Goal: Transaction & Acquisition: Purchase product/service

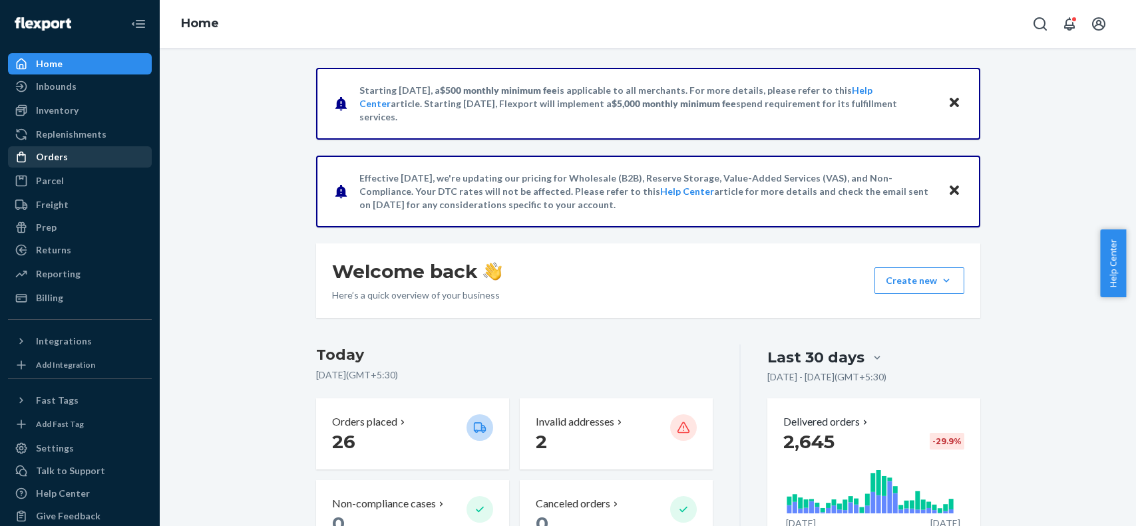
drag, startPoint x: 0, startPoint y: 0, endPoint x: 43, endPoint y: 154, distance: 159.7
click at [43, 154] on div "Orders" at bounding box center [52, 156] width 32 height 13
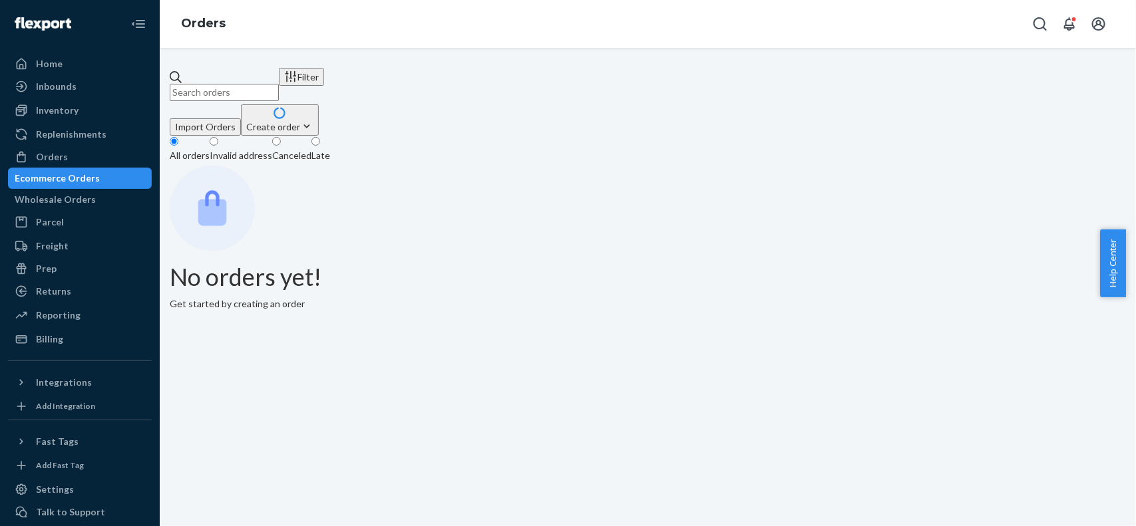
click at [279, 87] on input "text" at bounding box center [224, 92] width 109 height 17
paste input "134912317"
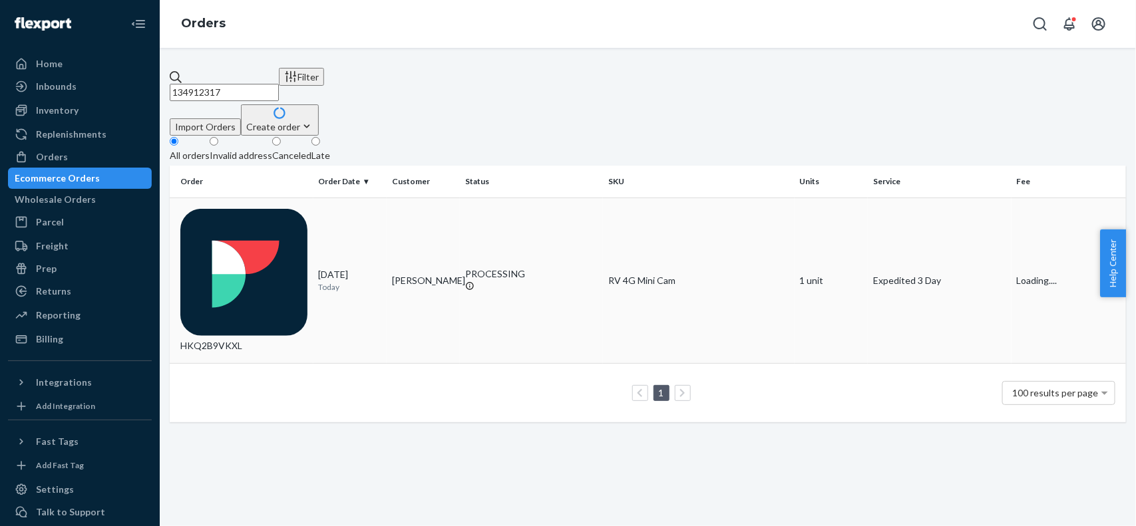
type input "134912317"
click at [301, 214] on td "HKQ2B9VKXL" at bounding box center [242, 281] width 144 height 166
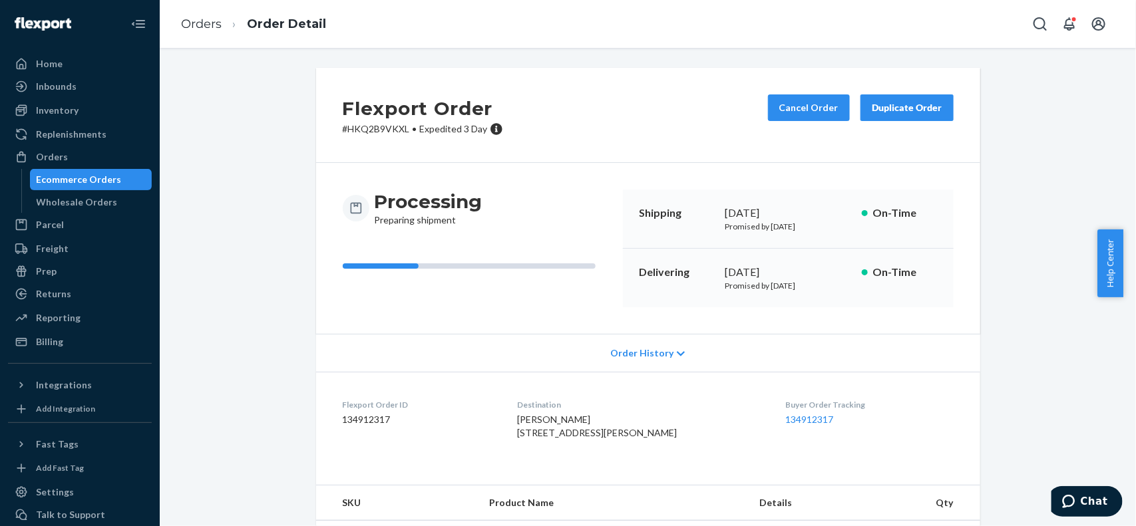
click at [1041, 110] on div "Flexport Order # HKQ2B9VKXL • Expedited 3 Day Cancel Order Duplicate Order Proc…" at bounding box center [648, 441] width 956 height 746
click at [952, 373] on dl "Flexport Order ID 134912317 Destination Becky Bowar 20947 E Berry Pl Centennial…" at bounding box center [648, 422] width 664 height 100
click at [198, 16] on li "Orders" at bounding box center [201, 24] width 41 height 17
click at [196, 18] on link "Orders" at bounding box center [201, 24] width 41 height 15
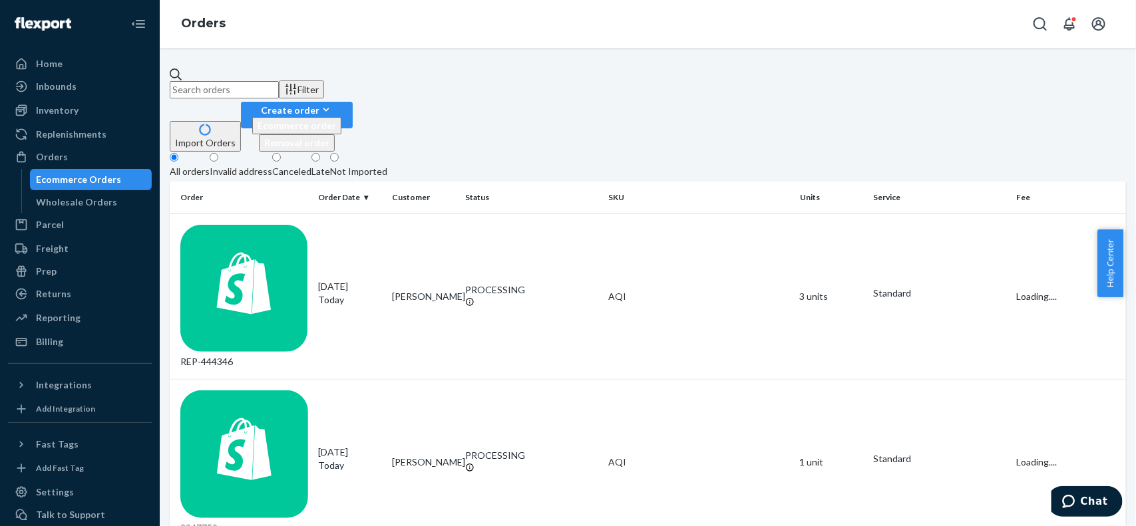
click at [279, 81] on input "text" at bounding box center [224, 89] width 109 height 17
paste input "3344162"
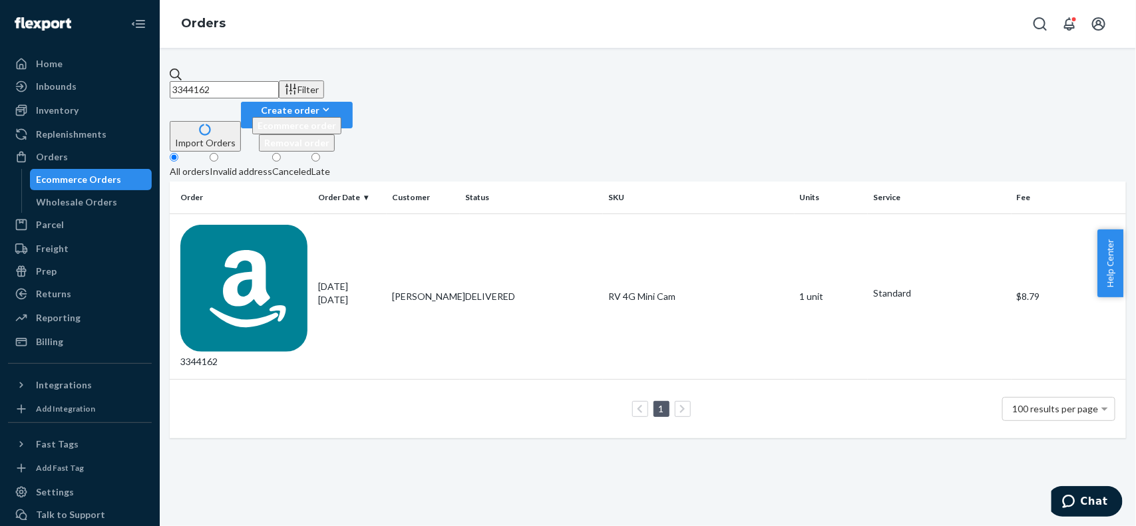
paste input "9"
paste input "00"
paste input "7"
paste input "2"
paste input "38"
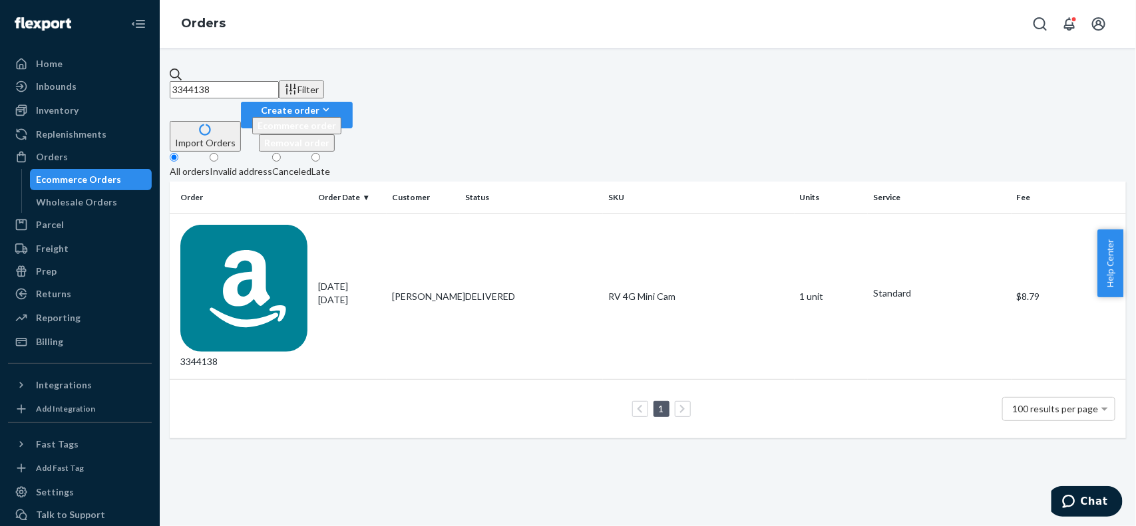
paste input "77"
paste input "09"
paste input "4"
paste input "270"
paste input "01"
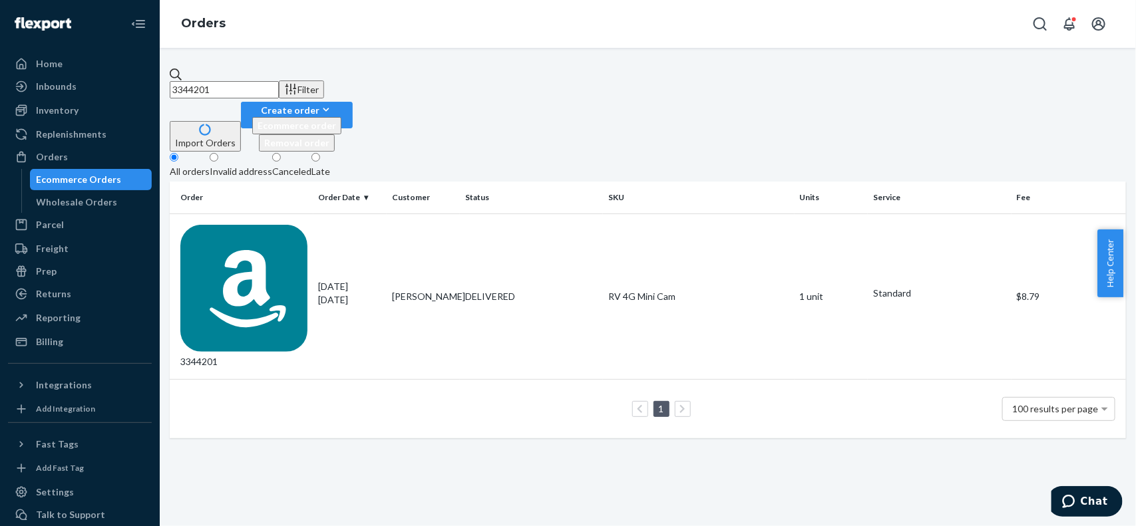
paste input "48"
paste input "186"
paste input "255"
paste input "27"
paste input "16"
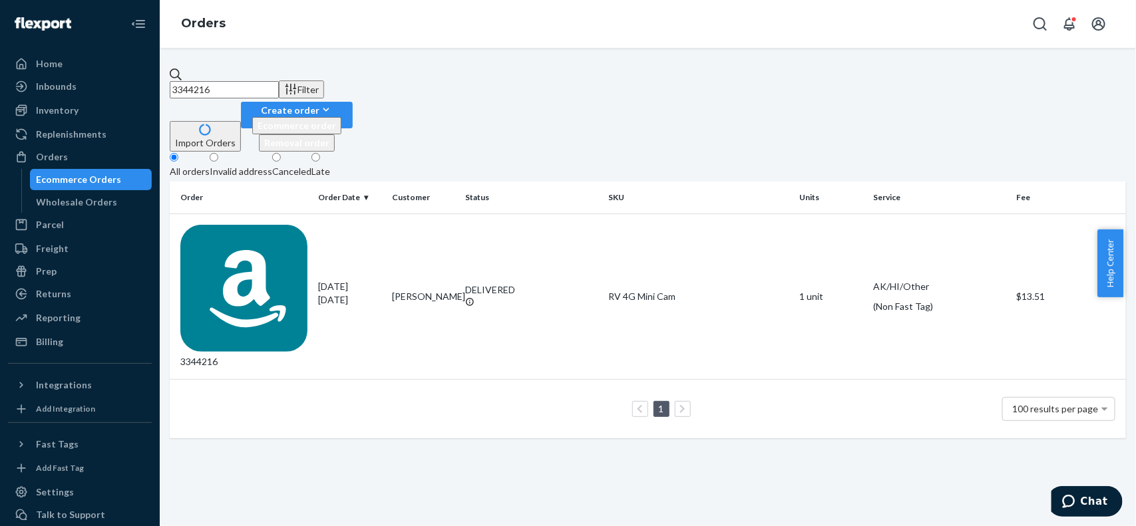
paste input "64"
paste input "71"
paste input "18"
paste input "66"
paste input "44"
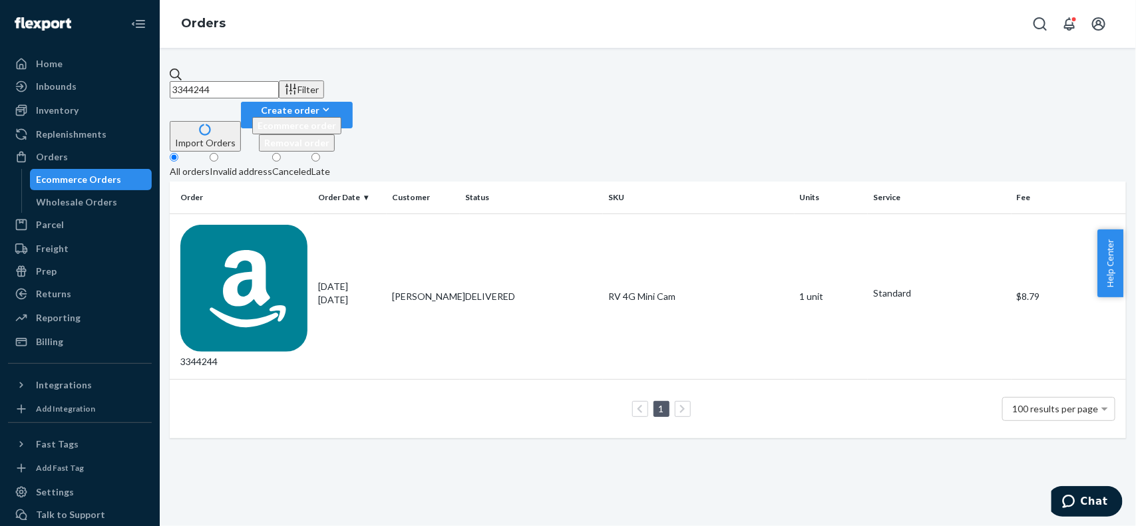
paste input "5"
paste input "68"
paste input "04"
paste input "345"
paste input "11"
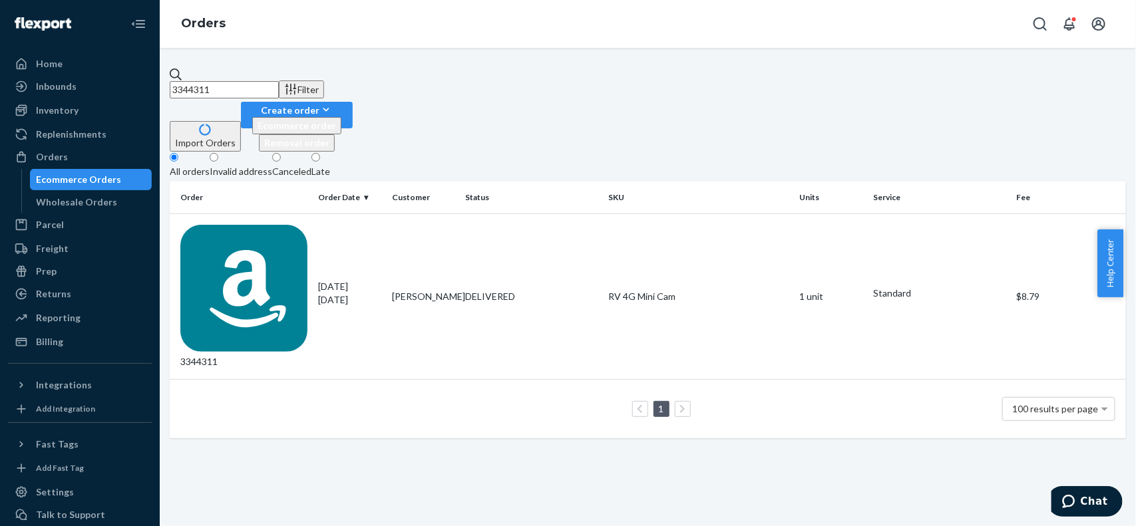
paste input "285"
paste input "347"
paste input "15"
paste input "4"
paste input "05"
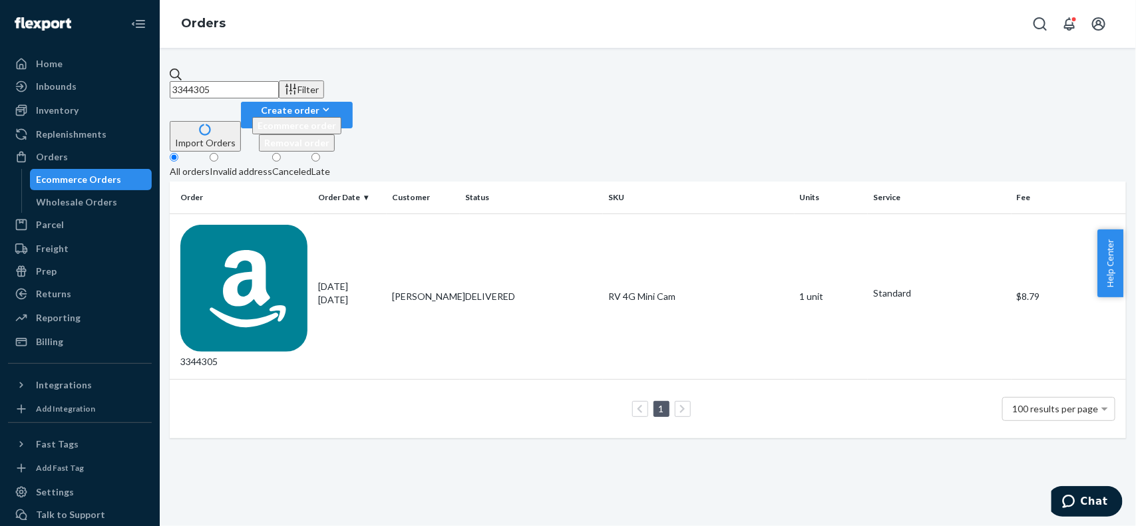
paste input "297"
paste input "1"
paste input "432"
paste input "365"
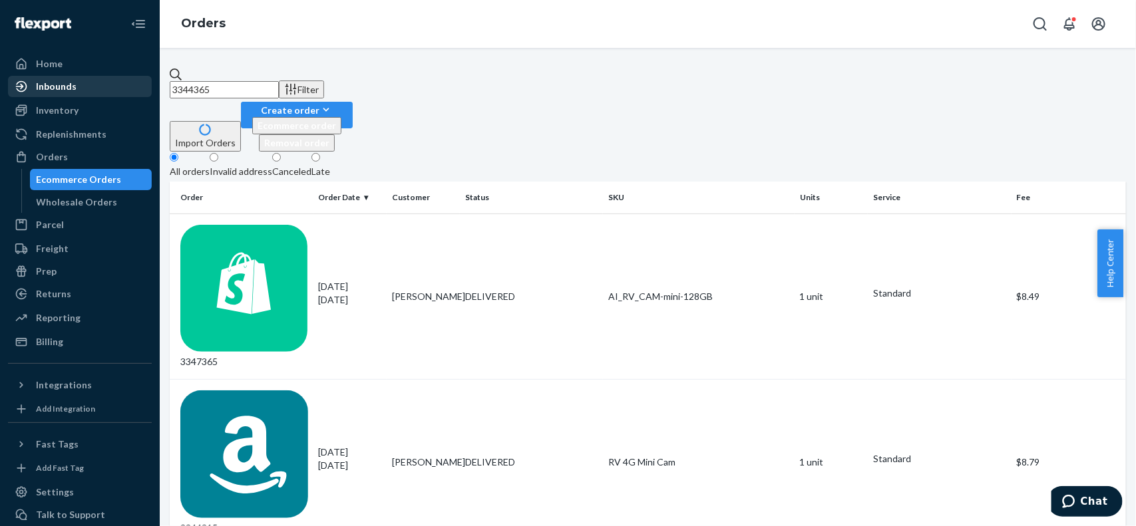
drag, startPoint x: 341, startPoint y: 85, endPoint x: 50, endPoint y: 78, distance: 290.9
click at [50, 78] on div "Home Inbounds Shipping Plans Problems Inventory Products Replenishments Orders …" at bounding box center [568, 263] width 1136 height 526
paste input "christopher webb"
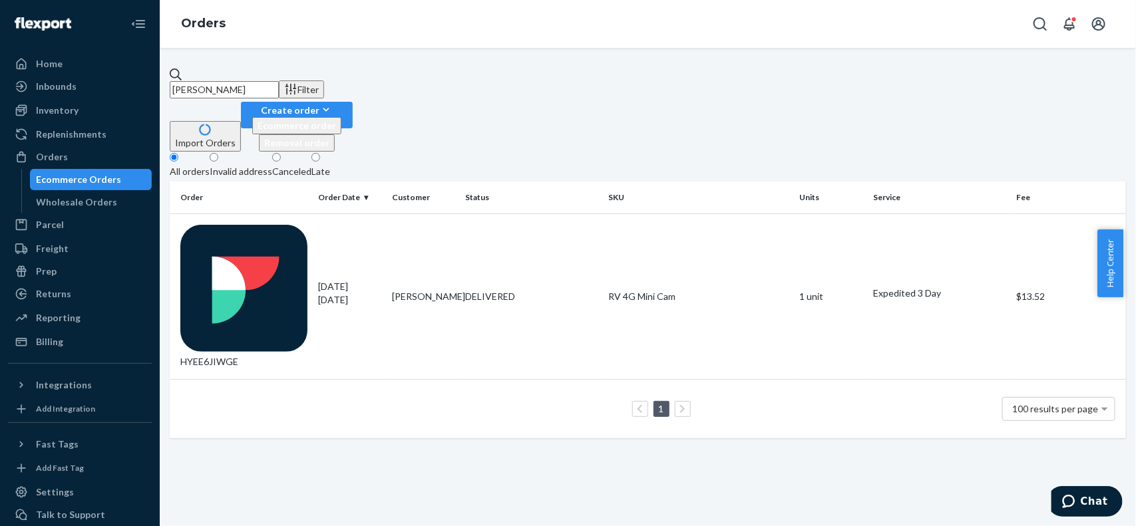
type input "christopher webb"
click at [298, 225] on div "HYEE6JIWGE" at bounding box center [244, 297] width 128 height 144
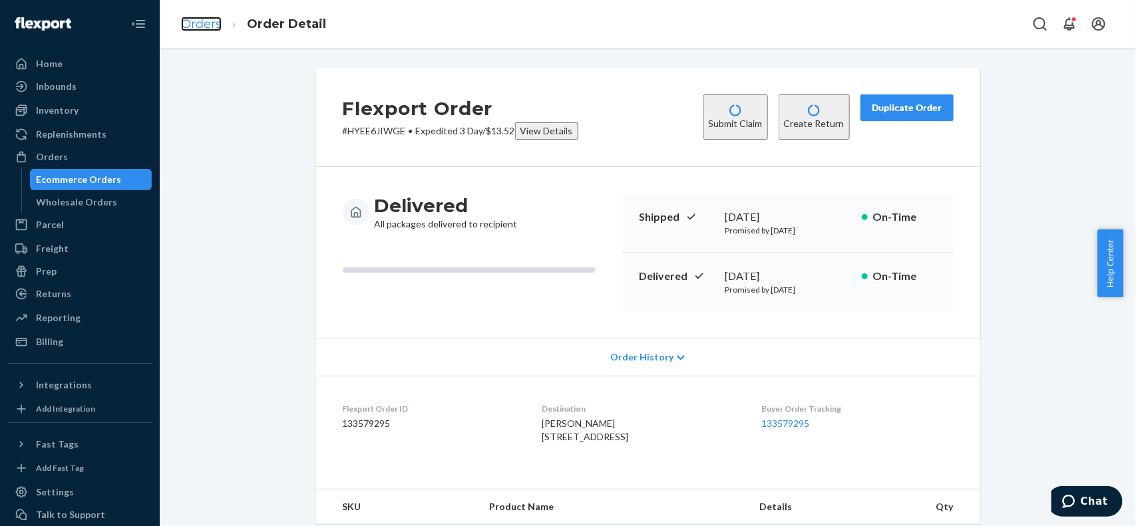
click at [204, 25] on link "Orders" at bounding box center [201, 24] width 41 height 15
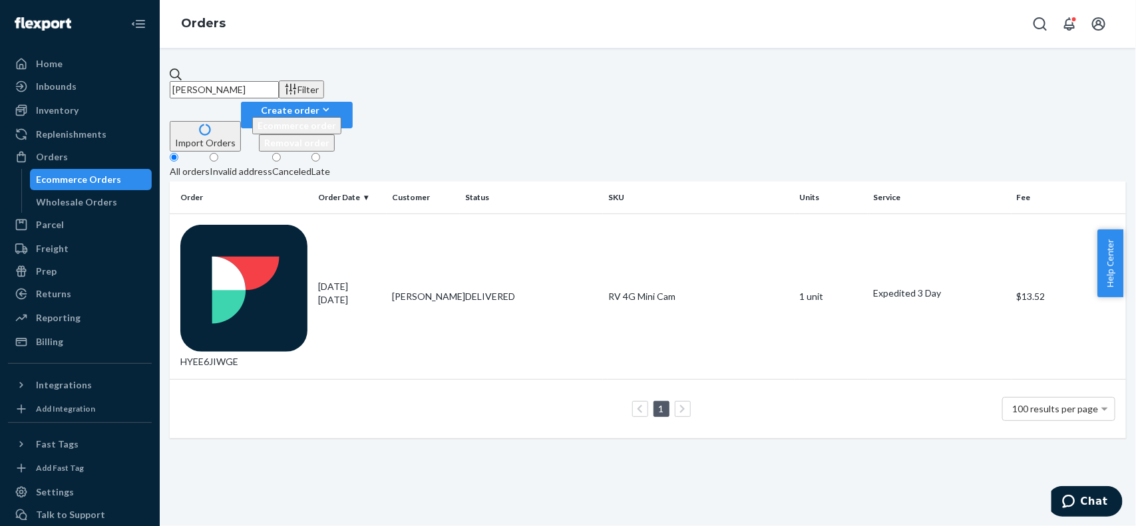
click at [279, 85] on input "christopher webb" at bounding box center [224, 89] width 109 height 17
paste input "3344378"
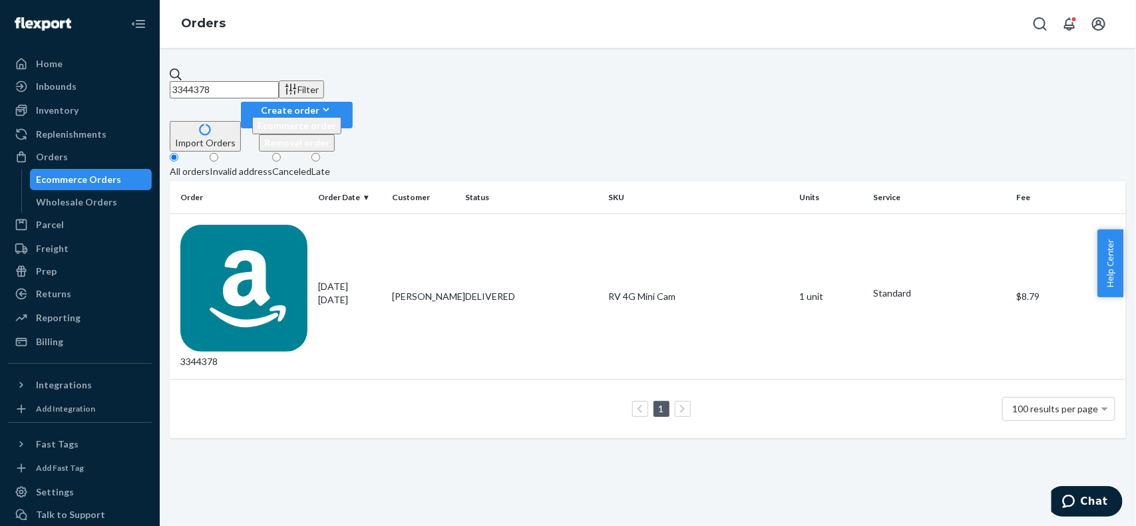
paste input "82"
paste input "69"
paste input "81"
paste input "43"
paste input "0"
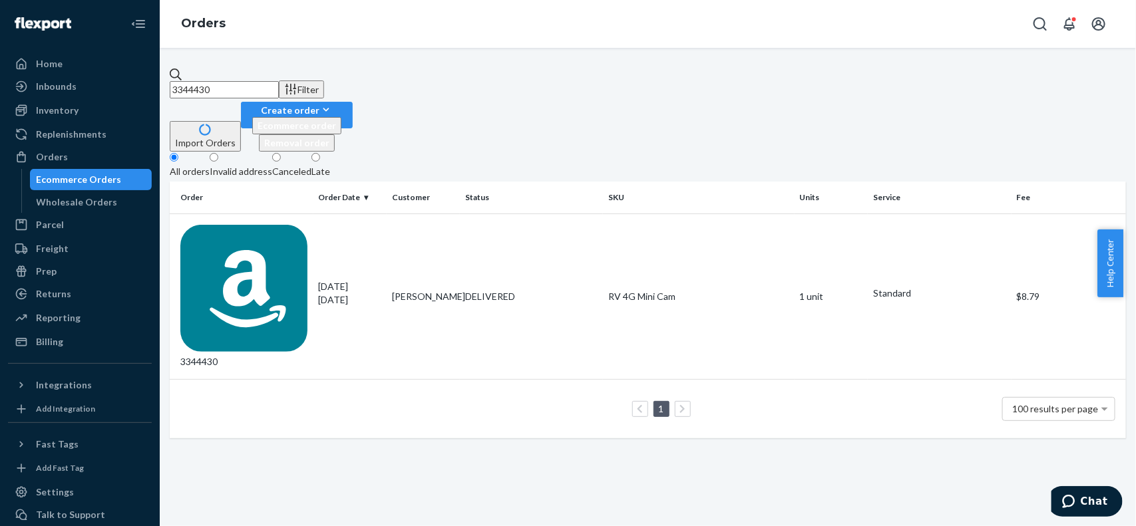
paste input "25"
paste input "7"
paste input "391"
paste input "417"
paste input "380"
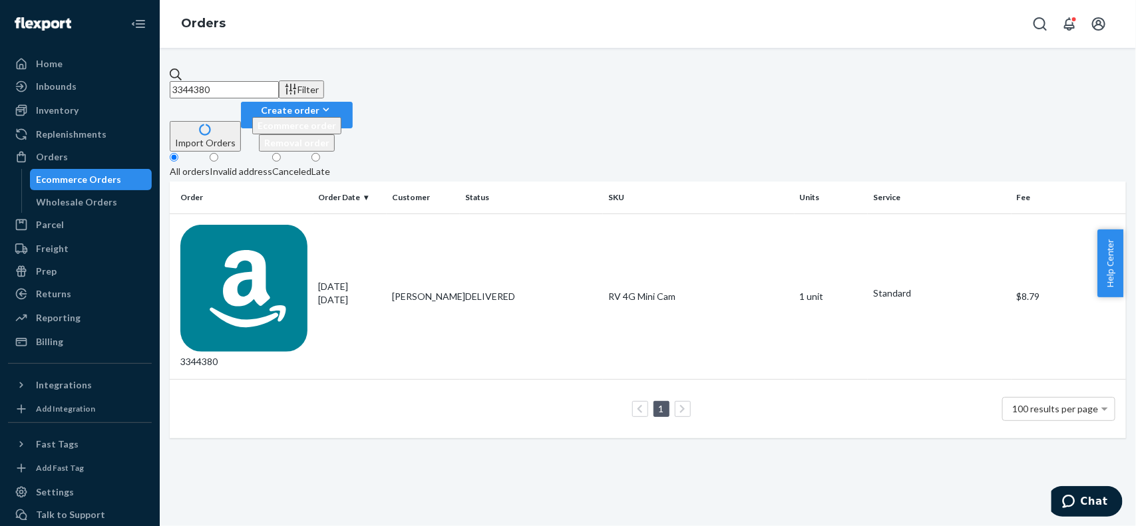
paste input "8"
paste input "79"
paste input "444"
paste input "36"
paste input "522"
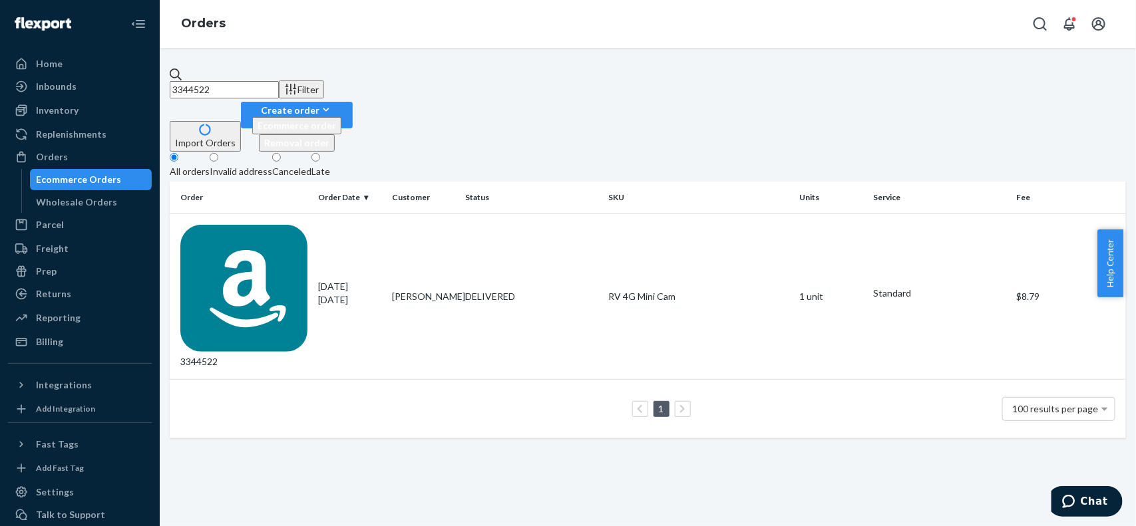
paste input "73"
paste input "58"
paste input "46"
paste input "59"
paste input "64"
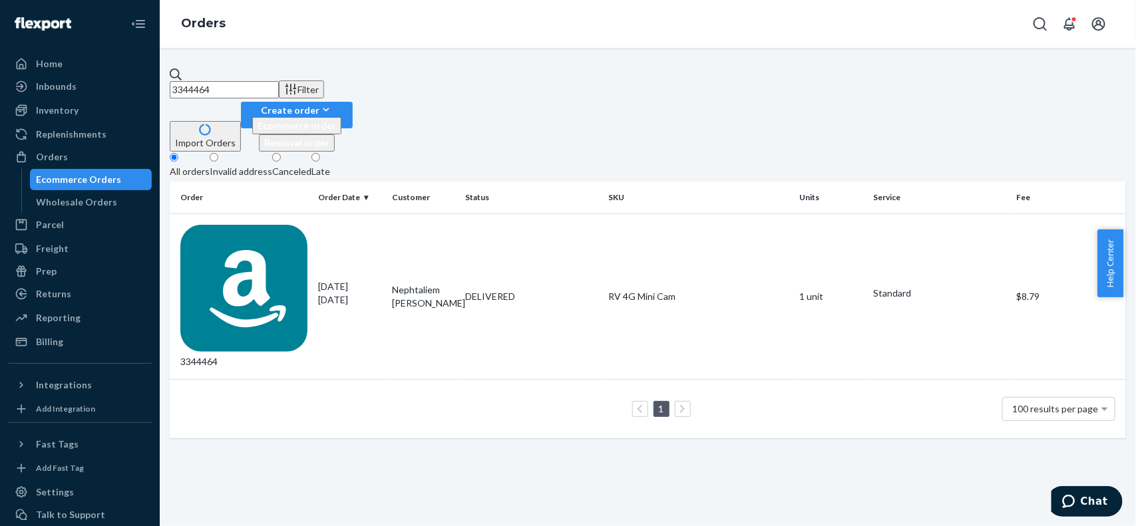
paste input "55"
paste input "501"
paste input "46"
paste input "533"
paste input "50"
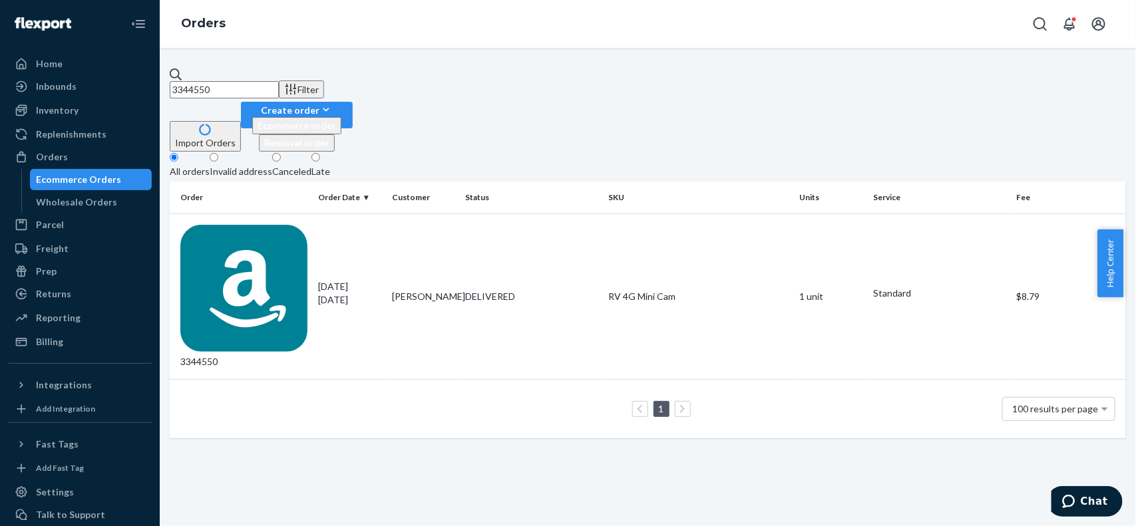
paste input "694"
paste input "2"
paste input "47"
paste input "3"
paste input "58"
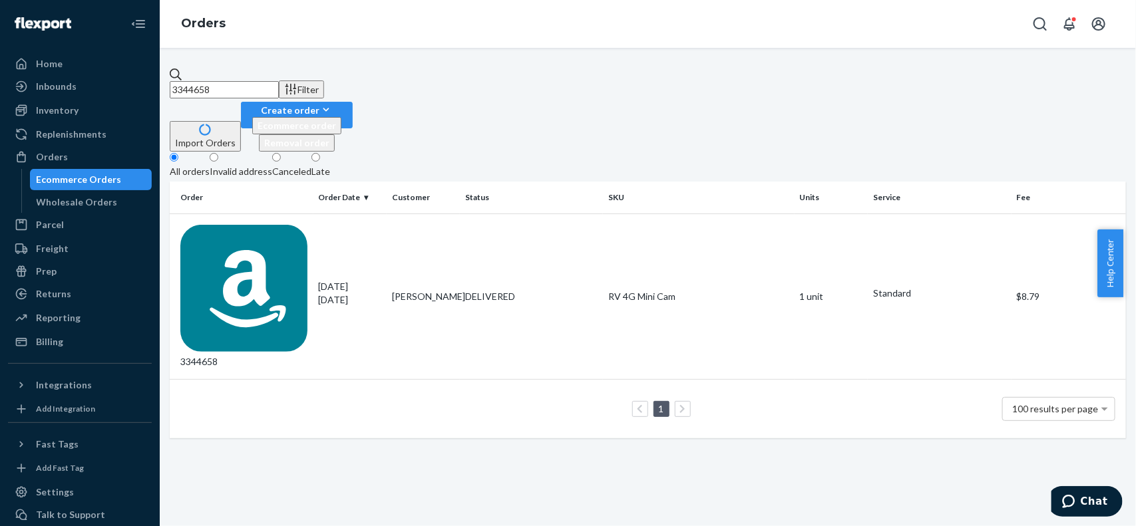
paste input "785"
paste input "3344773"
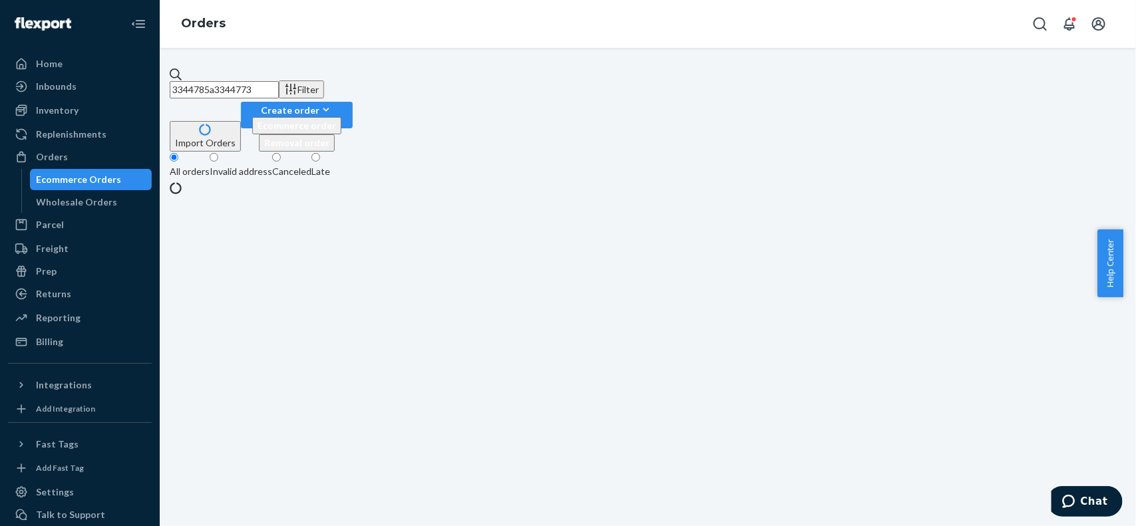
paste input "text"
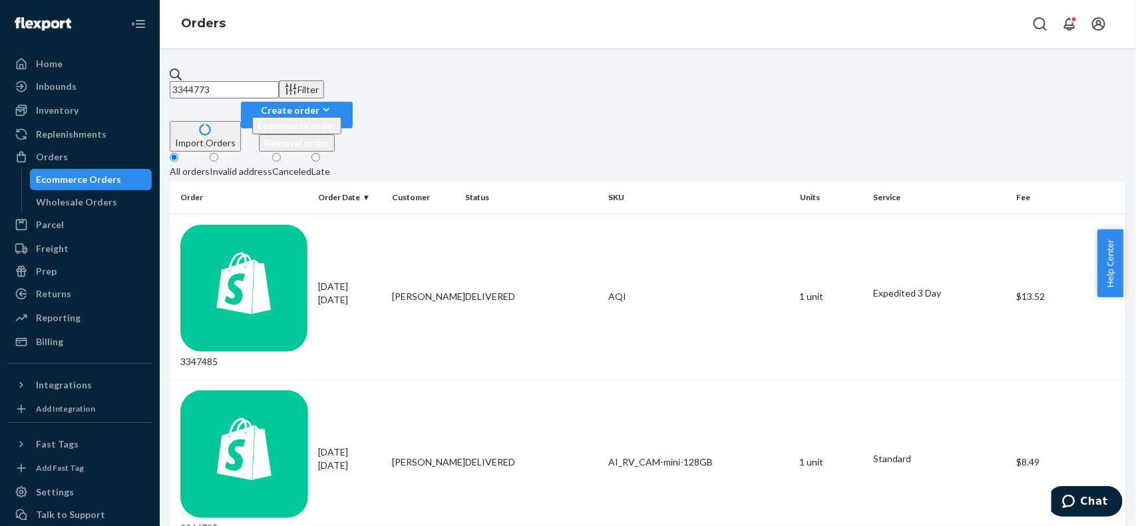
paste input "Jennifer Guerriero"
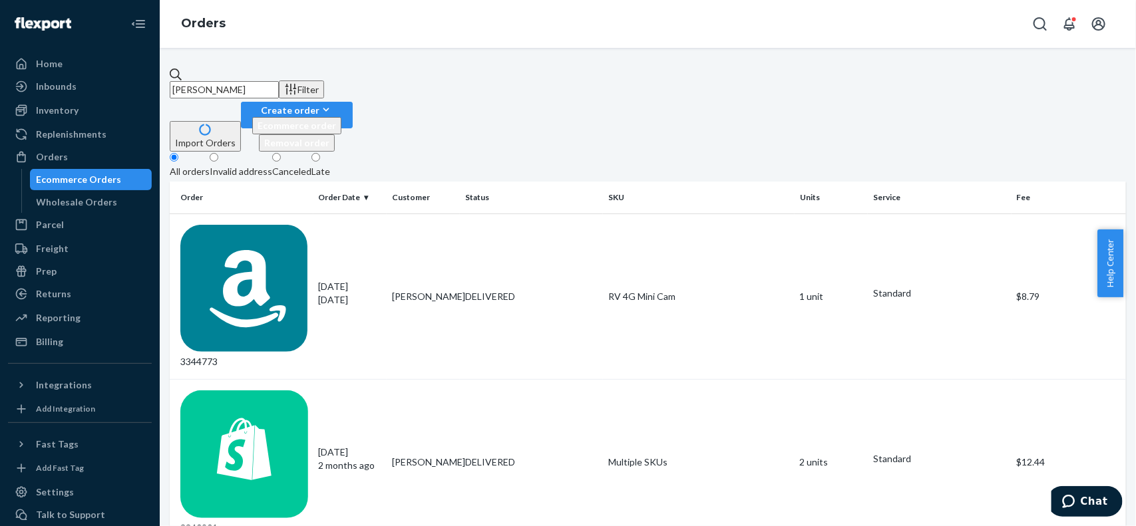
paste input "3344773"
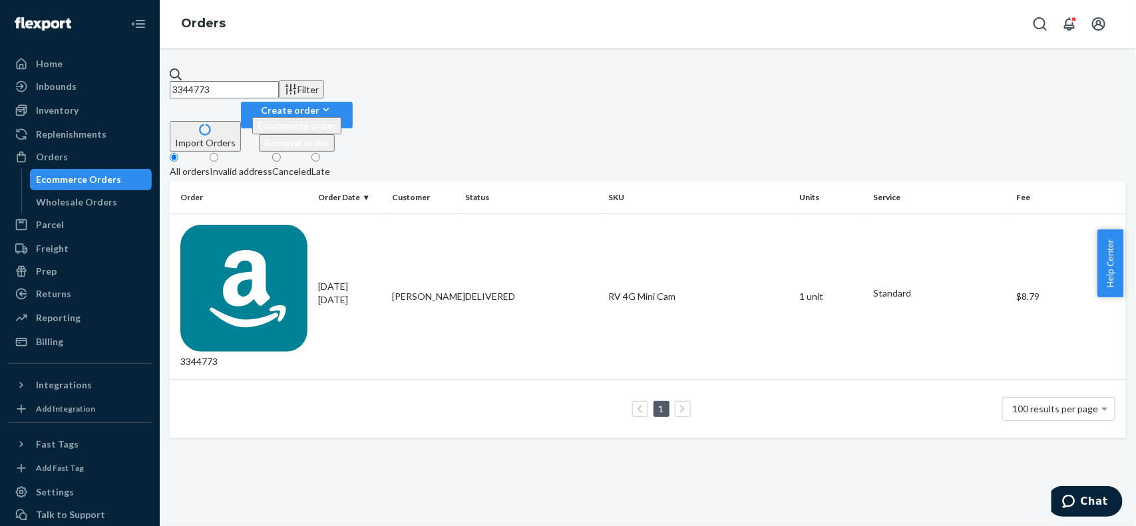
paste input "814"
paste input "735"
paste input "824"
paste input "715"
paste input "54"
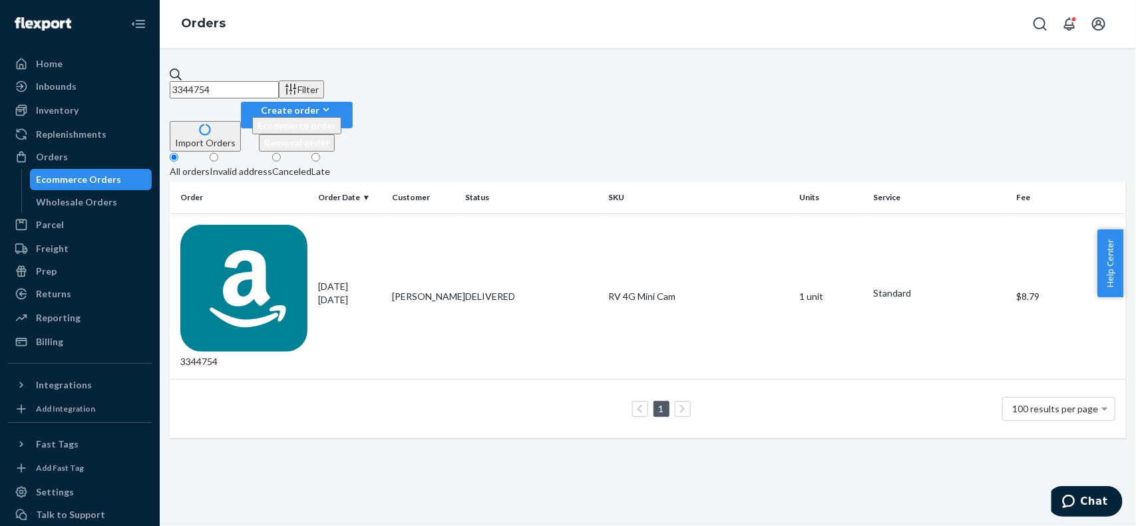
paste input "41"
paste input "815"
paste input "32"
paste input "771"
paste input "91"
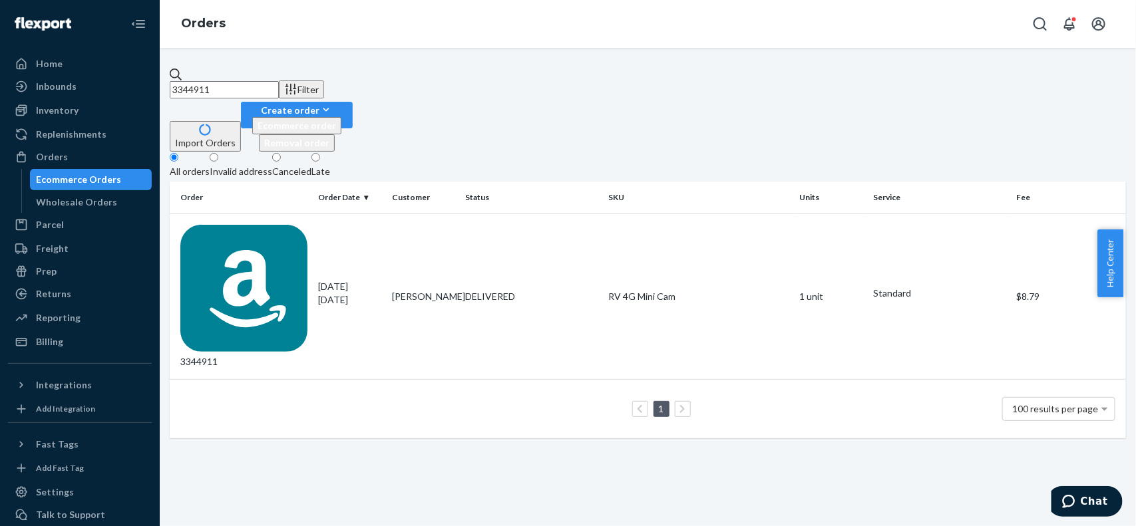
paste input "893"
paste input "990"
paste input "5164"
paste input "47"
paste input "0"
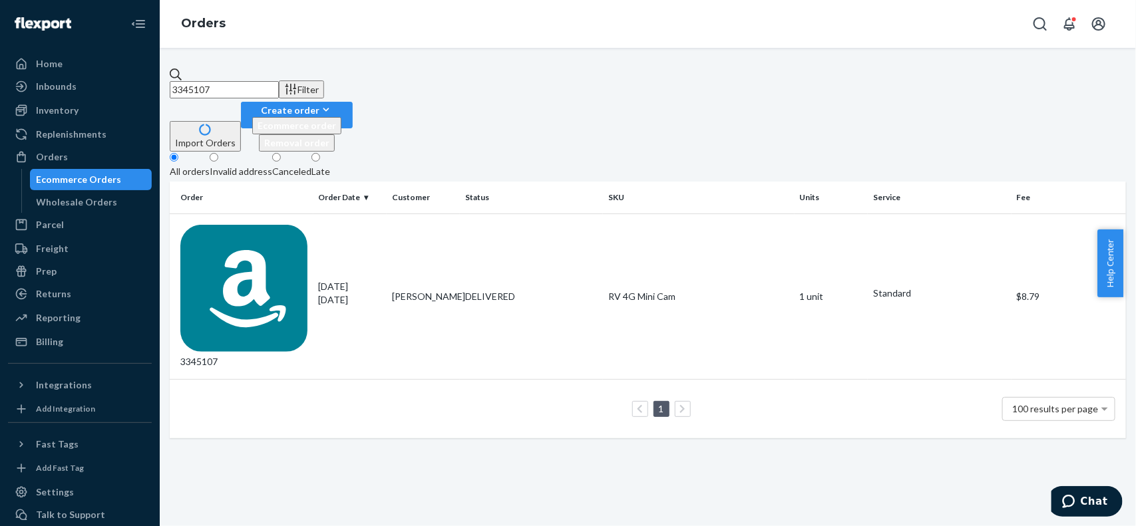
paste input "080"
paste input "101"
paste input "72"
paste input "36"
paste input "08"
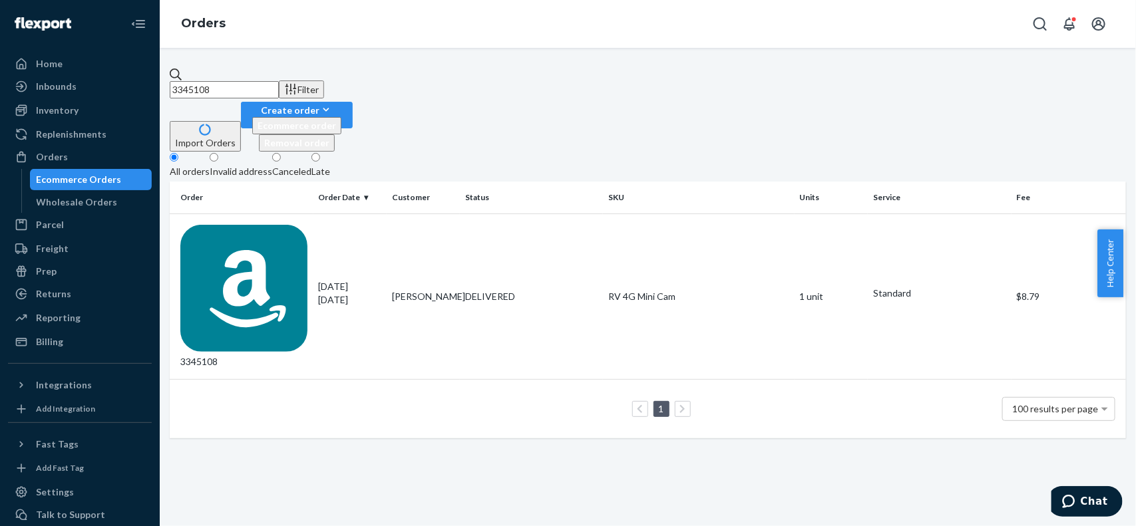
paste input "8"
paste input "31"
paste input "08"
paste input "5"
paste input "167"
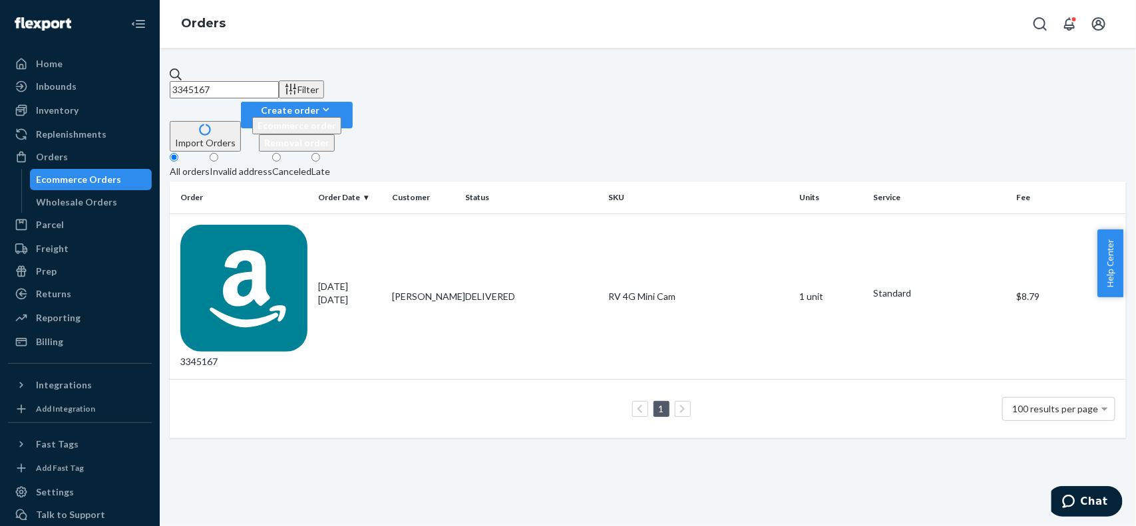
paste input "084"
paste input "160"
paste input "076"
paste
type input "3345758"
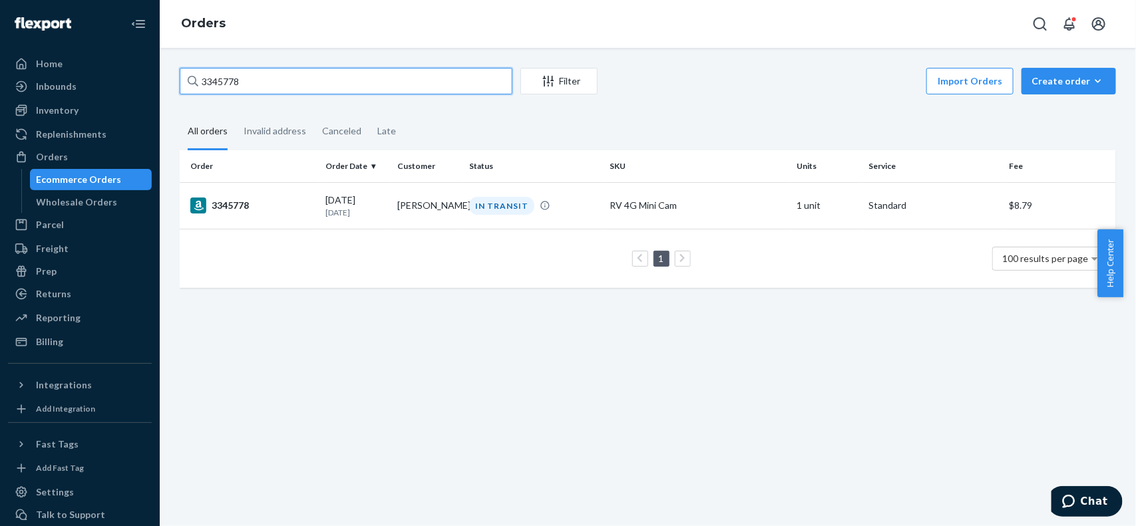
paste input "3"
paste input "39"
paste input "8"
paste input "61"
paste input "15"
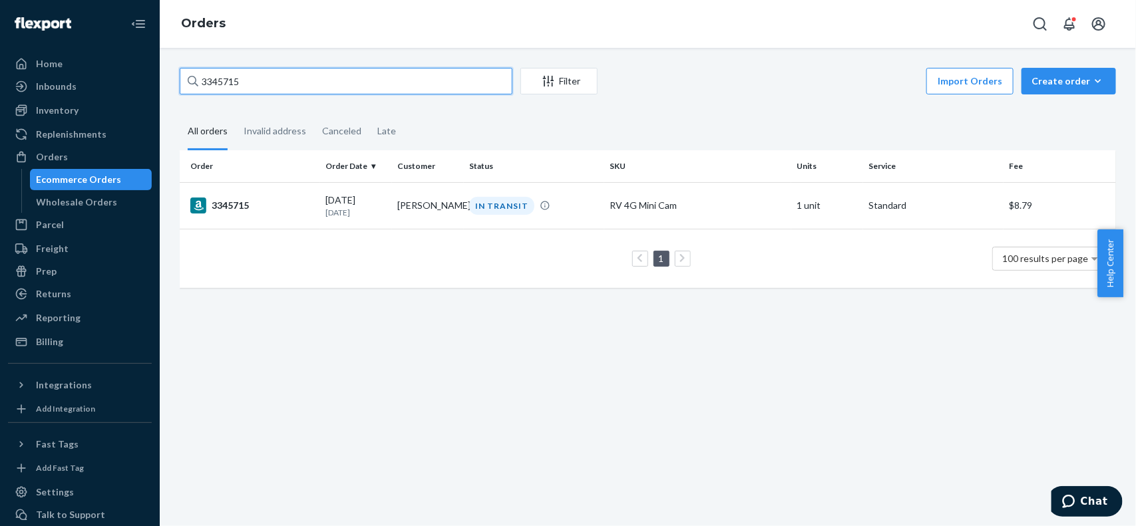
paste input "36"
paste input "87"
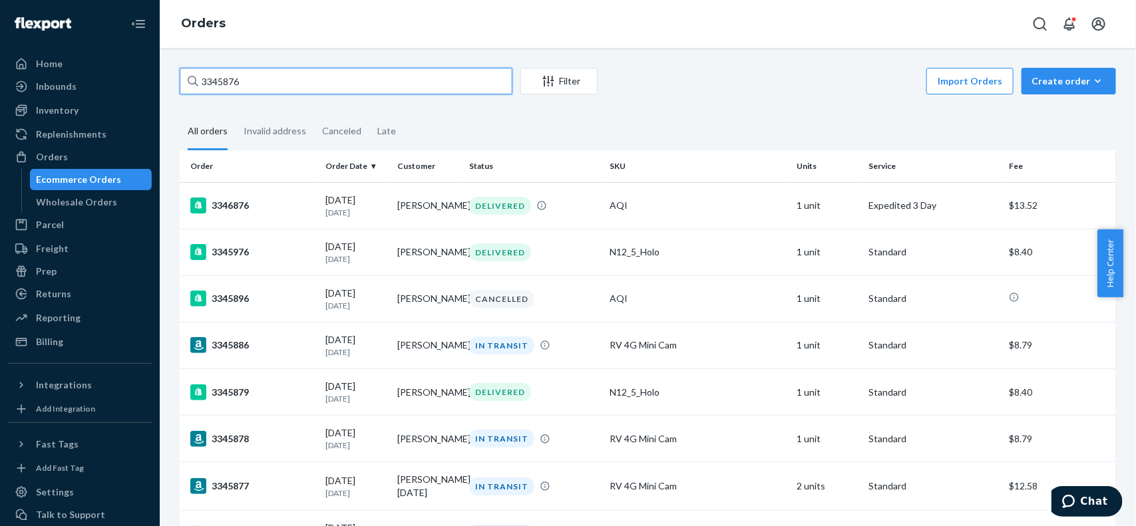
paste input "[PERSON_NAME]"
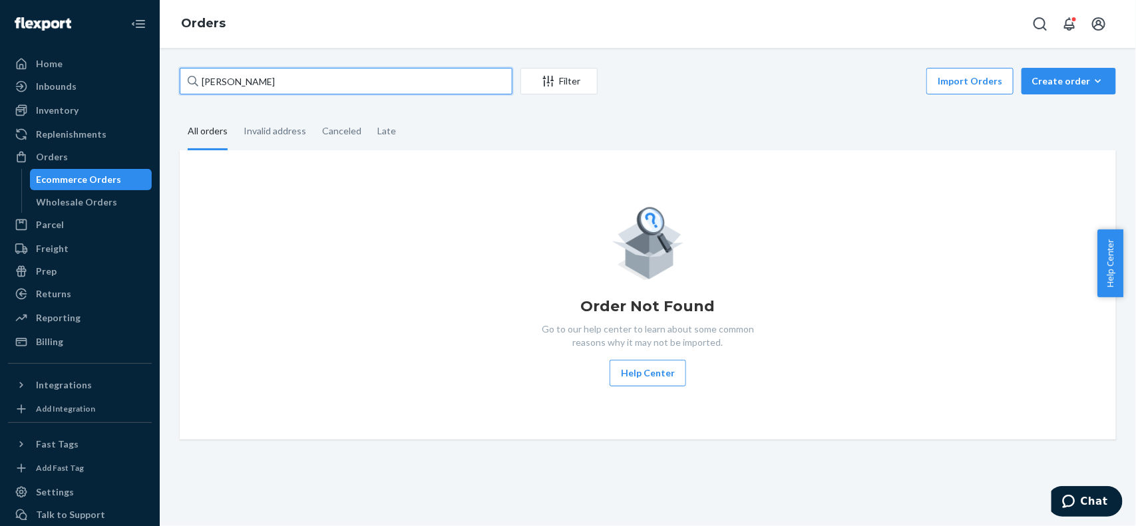
drag, startPoint x: 411, startPoint y: 89, endPoint x: 0, endPoint y: 88, distance: 411.3
click at [0, 88] on div "Home Inbounds Shipping Plans Problems Inventory Products Replenishments Orders …" at bounding box center [568, 263] width 1136 height 526
paste input "[PERSON_NAME]"
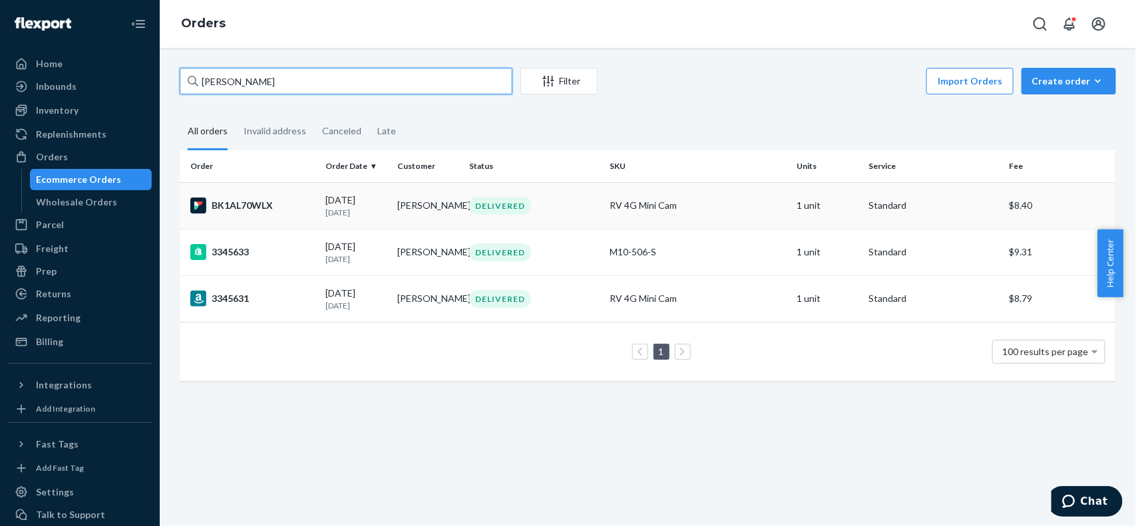
paste input "[PERSON_NAME]"
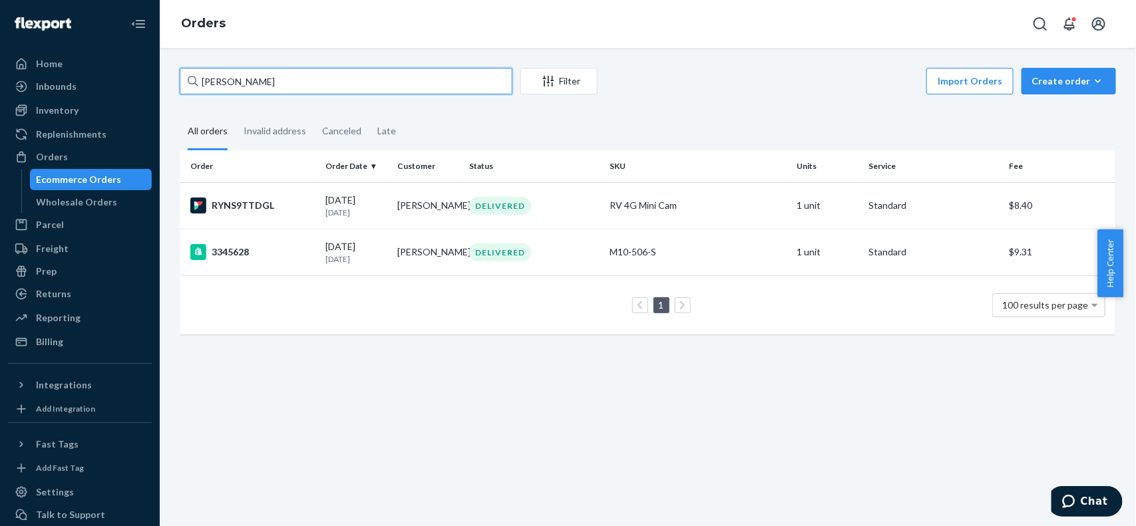
paste input "[PERSON_NAME]"
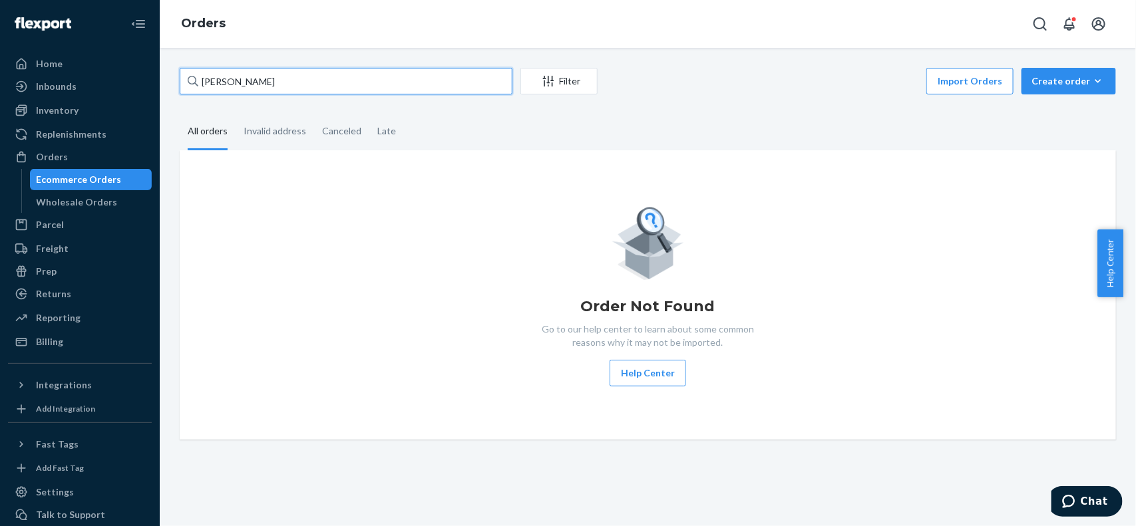
paste input "[PERSON_NAME]"
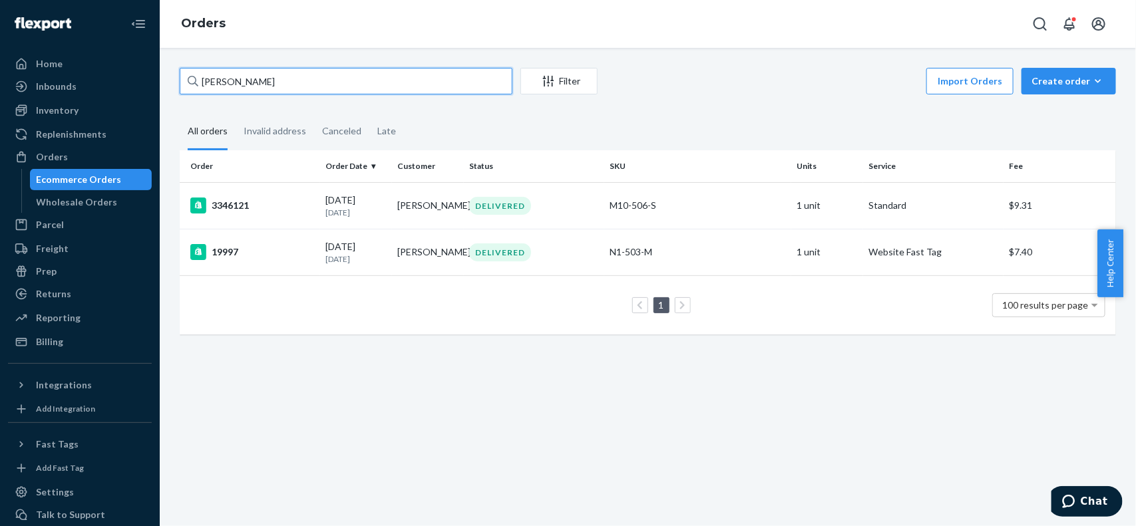
paste input "[PERSON_NAME]"
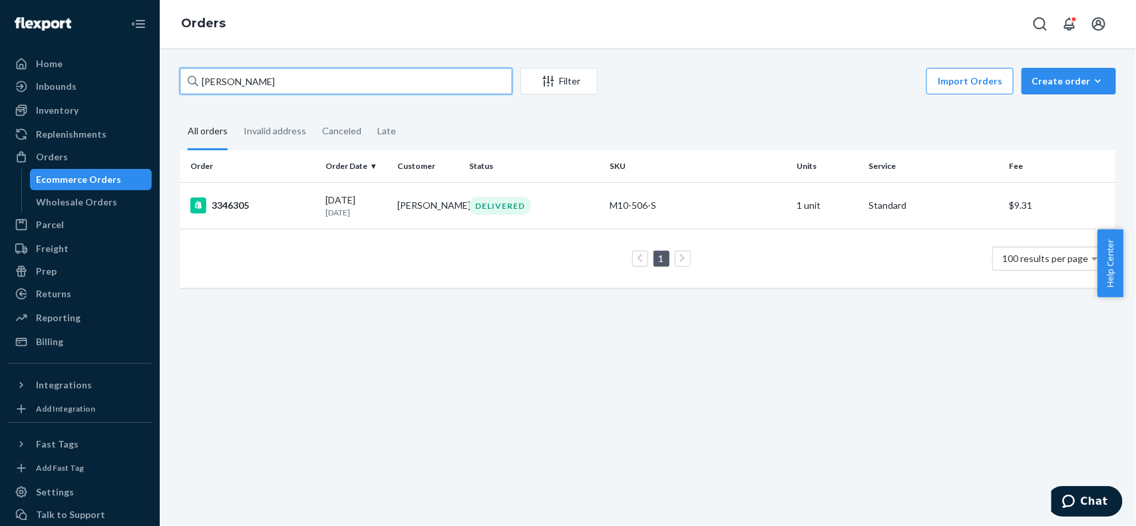
paste input "[PERSON_NAME]"
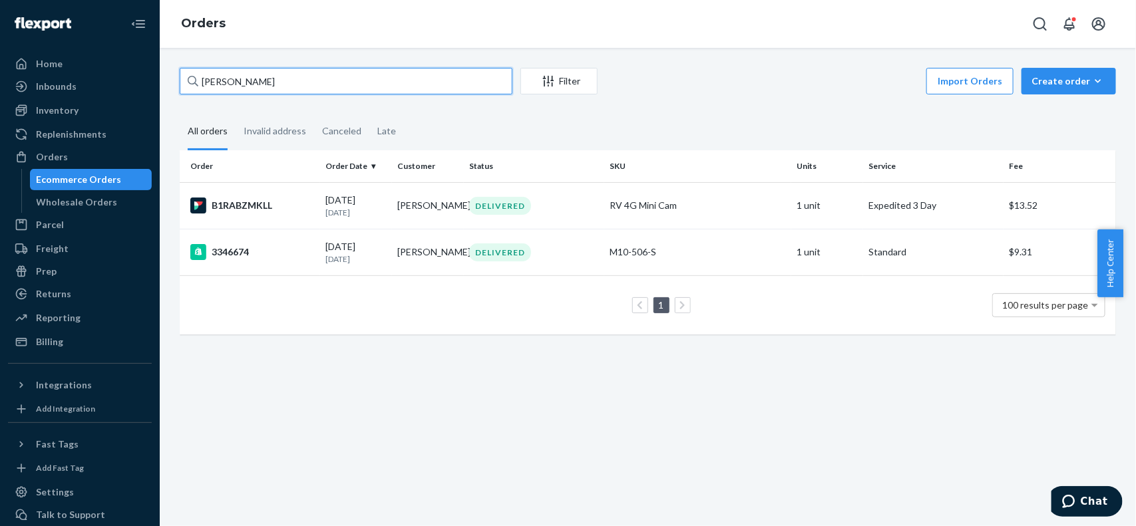
paste input "[PERSON_NAME]"
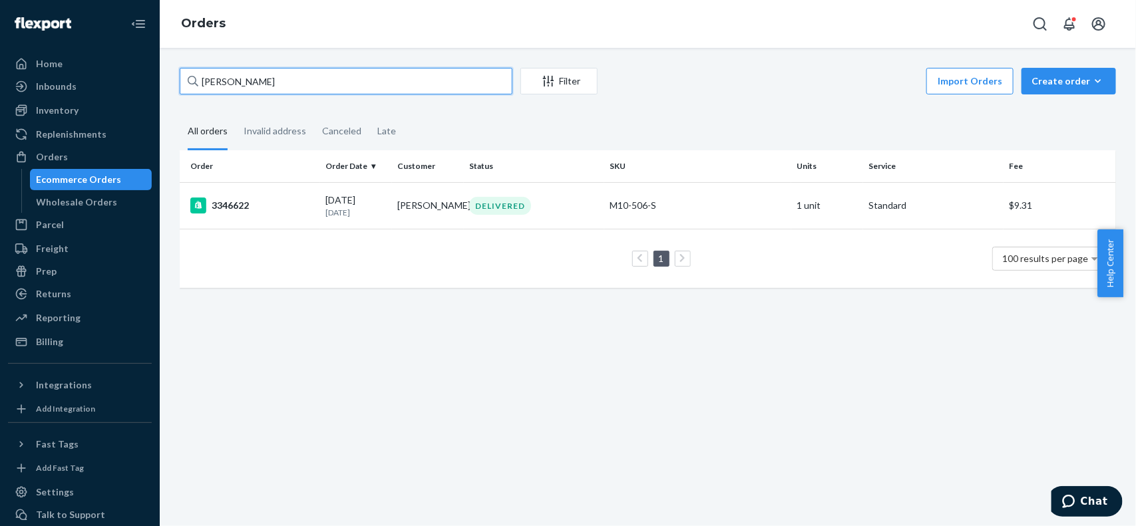
paste input "[PERSON_NAME]"
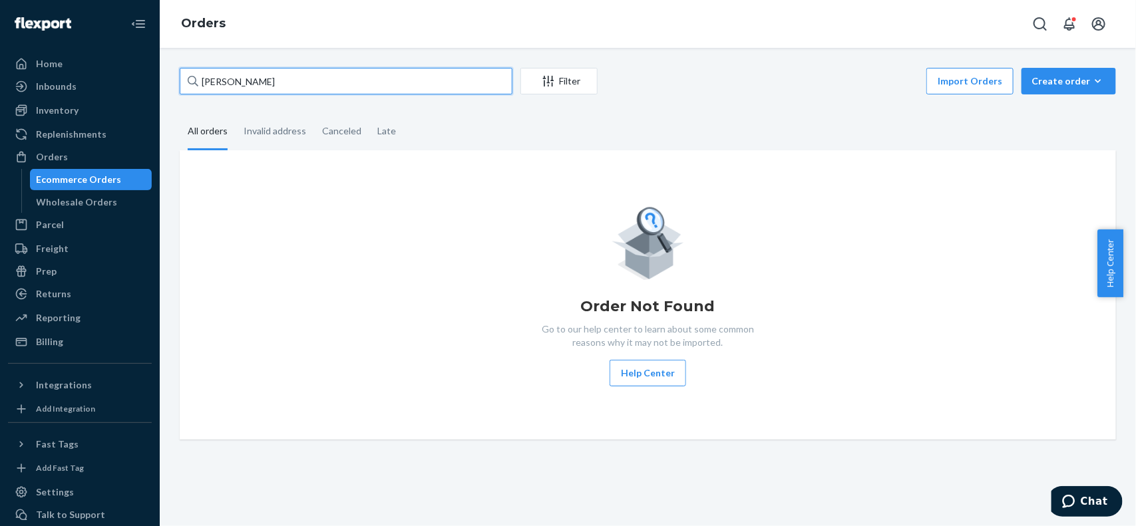
paste input "[PERSON_NAME]"
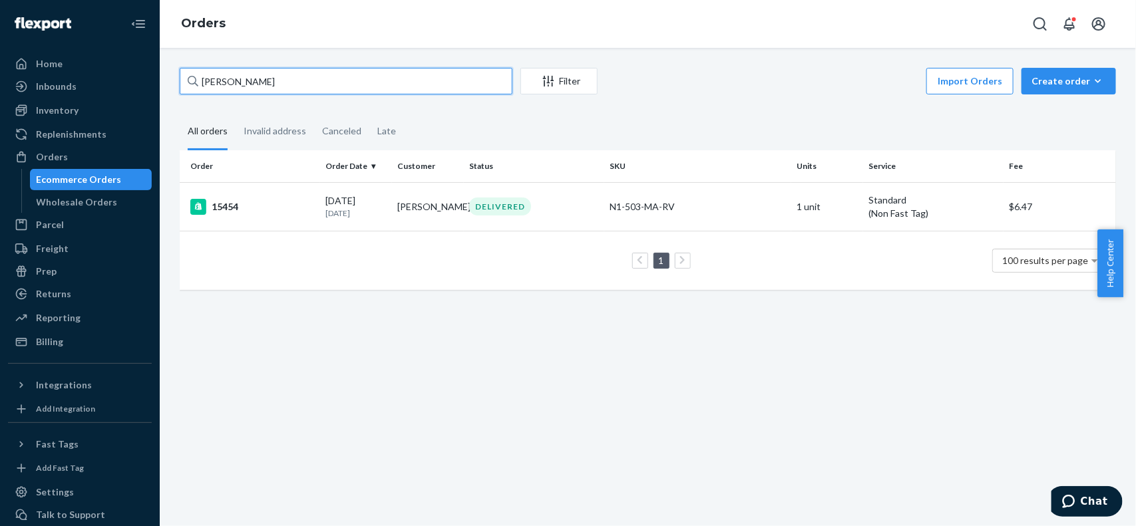
paste input "[PERSON_NAME]"
paste input "hn Hoop"
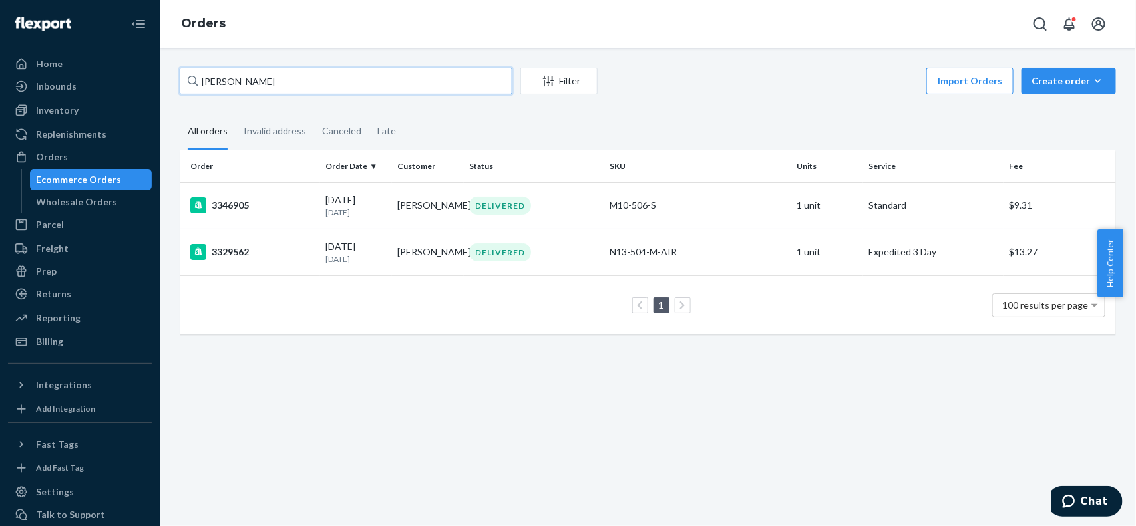
paste input "Lee Young"
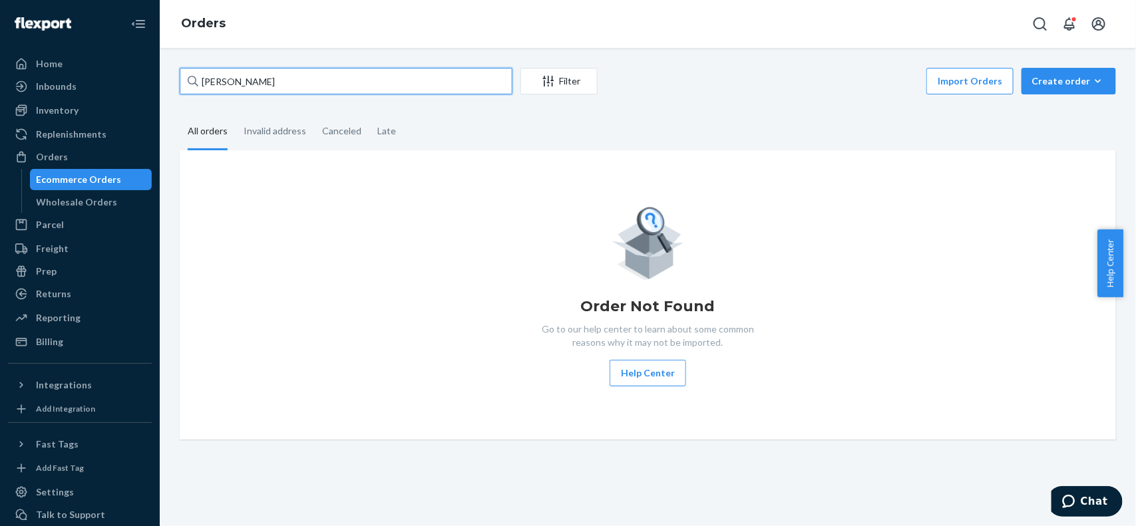
paste input "Dorie Fieldsted"
paste input "[PERSON_NAME]"
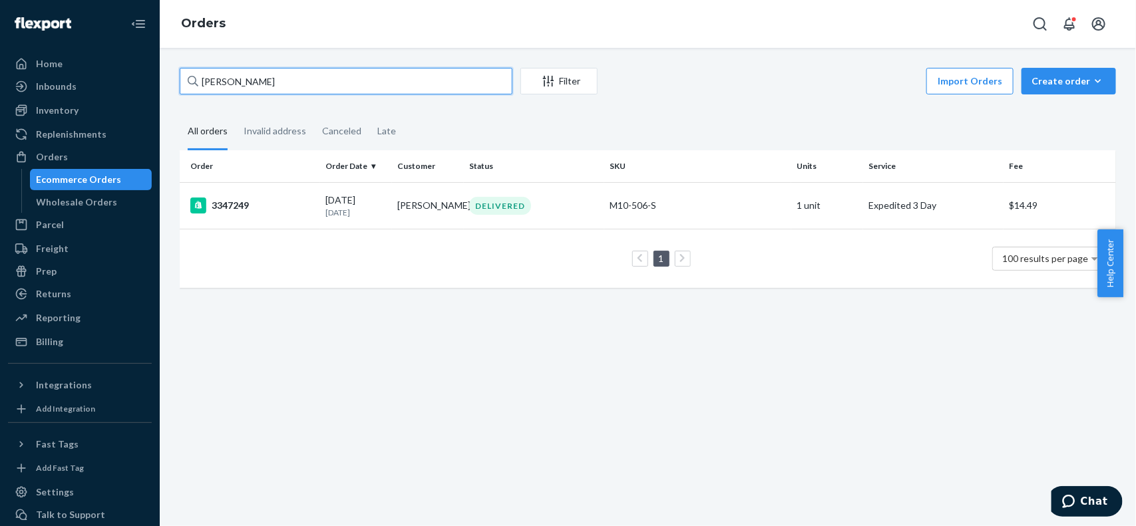
paste input "[PERSON_NAME]"
paste input "Shannon Steffes"
paste input "Lee Young"
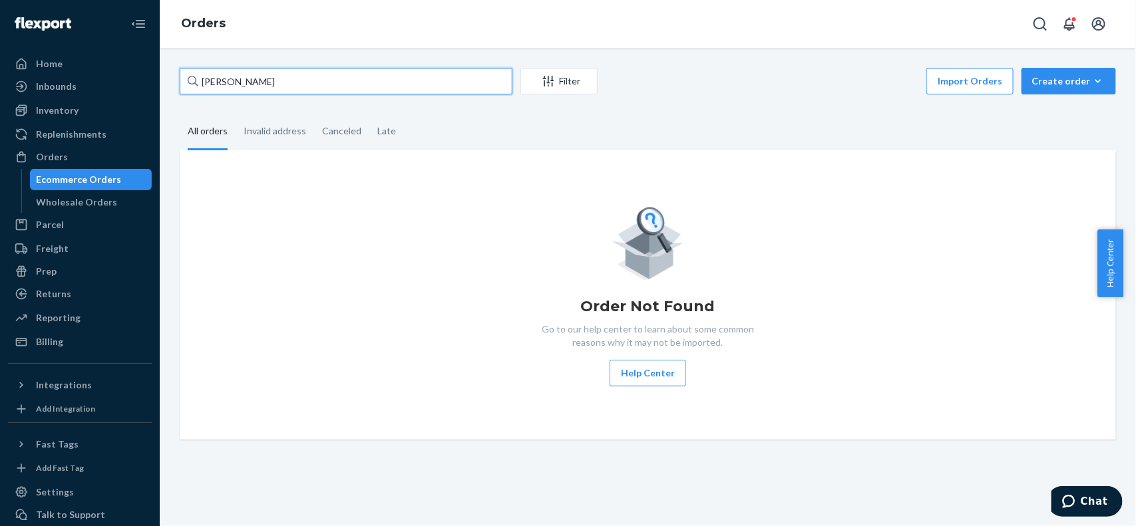
paste input "Dorie Fieldsted"
paste input "[PERSON_NAME]"
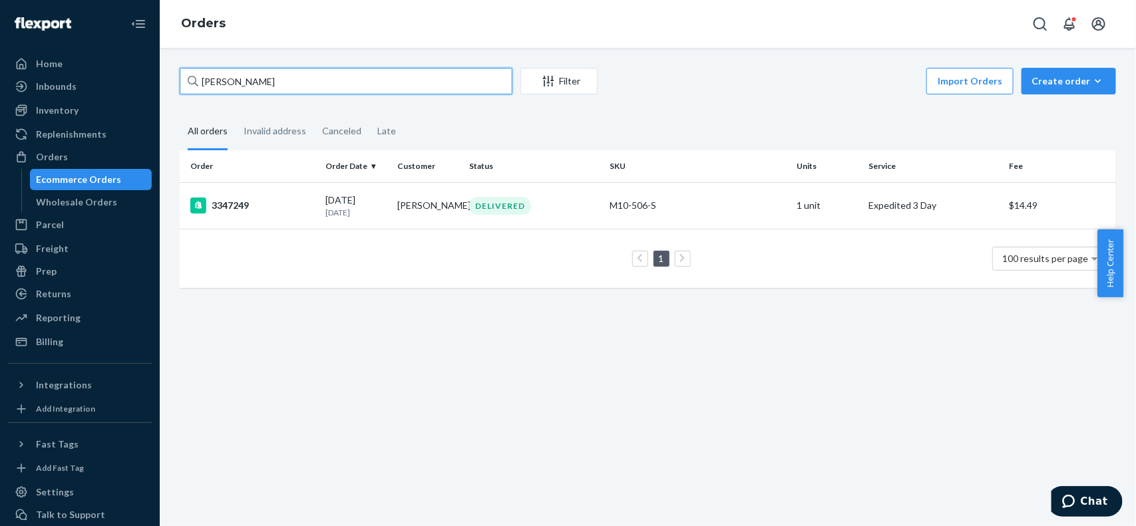
paste input "[PERSON_NAME]"
paste input "Neil Dixon"
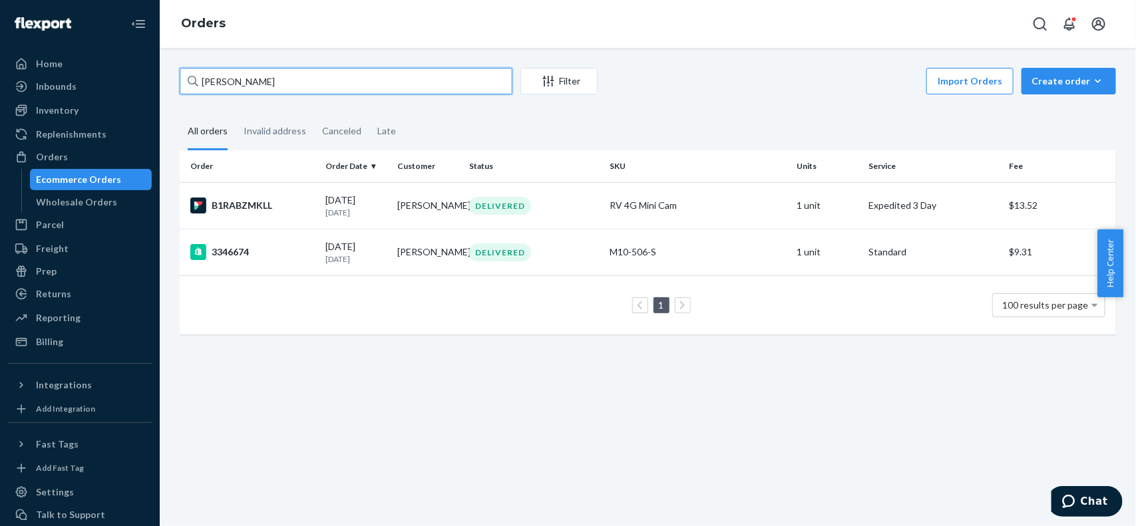
drag, startPoint x: 363, startPoint y: 84, endPoint x: 1, endPoint y: 37, distance: 365.1
click at [0, 37] on div "Home Inbounds Shipping Plans Problems Inventory Products Replenishments Orders …" at bounding box center [568, 263] width 1136 height 526
paste input "3345633"
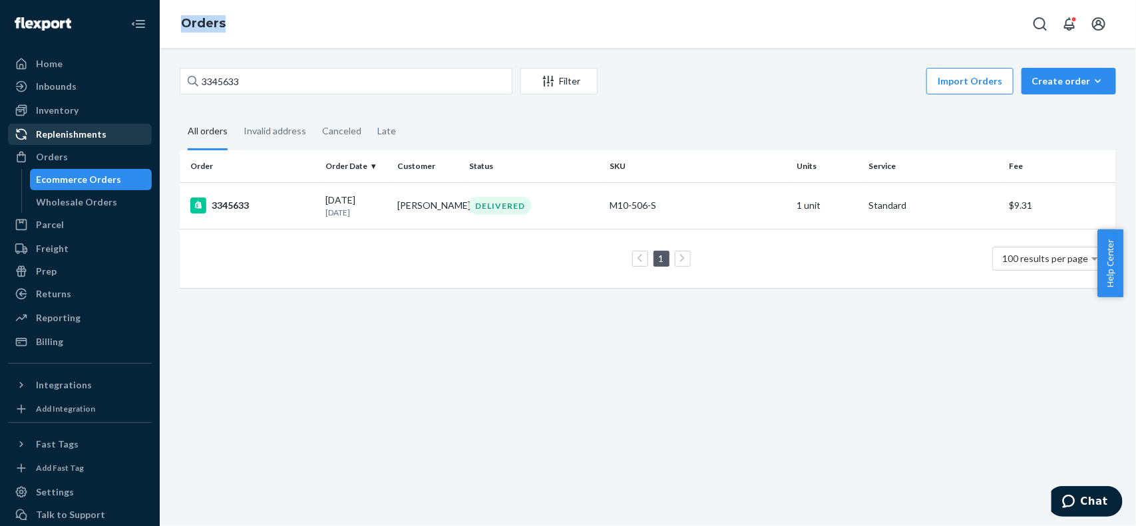
drag, startPoint x: 72, startPoint y: 128, endPoint x: 14, endPoint y: 136, distance: 58.5
click at [14, 136] on div "Home Inbounds Shipping Plans Problems Inventory Products Replenishments Orders …" at bounding box center [568, 263] width 1136 height 526
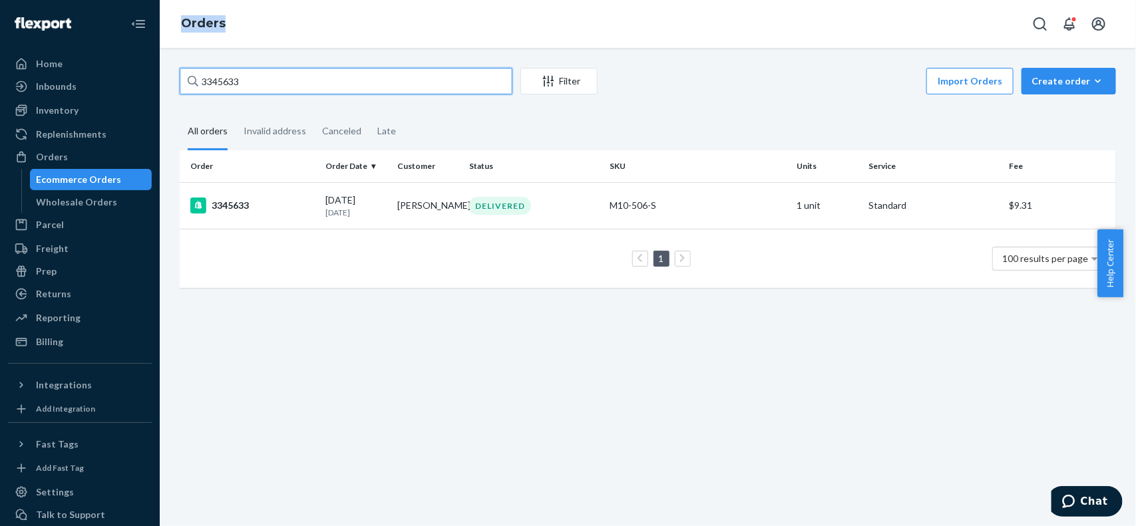
click at [408, 81] on input "3345633" at bounding box center [346, 81] width 333 height 27
paste input "Julie Langum"
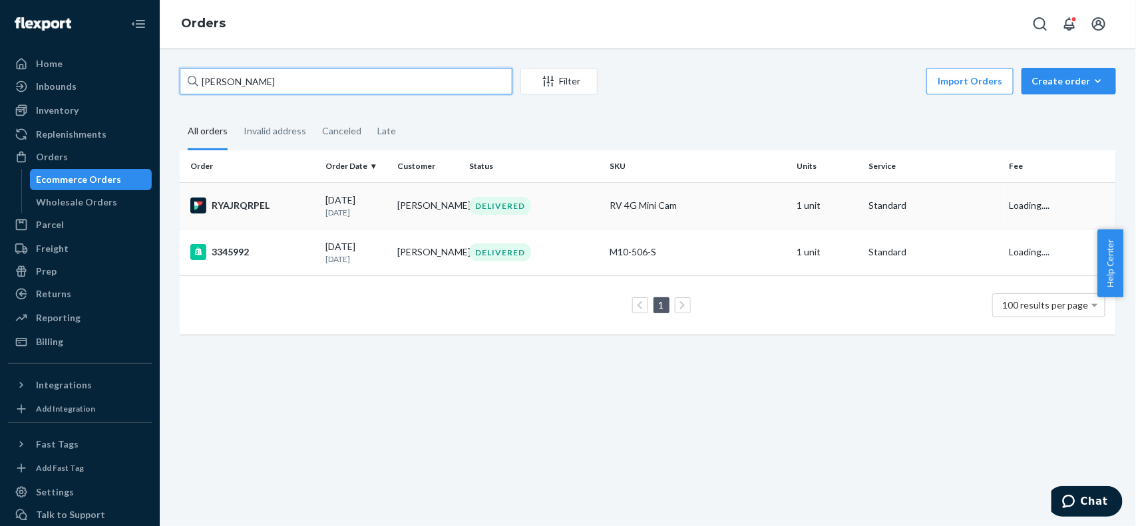
type input "Julie Langum"
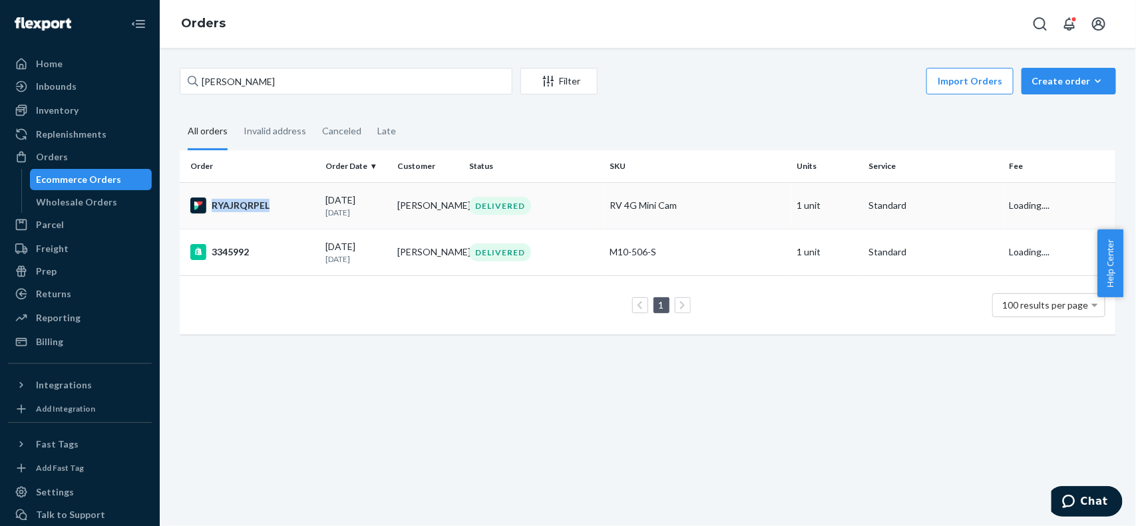
click at [282, 213] on td "RYAJRQRPEL" at bounding box center [250, 205] width 140 height 47
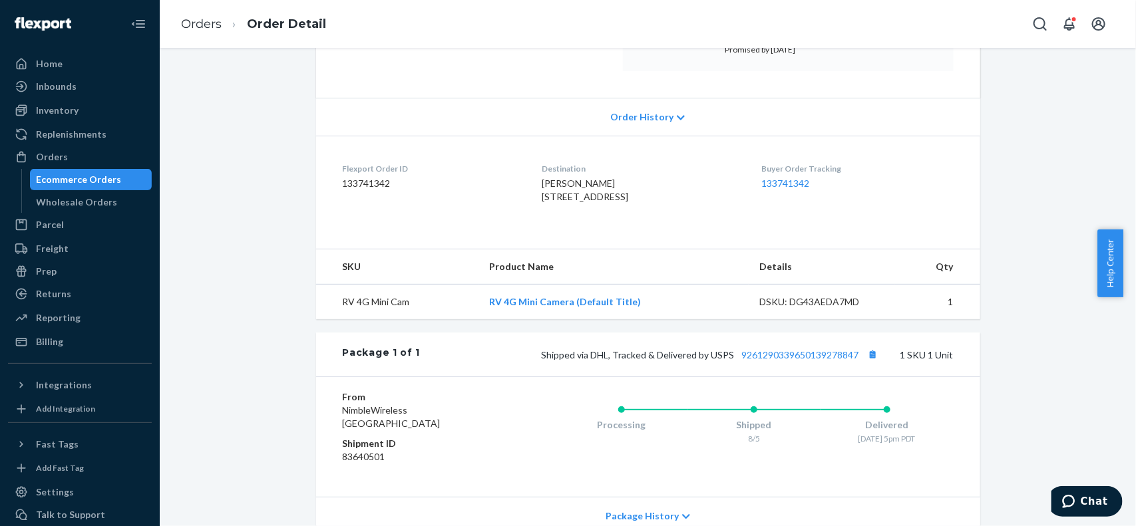
scroll to position [333, 0]
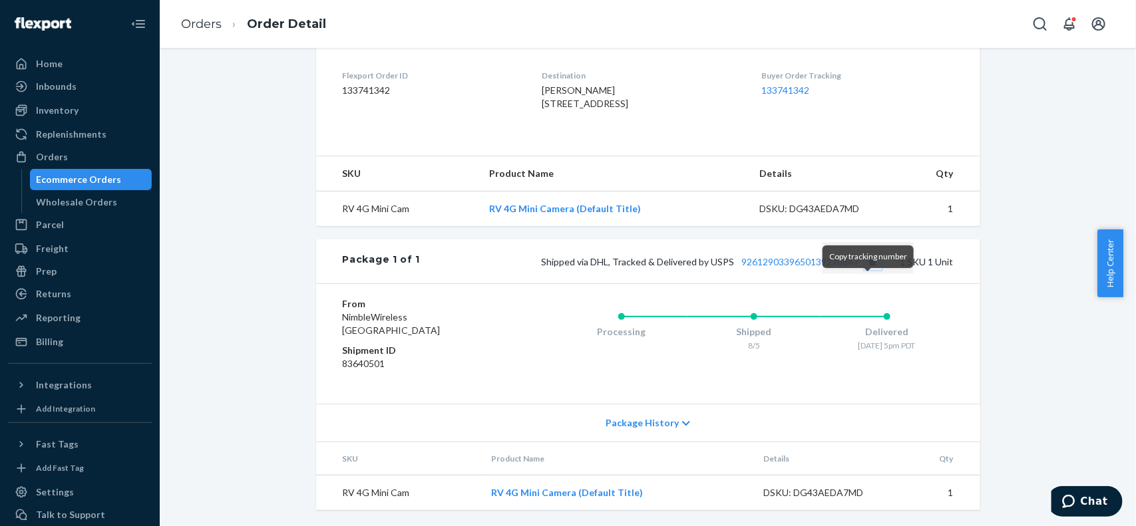
click at [870, 270] on button "Copy tracking number" at bounding box center [872, 261] width 17 height 17
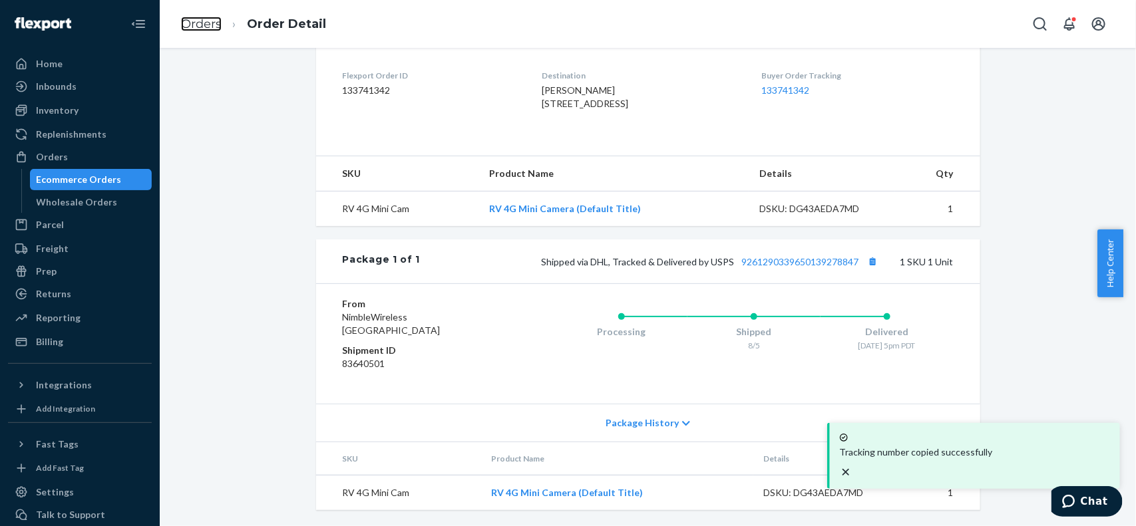
drag, startPoint x: 198, startPoint y: 19, endPoint x: 371, endPoint y: 49, distance: 175.6
click at [198, 19] on link "Orders" at bounding box center [201, 24] width 41 height 15
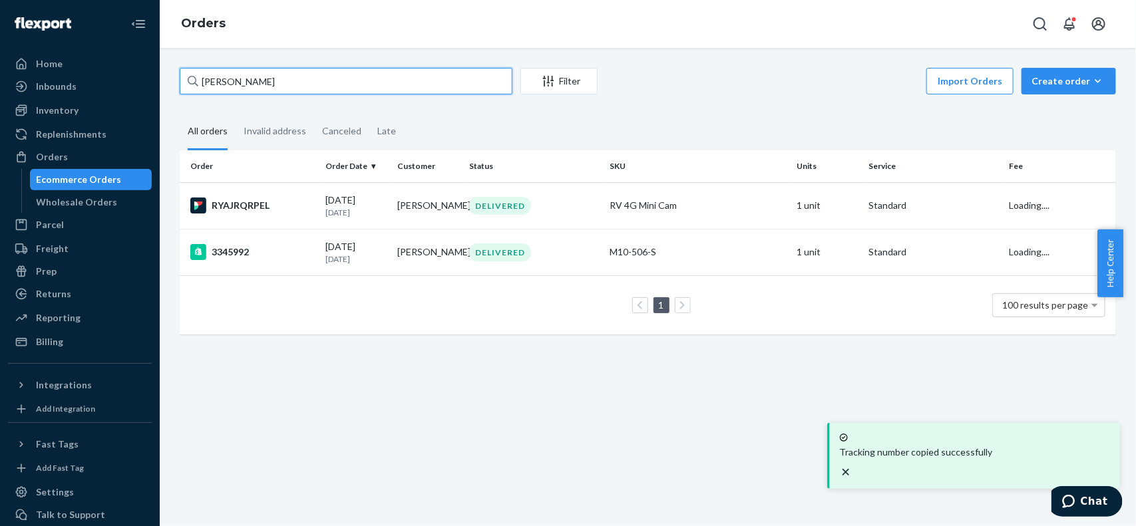
click at [444, 85] on input "Julie Langum" at bounding box center [346, 81] width 333 height 27
paste input "Tracy Dey"
type input "Tracy Dey"
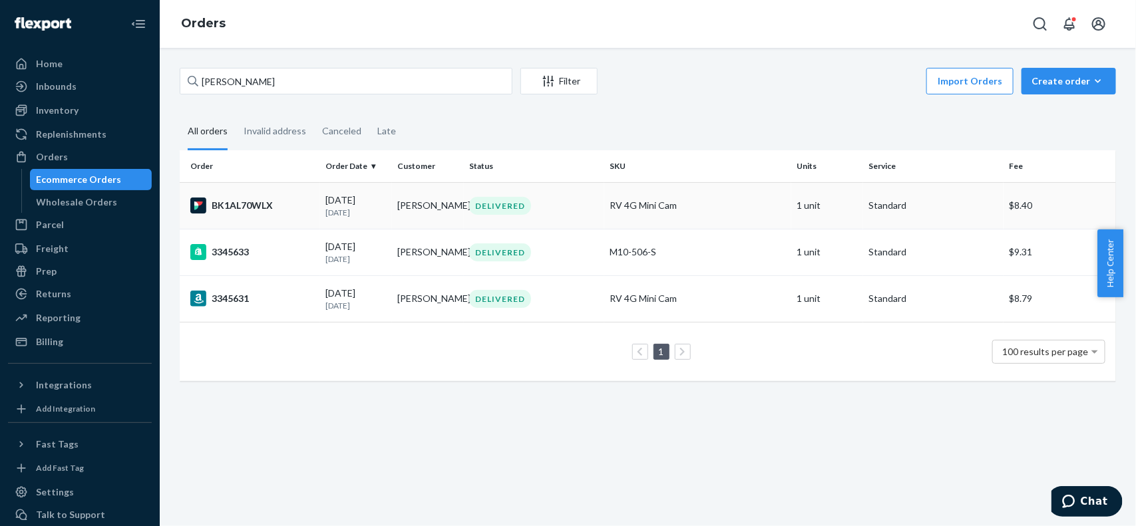
click at [289, 201] on div "BK1AL70WLX" at bounding box center [252, 206] width 124 height 16
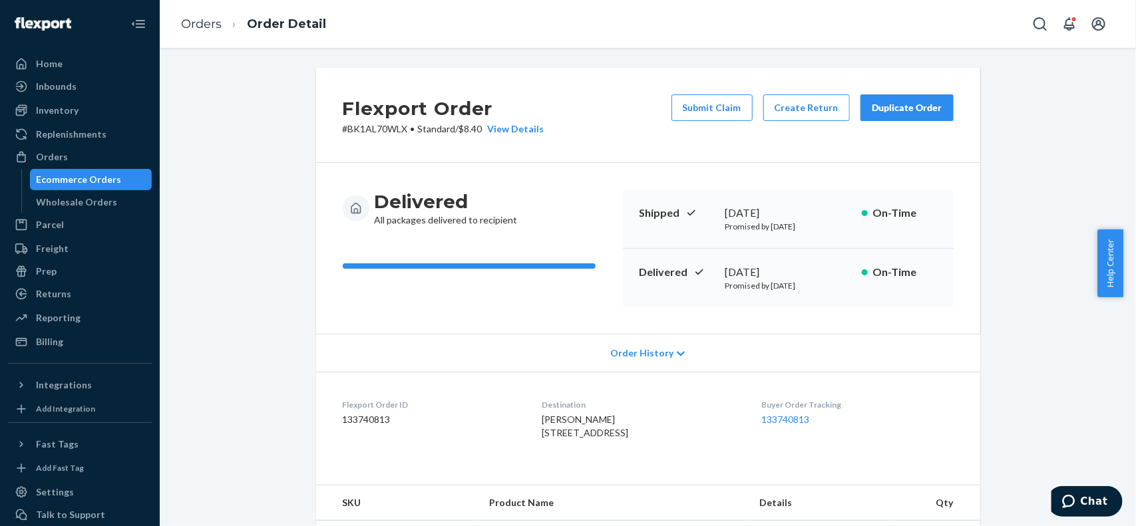
scroll to position [357, 0]
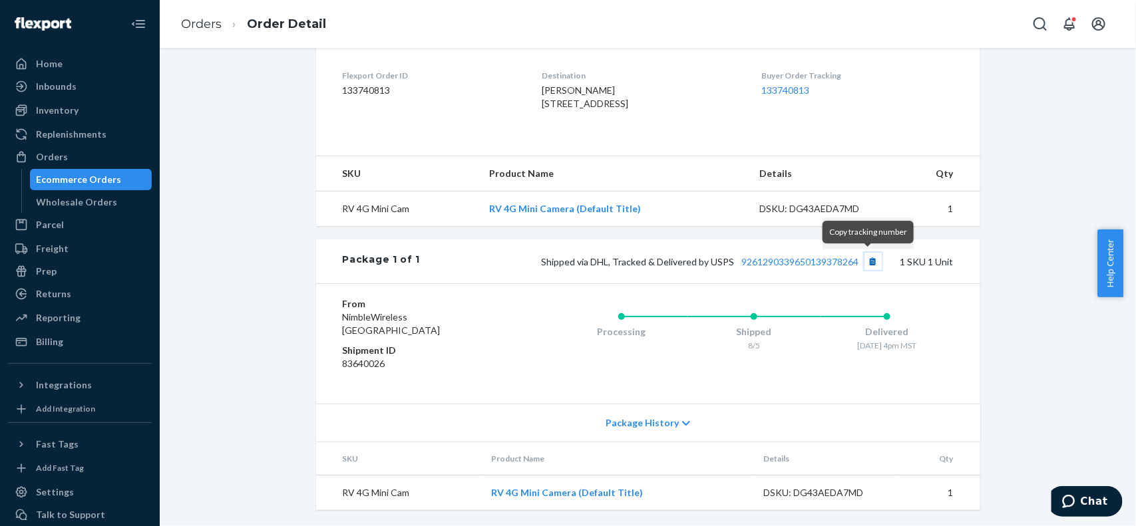
click at [866, 265] on button "Copy tracking number" at bounding box center [872, 261] width 17 height 17
click at [200, 29] on link "Orders" at bounding box center [201, 24] width 41 height 15
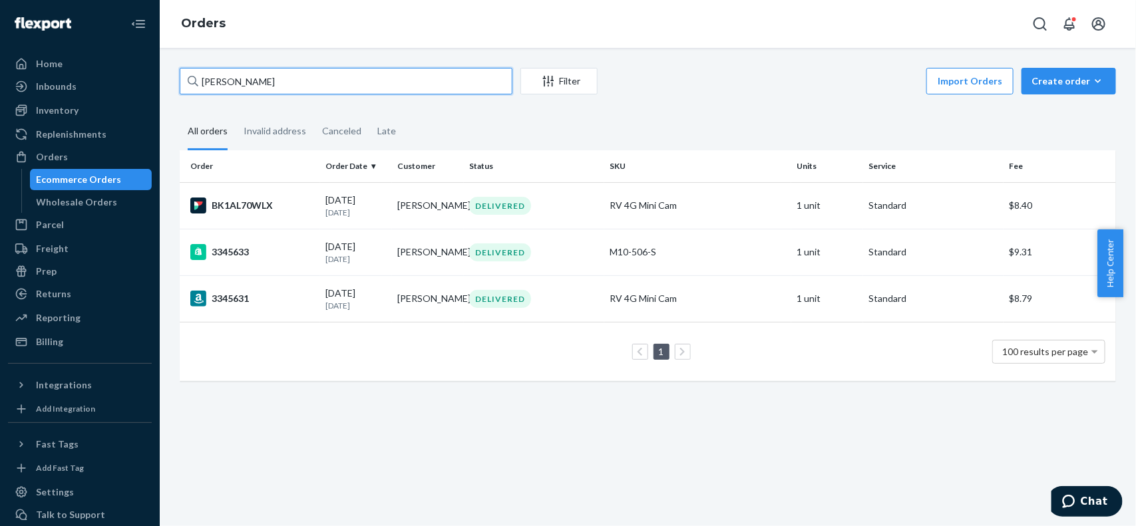
drag, startPoint x: 375, startPoint y: 81, endPoint x: 0, endPoint y: 85, distance: 374.7
click at [0, 85] on div "Home Inbounds Shipping Plans Problems Inventory Products Replenishments Orders …" at bounding box center [568, 263] width 1136 height 526
paste input "Davud Lowe"
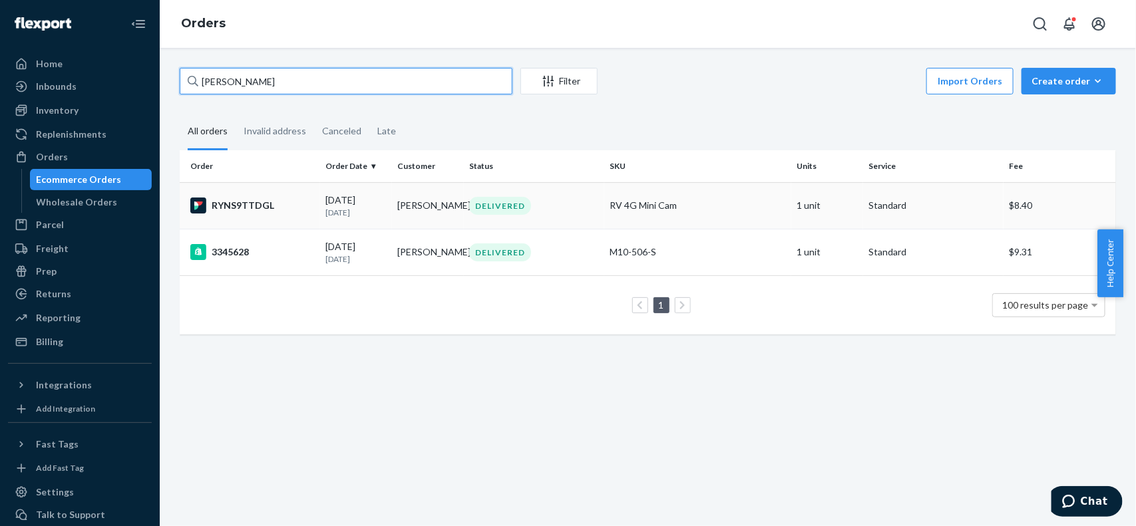
type input "Davud Lowe"
click at [284, 214] on td "RYNS9TTDGL" at bounding box center [250, 205] width 140 height 47
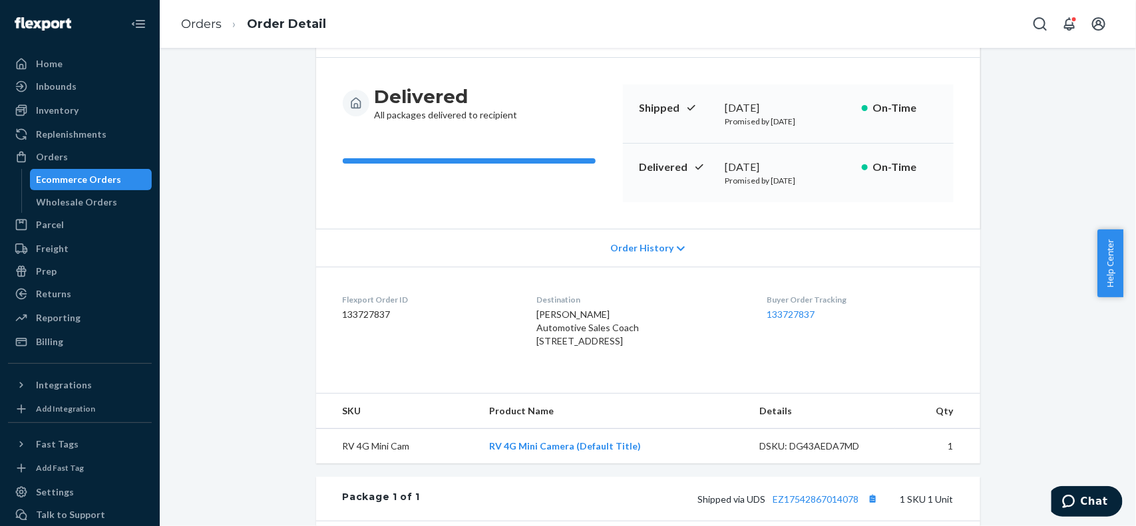
scroll to position [371, 0]
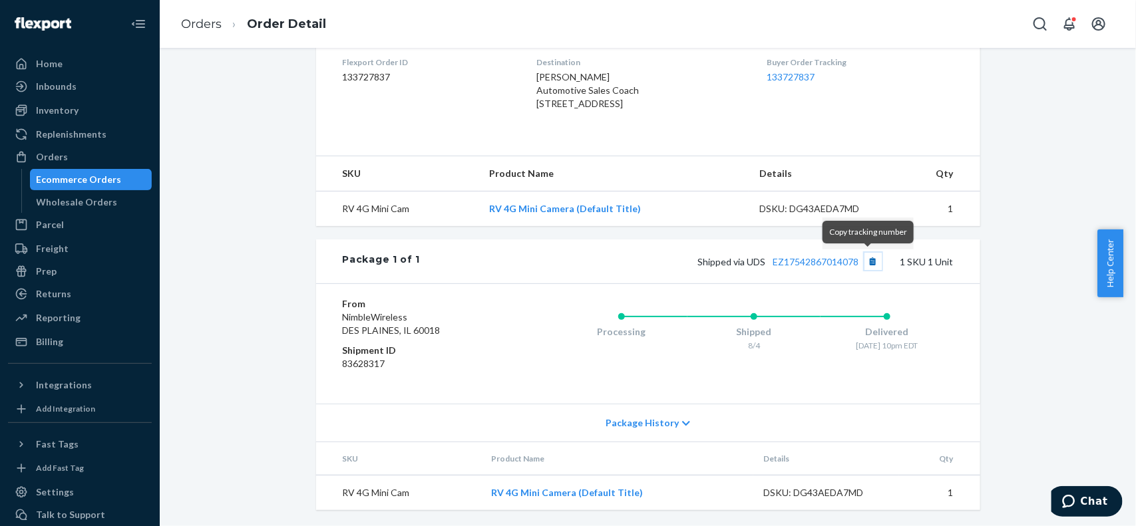
click at [876, 264] on button "Copy tracking number" at bounding box center [872, 261] width 17 height 17
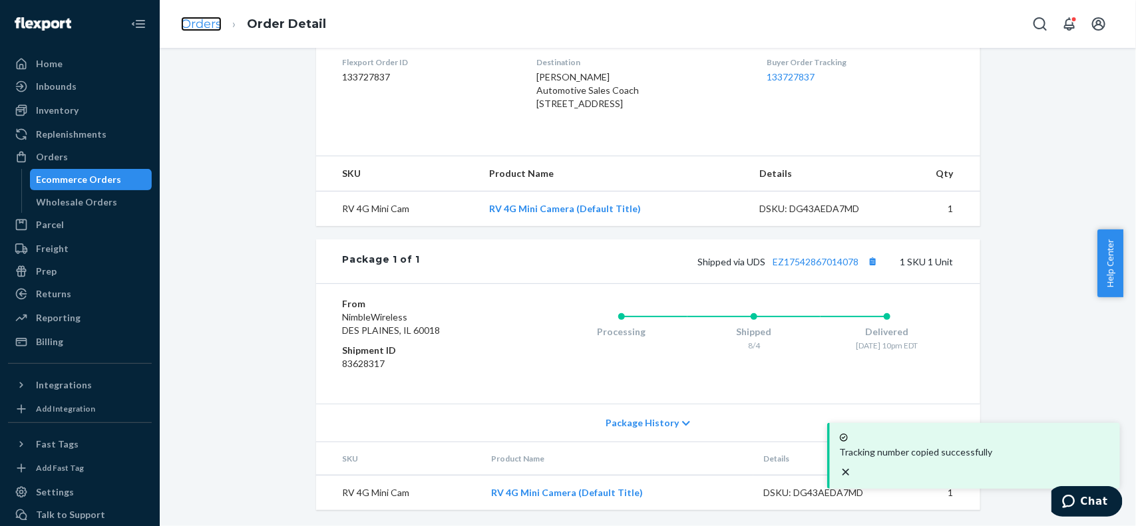
click at [200, 25] on link "Orders" at bounding box center [201, 24] width 41 height 15
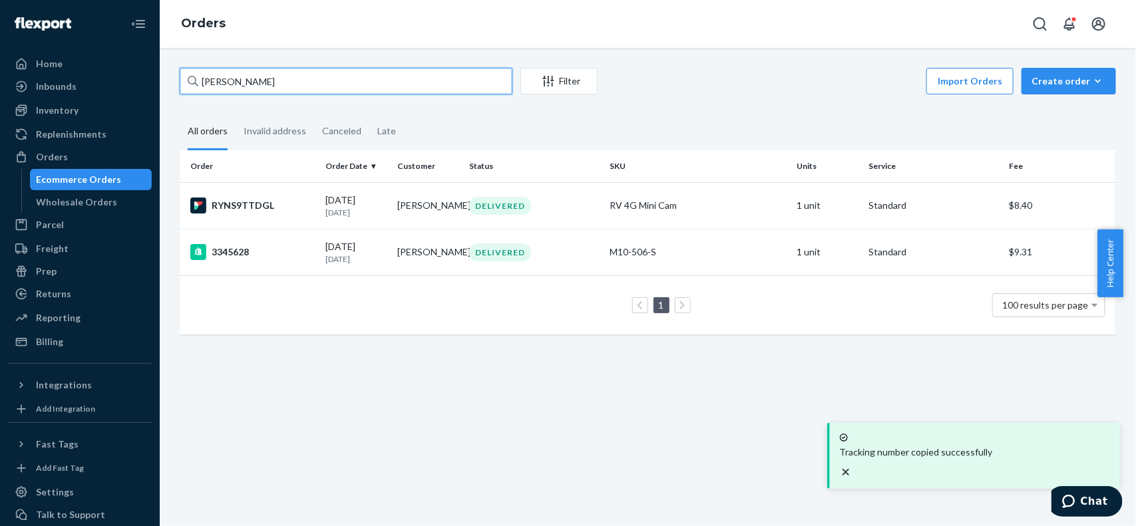
drag, startPoint x: 423, startPoint y: 93, endPoint x: 0, endPoint y: 94, distance: 423.3
click at [0, 94] on div "Home Inbounds Shipping Plans Problems Inventory Products Replenishments Orders …" at bounding box center [568, 263] width 1136 height 526
paste input "Neil Dixon"
type input "Neil Dixon"
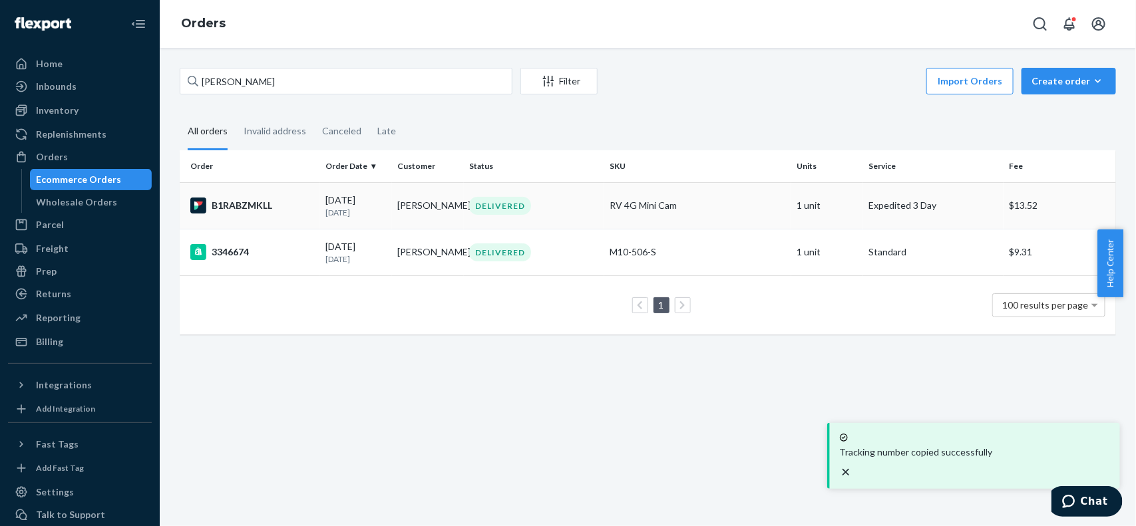
click at [296, 211] on div "B1RABZMKLL" at bounding box center [252, 206] width 124 height 16
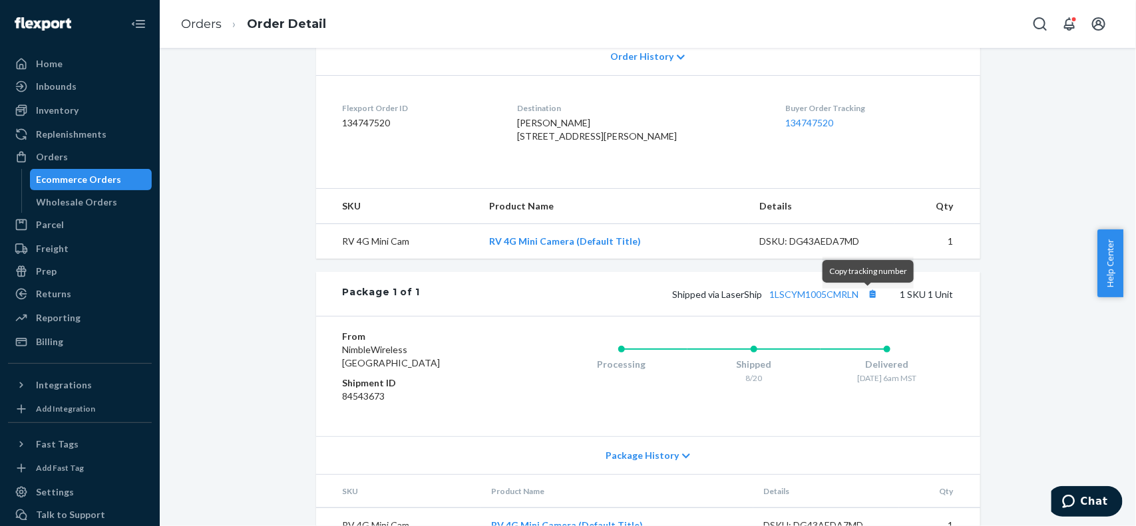
scroll to position [333, 0]
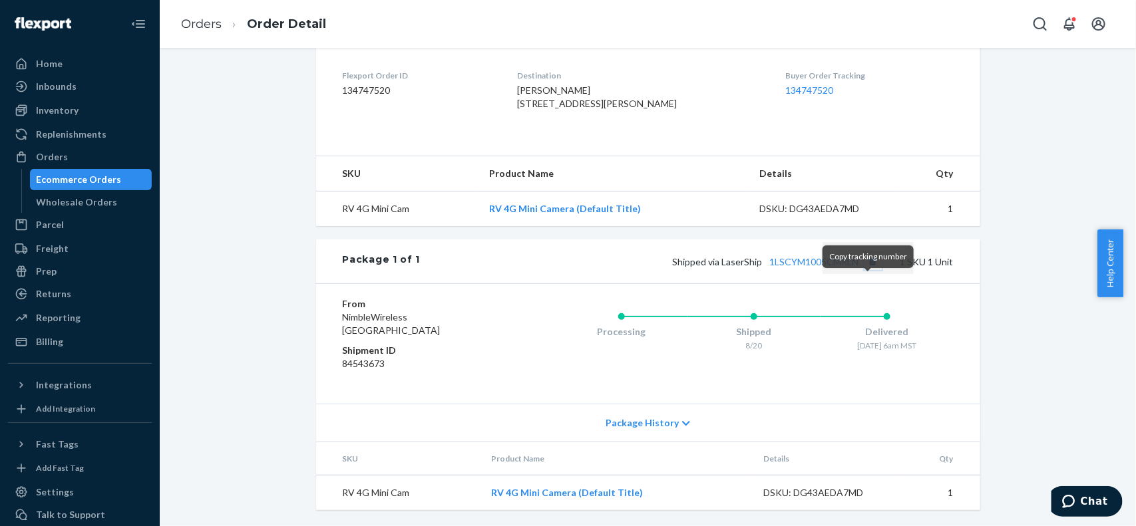
click at [869, 270] on button "Copy tracking number" at bounding box center [872, 261] width 17 height 17
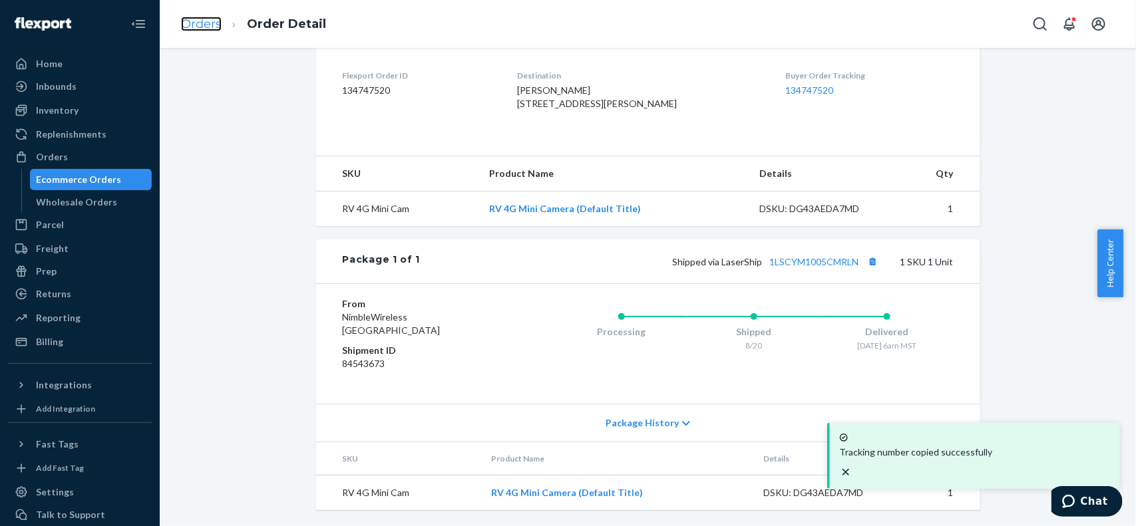
click at [210, 31] on link "Orders" at bounding box center [201, 24] width 41 height 15
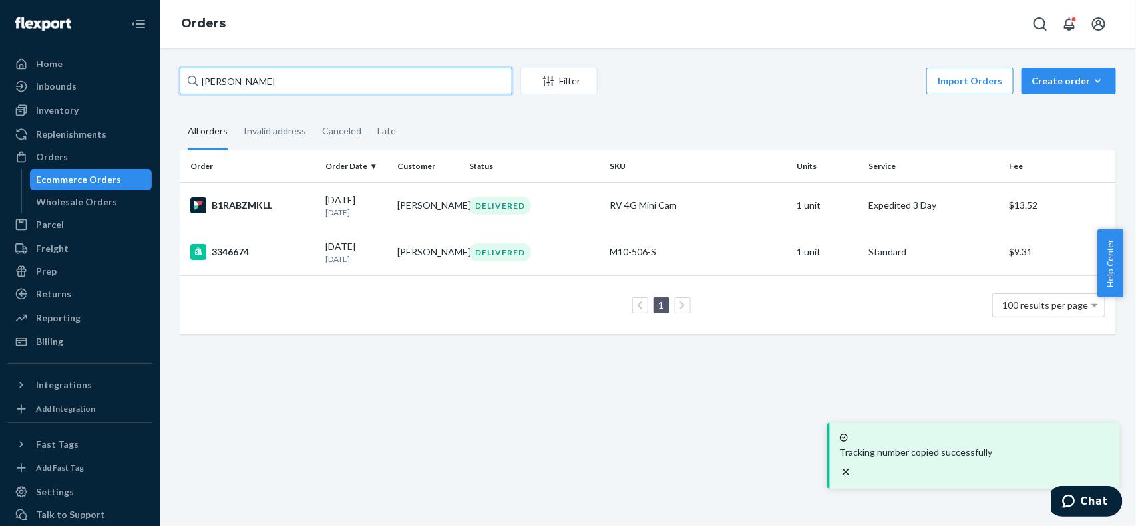
click at [373, 82] on input "Neil Dixon" at bounding box center [346, 81] width 333 height 27
paste input "[PERSON_NAME]"
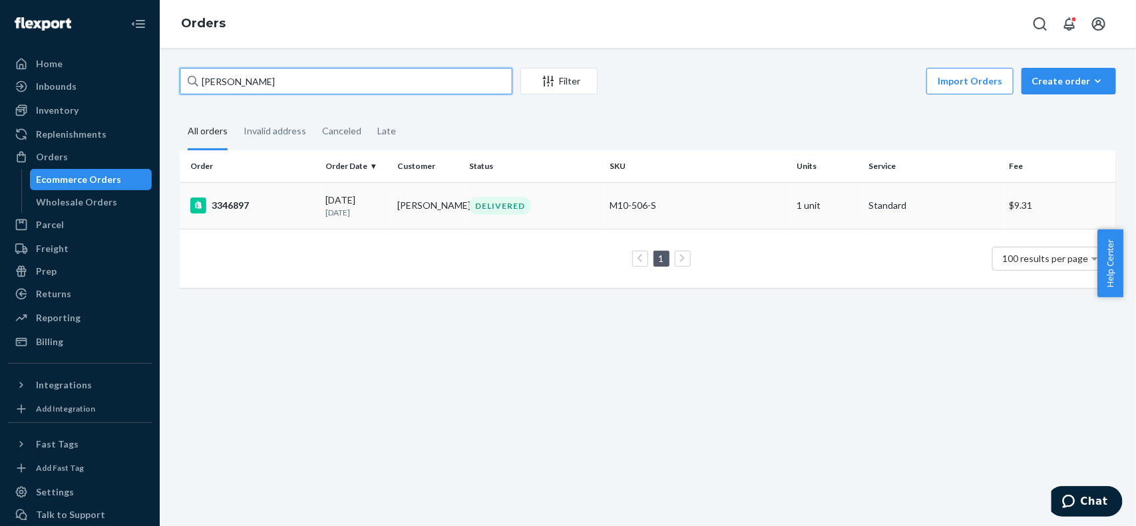
type input "[PERSON_NAME]"
drag, startPoint x: 310, startPoint y: 85, endPoint x: 40, endPoint y: 100, distance: 270.6
click at [37, 100] on div "Home Inbounds Shipping Plans Problems Inventory Products Replenishments Orders …" at bounding box center [568, 263] width 1136 height 526
click at [1063, 75] on div "Create order" at bounding box center [1069, 81] width 75 height 13
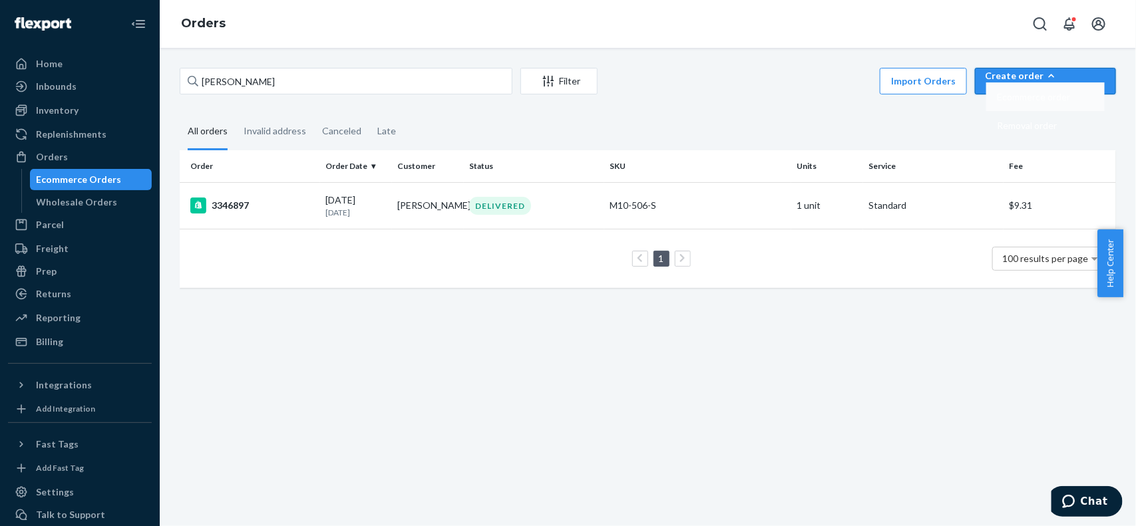
click at [1070, 102] on span "Ecommerce order" at bounding box center [1033, 97] width 73 height 9
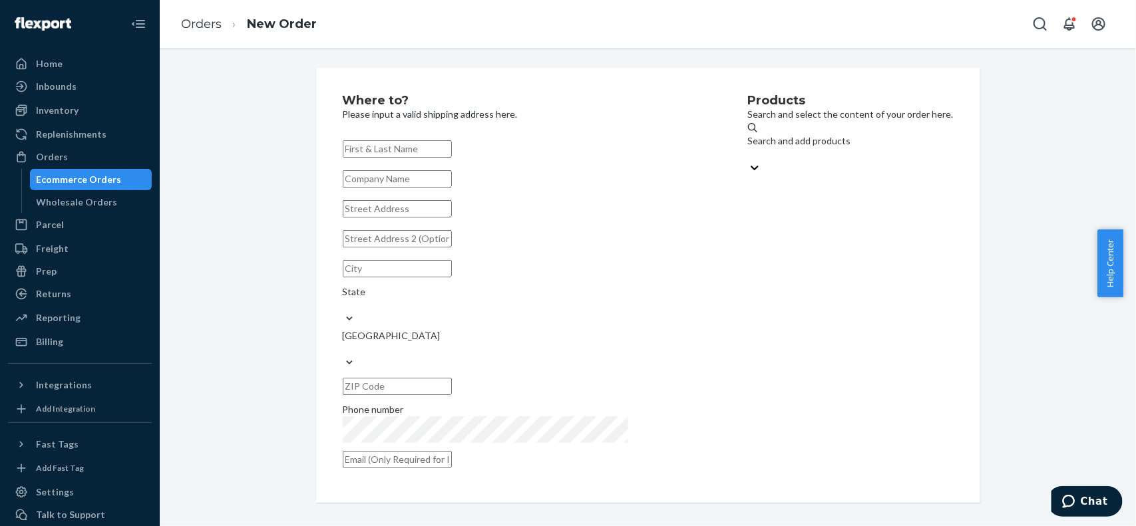
paste input "[PERSON_NAME]"
type input "[PERSON_NAME]"
click at [452, 215] on input "text" at bounding box center [397, 208] width 109 height 17
paste input "1828 Elm Drive"
click at [416, 278] on input "text" at bounding box center [397, 268] width 109 height 17
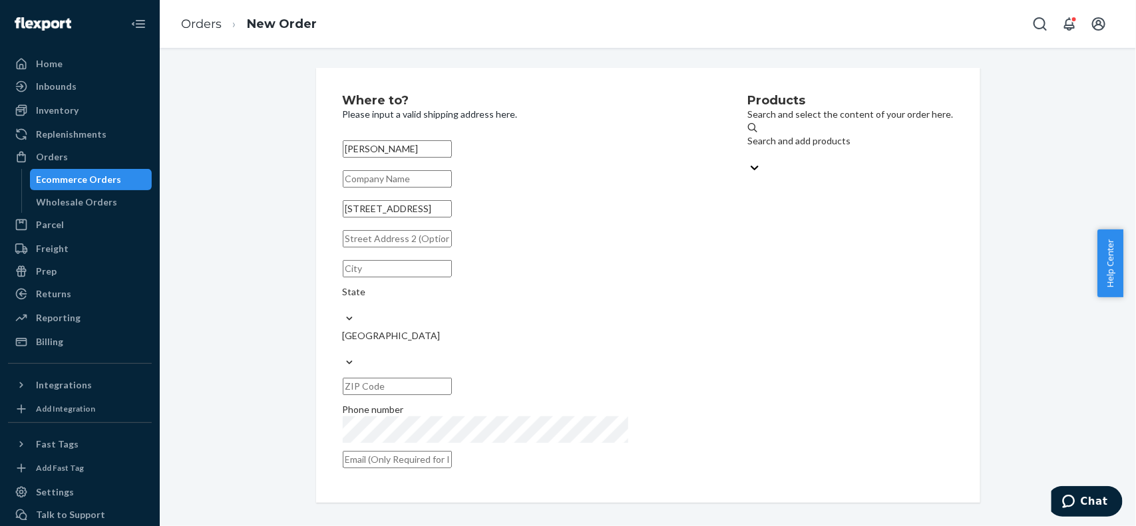
click at [452, 217] on input "1828 Elm Drive" at bounding box center [397, 208] width 109 height 17
click at [452, 218] on input "1828 Elm DrivE" at bounding box center [397, 208] width 109 height 17
type input "1828 Elm Drive"
type input "Del City"
type input "73115"
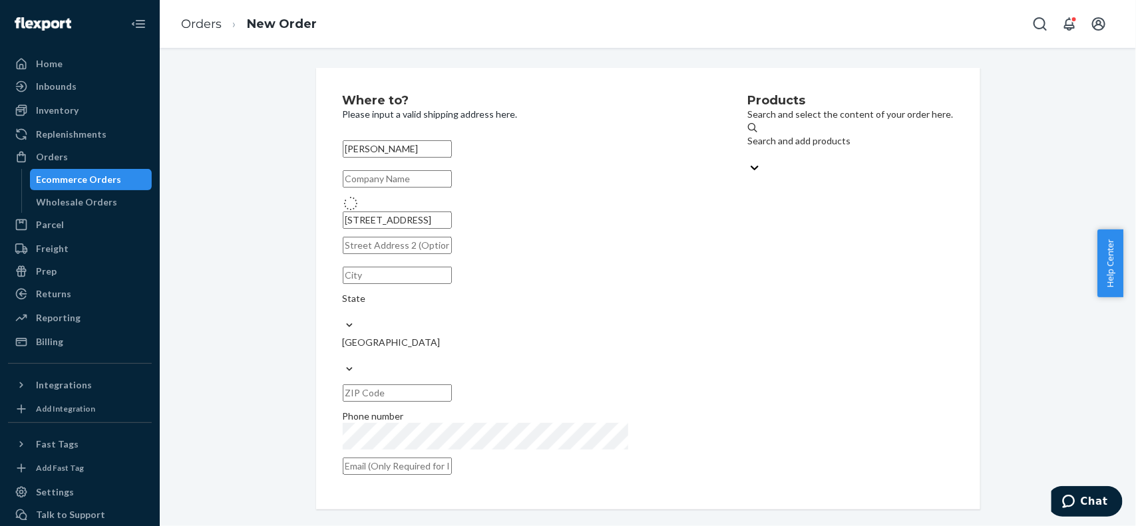
type input "1828 Elm Dr"
click at [753, 148] on div "Search and add products" at bounding box center [851, 140] width 206 height 13
click at [749, 150] on input "Search and add products" at bounding box center [748, 154] width 1 height 13
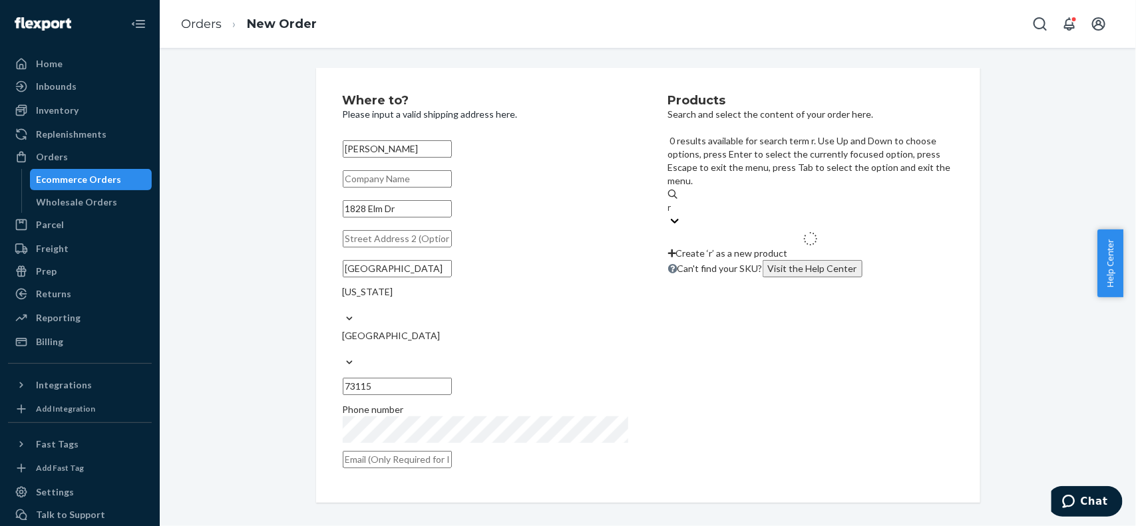
type input "rv"
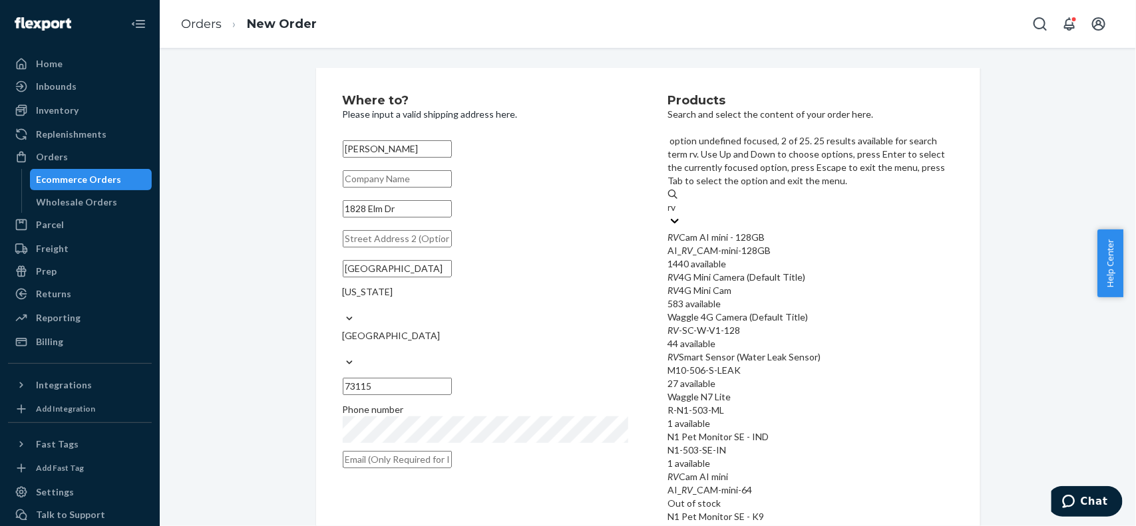
click at [740, 271] on div "RV 4G Mini Camera (Default Title)" at bounding box center [810, 277] width 285 height 13
click at [678, 214] on input "rv" at bounding box center [673, 207] width 10 height 13
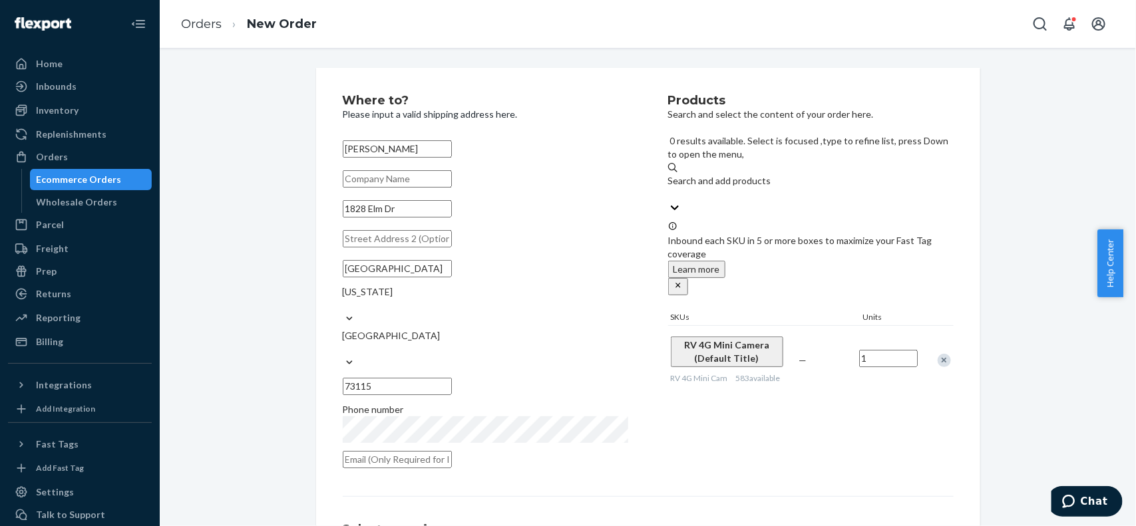
click at [930, 387] on div "Products Search and select the content of your order here. 0 results available.…" at bounding box center [810, 285] width 285 height 382
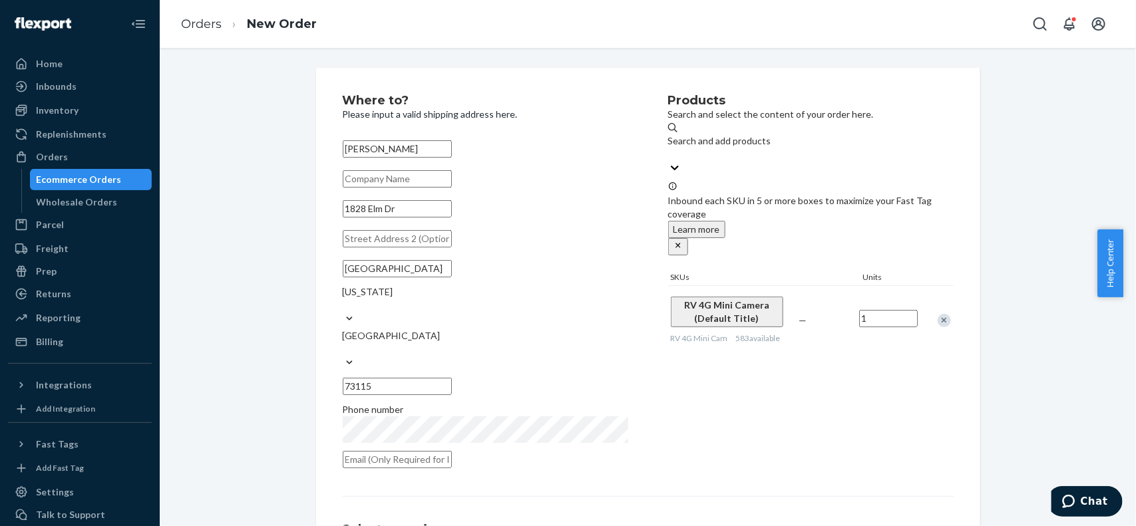
scroll to position [146, 0]
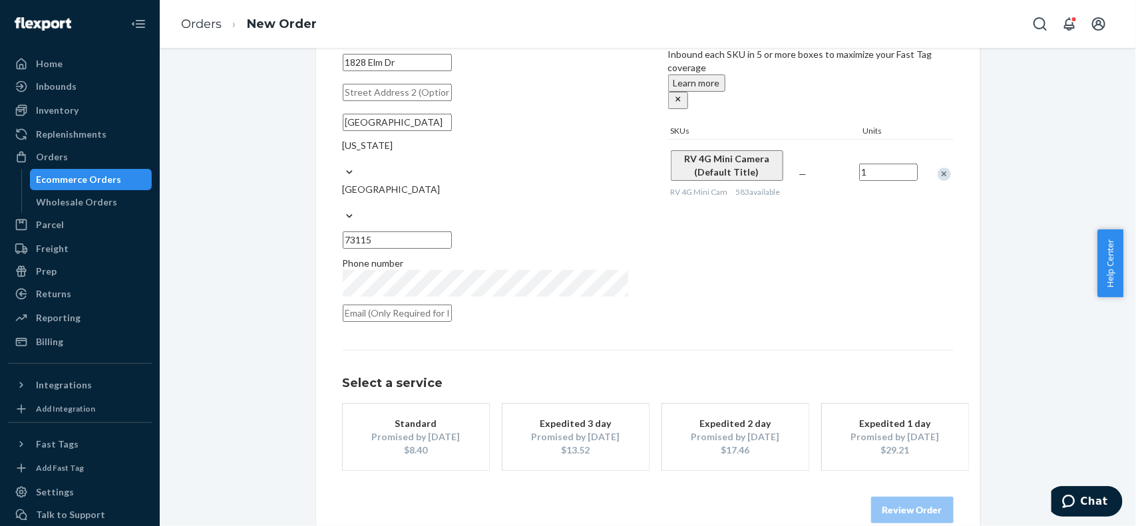
click at [540, 444] on div "$13.52" at bounding box center [575, 450] width 106 height 13
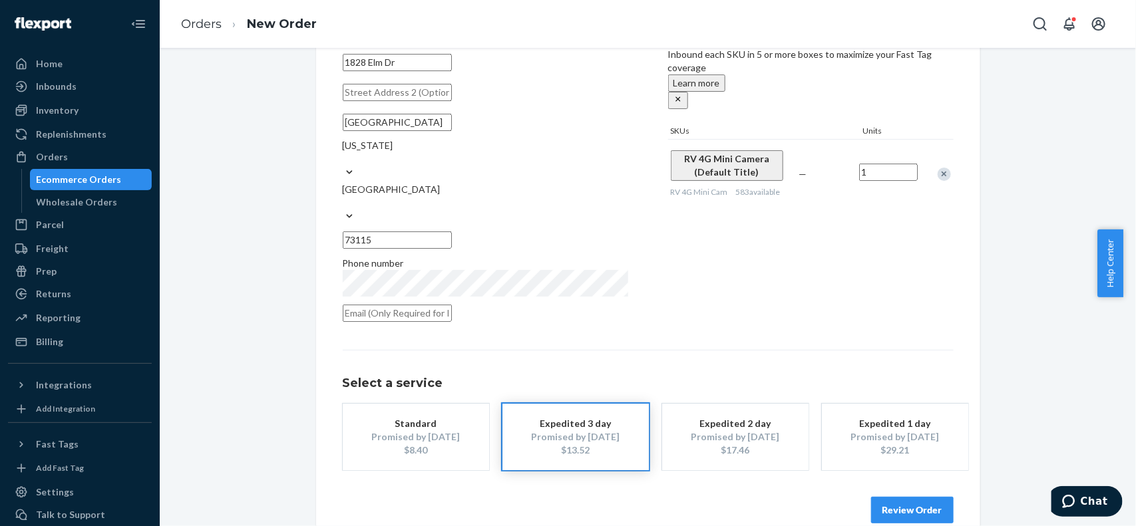
click at [908, 497] on button "Review Order" at bounding box center [912, 510] width 83 height 27
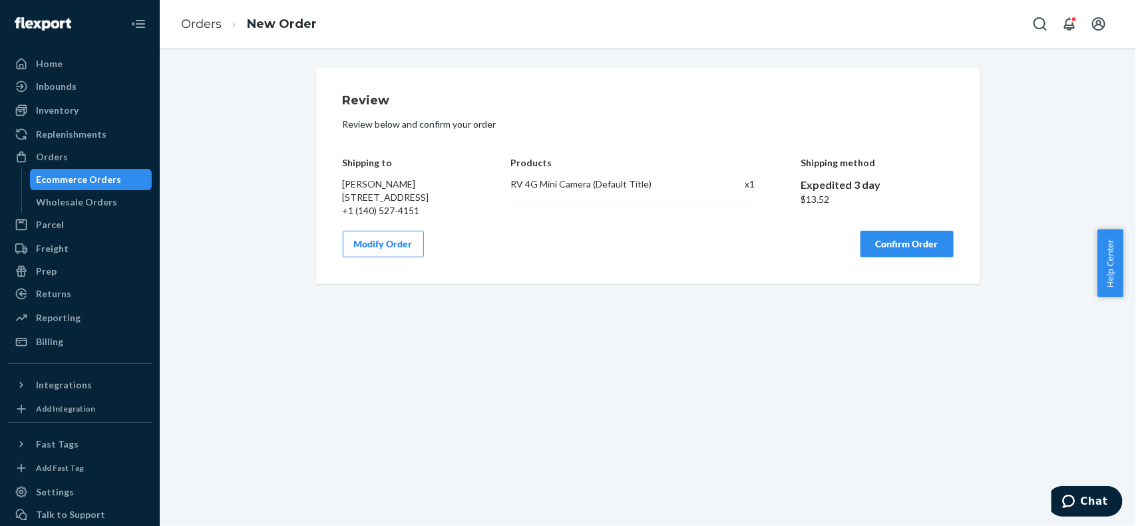
scroll to position [0, 0]
click at [876, 258] on button "Confirm Order" at bounding box center [906, 244] width 93 height 27
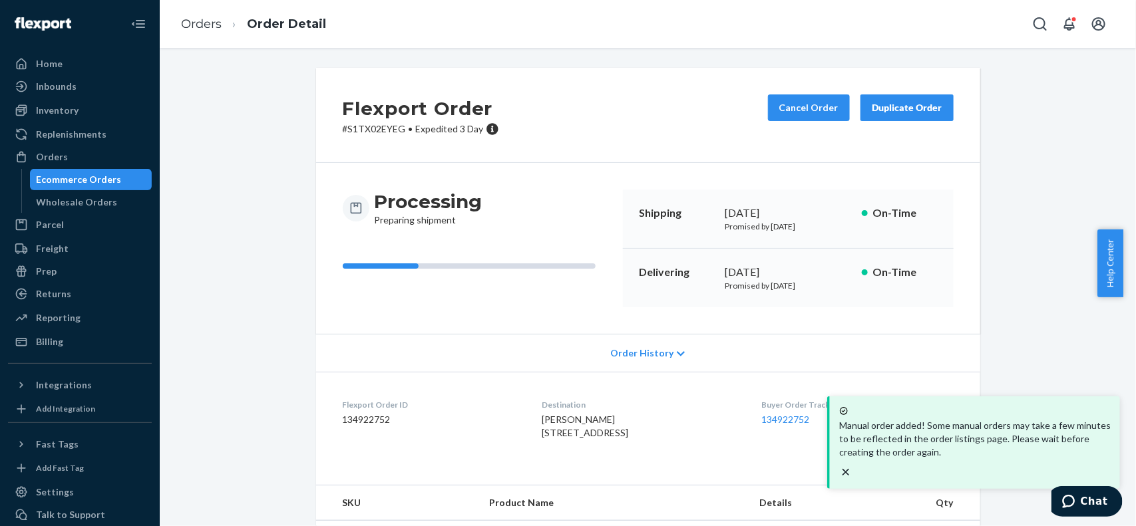
click at [379, 421] on dd "134922752" at bounding box center [432, 419] width 178 height 13
copy dd "134922752"
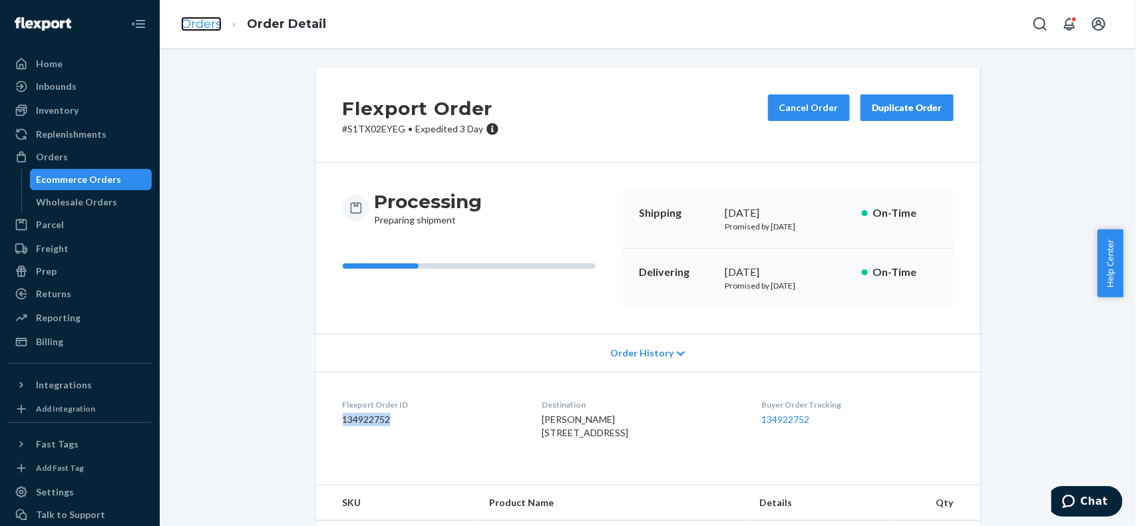
click at [198, 17] on link "Orders" at bounding box center [201, 24] width 41 height 15
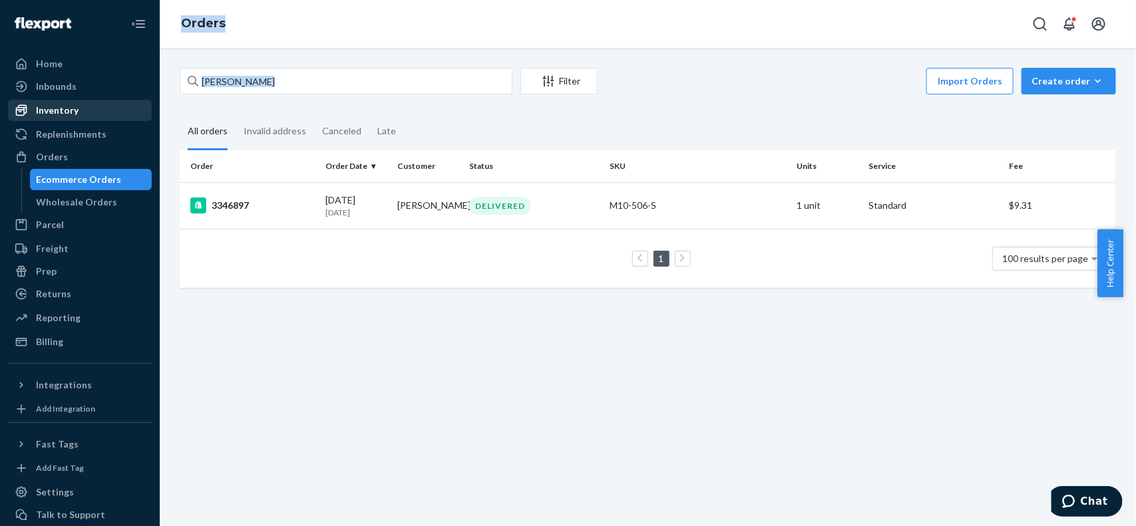
drag, startPoint x: 383, startPoint y: 67, endPoint x: 114, endPoint y: 111, distance: 272.5
click at [114, 111] on div "Home Inbounds Shipping Plans Problems Inventory Products Replenishments Orders …" at bounding box center [568, 263] width 1136 height 526
click at [381, 96] on div "Trevor Lightner Filter Import Orders Create order Ecommerce order Removal order" at bounding box center [648, 83] width 936 height 30
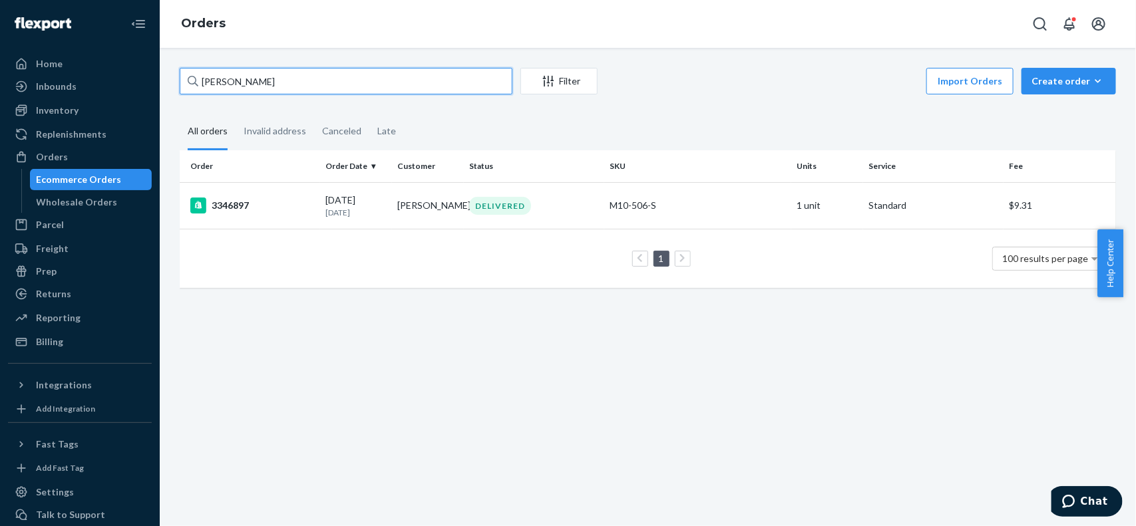
click at [401, 90] on input "[PERSON_NAME]" at bounding box center [346, 81] width 333 height 27
paste input "Deziree Edwards"
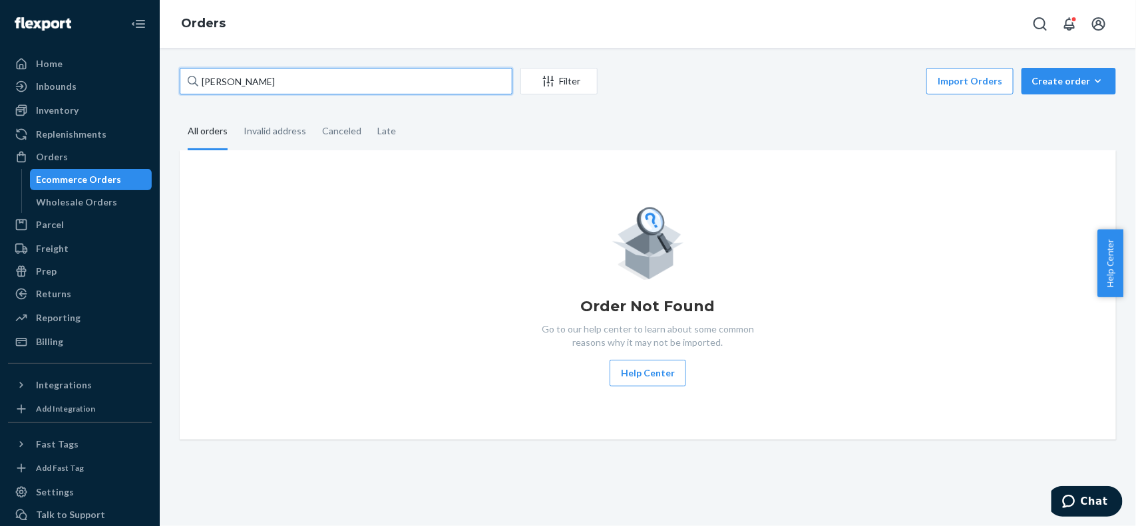
paste input "Cheryl Meyer"
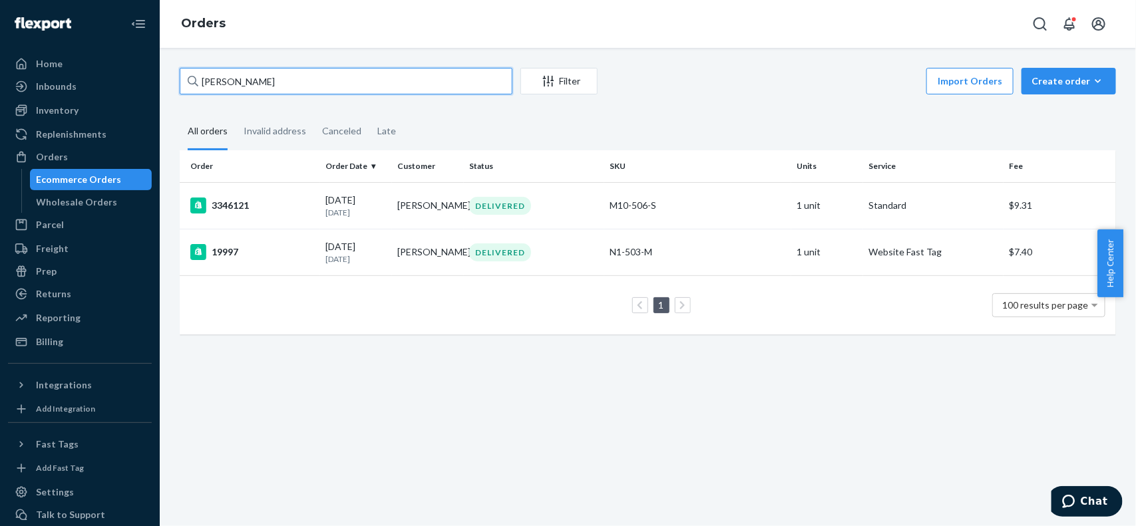
paste input "[PERSON_NAME]"
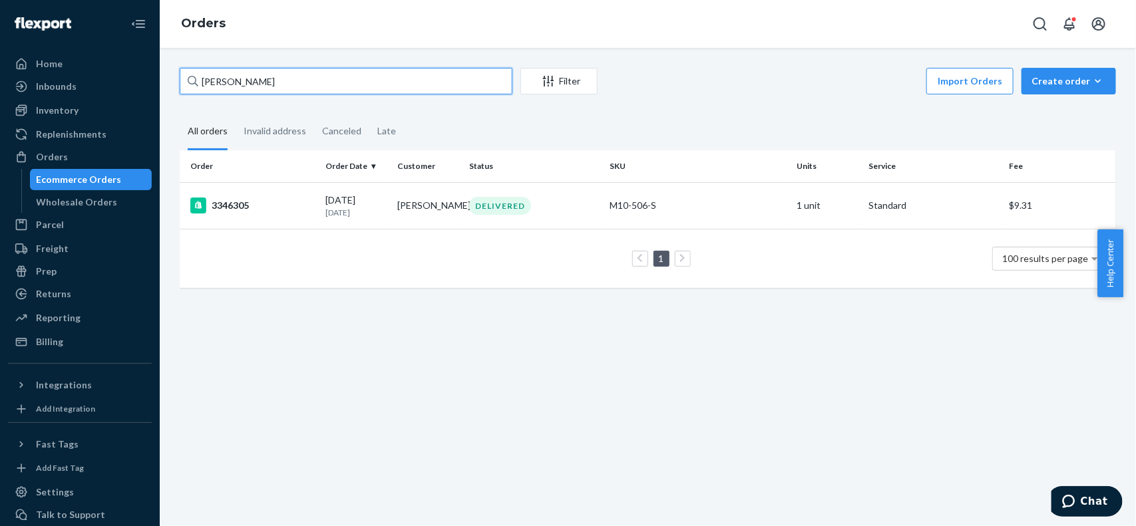
paste input "[PERSON_NAME]"
paste input "Bruce Morris"
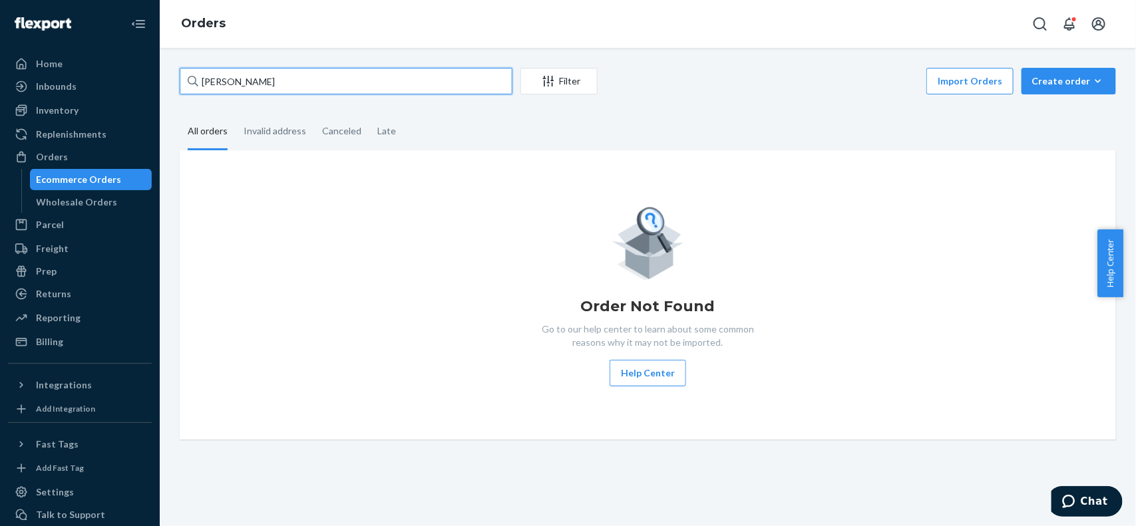
paste input "Allison Wyk"
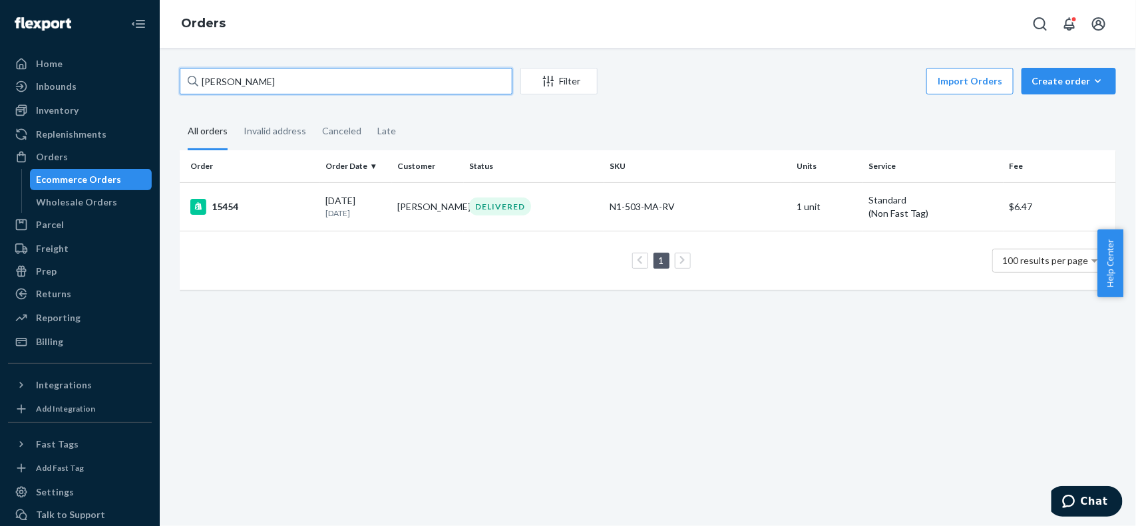
paste input "[PERSON_NAME]"
paste input "hn Hoop"
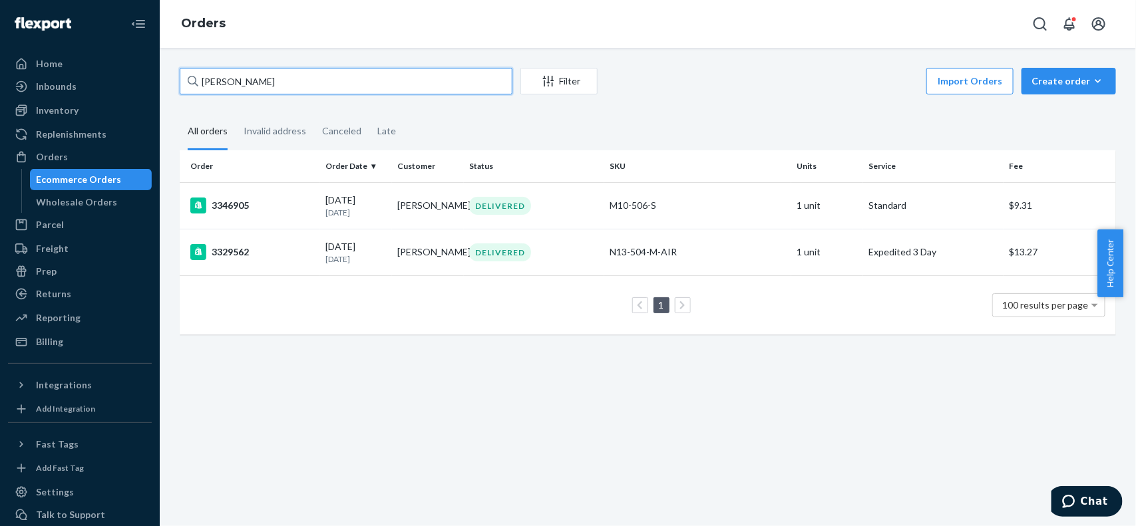
paste input "Dorie Fieldsted"
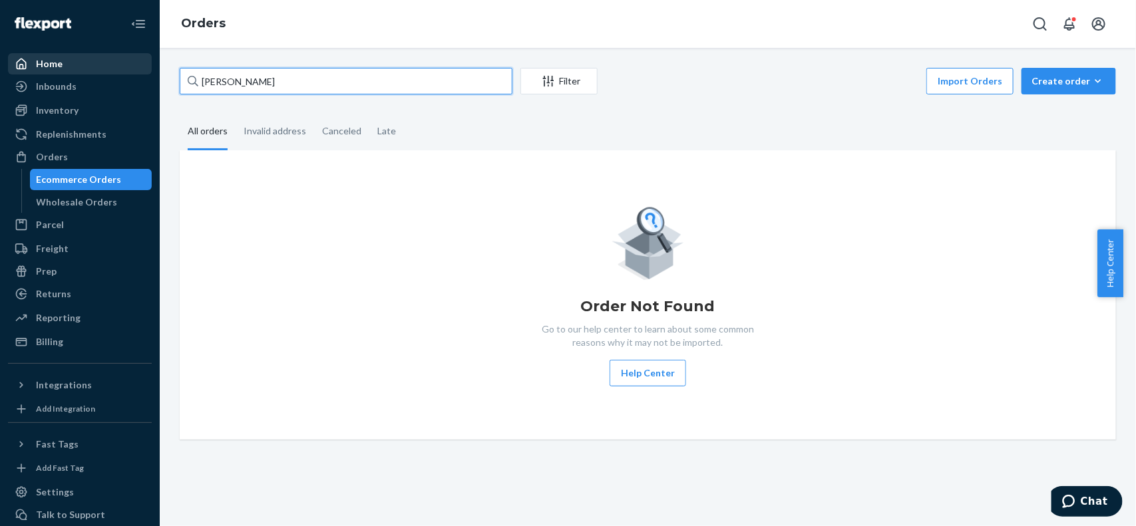
drag, startPoint x: 328, startPoint y: 85, endPoint x: 117, endPoint y: 73, distance: 211.3
click at [117, 73] on div "Home Inbounds Shipping Plans Problems Inventory Products Replenishments Orders …" at bounding box center [568, 263] width 1136 height 526
paste input "[PERSON_NAME]"
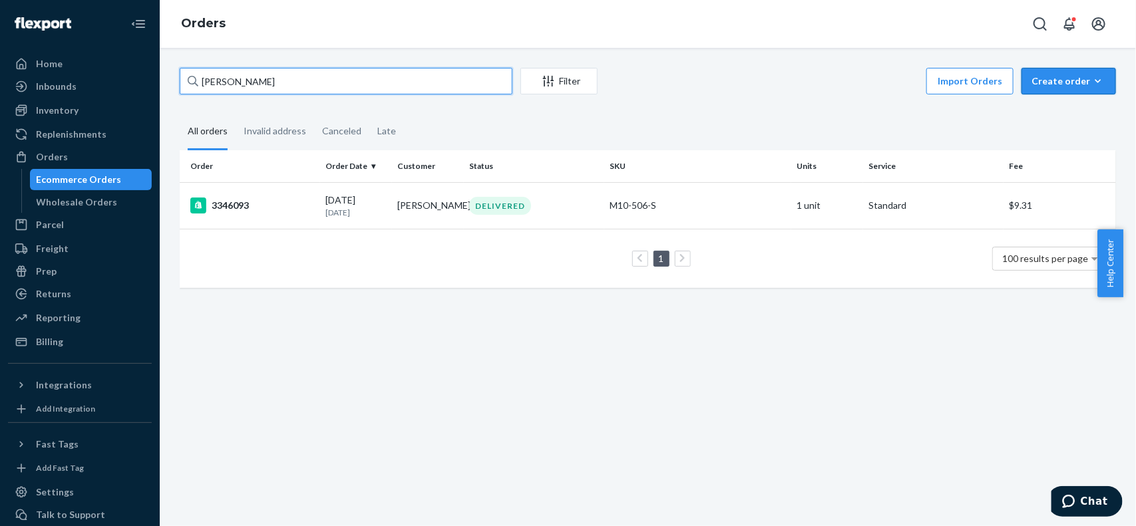
type input "[PERSON_NAME]"
click at [1048, 83] on div "Create order" at bounding box center [1069, 81] width 75 height 13
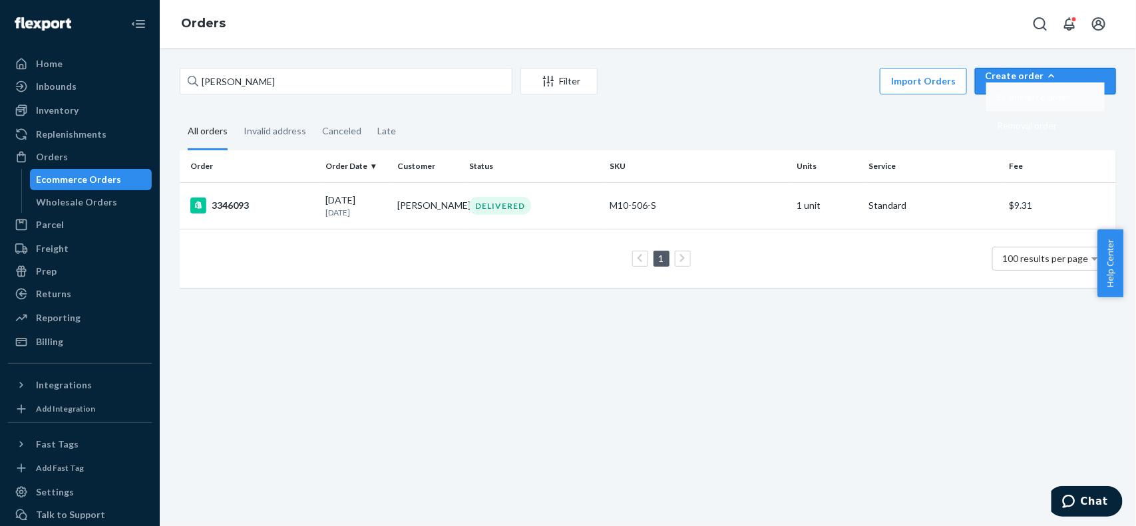
click at [1070, 102] on span "Ecommerce order" at bounding box center [1033, 97] width 73 height 9
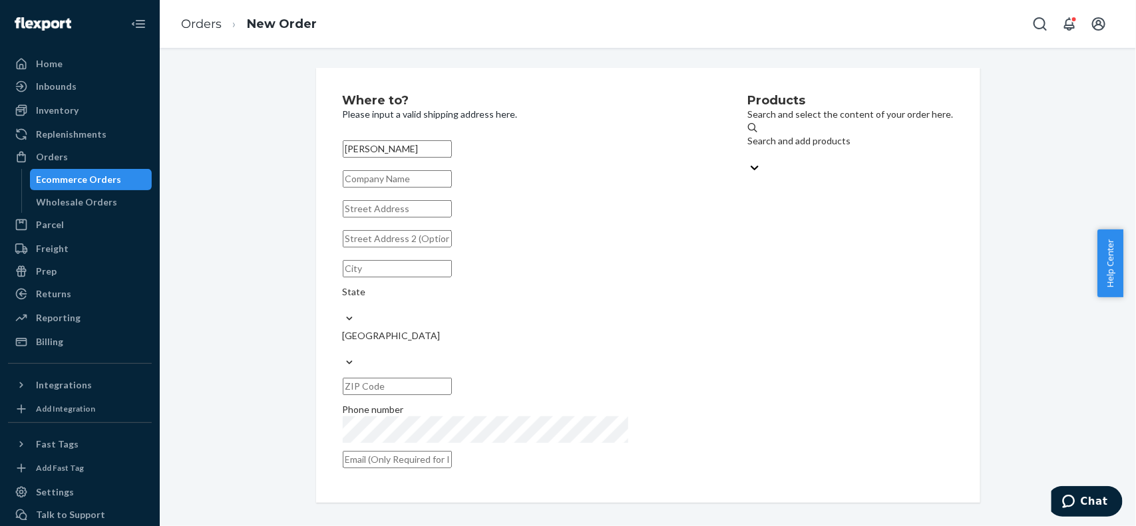
type input "[PERSON_NAME]"
click at [374, 218] on input "text" at bounding box center [397, 208] width 109 height 17
paste input "16098 Bluff Road"
type input "16098 Bluff Road"
click at [435, 248] on input "text" at bounding box center [397, 238] width 109 height 17
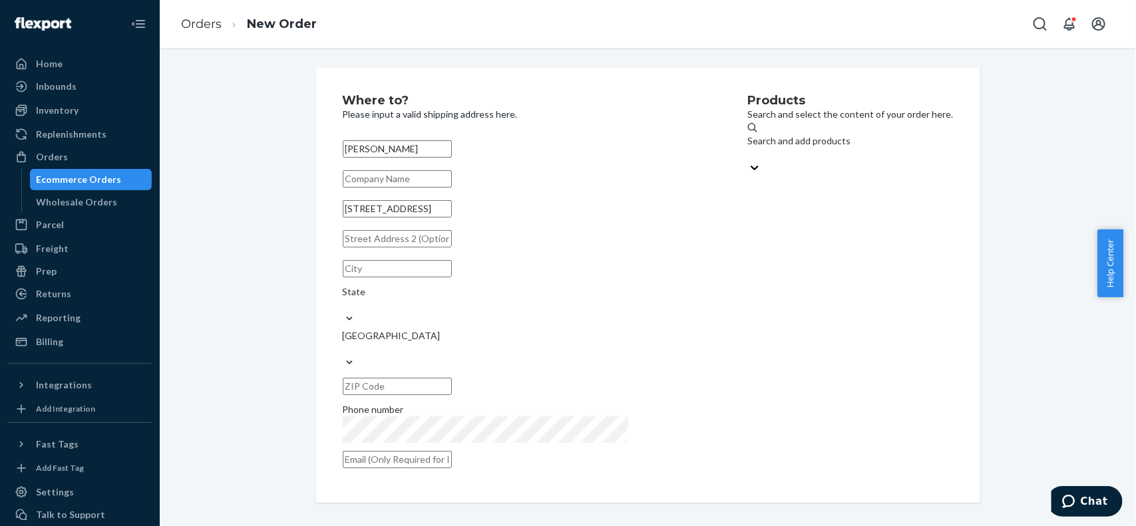
paste input "Trlr 2"
type input "Trlr 2"
click at [452, 218] on input "16098 Bluff Road" at bounding box center [397, 208] width 109 height 17
type input "16098 Bluff Rd"
type input "Prairieville"
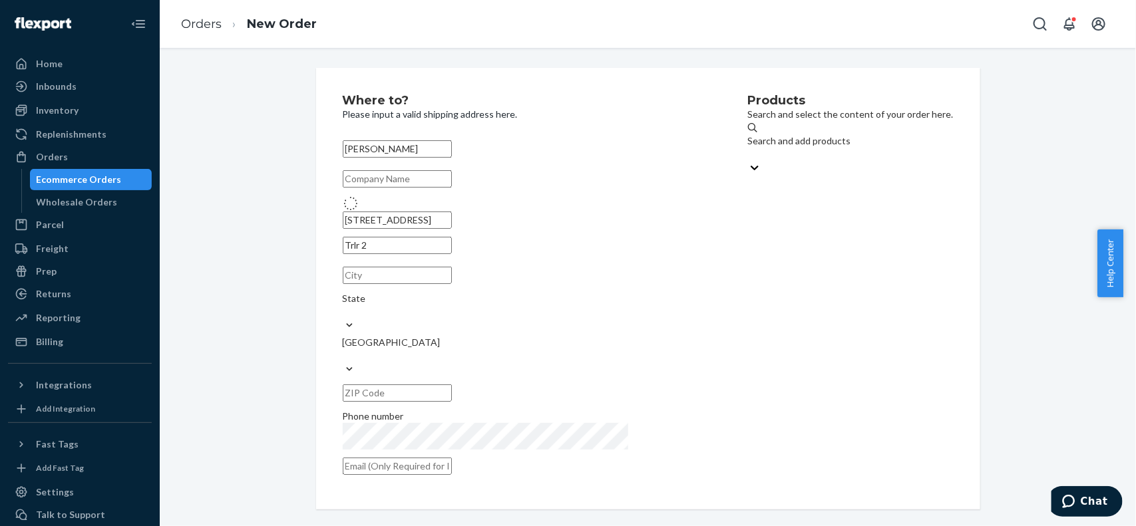
type input "70769"
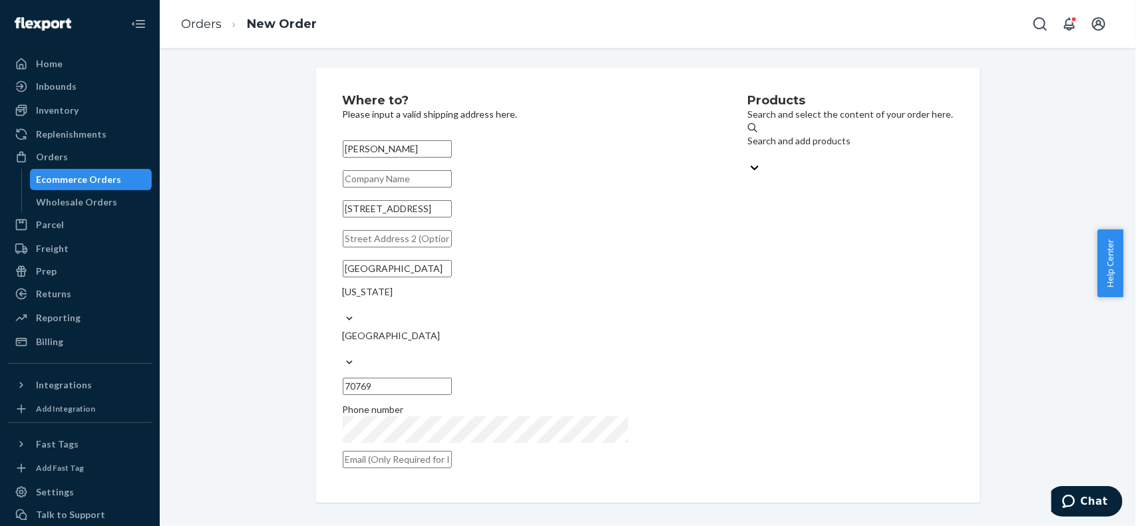
click at [452, 248] on input "text" at bounding box center [397, 238] width 109 height 17
paste input "Trlr 2"
type input "Trlr 2"
click at [800, 291] on div "Products Search and select the content of your order here. Search and add produ…" at bounding box center [851, 285] width 206 height 382
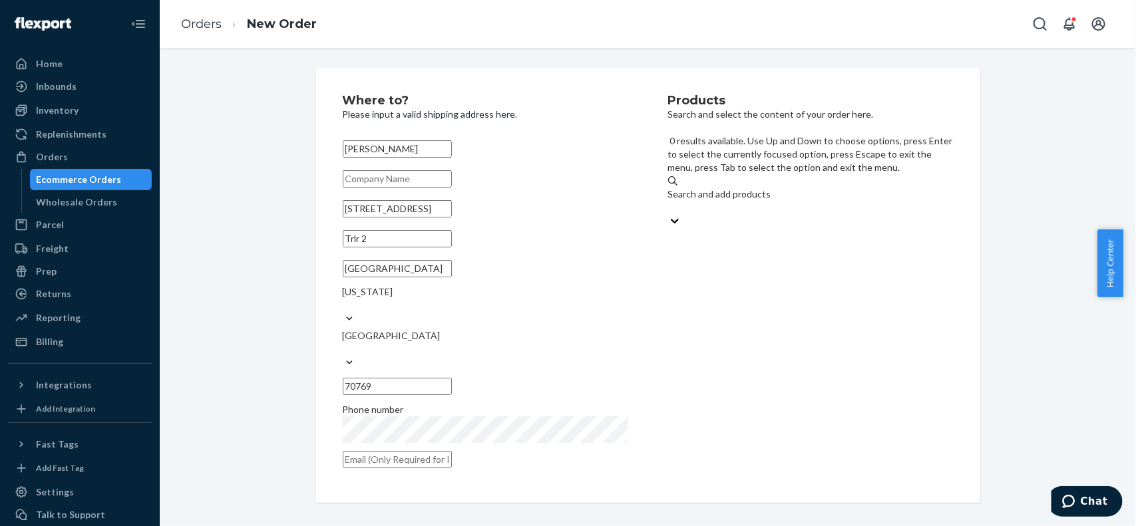
click at [795, 174] on div "Search and add products" at bounding box center [810, 202] width 285 height 57
click at [669, 201] on input "0 results available. Use Up and Down to choose options, press Enter to select t…" at bounding box center [668, 207] width 1 height 13
type input "rv"
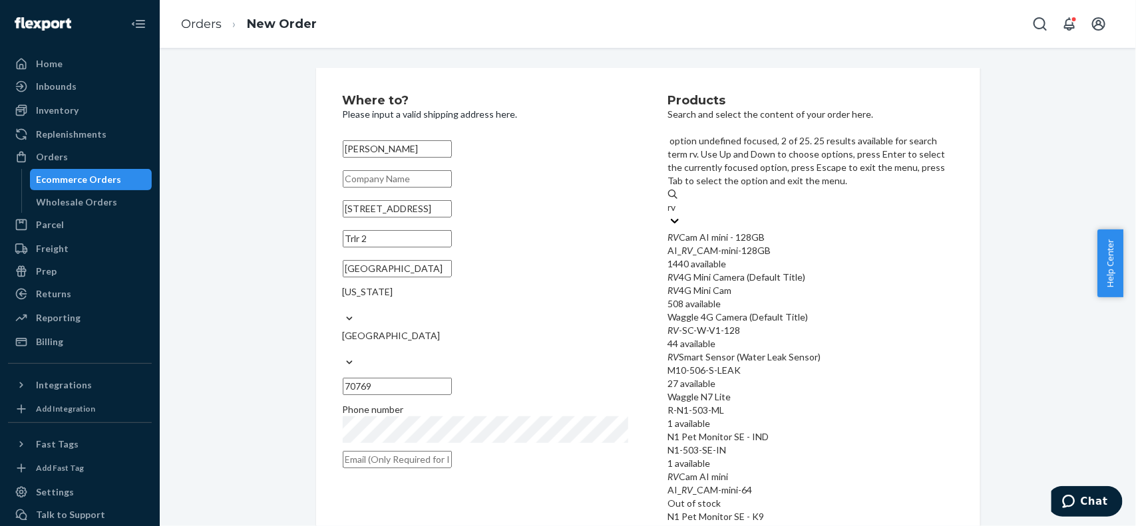
click at [709, 271] on div "RV 4G Mini Camera (Default Title)" at bounding box center [810, 277] width 285 height 13
click at [678, 208] on input "rv" at bounding box center [673, 207] width 10 height 13
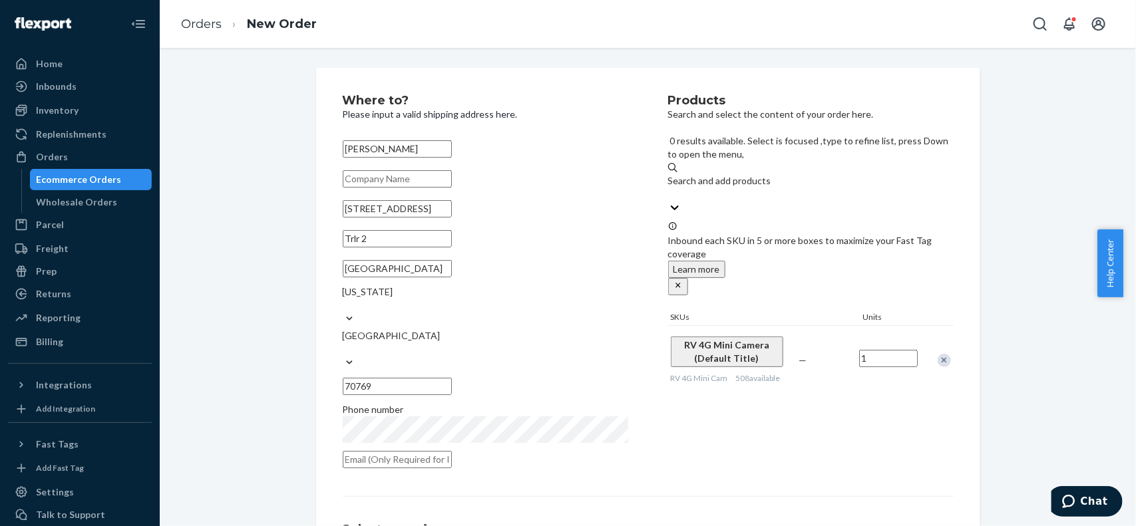
scroll to position [146, 0]
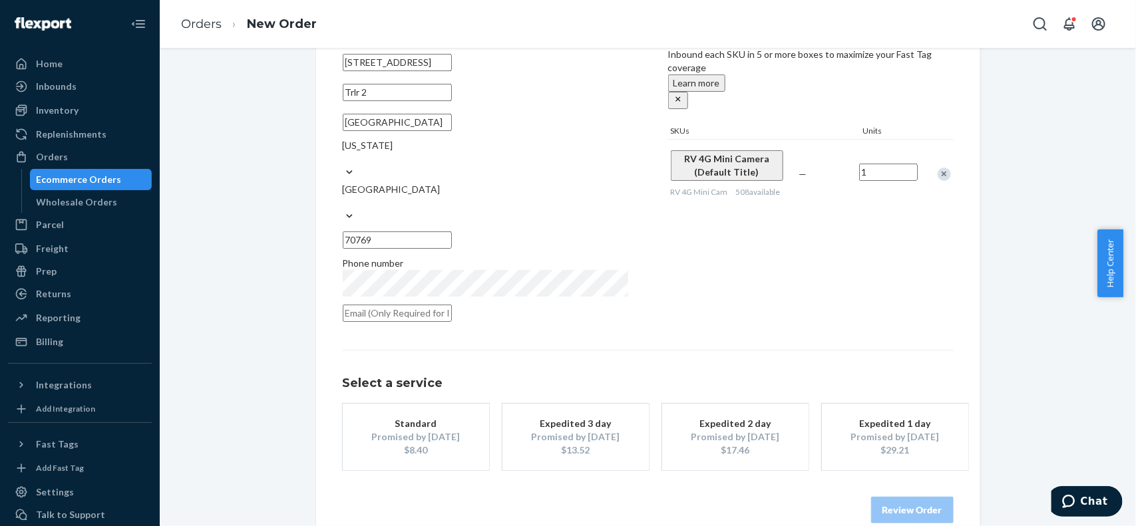
click at [543, 431] on div "Promised by [DATE]" at bounding box center [575, 437] width 106 height 13
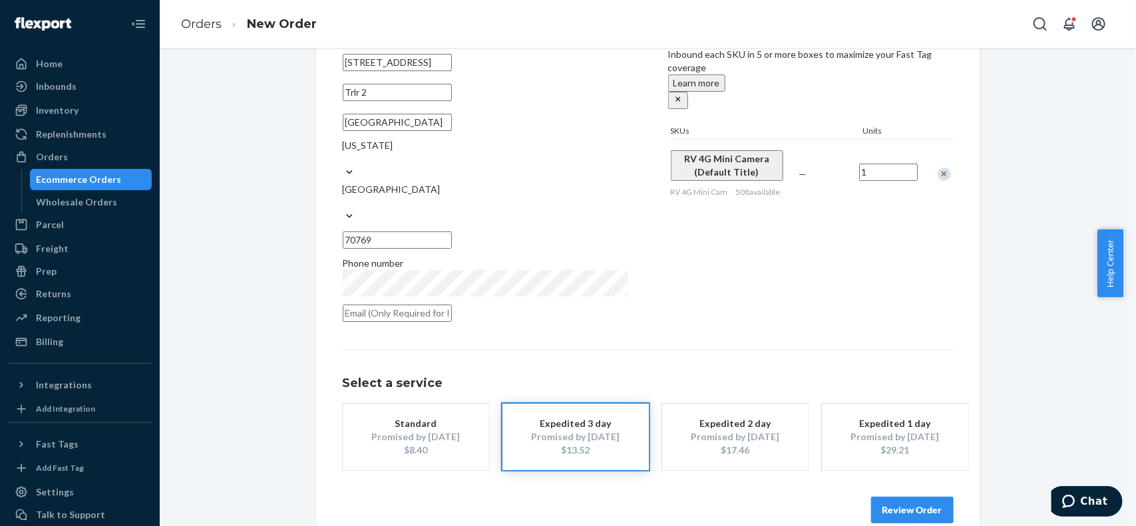
click at [910, 497] on button "Review Order" at bounding box center [912, 510] width 83 height 27
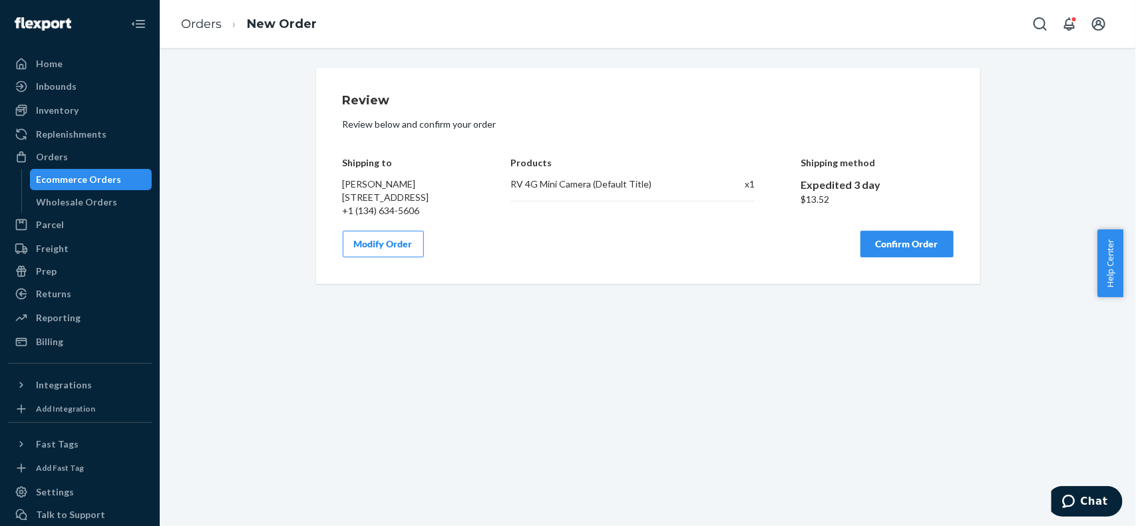
scroll to position [0, 0]
click at [906, 258] on button "Confirm Order" at bounding box center [906, 244] width 93 height 27
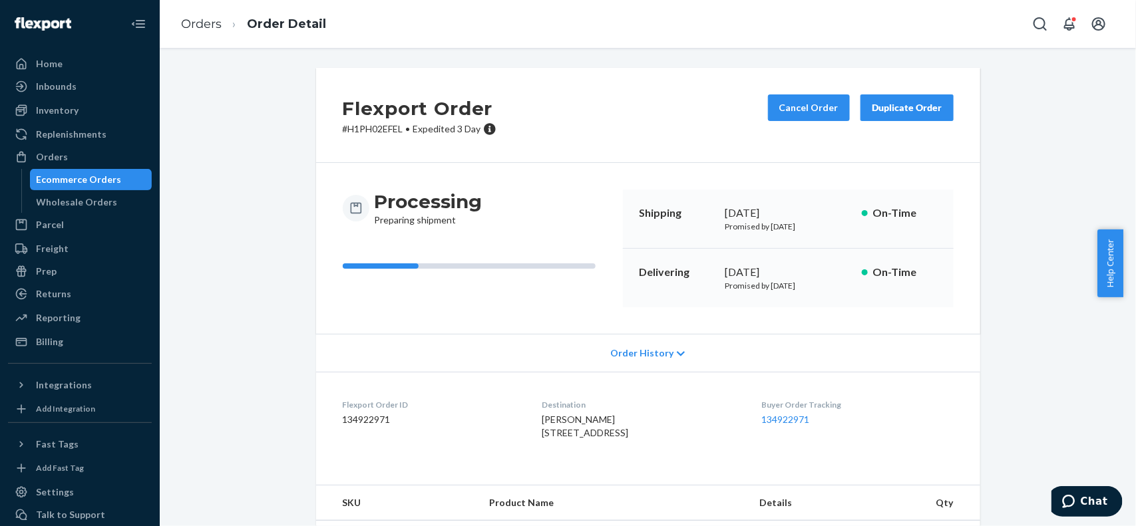
click at [355, 419] on dd "134922971" at bounding box center [432, 419] width 178 height 13
copy dd "134922971"
click at [191, 32] on li "Orders" at bounding box center [201, 24] width 41 height 17
click at [198, 25] on link "Orders" at bounding box center [201, 24] width 41 height 15
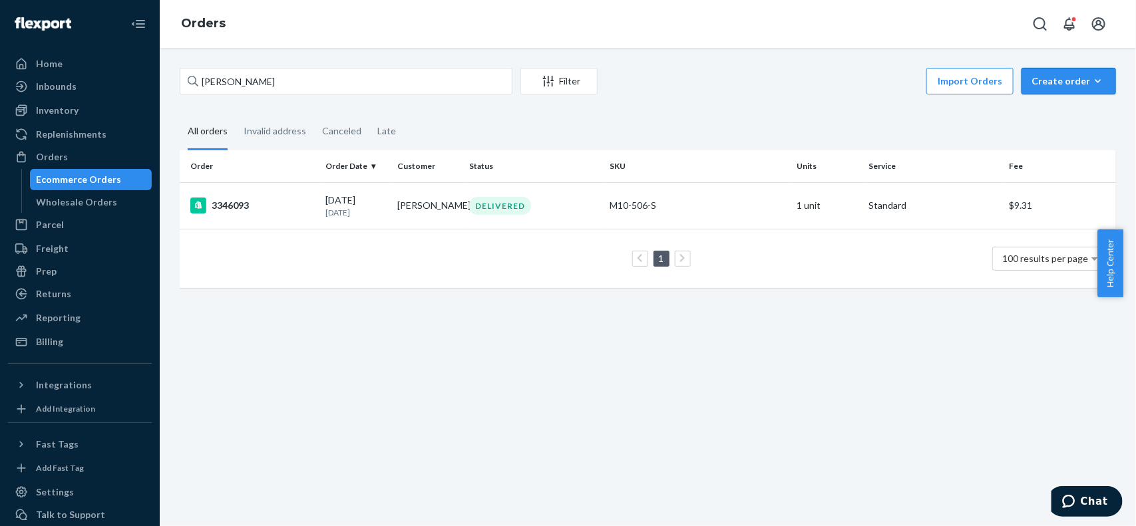
click at [1055, 78] on div "Create order" at bounding box center [1069, 81] width 75 height 13
click at [1069, 102] on span "Ecommerce order" at bounding box center [1033, 97] width 73 height 9
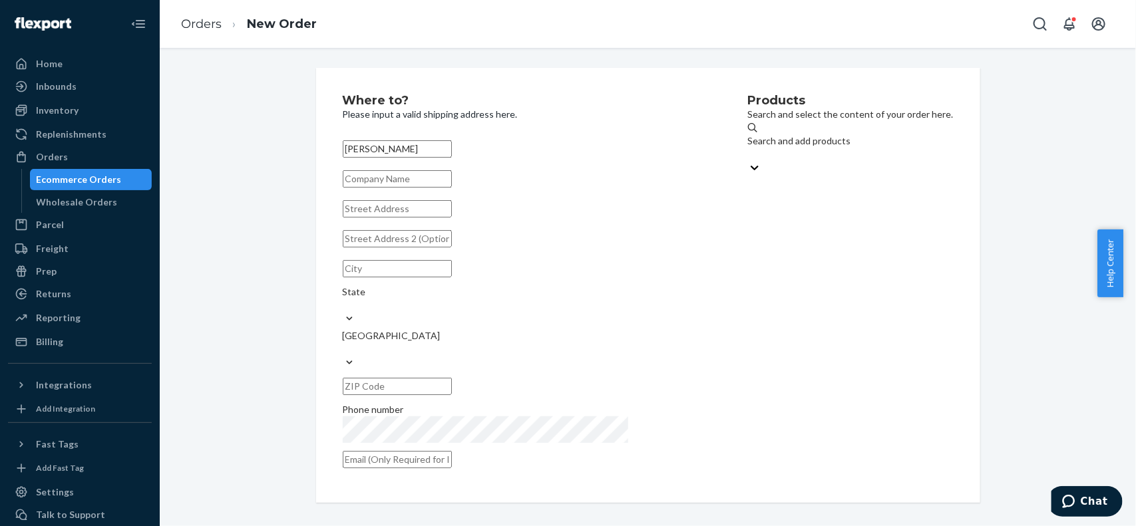
type input "[PERSON_NAME]"
click at [423, 218] on input "text" at bounding box center [397, 208] width 109 height 17
paste input "3331 NE Cesar E Chavez Blvd"
type input "3331 NE Cesar E Chavez Blvd"
type input "Portland"
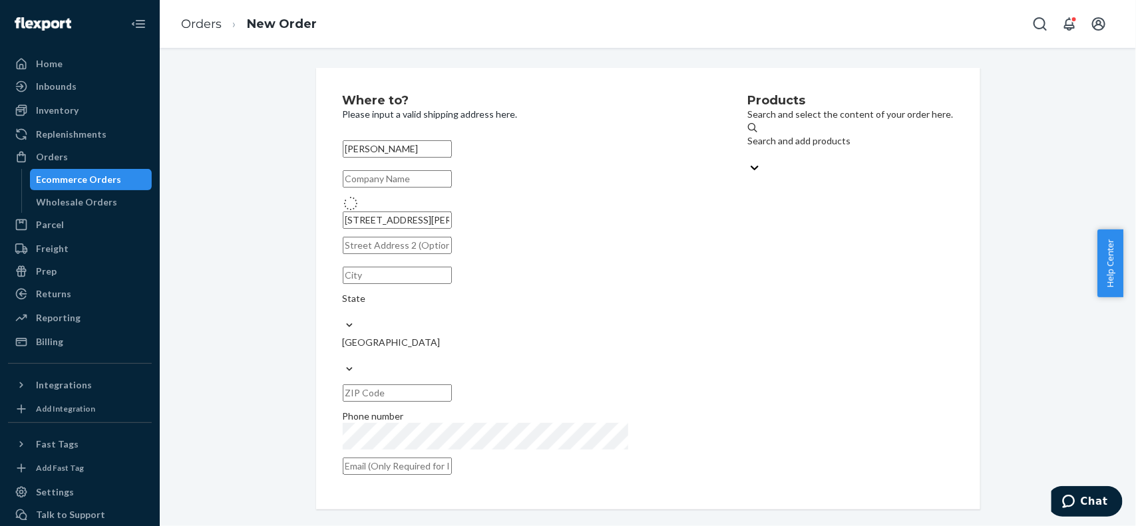
type input "97212"
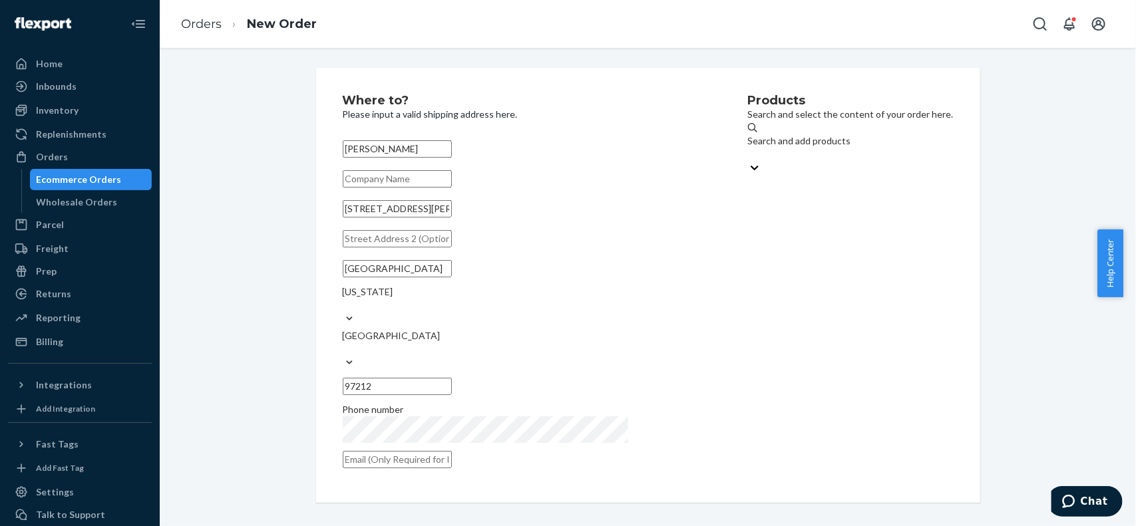
click at [773, 347] on div "Products Search and select the content of your order here. Search and add produ…" at bounding box center [851, 285] width 206 height 382
click at [769, 127] on div "Products Search and select the content of your order here. Search and add produ…" at bounding box center [851, 285] width 206 height 382
click at [763, 130] on div "Products Search and select the content of your order here. Search and add produ…" at bounding box center [851, 285] width 206 height 382
click at [748, 138] on div "Search and add products" at bounding box center [851, 140] width 206 height 13
click at [748, 148] on input "Search and add products" at bounding box center [748, 154] width 1 height 13
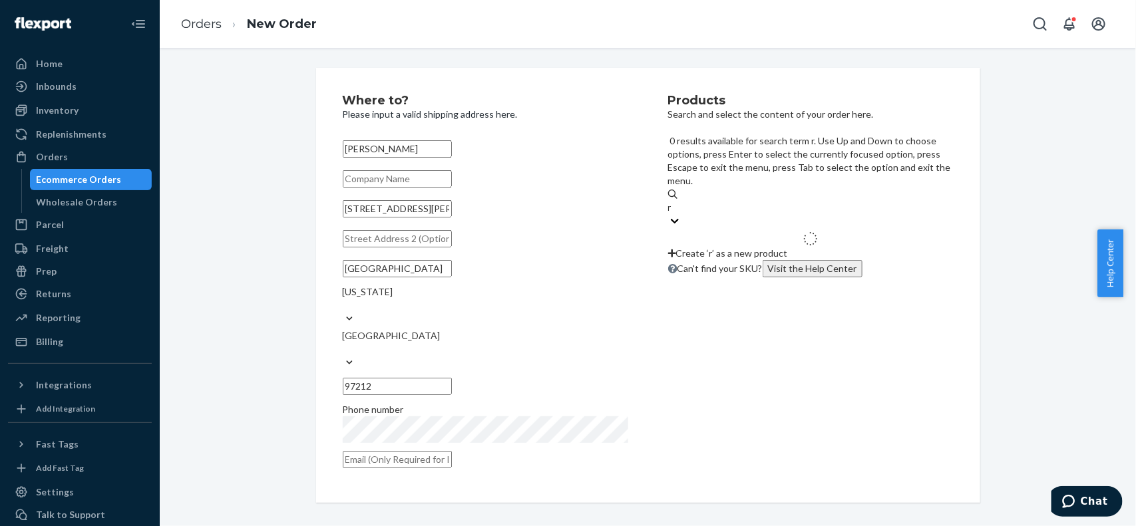
type input "rv"
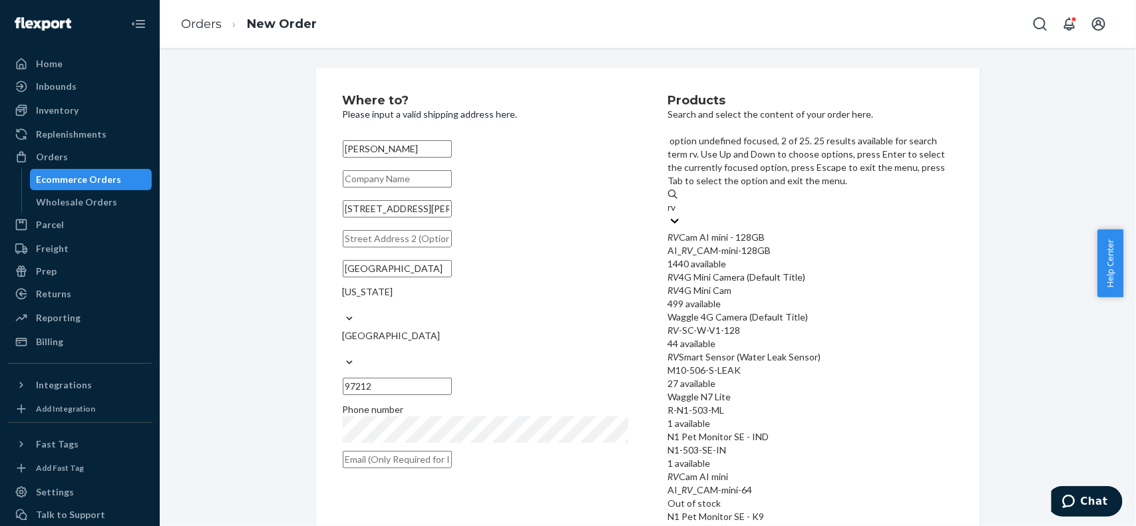
click at [732, 271] on div "RV 4G Mini Camera (Default Title)" at bounding box center [810, 277] width 285 height 13
click at [678, 214] on input "rv" at bounding box center [673, 207] width 10 height 13
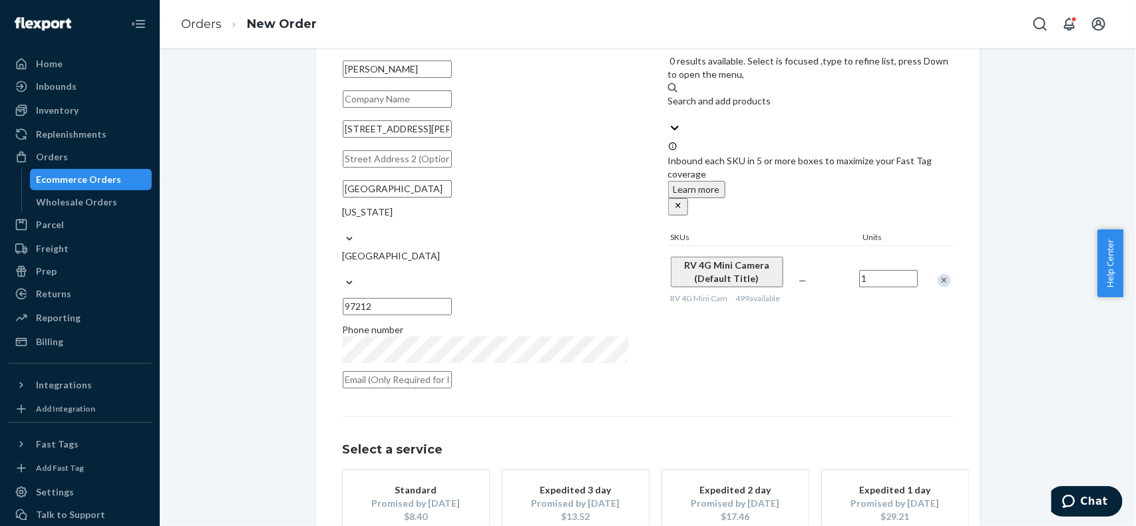
scroll to position [146, 0]
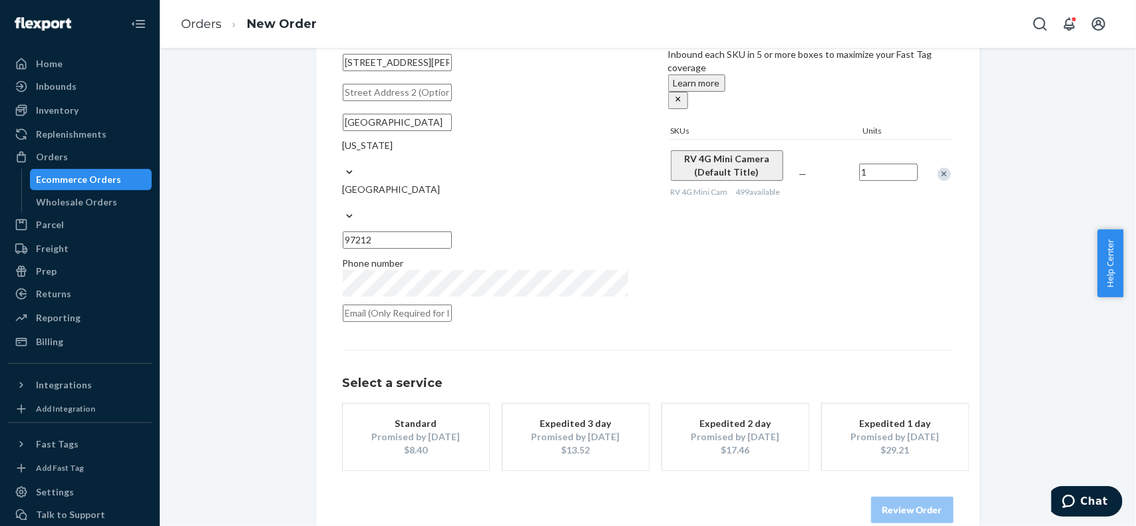
click at [614, 444] on div "$13.52" at bounding box center [575, 450] width 106 height 13
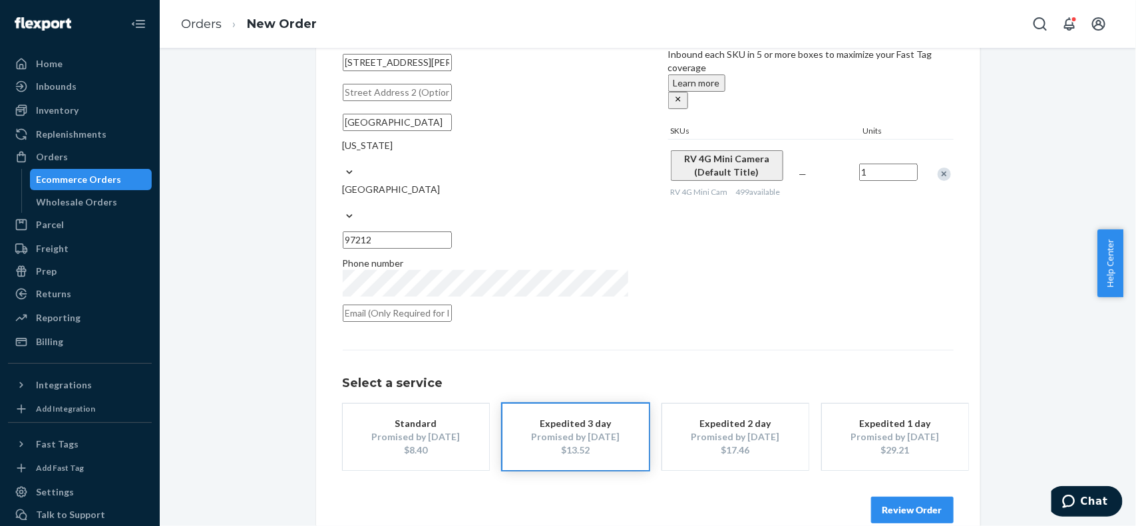
click at [906, 497] on button "Review Order" at bounding box center [912, 510] width 83 height 27
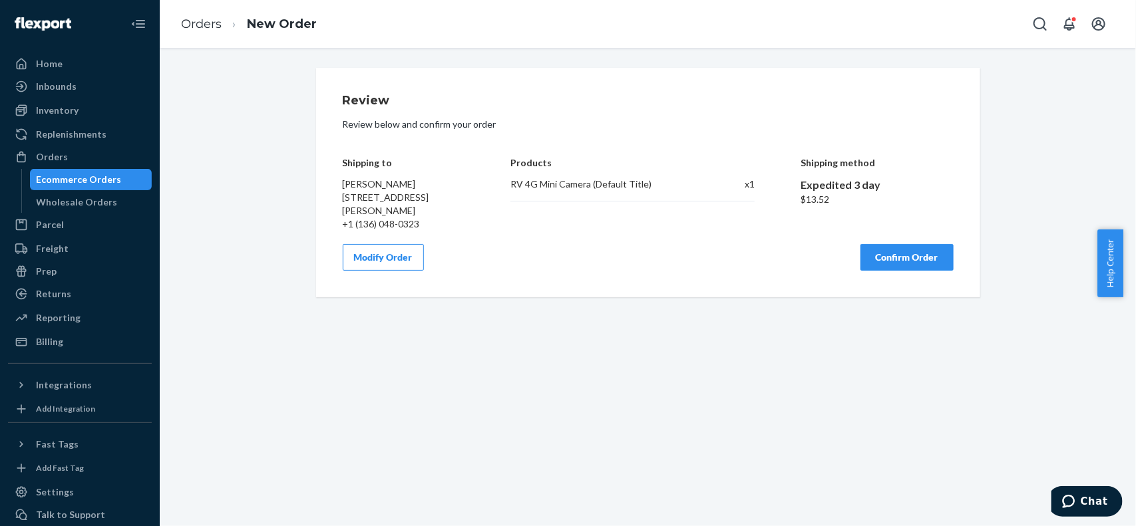
scroll to position [0, 0]
click at [926, 260] on button "Confirm Order" at bounding box center [906, 257] width 93 height 27
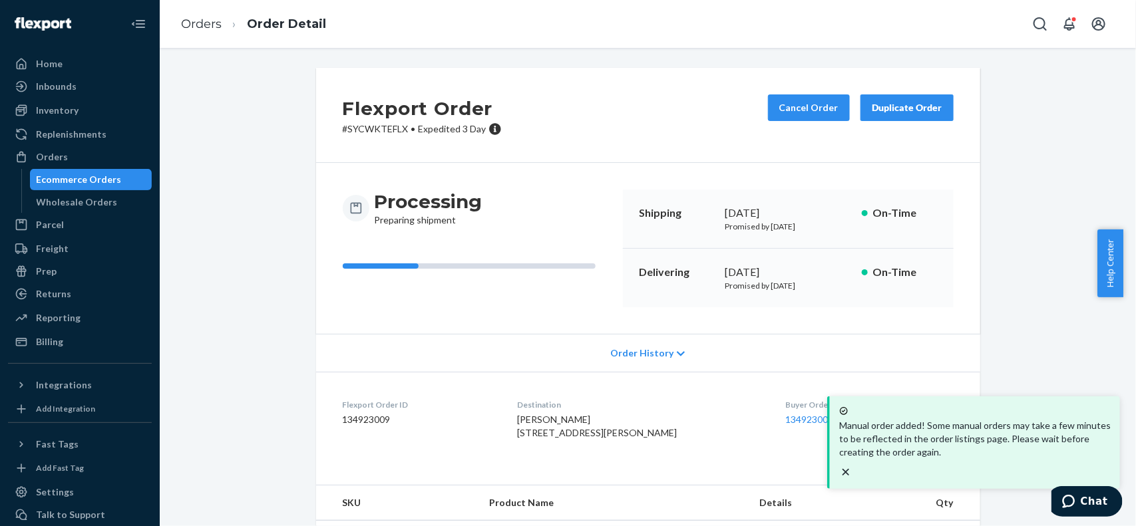
click at [367, 423] on dd "134923009" at bounding box center [420, 419] width 154 height 13
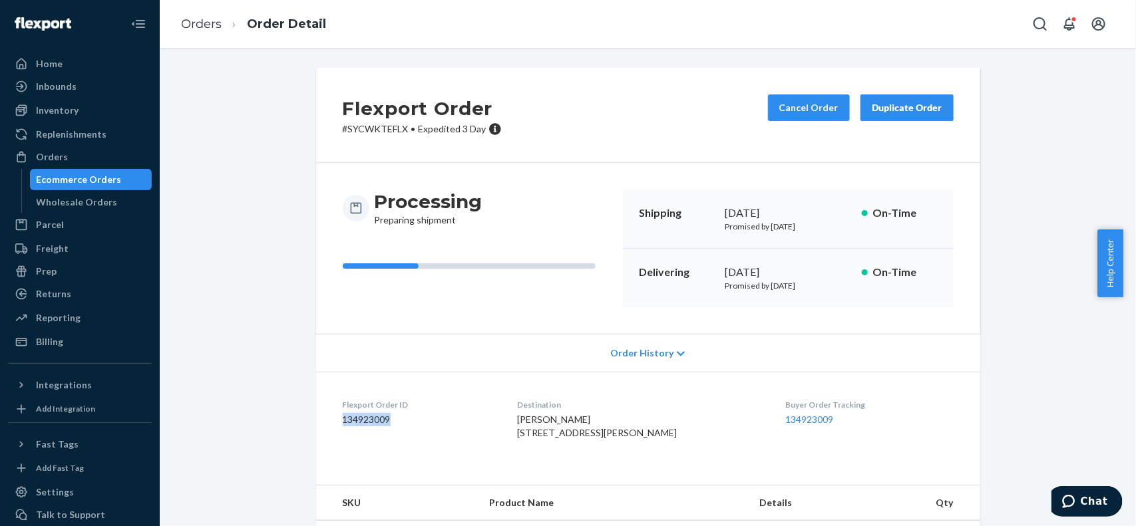
copy dd "134923009"
click at [208, 25] on link "Orders" at bounding box center [201, 24] width 41 height 15
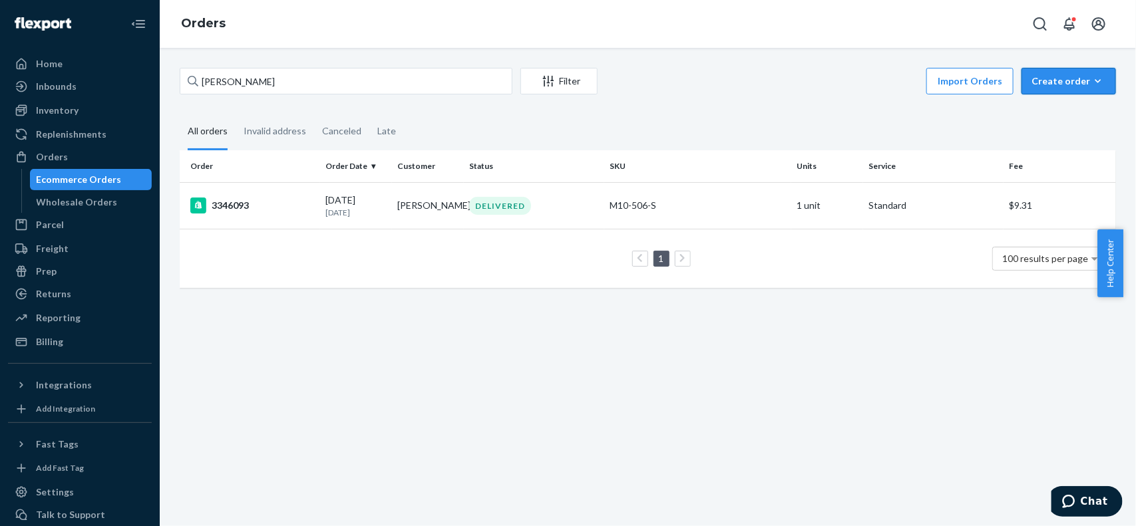
click at [1063, 82] on div "Create order" at bounding box center [1069, 81] width 75 height 13
click at [1070, 102] on span "Ecommerce order" at bounding box center [1033, 97] width 73 height 9
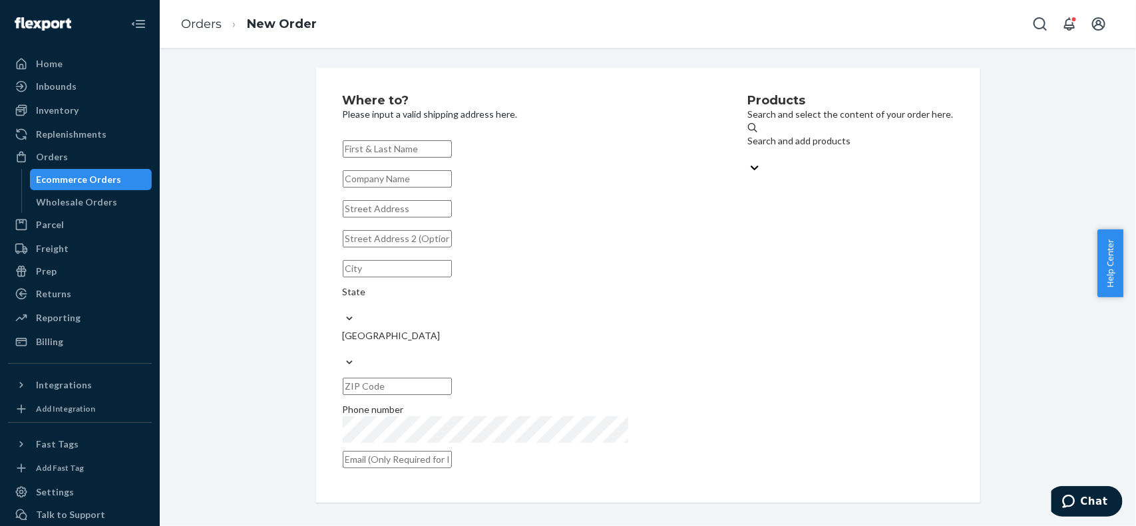
click at [452, 157] on input "text" at bounding box center [397, 148] width 109 height 17
type input "[PERSON_NAME]"
click at [423, 215] on input "text" at bounding box center [397, 208] width 109 height 17
paste input "49 Emma Ct"
click at [452, 218] on input "49 Emma Ct" at bounding box center [397, 208] width 109 height 17
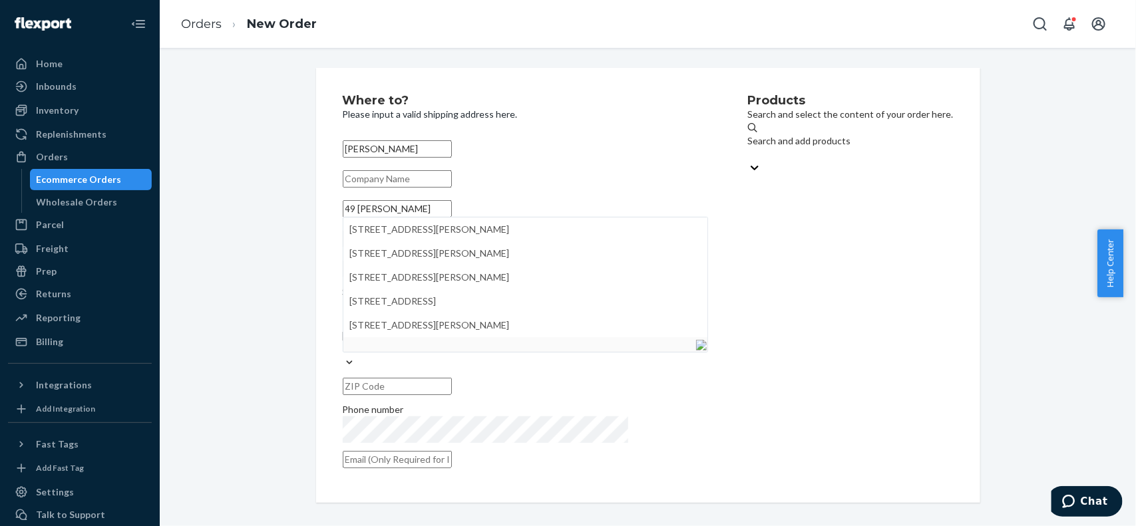
type input "49 Emma Ct"
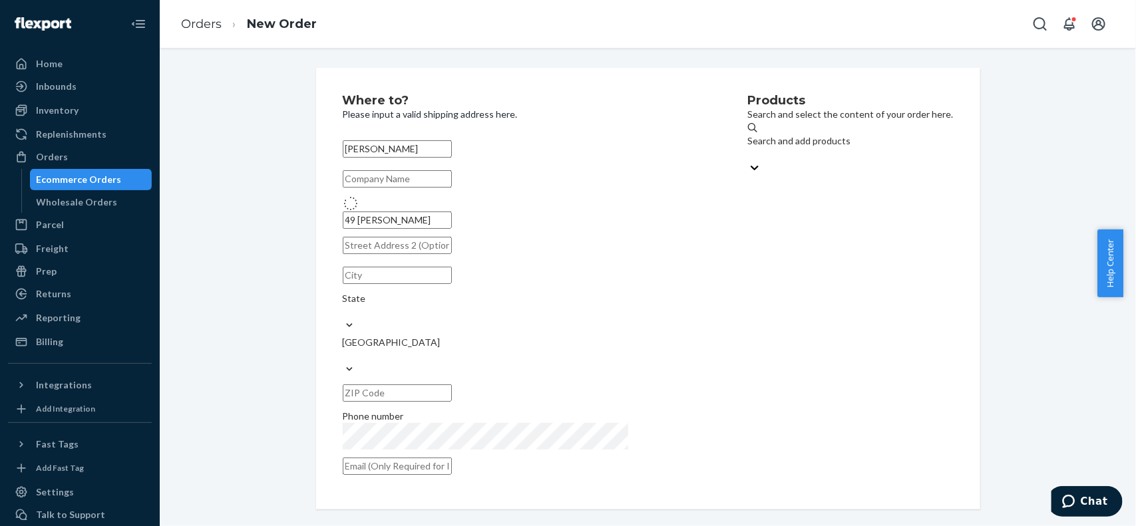
type input "Linden"
type input "28356"
click at [769, 359] on div "Products Search and select the content of your order here. Search and add produ…" at bounding box center [851, 285] width 206 height 382
click at [748, 143] on div "Search and add products" at bounding box center [851, 140] width 206 height 13
click at [748, 148] on input "Search and add products" at bounding box center [748, 154] width 1 height 13
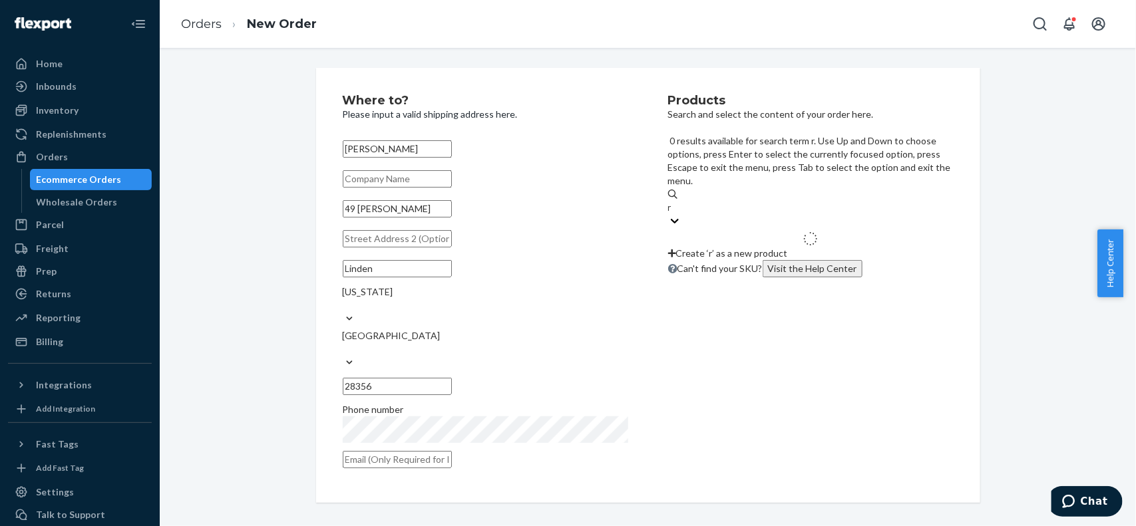
type input "rv"
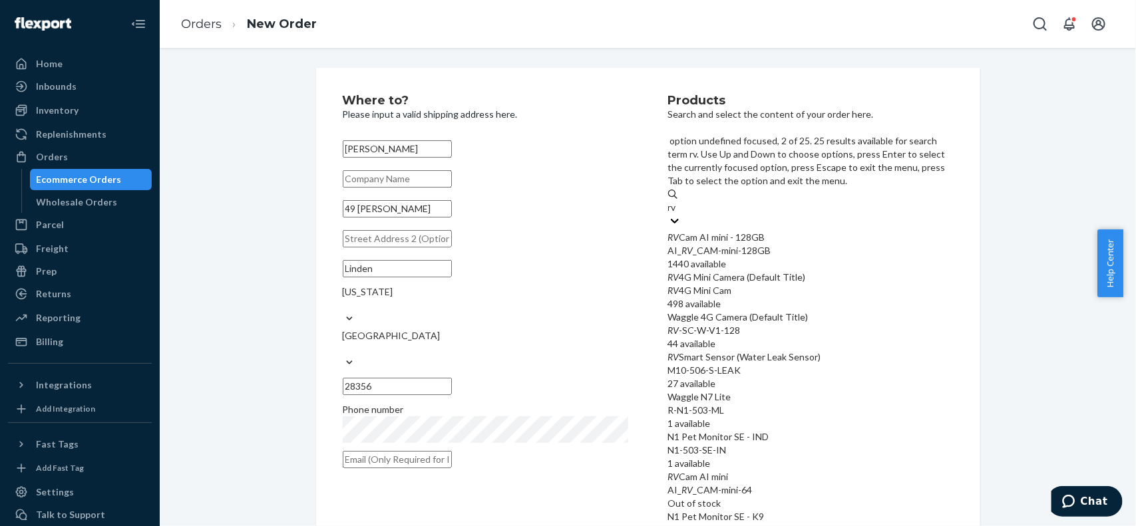
click at [807, 284] on div "RV 4G Mini Cam" at bounding box center [810, 290] width 285 height 13
click at [678, 214] on input "rv" at bounding box center [673, 207] width 10 height 13
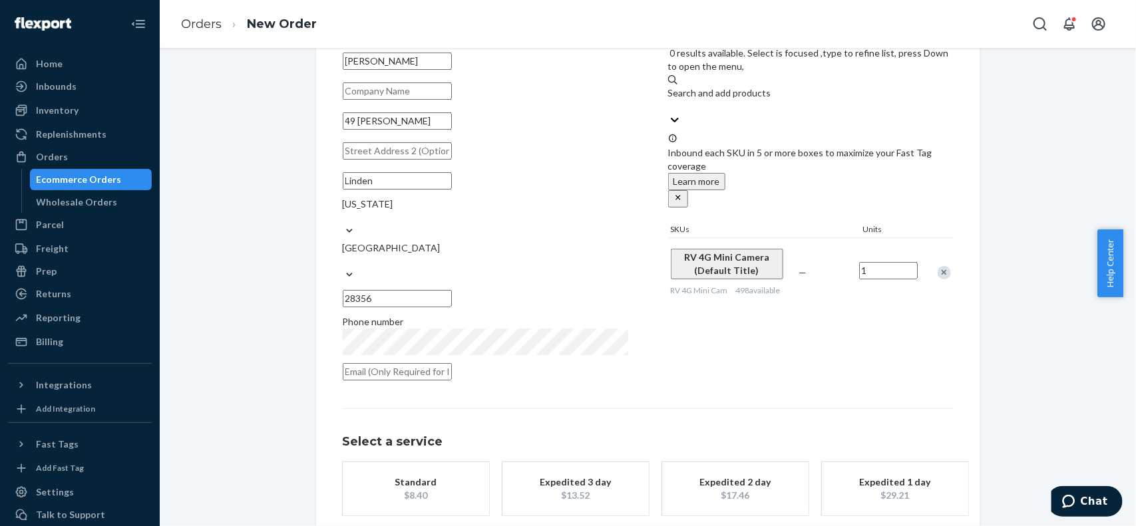
scroll to position [133, 0]
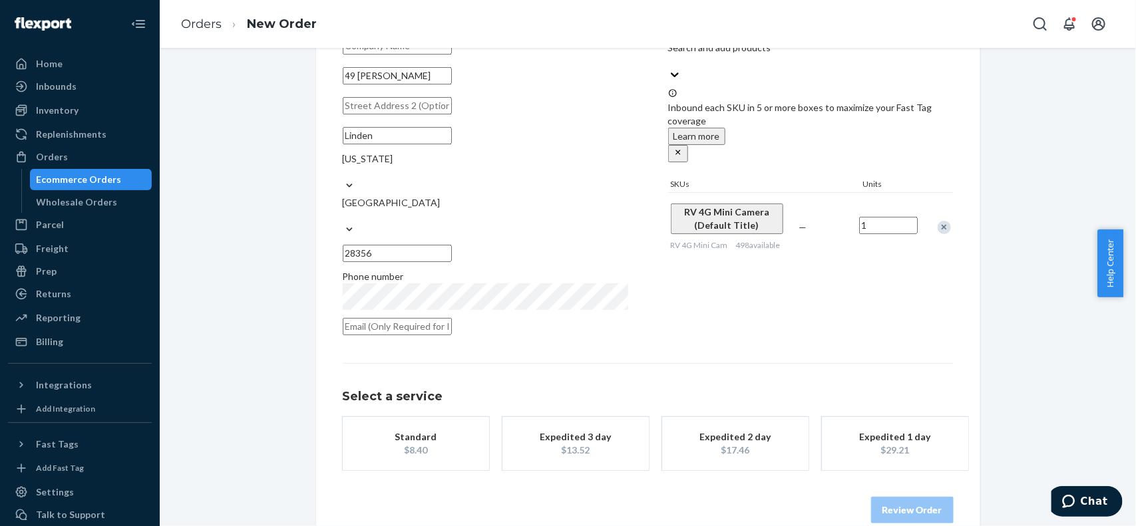
click at [569, 444] on div "$13.52" at bounding box center [575, 450] width 106 height 13
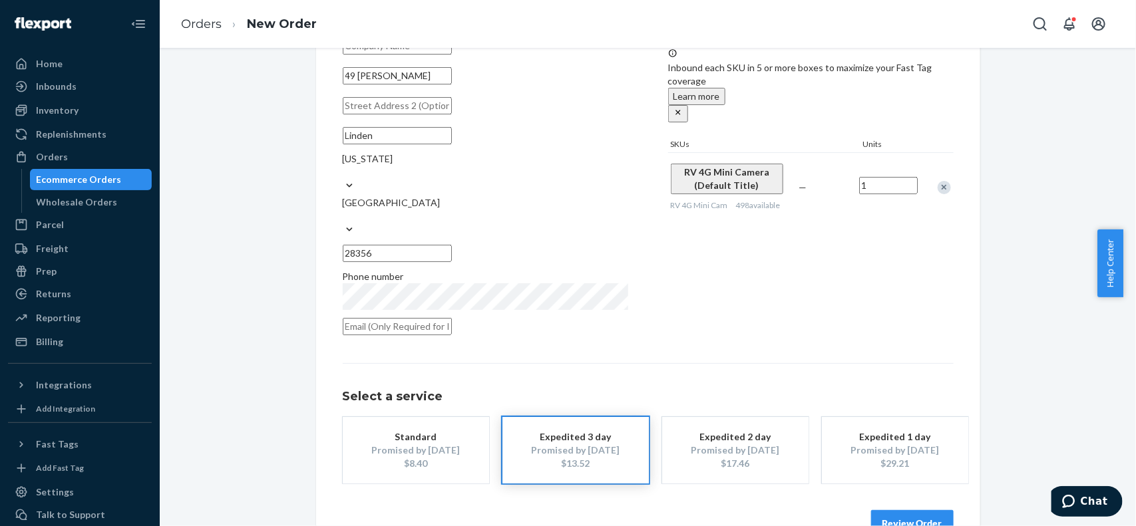
click at [900, 510] on button "Review Order" at bounding box center [912, 523] width 83 height 27
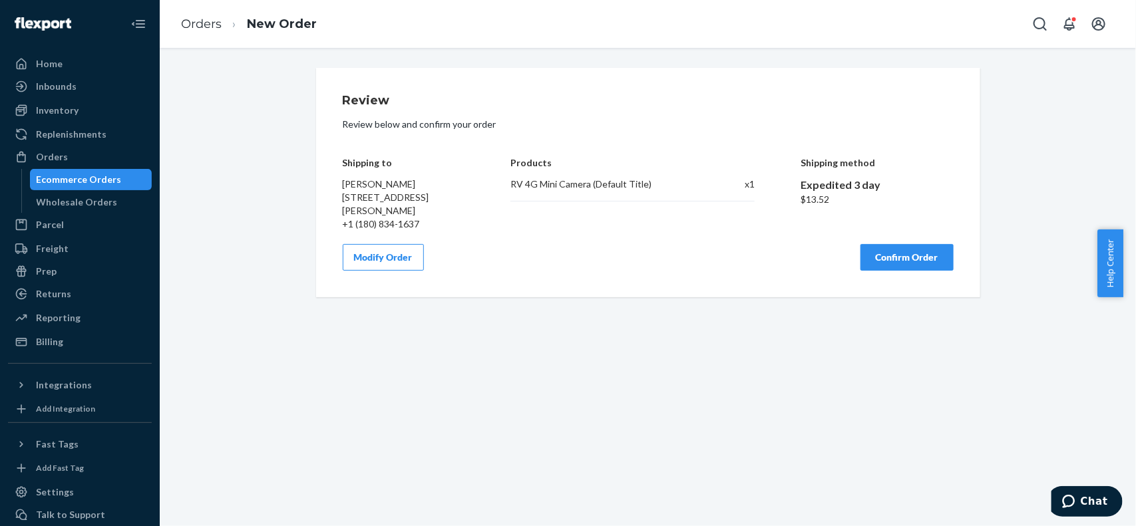
scroll to position [0, 0]
click at [900, 260] on button "Confirm Order" at bounding box center [906, 257] width 93 height 27
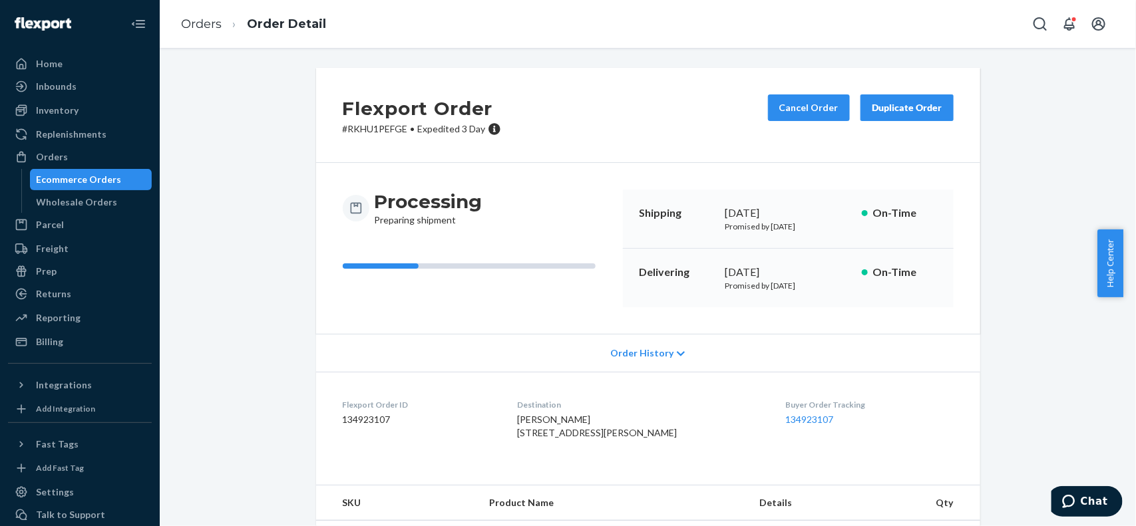
click at [365, 421] on dd "134923107" at bounding box center [420, 419] width 154 height 13
copy dd "134923107"
click at [196, 21] on link "Orders" at bounding box center [201, 24] width 41 height 15
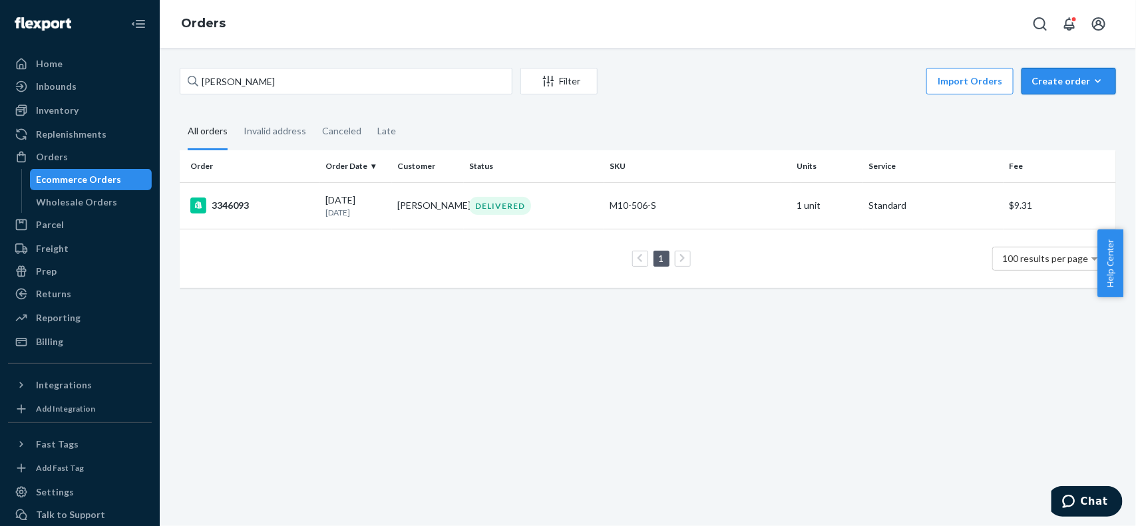
click at [1063, 75] on div "Create order" at bounding box center [1069, 81] width 75 height 13
click at [1063, 102] on span "Ecommerce order" at bounding box center [1033, 97] width 73 height 9
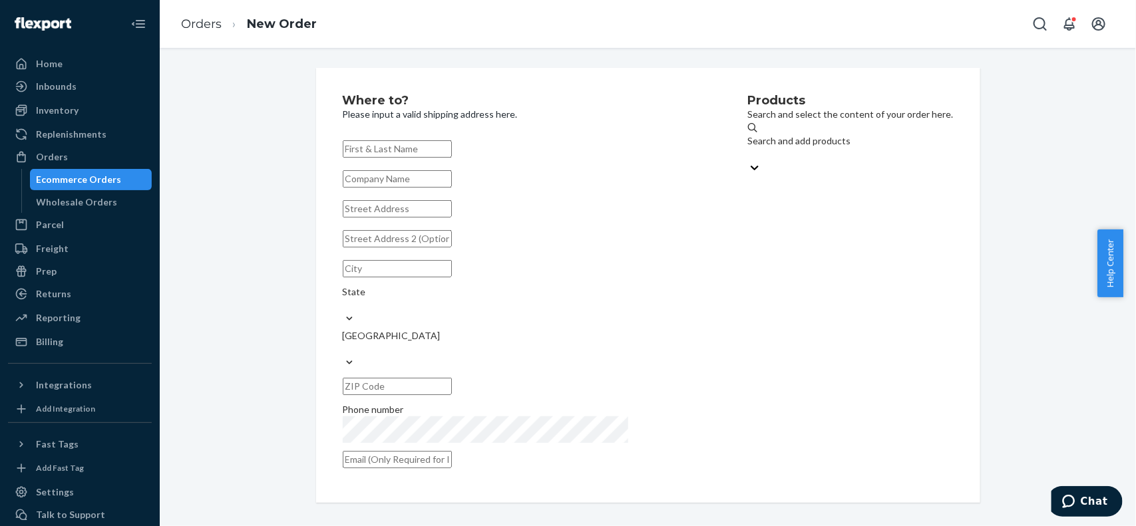
click at [452, 148] on input "text" at bounding box center [397, 148] width 109 height 17
type input "Eileen Taylor"
click at [452, 188] on input "text" at bounding box center [397, 178] width 109 height 17
paste input "Eileen's Sales"
type input "Eileen's Sales"
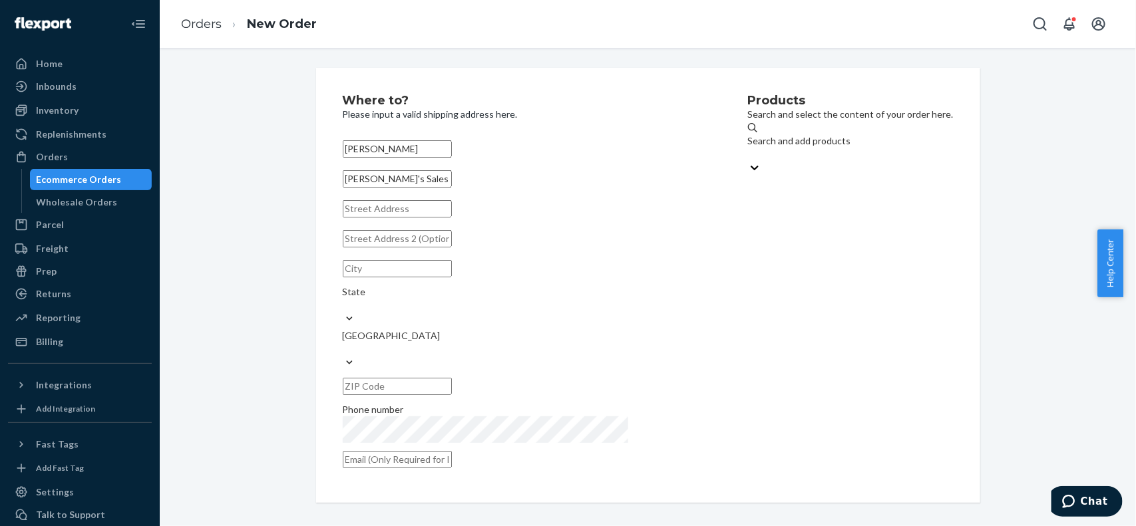
click at [448, 218] on input "text" at bounding box center [397, 208] width 109 height 17
paste input "138 Hoffeckers Mill Drive"
type input "138 Hoffeckers Mill Dr"
type input "Smyrna"
type input "19977"
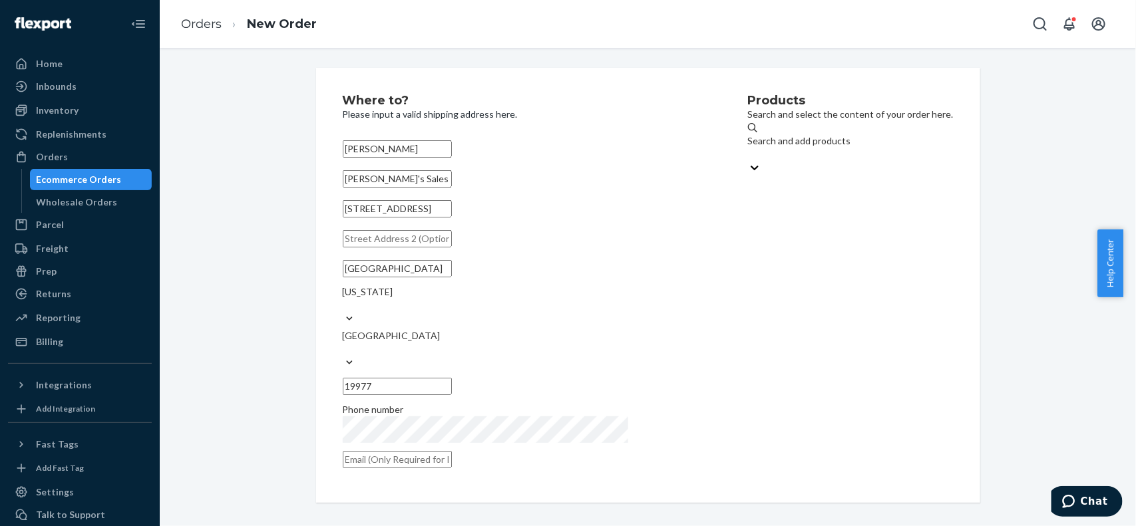
click at [772, 148] on div "Search and add products" at bounding box center [851, 140] width 206 height 13
click at [749, 148] on input "Search and add products" at bounding box center [748, 154] width 1 height 13
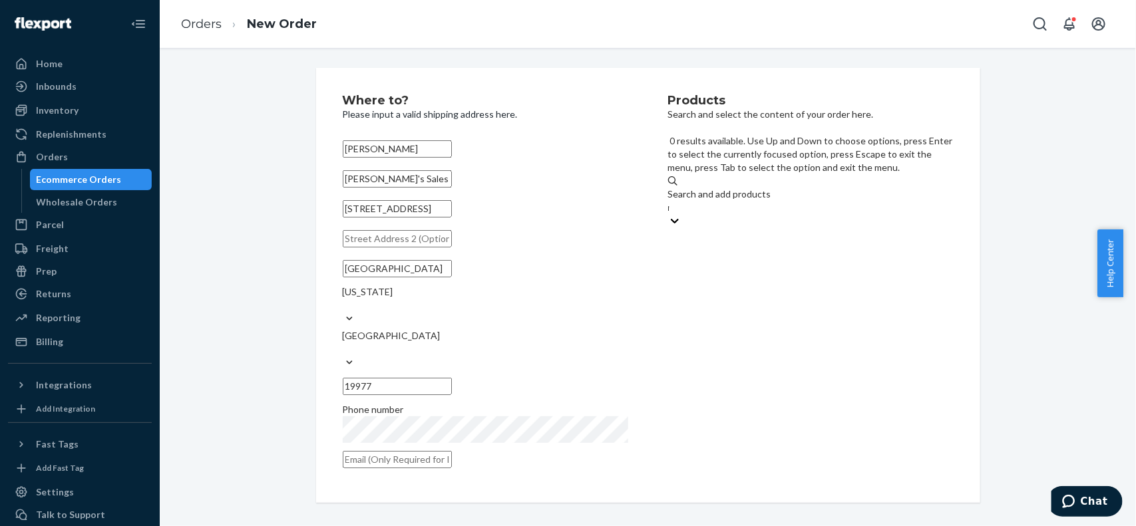
type input "rv"
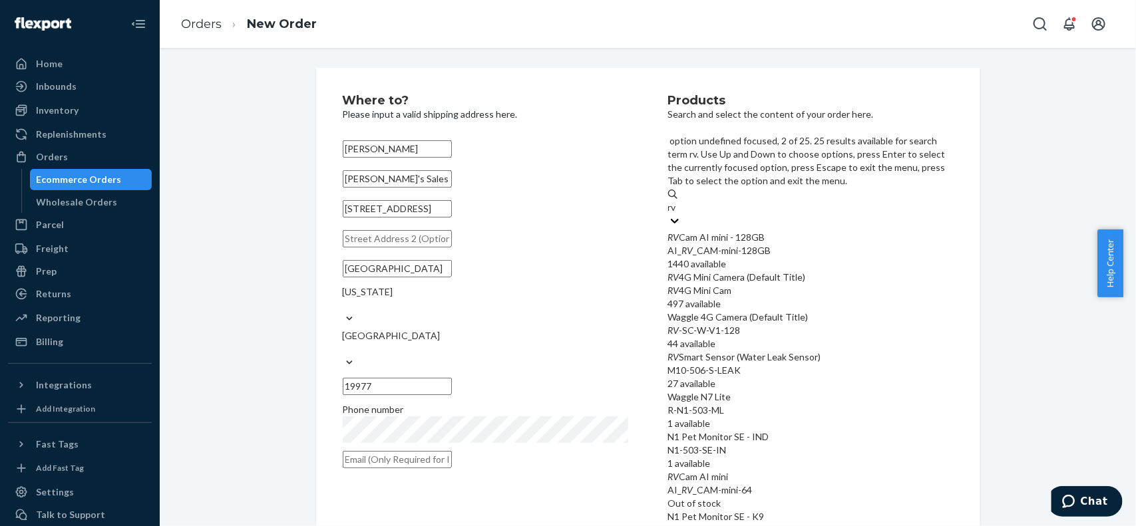
click at [820, 271] on div "RV 4G Mini Camera (Default Title)" at bounding box center [810, 277] width 285 height 13
click at [678, 211] on input "rv" at bounding box center [673, 207] width 10 height 13
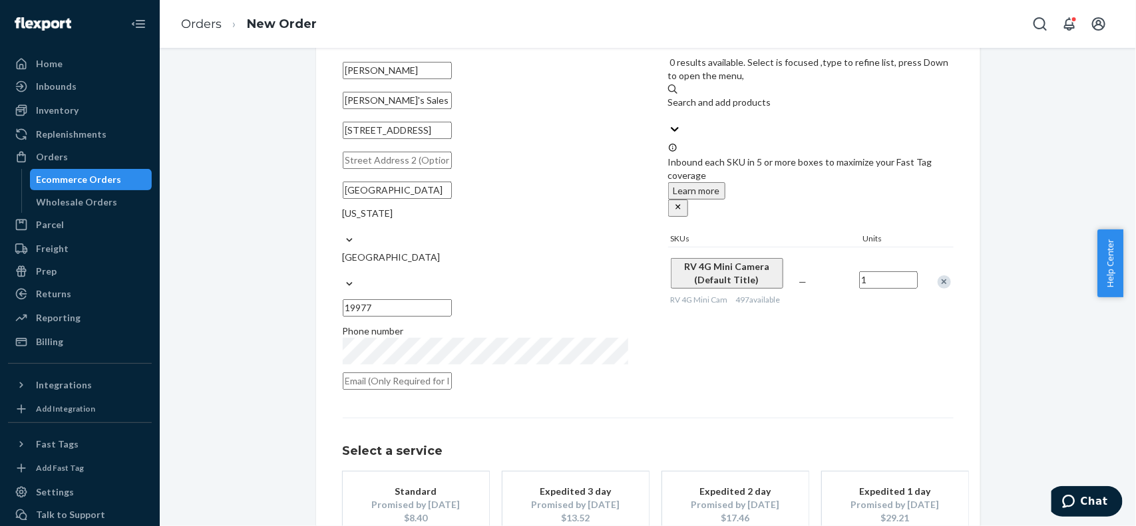
scroll to position [146, 0]
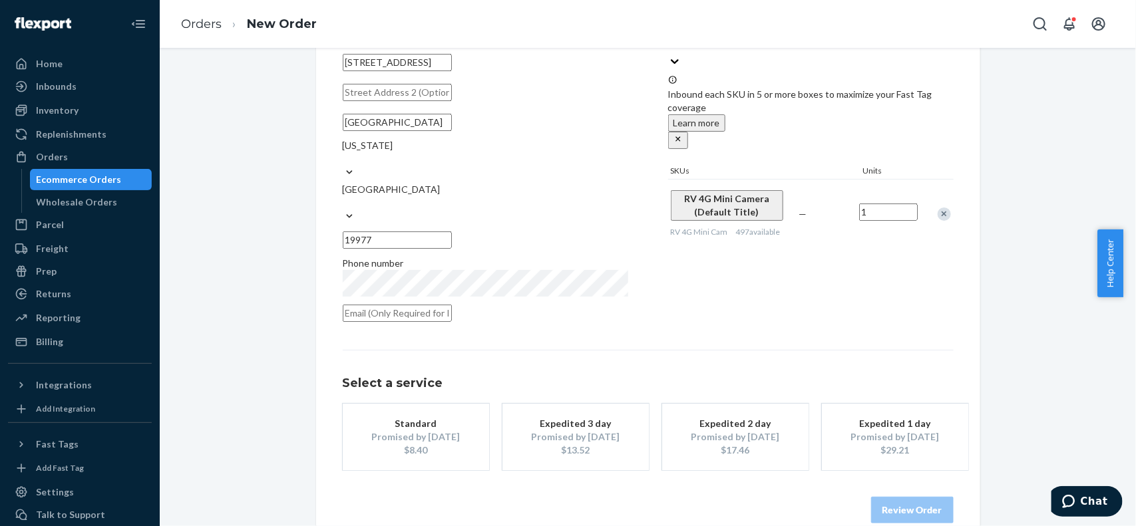
click at [582, 444] on div "$13.52" at bounding box center [575, 450] width 106 height 13
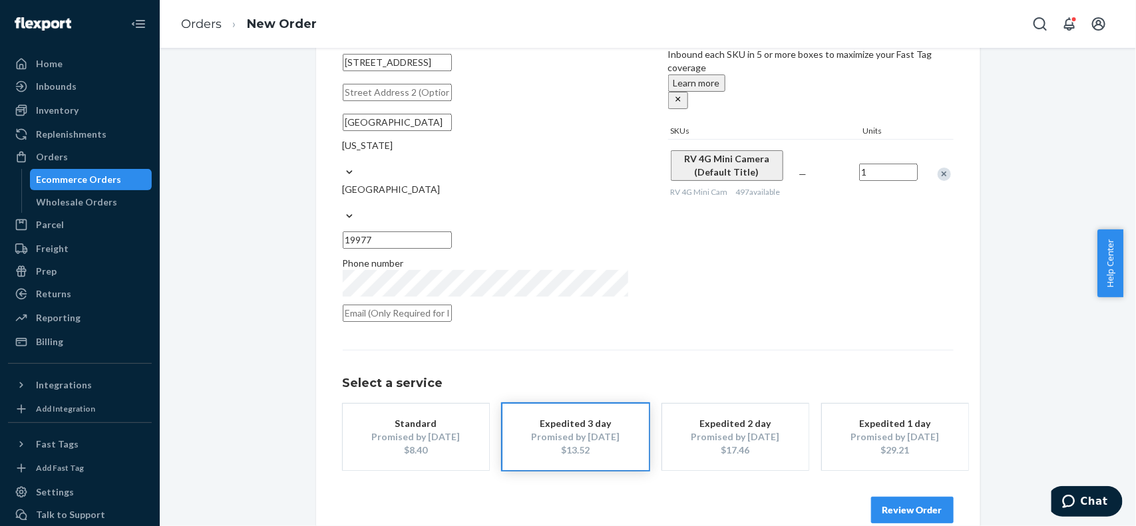
click at [902, 497] on button "Review Order" at bounding box center [912, 510] width 83 height 27
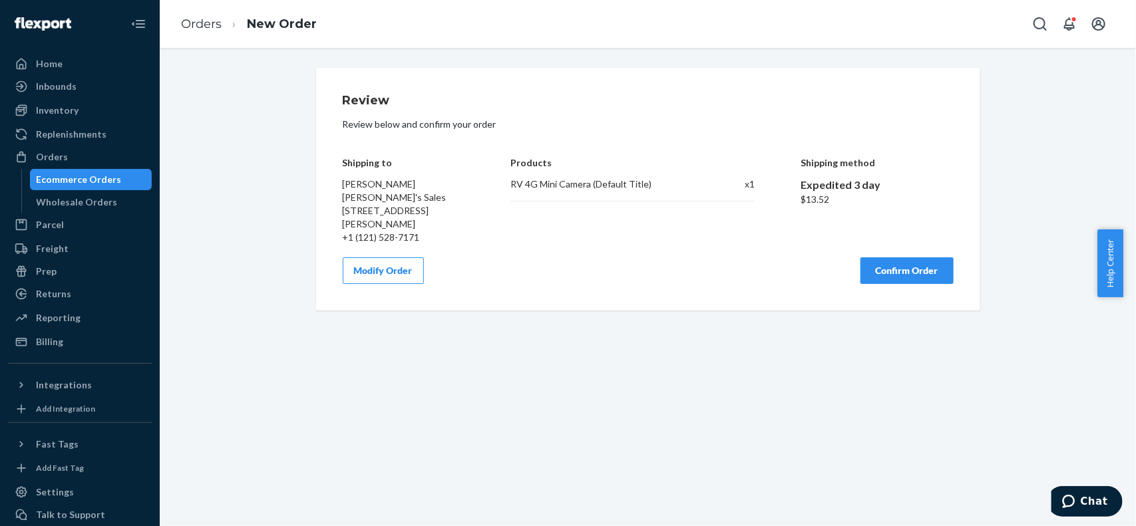
scroll to position [0, 0]
click at [924, 272] on button "Confirm Order" at bounding box center [906, 271] width 93 height 27
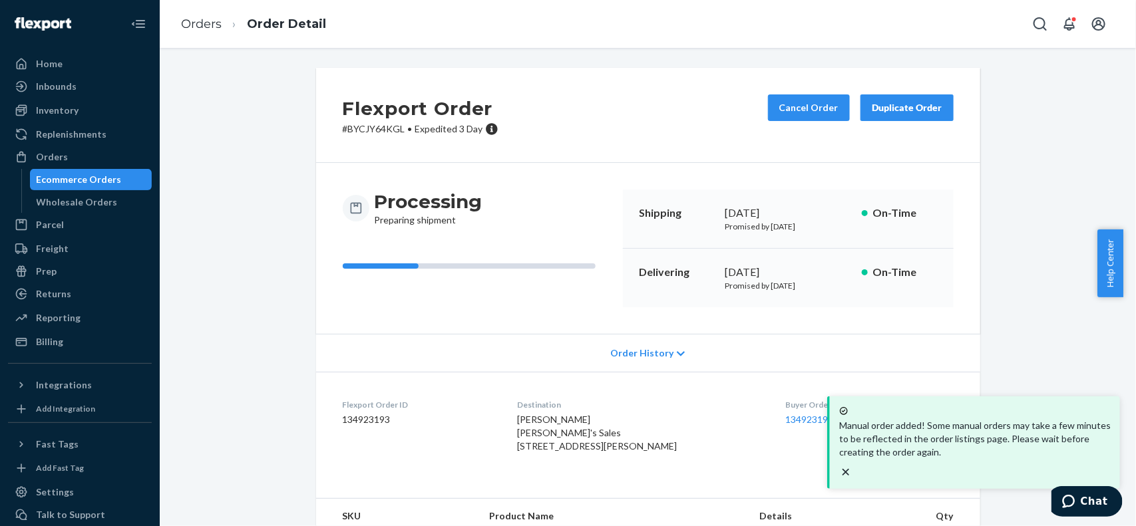
click at [367, 417] on dd "134923193" at bounding box center [420, 419] width 154 height 13
copy dd "134923193"
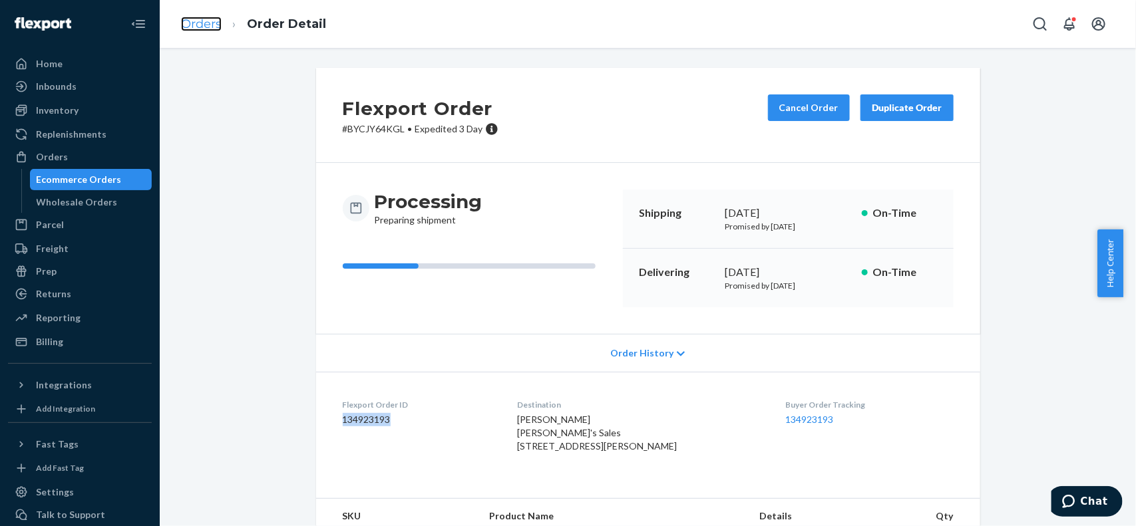
click at [210, 29] on link "Orders" at bounding box center [201, 24] width 41 height 15
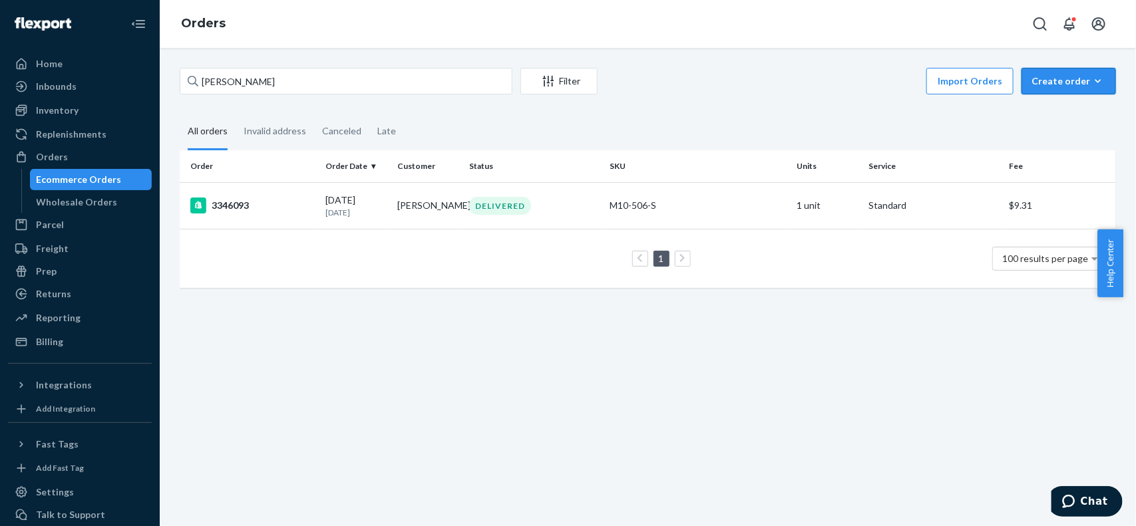
click at [1072, 85] on div "Create order" at bounding box center [1069, 81] width 75 height 13
click at [1058, 102] on span "Ecommerce order" at bounding box center [1033, 97] width 73 height 9
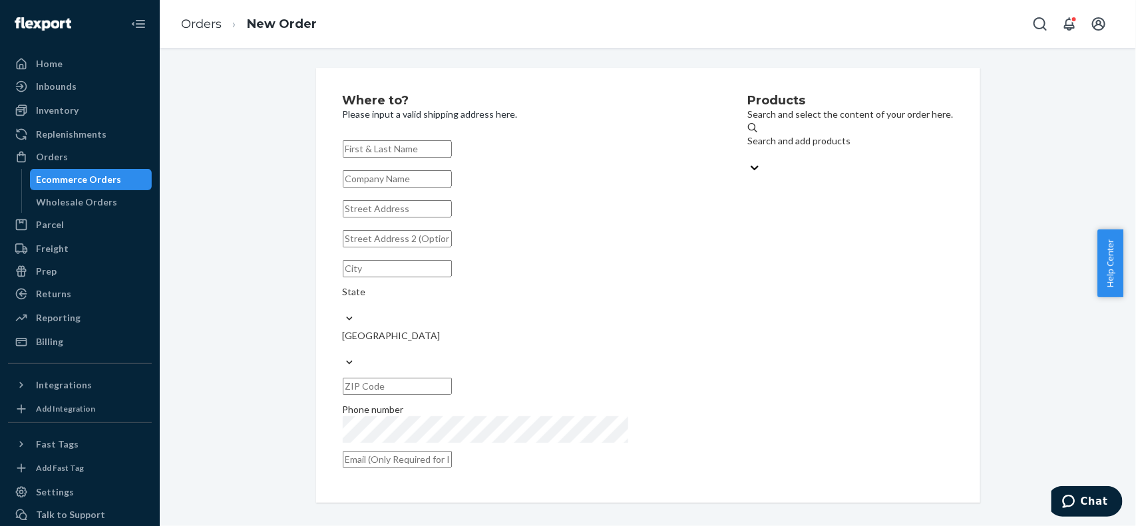
paste input "Angela Morris"
type input "Angela Morris"
click at [360, 218] on input "text" at bounding box center [397, 208] width 109 height 17
paste input "3418 Piedmont Road"
type input "3418 Piedmont Rd"
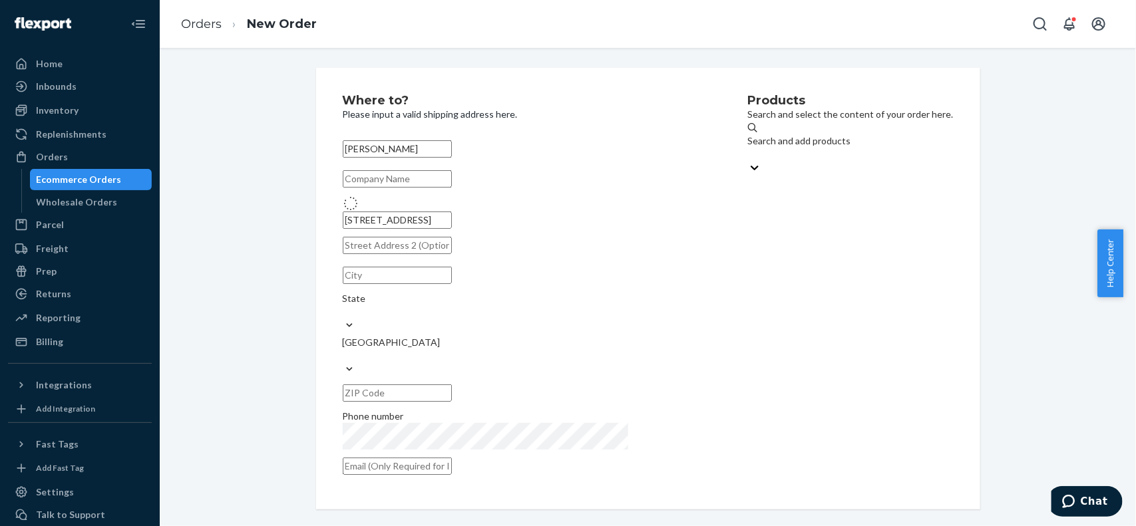
type input "Huntington"
type input "25704"
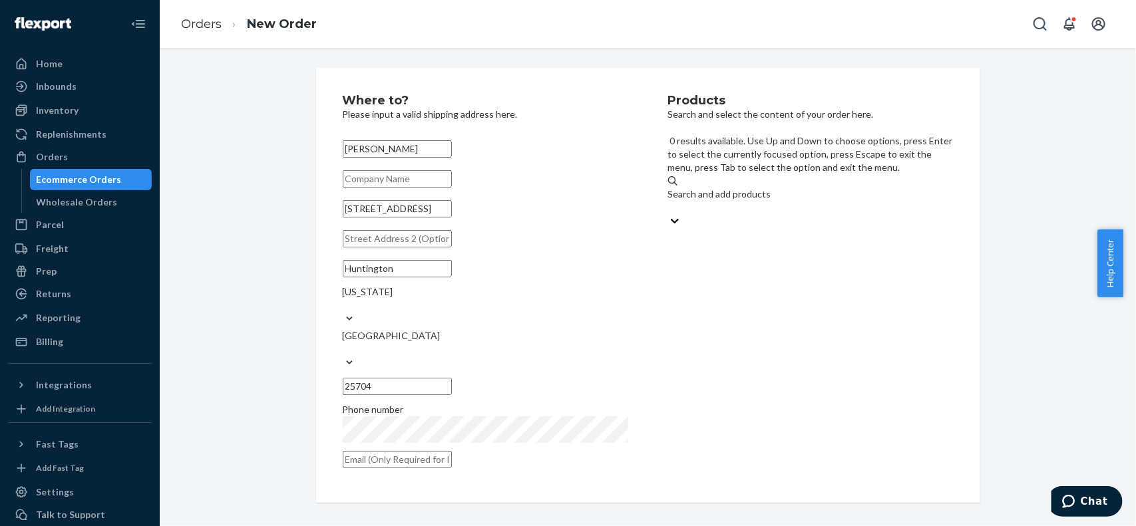
click at [811, 188] on div "Search and add products" at bounding box center [810, 201] width 285 height 27
click at [669, 201] on input "0 results available. Use Up and Down to choose options, press Enter to select t…" at bounding box center [668, 207] width 1 height 13
type input "rv"
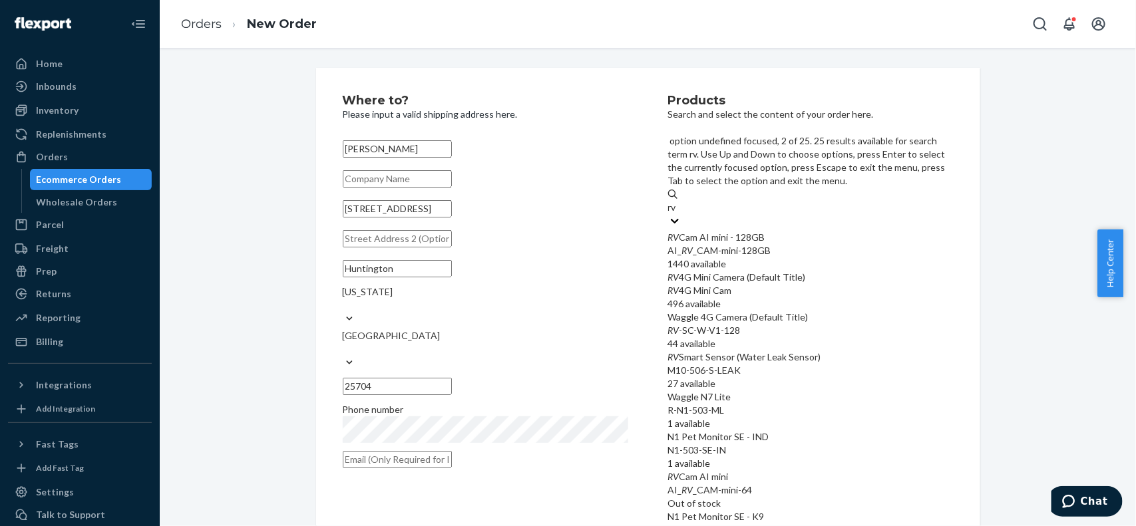
click at [750, 271] on div "RV 4G Mini Camera (Default Title)" at bounding box center [810, 277] width 285 height 13
click at [678, 214] on input "rv" at bounding box center [673, 207] width 10 height 13
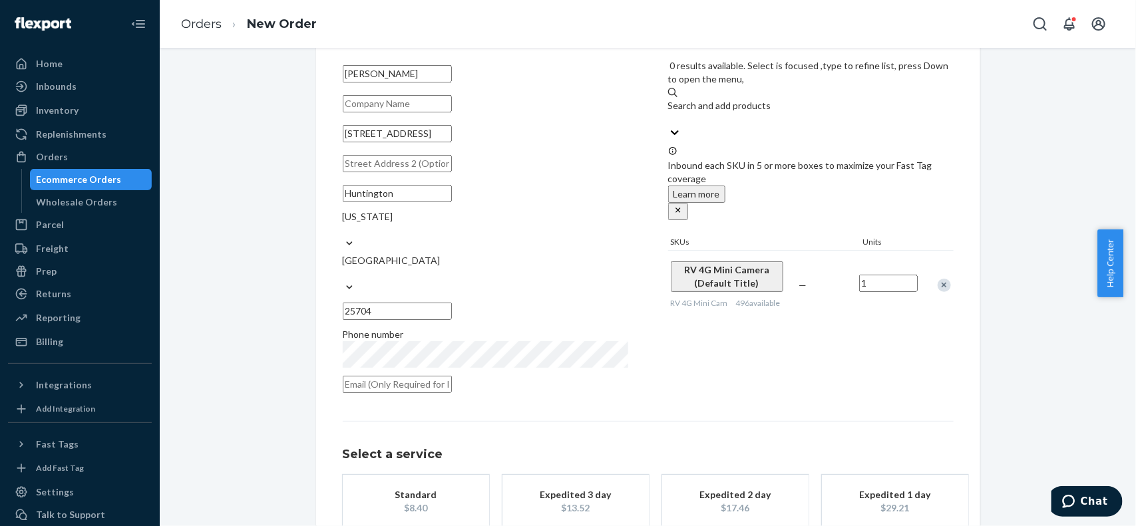
scroll to position [120, 0]
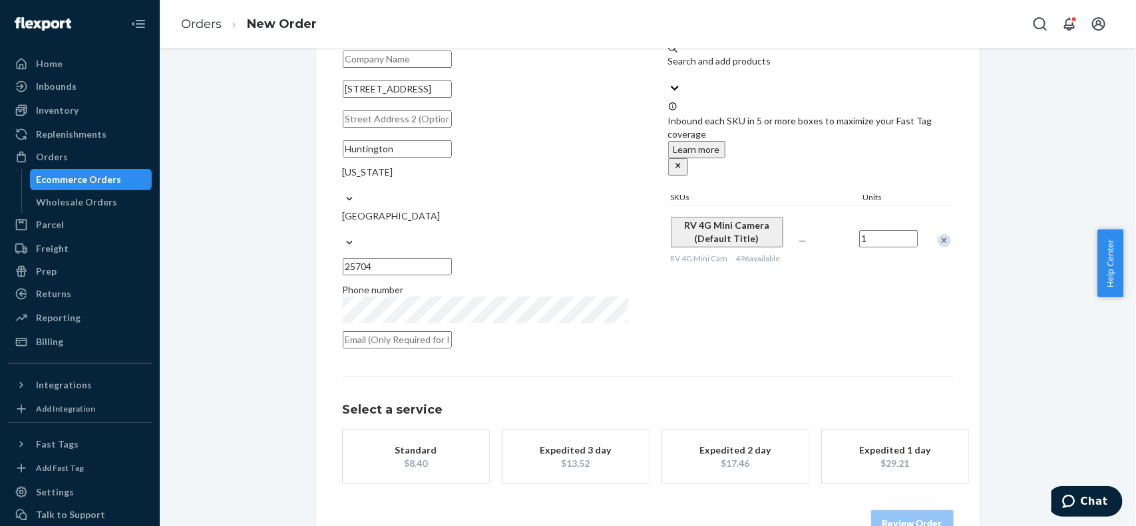
click at [610, 457] on div "button" at bounding box center [575, 457] width 106 height 0
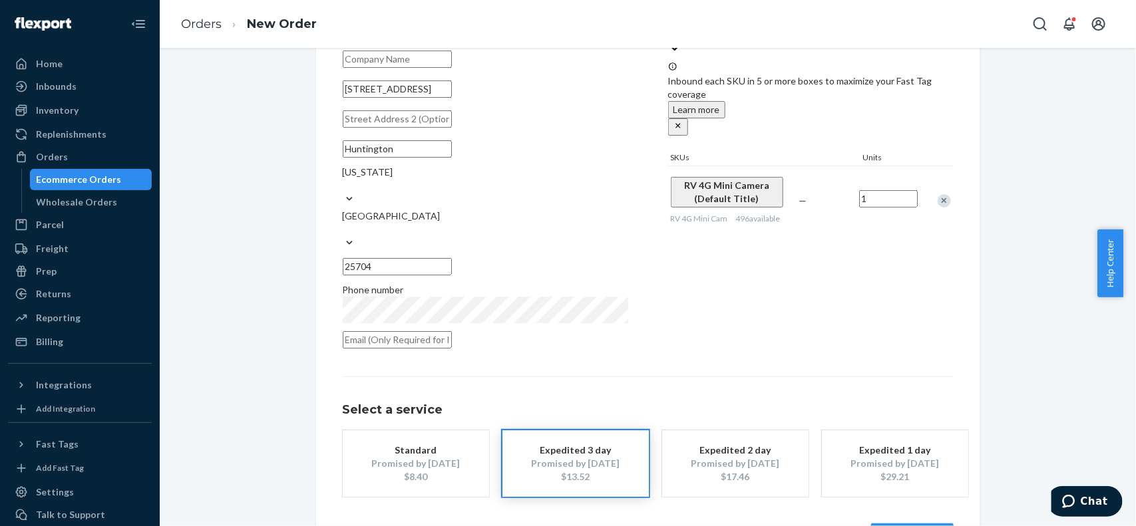
drag, startPoint x: 907, startPoint y: 504, endPoint x: 904, endPoint y: 447, distance: 57.3
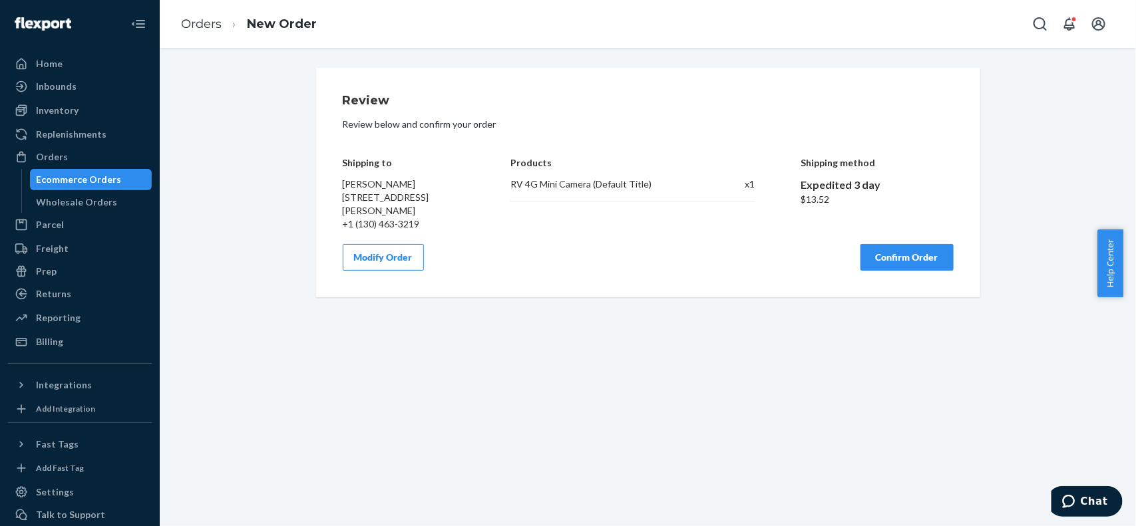
click at [903, 254] on button "Confirm Order" at bounding box center [906, 257] width 93 height 27
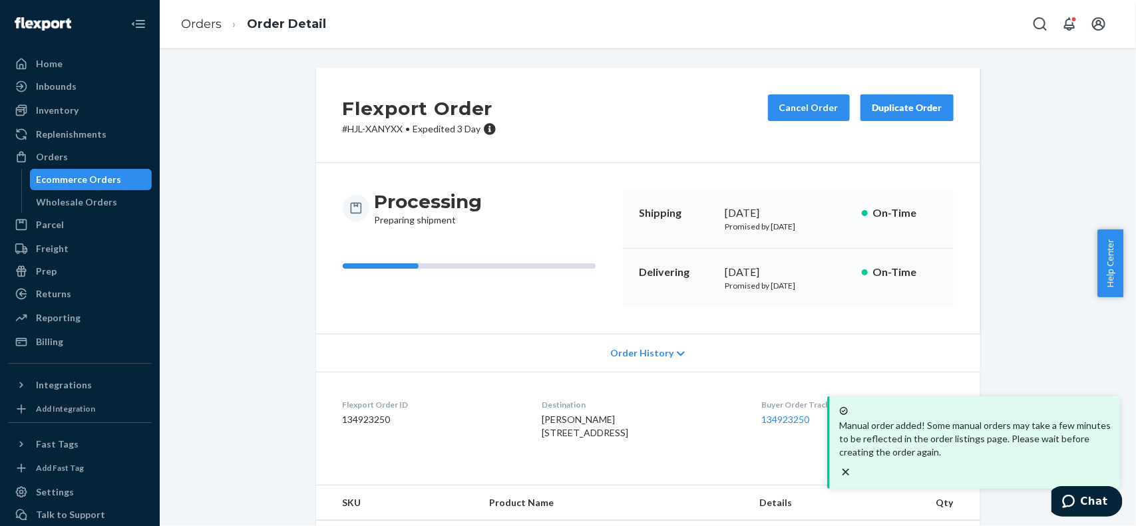
click at [367, 427] on div "Flexport Order ID 134923250" at bounding box center [432, 422] width 178 height 46
click at [367, 419] on dd "134923250" at bounding box center [432, 419] width 178 height 13
copy dd "134923250"
click at [181, 17] on link "Orders" at bounding box center [201, 24] width 41 height 15
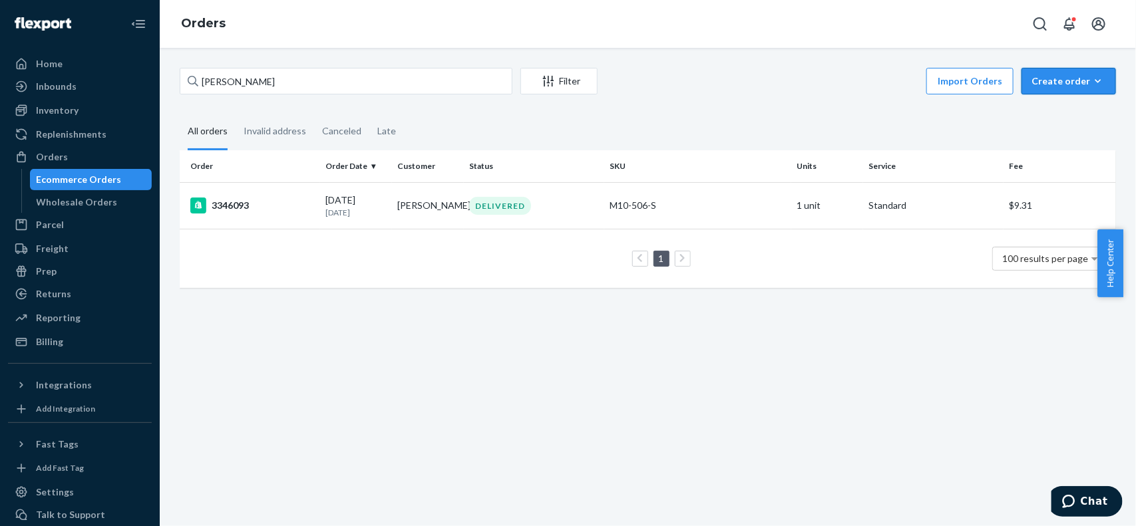
click at [1042, 68] on button "Create order Ecommerce order Removal order" at bounding box center [1069, 81] width 94 height 27
click at [1070, 102] on span "Ecommerce order" at bounding box center [1033, 97] width 73 height 9
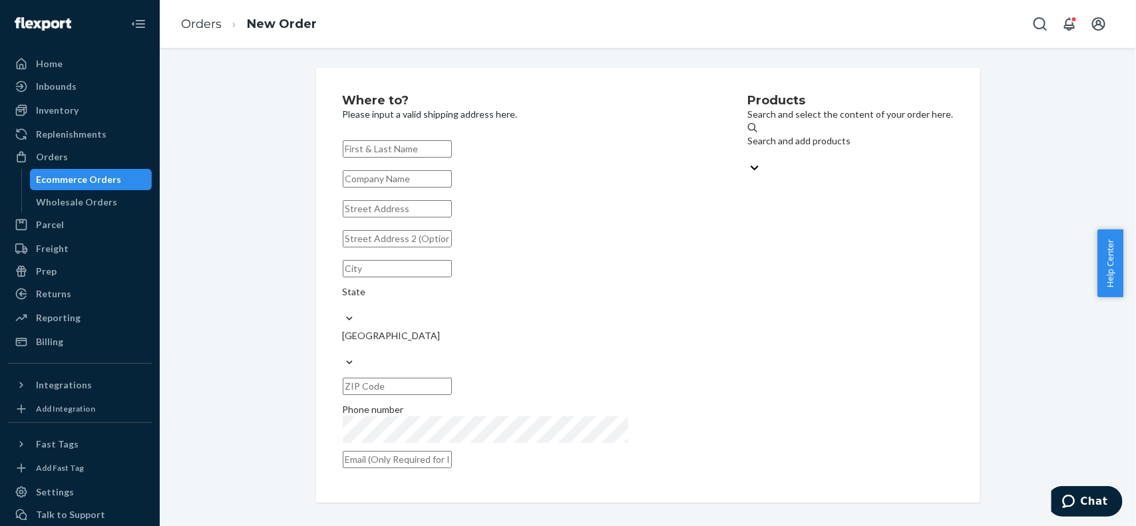
click at [452, 144] on input "text" at bounding box center [397, 148] width 109 height 17
paste input "[PERSON_NAME]"
type input "[PERSON_NAME]"
click at [452, 218] on input "text" at bounding box center [397, 208] width 109 height 17
paste input "4031 West Monte Cristo Avenue"
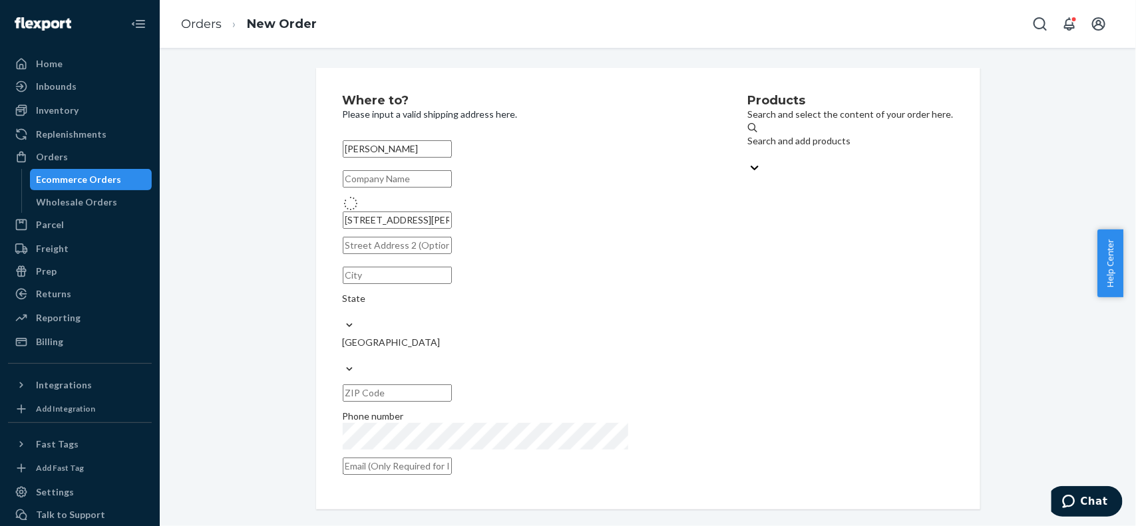
type input "4031 W Monte Cristo Ave"
type input "Phoenix"
type input "85053"
click at [872, 146] on div "Search and add products" at bounding box center [851, 147] width 206 height 27
click at [749, 148] on input "Search and add products" at bounding box center [748, 154] width 1 height 13
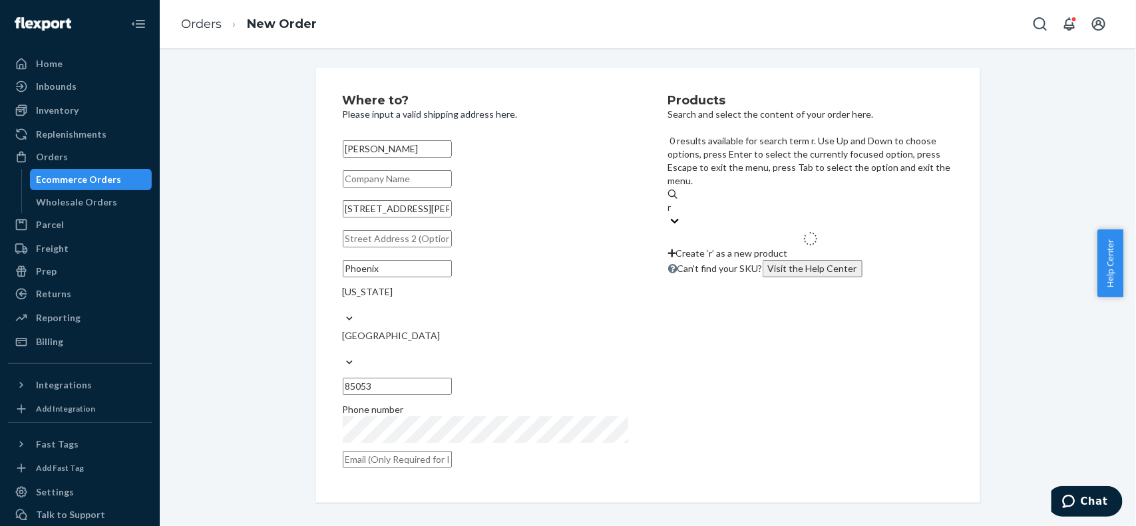
type input "rv"
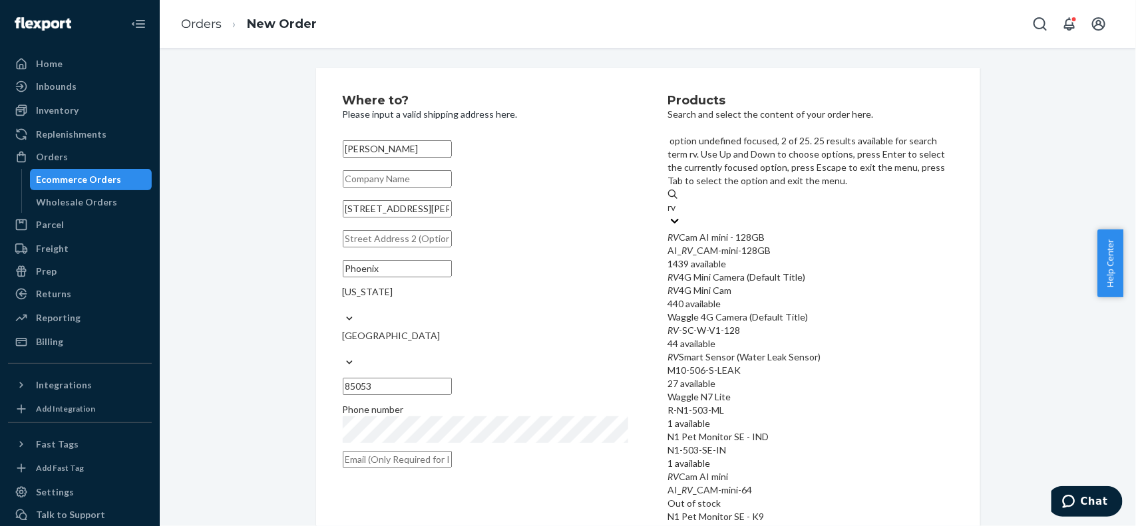
click at [797, 284] on div "RV 4G Mini Cam" at bounding box center [810, 290] width 285 height 13
click at [678, 214] on input "rv" at bounding box center [673, 207] width 10 height 13
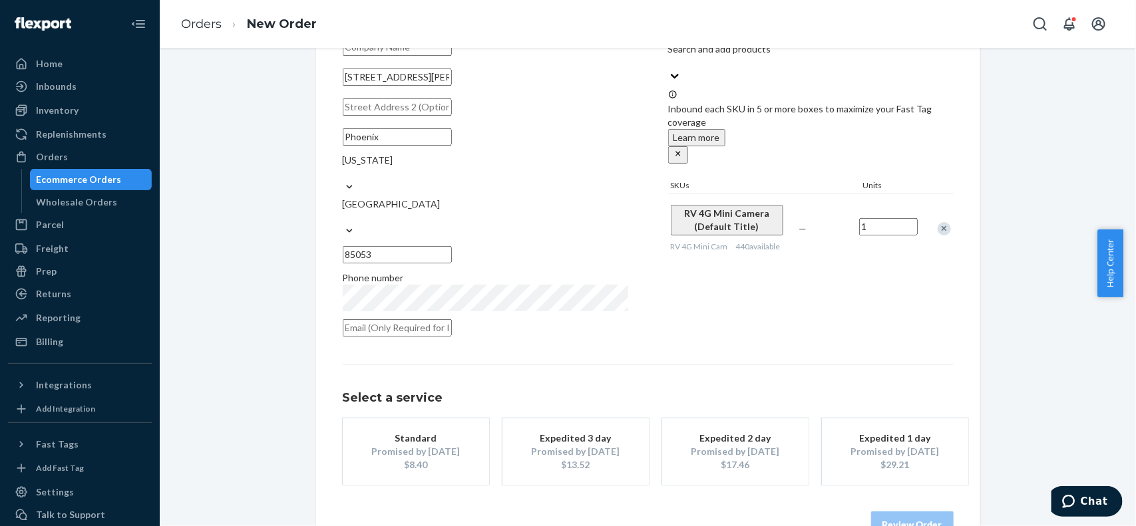
scroll to position [133, 0]
click at [531, 456] on button "Expedited 3 day Promised by Aug 26, 2025 $13.52" at bounding box center [575, 450] width 146 height 67
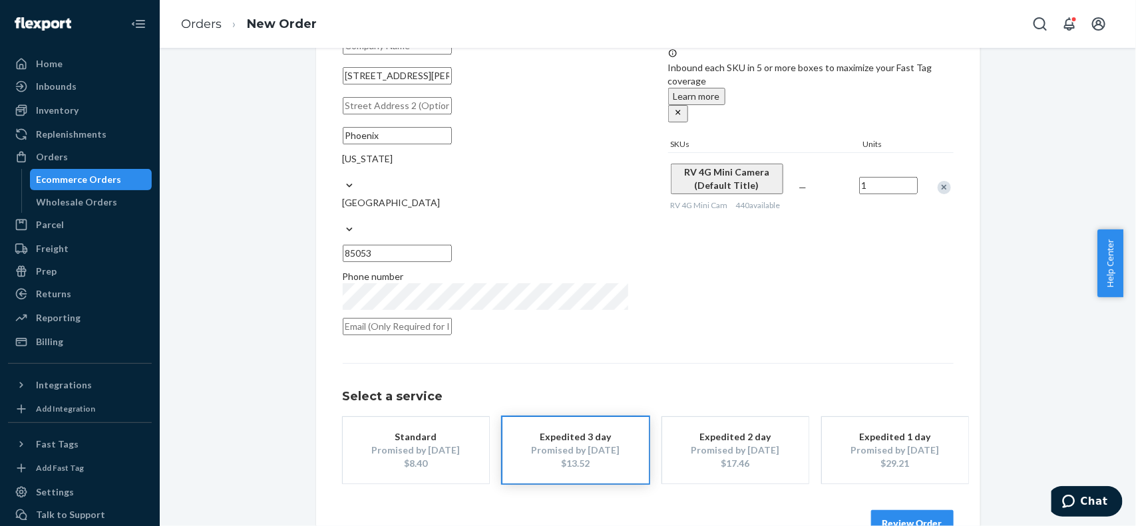
click at [909, 510] on button "Review Order" at bounding box center [912, 523] width 83 height 27
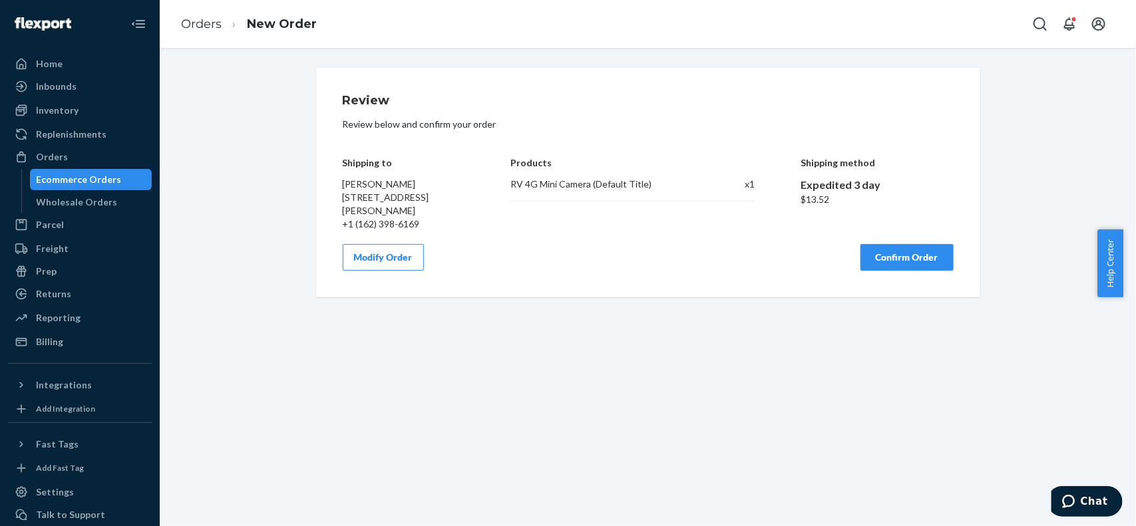
scroll to position [0, 0]
click at [904, 260] on button "Confirm Order" at bounding box center [906, 257] width 93 height 27
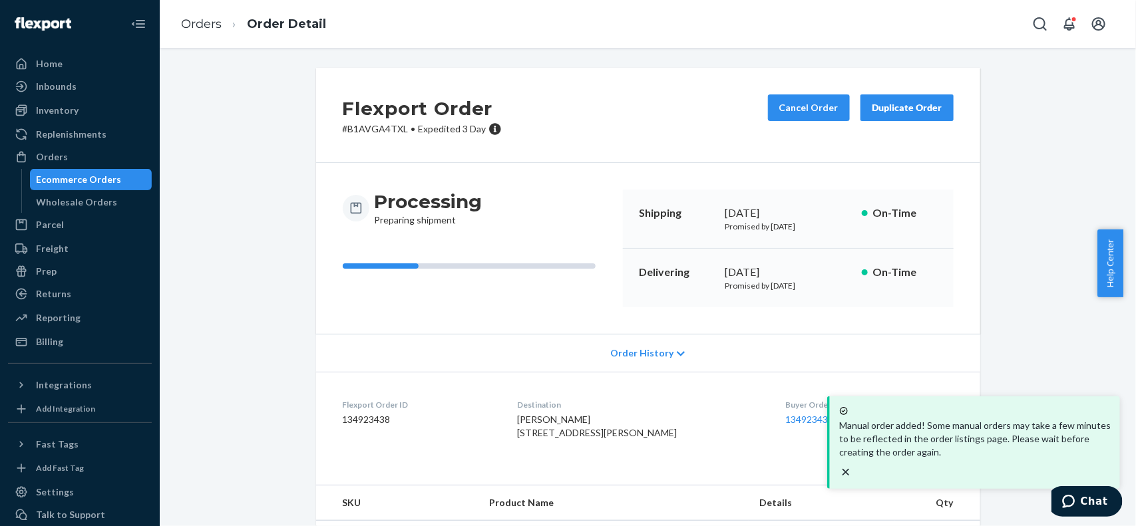
click at [360, 413] on div "Flexport Order ID 134923438" at bounding box center [420, 422] width 154 height 46
copy dd "134923438"
click at [204, 27] on link "Orders" at bounding box center [201, 24] width 41 height 15
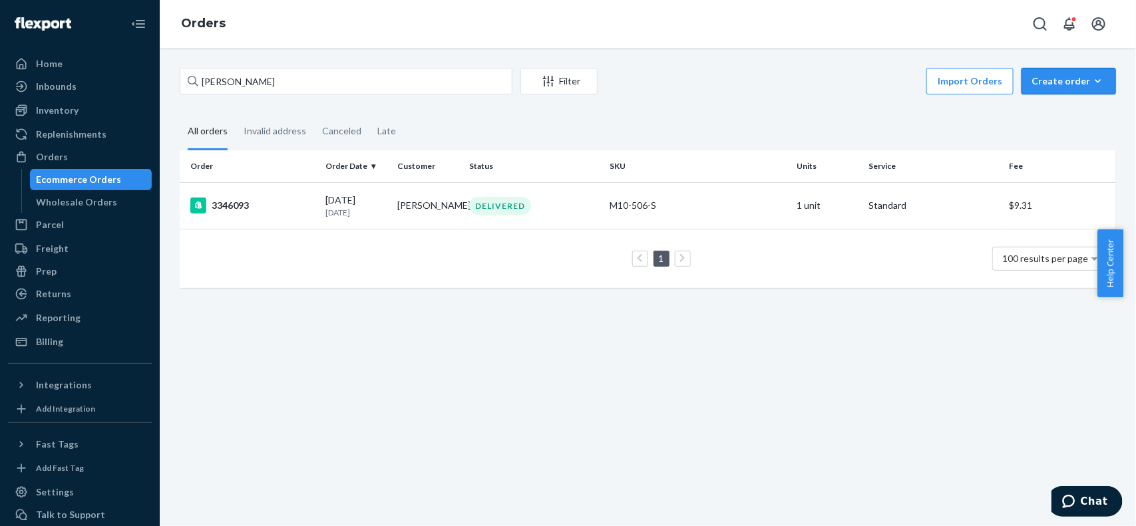
click at [1048, 82] on div "Create order" at bounding box center [1069, 81] width 75 height 13
click at [1070, 102] on span "Ecommerce order" at bounding box center [1033, 97] width 73 height 9
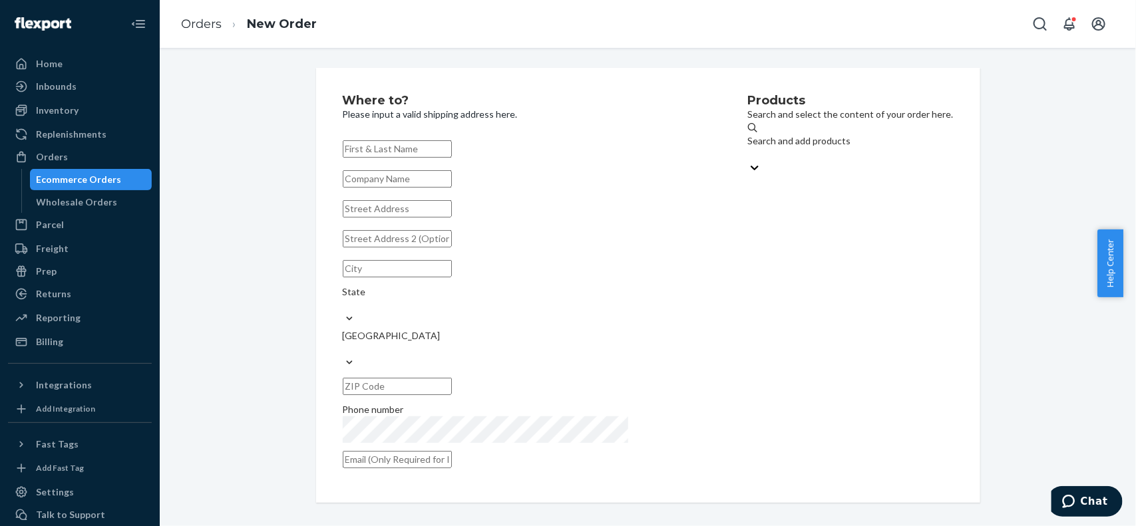
paste input "[PERSON_NAME]"
type input "[PERSON_NAME]"
click at [447, 218] on input "text" at bounding box center [397, 208] width 109 height 17
paste input "32cr4009"
type input "32cr4009"
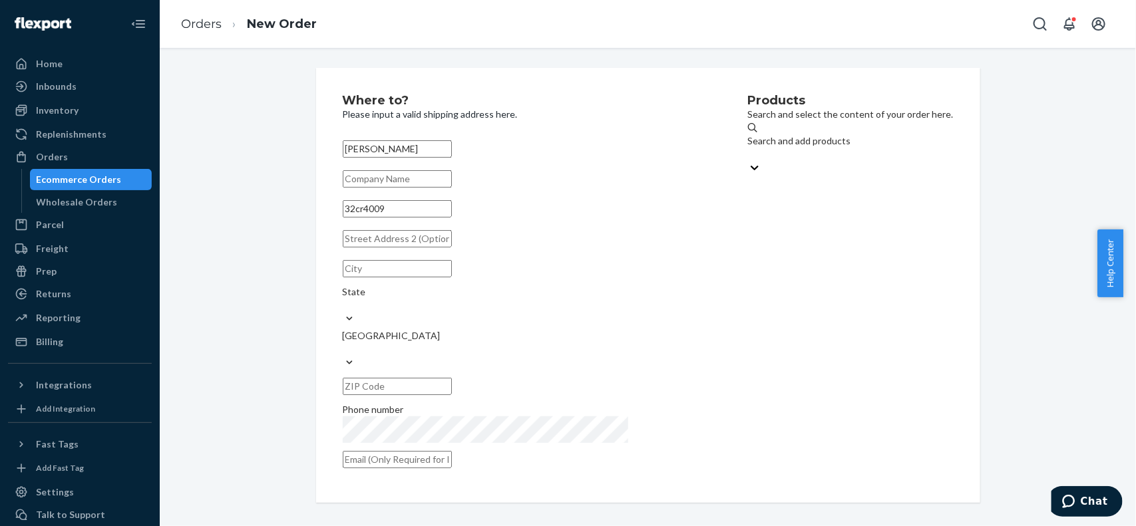
click at [421, 278] on input "text" at bounding box center [397, 268] width 109 height 17
paste input "New Boston"
type input "New Boston"
click at [530, 295] on div "State" at bounding box center [525, 298] width 365 height 27
click at [344, 299] on input "State" at bounding box center [343, 305] width 1 height 13
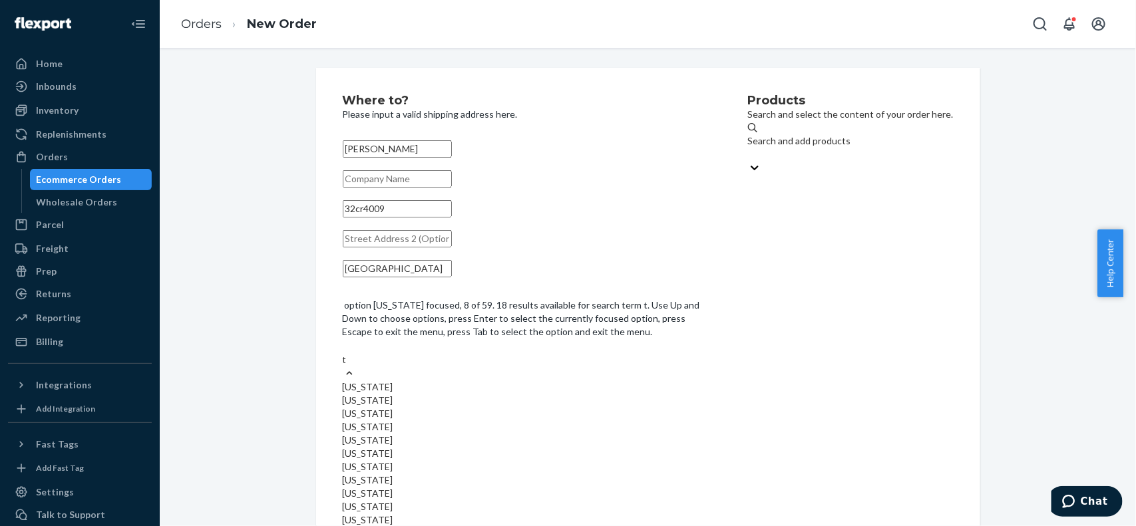
type input "te"
click at [546, 394] on div "Texas" at bounding box center [525, 400] width 365 height 13
click at [353, 357] on input "te" at bounding box center [348, 359] width 10 height 13
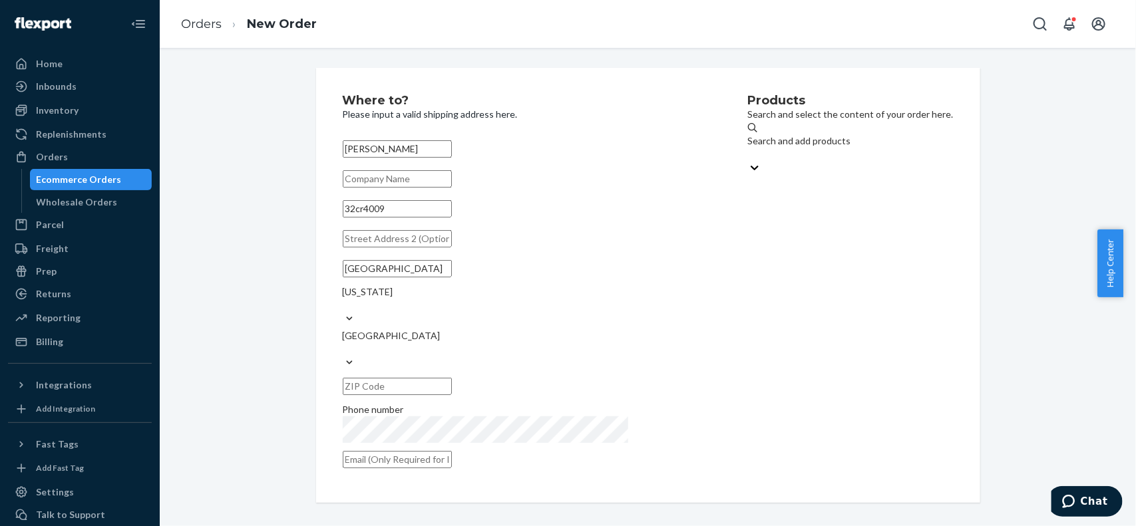
click at [452, 378] on input "text" at bounding box center [397, 386] width 109 height 17
paste input "75570"
type input "75570"
click at [806, 152] on div "Search and add products" at bounding box center [851, 147] width 206 height 27
click at [749, 152] on input "Search and add products" at bounding box center [748, 154] width 1 height 13
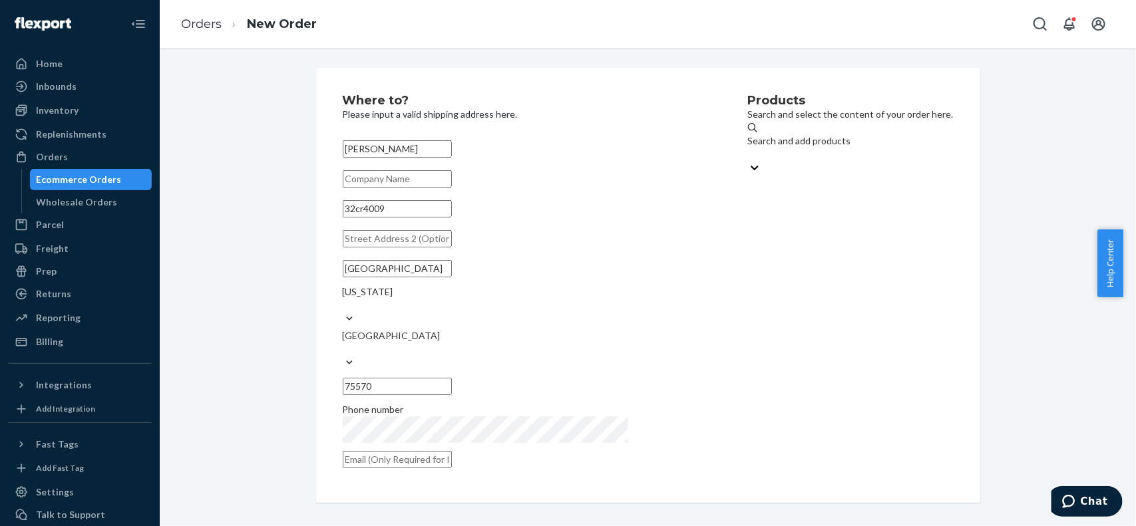
click at [806, 152] on div "Search and add products" at bounding box center [851, 147] width 206 height 27
click at [749, 152] on input "Search and add products" at bounding box center [748, 154] width 1 height 13
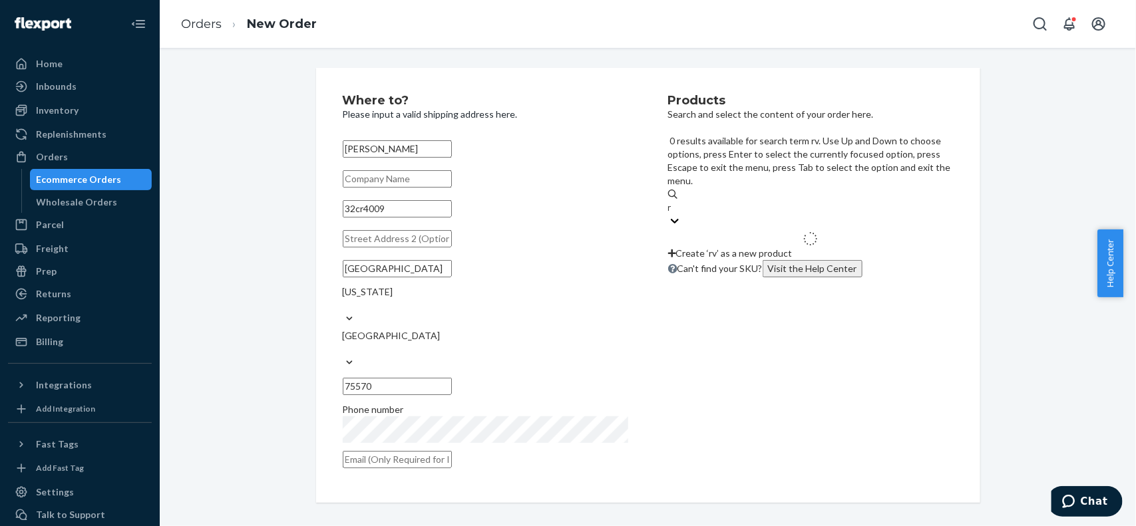
type input "rv"
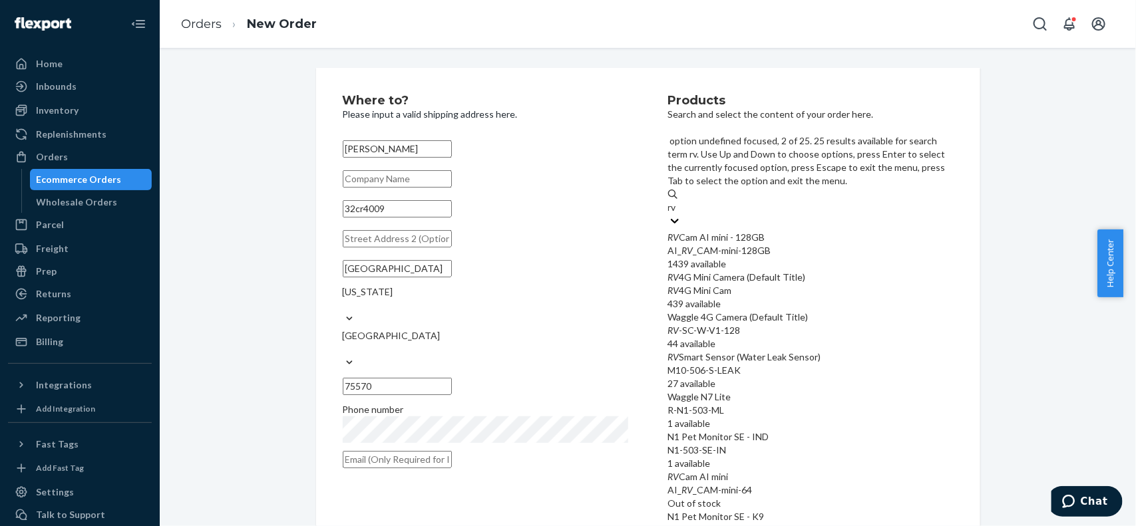
click at [751, 284] on div "RV 4G Mini Cam" at bounding box center [810, 290] width 285 height 13
click at [678, 214] on input "rv" at bounding box center [673, 207] width 10 height 13
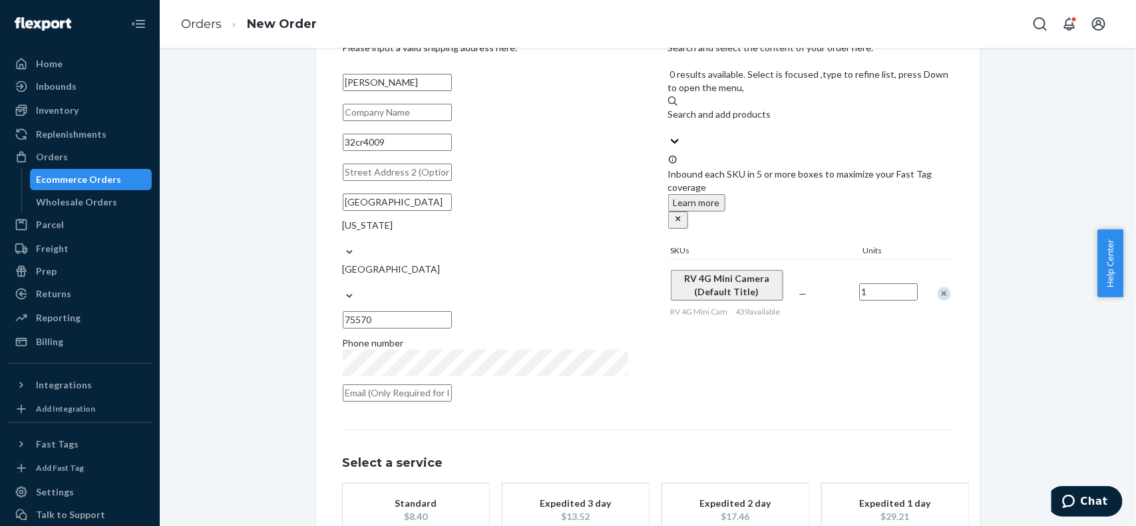
scroll to position [133, 0]
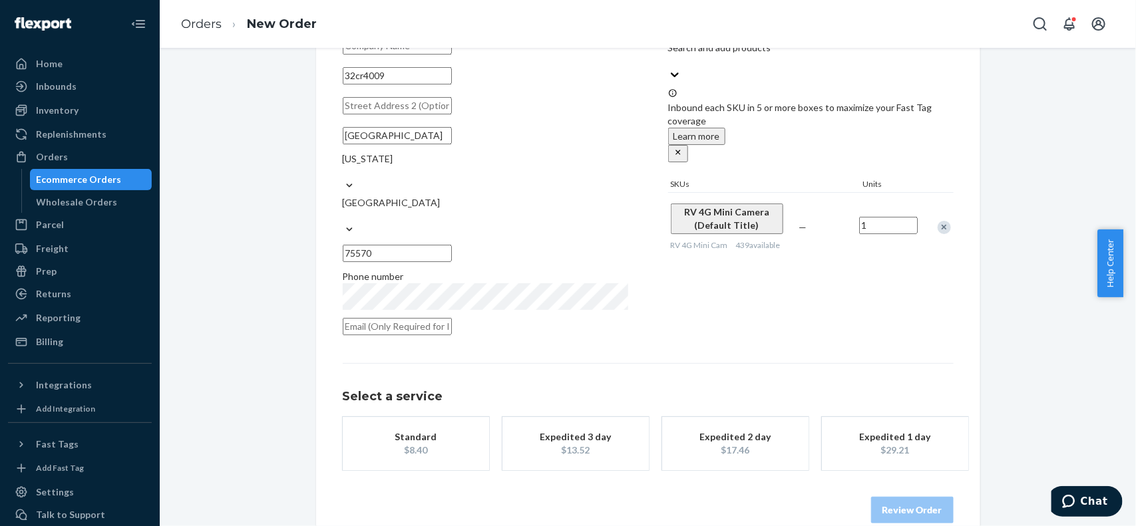
click at [583, 444] on div "$13.52" at bounding box center [575, 450] width 106 height 13
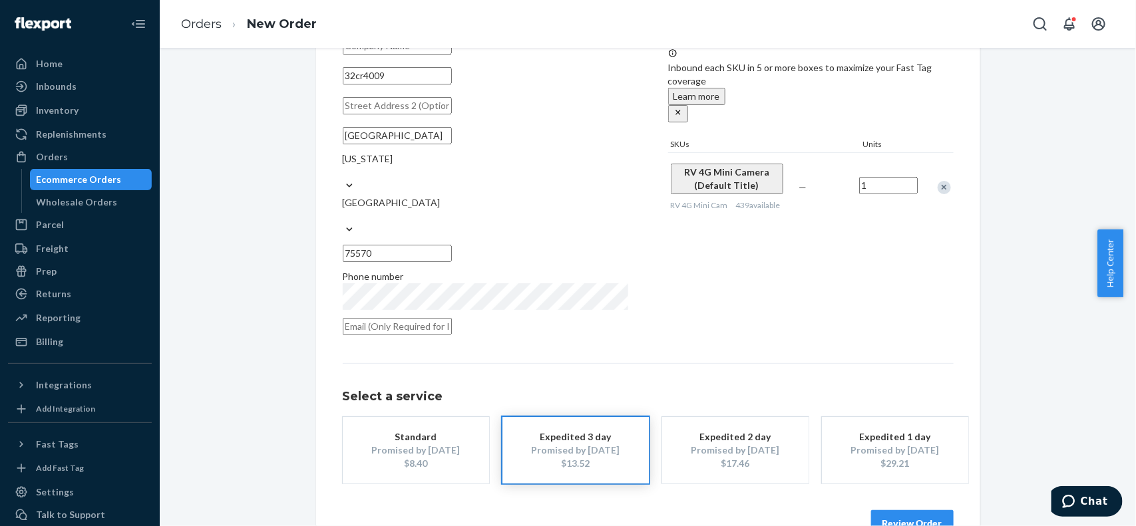
click at [862, 501] on div "Review Order" at bounding box center [648, 517] width 611 height 40
click at [892, 510] on button "Review Order" at bounding box center [912, 523] width 83 height 27
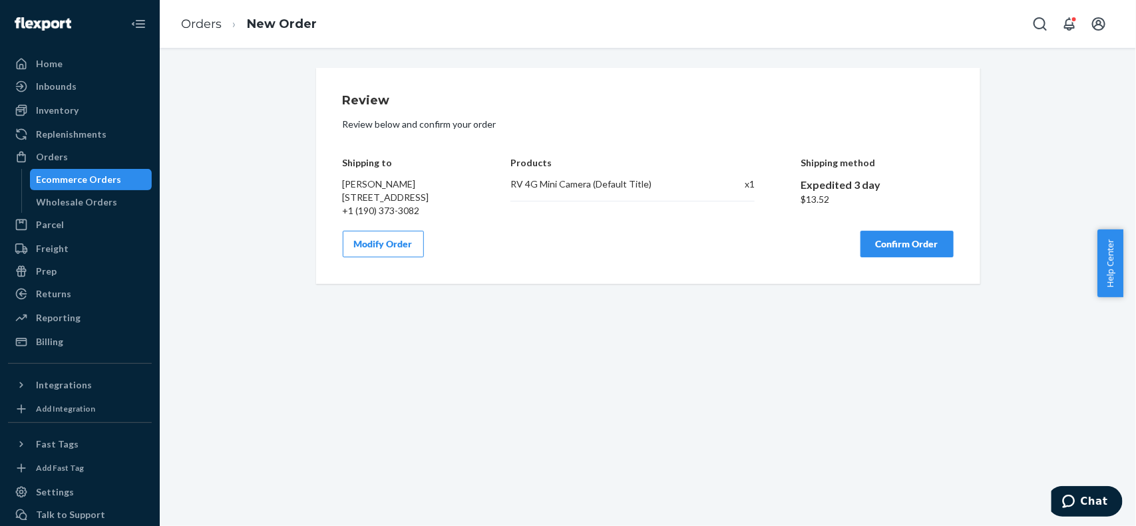
scroll to position [0, 0]
click at [904, 253] on button "Confirm Order" at bounding box center [906, 244] width 93 height 27
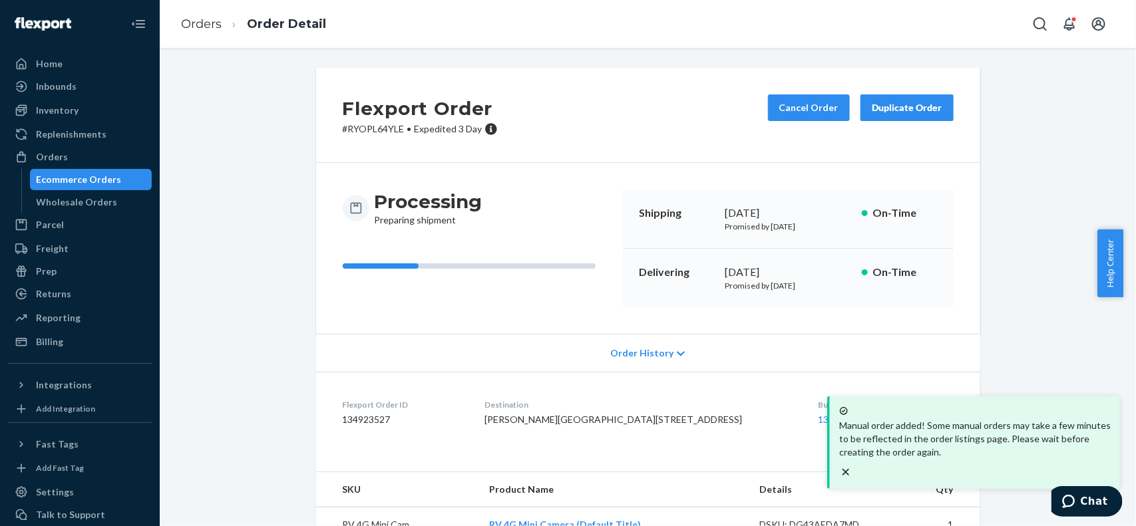
click at [358, 421] on dd "134923527" at bounding box center [403, 419] width 121 height 13
copy dd "134923527"
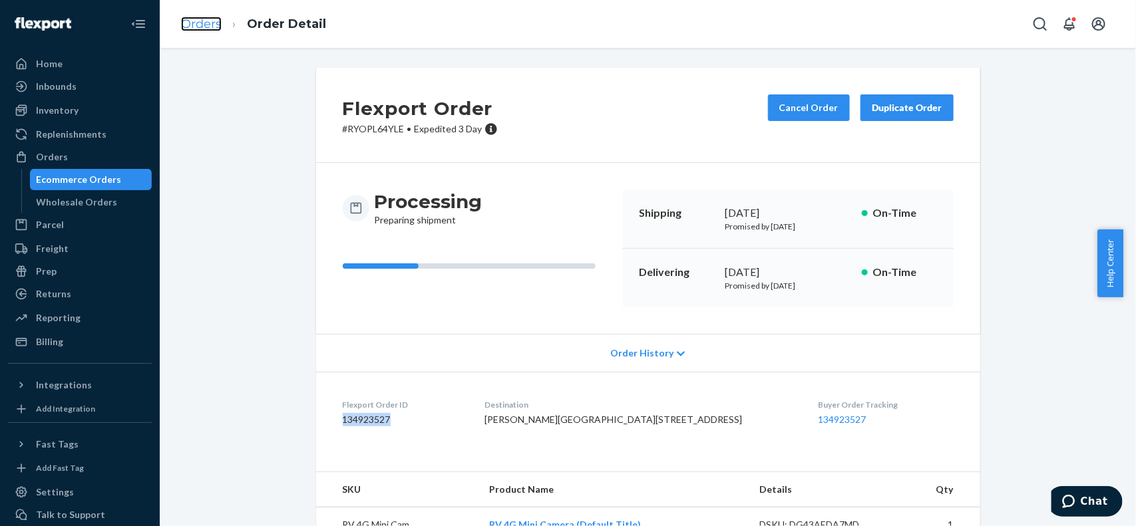
click at [198, 24] on link "Orders" at bounding box center [201, 24] width 41 height 15
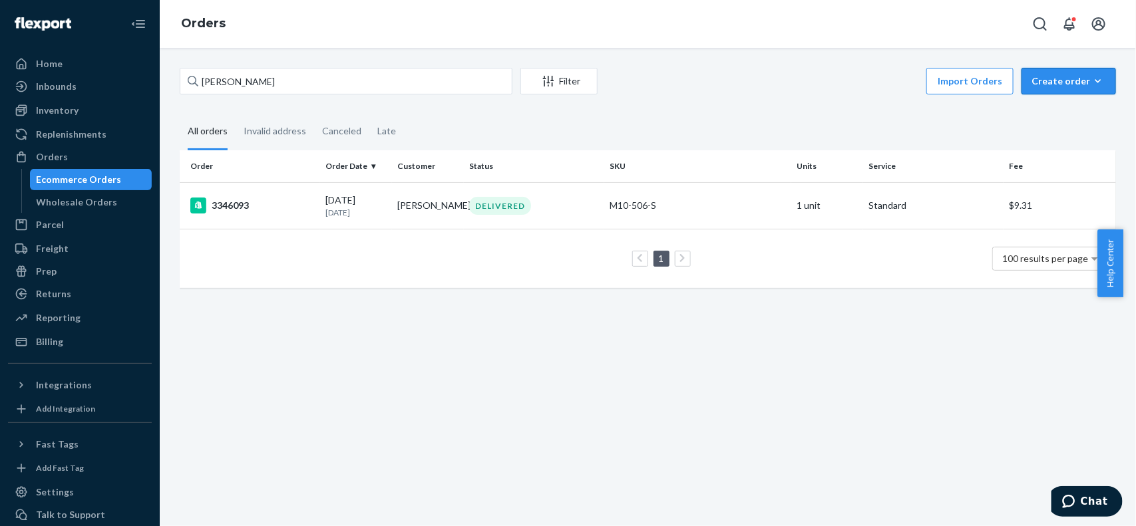
click at [1032, 73] on button "Create order Ecommerce order Removal order" at bounding box center [1069, 81] width 94 height 27
click at [1032, 102] on span "Ecommerce order" at bounding box center [1033, 97] width 73 height 9
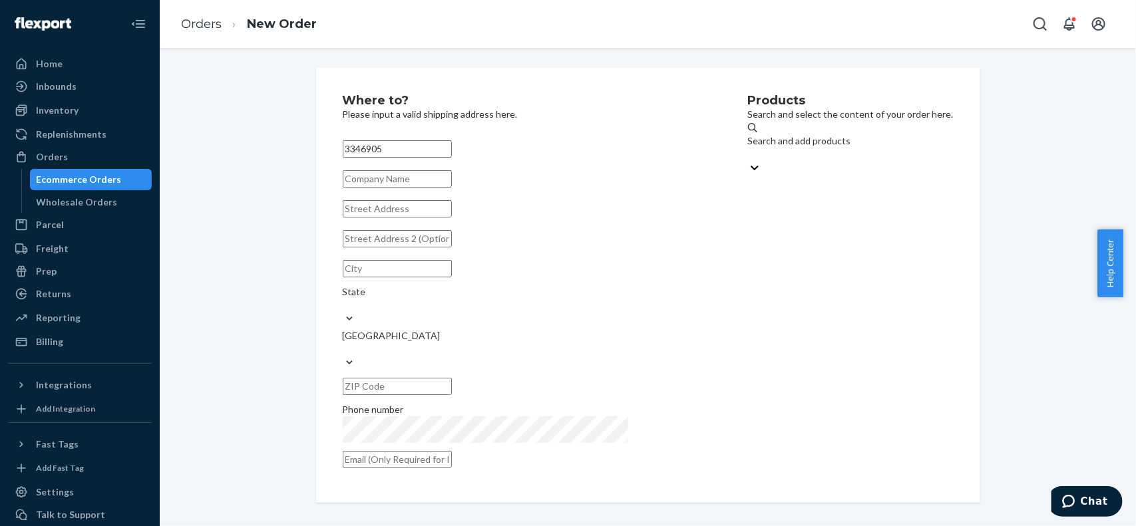
drag, startPoint x: 441, startPoint y: 151, endPoint x: 262, endPoint y: 136, distance: 180.3
click at [148, 155] on div "Home Inbounds Shipping Plans Problems Inventory Products Replenishments Orders …" at bounding box center [568, 263] width 1136 height 526
paste input "[PERSON_NAME]"
type input "[PERSON_NAME]"
click at [407, 248] on input "text" at bounding box center [397, 238] width 109 height 17
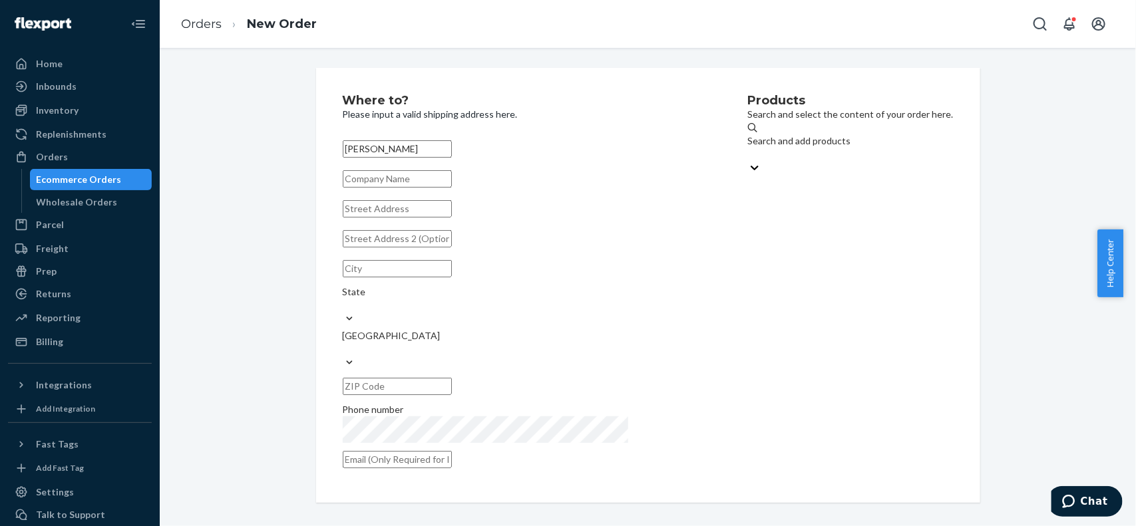
click at [448, 218] on input "text" at bounding box center [397, 208] width 109 height 17
paste input "6704 East Admiral Place"
type input "6704 E Admiral Pl"
type input "Tulsa"
type input "74112"
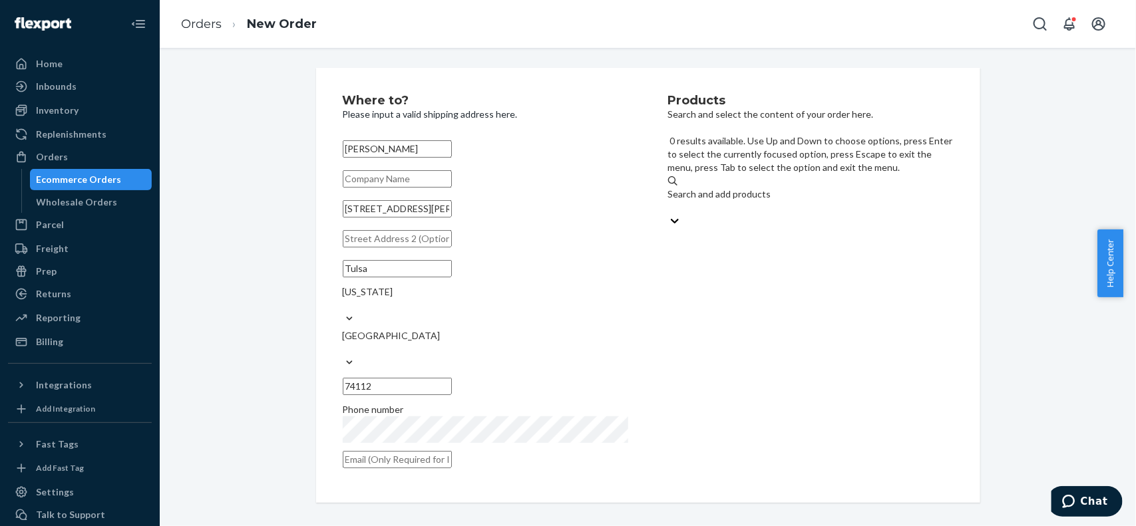
click at [779, 188] on div "Search and add products" at bounding box center [810, 194] width 285 height 13
click at [669, 201] on input "0 results available. Use Up and Down to choose options, press Enter to select t…" at bounding box center [668, 207] width 1 height 13
type input "rv"
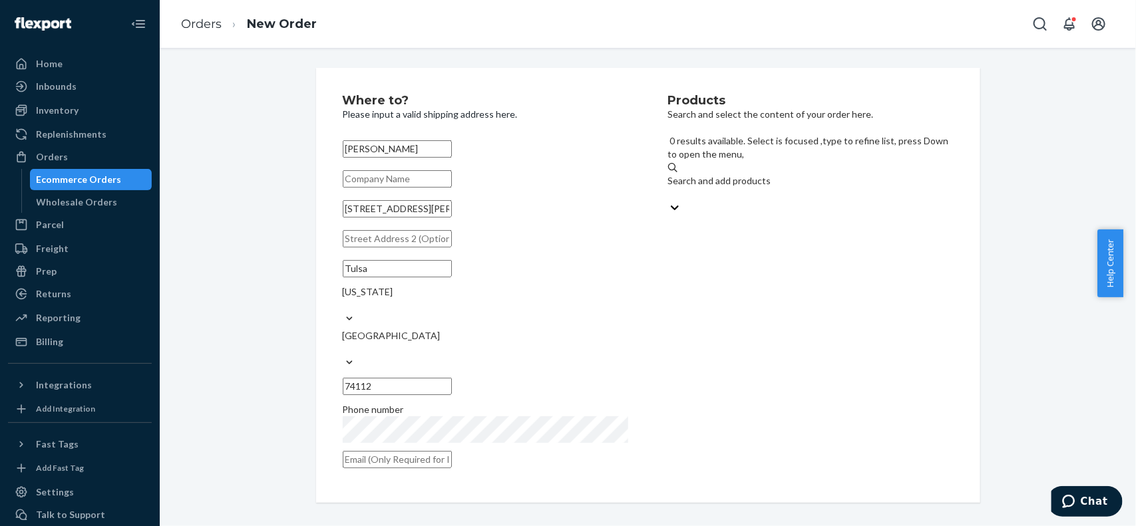
click at [779, 174] on div "Search and add products" at bounding box center [810, 187] width 285 height 27
click at [669, 188] on input "0 results available. Select is focused ,type to refine list, press Down to open…" at bounding box center [668, 194] width 1 height 13
click at [701, 174] on div "Search and add products" at bounding box center [810, 180] width 285 height 13
click at [669, 188] on input "0 results available. Select is focused ,type to refine list, press Down to open…" at bounding box center [668, 194] width 1 height 13
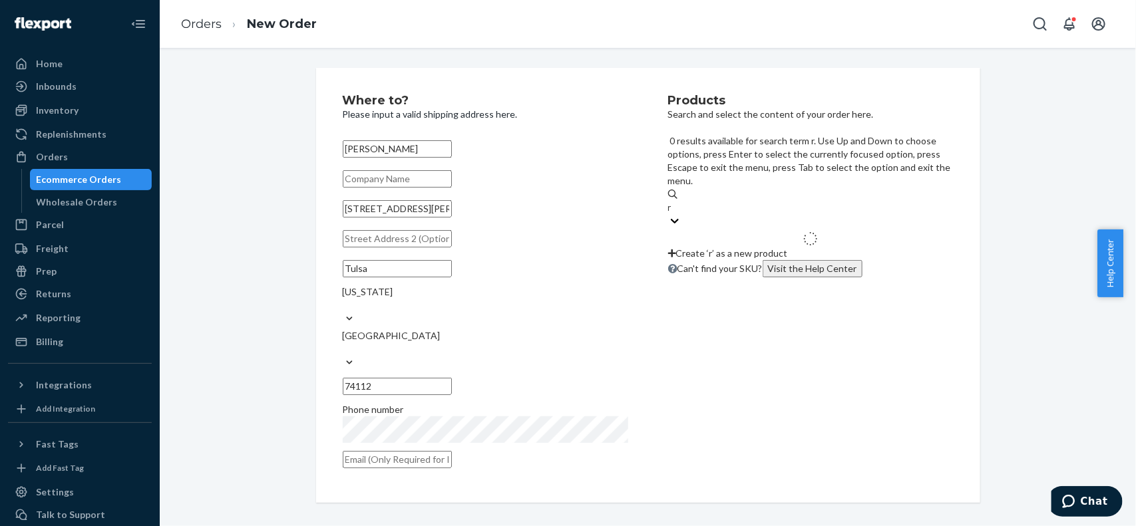
type input "rv"
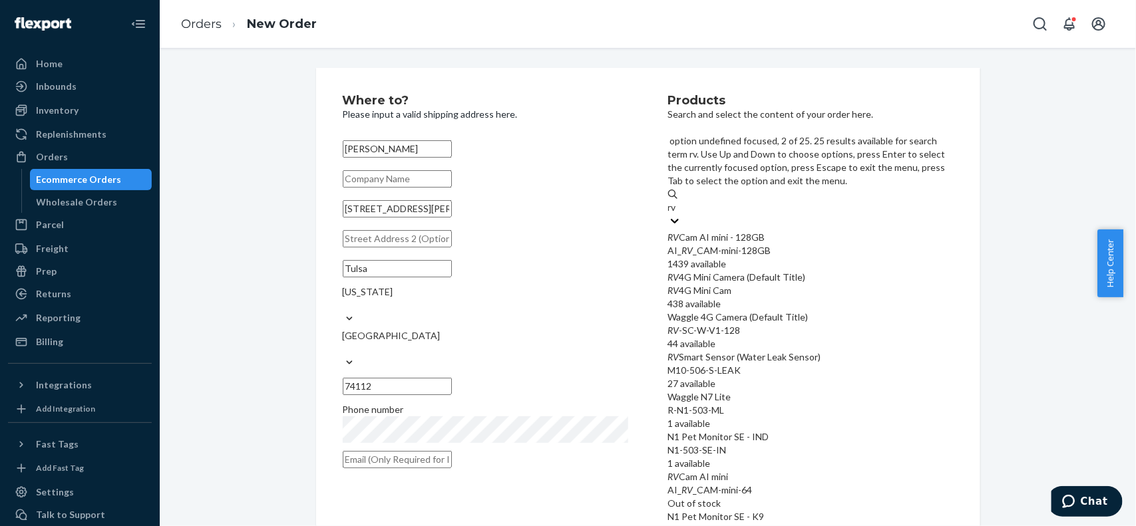
click at [757, 271] on div "RV 4G Mini Camera (Default Title)" at bounding box center [810, 277] width 285 height 13
click at [678, 212] on input "rv" at bounding box center [673, 207] width 10 height 13
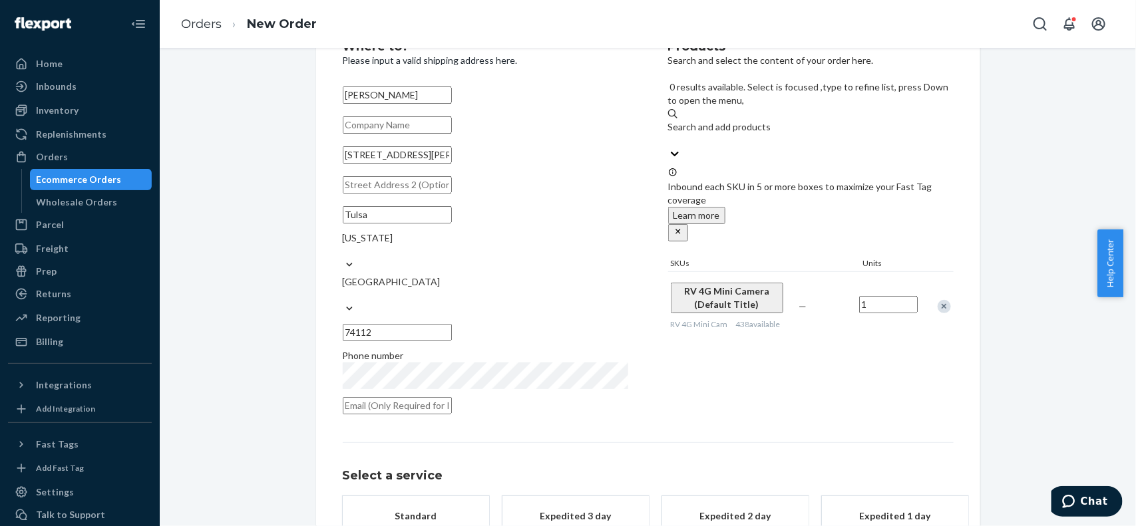
scroll to position [120, 0]
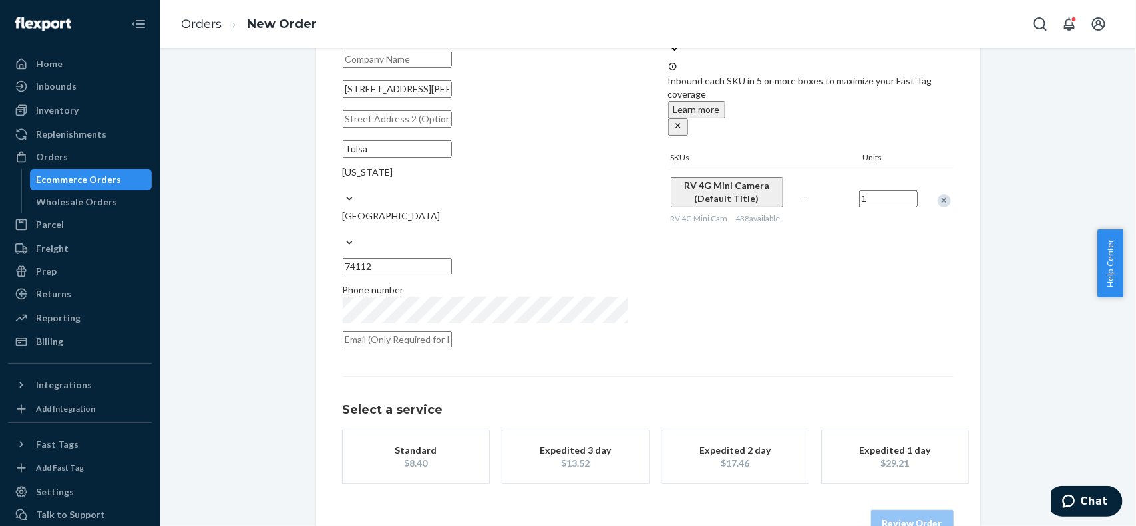
click at [564, 457] on div "$13.52" at bounding box center [575, 463] width 106 height 13
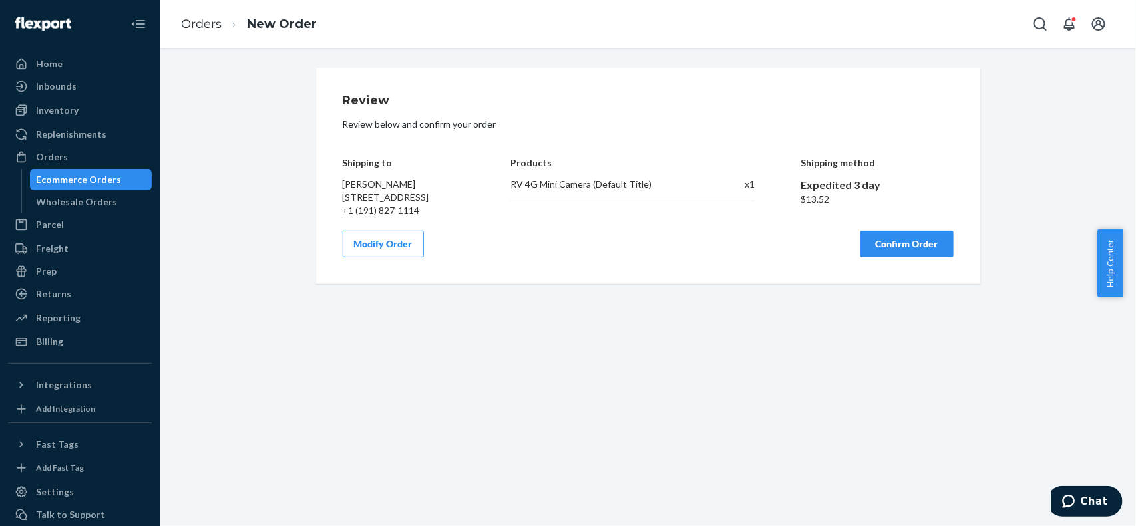
scroll to position [0, 0]
click at [887, 258] on button "Confirm Order" at bounding box center [906, 244] width 93 height 27
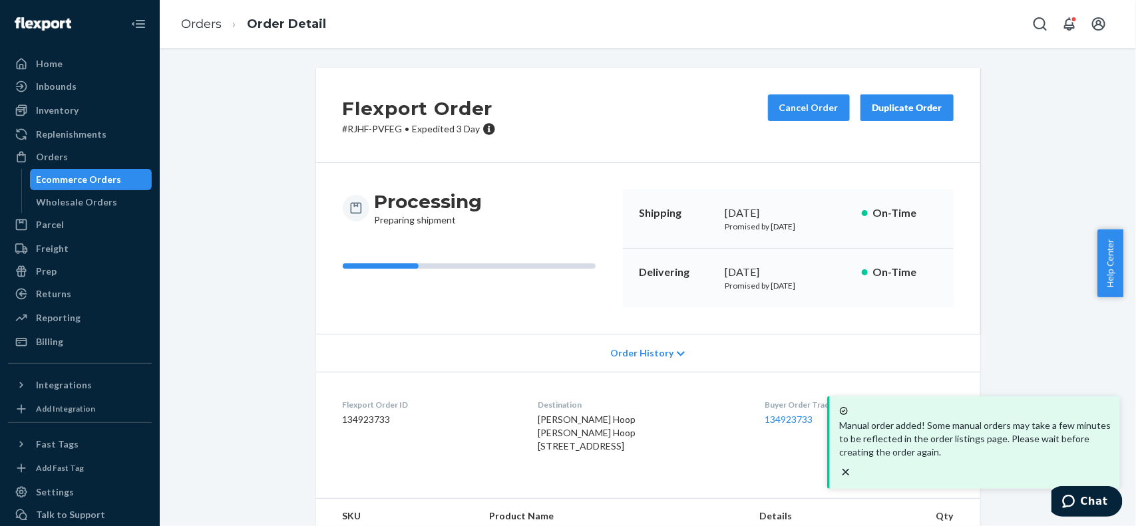
click at [366, 424] on dd "134923733" at bounding box center [430, 419] width 174 height 13
copy dd "134923733"
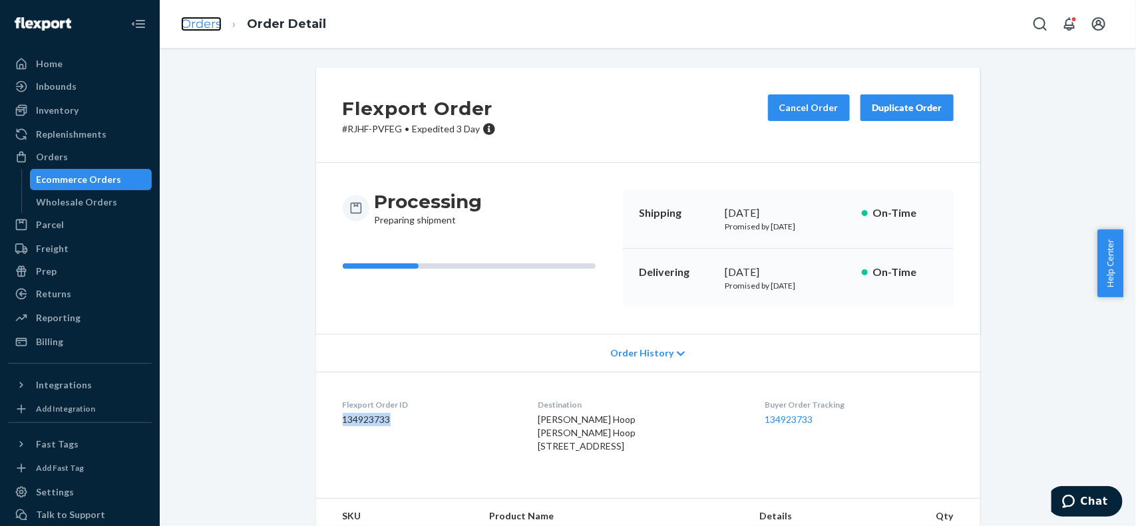
click at [194, 21] on link "Orders" at bounding box center [201, 24] width 41 height 15
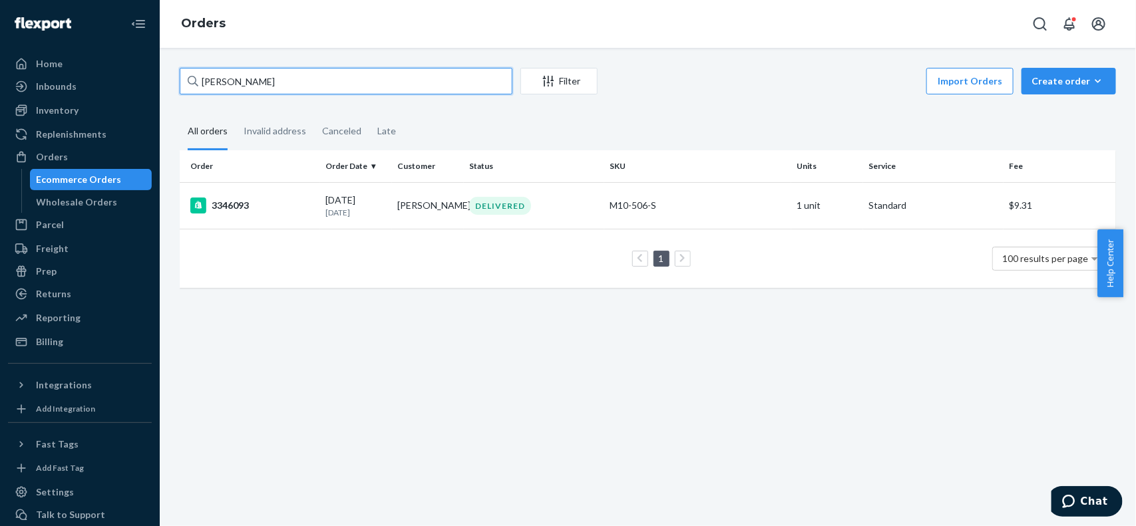
drag, startPoint x: 374, startPoint y: 90, endPoint x: 0, endPoint y: 92, distance: 374.0
click at [0, 93] on div "Home Inbounds Shipping Plans Problems Inventory Products Replenishments Orders …" at bounding box center [568, 263] width 1136 height 526
paste input "134670805"
type input "134670805"
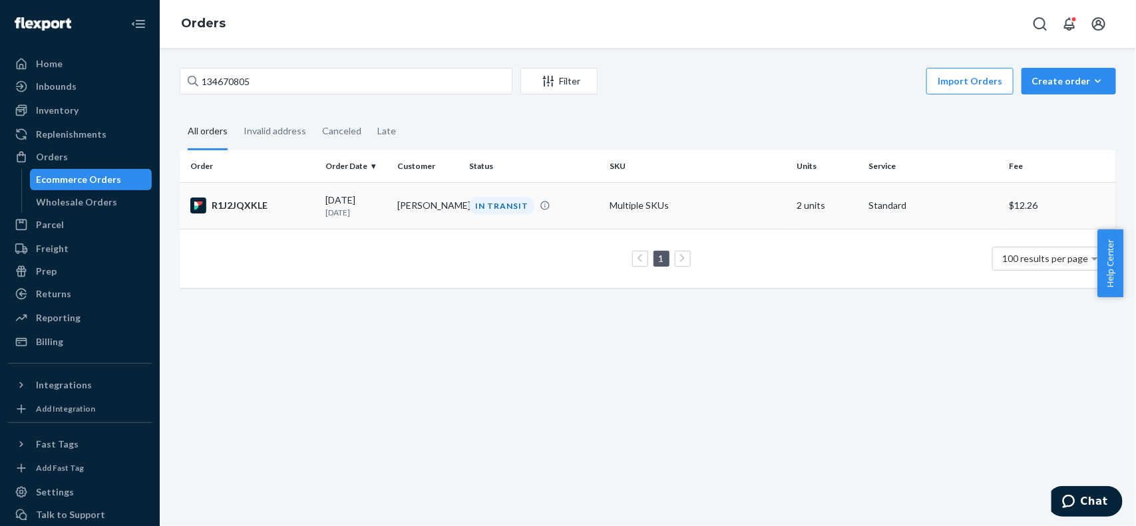
click at [704, 190] on td "Multiple SKUs" at bounding box center [697, 205] width 187 height 47
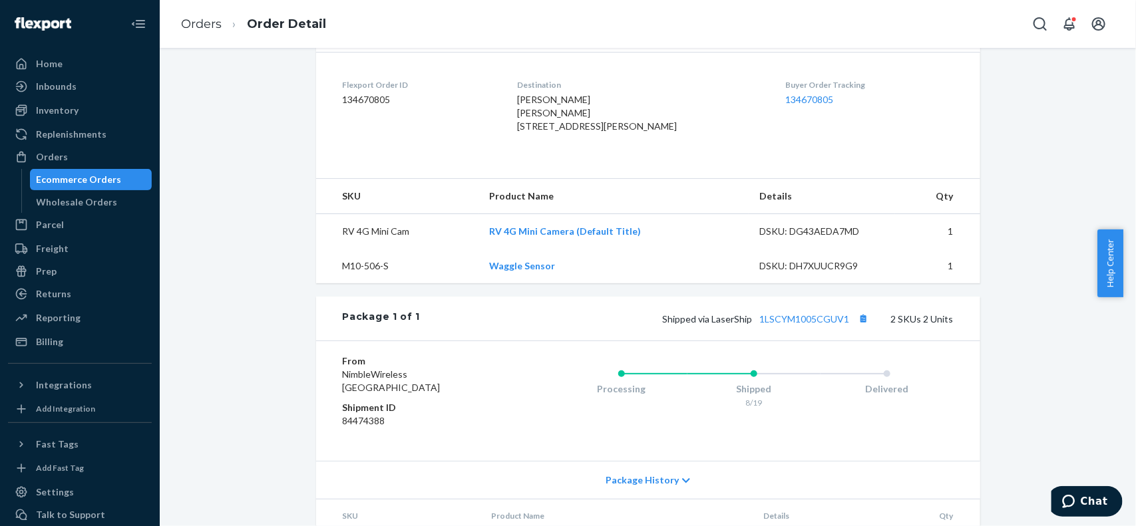
scroll to position [333, 0]
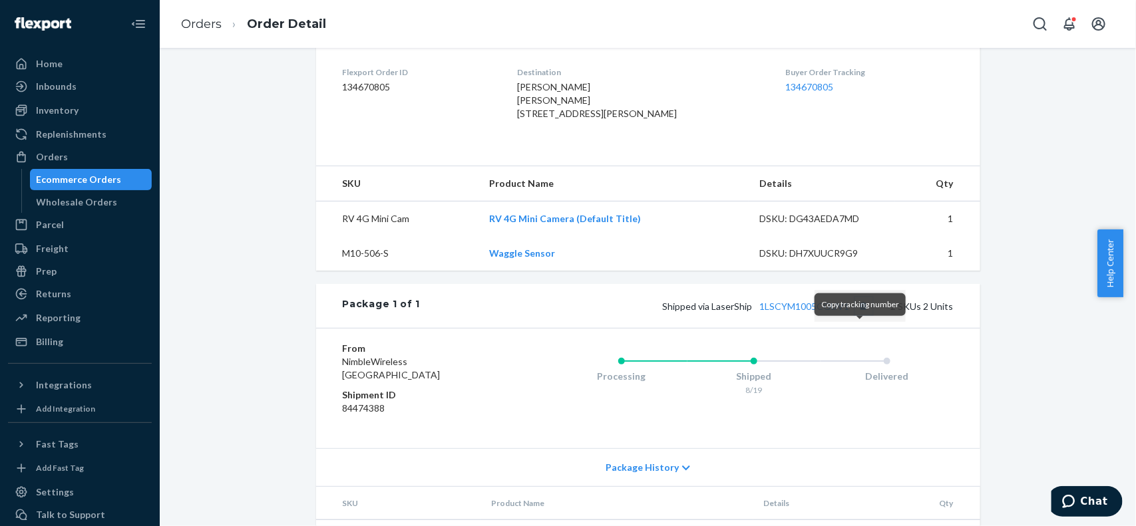
click at [862, 315] on button "Copy tracking number" at bounding box center [863, 305] width 17 height 17
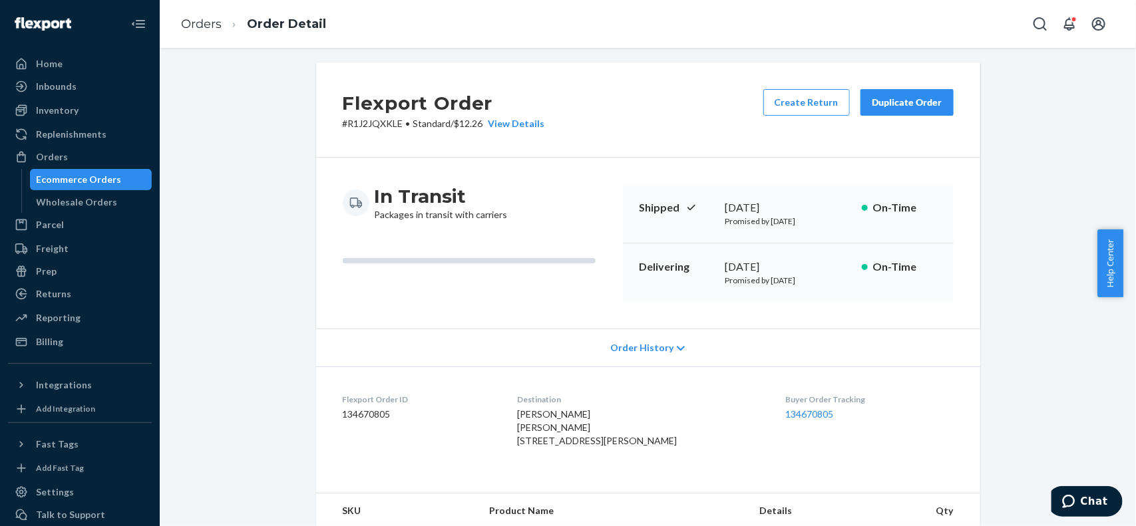
scroll to position [0, 0]
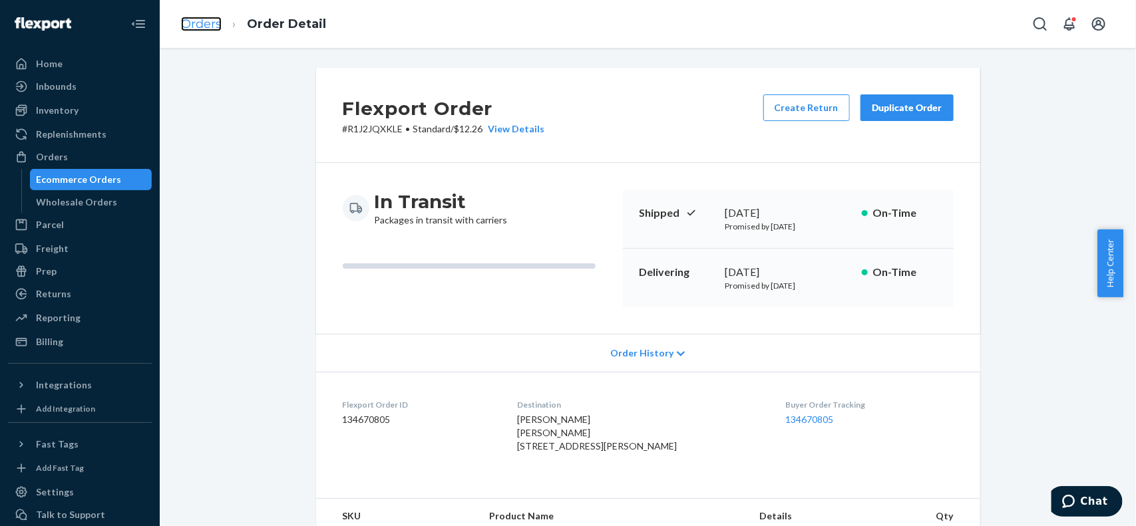
click at [215, 21] on link "Orders" at bounding box center [201, 24] width 41 height 15
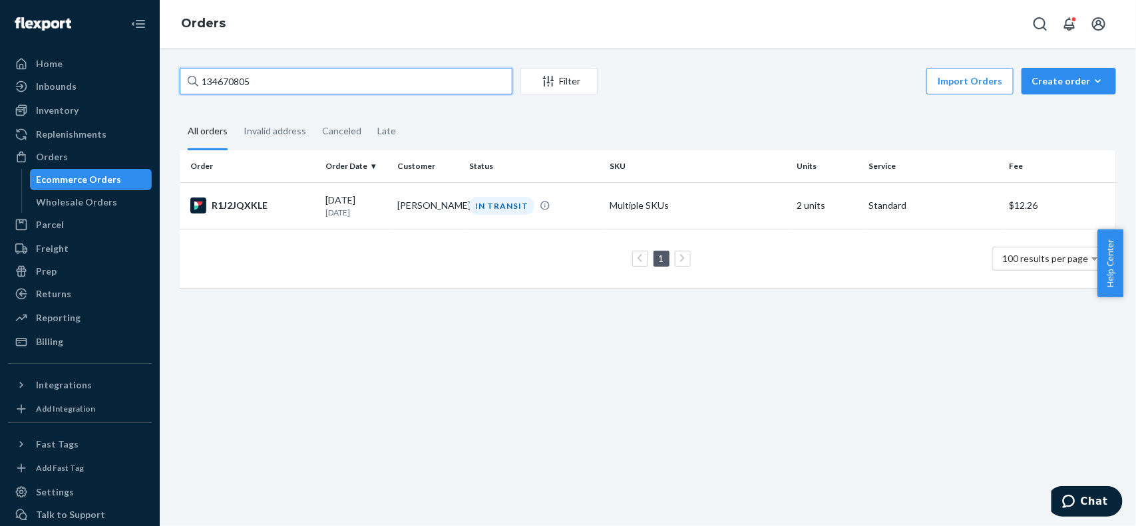
click at [470, 82] on input "134670805" at bounding box center [346, 81] width 333 height 27
drag, startPoint x: 470, startPoint y: 82, endPoint x: 677, endPoint y: 47, distance: 210.5
click at [91, 77] on div "Home Inbounds Shipping Plans Problems Inventory Products Replenishments Orders …" at bounding box center [568, 263] width 1136 height 526
paste input "3347172"
paste input "[PERSON_NAME]"
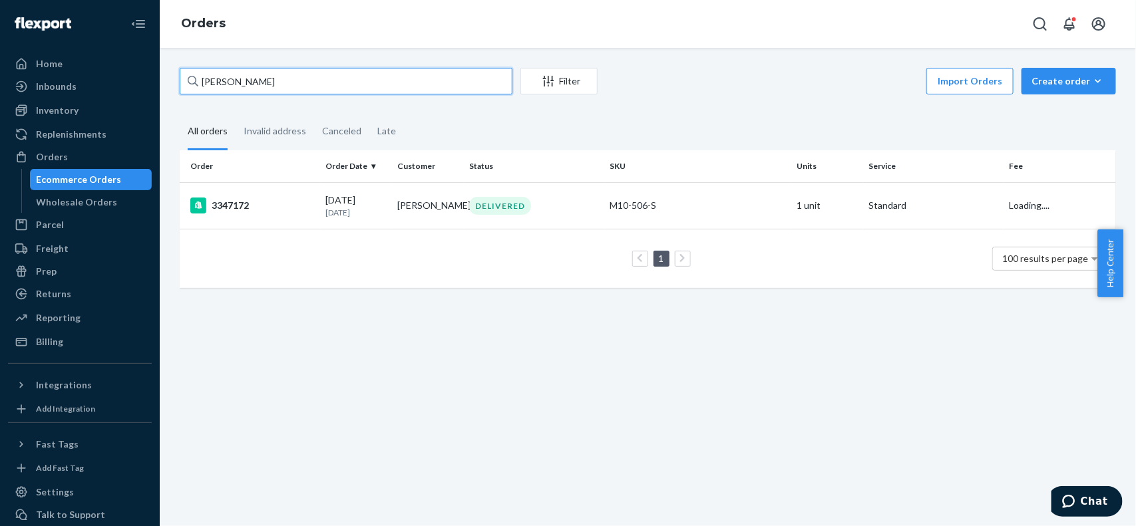
type input "[PERSON_NAME]"
click at [1058, 77] on div "Create order" at bounding box center [1069, 81] width 75 height 13
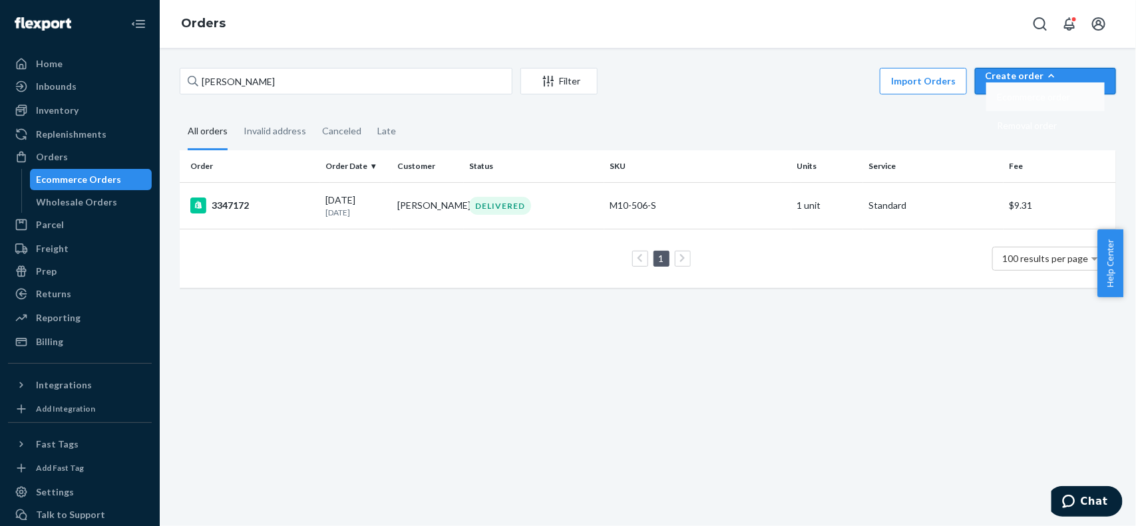
click at [1070, 102] on span "Ecommerce order" at bounding box center [1033, 97] width 73 height 9
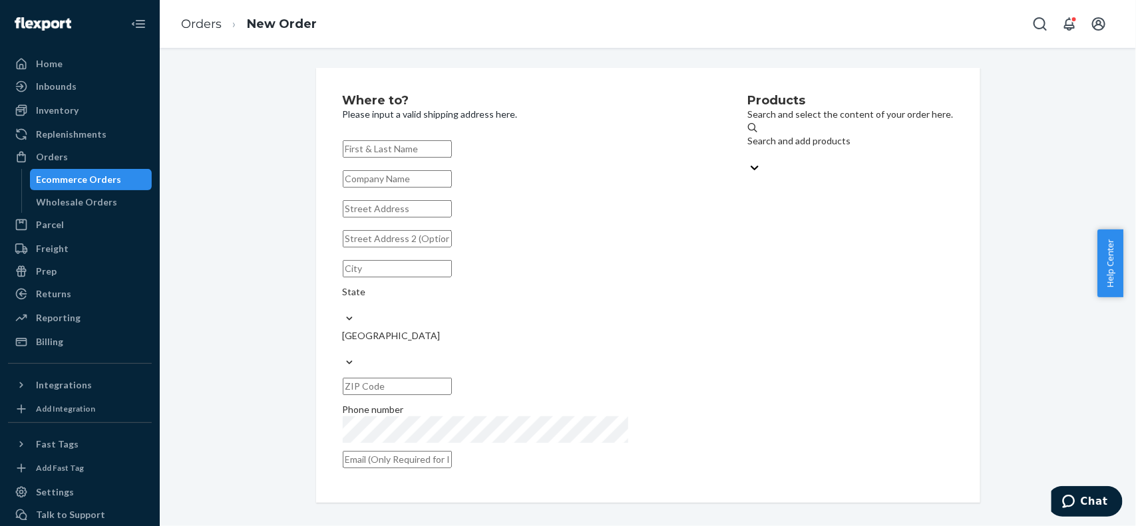
click at [452, 156] on input "text" at bounding box center [397, 148] width 109 height 17
type input "[PERSON_NAME]"
click at [380, 218] on input "text" at bounding box center [397, 208] width 109 height 17
paste input "2421 s county rd 1059"
type input "2421 S County Rd 1059"
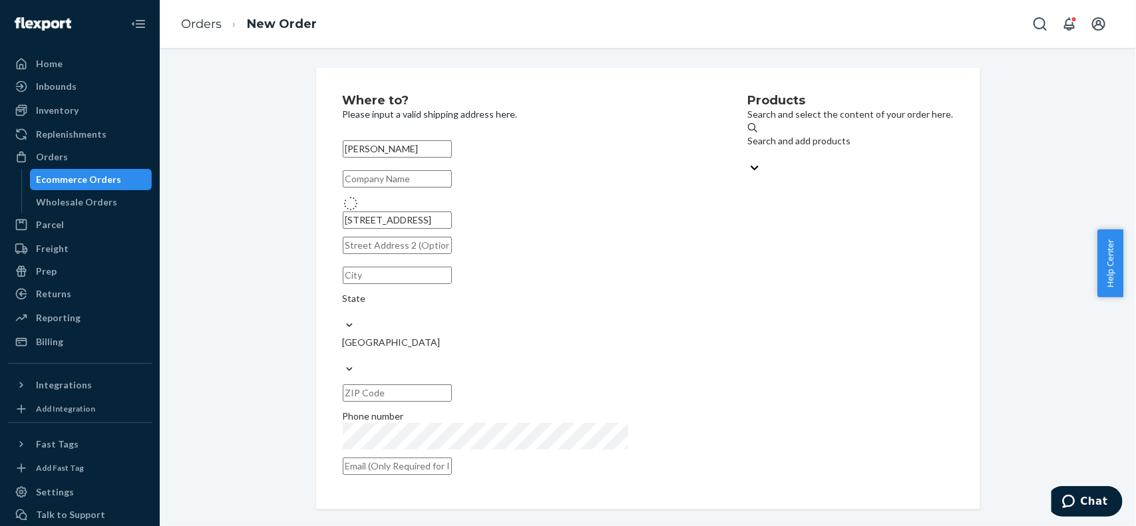
type input "Midland"
type input "79706"
click at [748, 164] on div "Search and add products" at bounding box center [851, 149] width 206 height 57
click at [771, 148] on div "Search and add products" at bounding box center [851, 140] width 206 height 13
click at [749, 150] on input "Search and add products" at bounding box center [748, 154] width 1 height 13
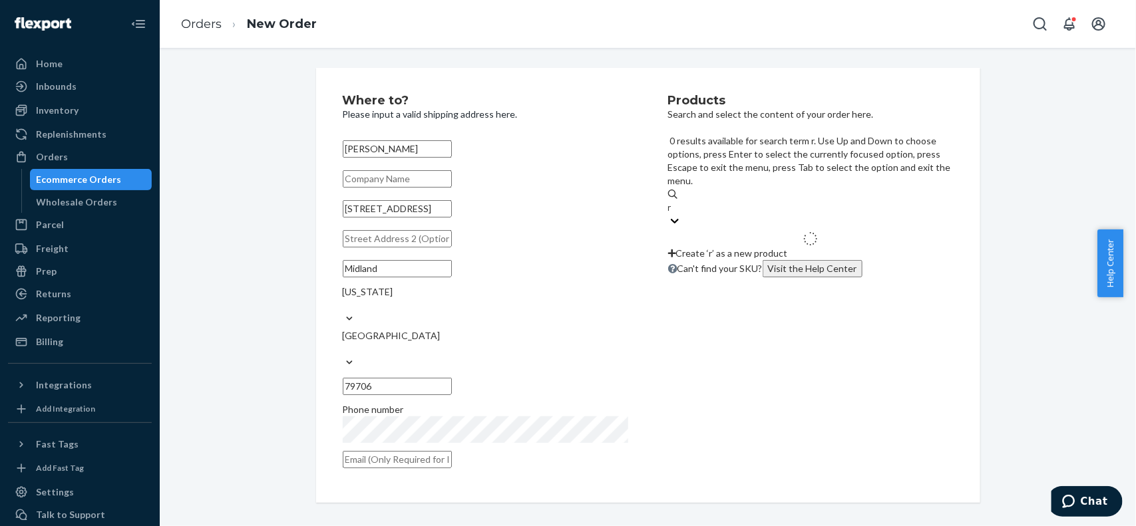
type input "rv"
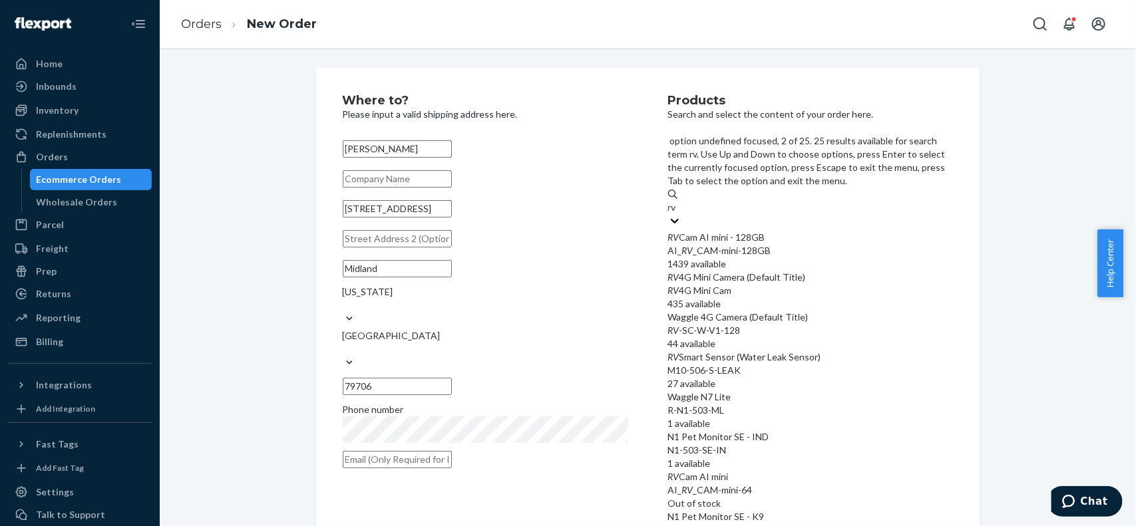
click at [774, 271] on div "RV 4G Mini Camera (Default Title)" at bounding box center [810, 277] width 285 height 13
click at [678, 214] on input "rv" at bounding box center [673, 207] width 10 height 13
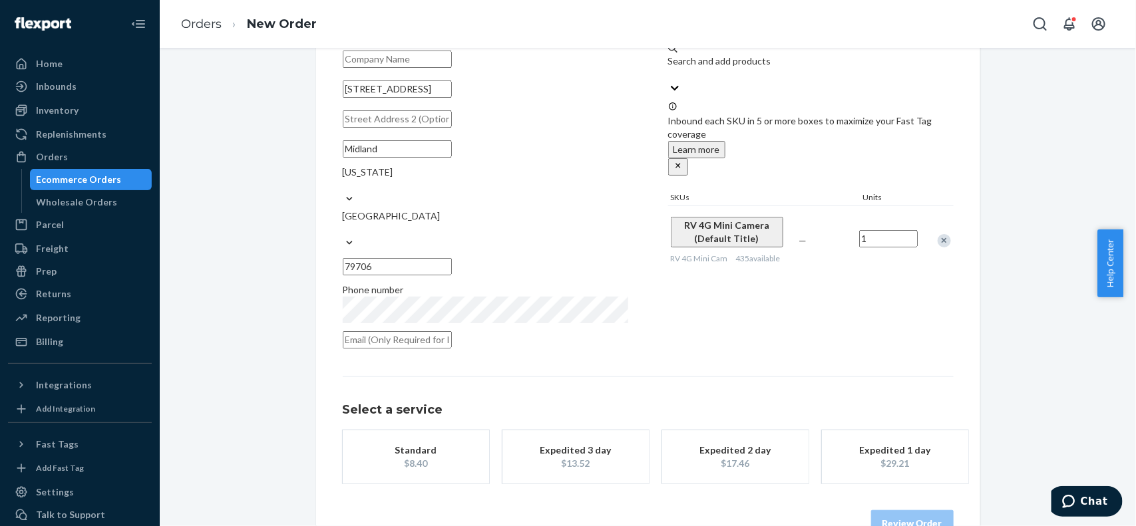
scroll to position [133, 0]
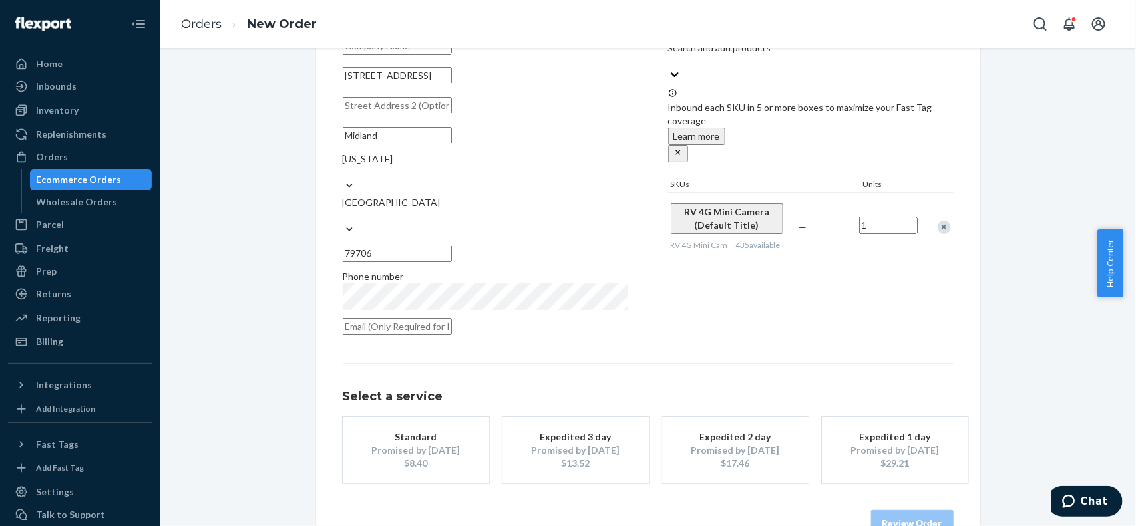
click at [604, 444] on div "Promised by Aug 26, 2025" at bounding box center [575, 450] width 106 height 13
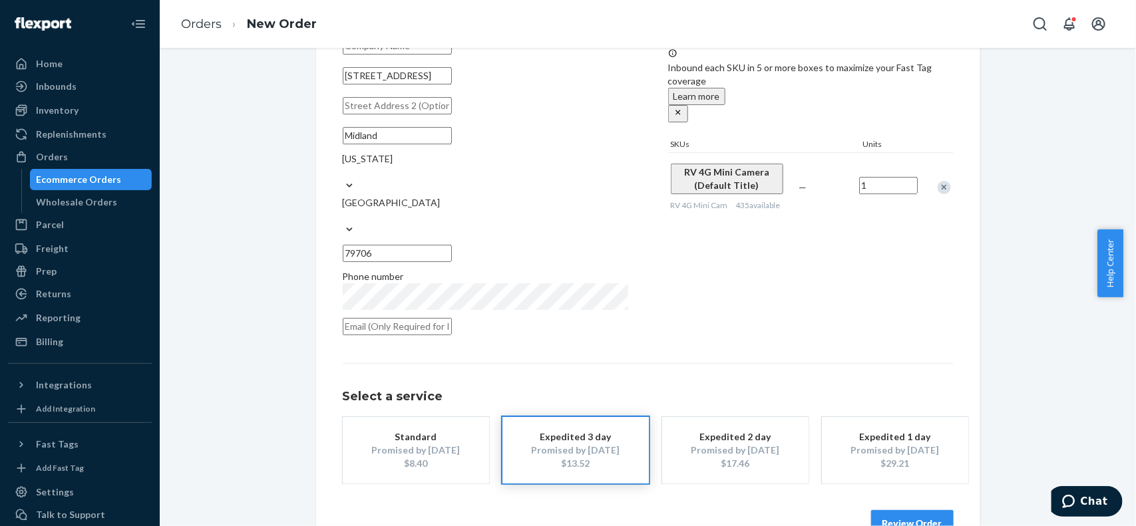
click at [904, 510] on button "Review Order" at bounding box center [912, 523] width 83 height 27
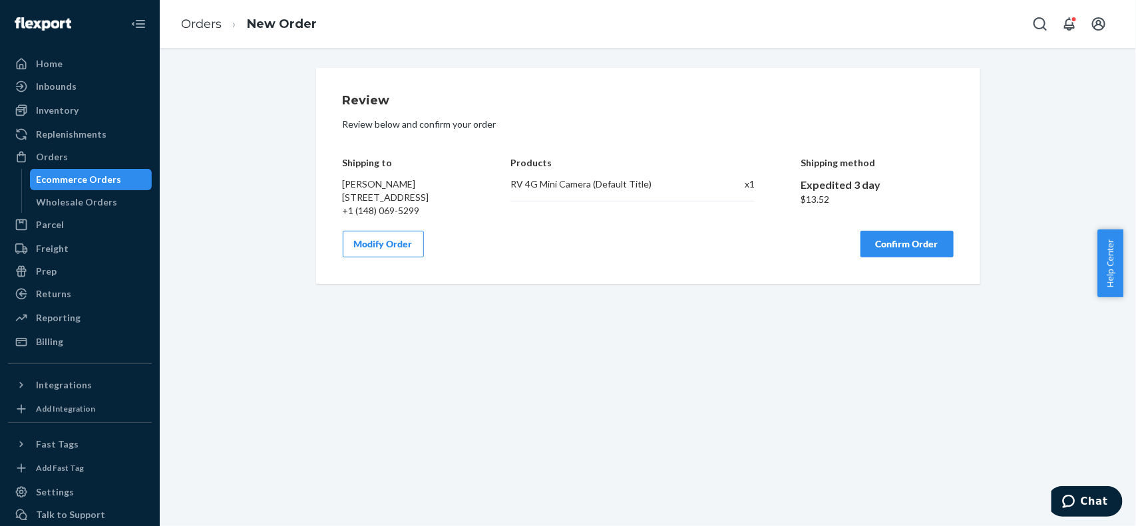
click at [862, 253] on button "Confirm Order" at bounding box center [906, 244] width 93 height 27
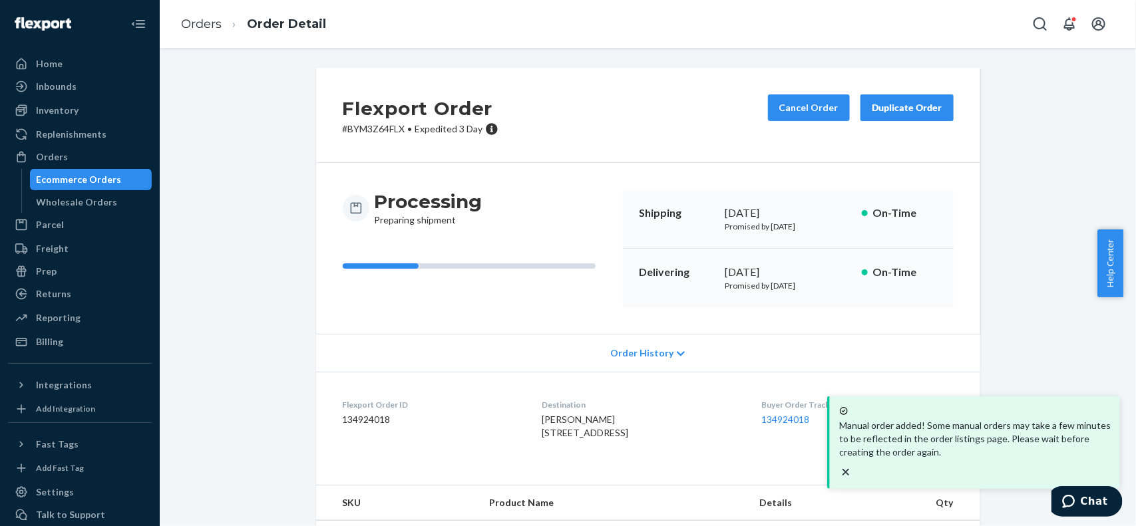
click at [366, 426] on dd "134924018" at bounding box center [432, 419] width 178 height 13
copy dd "134924018"
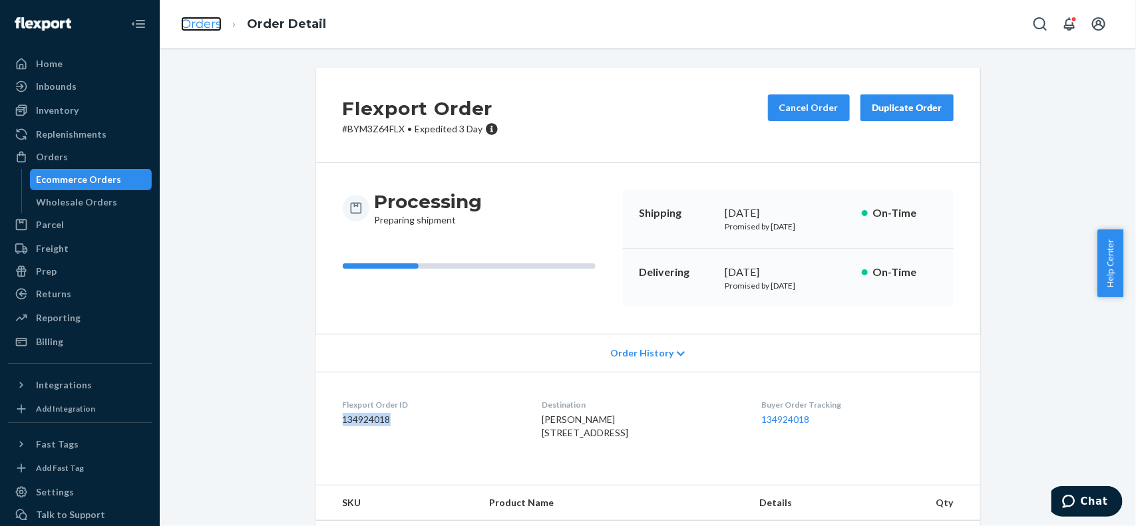
click at [202, 23] on link "Orders" at bounding box center [201, 24] width 41 height 15
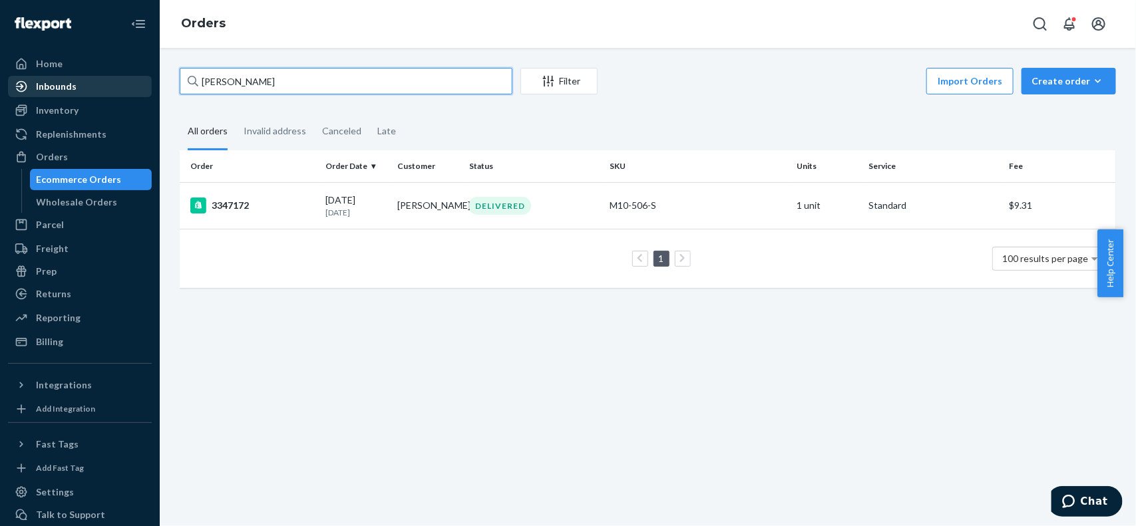
drag, startPoint x: 321, startPoint y: 84, endPoint x: 48, endPoint y: 88, distance: 273.5
click at [48, 88] on div "Home Inbounds Shipping Plans Problems Inventory Products Replenishments Orders …" at bounding box center [568, 263] width 1136 height 526
paste input "[PERSON_NAME]"
type input "[PERSON_NAME]"
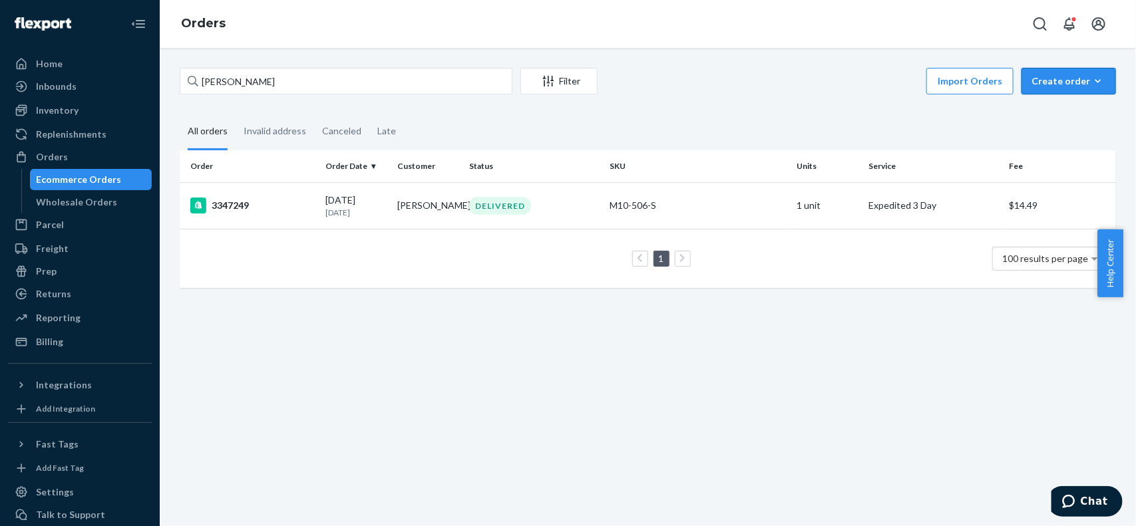
click at [1038, 79] on div "Create order" at bounding box center [1069, 81] width 75 height 13
click at [1056, 102] on span "Ecommerce order" at bounding box center [1033, 97] width 73 height 9
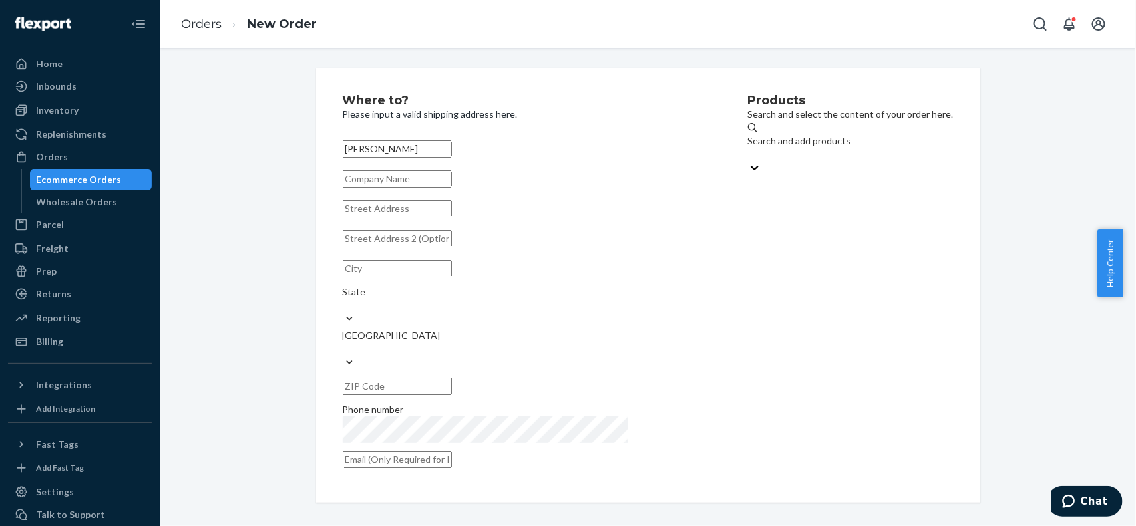
type input "[PERSON_NAME]"
click at [441, 218] on input "text" at bounding box center [397, 208] width 109 height 17
paste input "5012 26th ave s"
type input "5012 26th Ave S"
type input "Gulfport"
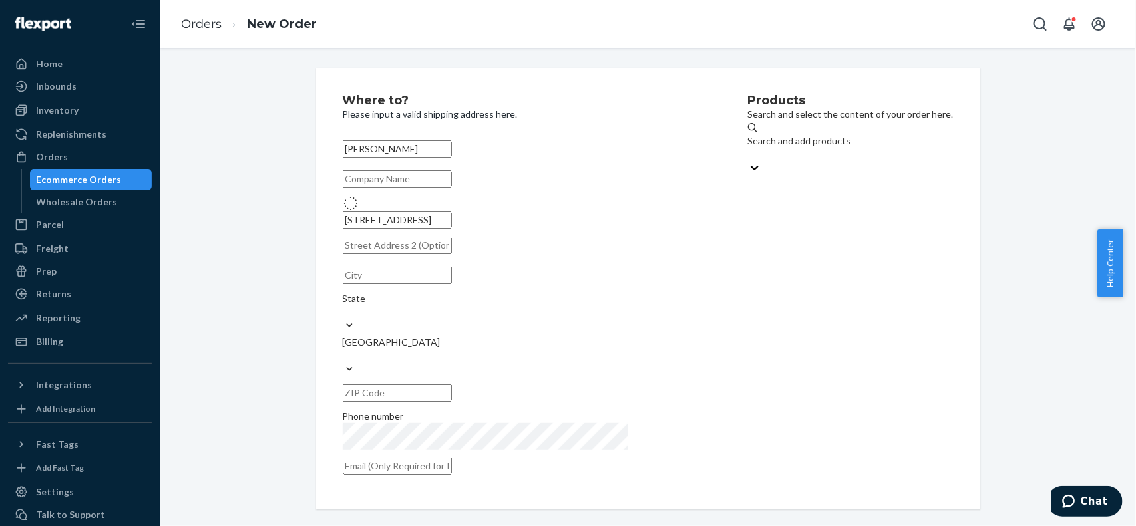
type input "33707"
click at [773, 145] on div "Search and add products" at bounding box center [851, 140] width 206 height 13
click at [749, 148] on input "Search and add products" at bounding box center [748, 154] width 1 height 13
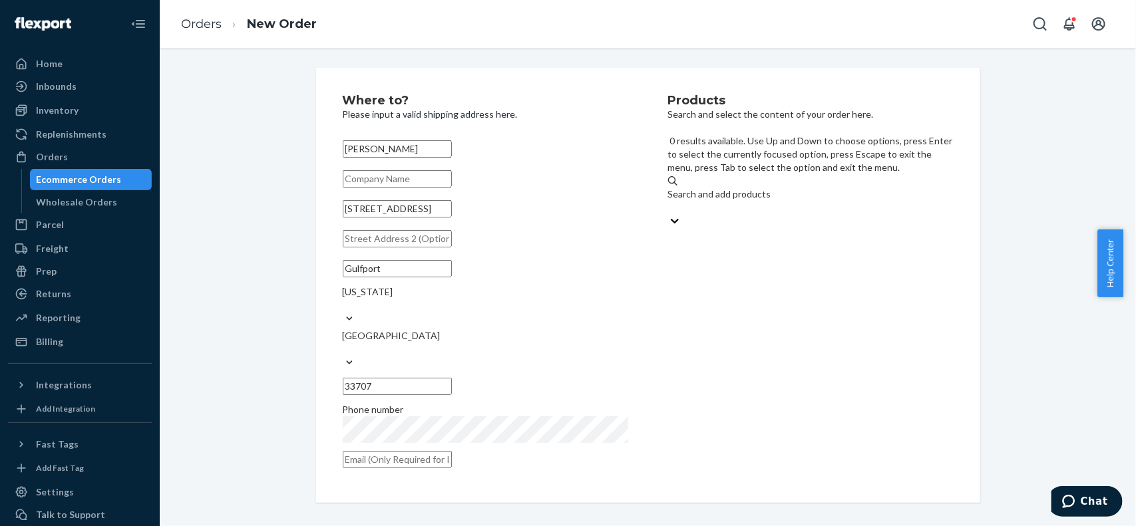
type input "r"
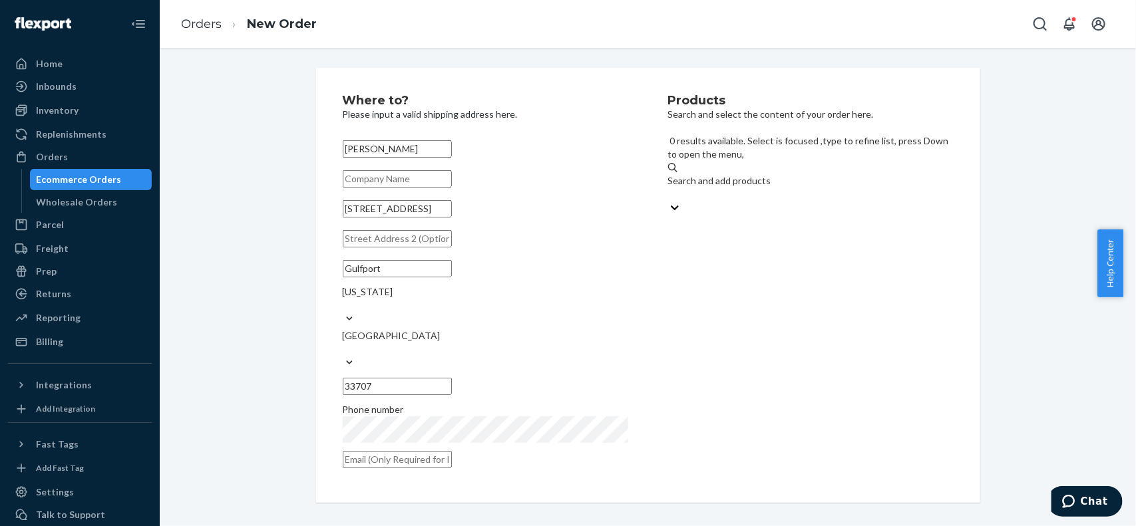
click at [773, 174] on div "Search and add products" at bounding box center [810, 187] width 285 height 27
click at [669, 188] on input "0 results available. Select is focused ,type to refine list, press Down to open…" at bounding box center [668, 194] width 1 height 13
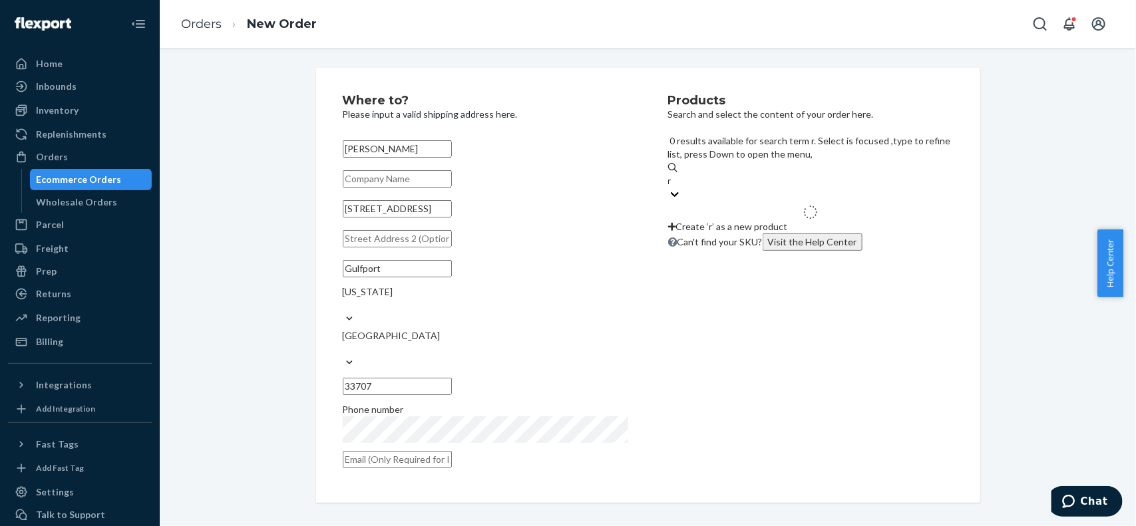
type input "rv"
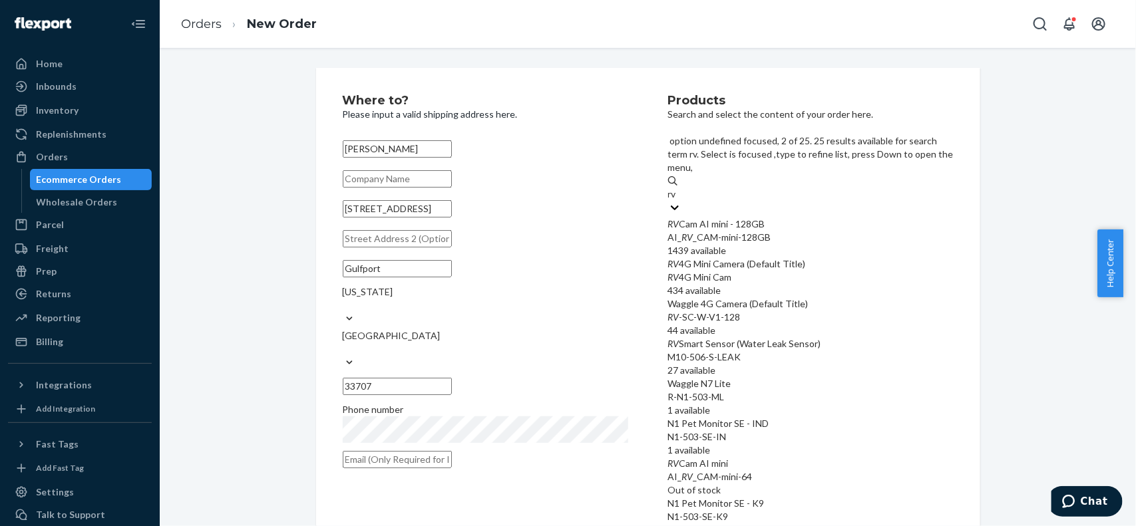
click at [762, 258] on div "RV 4G Mini Camera (Default Title)" at bounding box center [810, 264] width 285 height 13
click at [678, 201] on input "rv" at bounding box center [673, 194] width 10 height 13
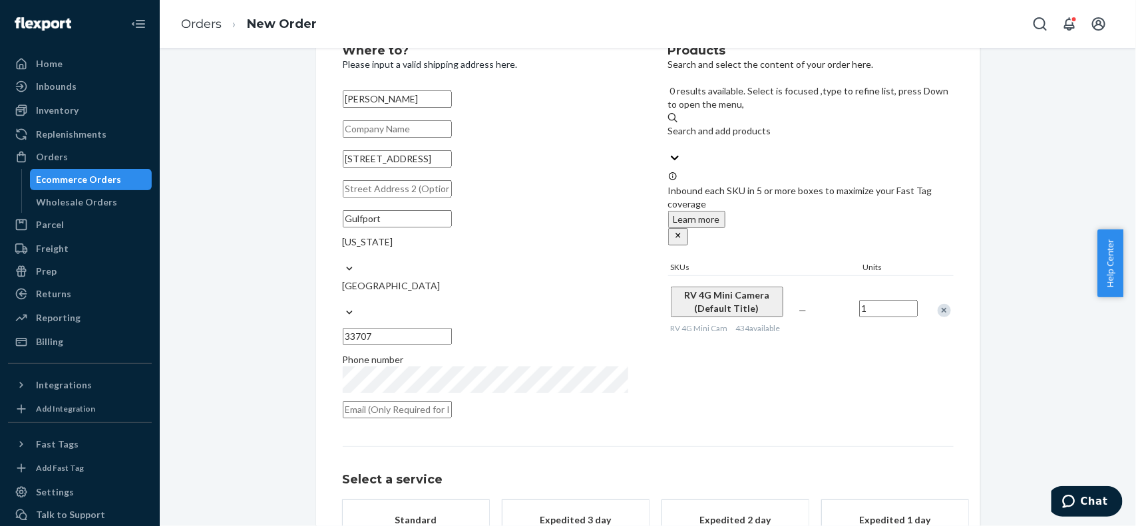
scroll to position [133, 0]
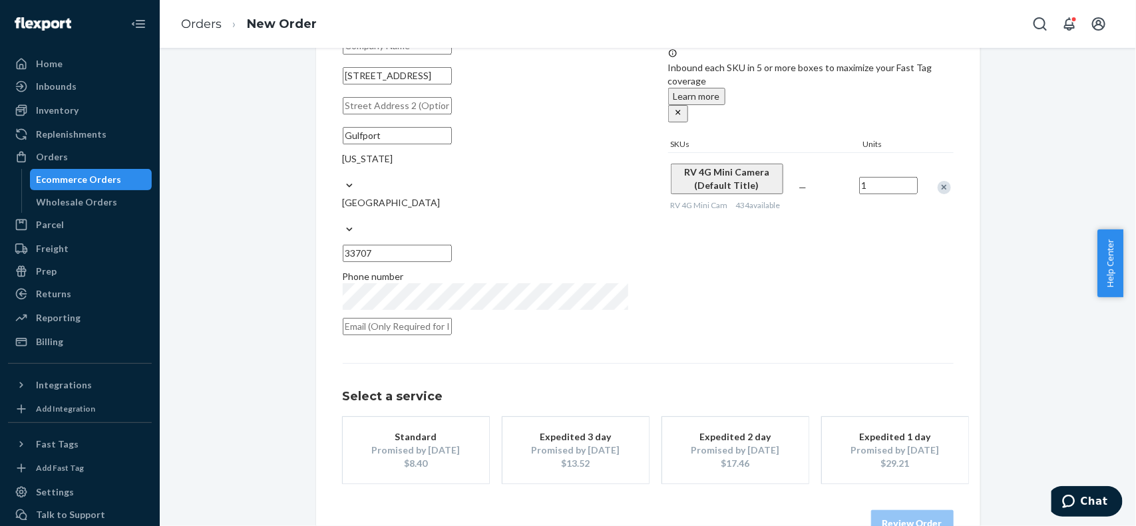
click at [601, 444] on div "Promised by Aug 26, 2025" at bounding box center [575, 450] width 106 height 13
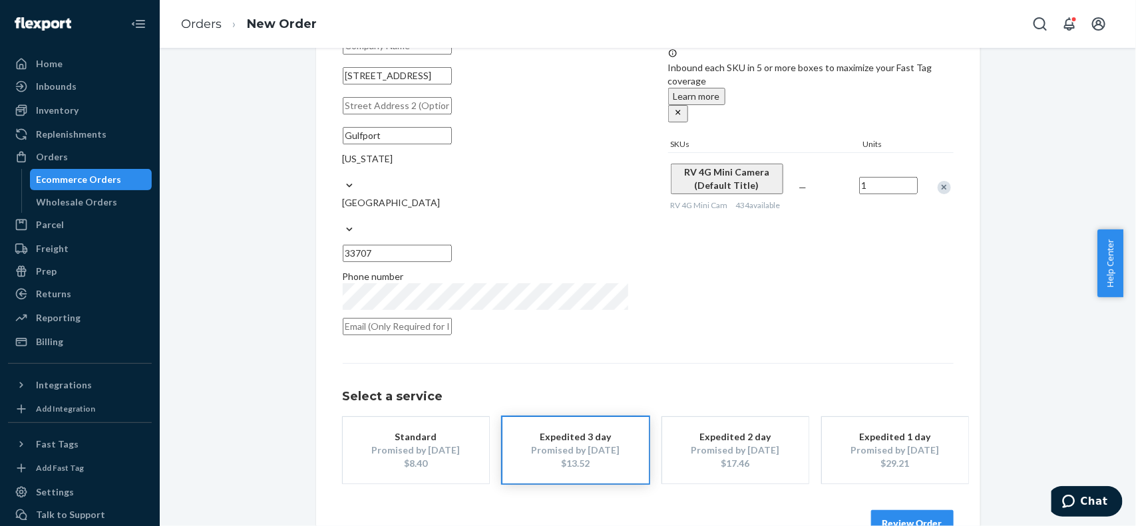
drag, startPoint x: 895, startPoint y: 496, endPoint x: 904, endPoint y: 480, distance: 18.2
click at [894, 510] on button "Review Order" at bounding box center [912, 523] width 83 height 27
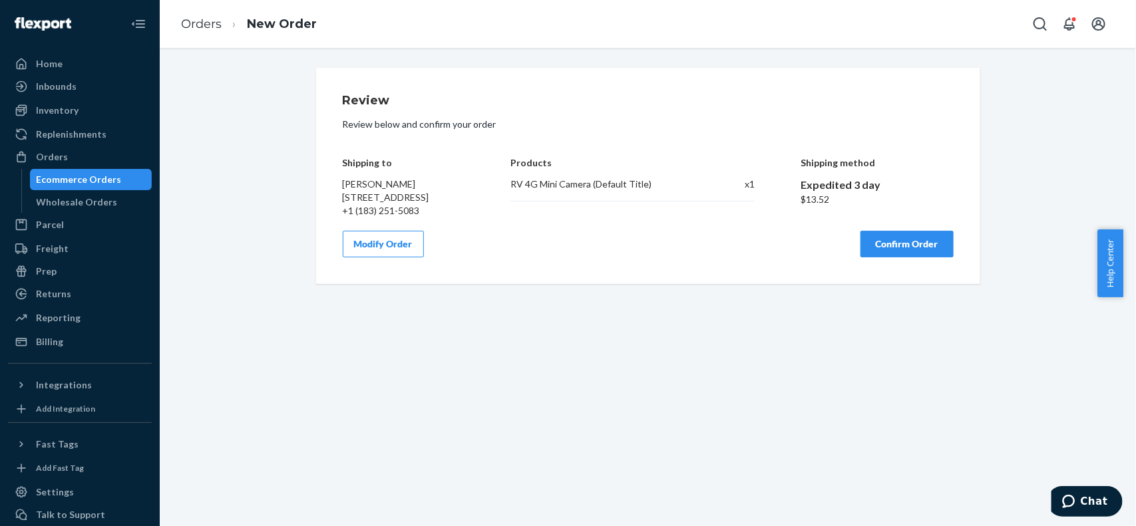
scroll to position [0, 0]
click at [894, 248] on button "Confirm Order" at bounding box center [906, 244] width 93 height 27
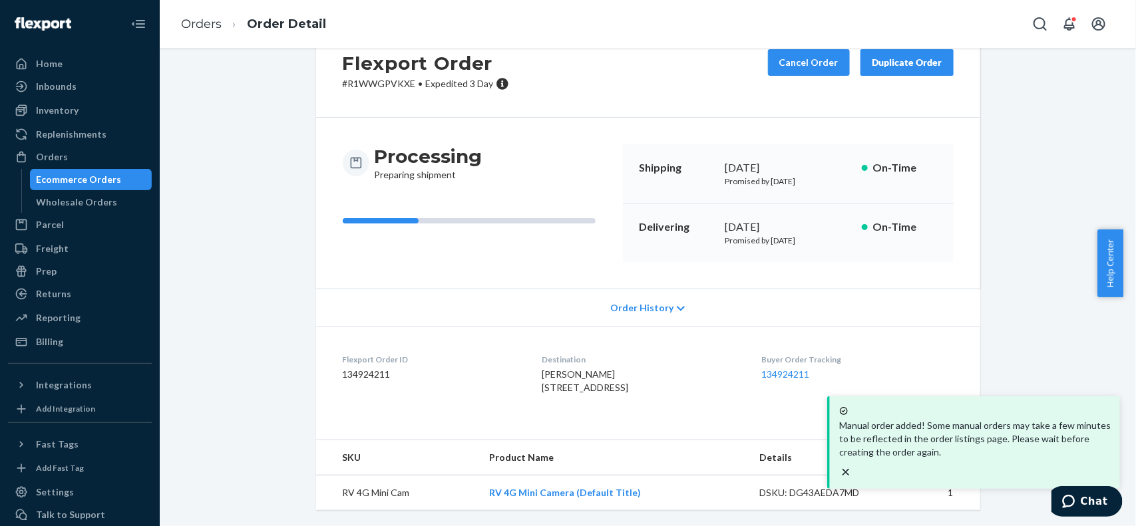
scroll to position [72, 0]
click at [370, 368] on dd "134924211" at bounding box center [432, 374] width 178 height 13
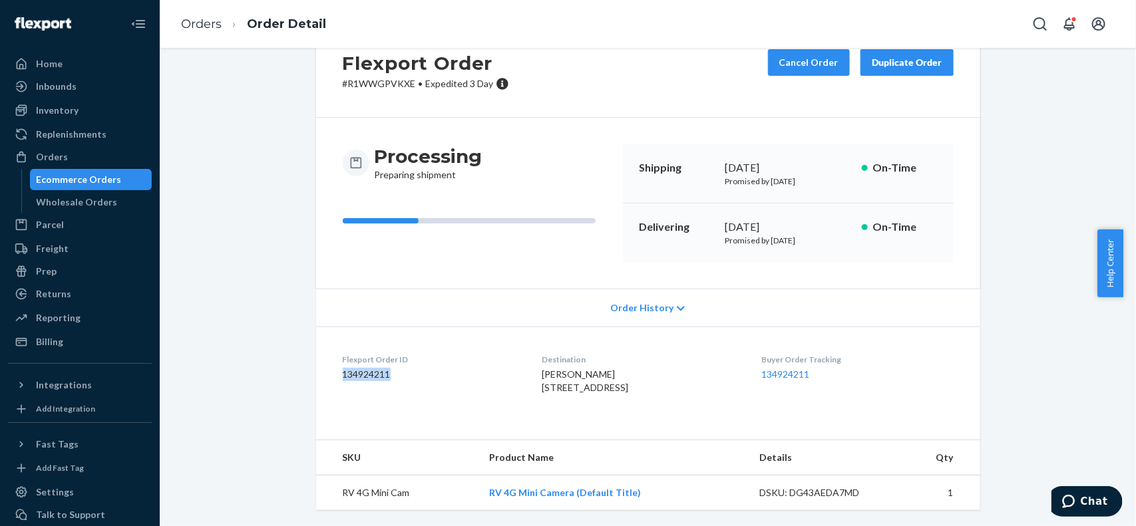
click at [370, 368] on dd "134924211" at bounding box center [432, 374] width 178 height 13
click at [195, 34] on ol "Orders Order Detail" at bounding box center [253, 24] width 166 height 39
click at [214, 30] on link "Orders" at bounding box center [201, 24] width 41 height 15
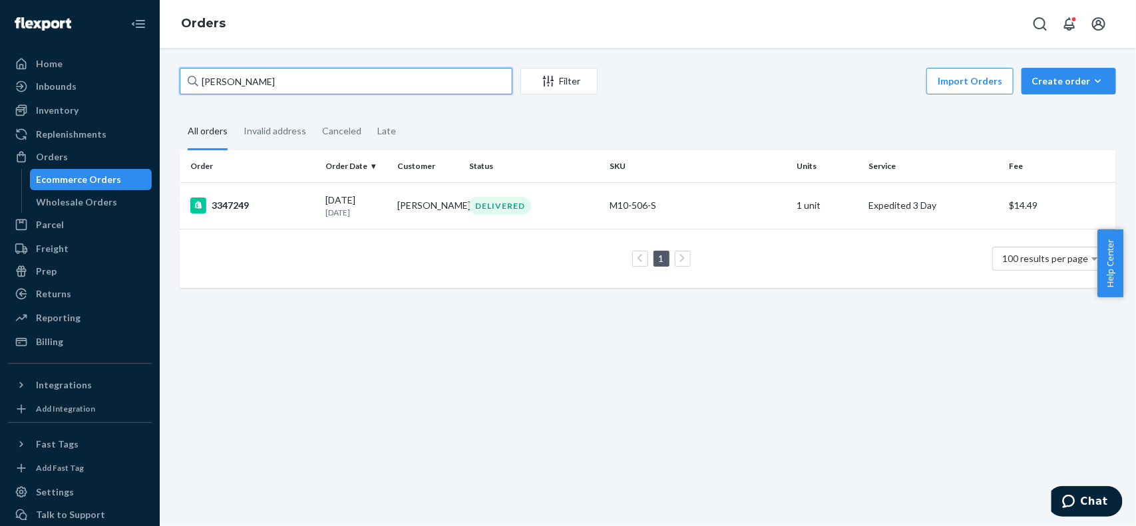
drag, startPoint x: 287, startPoint y: 81, endPoint x: 1, endPoint y: 81, distance: 285.5
click at [0, 81] on div "Home Inbounds Shipping Plans Problems Inventory Products Replenishments Orders …" at bounding box center [568, 263] width 1136 height 526
paste input "[PERSON_NAME]"
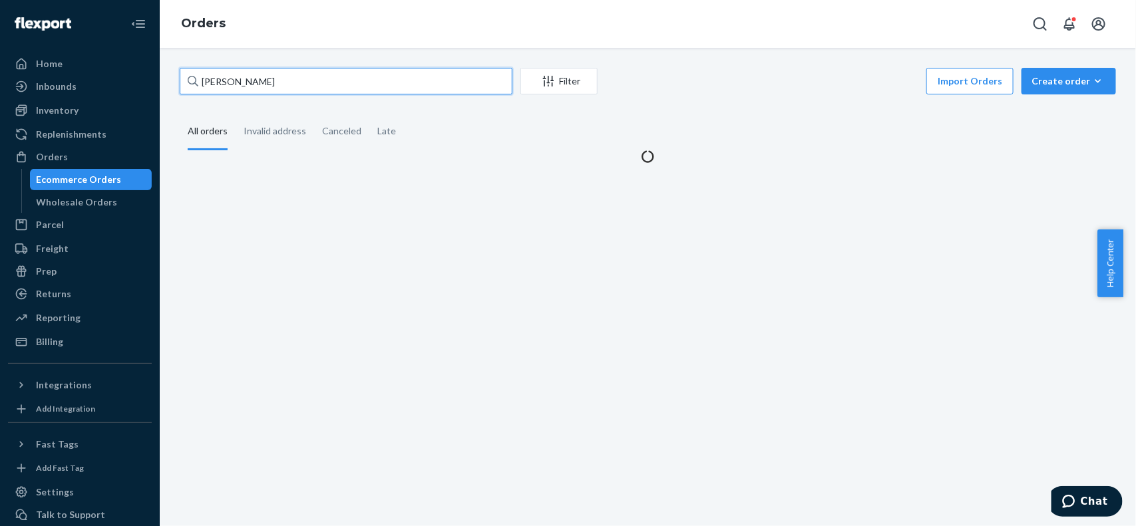
type input "[PERSON_NAME]"
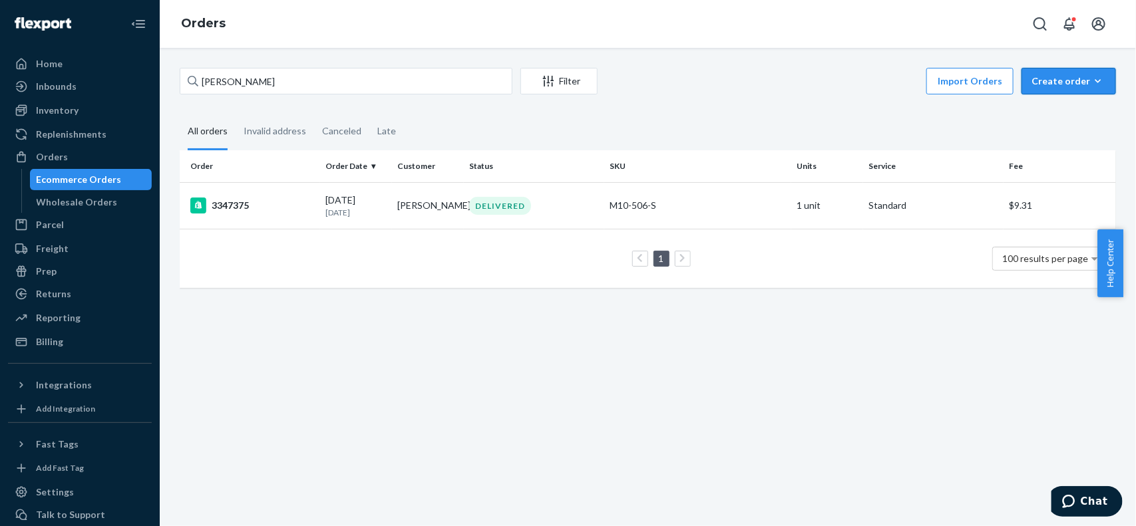
click at [1078, 82] on div "Create order" at bounding box center [1069, 81] width 75 height 13
click at [1070, 102] on span "Ecommerce order" at bounding box center [1033, 97] width 73 height 9
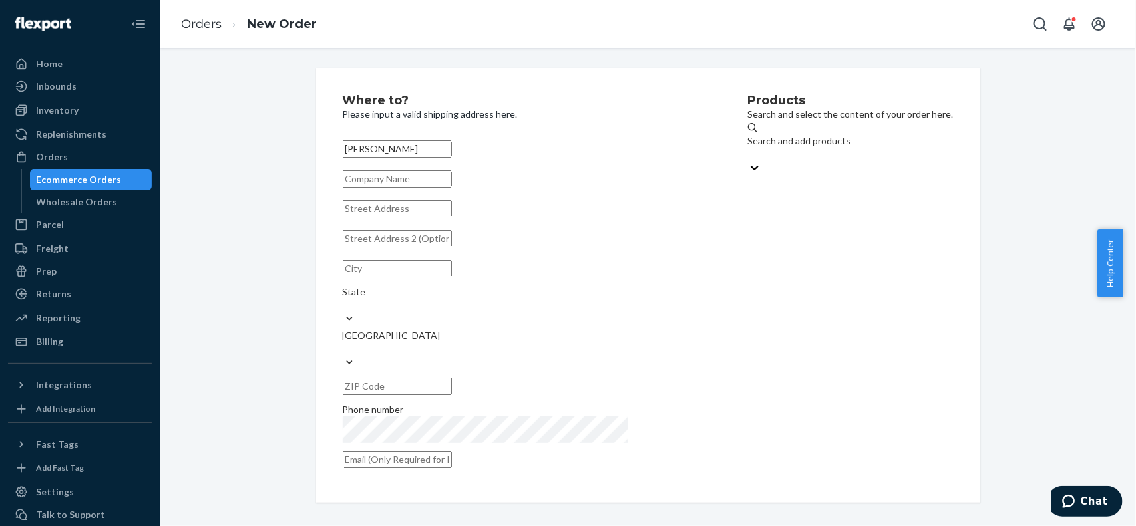
type input "[PERSON_NAME]"
click at [411, 218] on input "text" at bounding box center [397, 208] width 109 height 17
paste input "8330 Coventry Court"
type input "8330 Coventry Ct"
type input "Roseville"
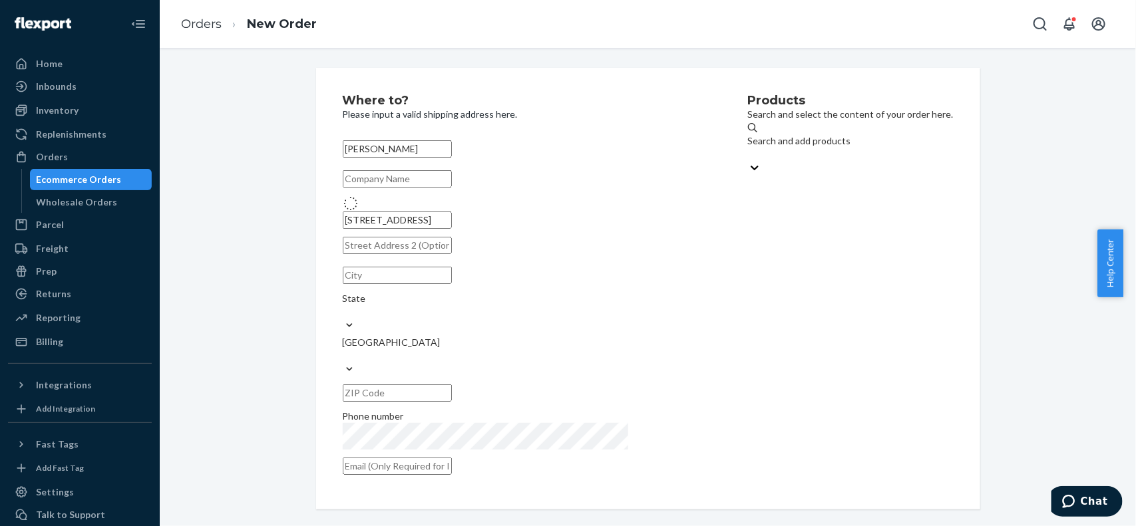
type input "95746"
click at [765, 134] on div "Search and add products" at bounding box center [851, 147] width 206 height 27
click at [749, 148] on input "Search and add products" at bounding box center [748, 154] width 1 height 13
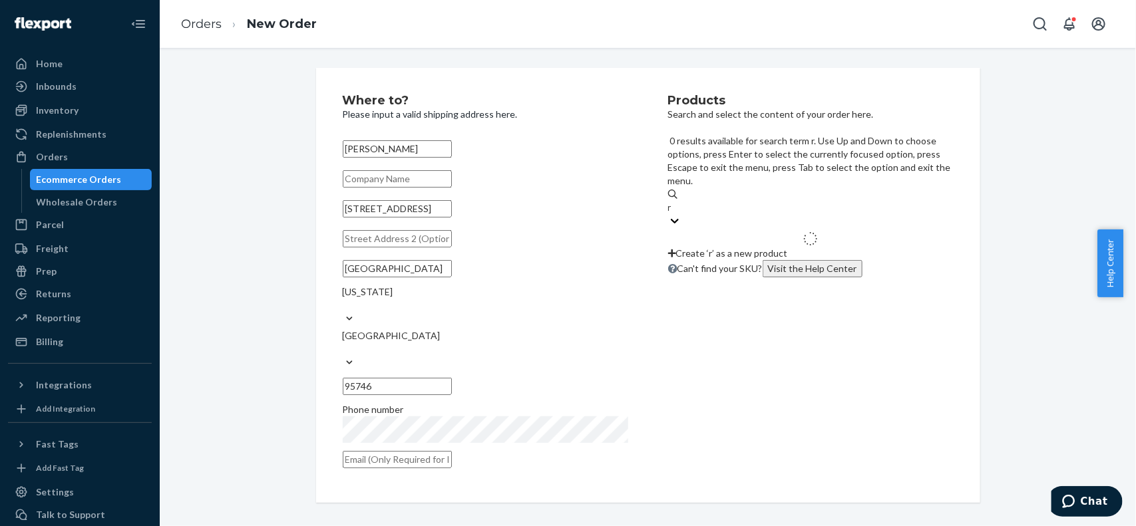
type input "rv"
click at [766, 201] on div "rv" at bounding box center [810, 207] width 285 height 13
click at [678, 201] on input "0 results available for search term rv. Use Up and Down to choose options, pres…" at bounding box center [673, 207] width 10 height 13
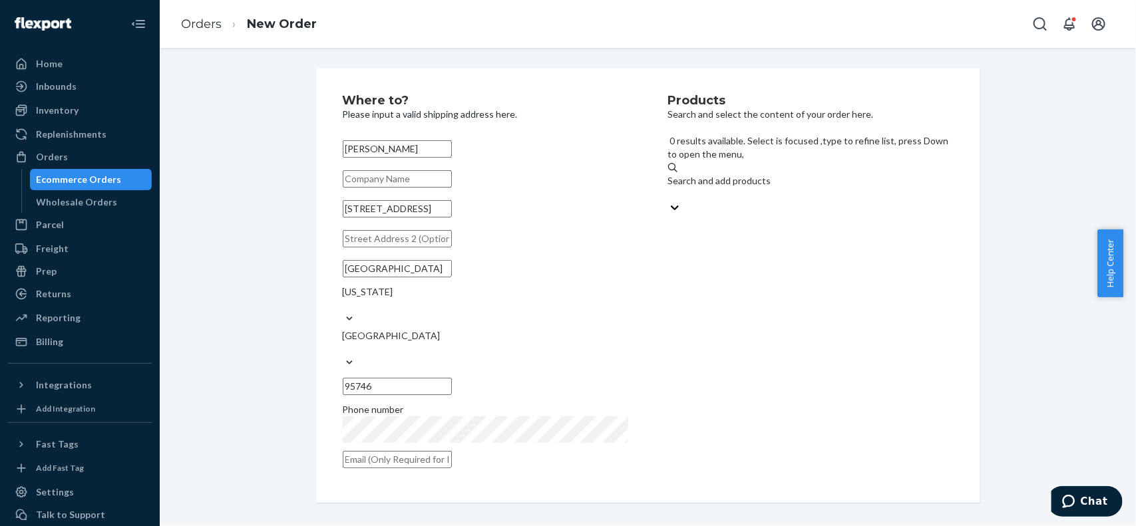
click at [759, 174] on div "Search and add products" at bounding box center [810, 187] width 285 height 27
click at [669, 188] on input "0 results available. Select is focused ,type to refine list, press Down to open…" at bounding box center [668, 194] width 1 height 13
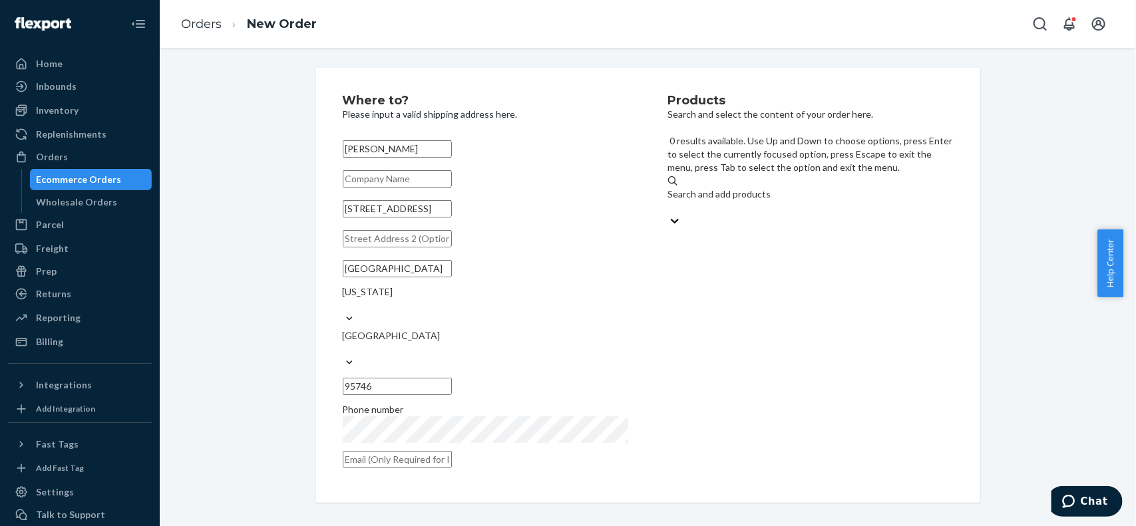
click at [713, 188] on div "Search and add products" at bounding box center [810, 194] width 285 height 13
click at [669, 201] on input "0 results available. Use Up and Down to choose options, press Enter to select t…" at bounding box center [668, 207] width 1 height 13
type input "rv"
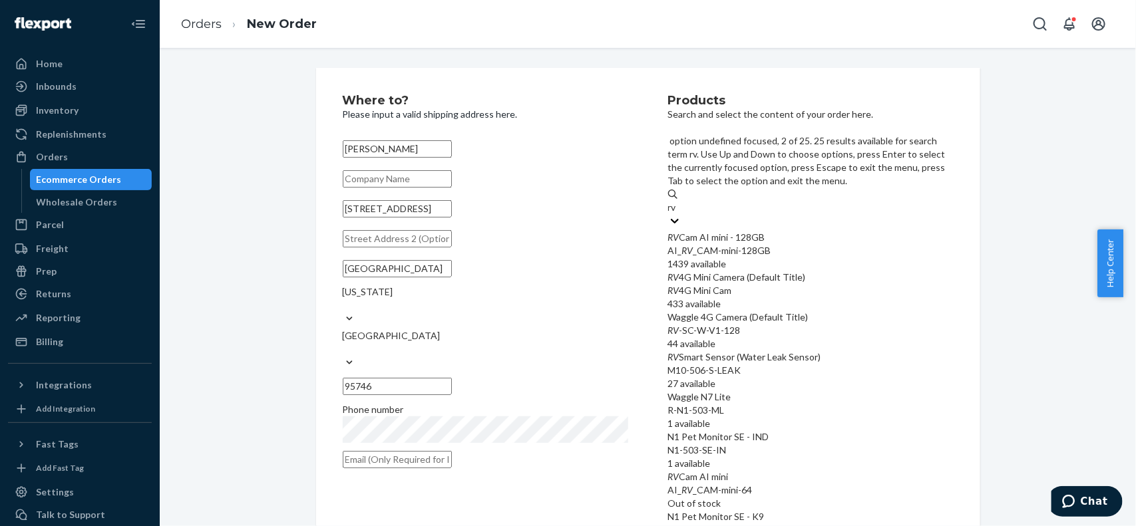
click at [796, 284] on div "RV 4G Mini Cam" at bounding box center [810, 290] width 285 height 13
click at [678, 214] on input "rv" at bounding box center [673, 207] width 10 height 13
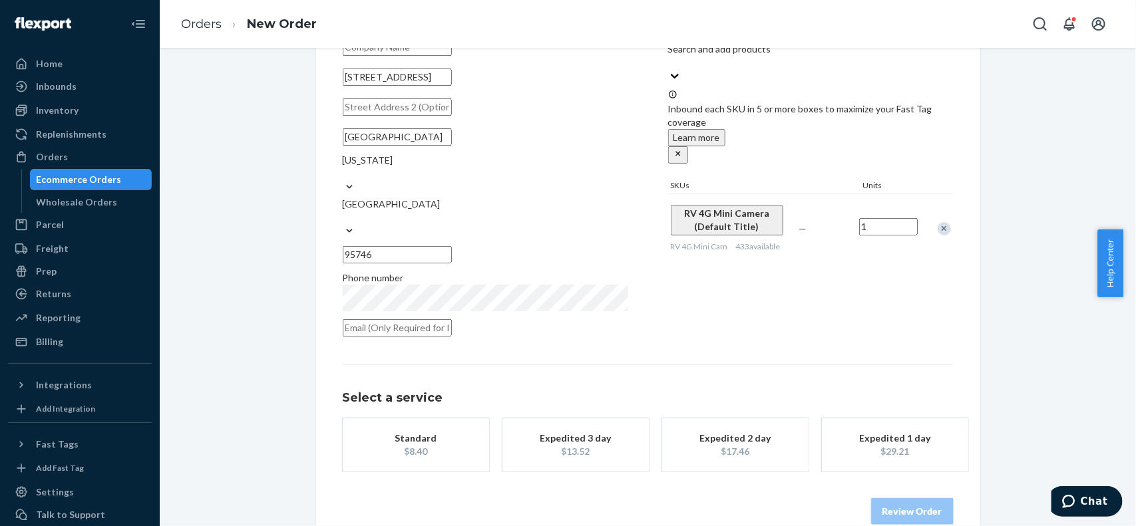
scroll to position [133, 0]
click at [569, 431] on div "Expedited 3 day" at bounding box center [575, 437] width 106 height 13
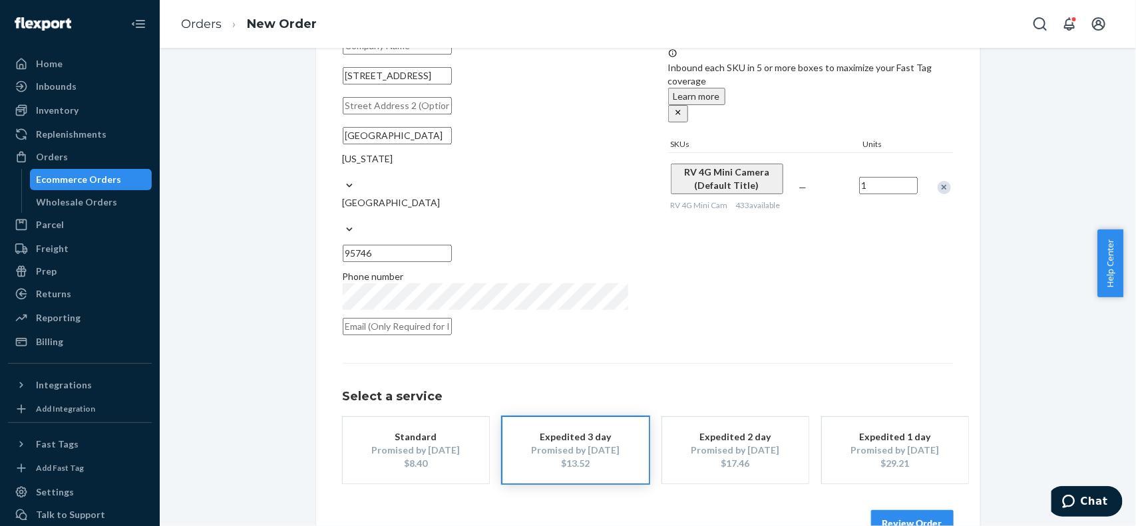
click at [915, 510] on button "Review Order" at bounding box center [912, 523] width 83 height 27
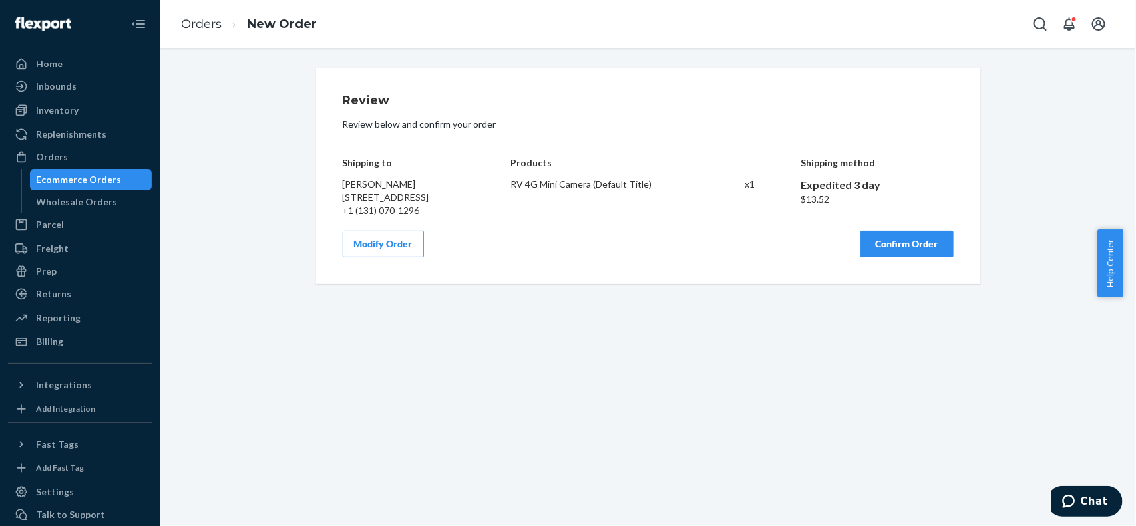
click at [922, 252] on button "Confirm Order" at bounding box center [906, 244] width 93 height 27
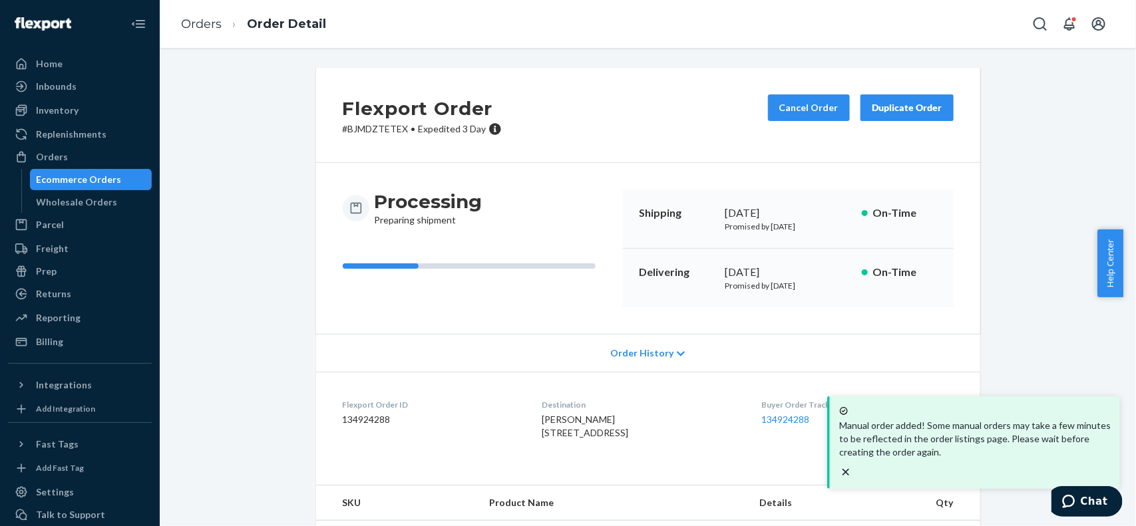
click at [367, 417] on dd "134924288" at bounding box center [432, 419] width 178 height 13
click at [192, 21] on link "Orders" at bounding box center [201, 24] width 41 height 15
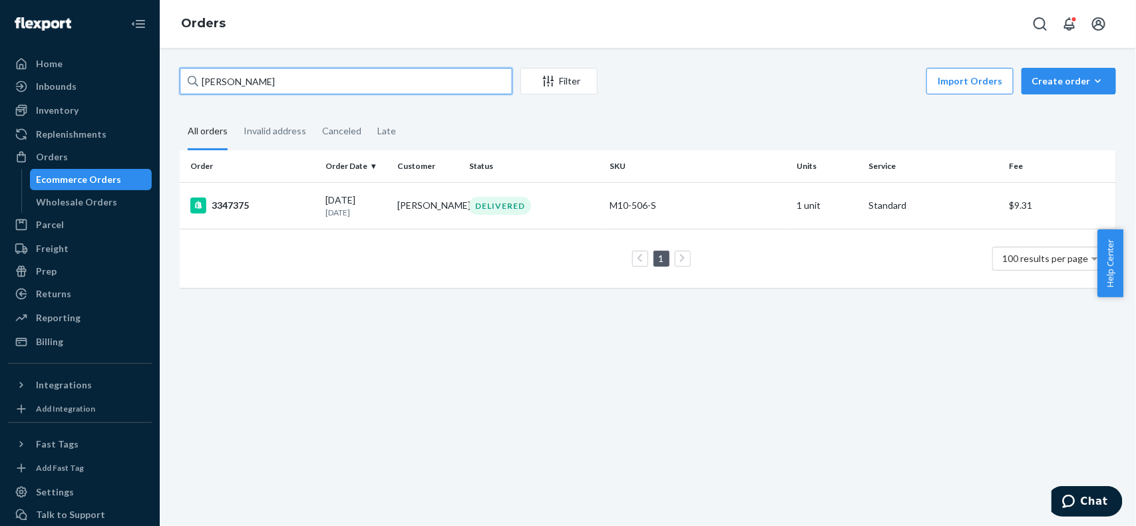
drag, startPoint x: 403, startPoint y: 87, endPoint x: 175, endPoint y: 84, distance: 228.3
click at [145, 91] on div "Home Inbounds Shipping Plans Problems Inventory Products Replenishments Orders …" at bounding box center [568, 263] width 1136 height 526
paste input "3347414"
paste input "[PERSON_NAME]"
type input "[PERSON_NAME]"
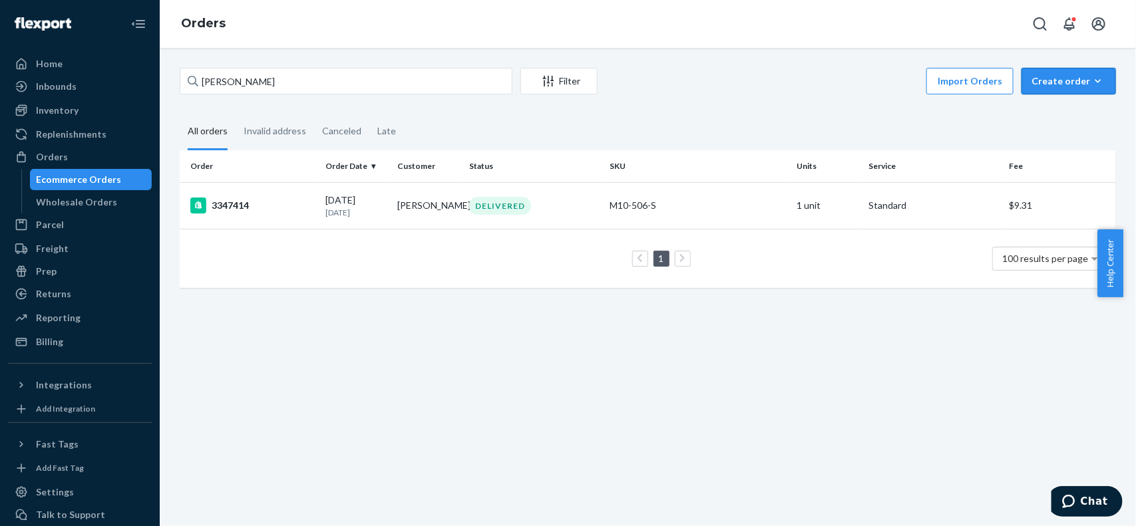
click at [1076, 82] on div "Create order" at bounding box center [1069, 81] width 75 height 13
click at [1070, 102] on span "Ecommerce order" at bounding box center [1033, 97] width 73 height 9
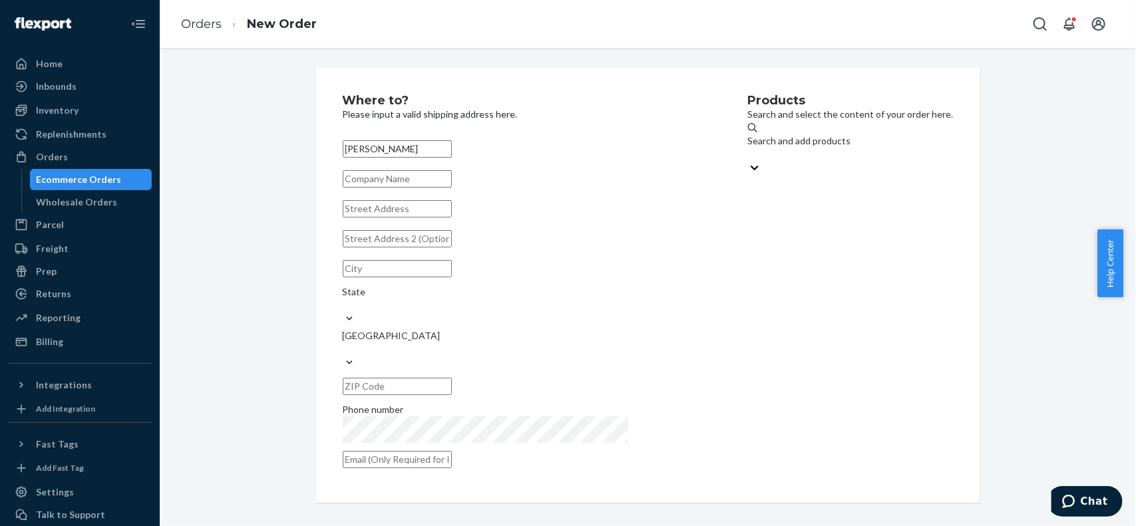
type input "[PERSON_NAME]"
click at [437, 218] on input "text" at bounding box center [397, 208] width 109 height 17
paste input "Po Box 163"
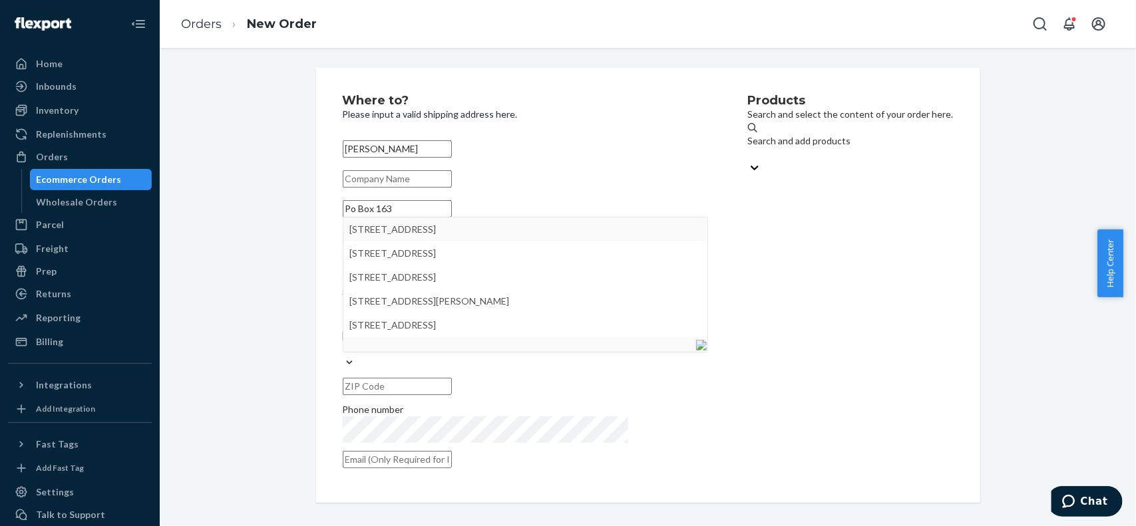
type input "Po Box 163"
click at [792, 238] on div "Products Search and select the content of your order here. Search and add produ…" at bounding box center [851, 285] width 206 height 382
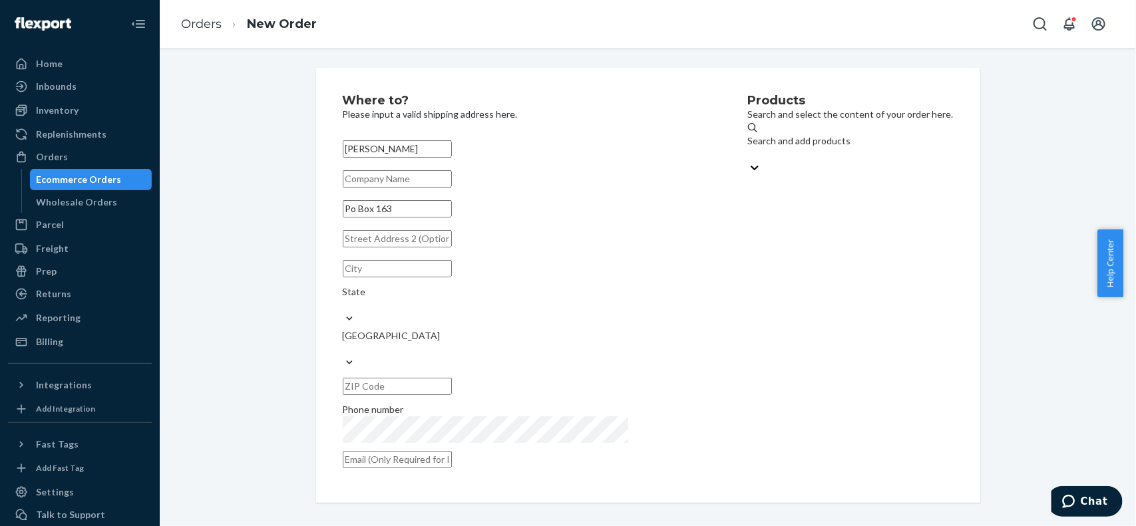
click at [452, 248] on input "text" at bounding box center [397, 238] width 109 height 17
click at [423, 278] on input "text" at bounding box center [397, 268] width 109 height 17
paste input "West Bloomfield"
type input "West Bloomfield"
click at [594, 307] on div "State" at bounding box center [525, 298] width 365 height 27
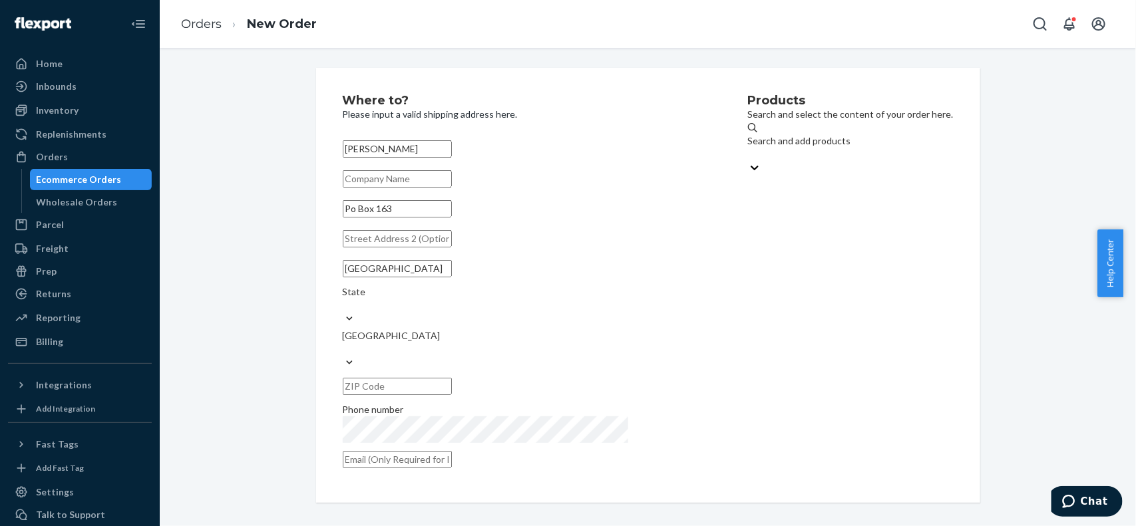
click at [344, 307] on input "State" at bounding box center [343, 305] width 1 height 13
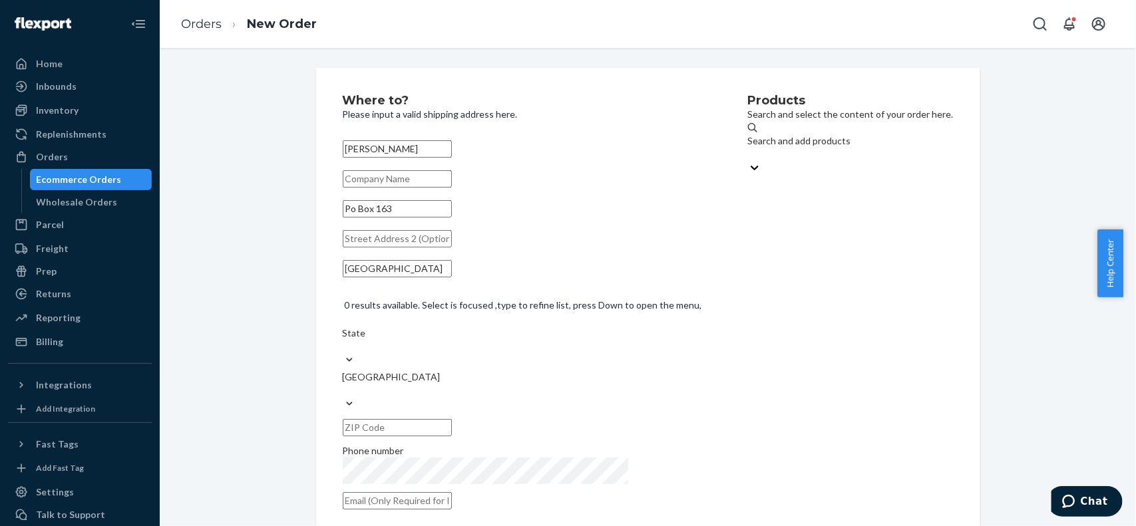
click at [524, 327] on div "State" at bounding box center [525, 340] width 365 height 27
click at [344, 340] on input "0 results available. Select is focused ,type to refine list, press Down to open…" at bounding box center [343, 346] width 1 height 13
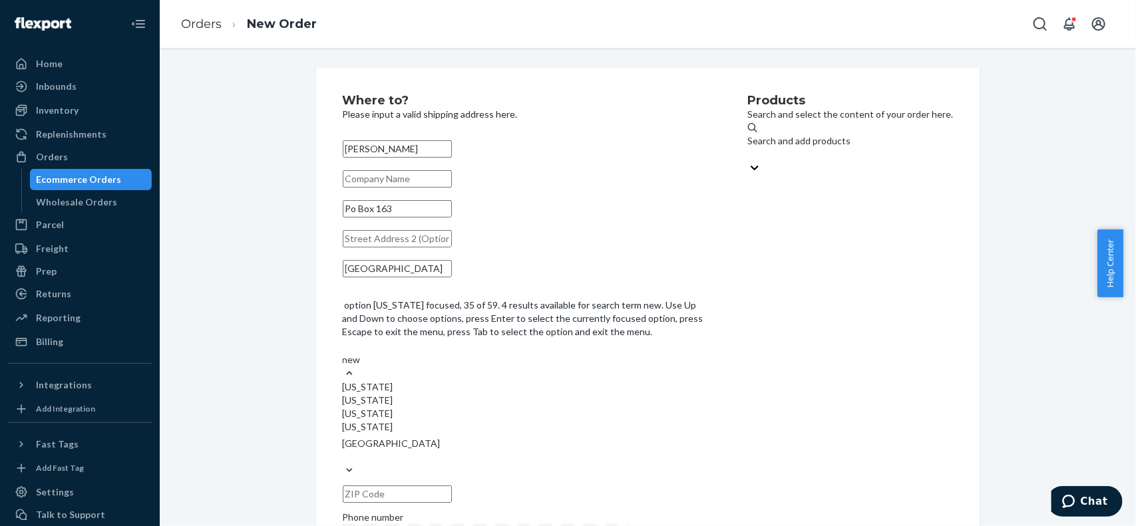
type input "new"
click at [574, 353] on div "State" at bounding box center [525, 366] width 365 height 27
click at [344, 367] on input "option Alabama focused, 1 of 59. 59 results available. Use Up and Down to choos…" at bounding box center [343, 373] width 1 height 13
type input "new"
click at [559, 421] on div "New York" at bounding box center [525, 427] width 365 height 13
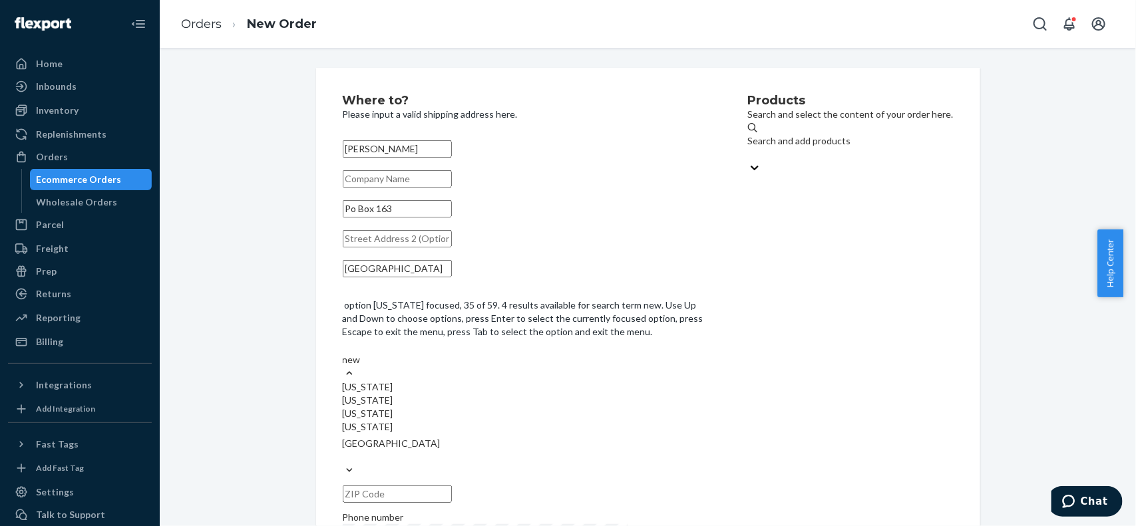
click at [361, 367] on input "new" at bounding box center [352, 359] width 19 height 13
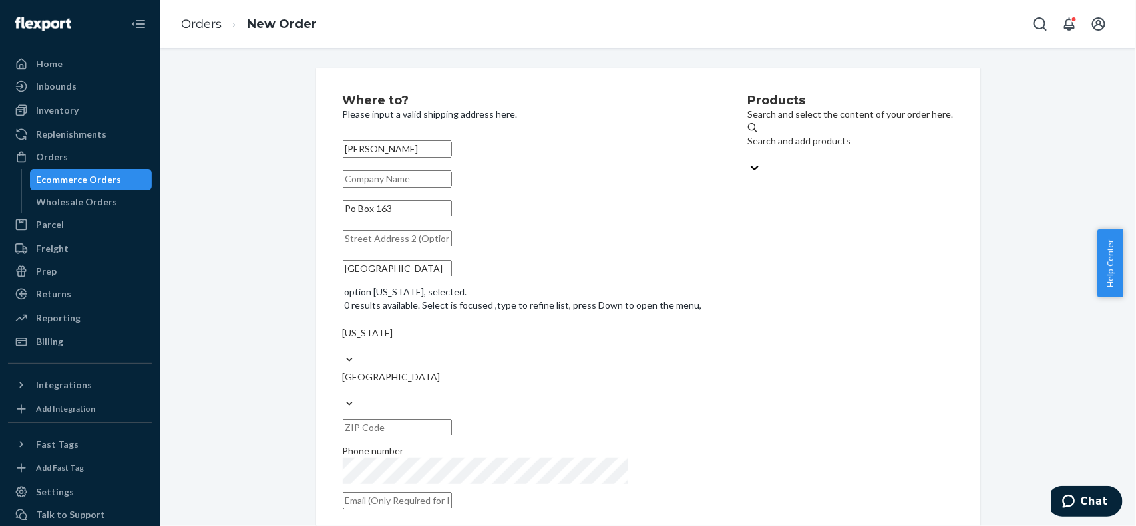
click at [452, 419] on input "text" at bounding box center [397, 427] width 109 height 17
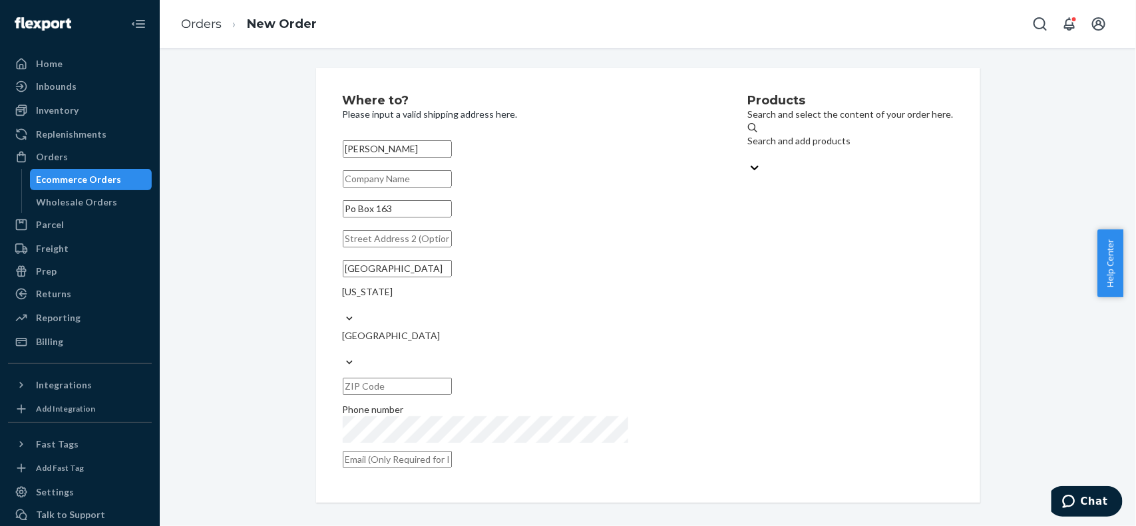
paste input "14585"
type input "14585"
click at [830, 409] on div "Products Search and select the content of your order here. Search and add produ…" at bounding box center [851, 285] width 206 height 382
click at [447, 403] on div "Phone number" at bounding box center [525, 409] width 365 height 13
click at [815, 157] on div "Search and add products" at bounding box center [851, 149] width 206 height 57
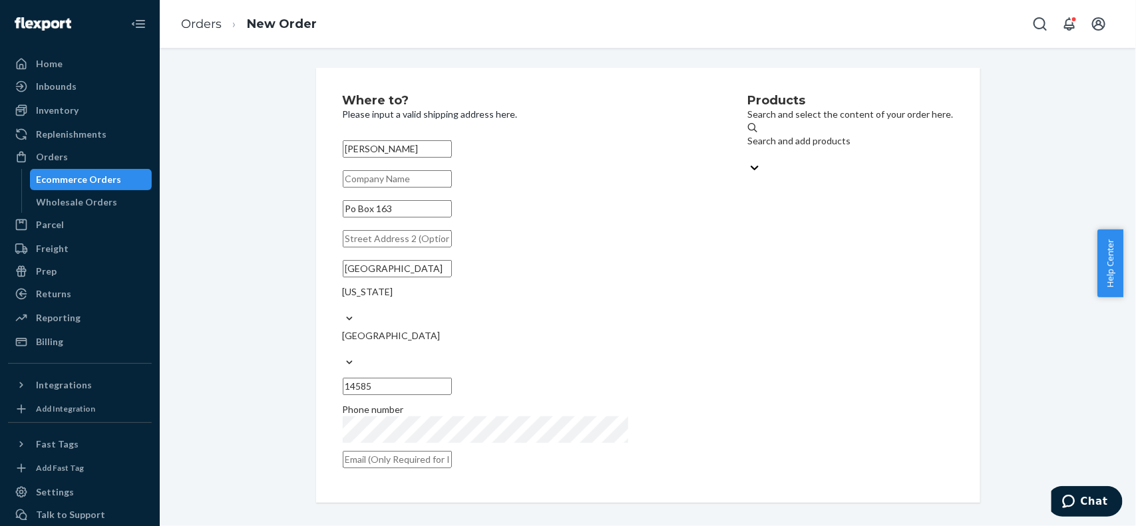
click at [749, 157] on input "Search and add products" at bounding box center [748, 154] width 1 height 13
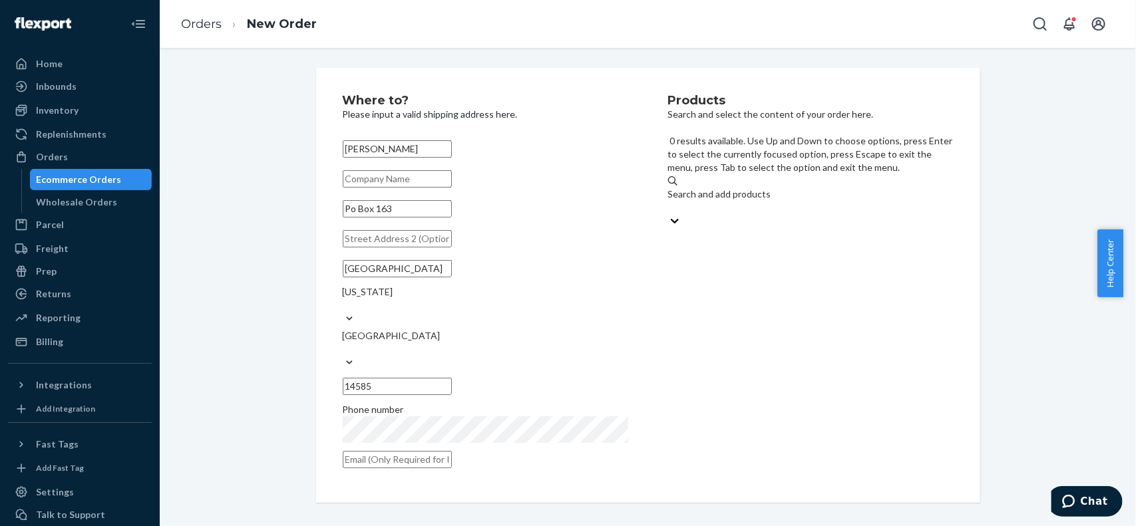
click at [840, 188] on div "Search and add products" at bounding box center [810, 201] width 285 height 27
click at [669, 201] on input "0 results available. Use Up and Down to choose options, press Enter to select t…" at bounding box center [668, 207] width 1 height 13
type input "rv"
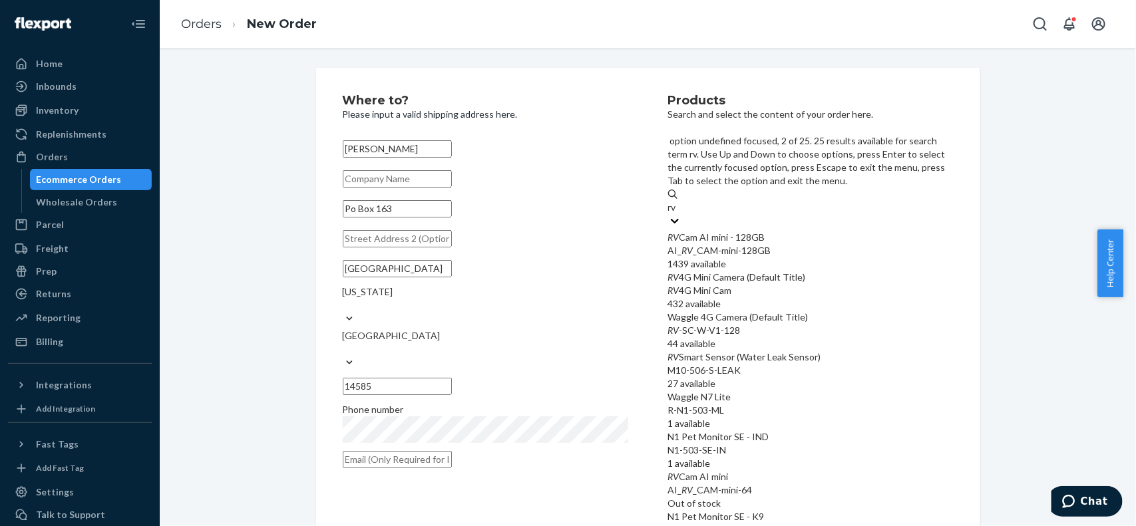
click at [773, 271] on div "RV 4G Mini Camera (Default Title)" at bounding box center [810, 277] width 285 height 13
click at [678, 214] on input "rv" at bounding box center [673, 207] width 10 height 13
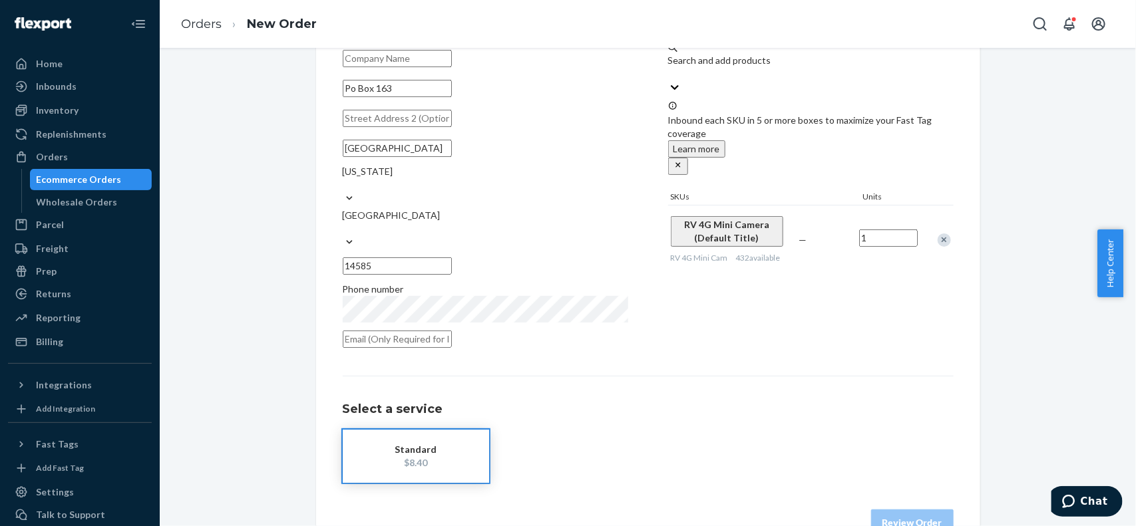
scroll to position [133, 0]
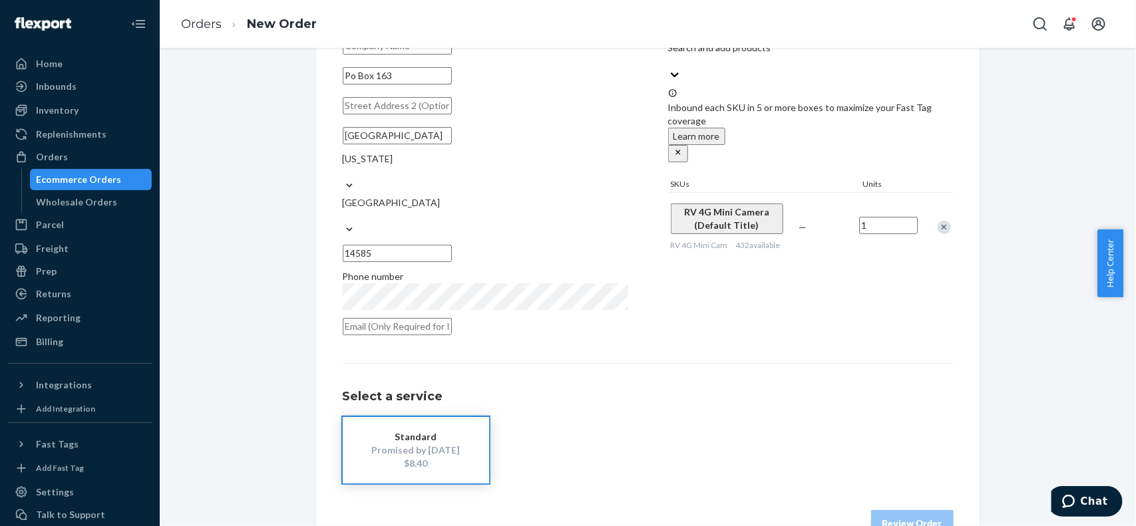
click at [447, 457] on div "$8.40" at bounding box center [416, 463] width 106 height 13
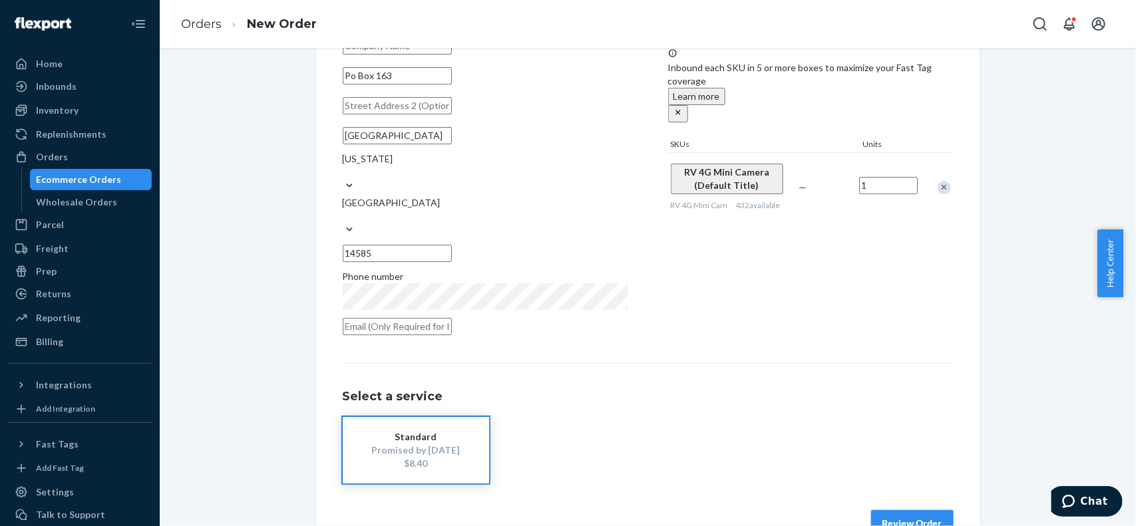
click at [907, 510] on button "Review Order" at bounding box center [912, 523] width 83 height 27
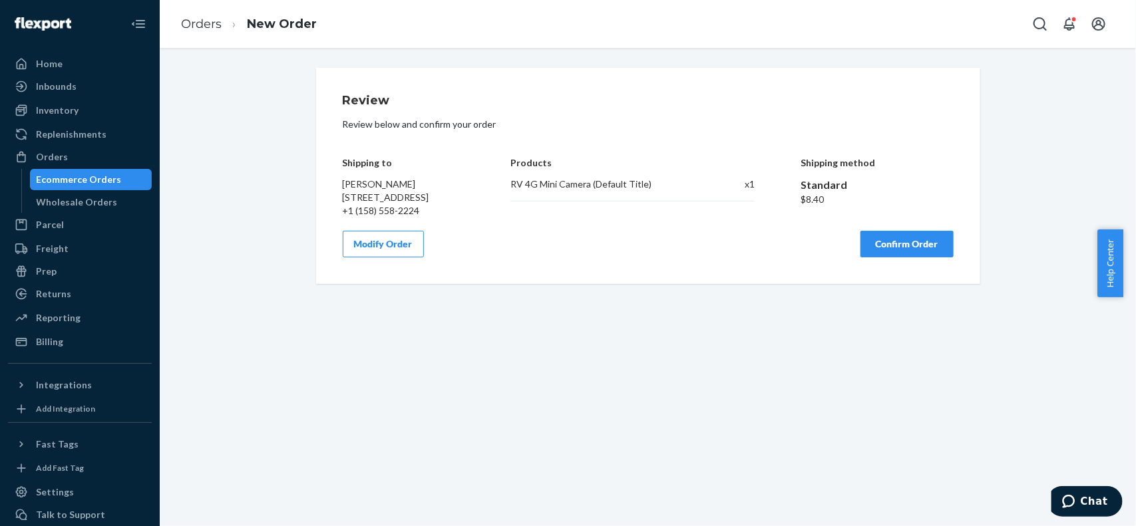
scroll to position [0, 0]
click at [906, 258] on button "Confirm Order" at bounding box center [906, 244] width 93 height 27
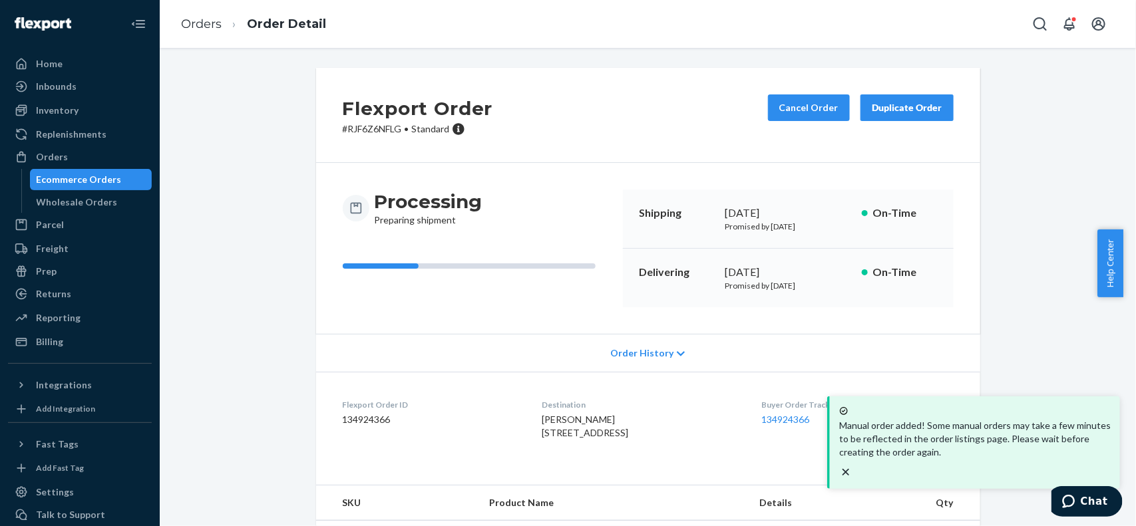
click at [353, 426] on dd "134924366" at bounding box center [432, 419] width 178 height 13
click at [190, 25] on link "Orders" at bounding box center [201, 24] width 41 height 15
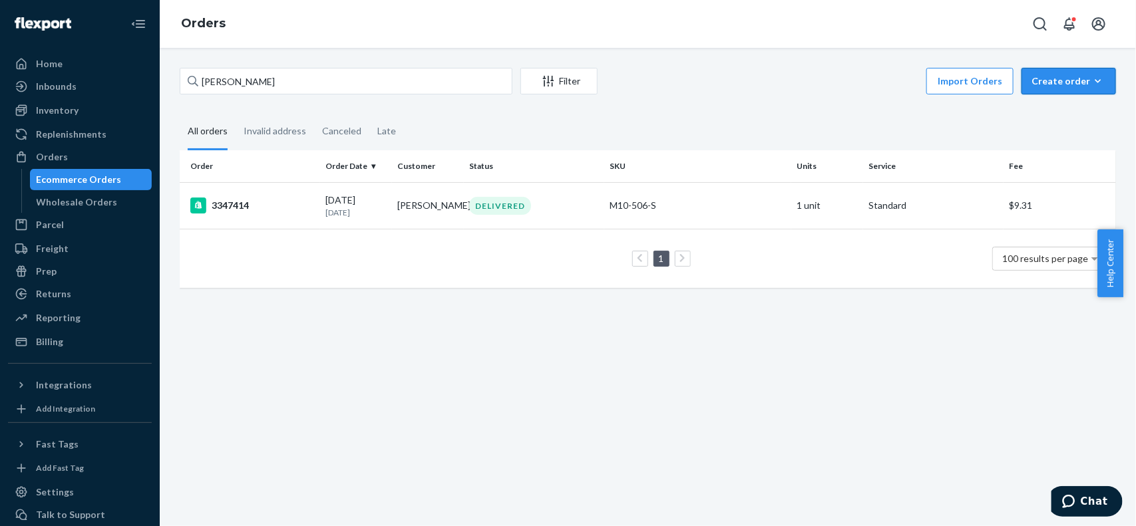
click at [1060, 91] on button "Create order Ecommerce order Removal order" at bounding box center [1069, 81] width 94 height 27
click at [1056, 102] on span "Ecommerce order" at bounding box center [1033, 97] width 73 height 9
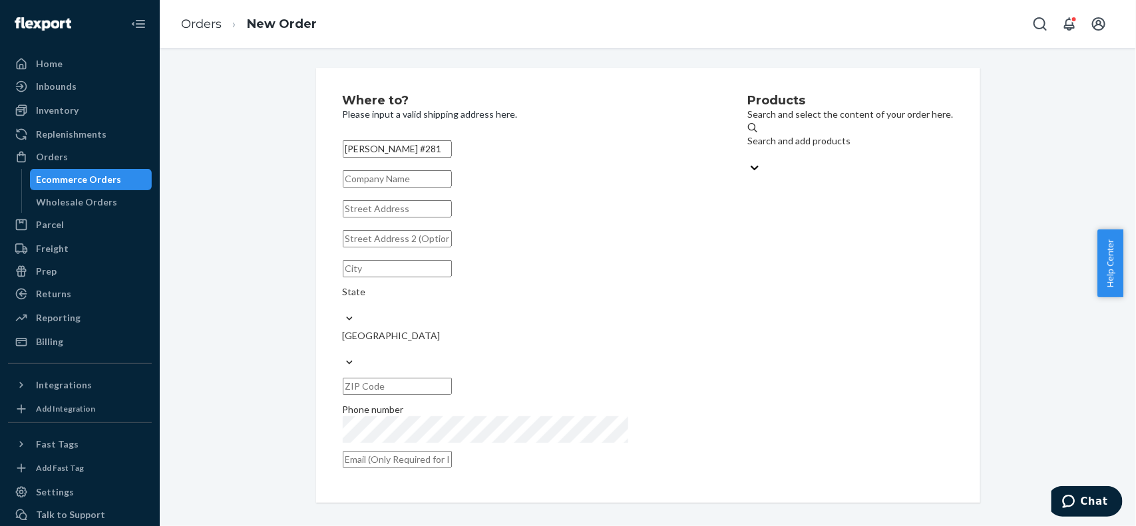
type input "[PERSON_NAME] #281"
click at [373, 218] on input "text" at bounding box center [397, 208] width 109 height 17
paste input "210 Jackalope Drive"
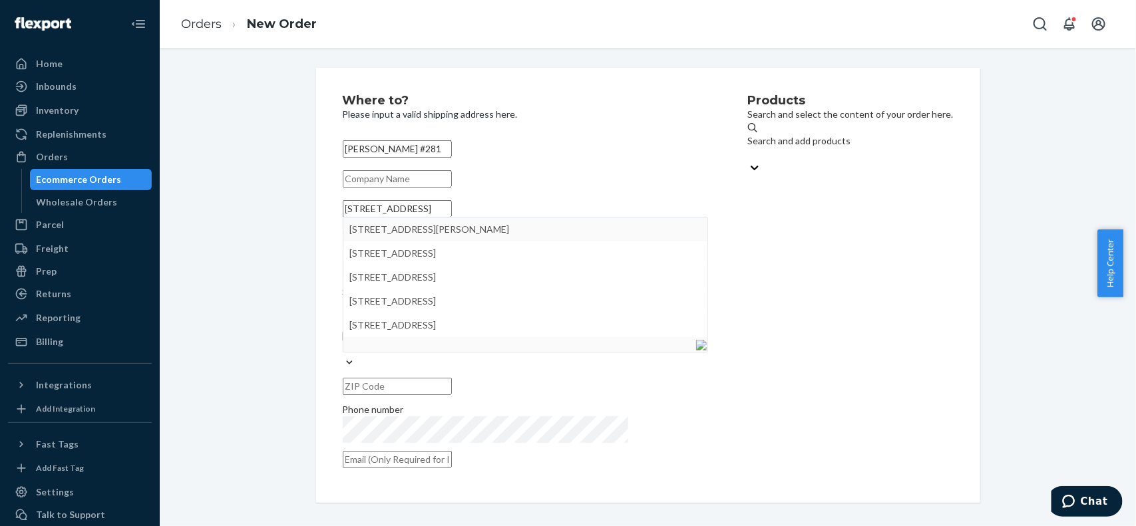
type input "210 Jackalope Dr"
type input "Irwin"
type input "83428"
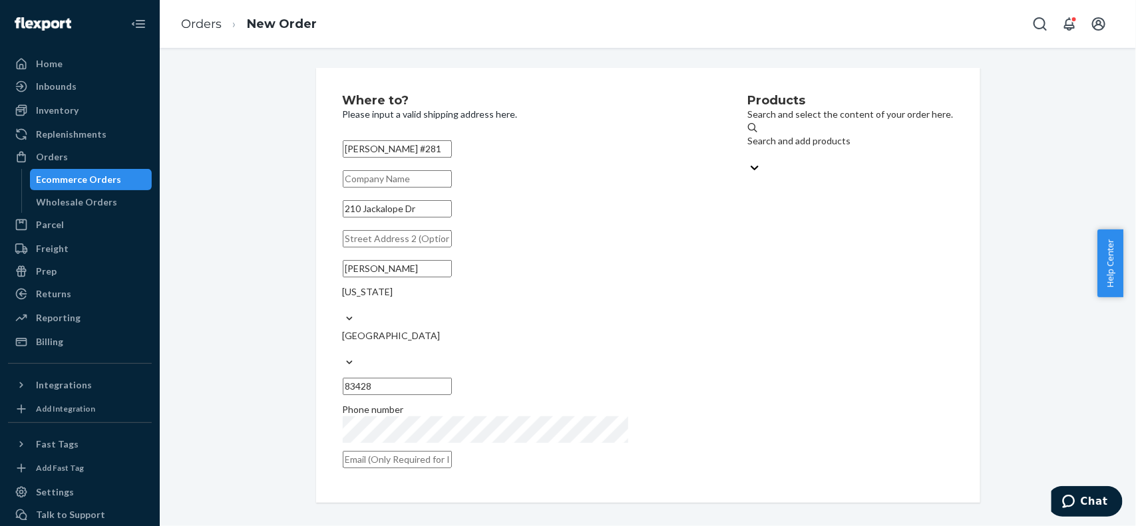
click at [757, 309] on div "Products Search and select the content of your order here. Search and add produ…" at bounding box center [851, 285] width 206 height 382
click at [754, 148] on div "Search and add products" at bounding box center [851, 140] width 206 height 13
click at [749, 148] on input "Search and add products" at bounding box center [748, 154] width 1 height 13
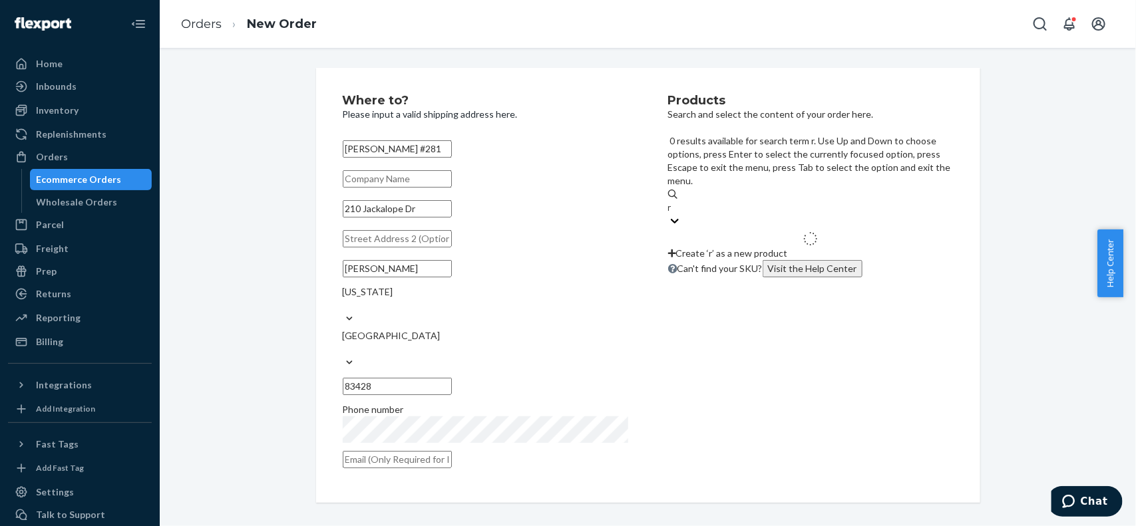
type input "rv"
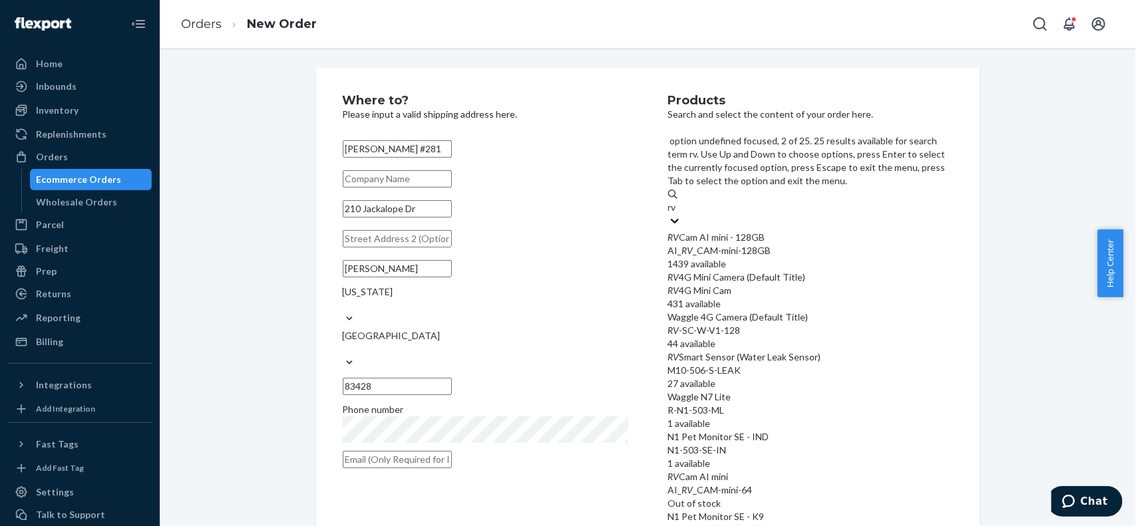
click at [749, 284] on div "RV 4G Mini Cam" at bounding box center [810, 290] width 285 height 13
click at [678, 214] on input "rv" at bounding box center [673, 207] width 10 height 13
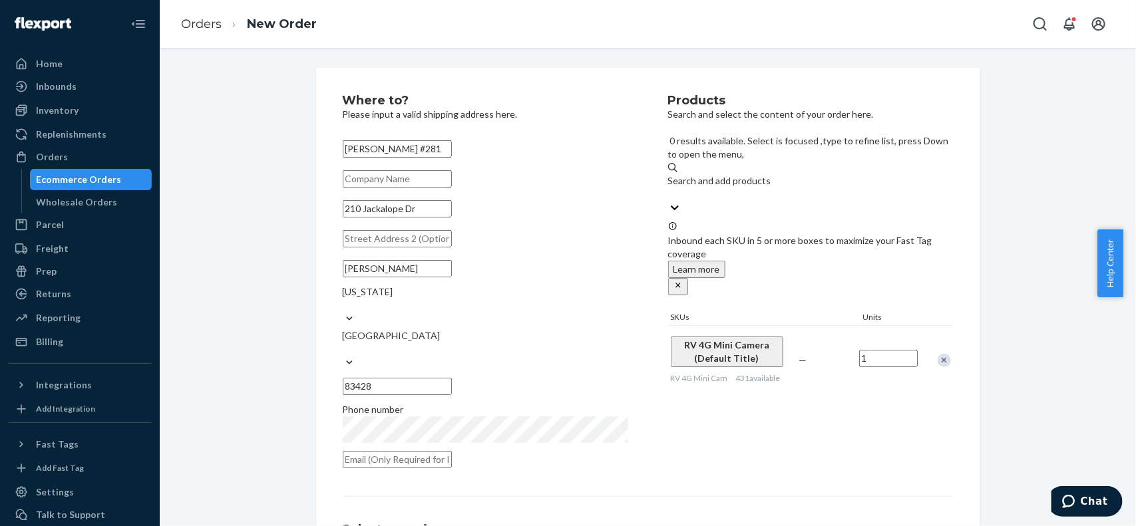
scroll to position [133, 0]
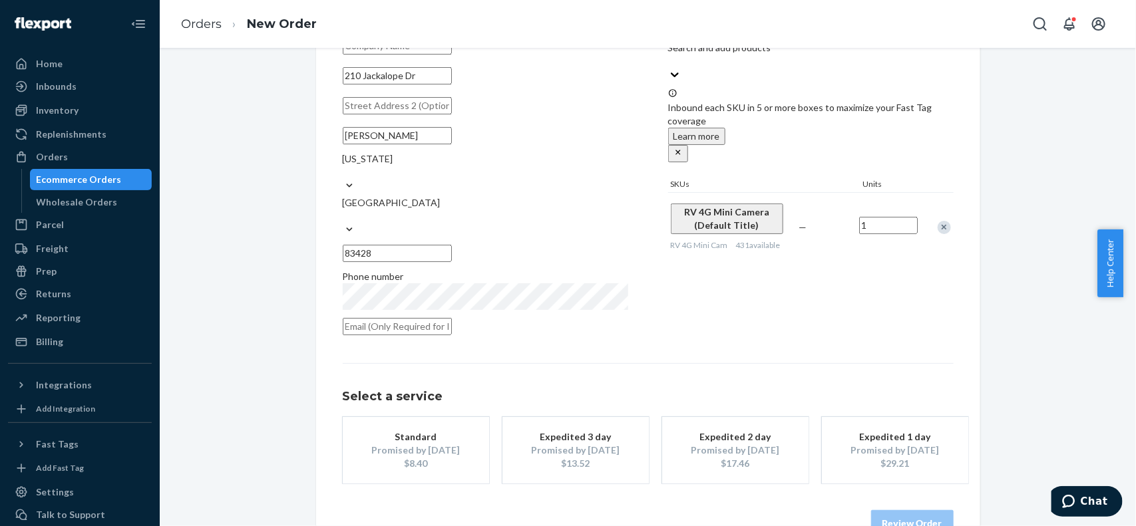
click at [598, 444] on div "Promised by Aug 26, 2025" at bounding box center [575, 450] width 106 height 13
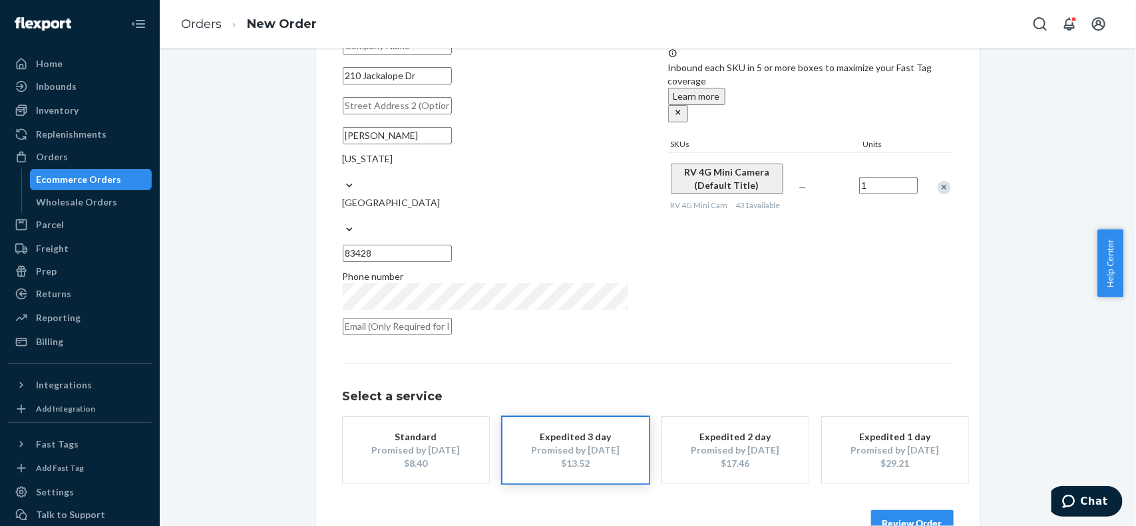
scroll to position [146, 0]
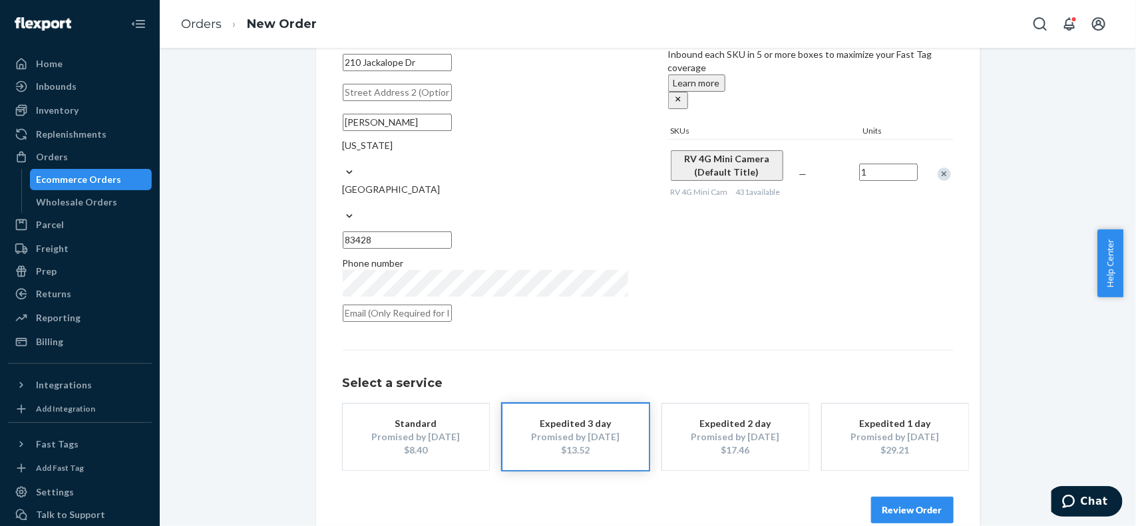
click at [902, 497] on button "Review Order" at bounding box center [912, 510] width 83 height 27
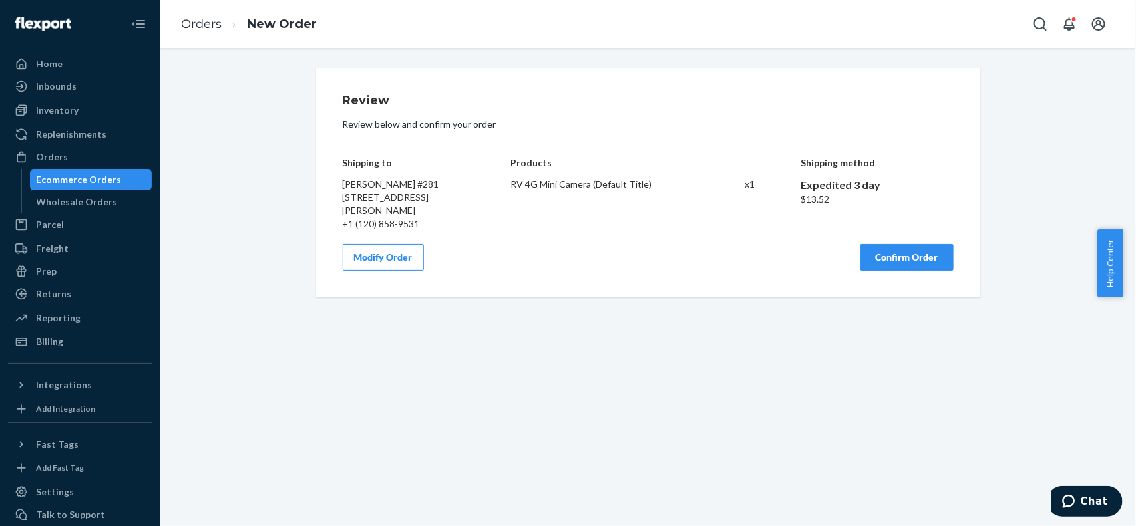
click at [882, 267] on button "Confirm Order" at bounding box center [906, 257] width 93 height 27
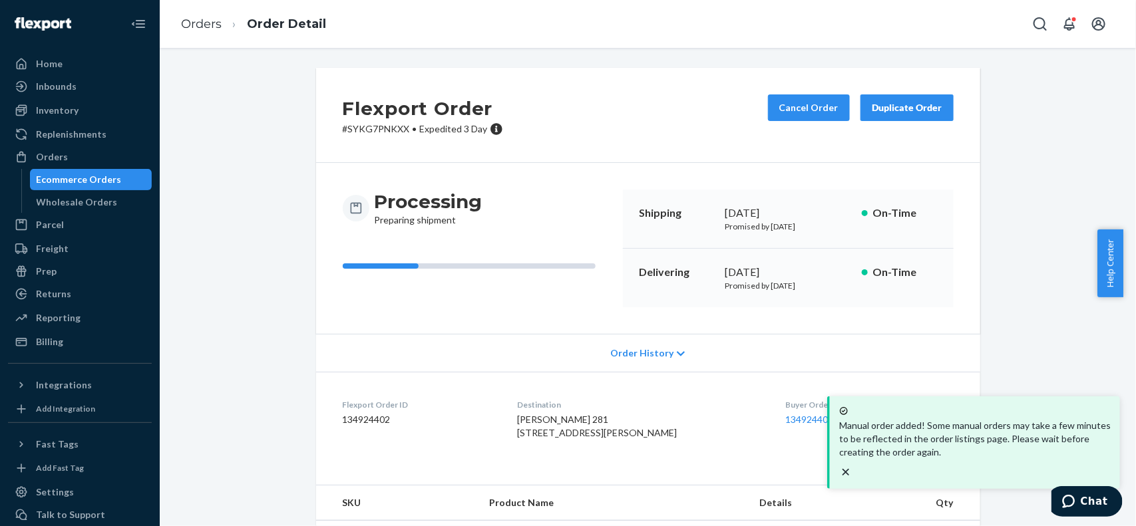
click at [377, 423] on dd "134924402" at bounding box center [420, 419] width 154 height 13
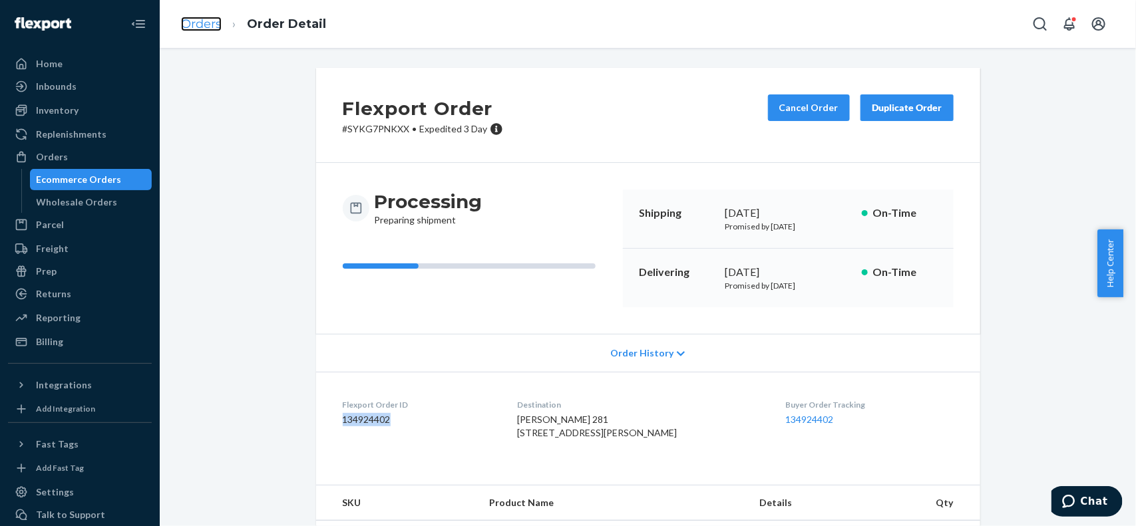
click at [201, 25] on link "Orders" at bounding box center [201, 24] width 41 height 15
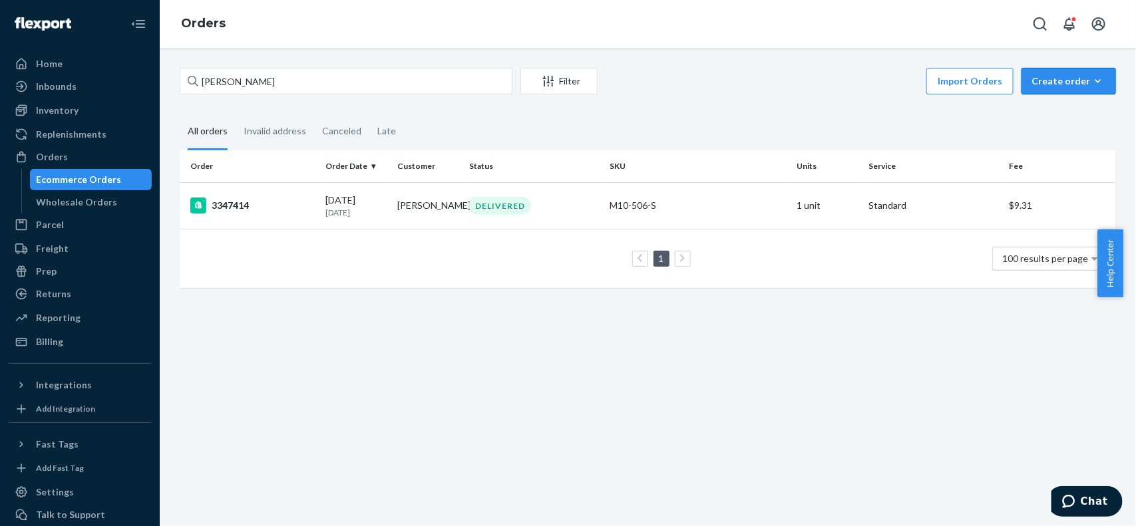
click at [1063, 75] on div "Create order" at bounding box center [1069, 81] width 75 height 13
click at [1070, 102] on span "Ecommerce order" at bounding box center [1033, 97] width 73 height 9
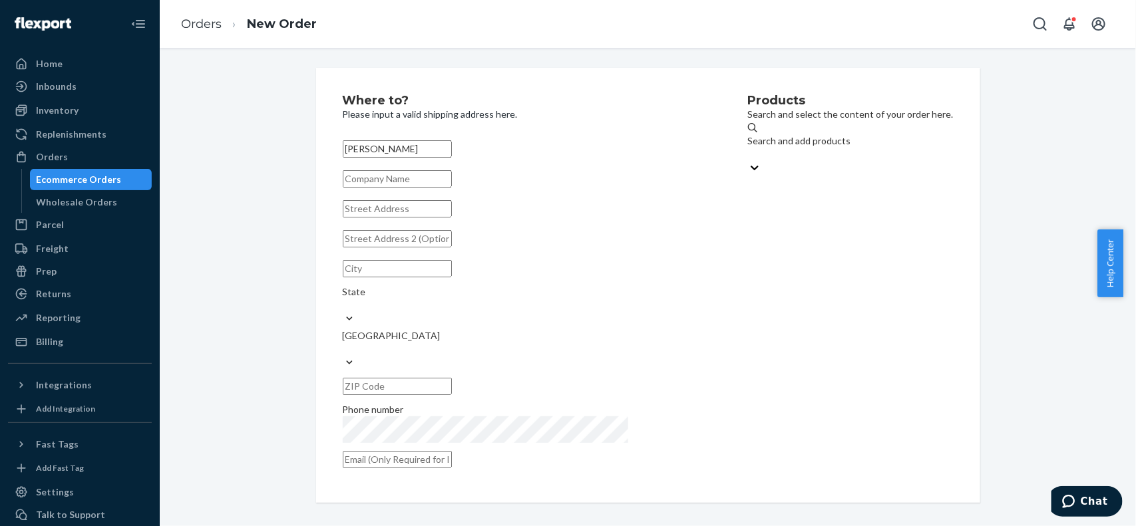
type input "[PERSON_NAME]"
click at [387, 218] on input "text" at bounding box center [397, 208] width 109 height 17
paste input "747 W Orchard Rd"
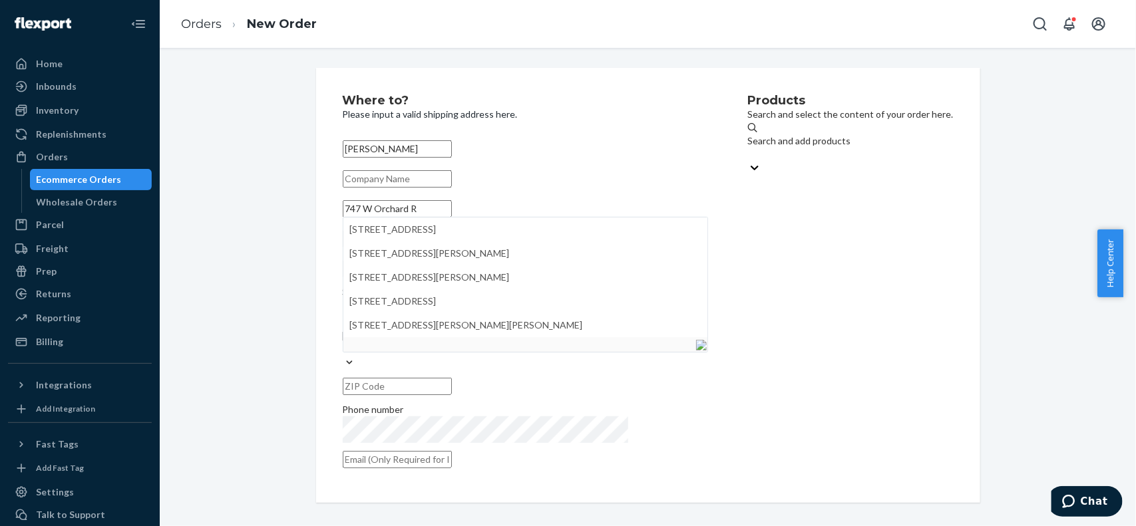
type input "747 W Orchard Rd"
click at [452, 218] on input "747 W Orchard Rd" at bounding box center [397, 208] width 109 height 17
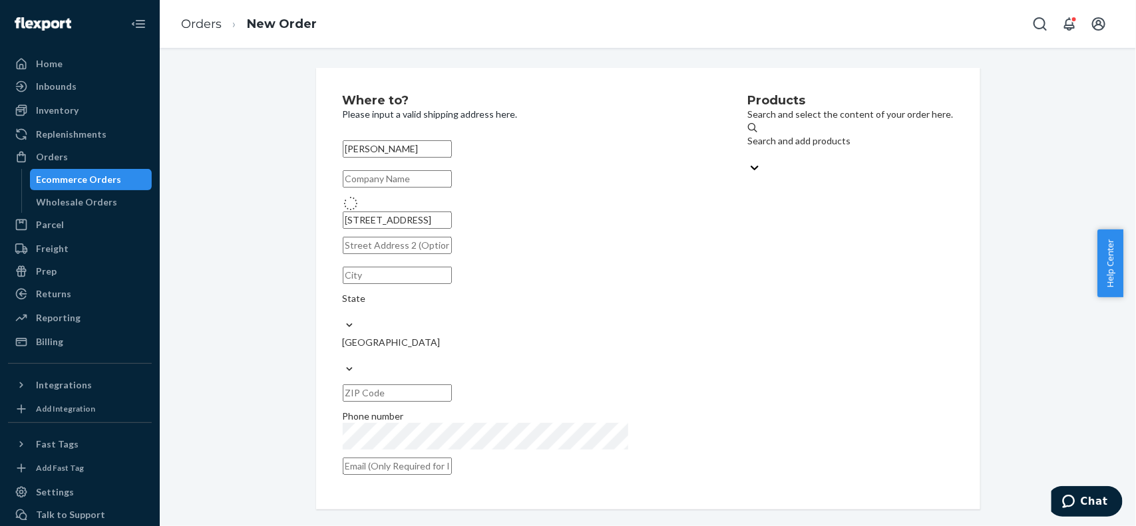
type input "Mercersburg"
type input "17236"
click at [801, 347] on div "Products Search and select the content of your order here. Search and add produ…" at bounding box center [851, 285] width 206 height 382
click at [748, 134] on div "Search and add products" at bounding box center [851, 147] width 206 height 27
click at [748, 148] on input "Search and add products" at bounding box center [748, 154] width 1 height 13
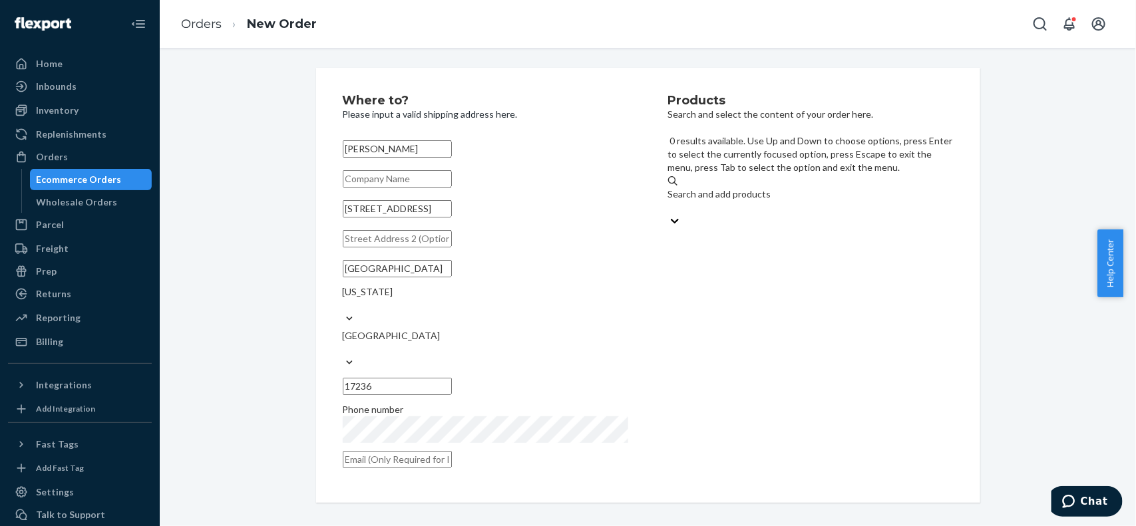
click at [711, 188] on div "Search and add products" at bounding box center [810, 194] width 285 height 13
click at [669, 201] on input "0 results available. Use Up and Down to choose options, press Enter to select t…" at bounding box center [668, 207] width 1 height 13
type input "rv"
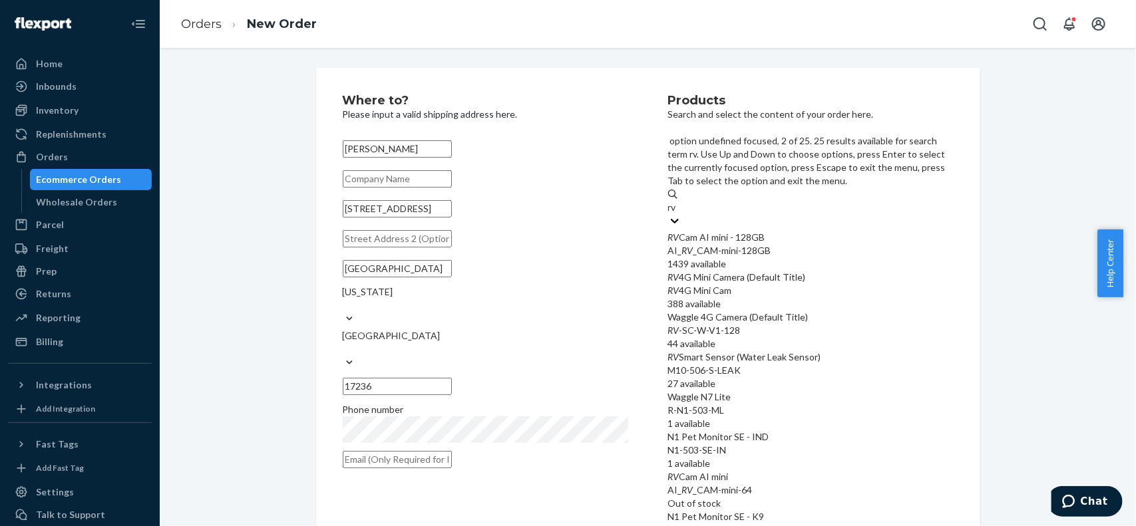
click at [780, 271] on div "RV 4G Mini Camera (Default Title)" at bounding box center [810, 277] width 285 height 13
click at [678, 214] on input "rv" at bounding box center [673, 207] width 10 height 13
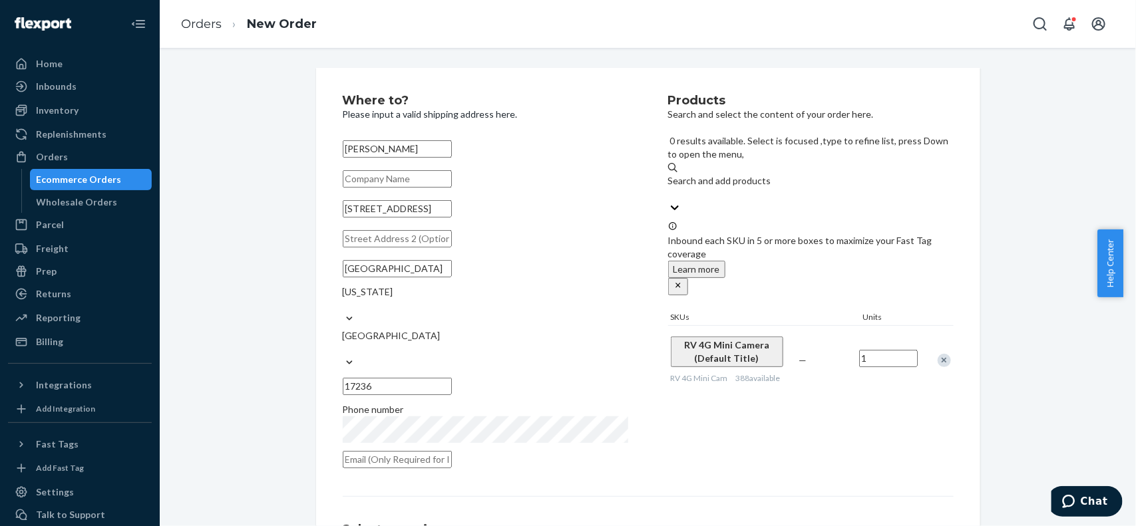
scroll to position [133, 0]
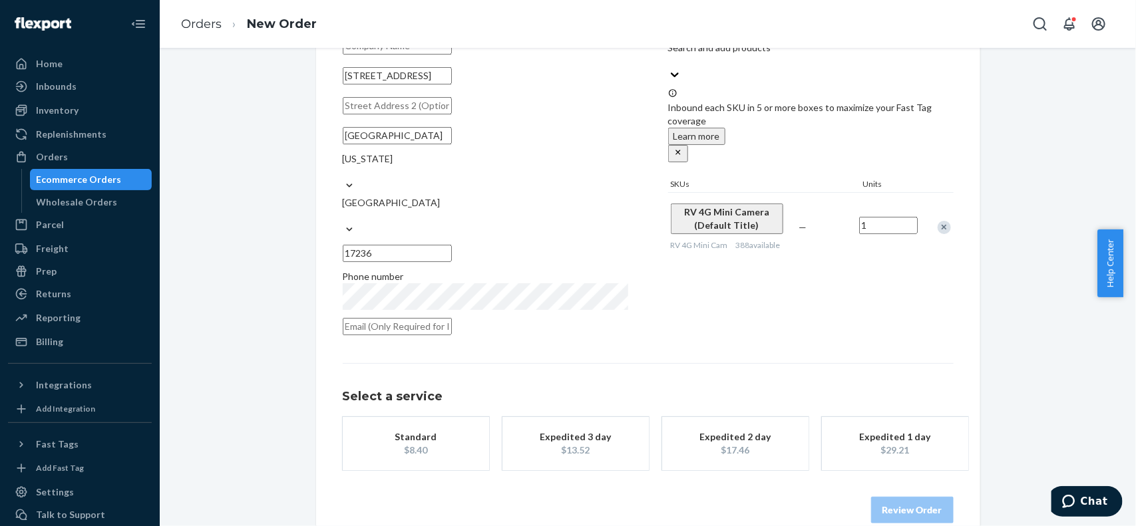
click at [590, 440] on button "Expedited 3 day $13.52" at bounding box center [575, 443] width 146 height 53
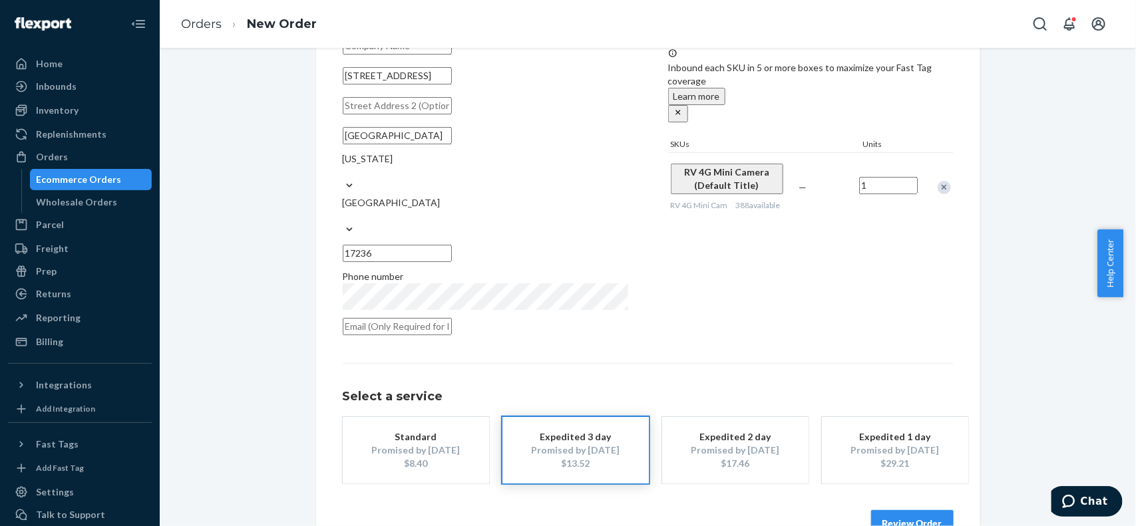
click at [927, 510] on button "Review Order" at bounding box center [912, 523] width 83 height 27
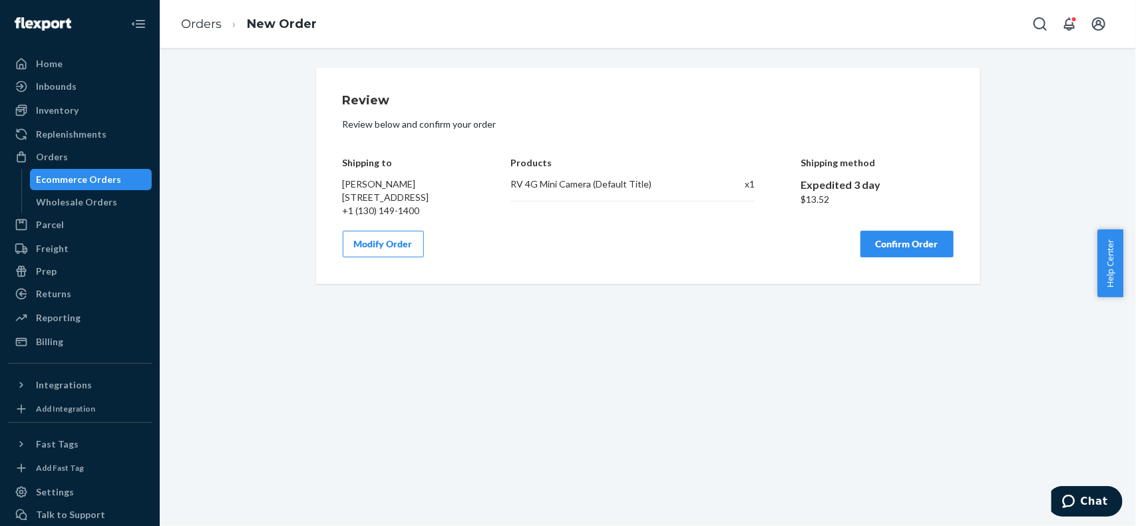
click at [900, 250] on button "Confirm Order" at bounding box center [906, 244] width 93 height 27
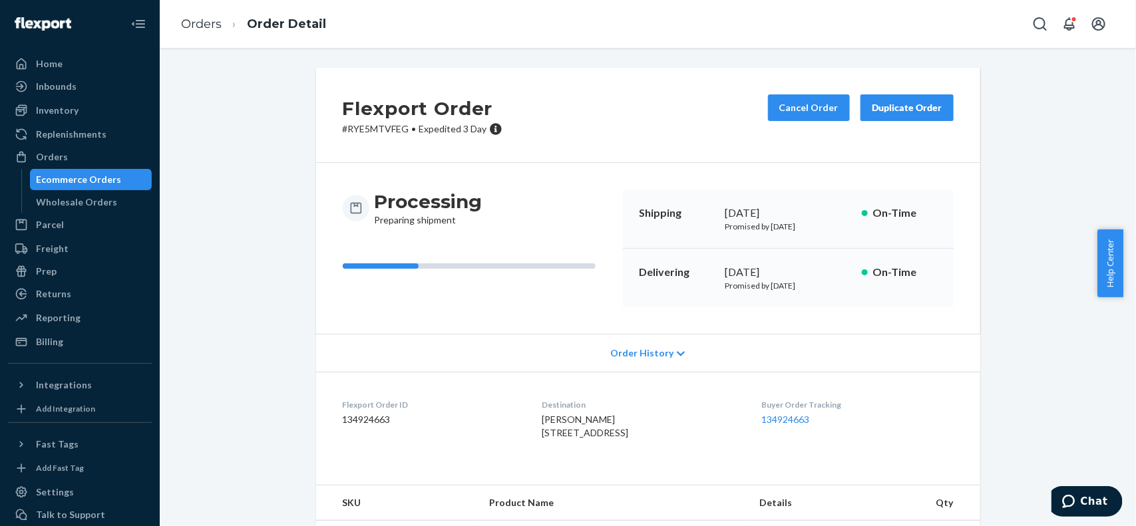
click at [373, 423] on dd "134924663" at bounding box center [432, 419] width 178 height 13
click at [197, 24] on link "Orders" at bounding box center [201, 24] width 41 height 15
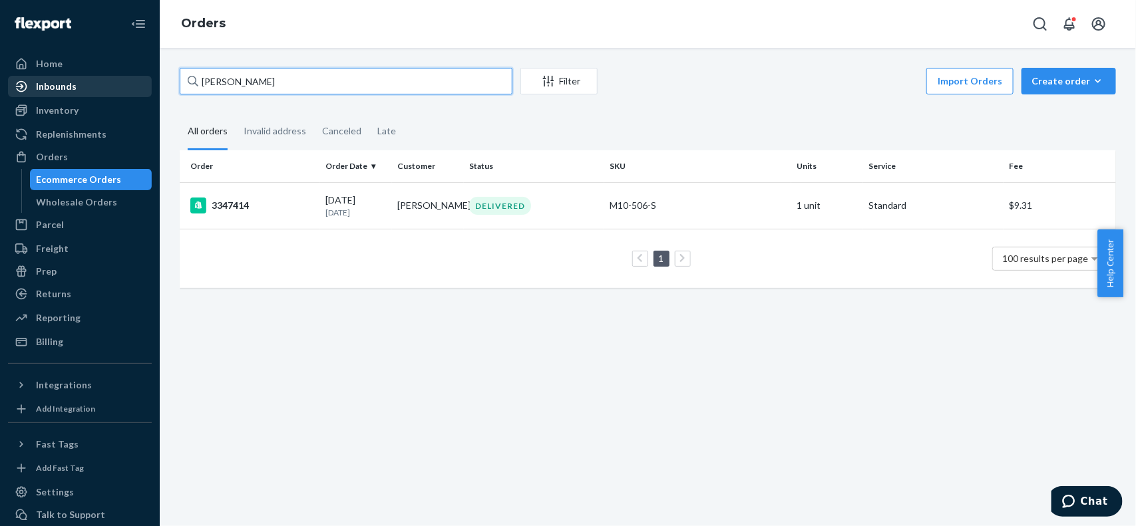
drag, startPoint x: 407, startPoint y: 85, endPoint x: 31, endPoint y: 75, distance: 376.1
click at [0, 84] on div "Home Inbounds Shipping Plans Problems Inventory Products Replenishments Orders …" at bounding box center [568, 263] width 1136 height 526
paste input "[PERSON_NAME]"
type input "[PERSON_NAME]"
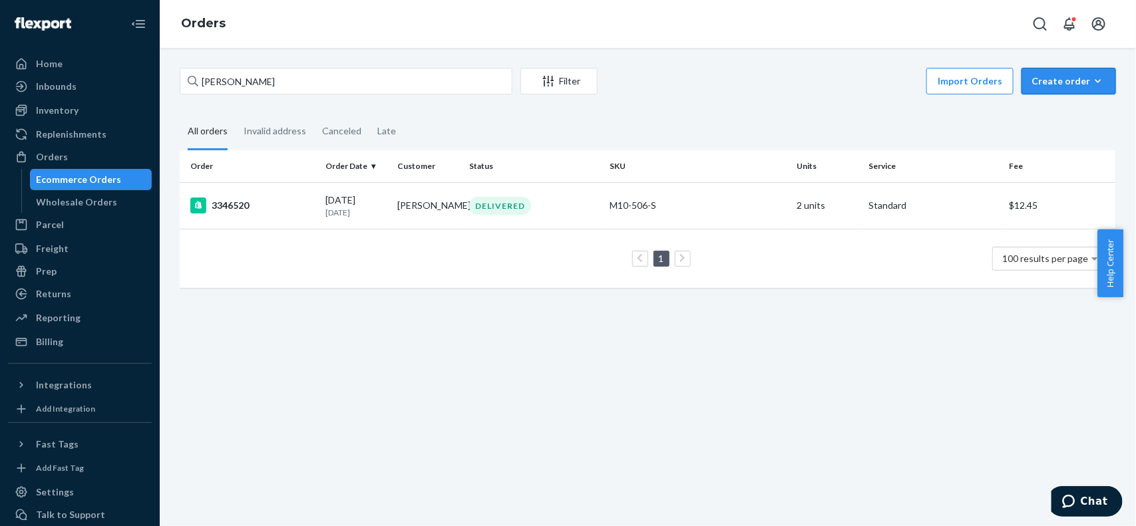
click at [1091, 81] on icon "button" at bounding box center [1097, 81] width 13 height 13
click at [1070, 102] on span "Ecommerce order" at bounding box center [1033, 97] width 73 height 9
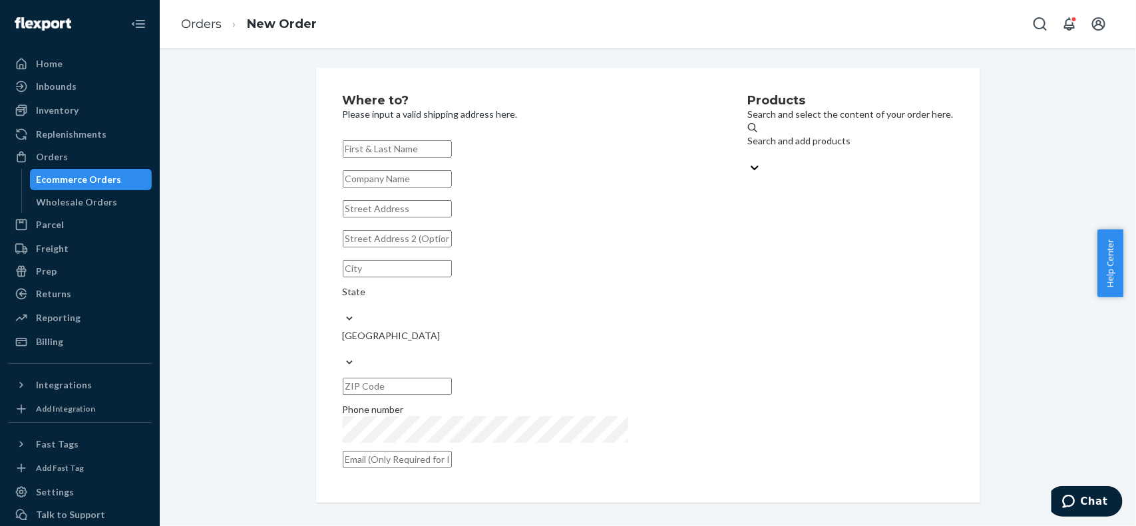
click at [452, 158] on input "text" at bounding box center [397, 148] width 109 height 17
type input "[PERSON_NAME]"
click at [429, 218] on input "text" at bounding box center [397, 208] width 109 height 17
paste input "1712 straight Path"
click at [452, 218] on input "1712 straight Path" at bounding box center [397, 208] width 109 height 17
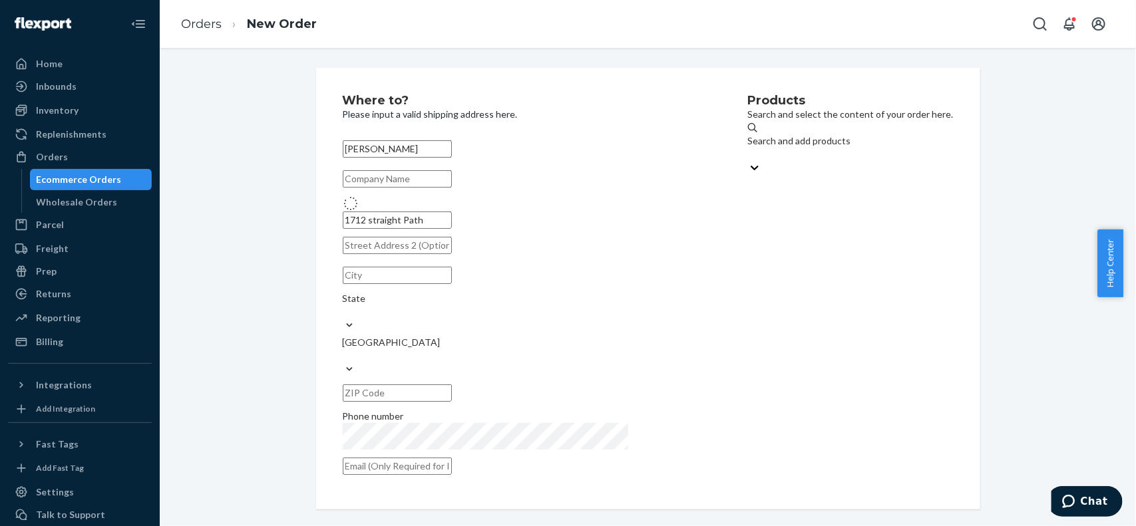
type input "1712 Straight Path"
type input "Wheatley Heights"
type input "11798"
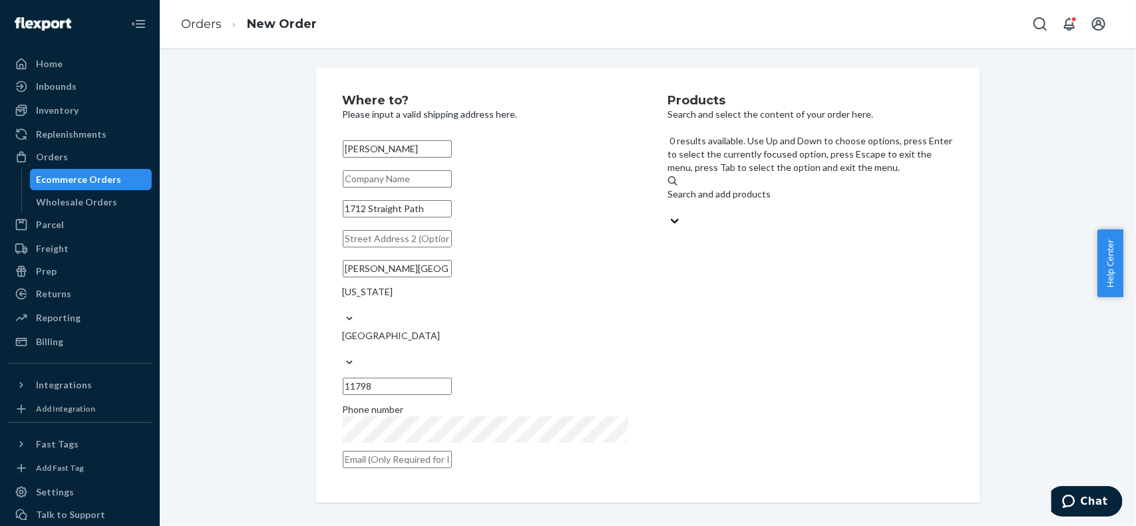
click at [786, 188] on div "Search and add products" at bounding box center [810, 194] width 285 height 13
click at [669, 201] on input "0 results available. Use Up and Down to choose options, press Enter to select t…" at bounding box center [668, 207] width 1 height 13
type input "rv"
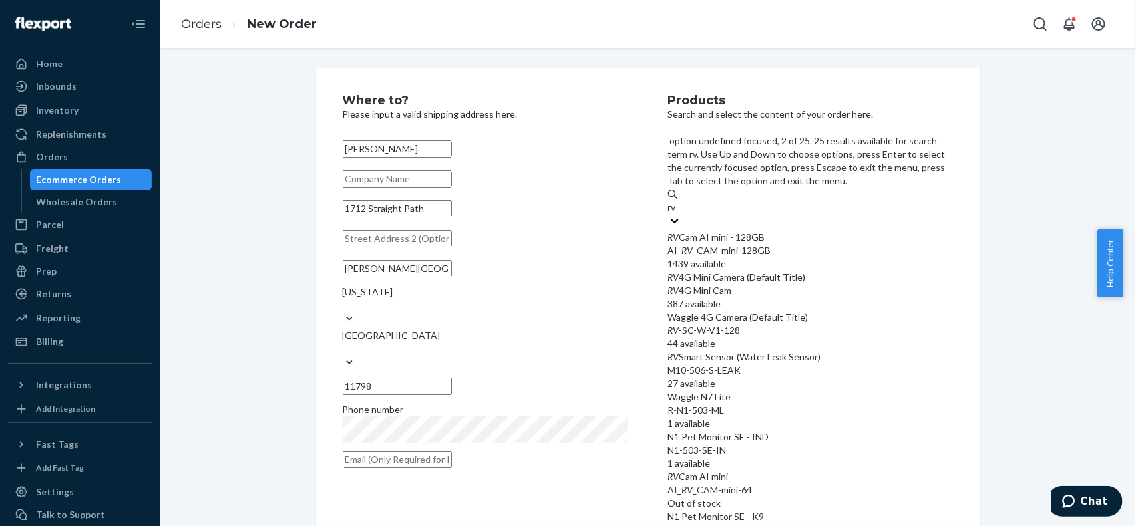
click at [767, 271] on div "RV 4G Mini Camera (Default Title)" at bounding box center [810, 277] width 285 height 13
click at [678, 212] on input "rv" at bounding box center [673, 207] width 10 height 13
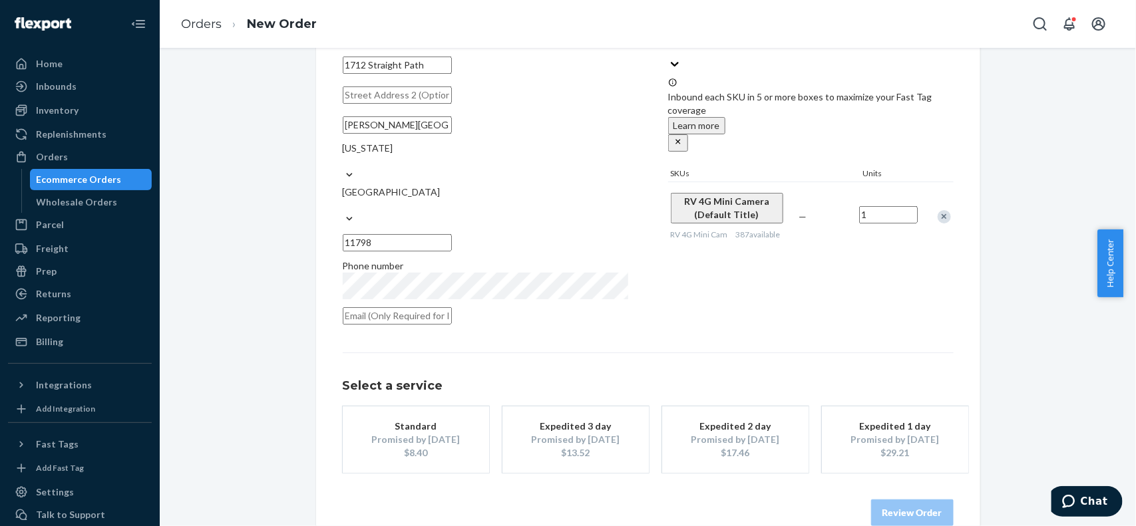
scroll to position [146, 0]
click at [608, 441] on button "Expedited 3 day Promised by Aug 26, 2025 $13.52" at bounding box center [575, 437] width 146 height 67
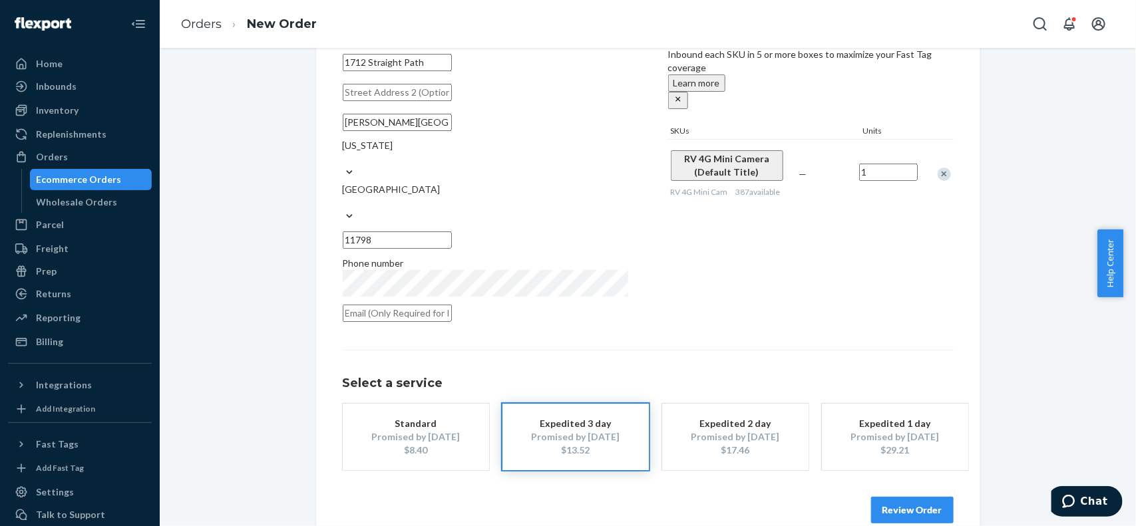
click at [862, 484] on div "Review Order" at bounding box center [648, 504] width 611 height 40
click at [896, 497] on button "Review Order" at bounding box center [912, 510] width 83 height 27
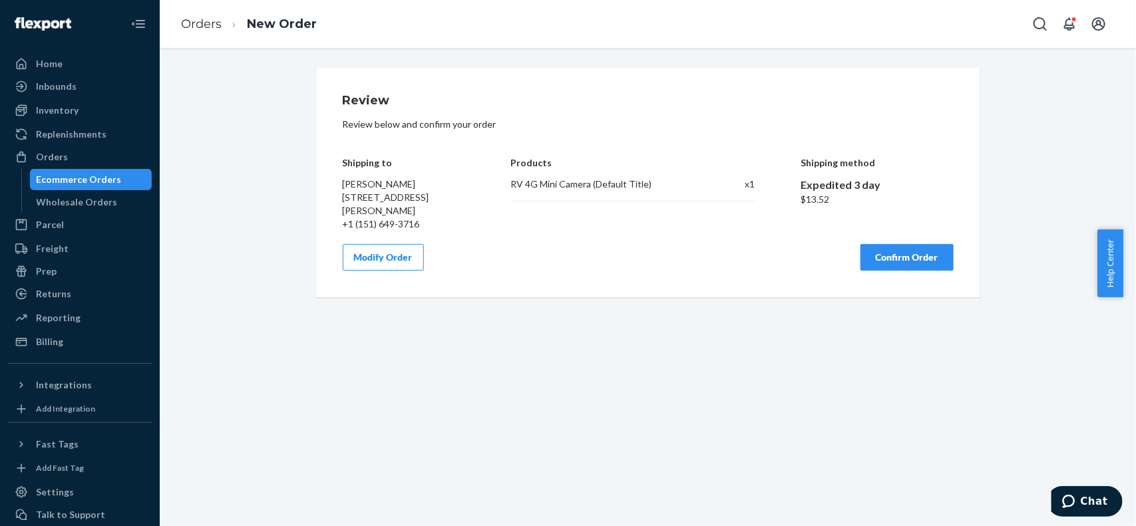
scroll to position [0, 0]
click at [860, 266] on button "Confirm Order" at bounding box center [906, 257] width 93 height 27
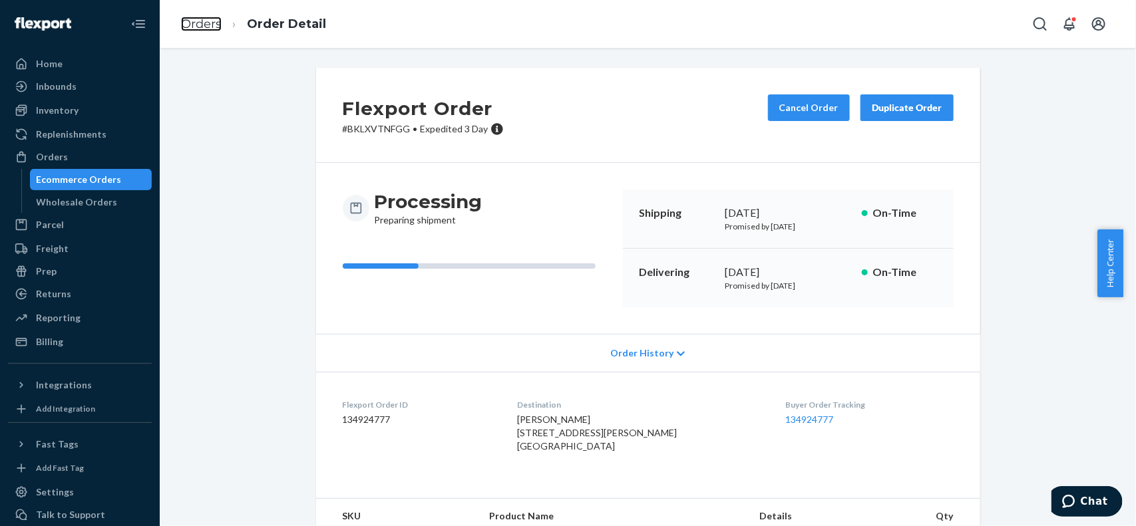
drag, startPoint x: 198, startPoint y: 24, endPoint x: 280, endPoint y: 48, distance: 85.3
click at [198, 24] on link "Orders" at bounding box center [201, 24] width 41 height 15
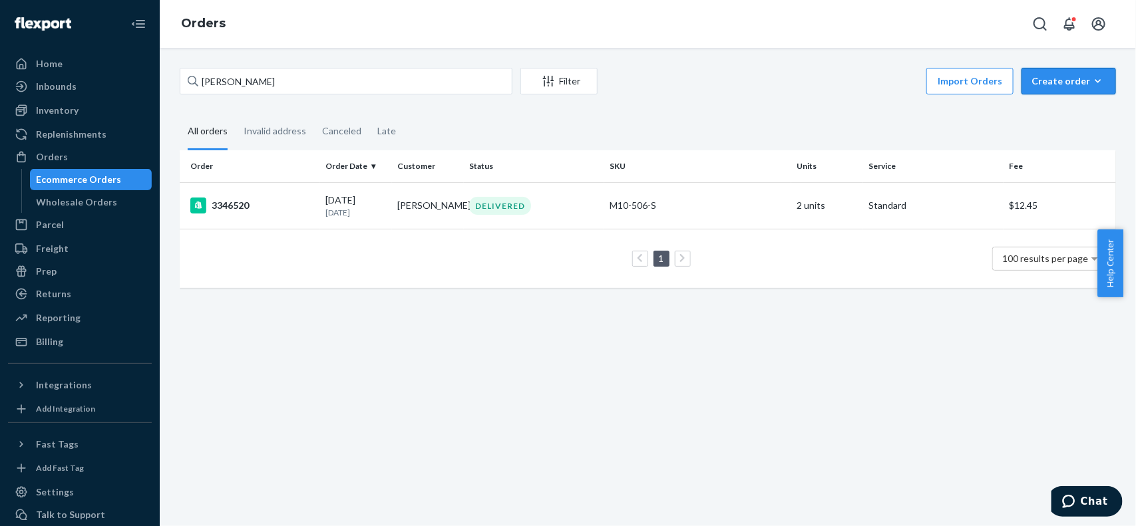
click at [1059, 83] on div "Create order" at bounding box center [1069, 81] width 75 height 13
click at [1032, 102] on span "Ecommerce order" at bounding box center [1033, 97] width 73 height 9
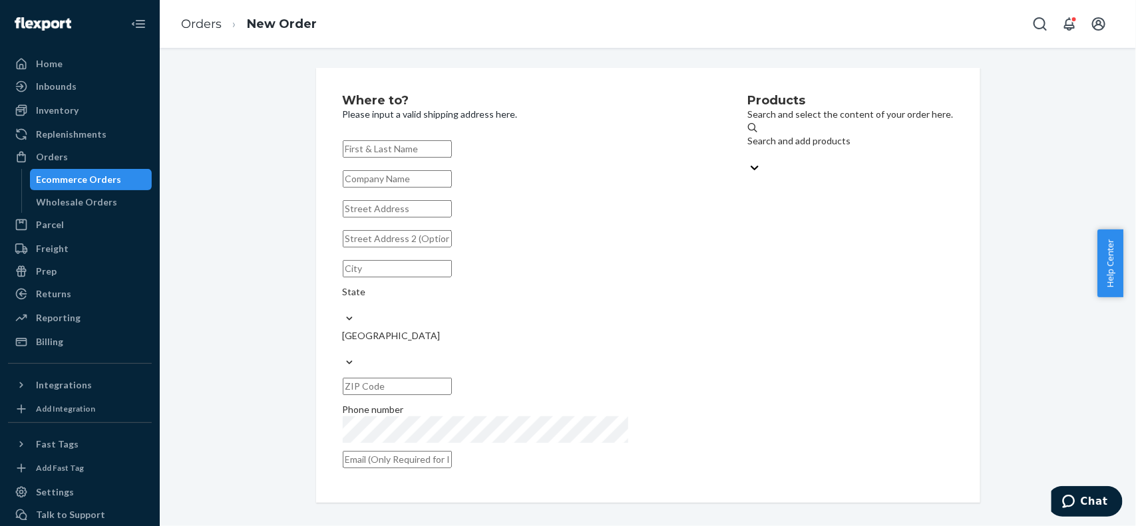
click at [208, 37] on ol "Orders New Order" at bounding box center [248, 24] width 157 height 39
click at [207, 20] on link "Orders" at bounding box center [201, 24] width 41 height 15
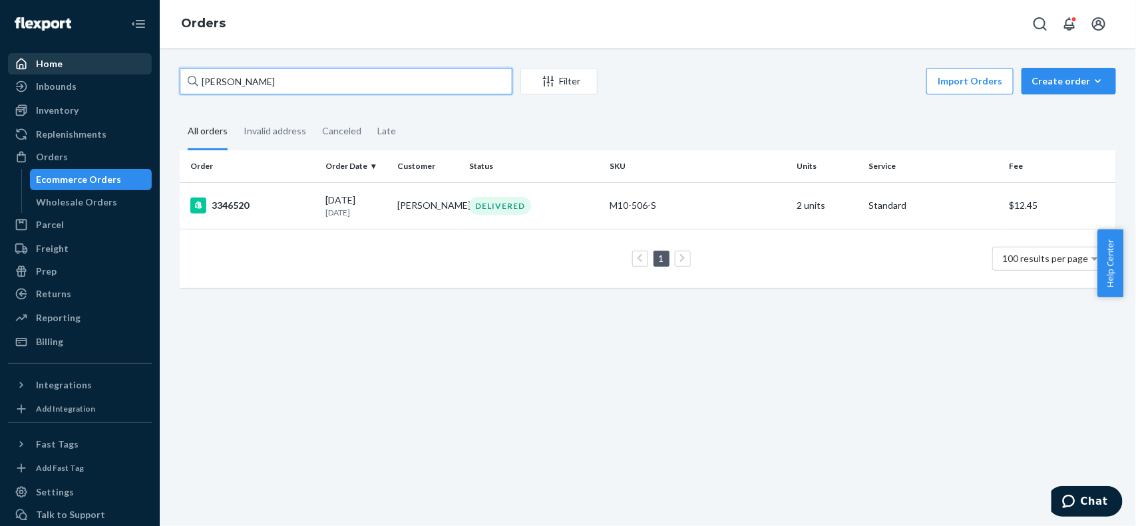
drag, startPoint x: 303, startPoint y: 80, endPoint x: 43, endPoint y: 67, distance: 259.9
click at [4, 80] on div "Home Inbounds Shipping Plans Problems Inventory Products Replenishments Orders …" at bounding box center [568, 263] width 1136 height 526
click at [321, 82] on input "[PERSON_NAME]" at bounding box center [346, 81] width 333 height 27
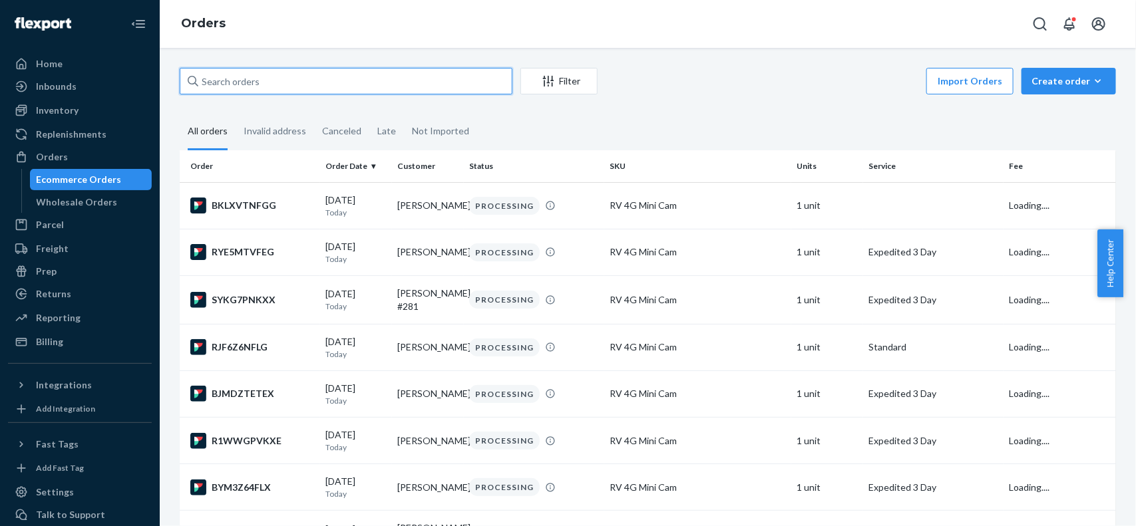
click at [367, 88] on input "text" at bounding box center [346, 81] width 333 height 27
paste input "[PERSON_NAME]"
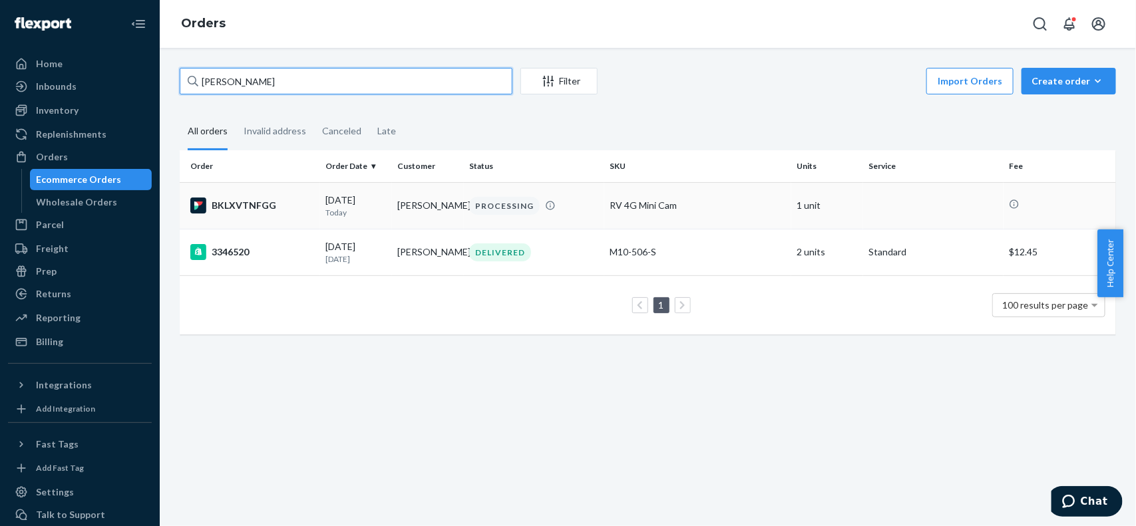
type input "[PERSON_NAME]"
click at [291, 200] on div "BKLXVTNFGG" at bounding box center [252, 206] width 124 height 16
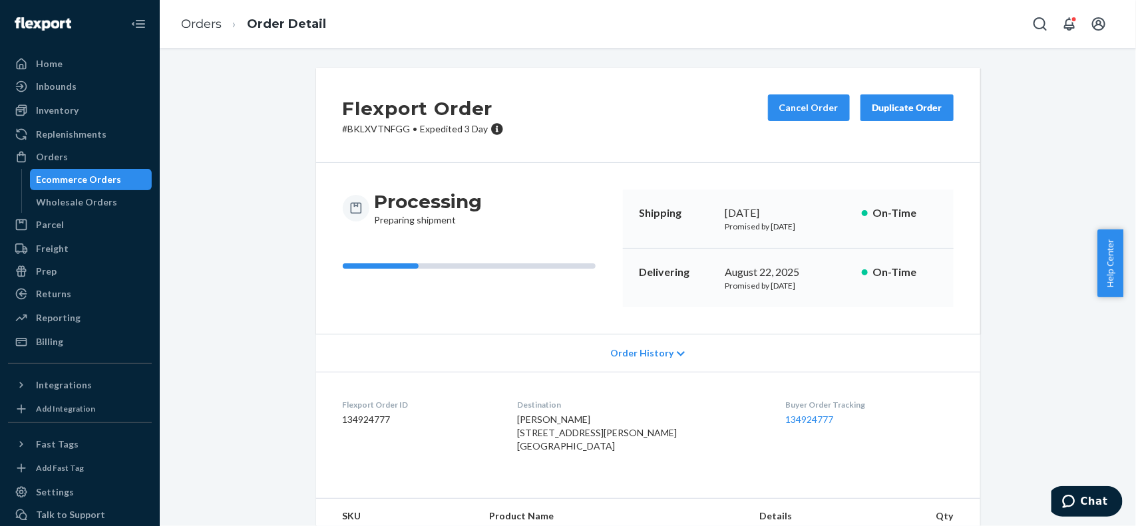
click at [360, 421] on dd "134924777" at bounding box center [420, 419] width 154 height 13
copy dd "134924777"
click at [205, 30] on link "Orders" at bounding box center [201, 24] width 41 height 15
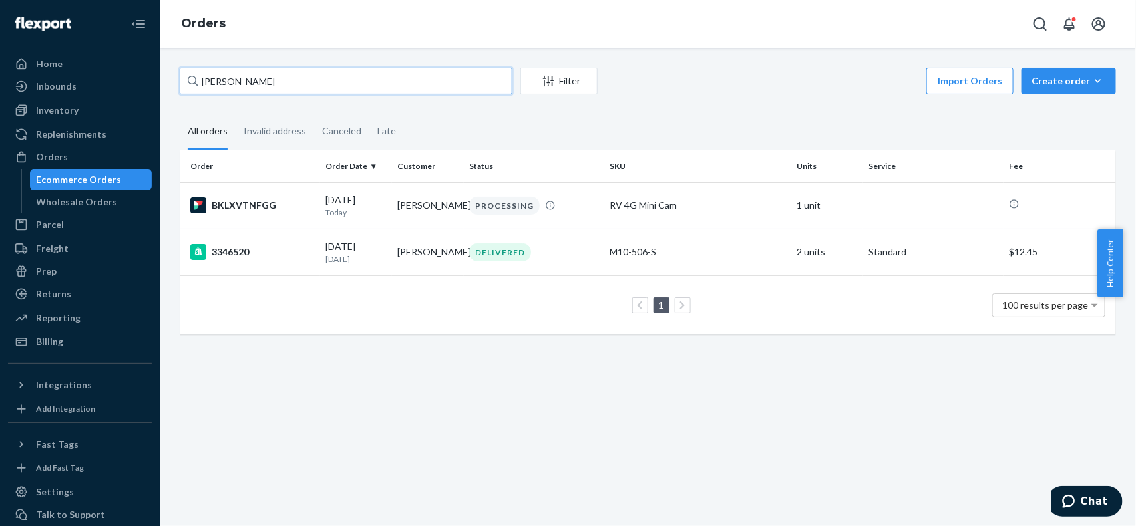
drag, startPoint x: 333, startPoint y: 81, endPoint x: 160, endPoint y: 82, distance: 173.7
click at [138, 82] on div "Home Inbounds Shipping Plans Problems Inventory Products Replenishments Orders …" at bounding box center [568, 263] width 1136 height 526
paste input "3346633"
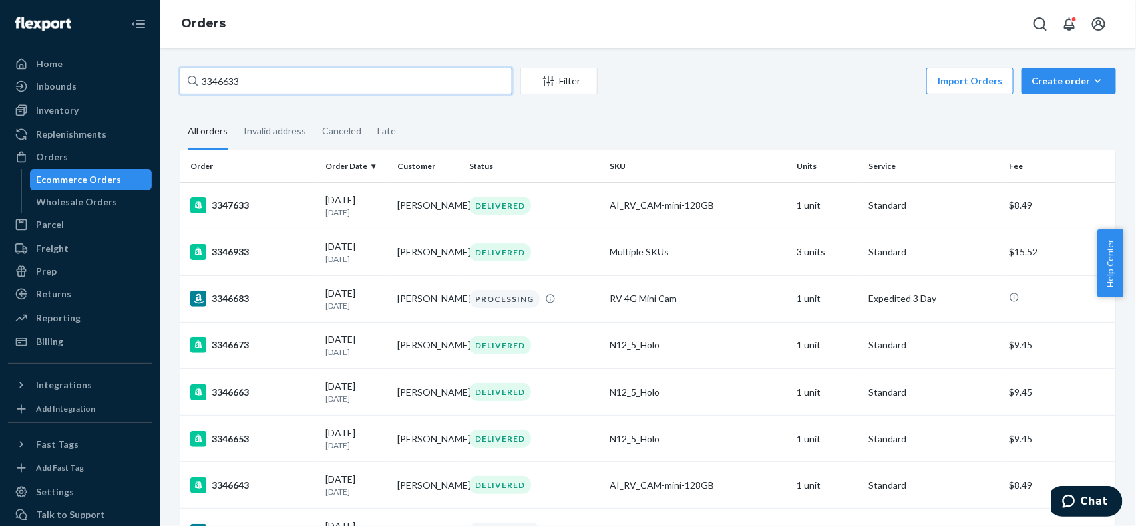
drag, startPoint x: 423, startPoint y: 73, endPoint x: 0, endPoint y: 71, distance: 423.3
click at [0, 71] on div "Home Inbounds Shipping Plans Problems Inventory Products Replenishments Orders …" at bounding box center [568, 263] width 1136 height 526
paste input "4141"
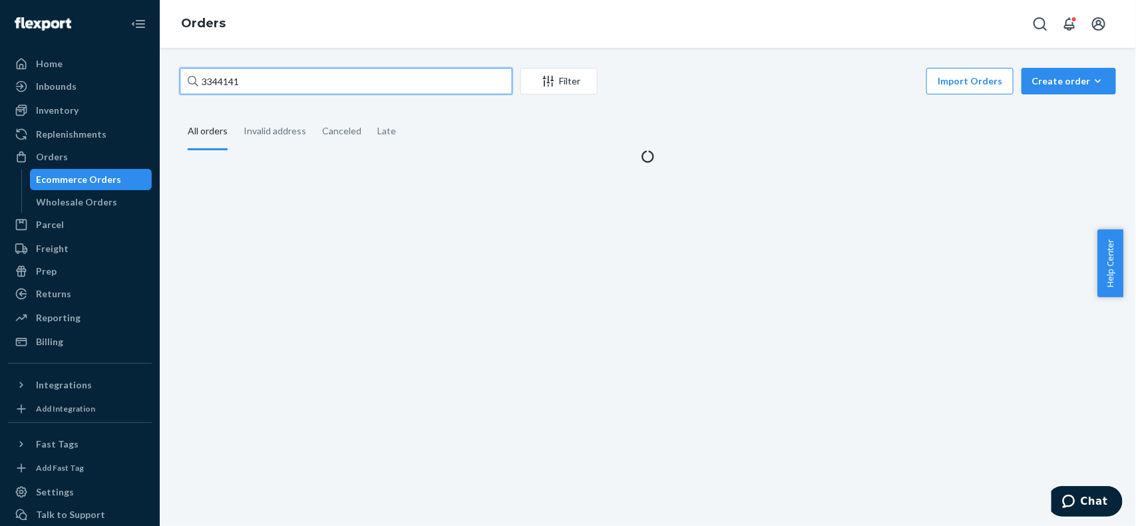
type input "3344141"
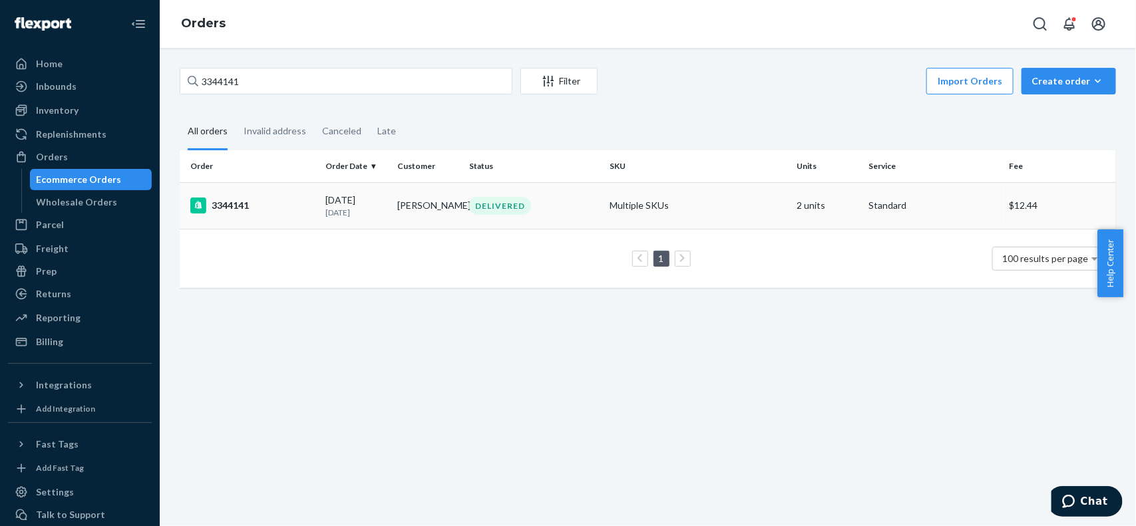
click at [709, 208] on td "Multiple SKUs" at bounding box center [697, 205] width 187 height 47
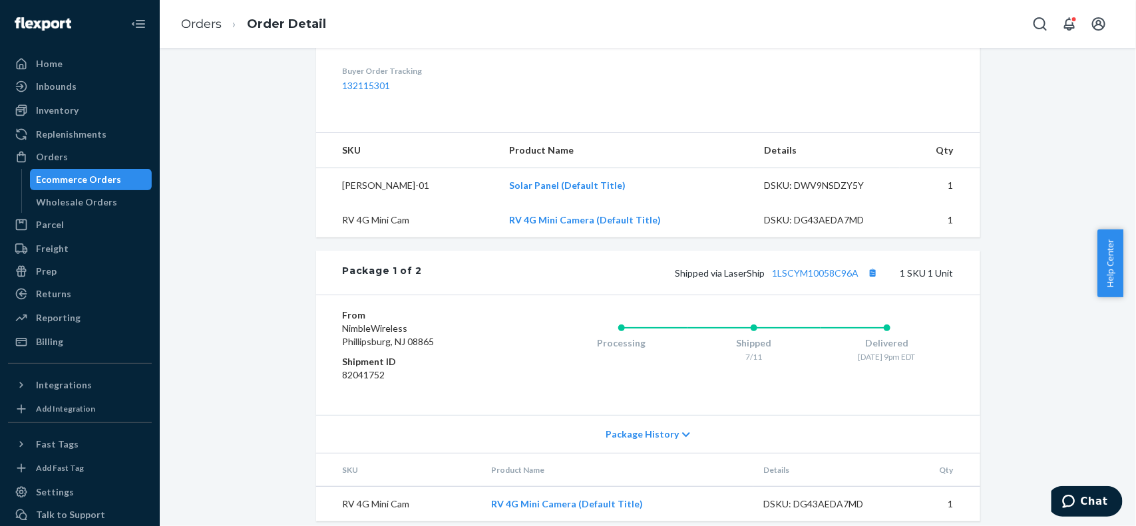
scroll to position [416, 0]
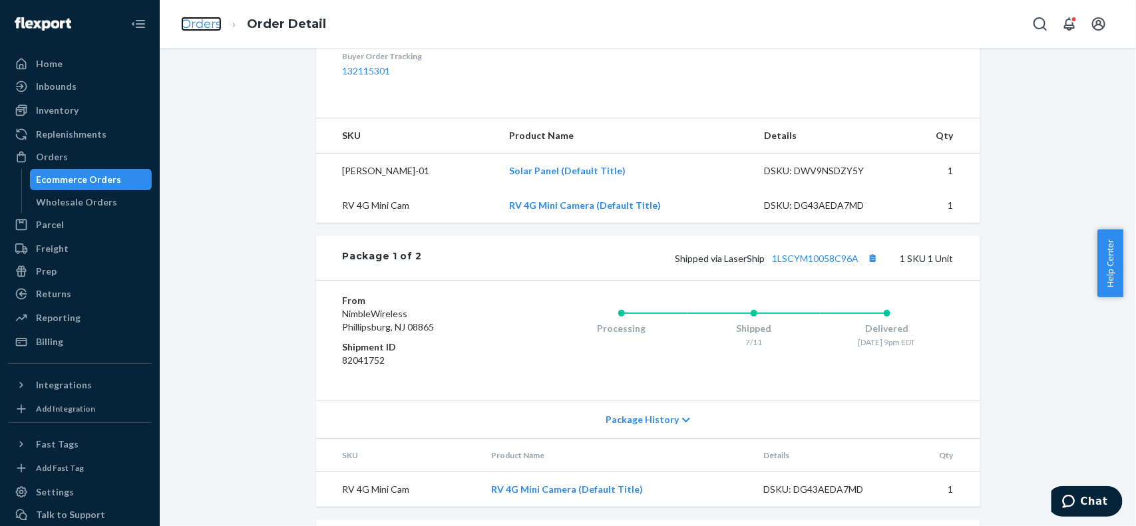
click at [198, 27] on link "Orders" at bounding box center [201, 24] width 41 height 15
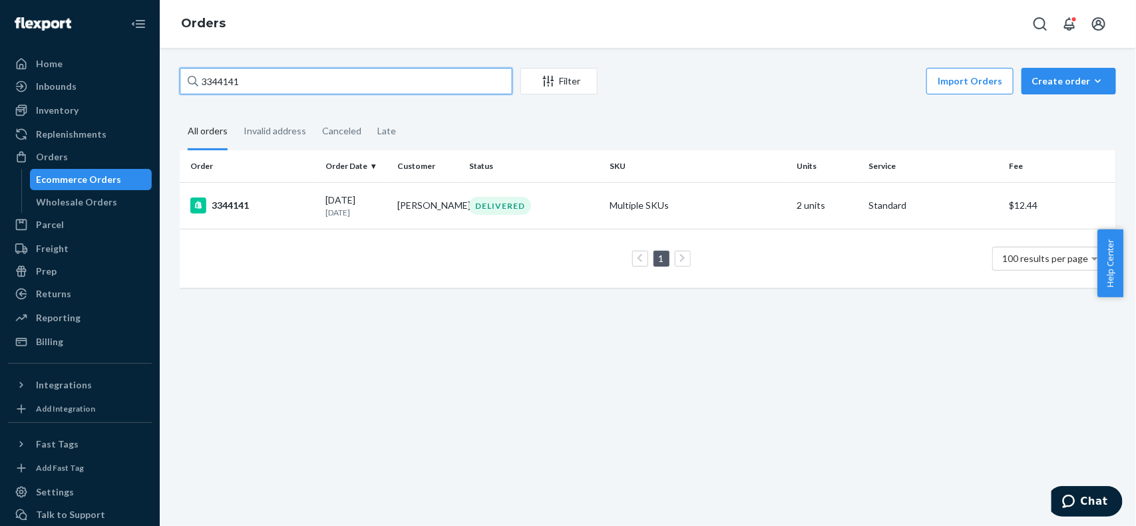
drag, startPoint x: 397, startPoint y: 90, endPoint x: 188, endPoint y: 87, distance: 209.0
click at [147, 91] on div "Home Inbounds Shipping Plans Problems Inventory Products Replenishments Orders …" at bounding box center [568, 263] width 1136 height 526
paste input "7"
paste input "772"
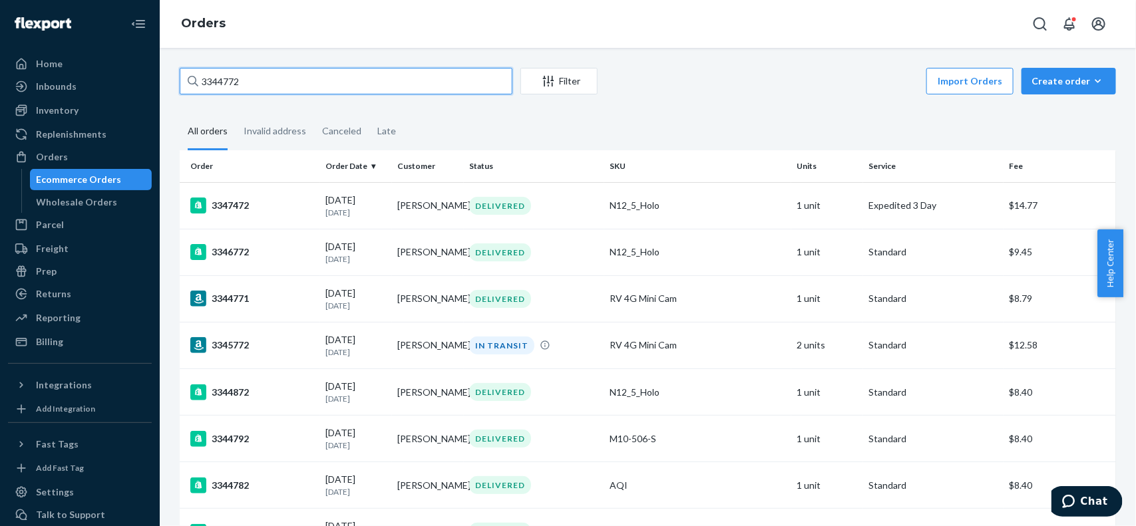
paste input "Cynthia Ploen"
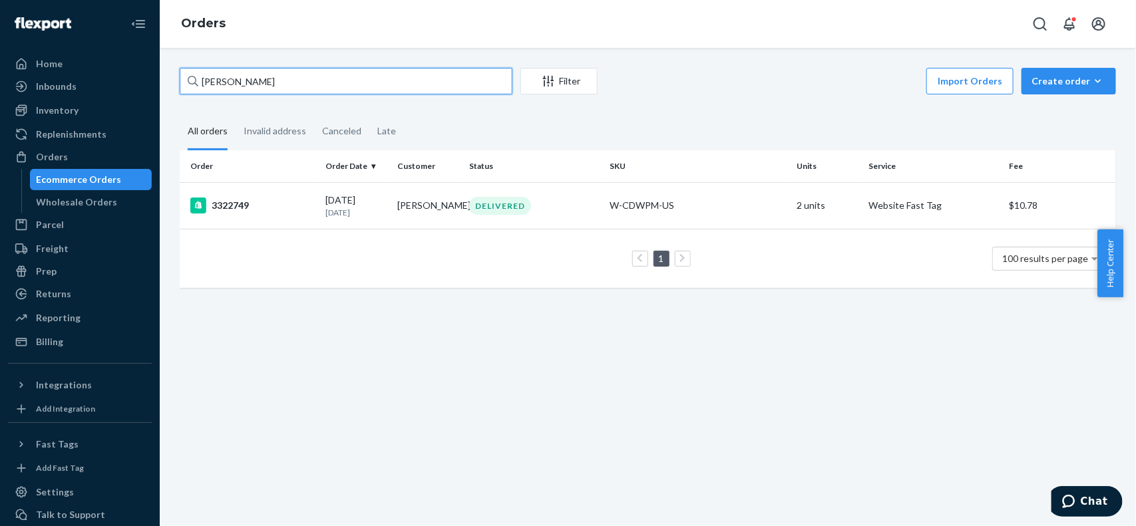
paste input "3345389"
paste input "44"
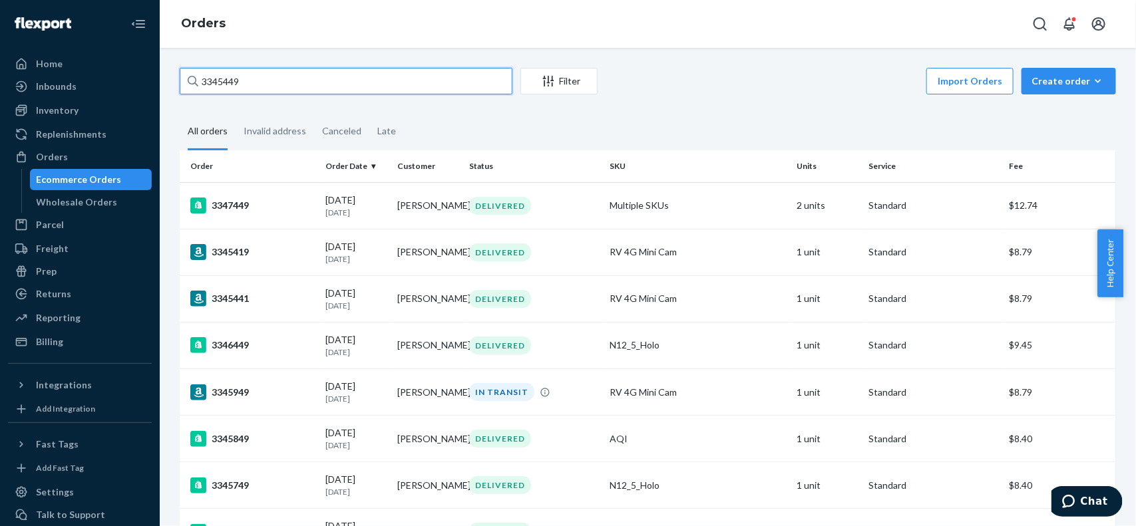
paste input "Anthony Cassara"
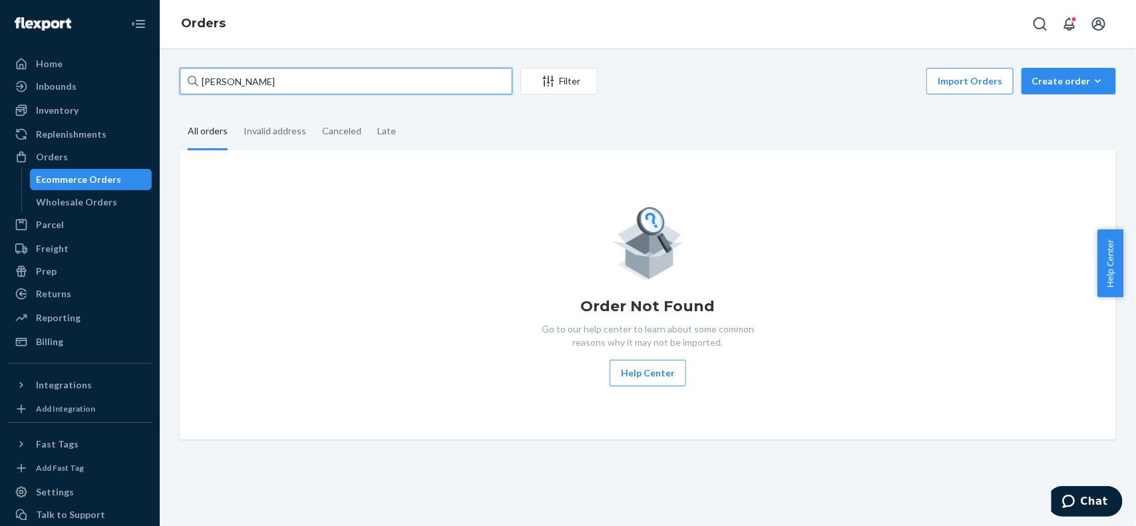
paste input "3345517"
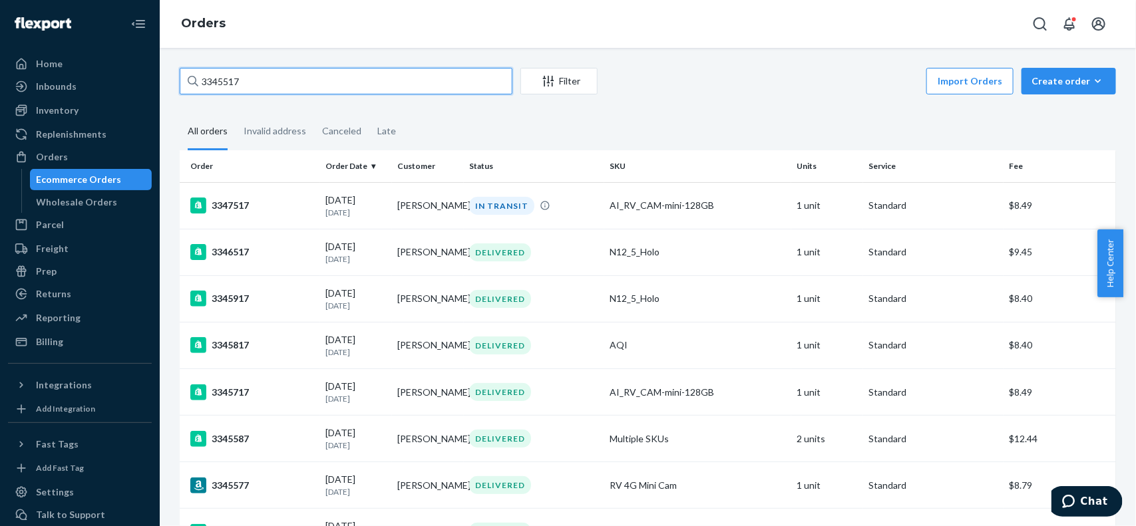
paste input "Tracey Hawkins"
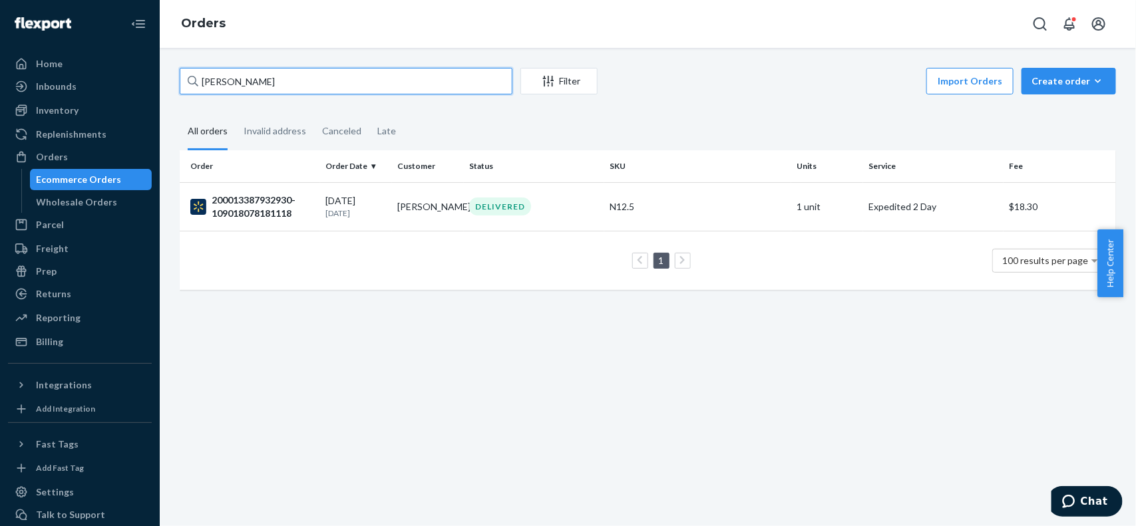
paste input "3345471"
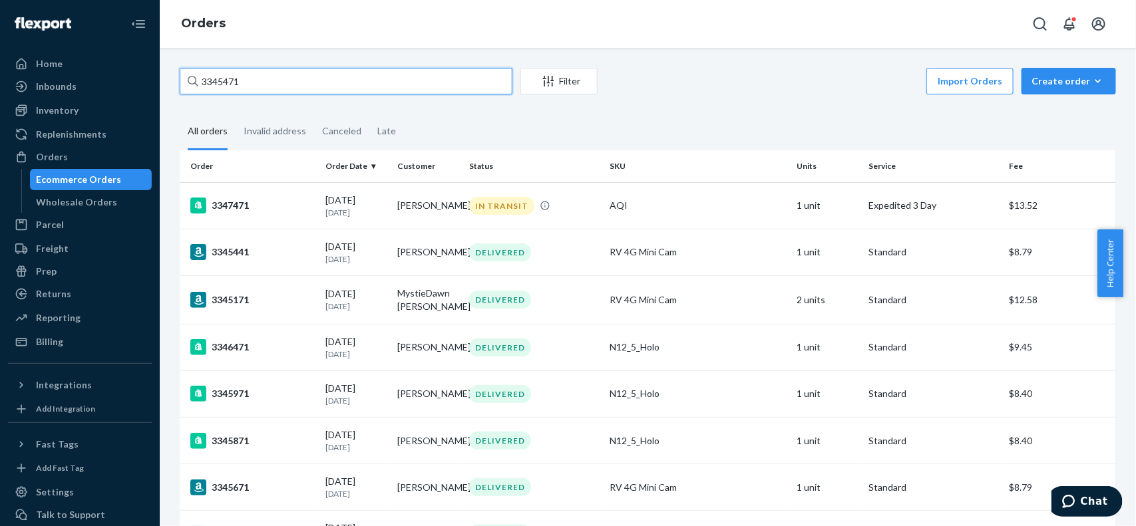
paste input "Lauren Pack"
type input "Lauren Pack"
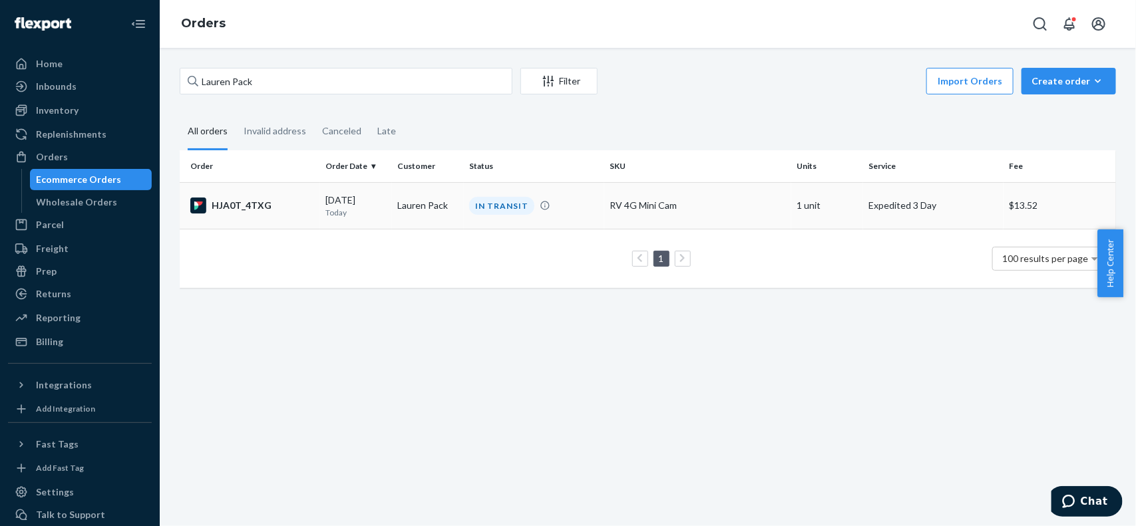
click at [270, 198] on div "HJA0T_4TXG" at bounding box center [252, 206] width 124 height 16
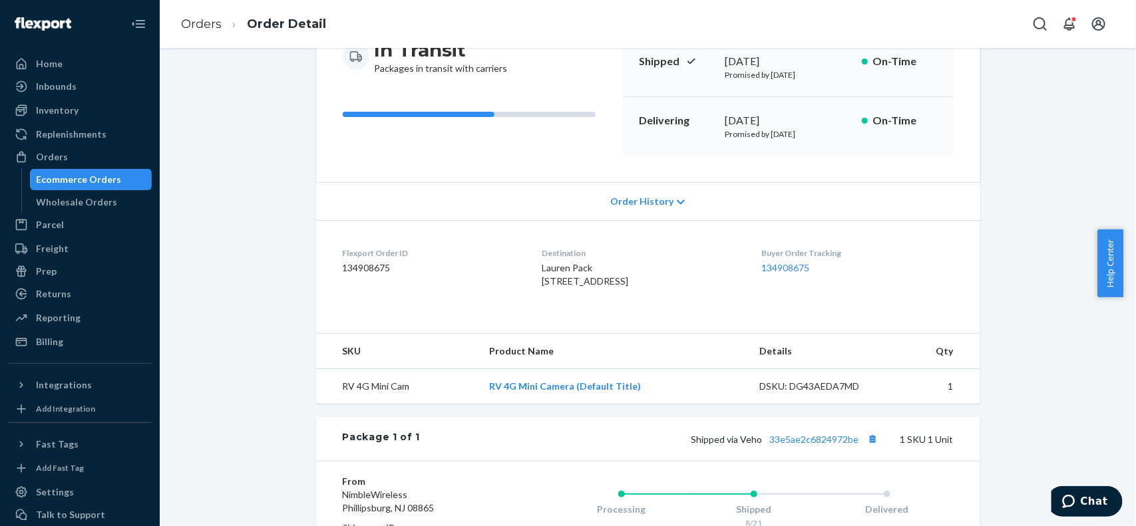
scroll to position [319, 0]
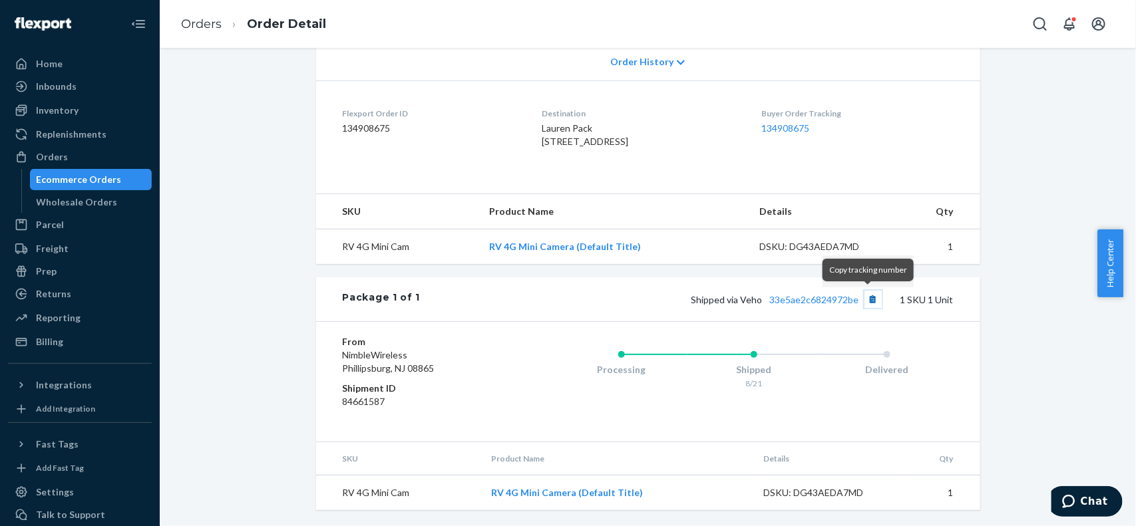
click at [864, 297] on button "Copy tracking number" at bounding box center [872, 299] width 17 height 17
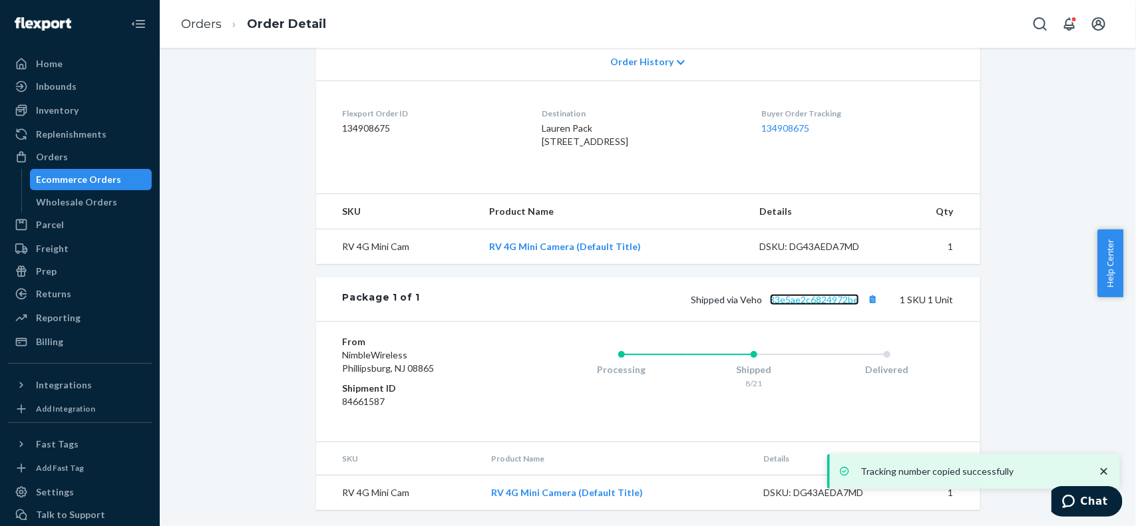
click at [817, 298] on link "33e5ae2c6824972be" at bounding box center [814, 299] width 89 height 11
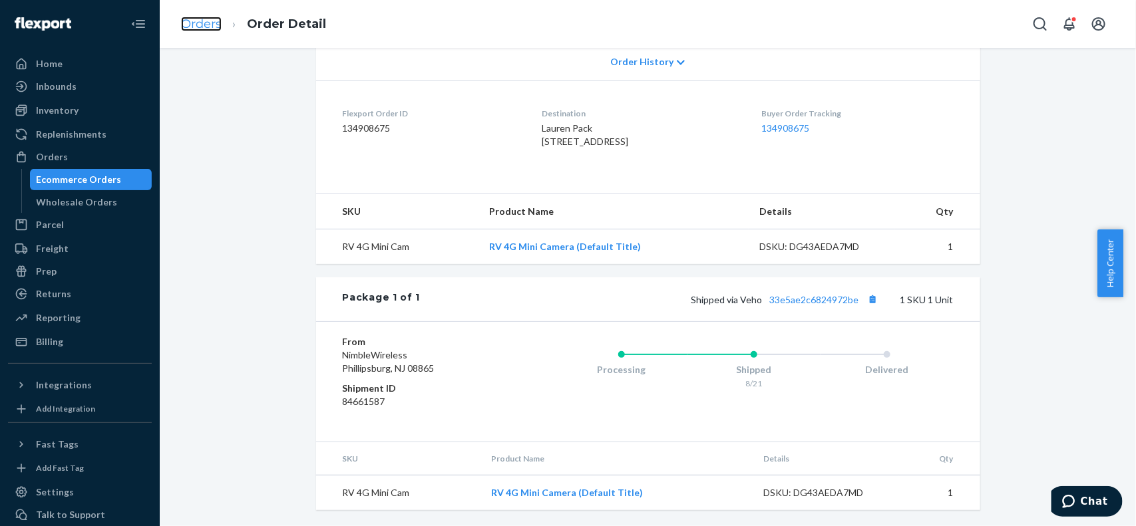
click at [198, 19] on link "Orders" at bounding box center [201, 24] width 41 height 15
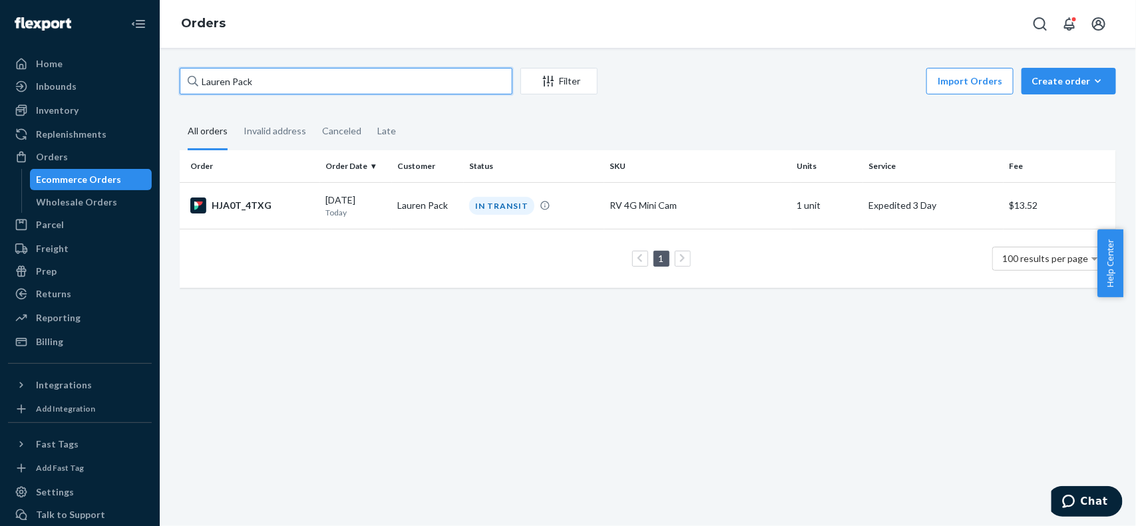
drag, startPoint x: 394, startPoint y: 80, endPoint x: 0, endPoint y: 75, distance: 394.0
click at [0, 75] on div "Home Inbounds Shipping Plans Problems Inventory Products Replenishments Orders …" at bounding box center [568, 263] width 1136 height 526
paste input "3347419"
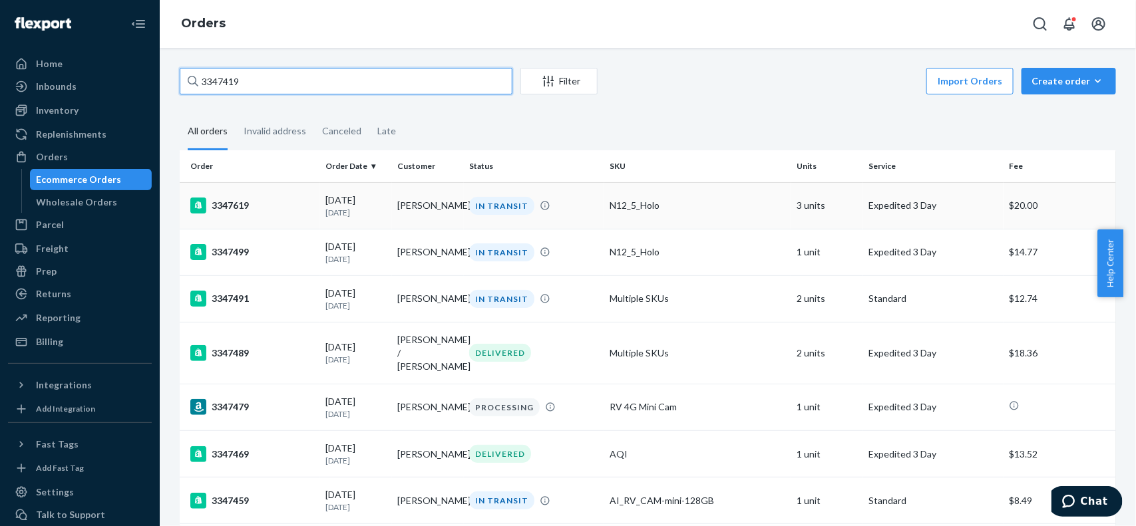
paste input "288"
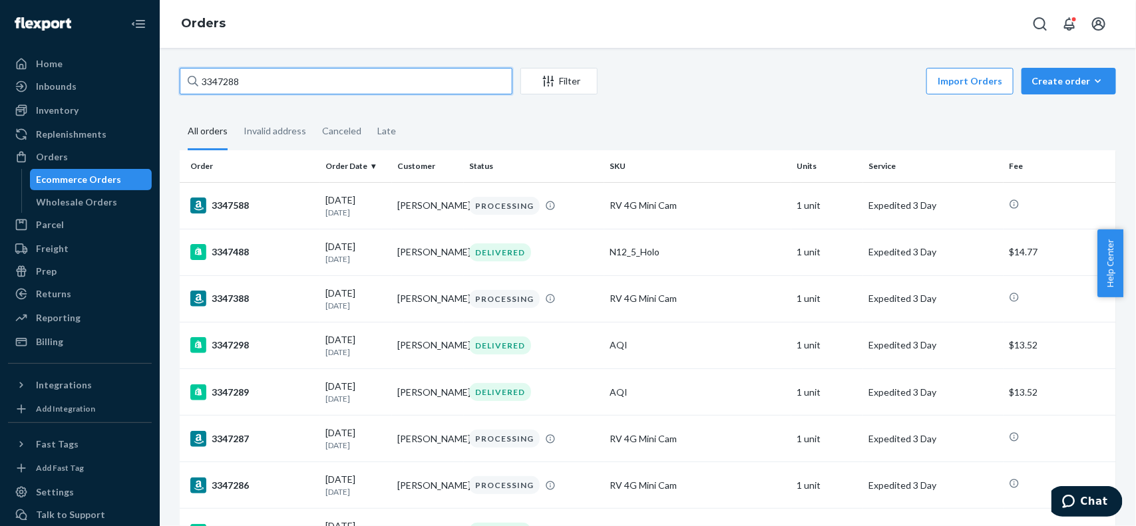
paste input "415"
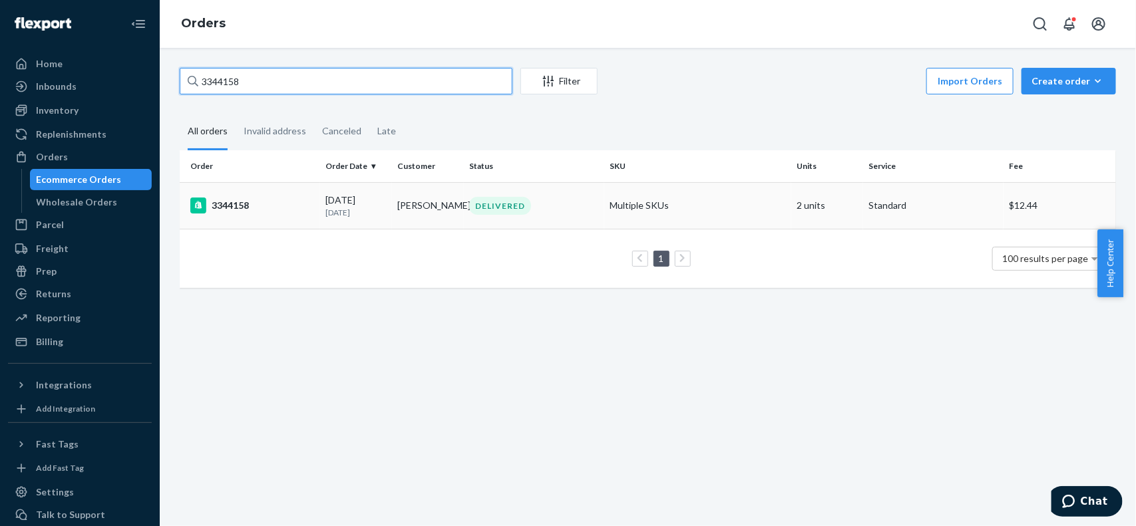
type input "3344158"
click at [291, 203] on div "3344158" at bounding box center [252, 206] width 124 height 16
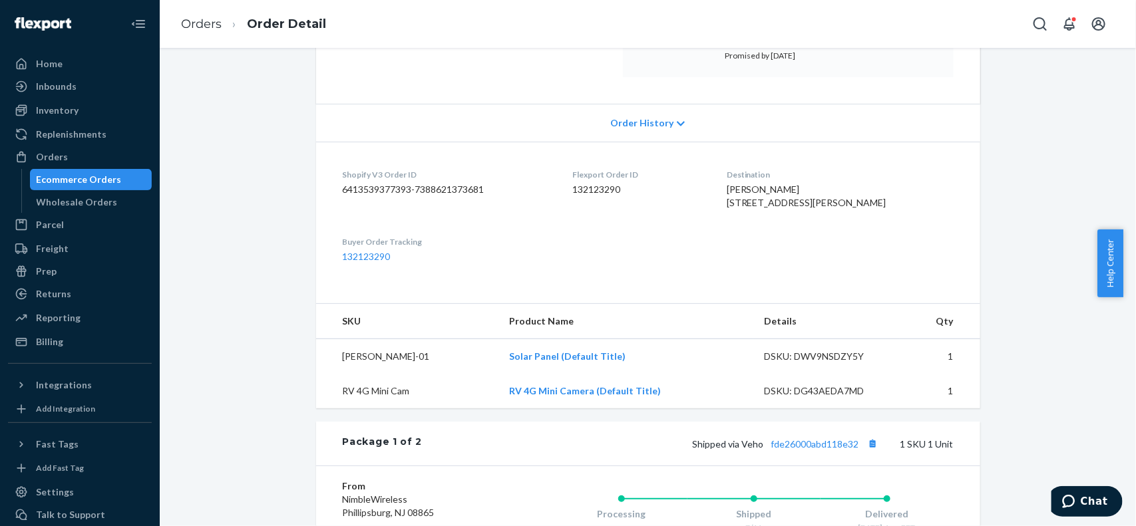
scroll to position [250, 0]
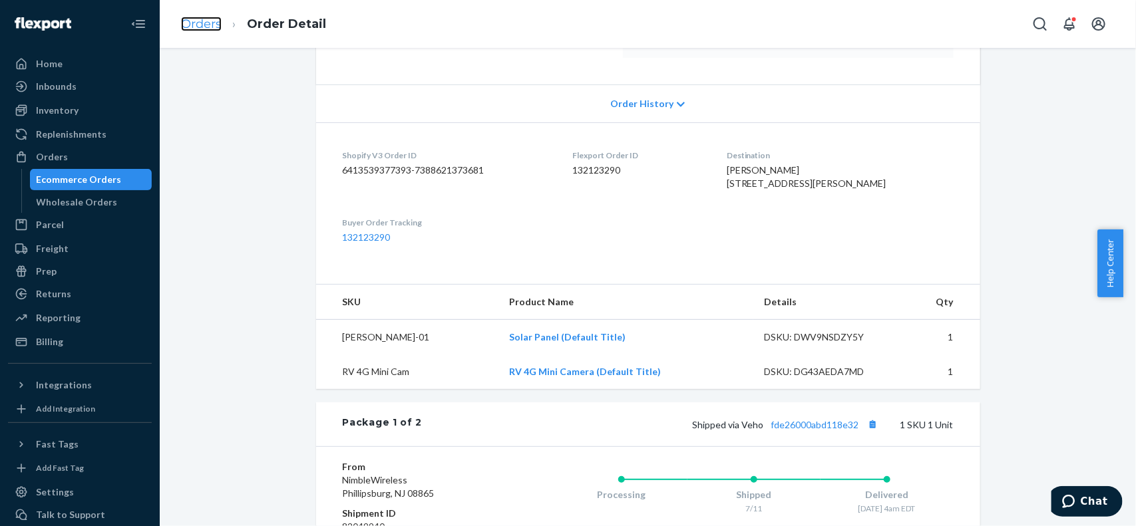
click at [197, 18] on link "Orders" at bounding box center [201, 24] width 41 height 15
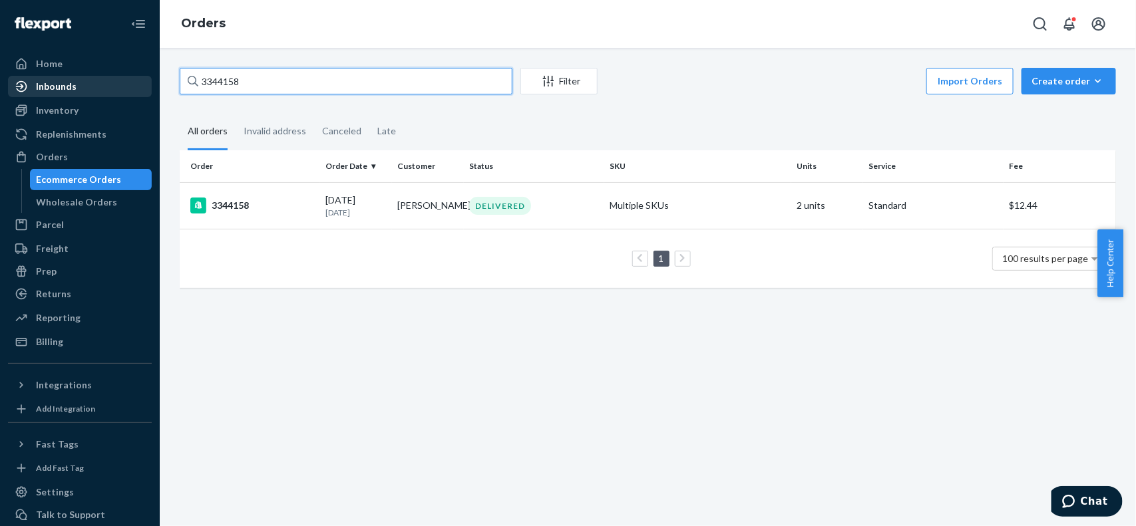
drag, startPoint x: 403, startPoint y: 87, endPoint x: 35, endPoint y: 93, distance: 367.4
click at [35, 93] on div "Home Inbounds Shipping Plans Problems Inventory Products Replenishments Orders …" at bounding box center [568, 263] width 1136 height 526
paste input "272"
paste input "14"
paste input "335"
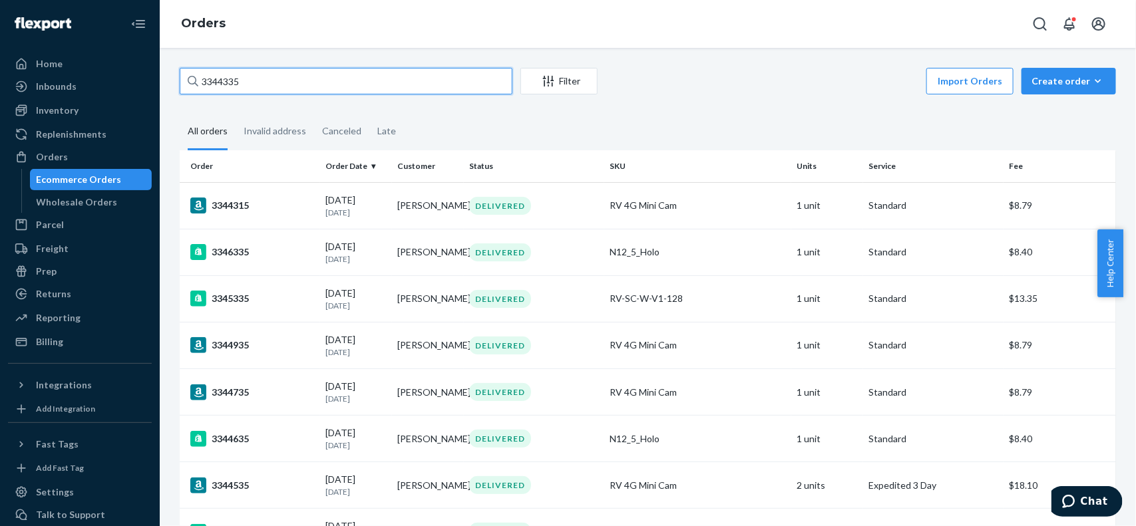
paste input "286"
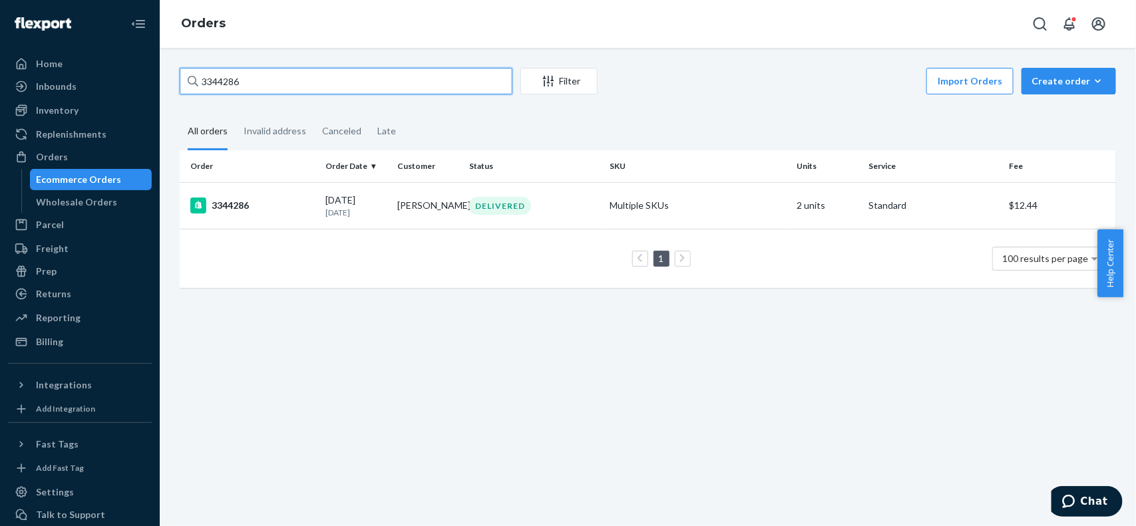
paste input "353"
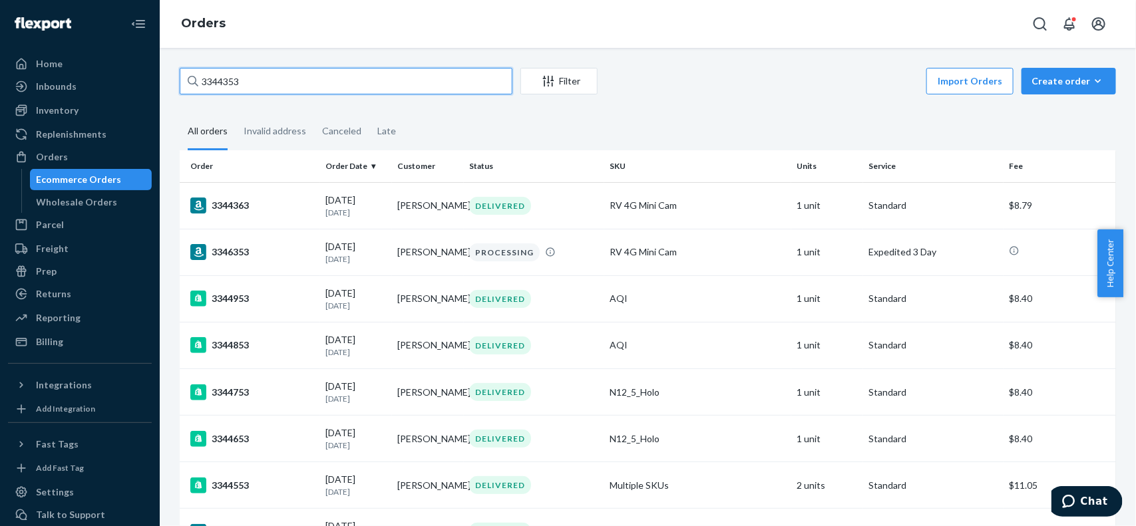
paste input "409"
paste input "394"
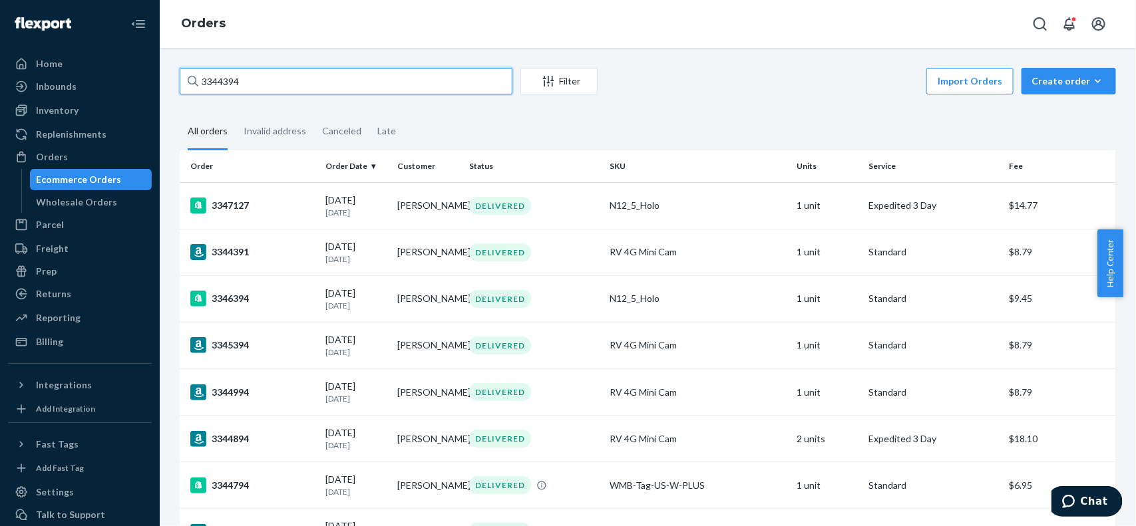
paste input "511"
paste input "64"
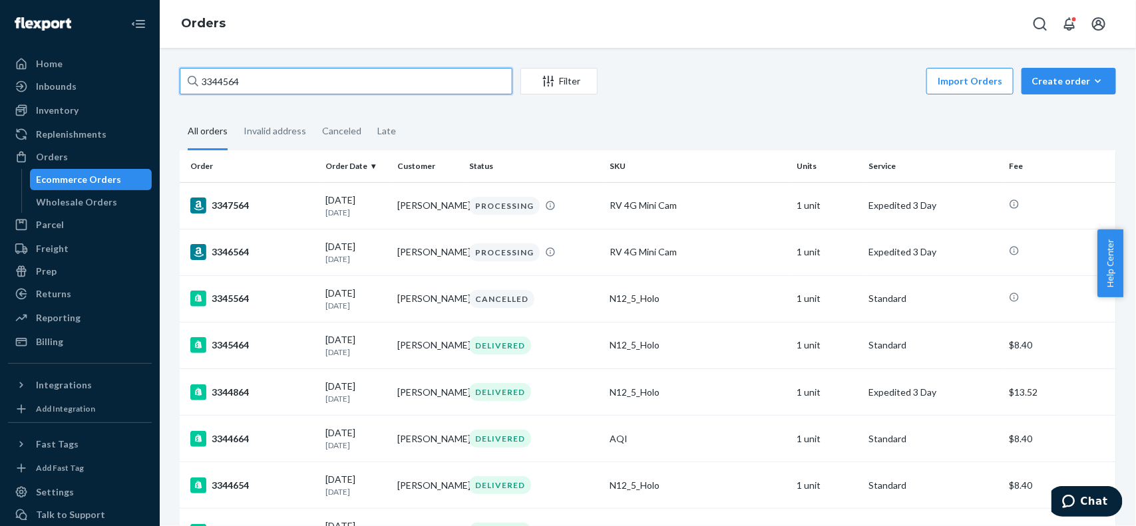
paste input "619"
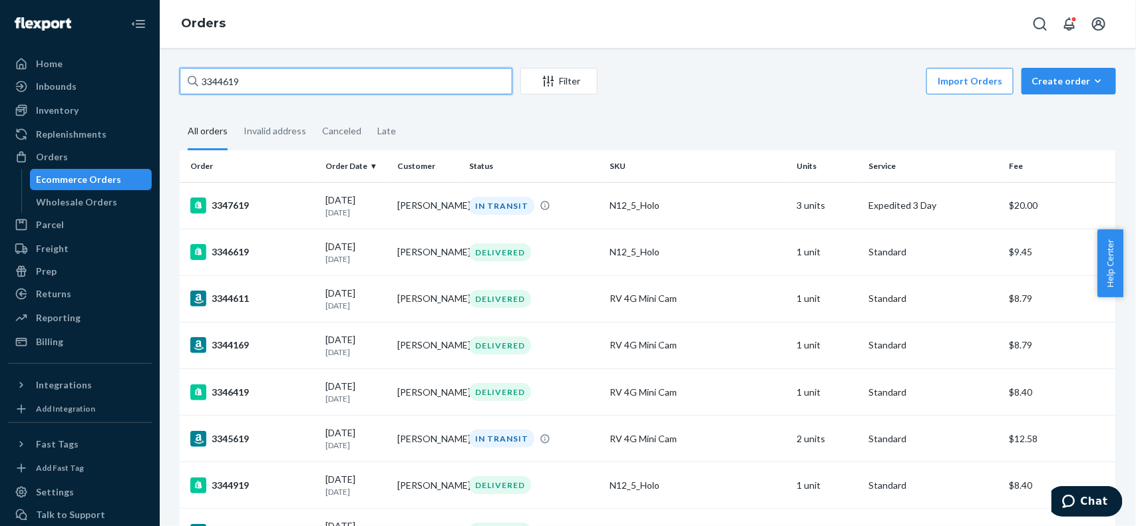
paste input "717"
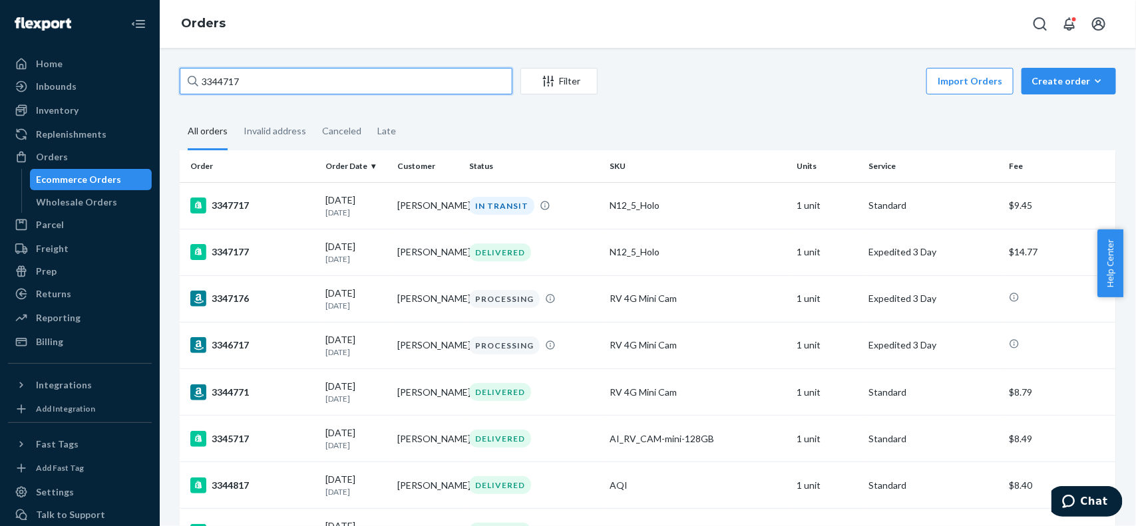
paste input "50"
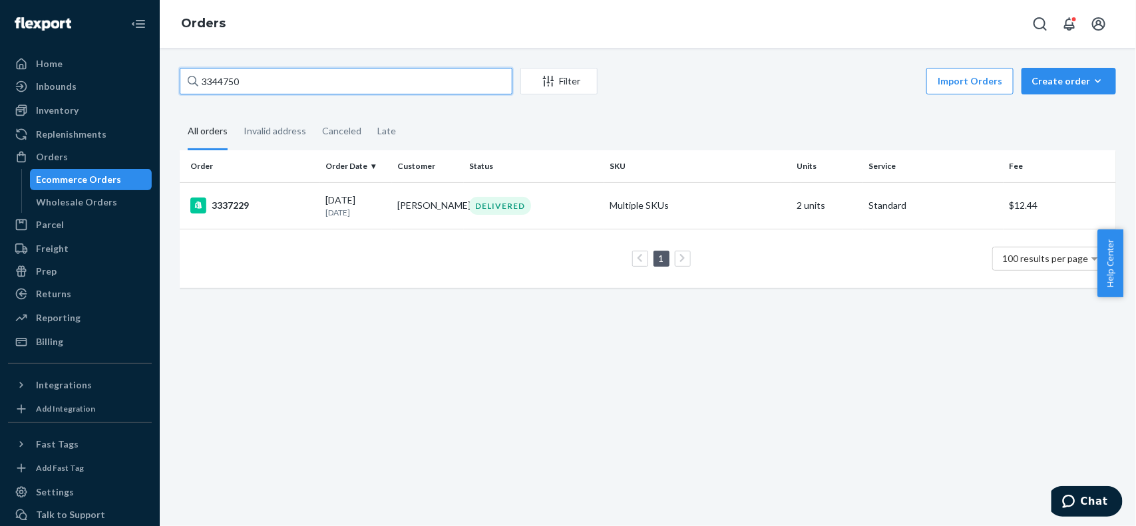
paste input "17"
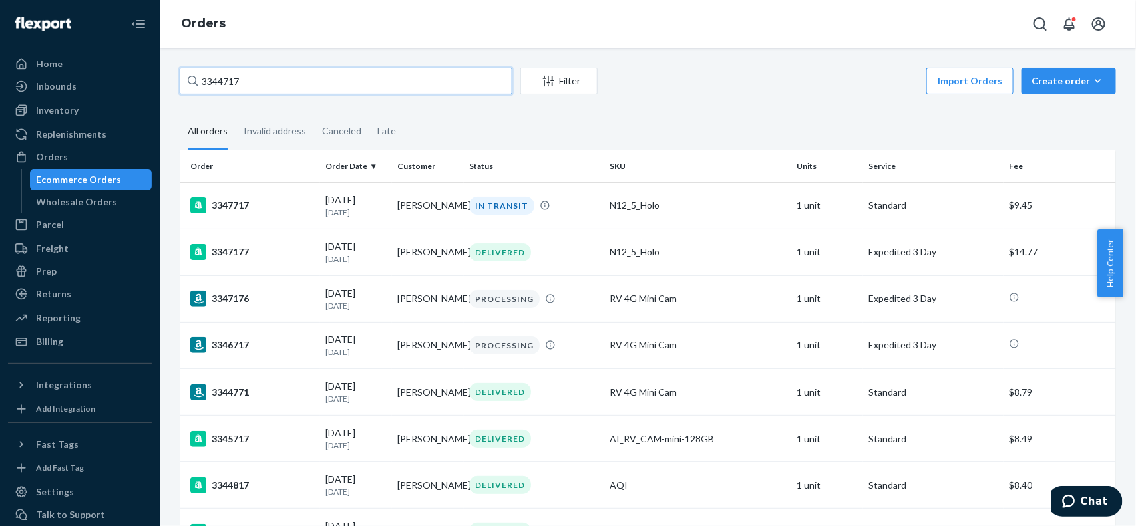
paste input "50"
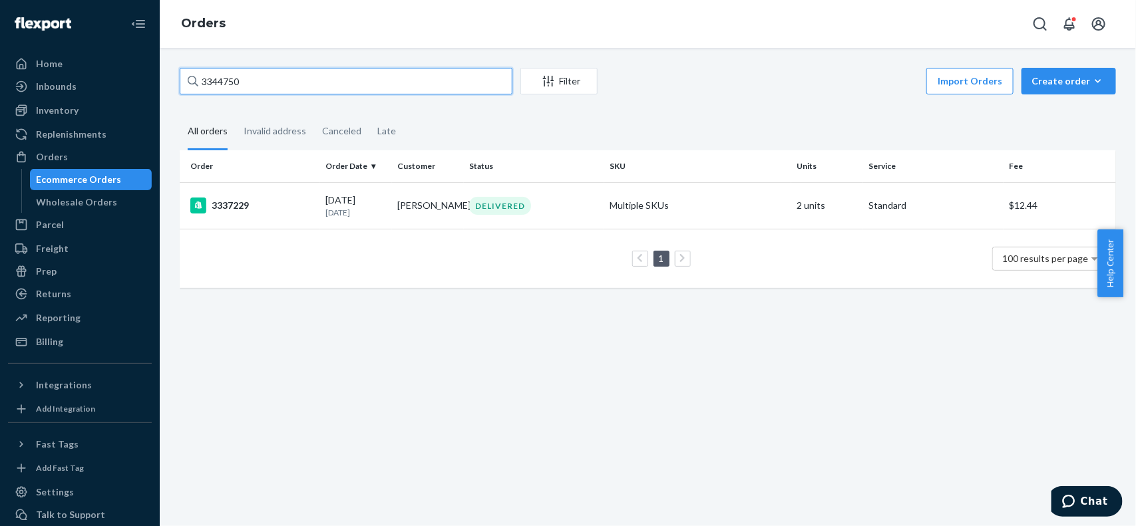
paste input "Glenn Rhodes"
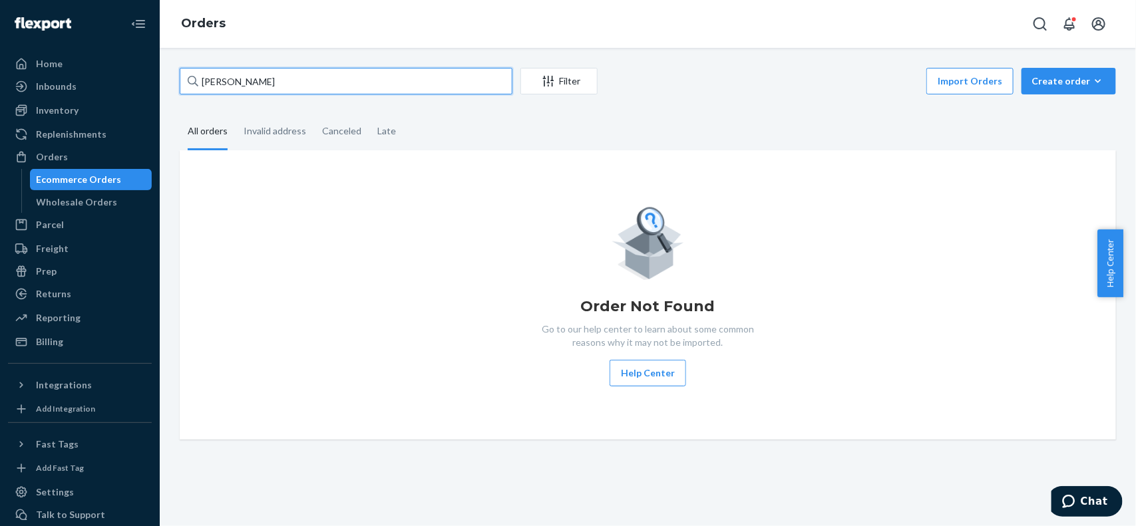
paste input "Brenda Calkin"
type input "Brenda Calkins"
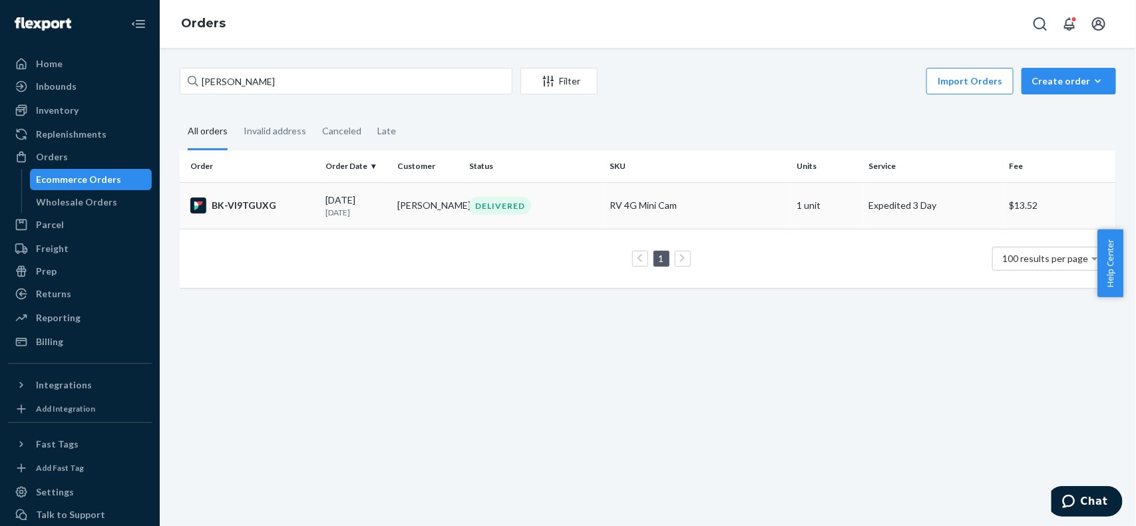
click at [297, 211] on div "BK-VI9TGUXG" at bounding box center [252, 206] width 124 height 16
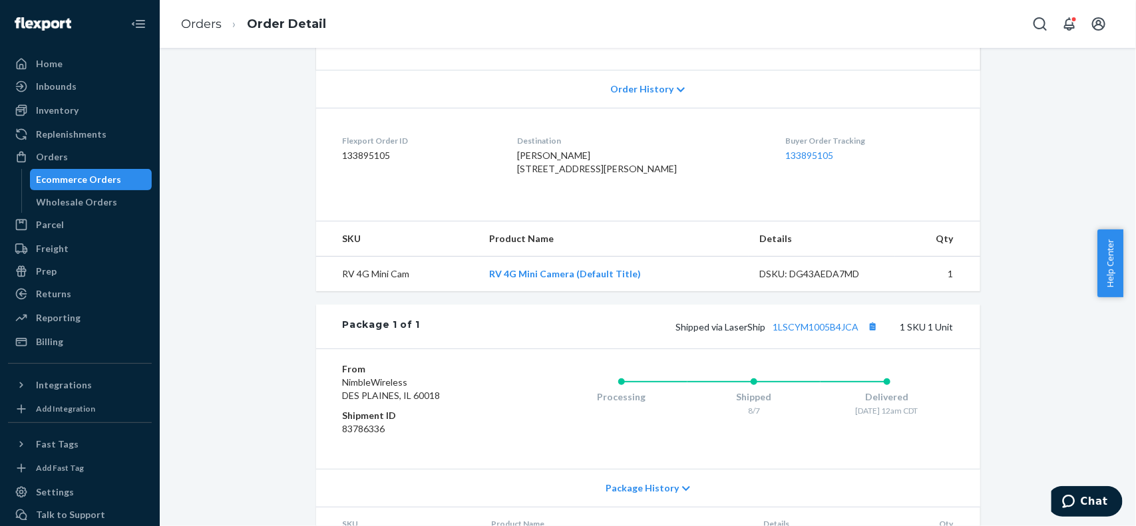
scroll to position [333, 0]
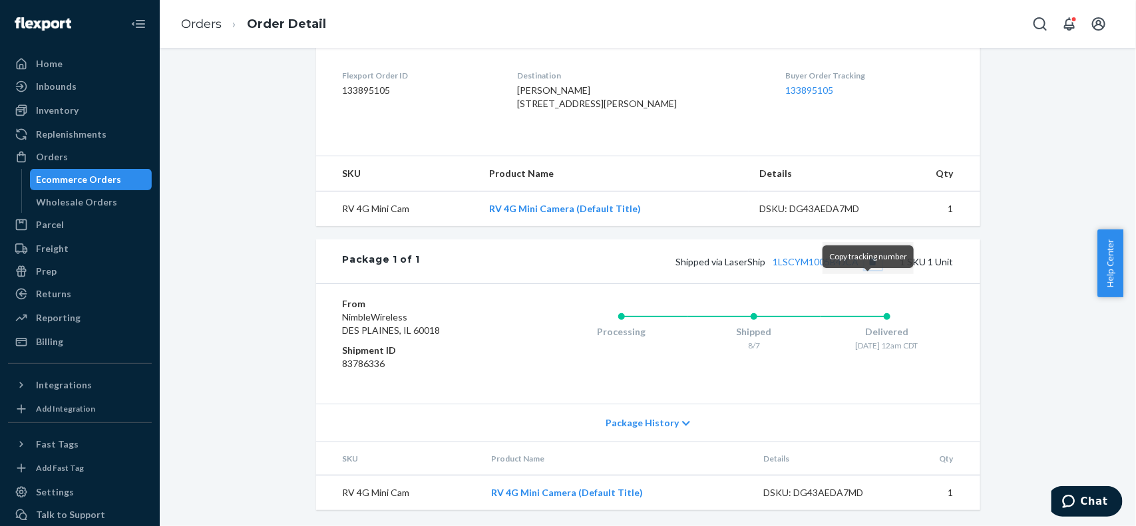
click at [867, 270] on button "Copy tracking number" at bounding box center [872, 261] width 17 height 17
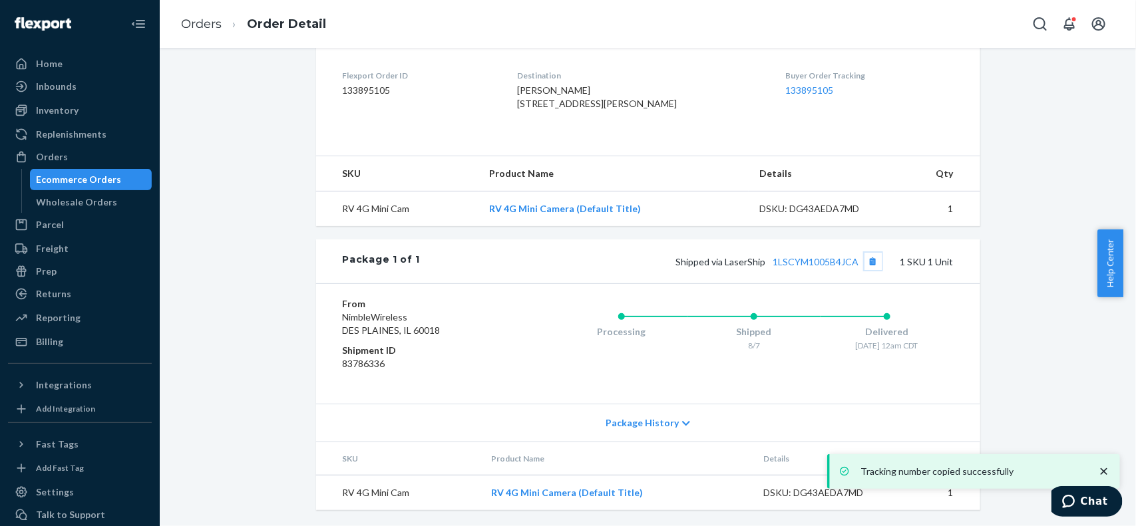
scroll to position [357, 0]
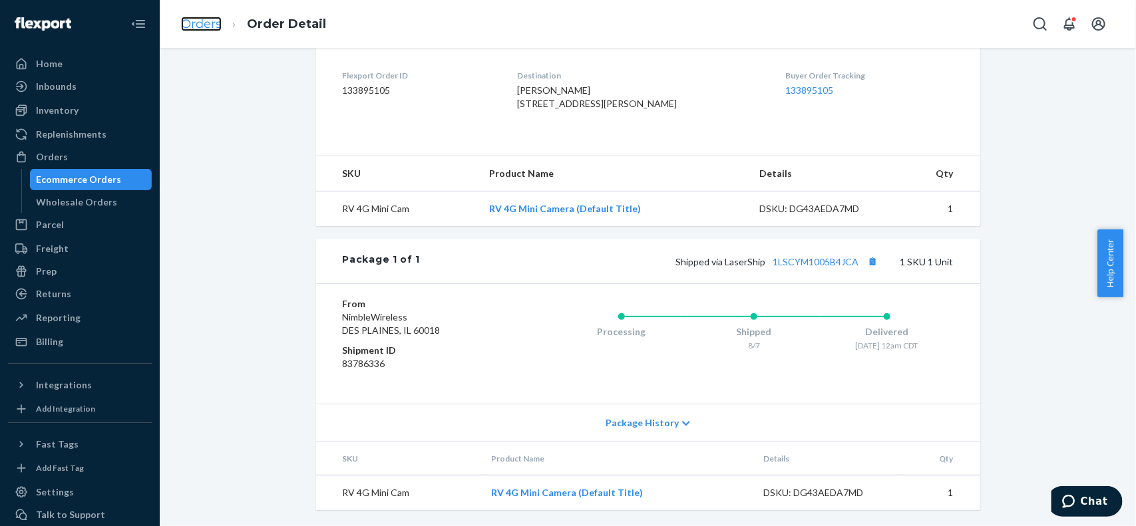
click at [208, 29] on link "Orders" at bounding box center [201, 24] width 41 height 15
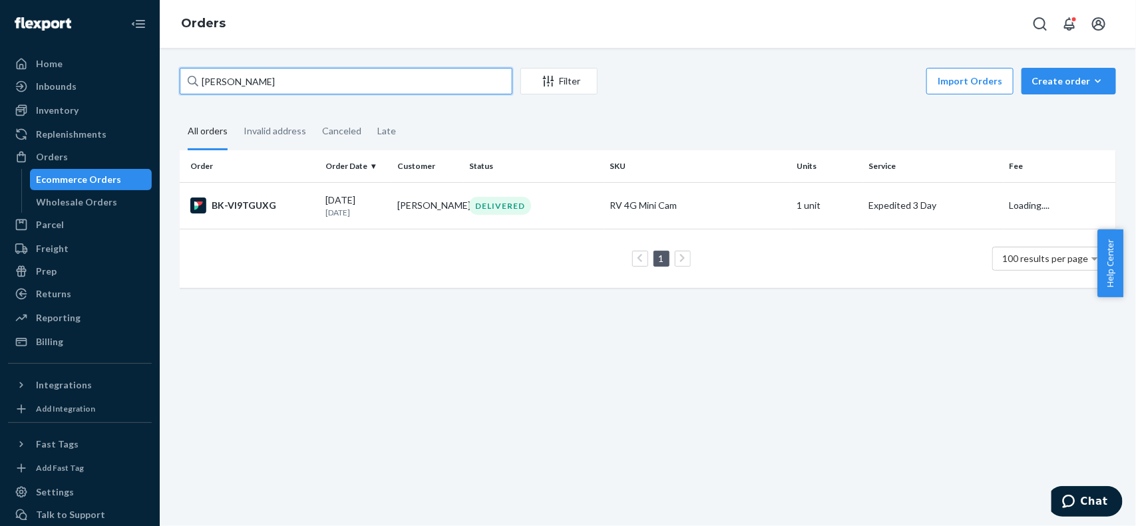
drag, startPoint x: 283, startPoint y: 80, endPoint x: 217, endPoint y: 75, distance: 66.7
click at [94, 83] on div "Home Inbounds Shipping Plans Problems Inventory Products Replenishments Orders …" at bounding box center [568, 263] width 1136 height 526
paste input "3344881"
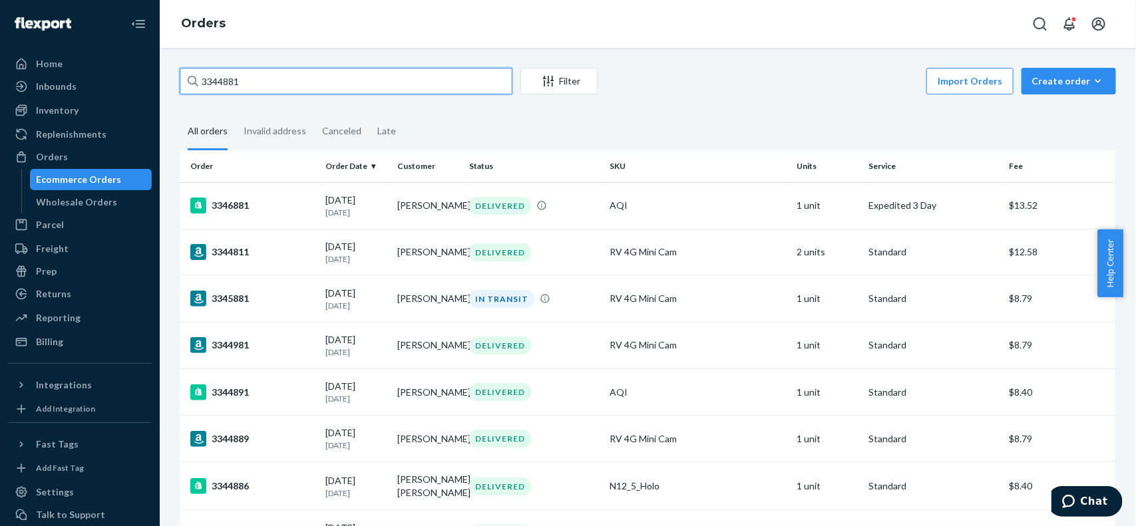
paste input "952"
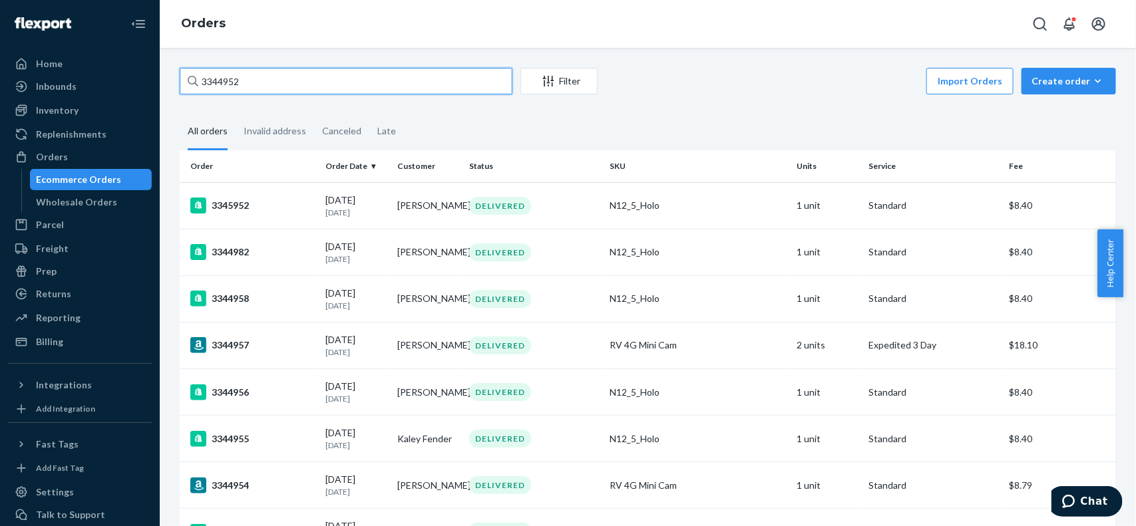
paste input "9"
paste input "5024"
paste input "73"
paste input "159"
paste input "074"
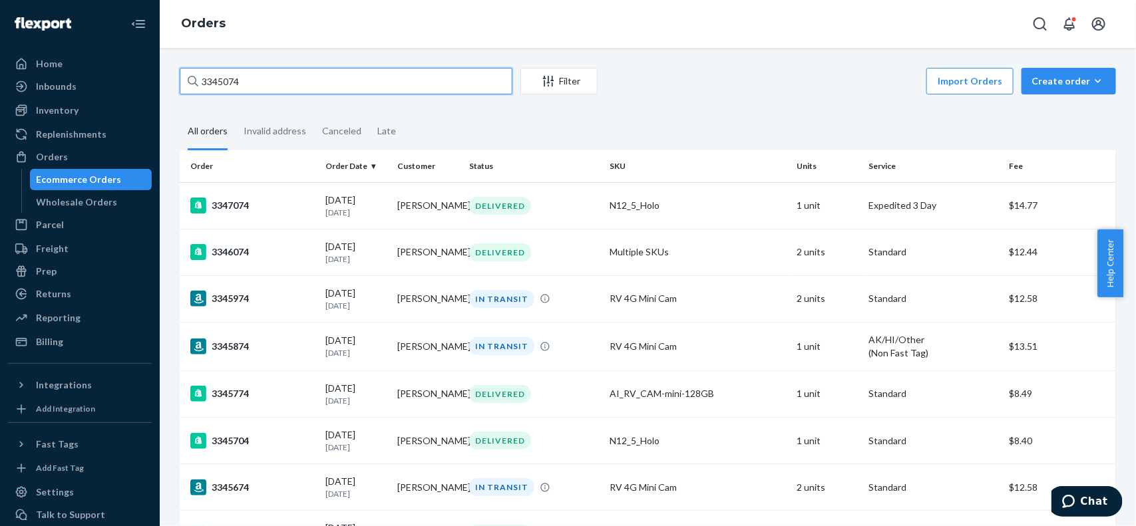
paste input "286"
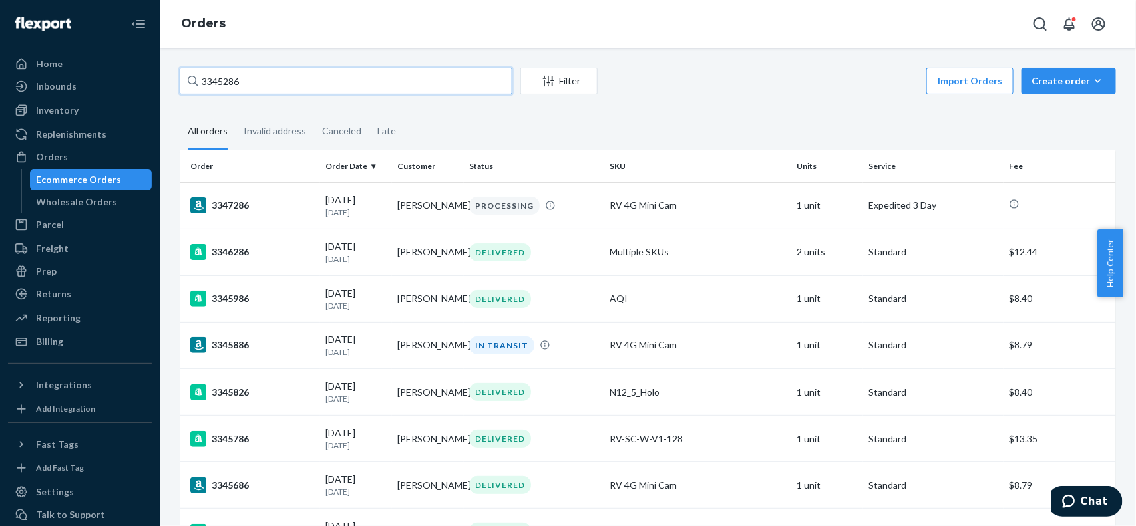
paste input "307"
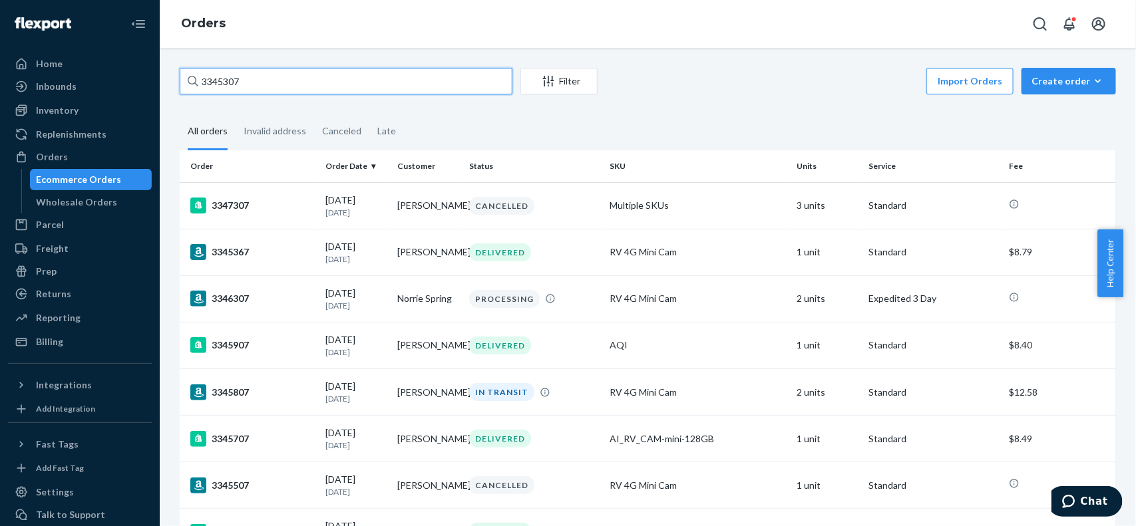
paste input "0"
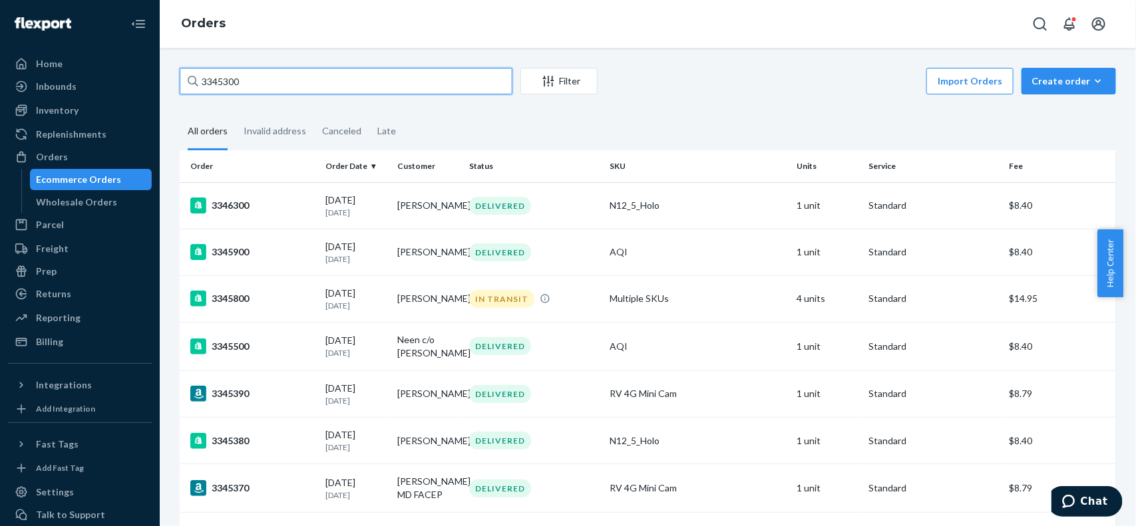
paste input "12"
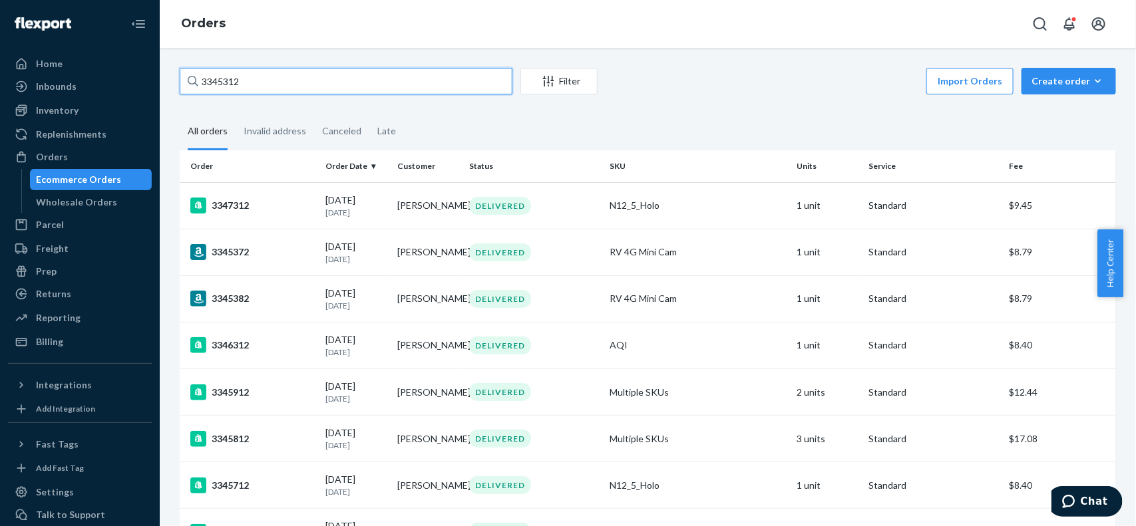
paste input "68"
paste input "14"
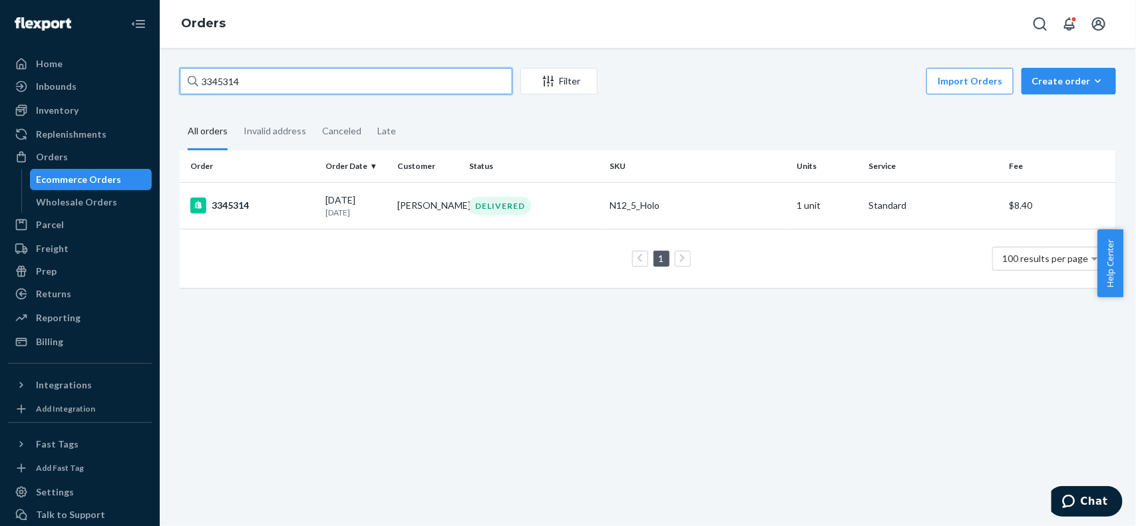
paste input "400"
paste input "22"
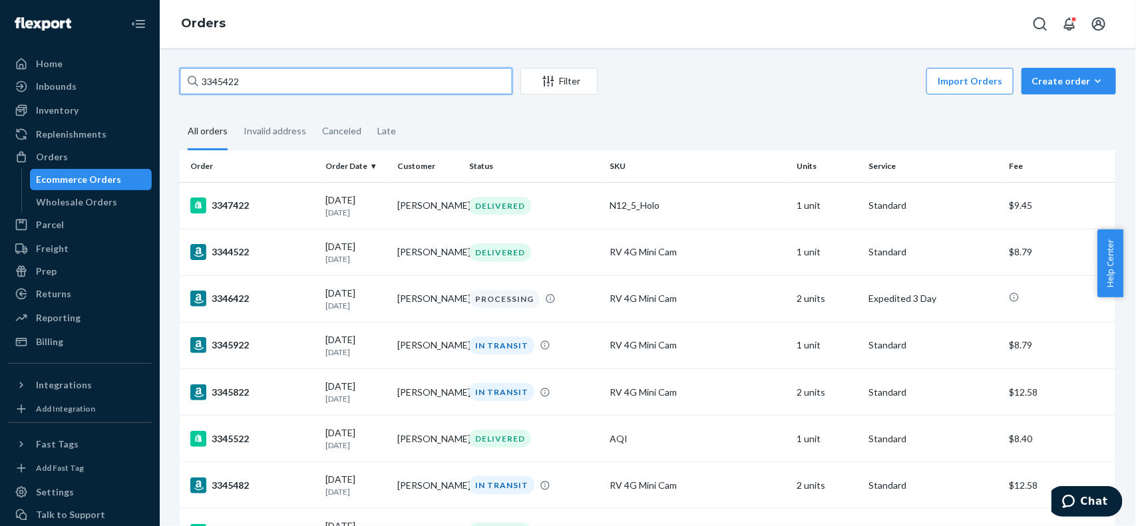
paste input "17"
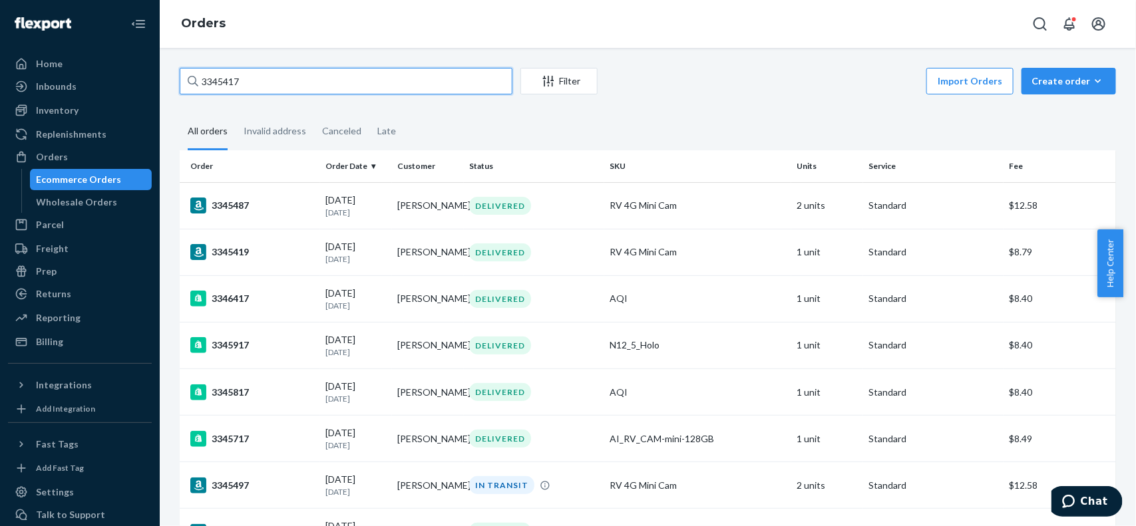
paste input "05"
paste input "12"
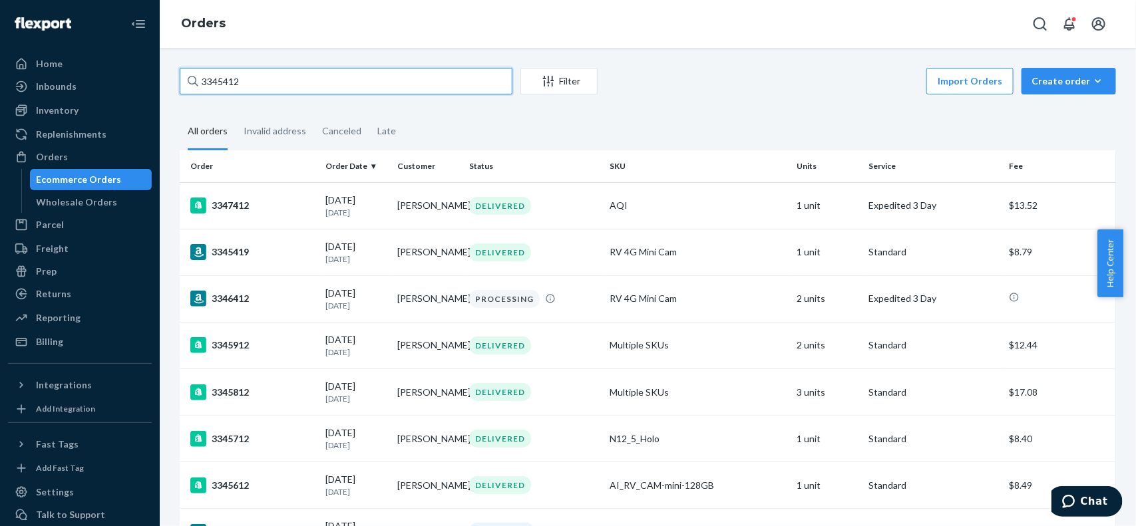
paste input "98"
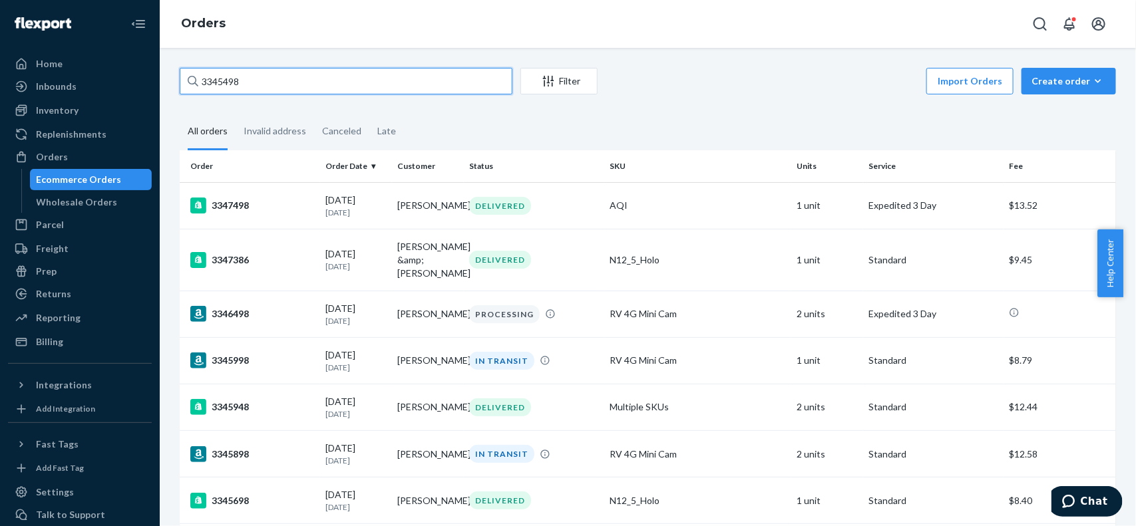
paste input "72"
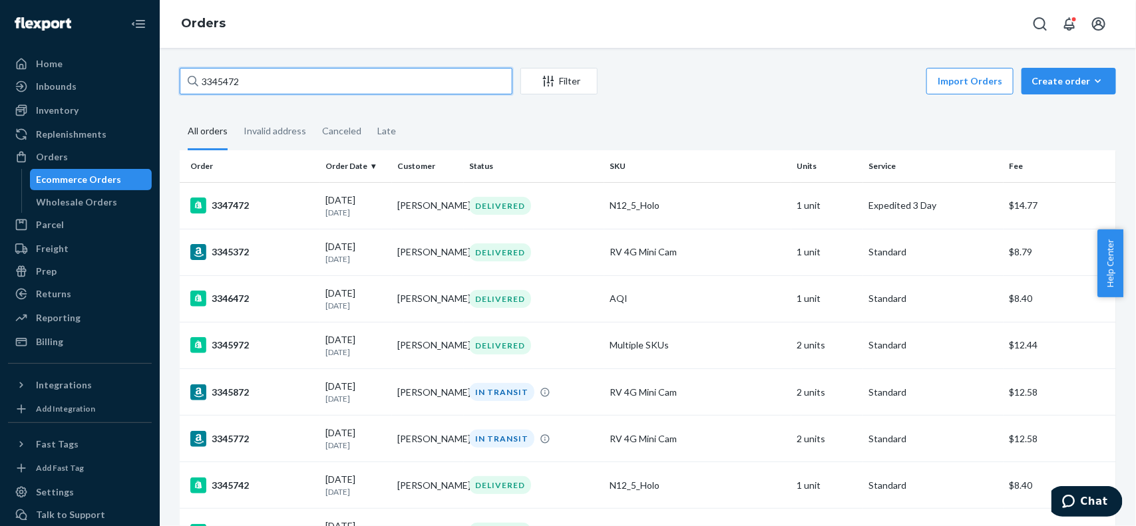
paste input "528"
paste input "10"
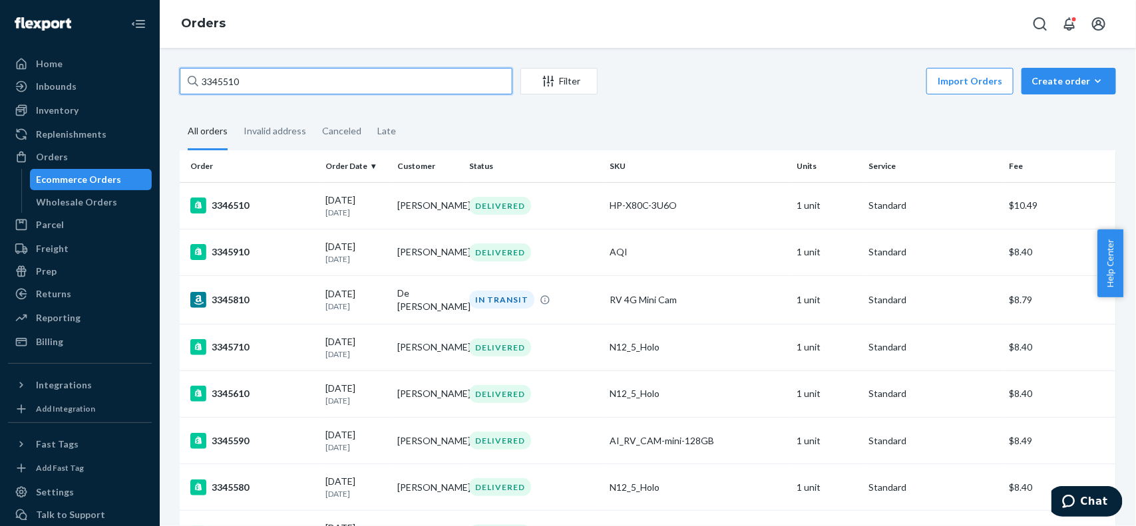
paste input "2"
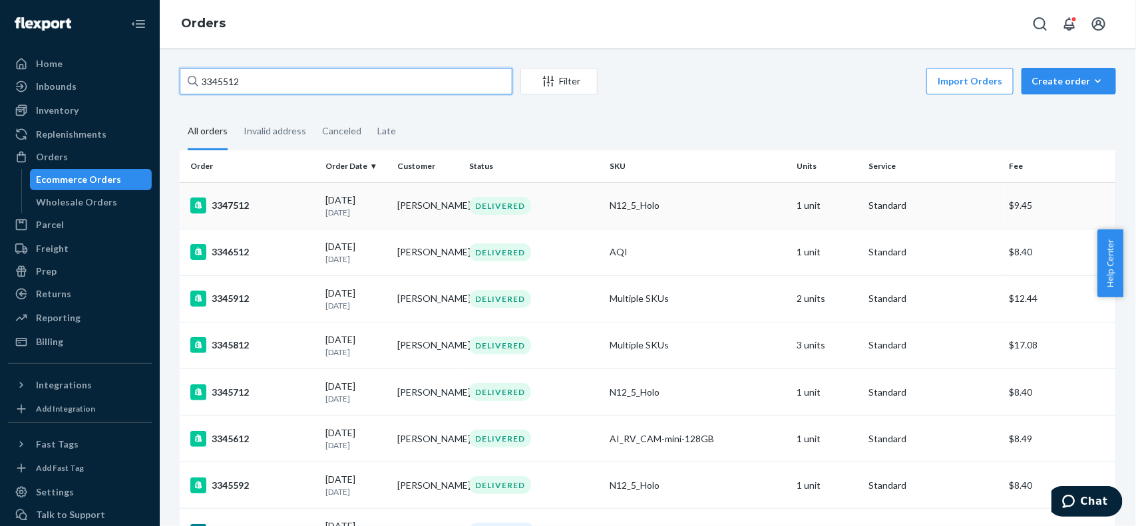
paste input "491"
paste input "542"
paste input "683"
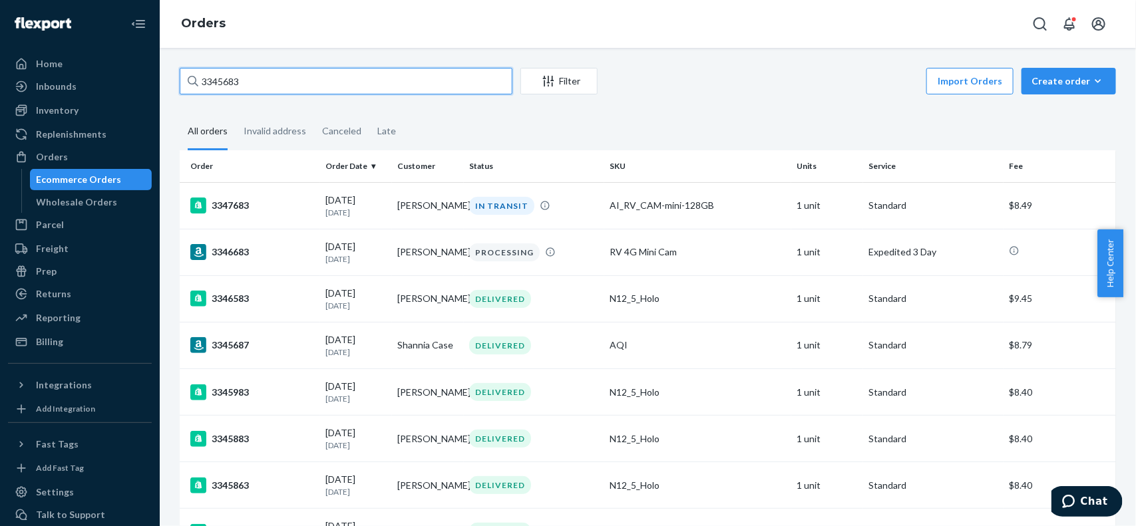
paste input "07"
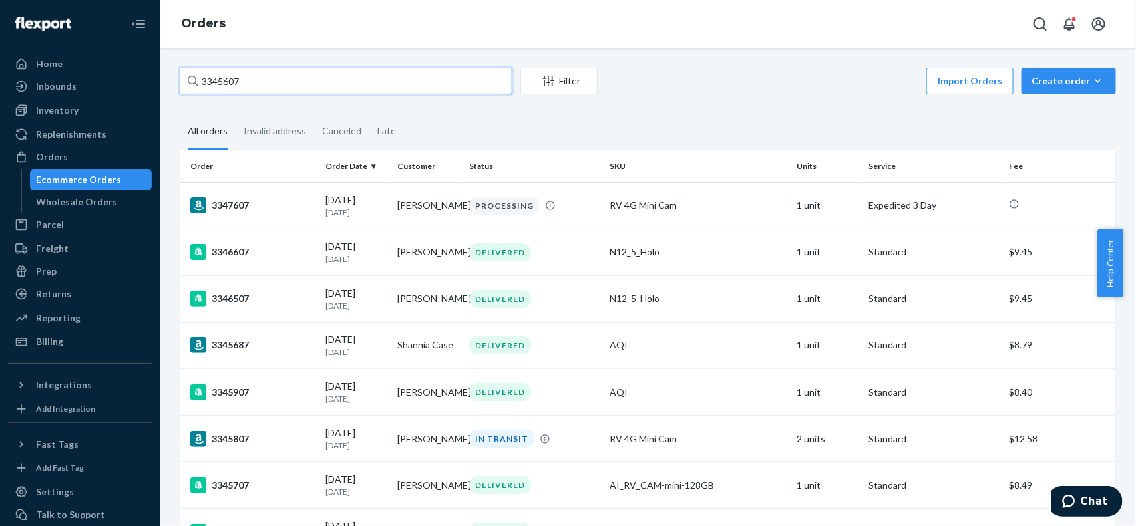
paste input "7335"
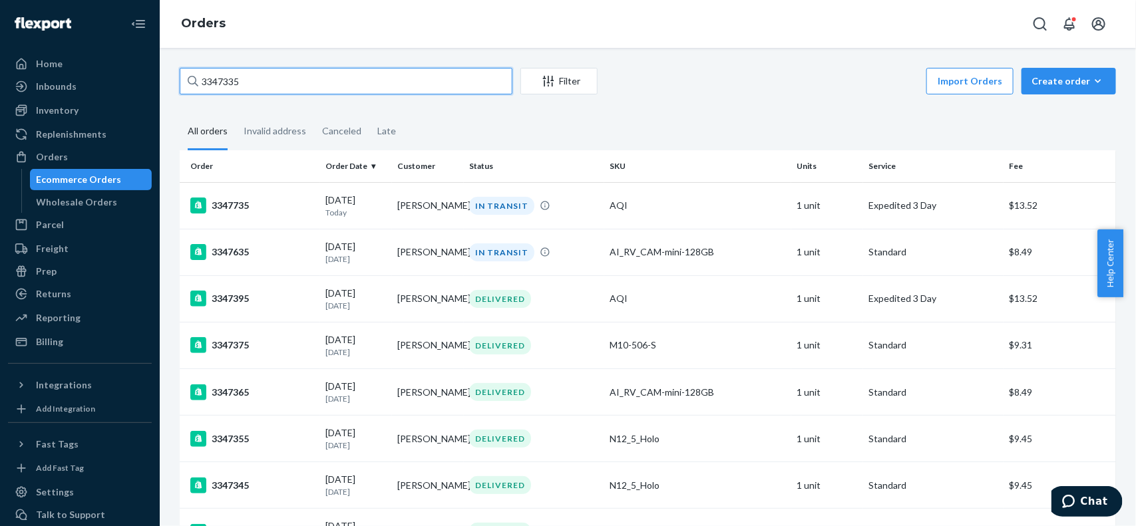
paste input "439"
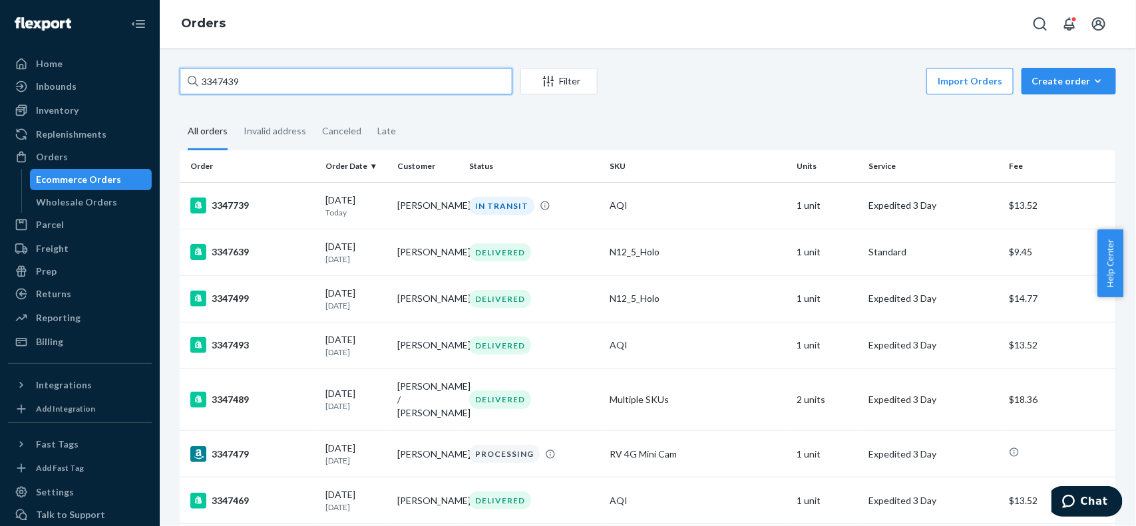
paste input "17"
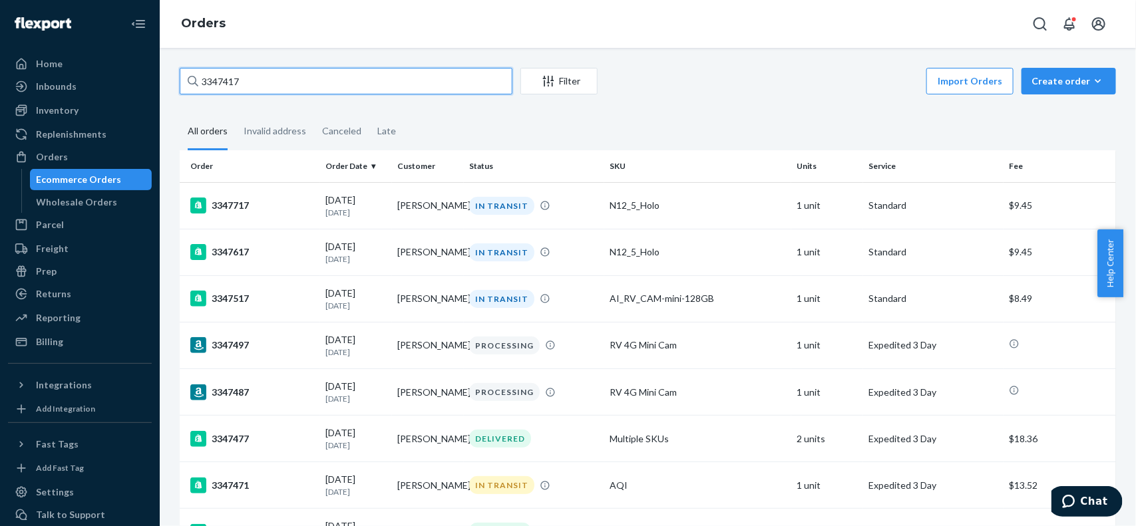
paste input "558"
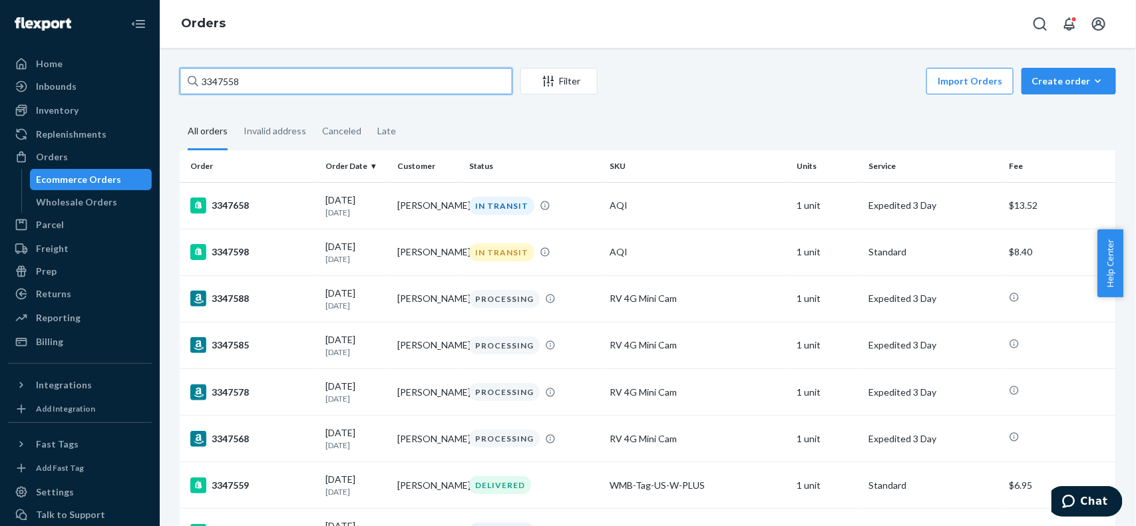
paste input "46"
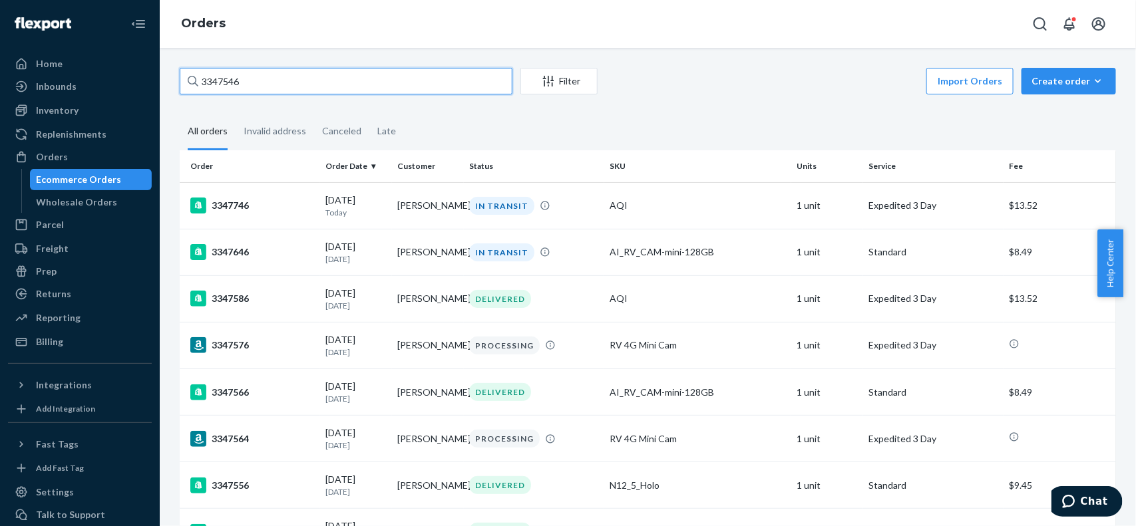
paste input "2"
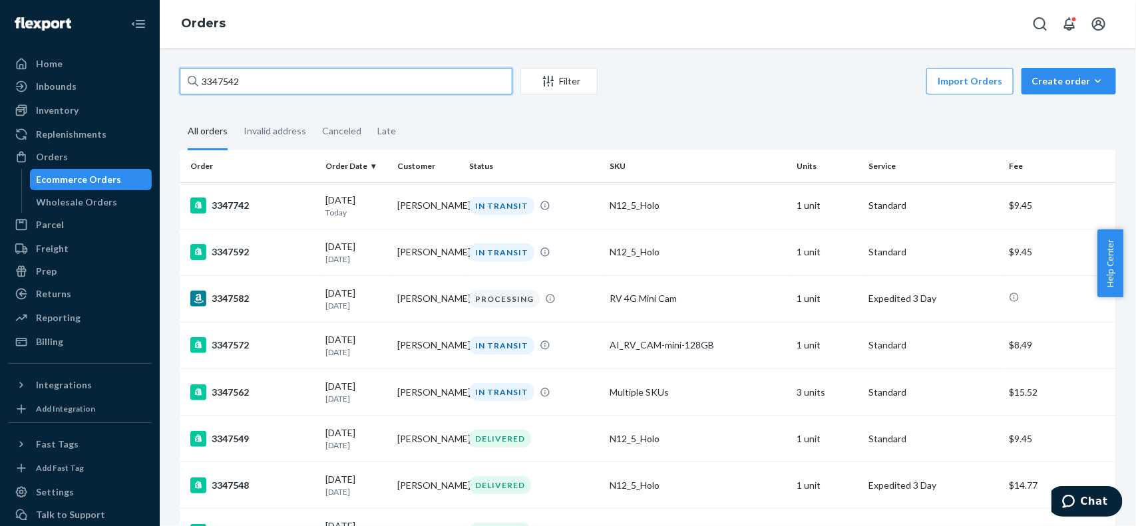
paste input "5447"
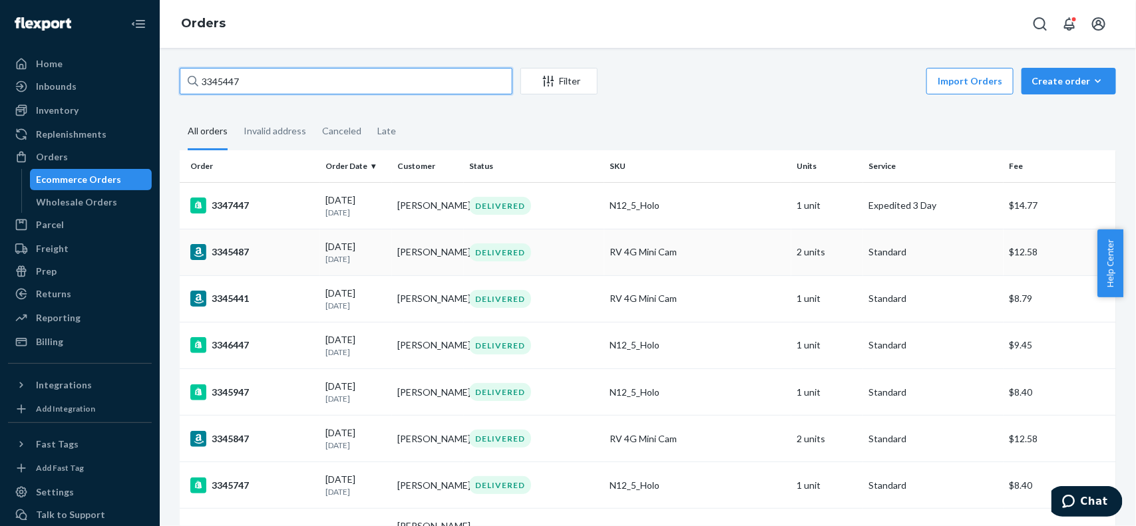
paste input "Cynthia Ploen"
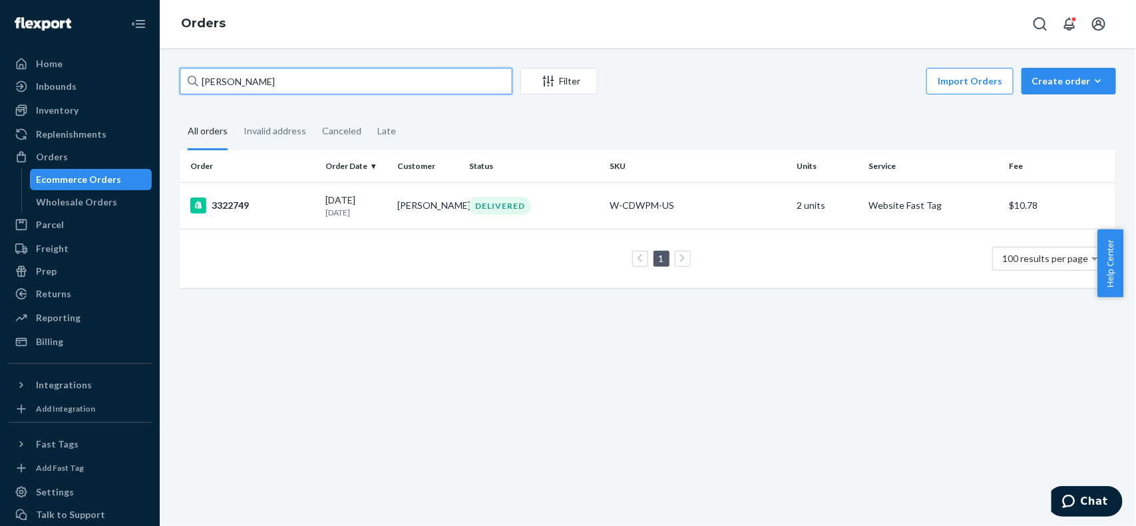
drag, startPoint x: 357, startPoint y: 85, endPoint x: 204, endPoint y: 1, distance: 175.1
click at [42, 24] on div "Home Inbounds Shipping Plans Problems Inventory Products Replenishments Orders …" at bounding box center [568, 263] width 1136 height 526
paste input "133522351"
drag, startPoint x: 366, startPoint y: 85, endPoint x: 94, endPoint y: 44, distance: 274.5
click at [1, 57] on div "Home Inbounds Shipping Plans Problems Inventory Products Replenishments Orders …" at bounding box center [568, 263] width 1136 height 526
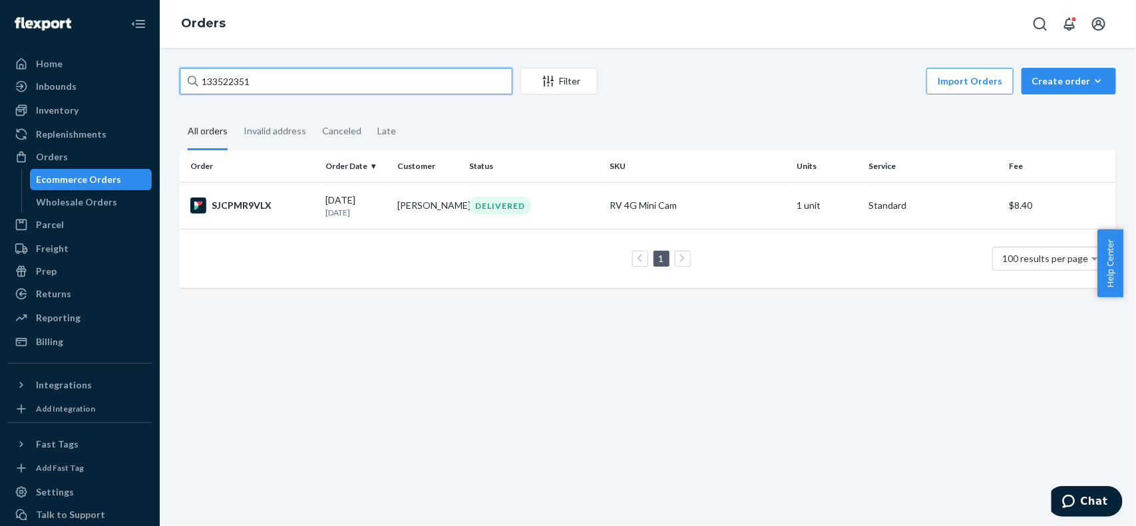
paste input "Nancy Ferguson"
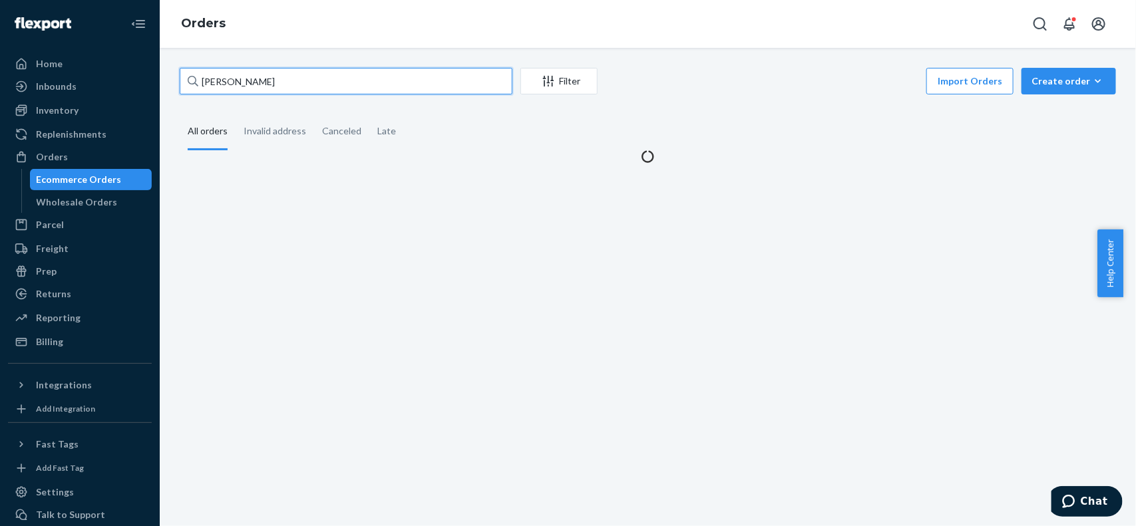
type input "Nancy Ferguson"
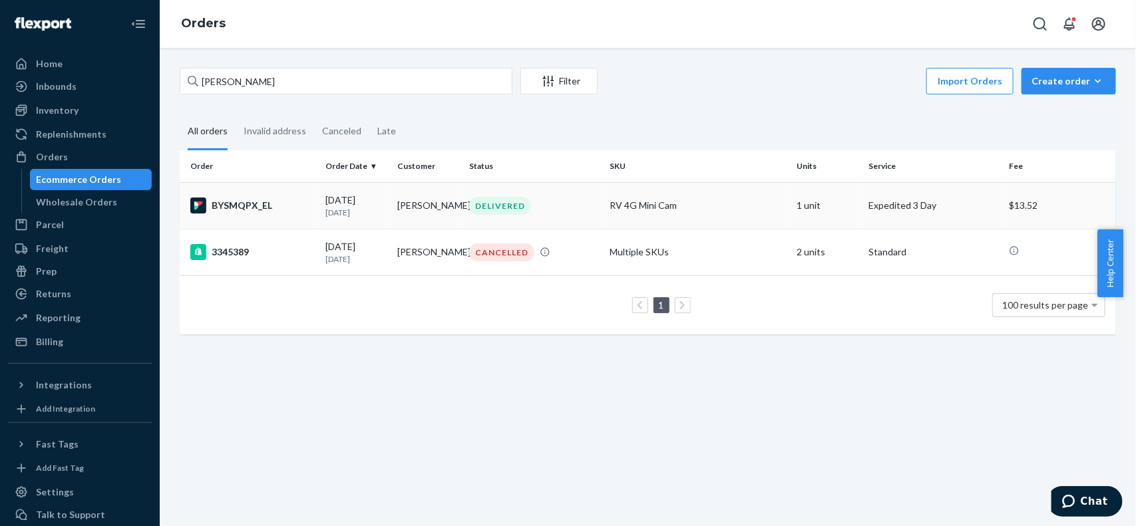
click at [303, 215] on td "BYSMQPX_EL" at bounding box center [250, 205] width 140 height 47
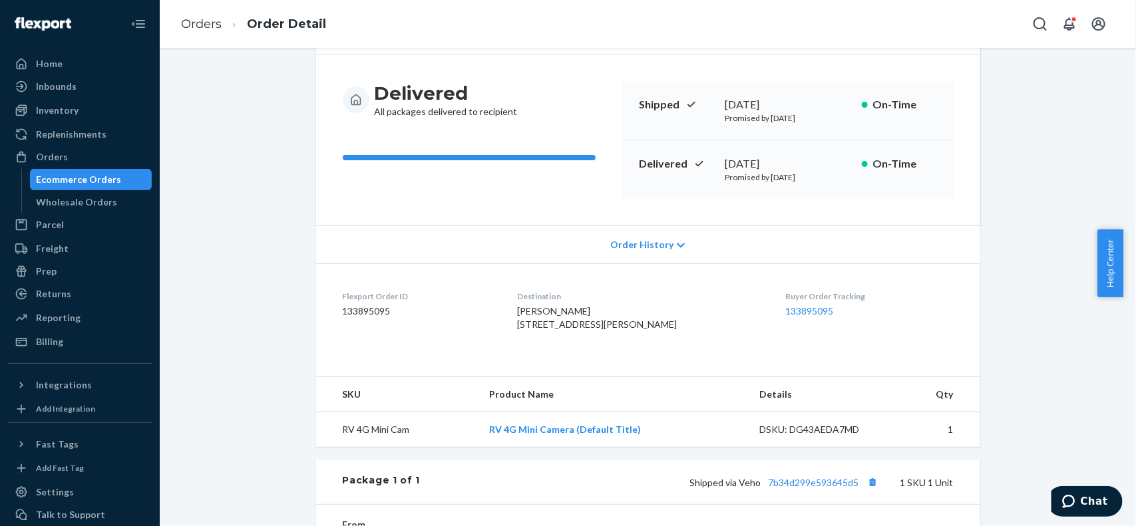
scroll to position [250, 0]
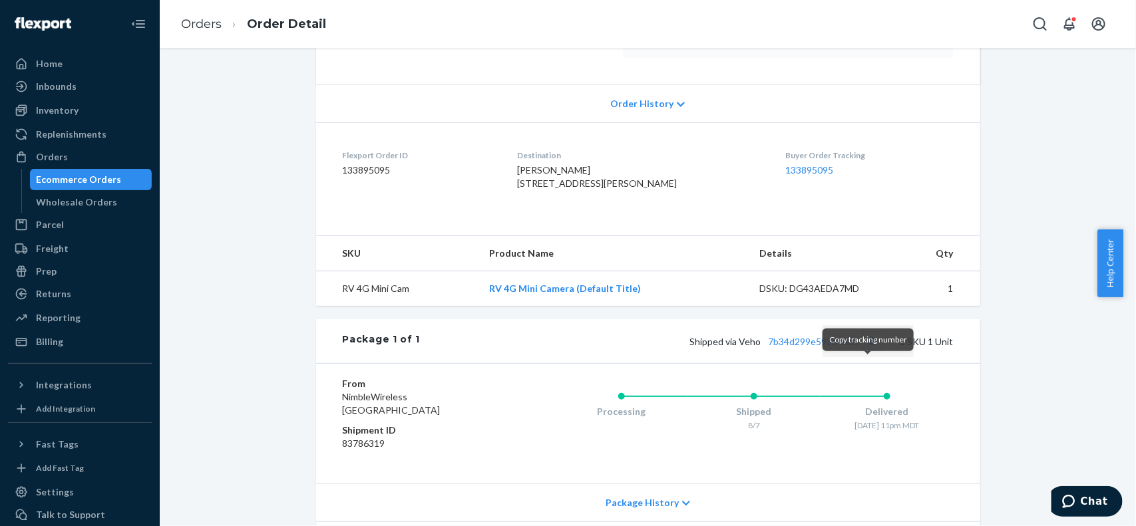
drag, startPoint x: 866, startPoint y: 368, endPoint x: 902, endPoint y: 359, distance: 37.0
click at [868, 350] on button "Copy tracking number" at bounding box center [872, 341] width 17 height 17
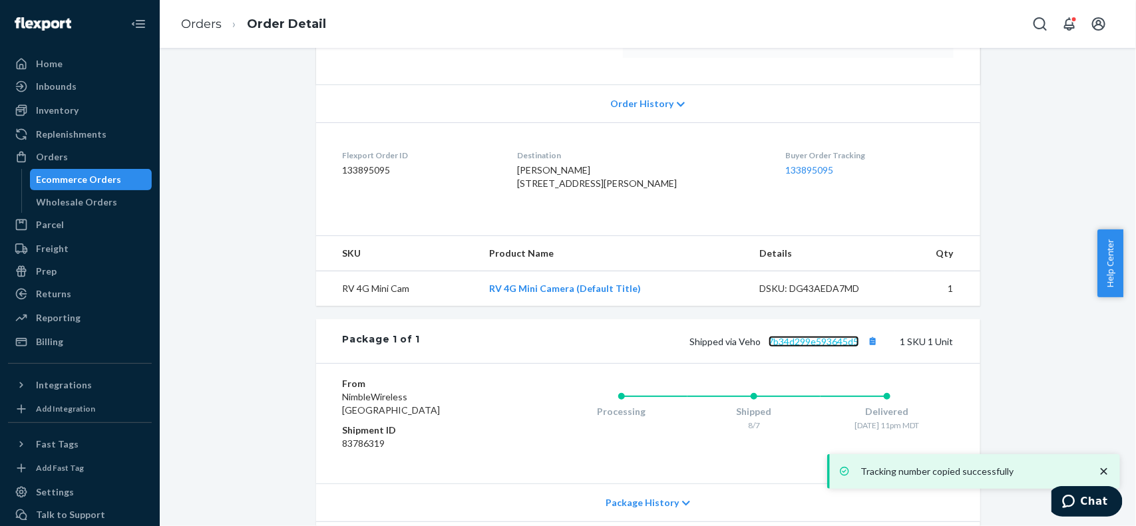
click at [813, 347] on link "7b34d299e593645d5" at bounding box center [814, 341] width 91 height 11
click at [190, 19] on link "Orders" at bounding box center [201, 24] width 41 height 15
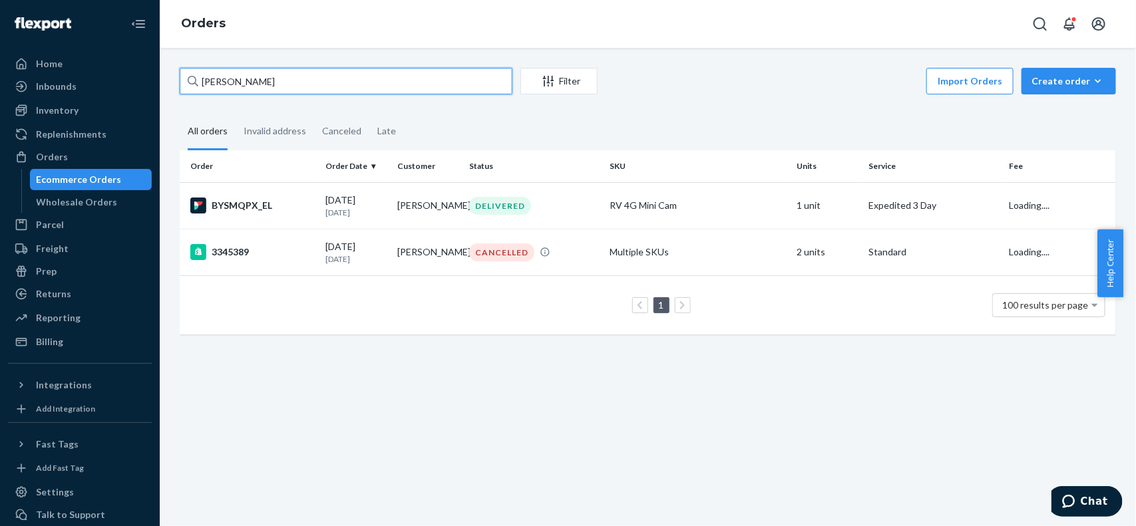
drag, startPoint x: 421, startPoint y: 74, endPoint x: 872, endPoint y: 81, distance: 451.3
click at [0, 78] on div "Home Inbounds Shipping Plans Problems Inventory Products Replenishments Orders …" at bounding box center [568, 263] width 1136 height 526
paste input "3345449"
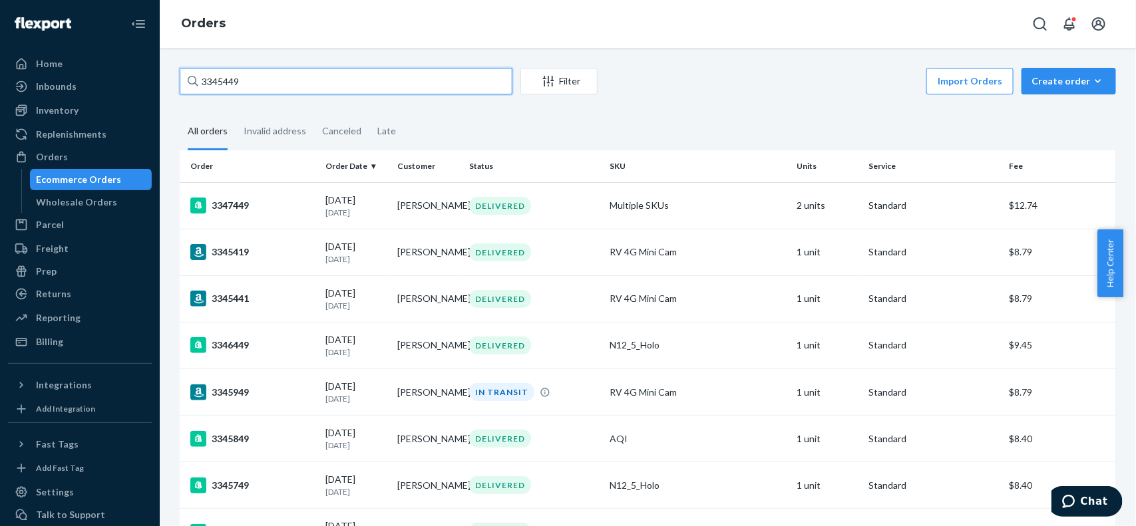
drag, startPoint x: 431, startPoint y: 82, endPoint x: 553, endPoint y: 69, distance: 123.2
click at [3, 74] on div "Home Inbounds Shipping Plans Problems Inventory Products Replenishments Orders …" at bounding box center [568, 263] width 1136 height 526
paste input "Steve Stochaj"
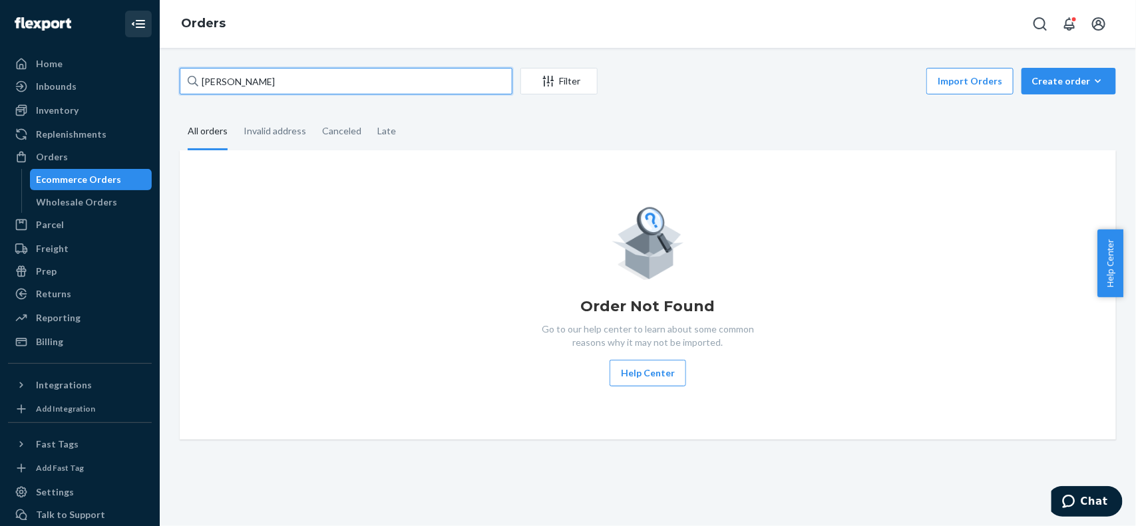
drag, startPoint x: 326, startPoint y: 77, endPoint x: 134, endPoint y: 31, distance: 197.1
click at [13, 58] on div "Home Inbounds Shipping Plans Problems Inventory Products Replenishments Orders …" at bounding box center [568, 263] width 1136 height 526
paste input "3344241"
type input "3344241"
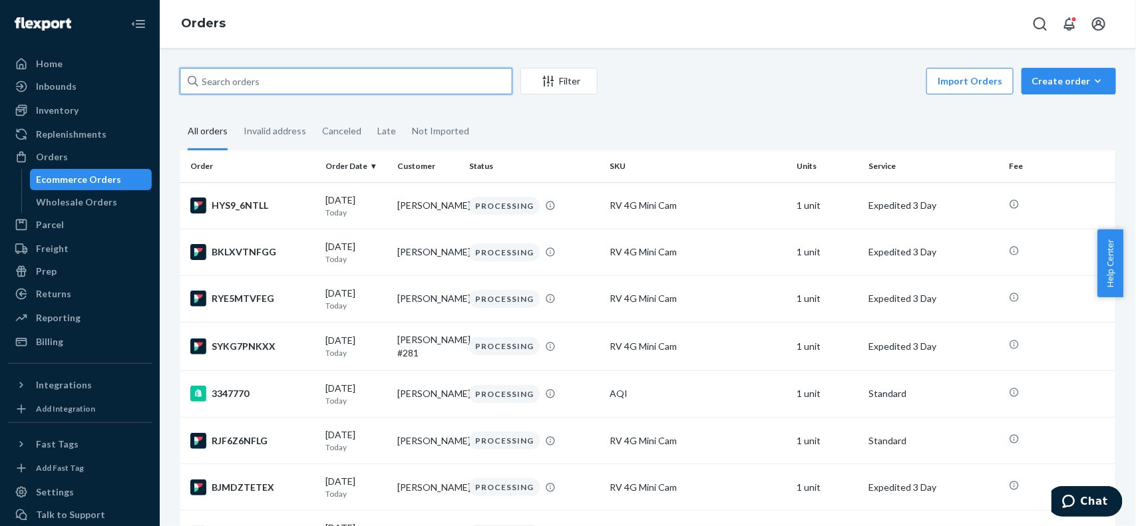
click at [338, 74] on input "text" at bounding box center [346, 81] width 333 height 27
paste input "3344241"
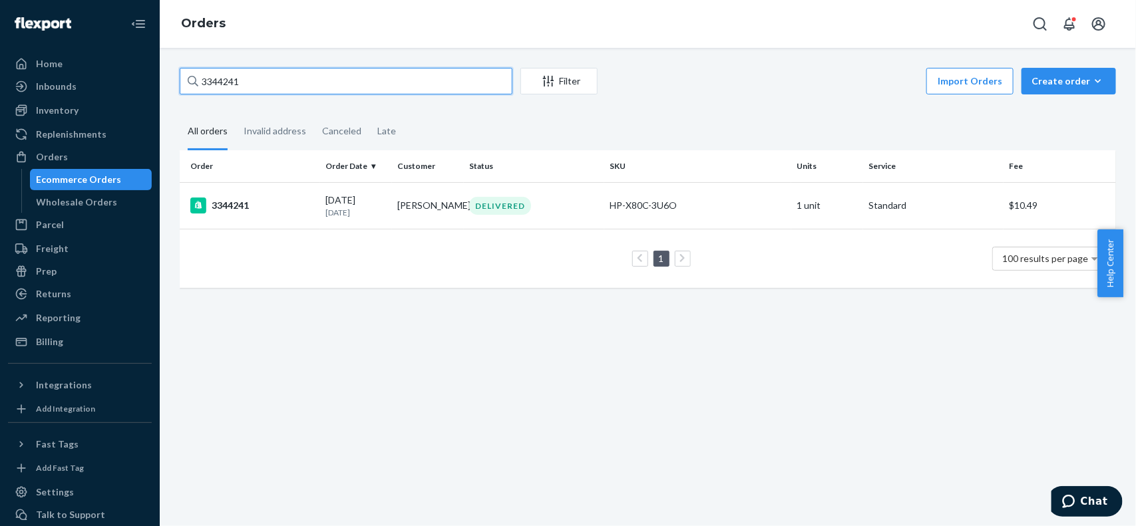
drag, startPoint x: 350, startPoint y: 85, endPoint x: 48, endPoint y: 8, distance: 311.8
click at [23, 15] on div "Home Inbounds Shipping Plans Problems Inventory Products Replenishments Orders …" at bounding box center [568, 263] width 1136 height 526
paste input "[PERSON_NAME]"
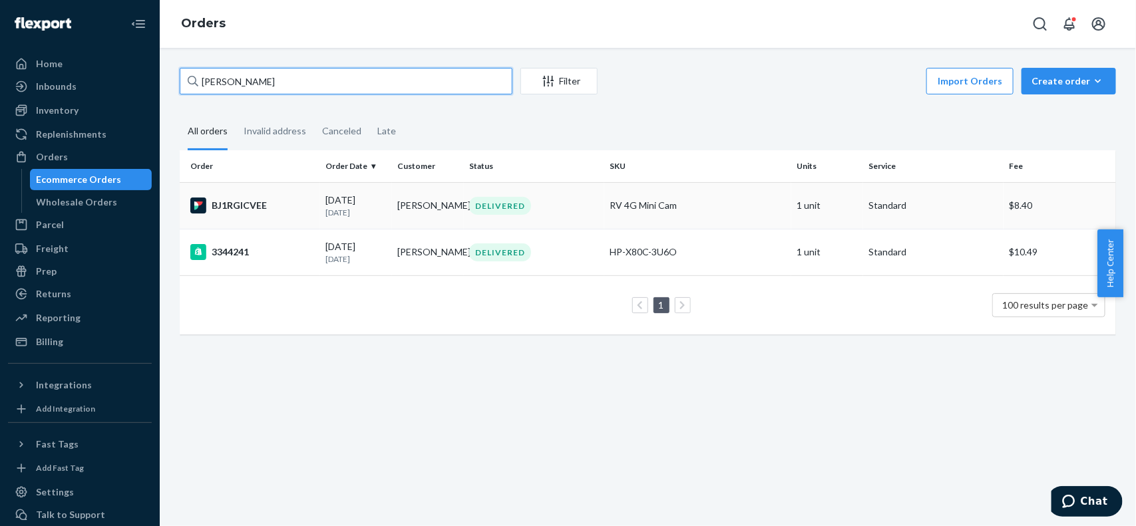
paste input "herri Laurusevage"
paste input "[PERSON_NAME]"
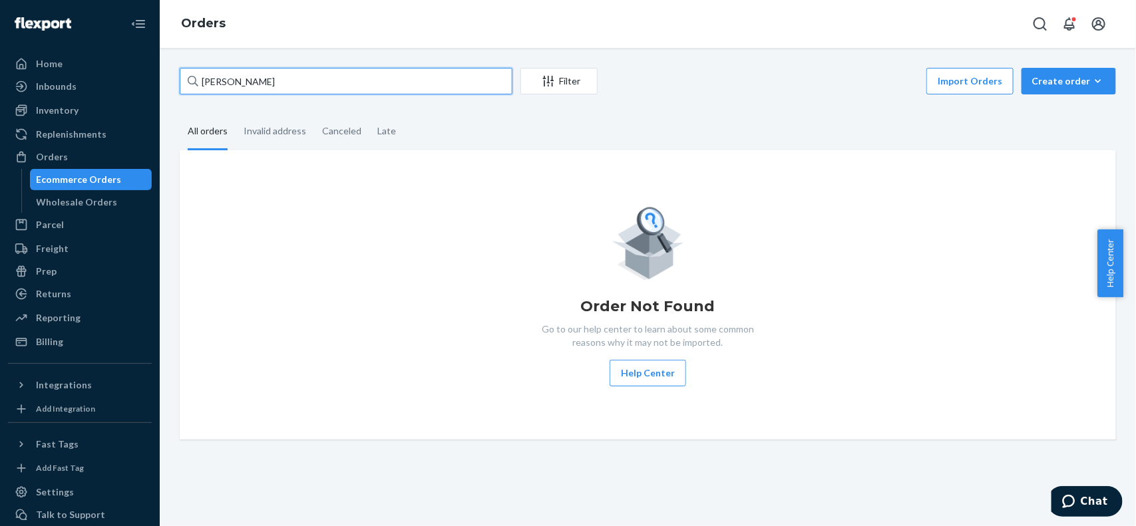
paste input "[PERSON_NAME]"
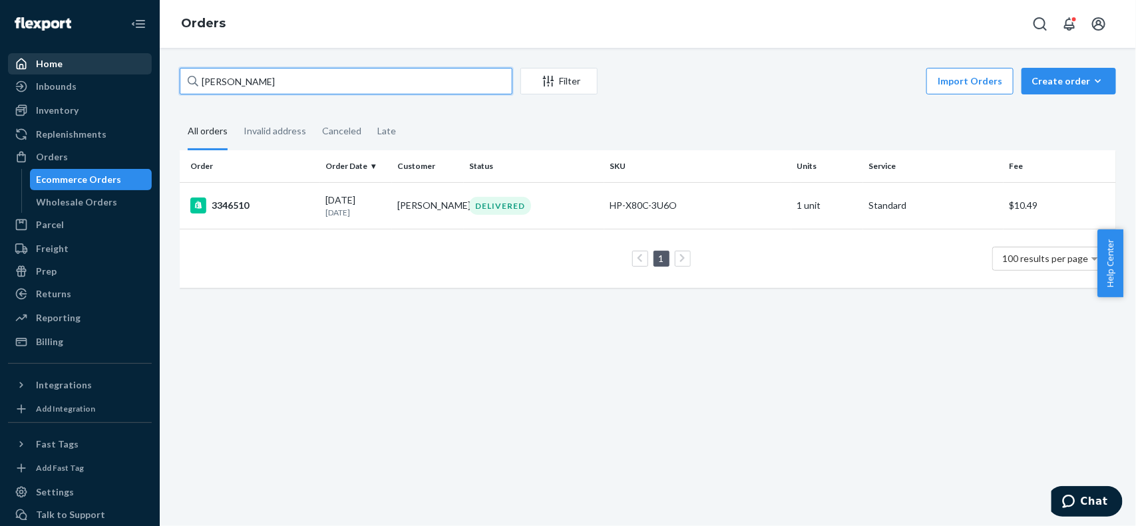
drag, startPoint x: 337, startPoint y: 81, endPoint x: 24, endPoint y: 72, distance: 312.9
click at [15, 75] on div "Home Inbounds Shipping Plans Problems Inventory Products Replenishments Orders …" at bounding box center [568, 263] width 1136 height 526
paste input "3346609"
paste input "5668"
paste input "6909"
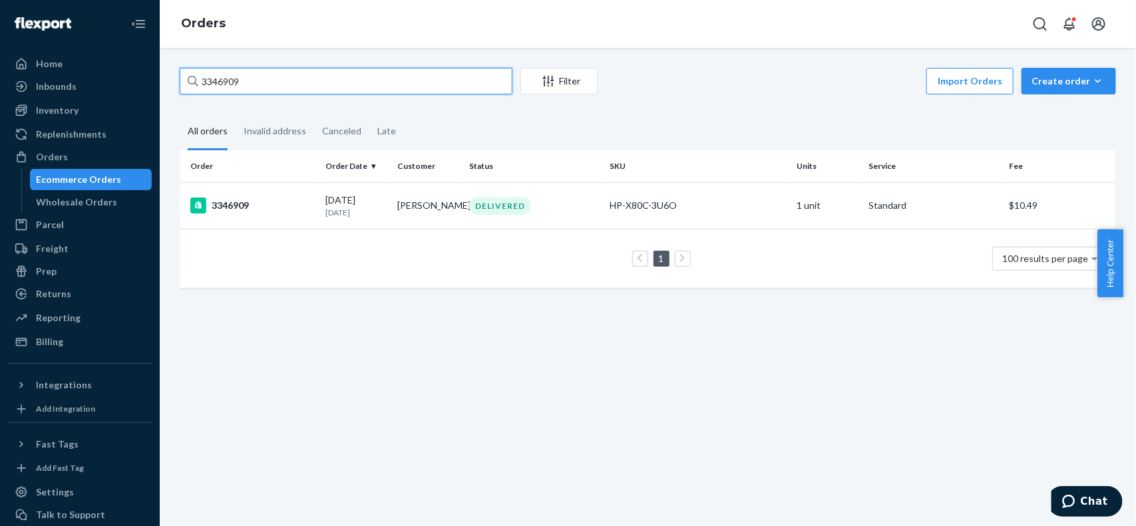
paste input "5668"
paste input "6510"
paste input "609"
paste input "5668"
paste input "6909"
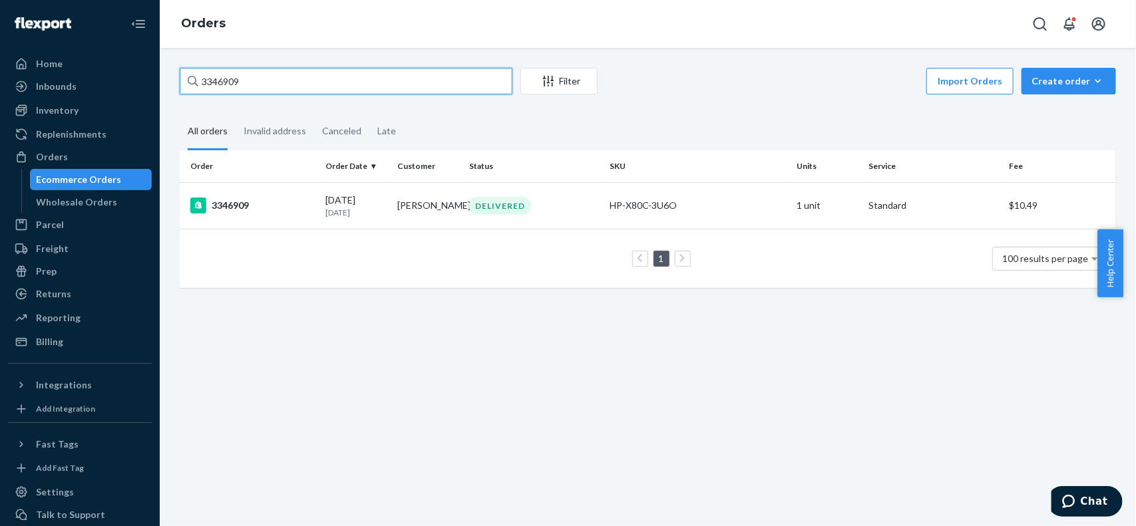
paste input "[PERSON_NAME]"
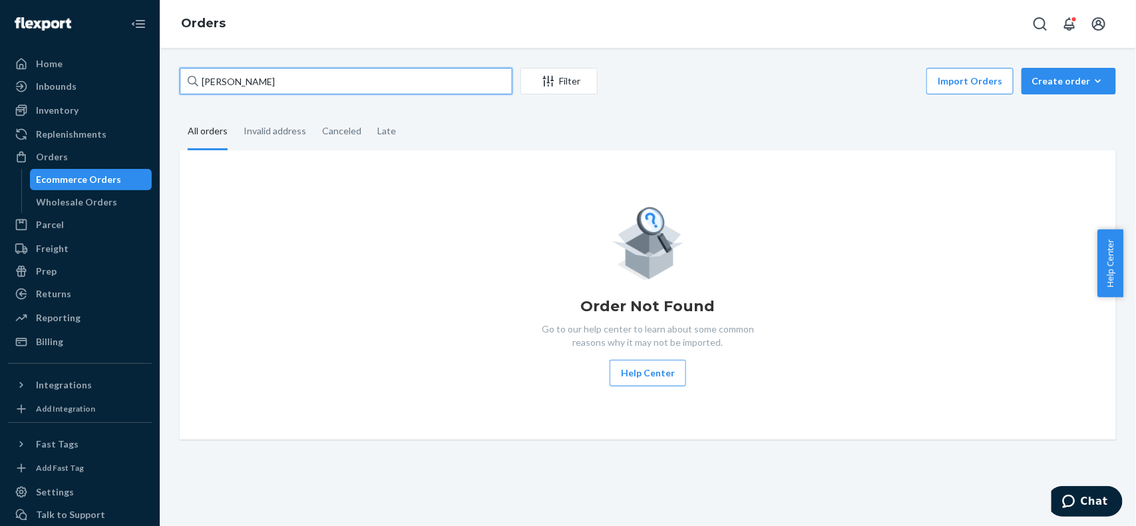
paste input "[PERSON_NAME]"
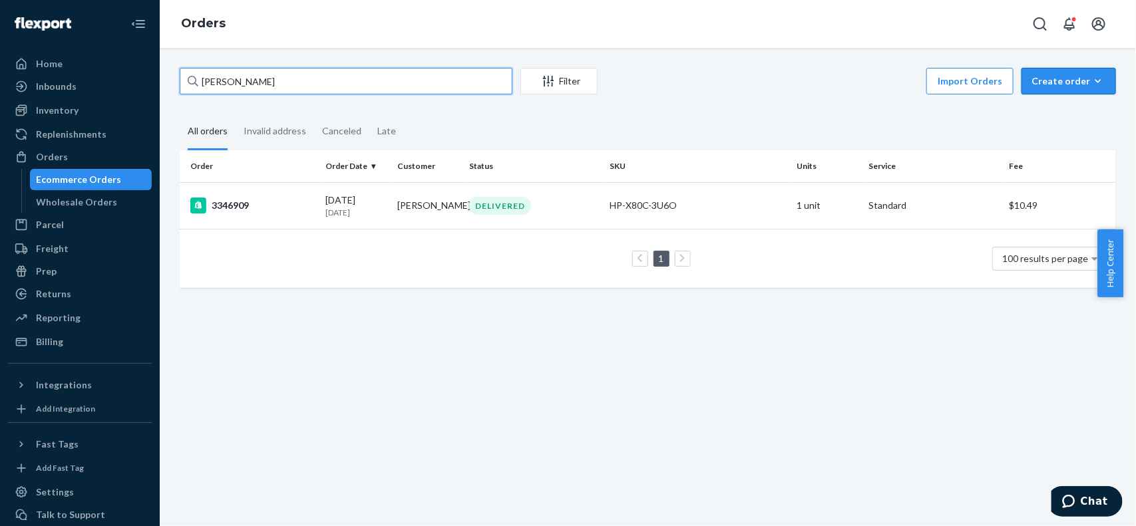
type input "[PERSON_NAME]"
click at [1039, 85] on div "Create order" at bounding box center [1069, 81] width 75 height 13
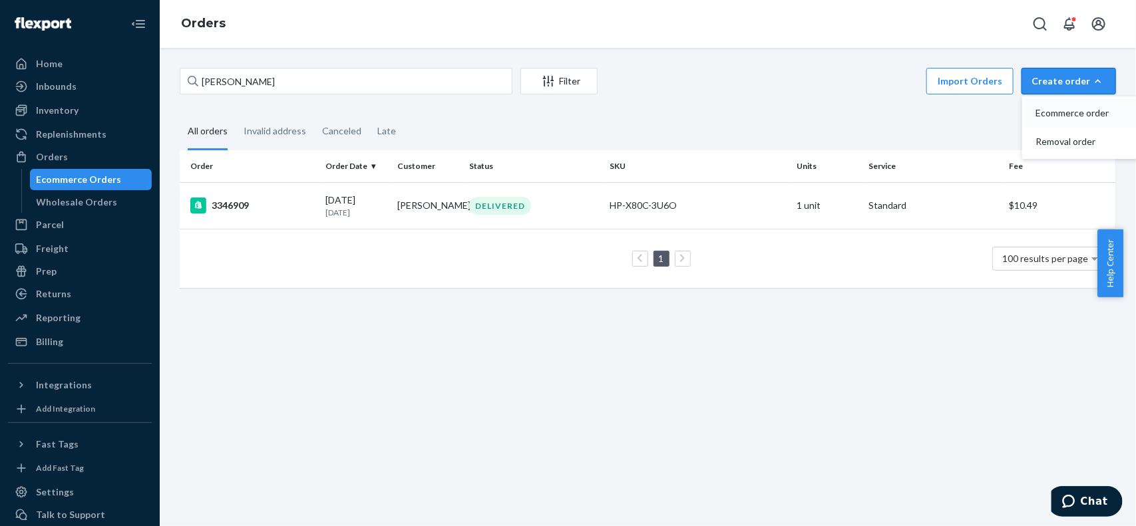
click at [1056, 110] on span "Ecommerce order" at bounding box center [1077, 112] width 83 height 9
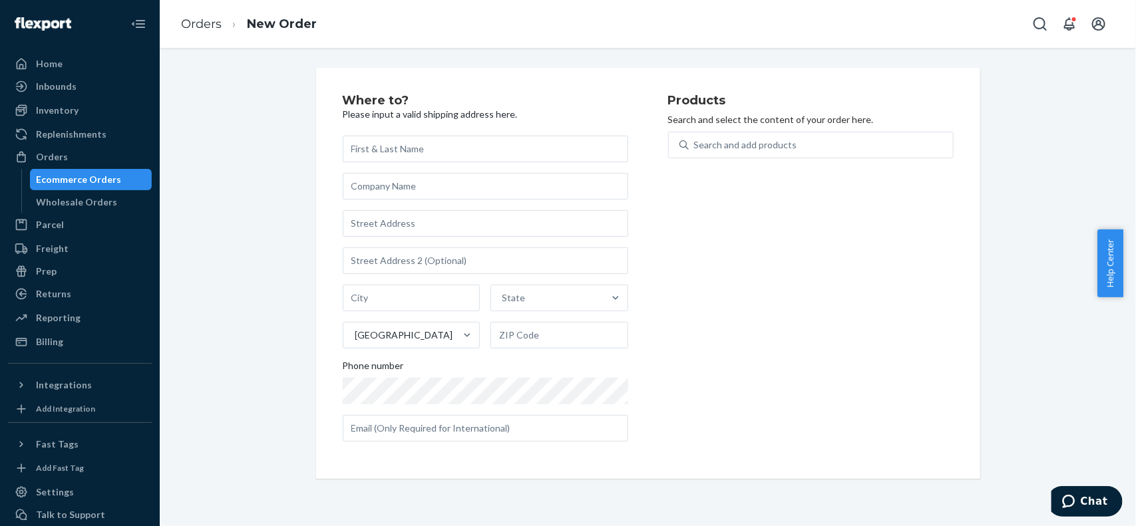
click at [474, 140] on input "text" at bounding box center [485, 149] width 285 height 27
type input "[PERSON_NAME]"
click at [413, 228] on input "text" at bounding box center [485, 223] width 285 height 27
paste input "[STREET_ADDRESS]"
type input "[STREET_ADDRESS]"
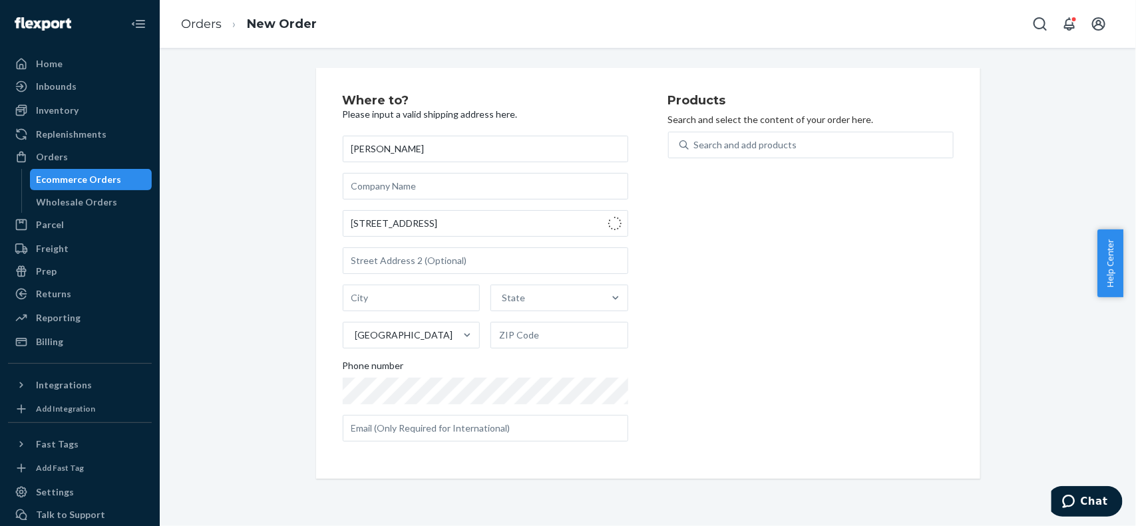
type input "Copemish"
type input "49625"
click at [799, 135] on div "Search and add products" at bounding box center [821, 145] width 264 height 24
click at [695, 138] on input "0 results available. Use Up and Down to choose options, press Enter to select t…" at bounding box center [694, 144] width 1 height 13
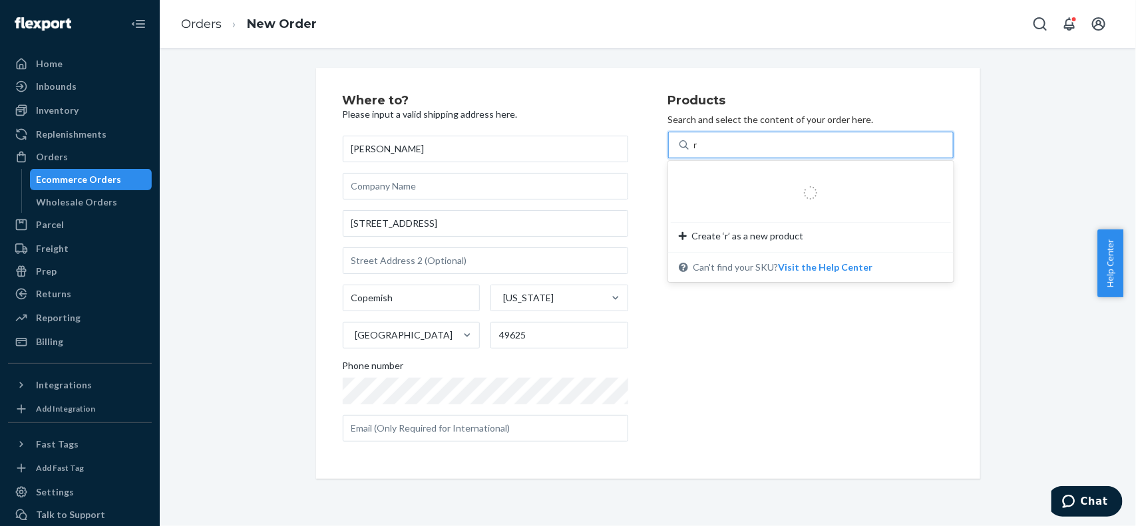
type input "rv"
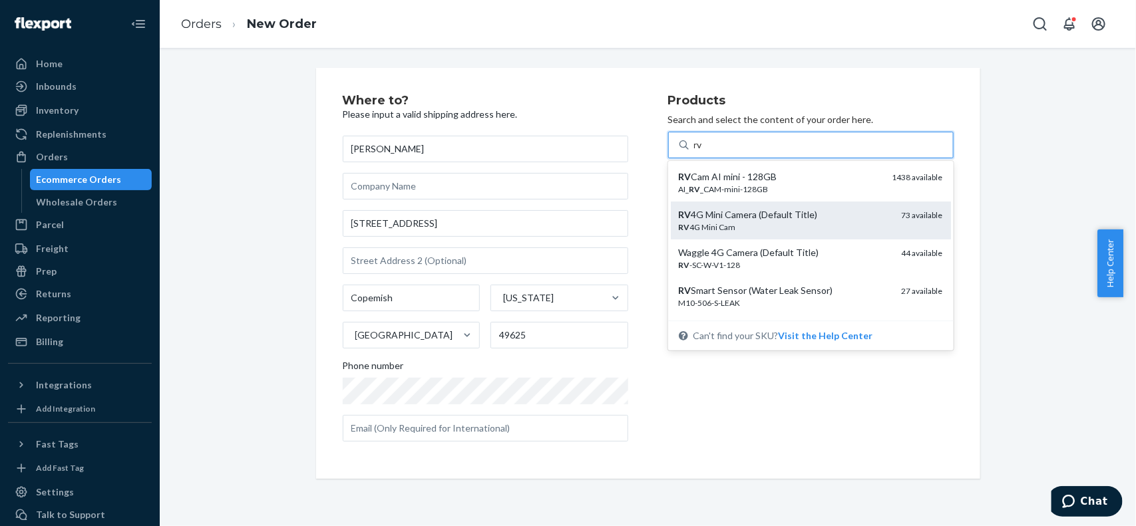
click at [775, 212] on div "RV 4G Mini Camera (Default Title)" at bounding box center [785, 214] width 212 height 13
click at [704, 152] on input "rv" at bounding box center [699, 144] width 10 height 13
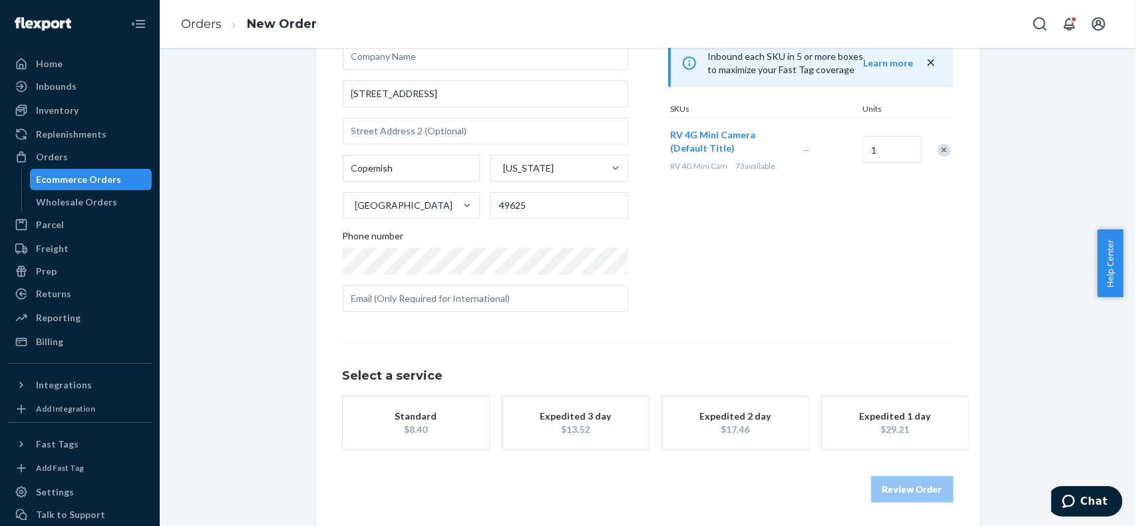
scroll to position [133, 0]
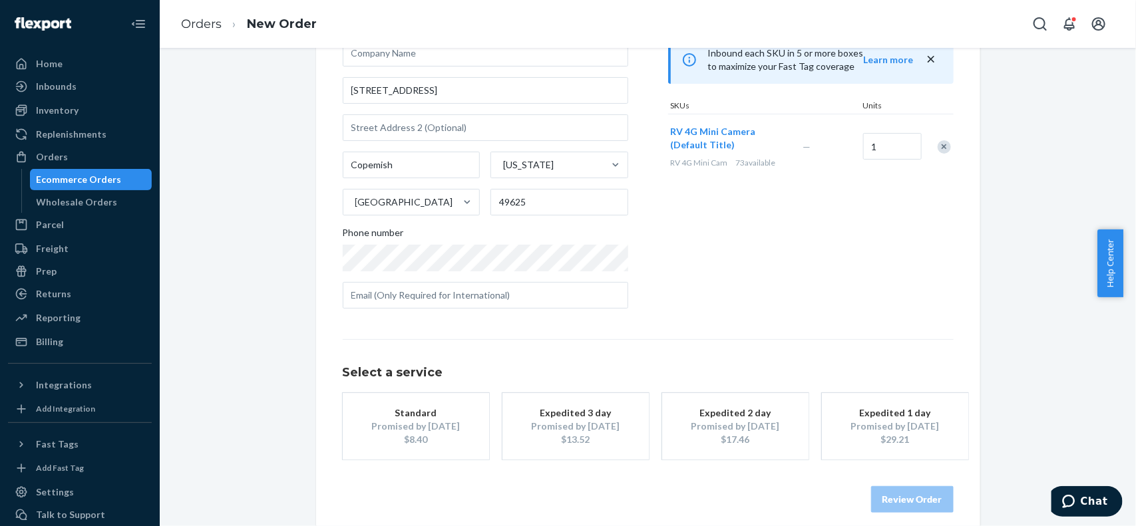
drag, startPoint x: 543, startPoint y: 431, endPoint x: 563, endPoint y: 428, distance: 20.1
click at [544, 431] on div "Promised by [DATE]" at bounding box center [575, 426] width 106 height 13
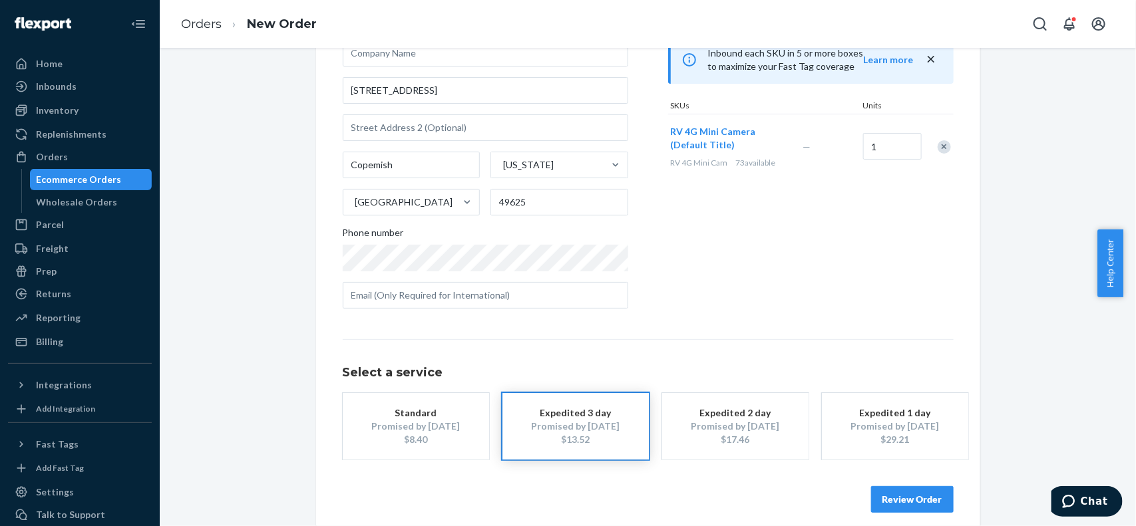
click at [896, 494] on button "Review Order" at bounding box center [912, 499] width 83 height 27
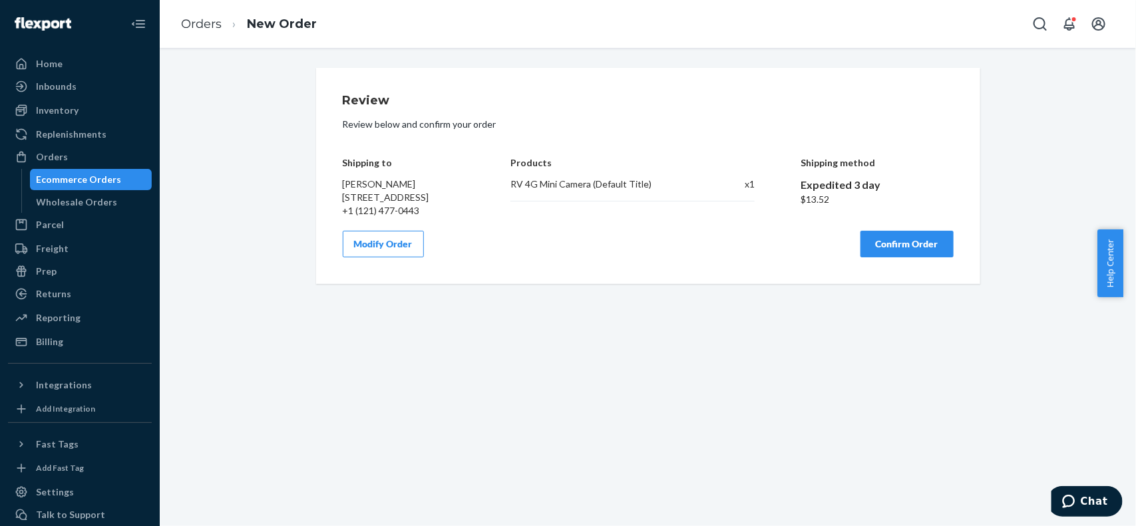
scroll to position [0, 0]
click at [867, 258] on button "Confirm Order" at bounding box center [906, 244] width 93 height 27
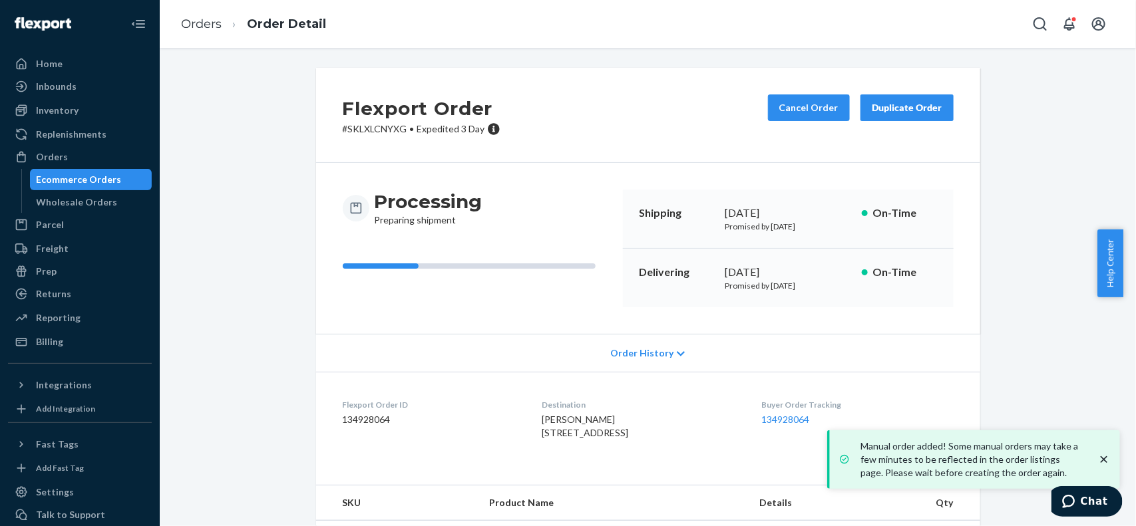
click at [373, 424] on dd "134928064" at bounding box center [432, 419] width 178 height 13
copy dd "134928064"
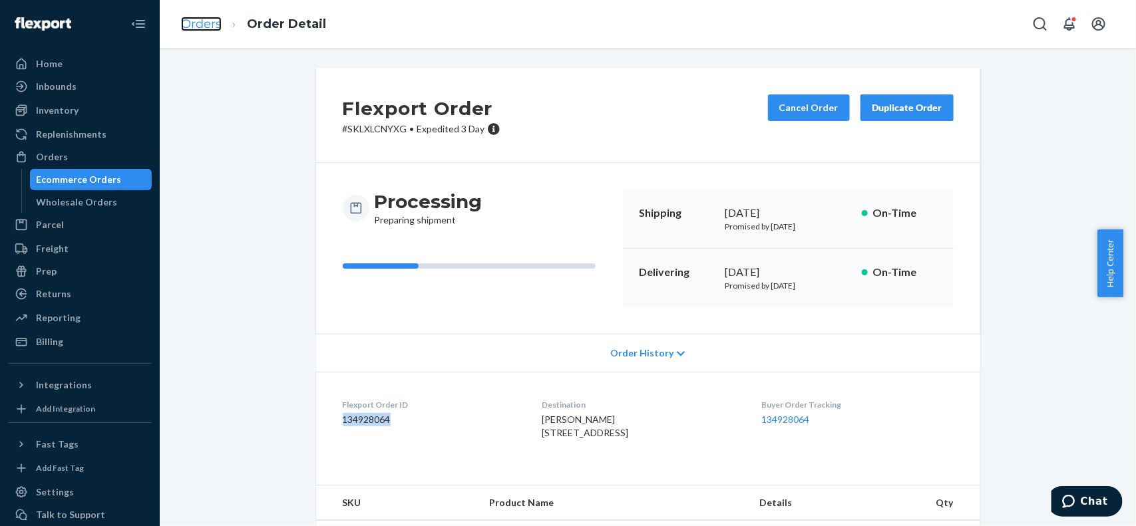
click at [195, 20] on link "Orders" at bounding box center [201, 24] width 41 height 15
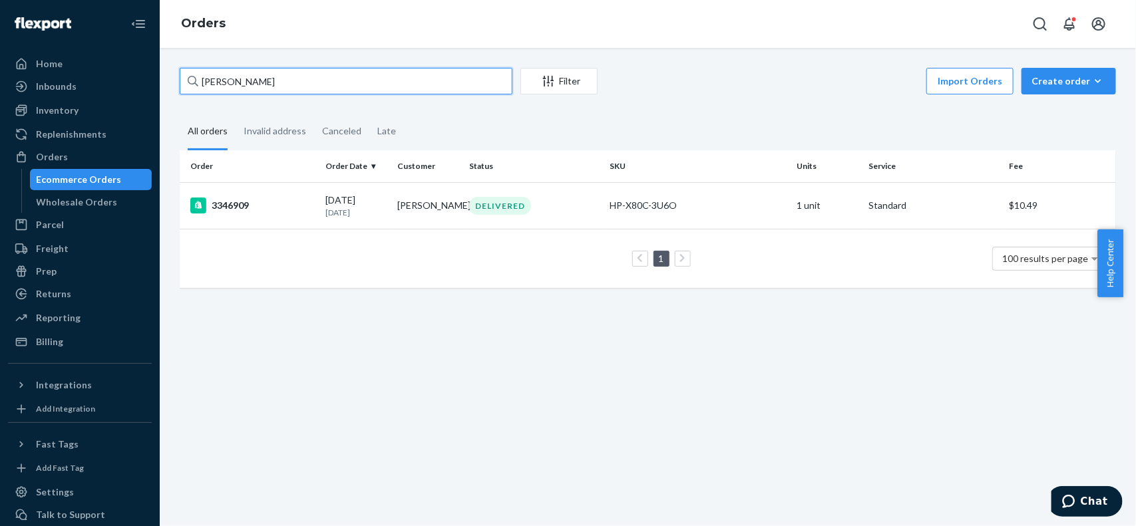
drag, startPoint x: 407, startPoint y: 88, endPoint x: 204, endPoint y: 71, distance: 204.3
click at [4, 87] on div "Home Inbounds Shipping Plans Problems Inventory Products Replenishments Orders …" at bounding box center [568, 263] width 1136 height 526
paste input "[PERSON_NAME]"
type input "[PERSON_NAME]"
click at [1066, 85] on div "Create order" at bounding box center [1069, 81] width 75 height 13
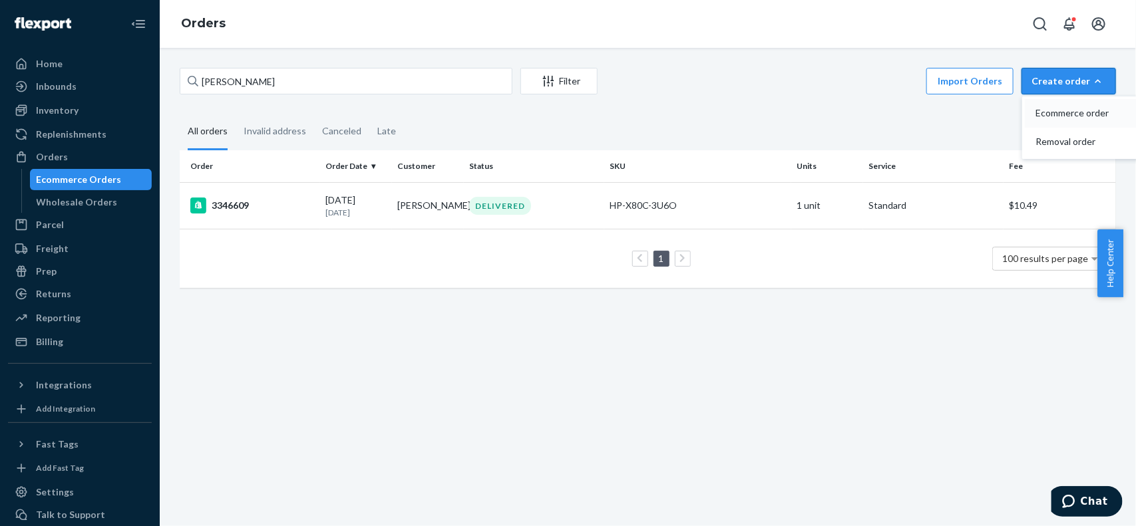
click at [1045, 122] on button "Ecommerce order" at bounding box center [1089, 113] width 128 height 29
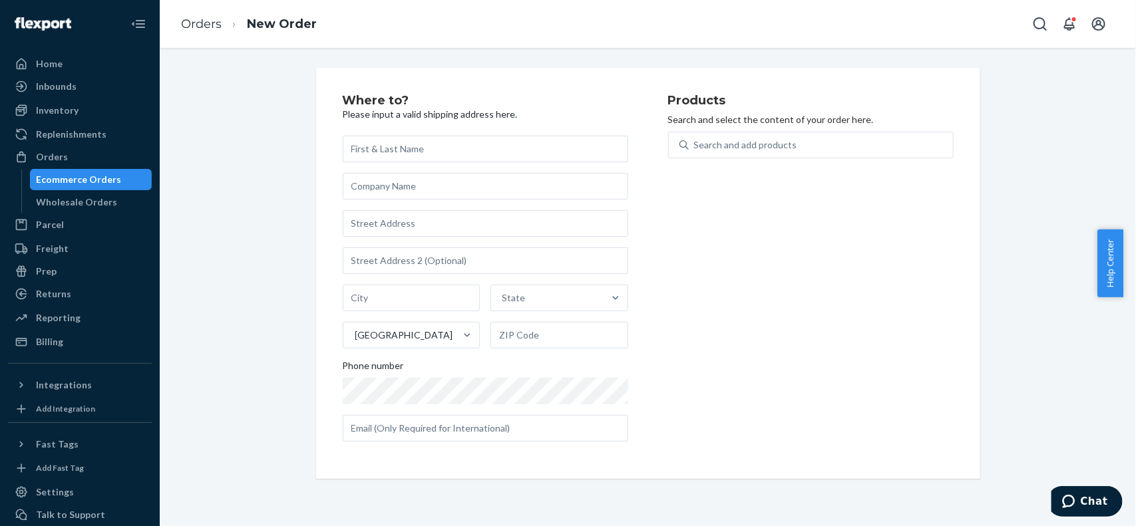
click at [444, 140] on input "text" at bounding box center [485, 149] width 285 height 27
type input "[PERSON_NAME]"
click at [536, 223] on input "text" at bounding box center [485, 223] width 285 height 27
click at [541, 223] on input "text" at bounding box center [485, 223] width 285 height 27
paste input "[STREET_ADDRESS]"
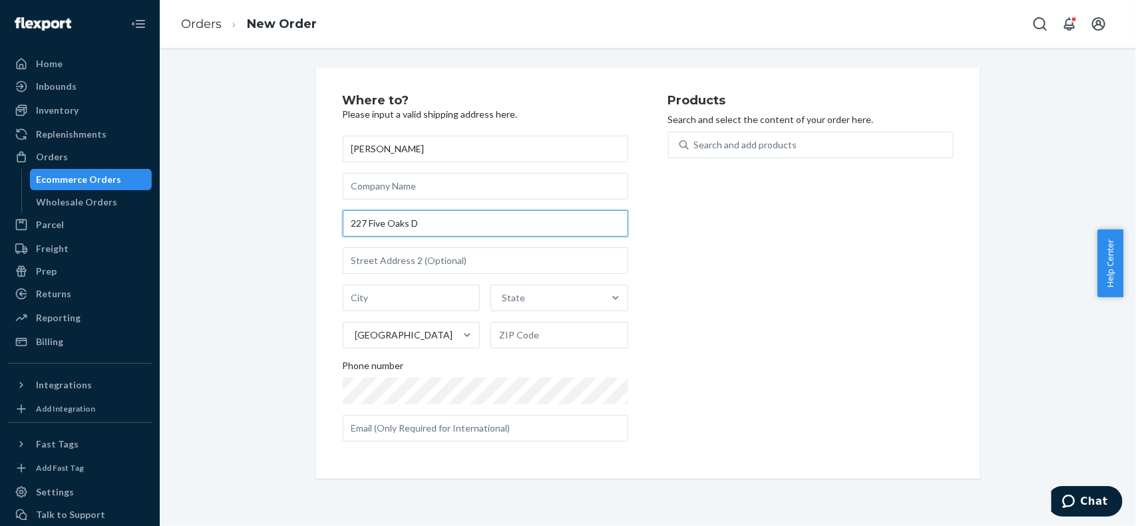
type input "[STREET_ADDRESS]"
type input "San Antonio"
type input "78209"
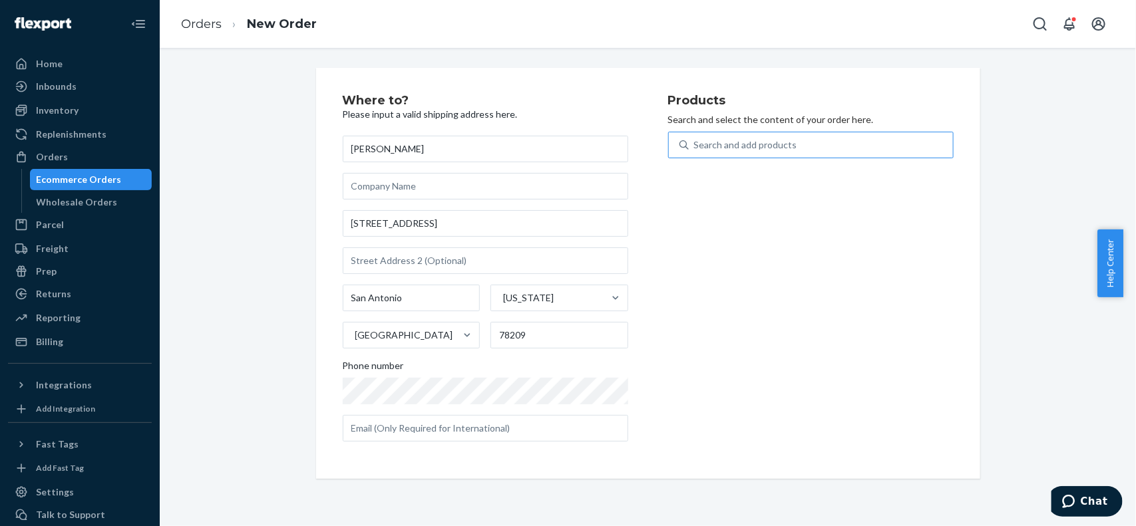
click at [761, 137] on div "Search and add products" at bounding box center [821, 145] width 264 height 24
click at [695, 138] on input "Search and add products" at bounding box center [694, 144] width 1 height 13
type input "rv"
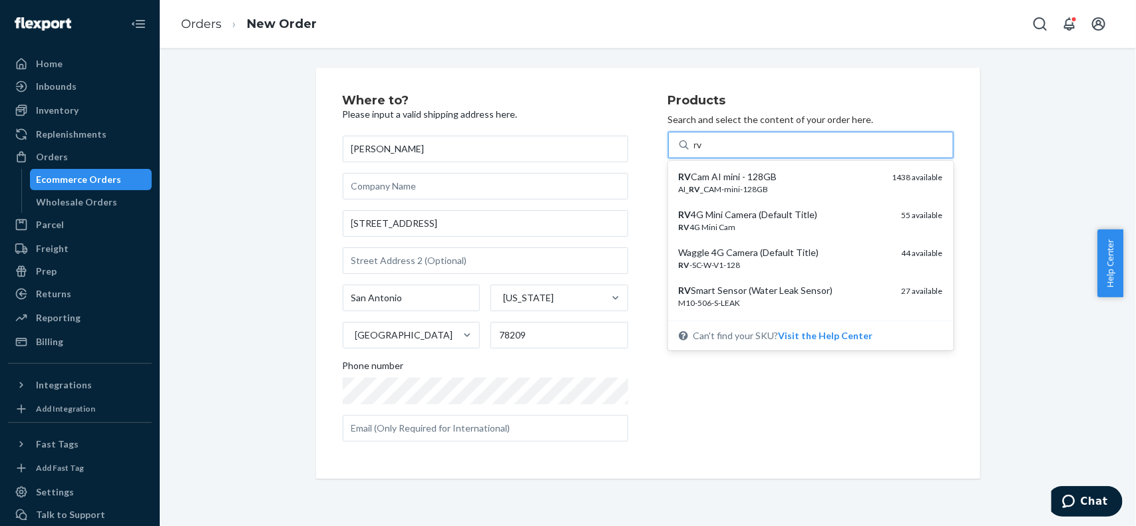
click at [724, 222] on div "RV 4G Mini Cam" at bounding box center [785, 227] width 212 height 11
click at [704, 152] on input "rv" at bounding box center [699, 144] width 10 height 13
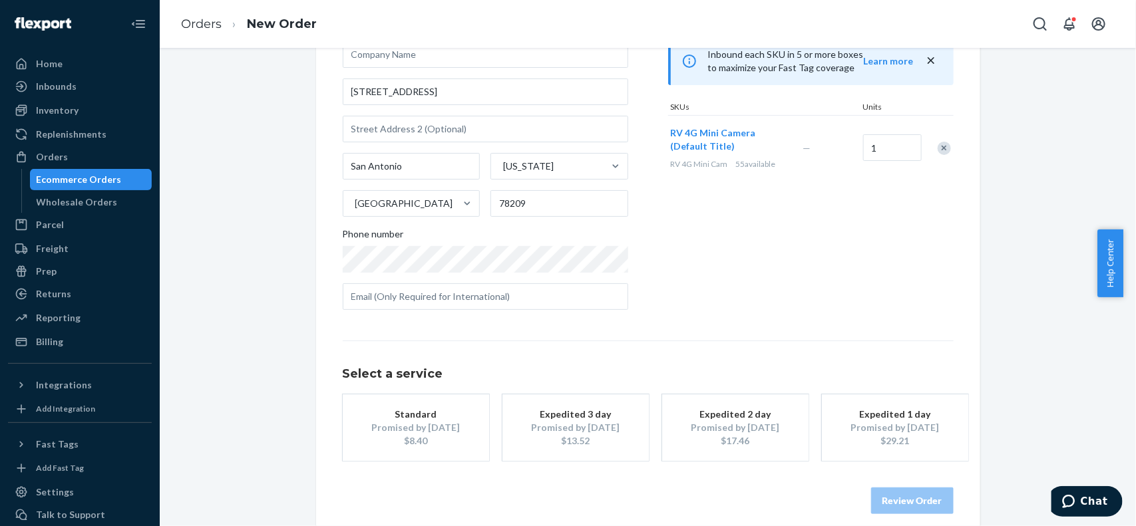
scroll to position [146, 0]
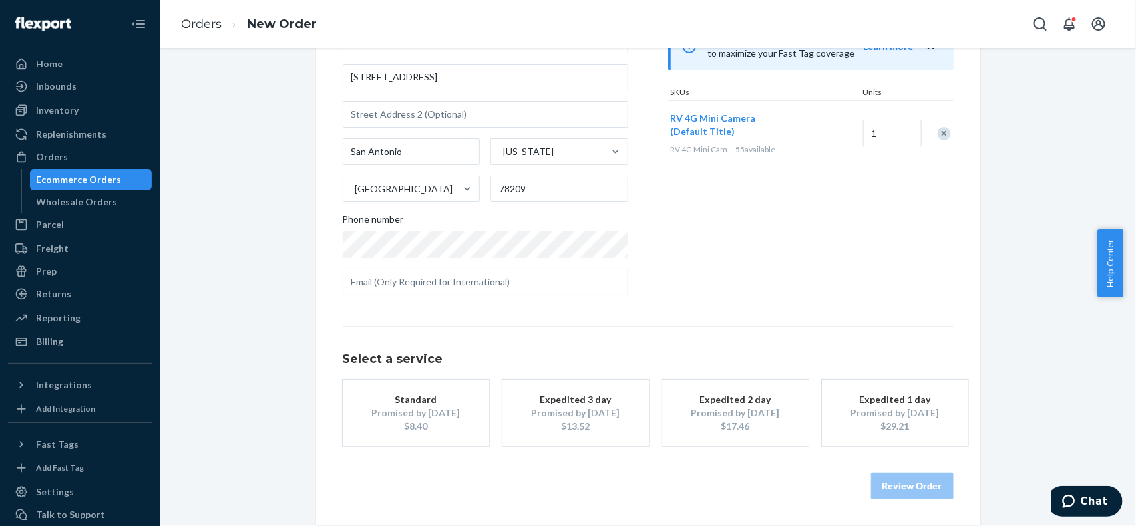
click at [561, 418] on div "Promised by [DATE]" at bounding box center [575, 413] width 106 height 13
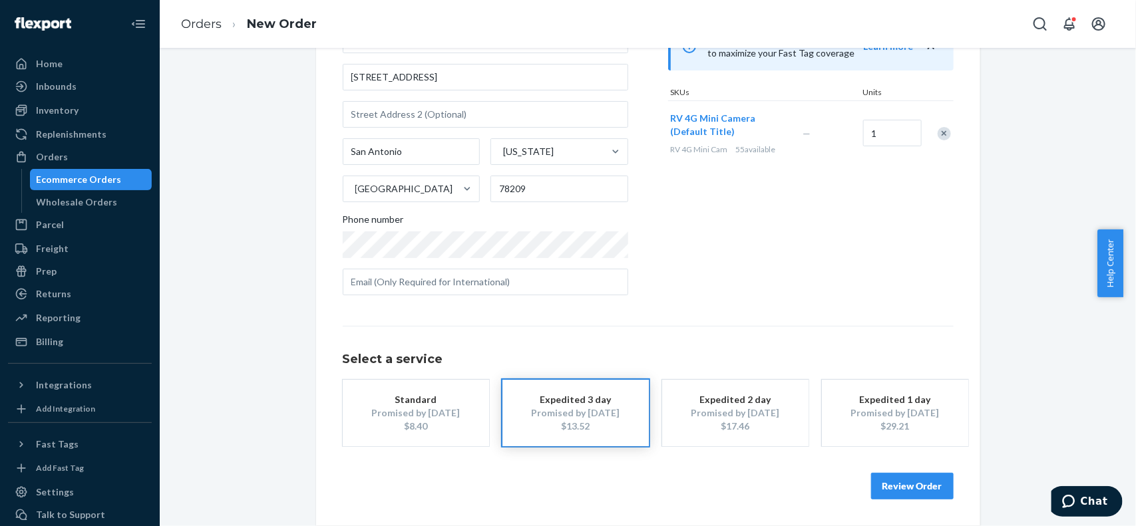
click at [920, 482] on button "Review Order" at bounding box center [912, 486] width 83 height 27
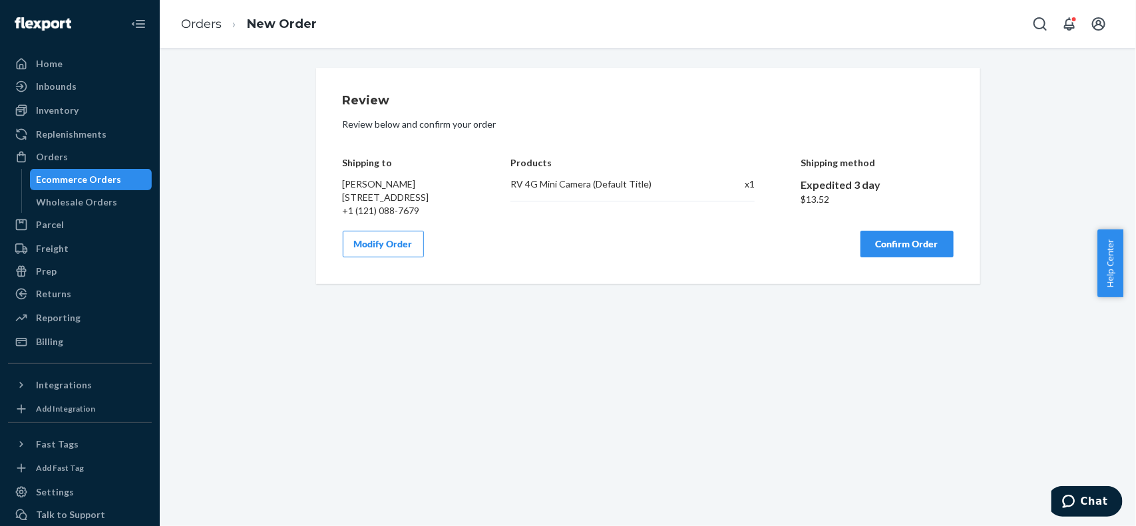
scroll to position [0, 0]
drag, startPoint x: 892, startPoint y: 258, endPoint x: 1042, endPoint y: 202, distance: 160.5
click at [892, 257] on button "Confirm Order" at bounding box center [906, 244] width 93 height 27
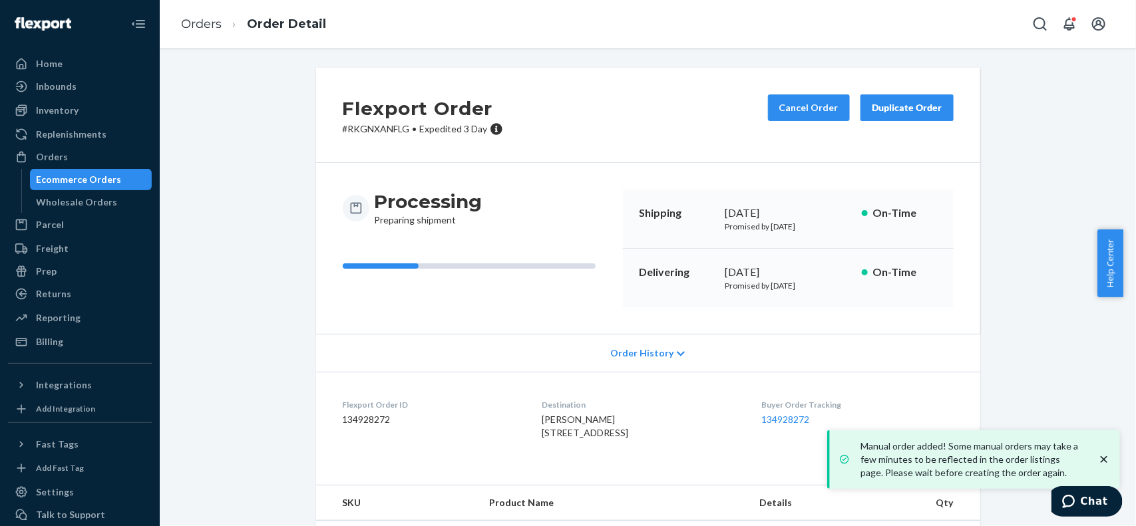
click at [363, 419] on dd "134928272" at bounding box center [432, 419] width 178 height 13
copy dd "134928272"
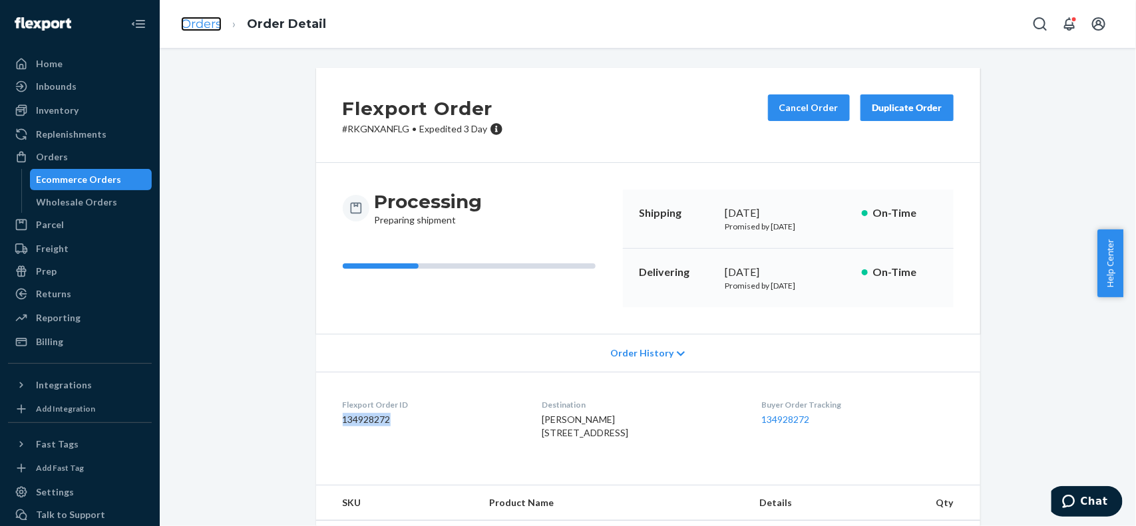
click at [193, 23] on link "Orders" at bounding box center [201, 24] width 41 height 15
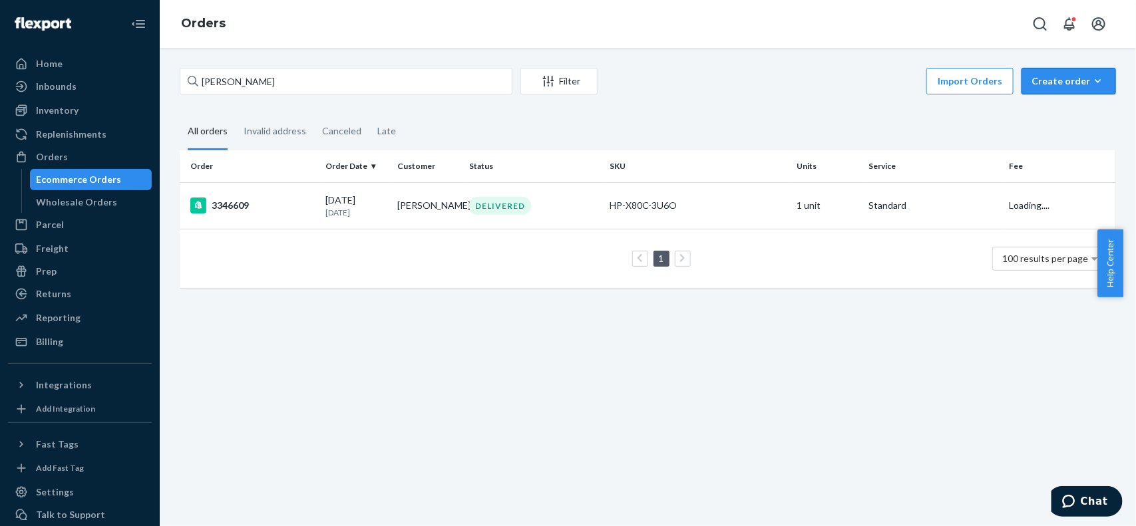
click at [1068, 69] on button "Create order Ecommerce order Removal order" at bounding box center [1069, 81] width 94 height 27
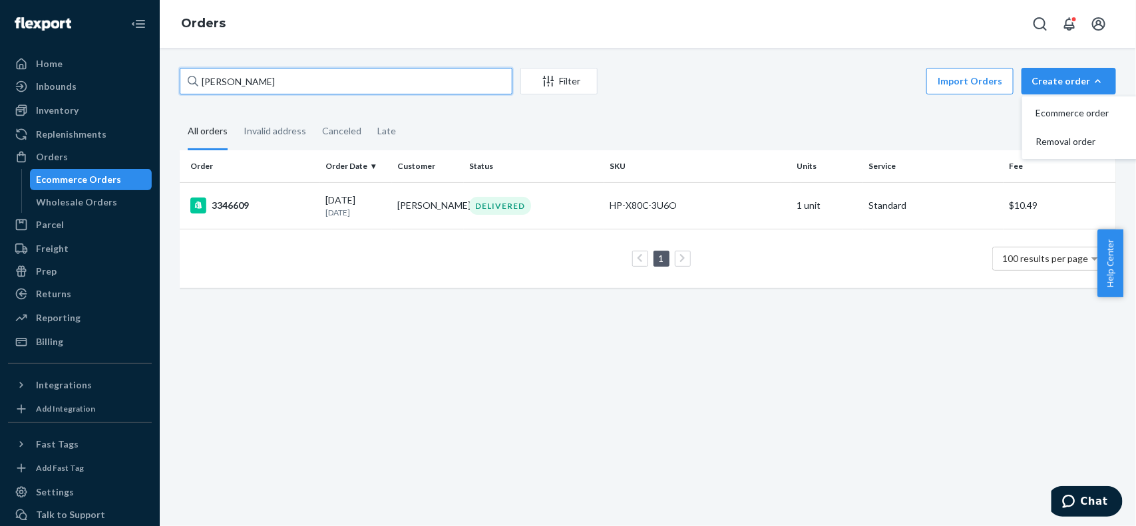
drag, startPoint x: 304, startPoint y: 80, endPoint x: 288, endPoint y: 80, distance: 16.0
click at [288, 80] on input "[PERSON_NAME]" at bounding box center [346, 81] width 333 height 27
paste input "[PERSON_NAME]"
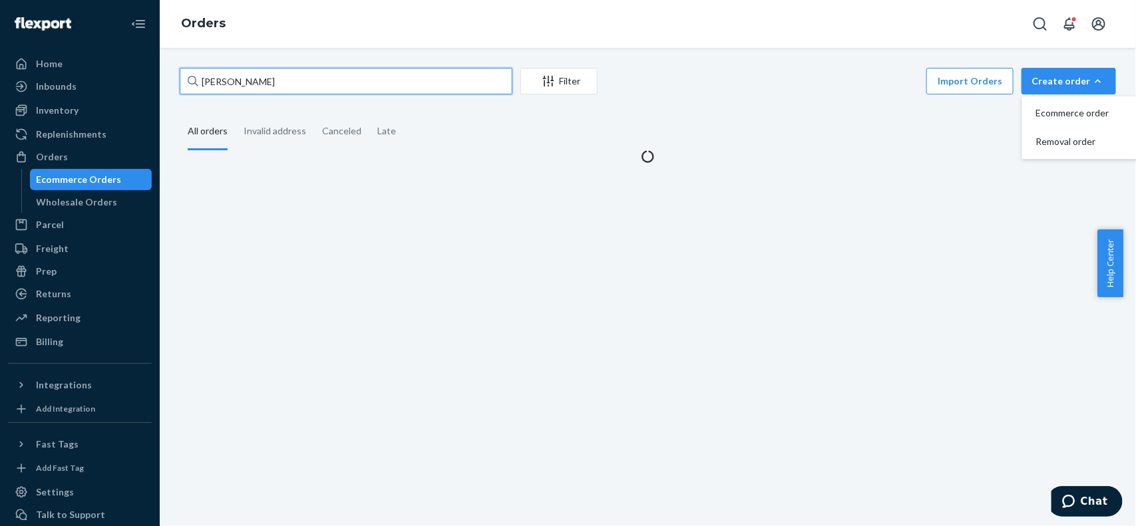
type input "[PERSON_NAME]"
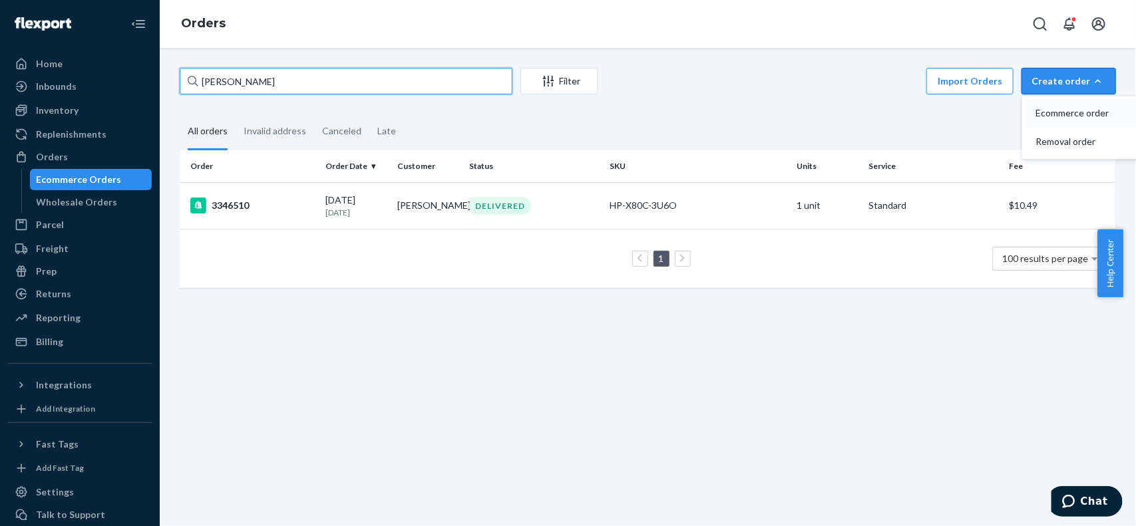
click at [1053, 100] on button "Ecommerce order" at bounding box center [1089, 113] width 128 height 29
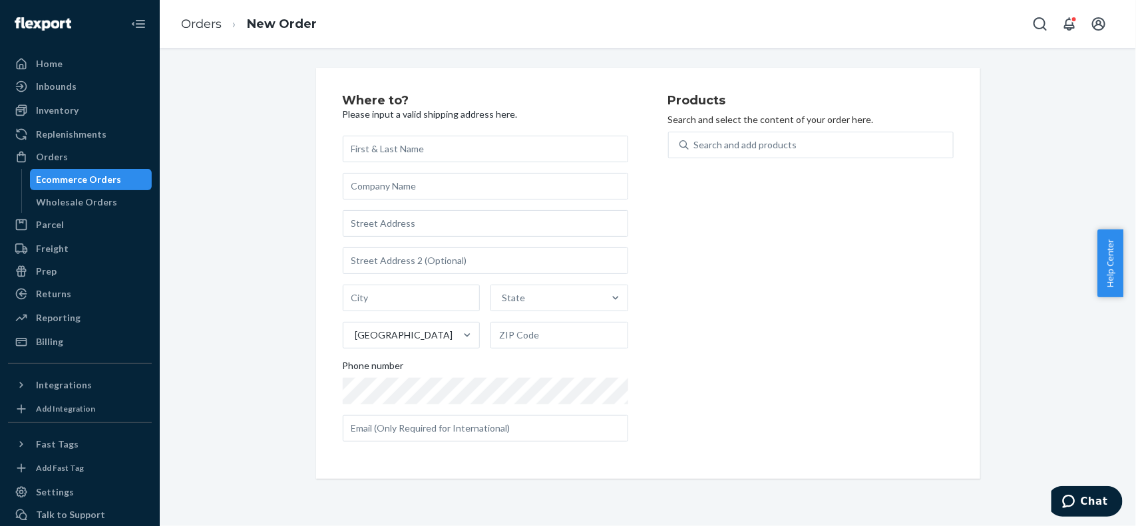
click at [476, 162] on input "text" at bounding box center [485, 149] width 285 height 27
type input "[PERSON_NAME]"
click at [413, 220] on input "text" at bounding box center [485, 223] width 285 height 27
paste input "[STREET_ADDRESS]"
type input "[STREET_ADDRESS]"
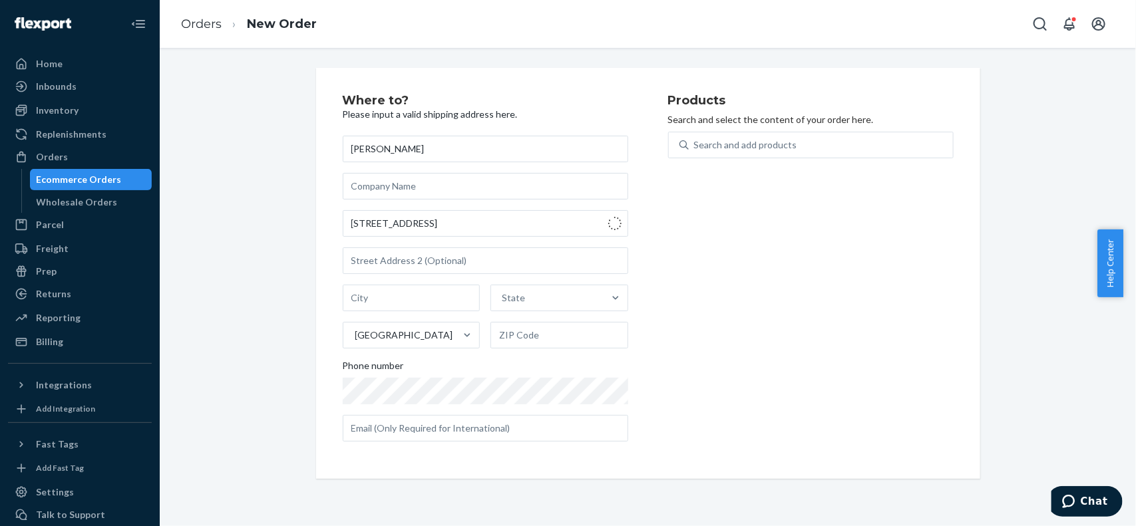
type input "[GEOGRAPHIC_DATA]"
type input "32578"
drag, startPoint x: 805, startPoint y: 301, endPoint x: 810, endPoint y: 254, distance: 48.1
click at [805, 300] on div "Products Search and select the content of your order here. Search and add produ…" at bounding box center [810, 273] width 285 height 358
click at [767, 126] on div "Products Search and select the content of your order here. Search and add produ…" at bounding box center [810, 273] width 285 height 358
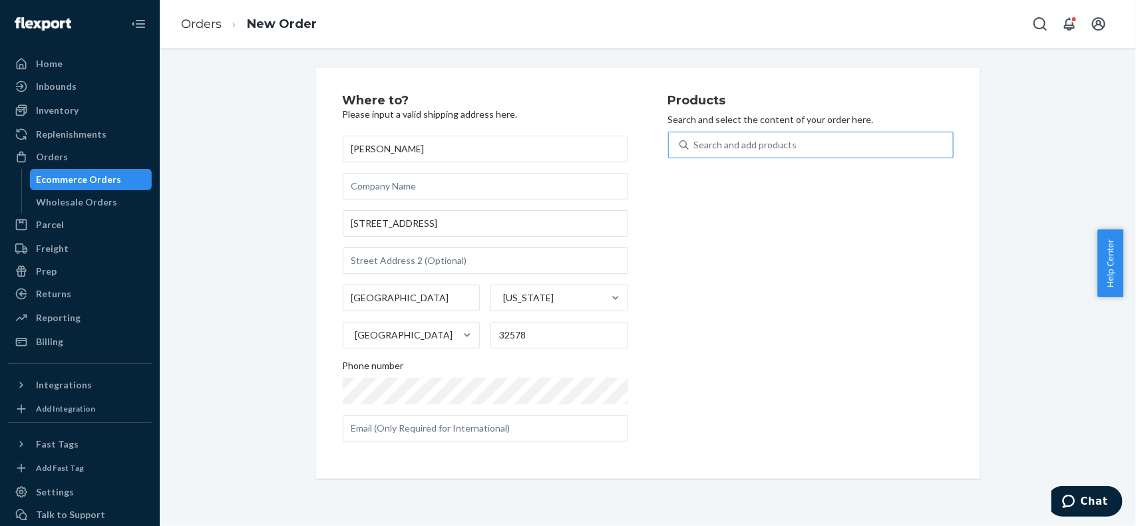
click at [743, 147] on div "Search and add products" at bounding box center [745, 144] width 103 height 13
click at [695, 147] on input "Search and add products" at bounding box center [694, 144] width 1 height 13
type input "rv"
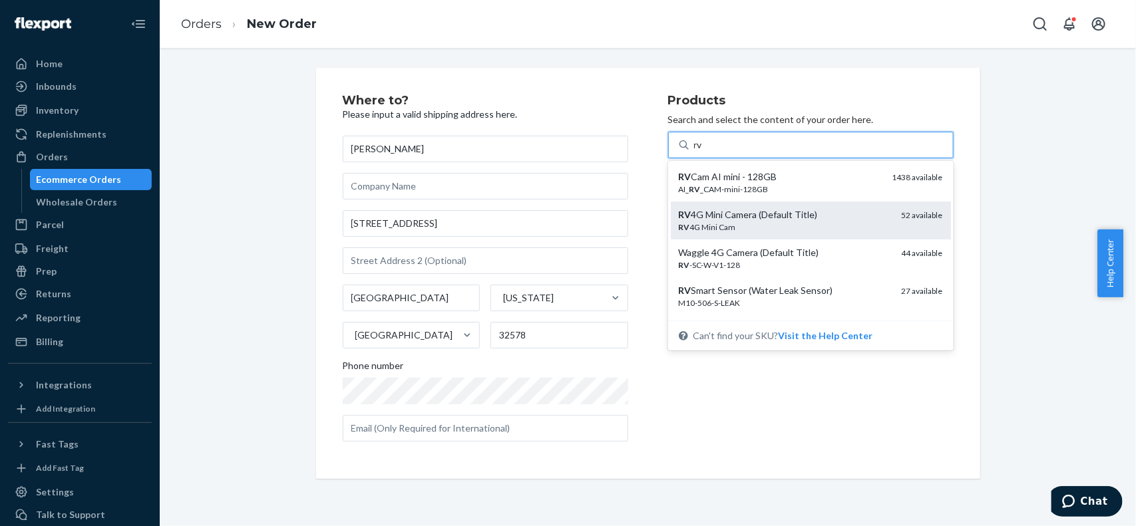
click at [765, 215] on div "RV 4G Mini Camera (Default Title)" at bounding box center [785, 214] width 212 height 13
click at [704, 152] on input "rv" at bounding box center [699, 144] width 10 height 13
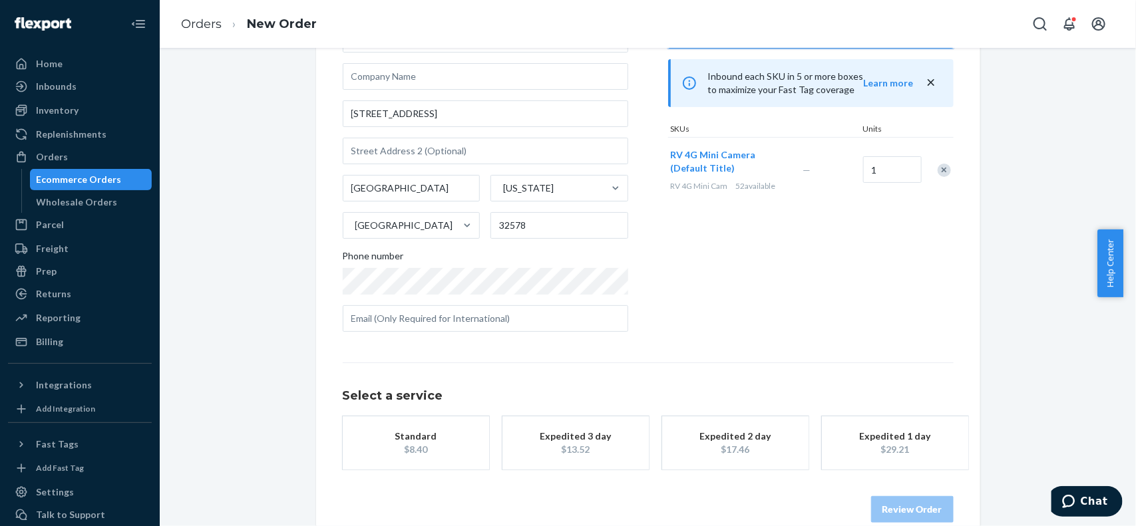
scroll to position [120, 0]
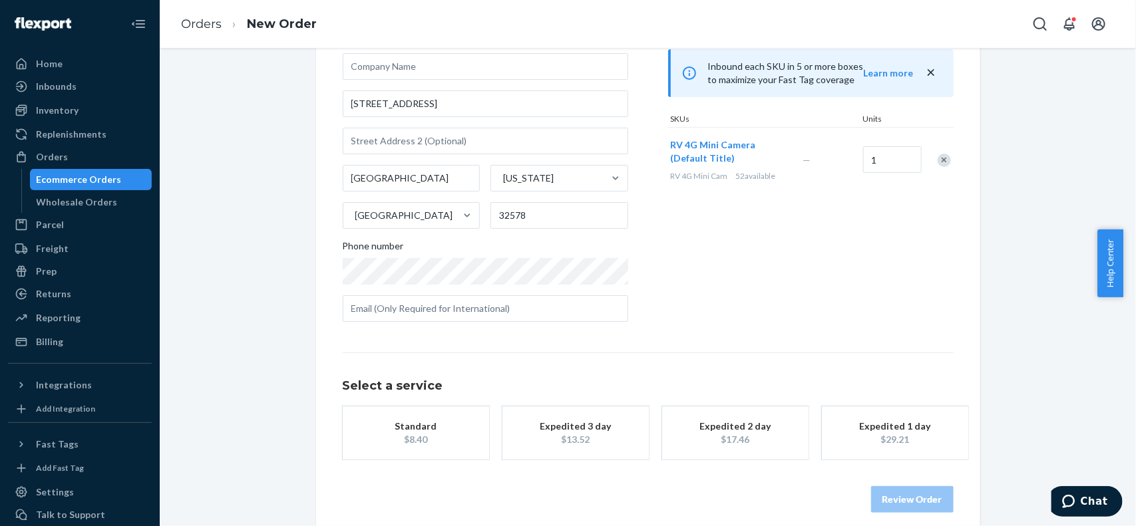
click at [597, 433] on div "button" at bounding box center [575, 433] width 106 height 0
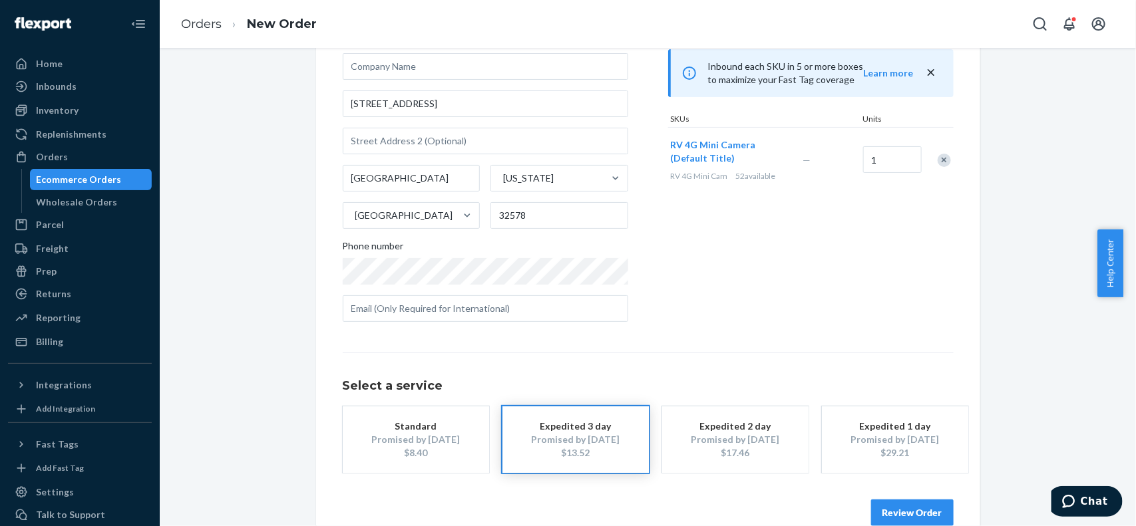
click at [930, 518] on button "Review Order" at bounding box center [912, 513] width 83 height 27
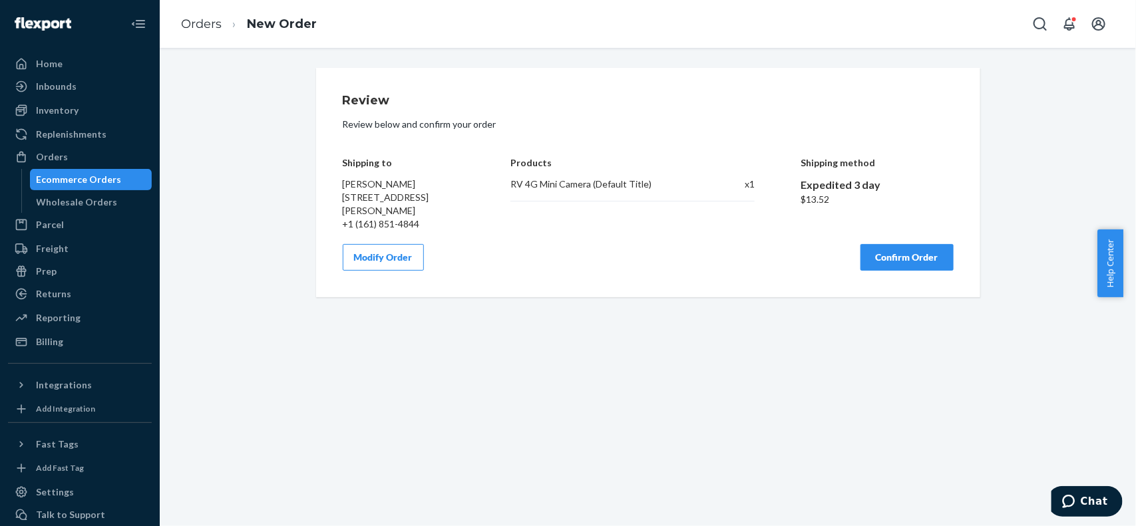
click at [900, 247] on button "Confirm Order" at bounding box center [906, 257] width 93 height 27
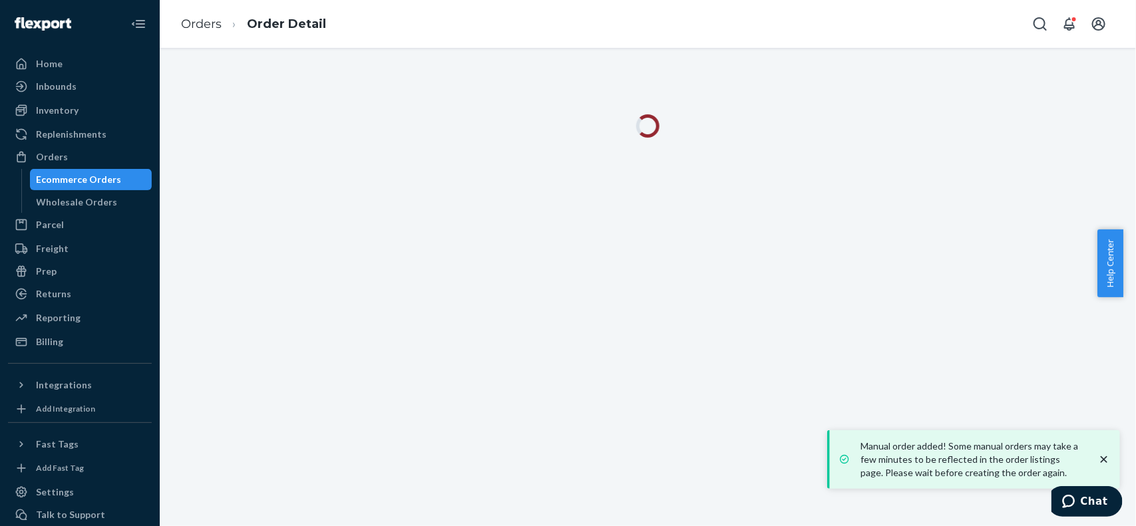
click at [1111, 459] on div "Manual order added! Some manual orders may take a few minutes to be reflected i…" at bounding box center [975, 460] width 280 height 48
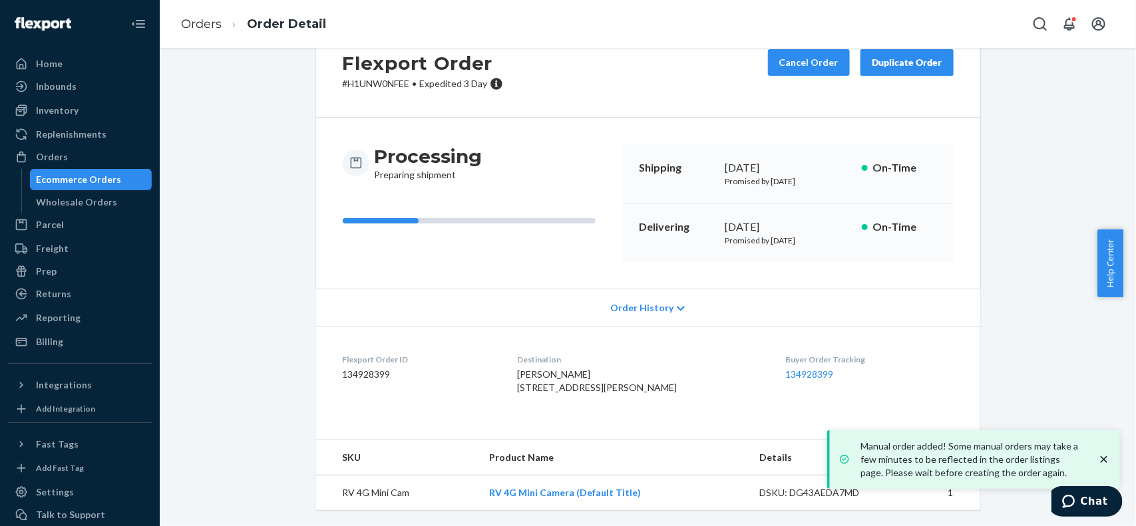
scroll to position [72, 0]
click at [357, 368] on dd "134928399" at bounding box center [420, 374] width 154 height 13
copy dd "134928399"
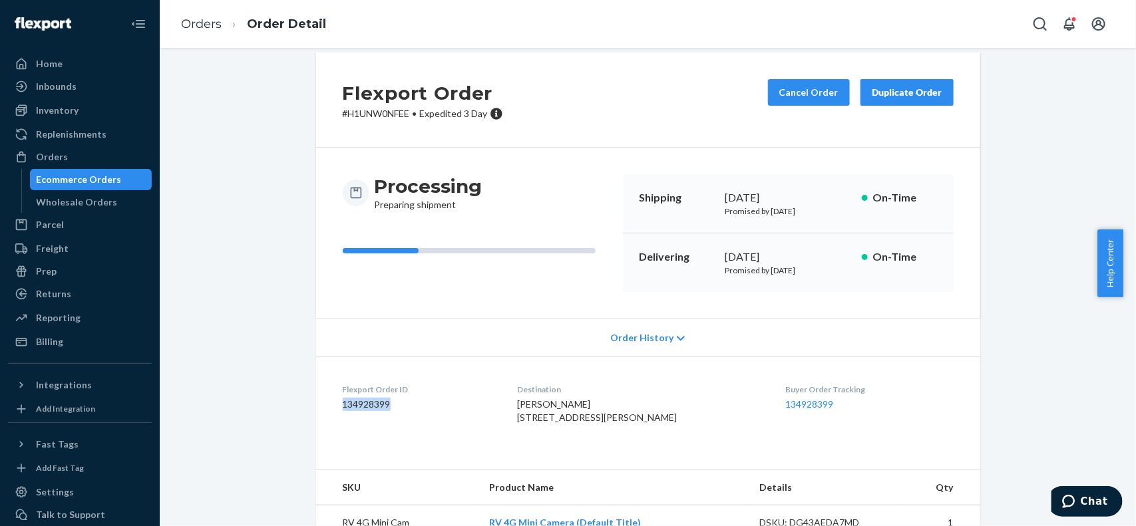
scroll to position [0, 0]
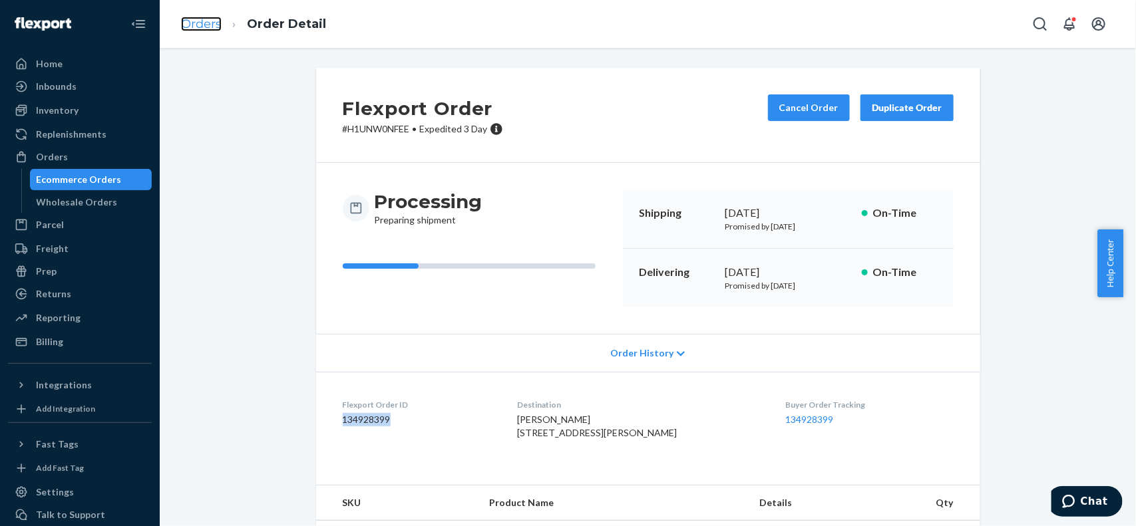
click at [193, 21] on link "Orders" at bounding box center [201, 24] width 41 height 15
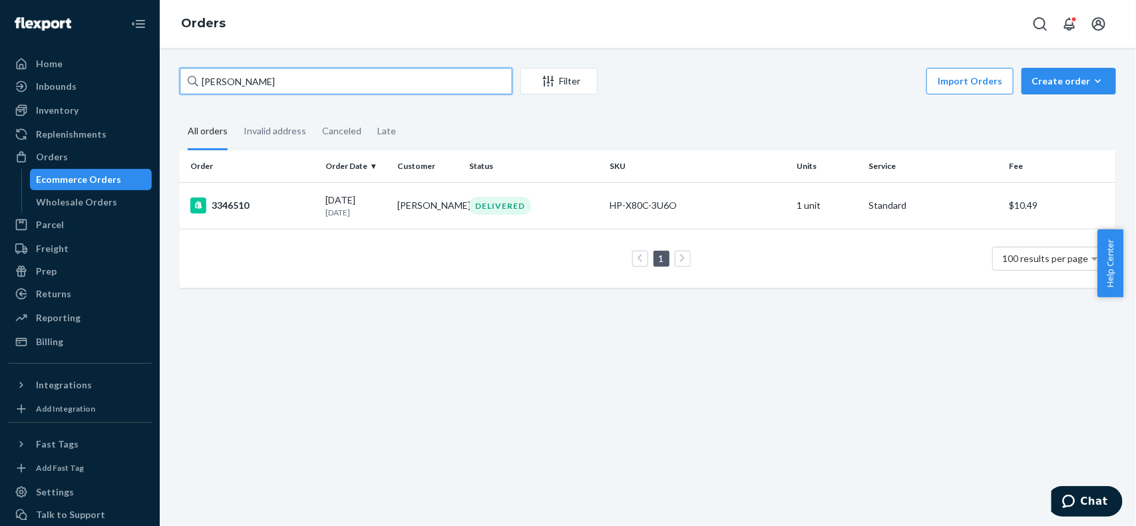
click at [427, 93] on input "[PERSON_NAME]" at bounding box center [346, 81] width 333 height 27
paste input "3346824"
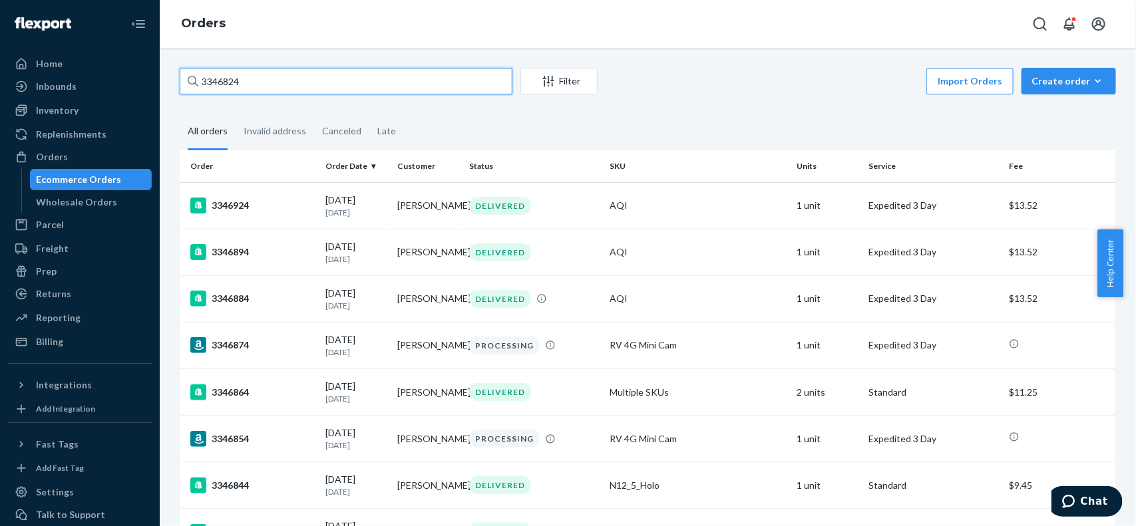
paste input "[PERSON_NAME]"
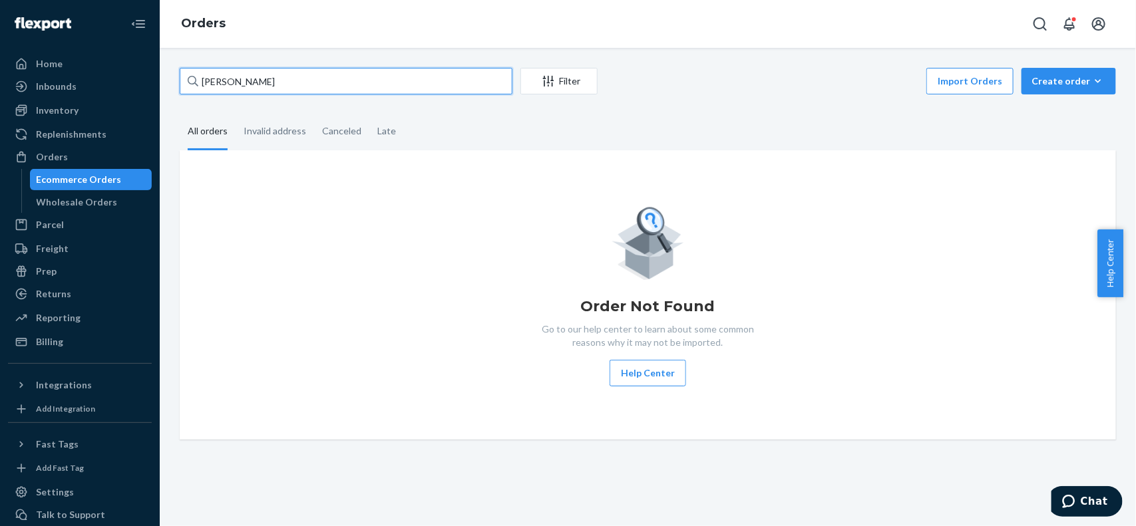
drag, startPoint x: 0, startPoint y: 93, endPoint x: 917, endPoint y: 85, distance: 917.1
click at [131, 92] on div "Home Inbounds Shipping Plans Problems Inventory Products Replenishments Orders …" at bounding box center [568, 263] width 1136 height 526
paste input "3344142"
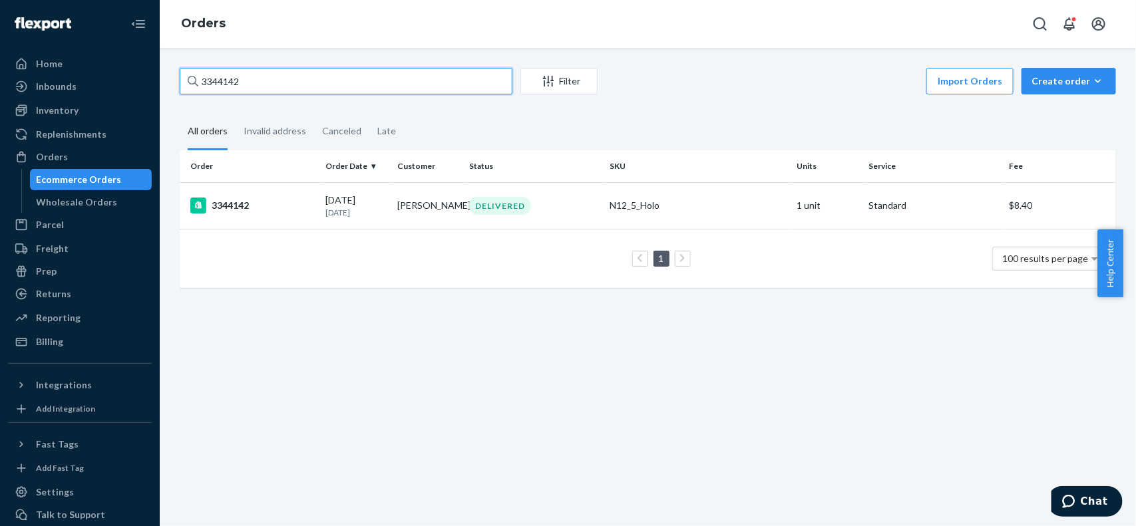
paste input "[PERSON_NAME]"
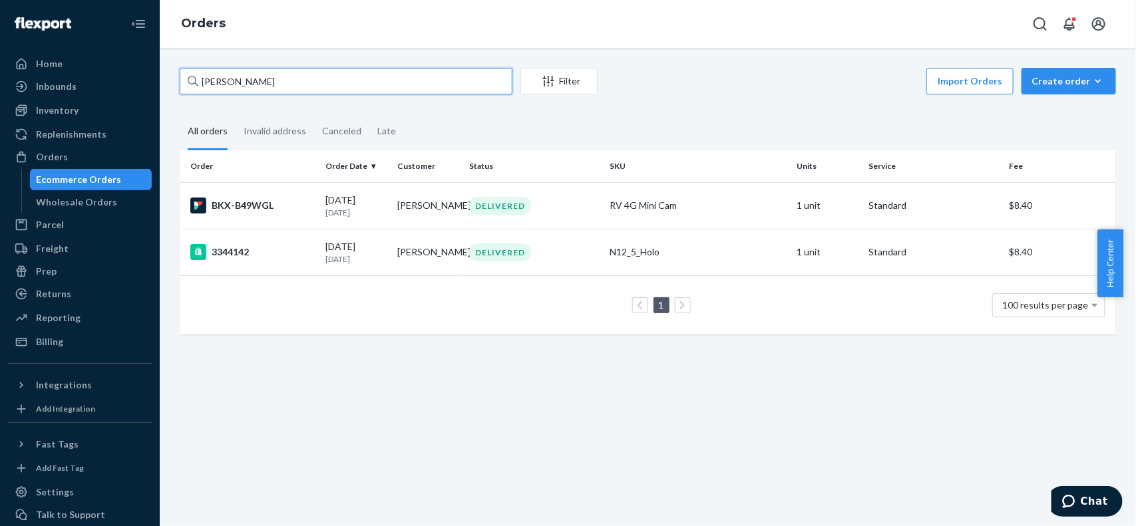
paste input "[PERSON_NAME]"
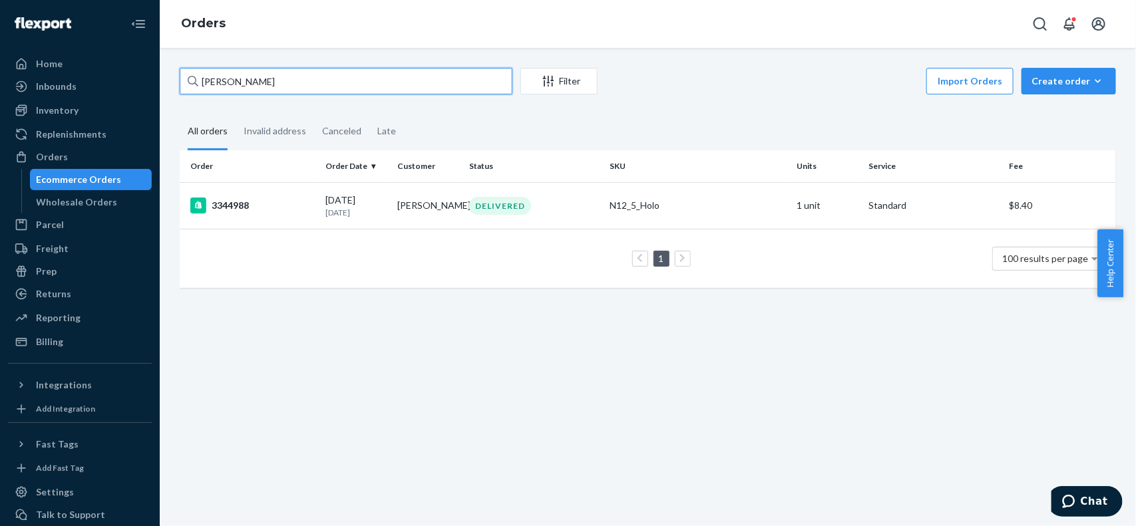
paste input "[PERSON_NAME]"
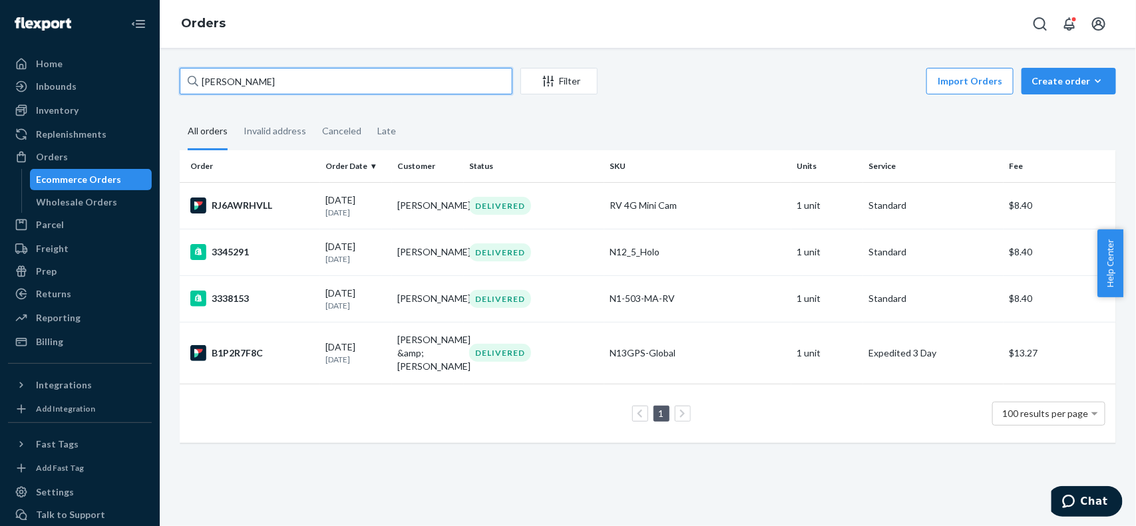
paste input "[PERSON_NAME]"
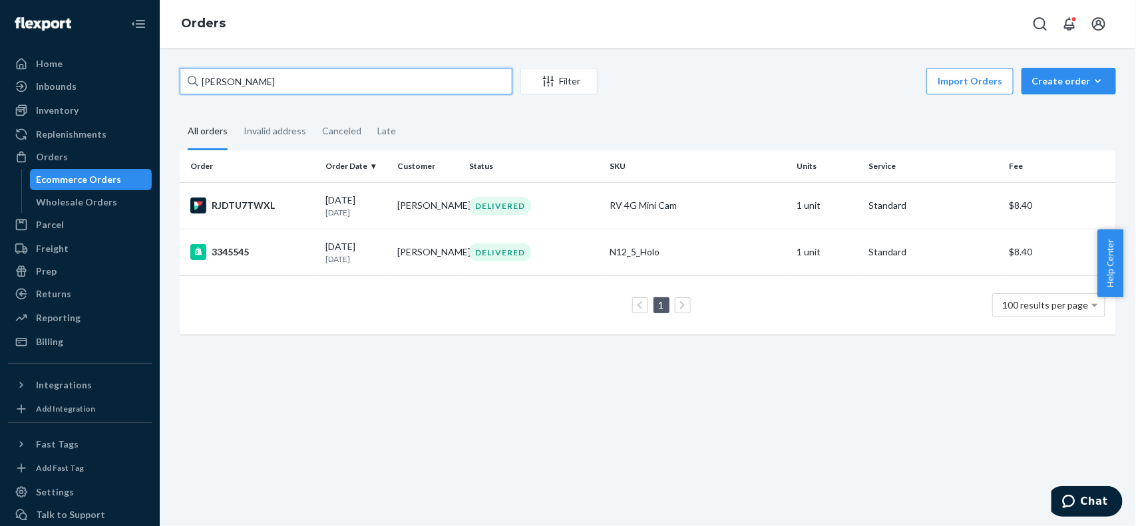
paste input "[PERSON_NAME]"
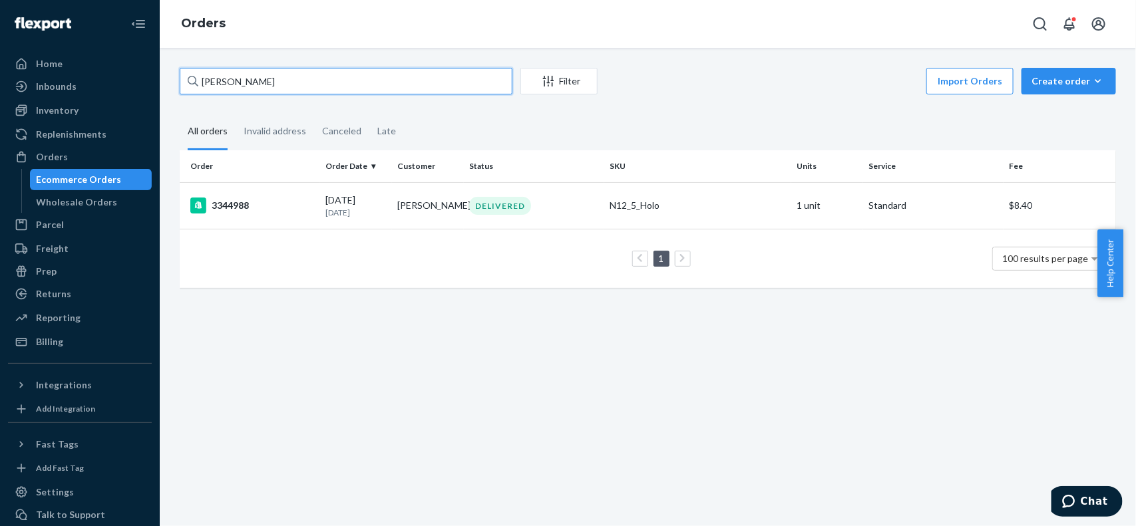
paste input "[PERSON_NAME]"
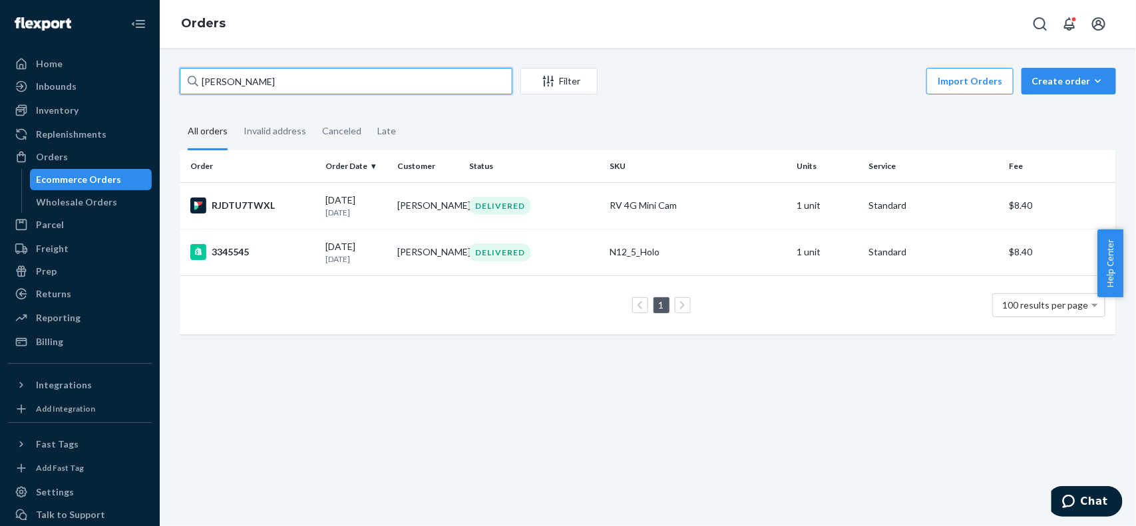
paste input "Jeff Carson"
paste input "Robert Martinez"
paste input "Clayton Elevier"
paste input "Scott Struck"
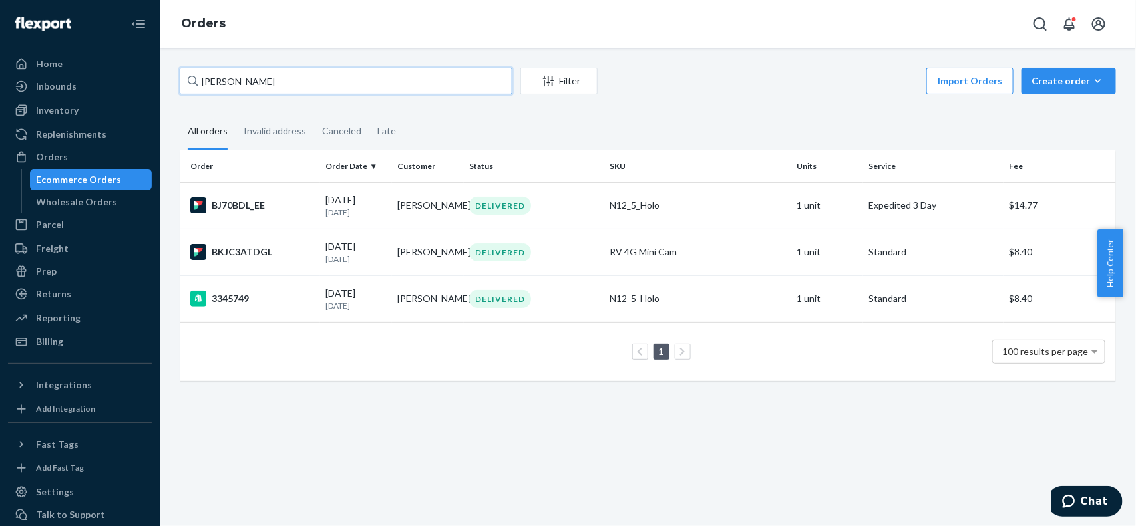
paste input "Edward Austin"
paste input "Scott Struck"
paste input "Robert Martinez"
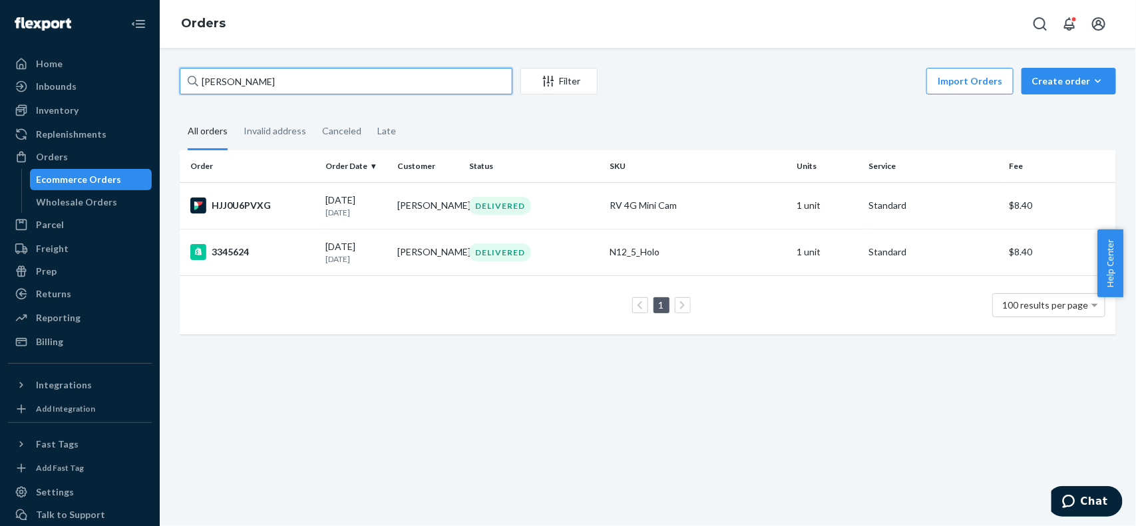
paste input "Clayton Elevier"
paste input "Scott Struck"
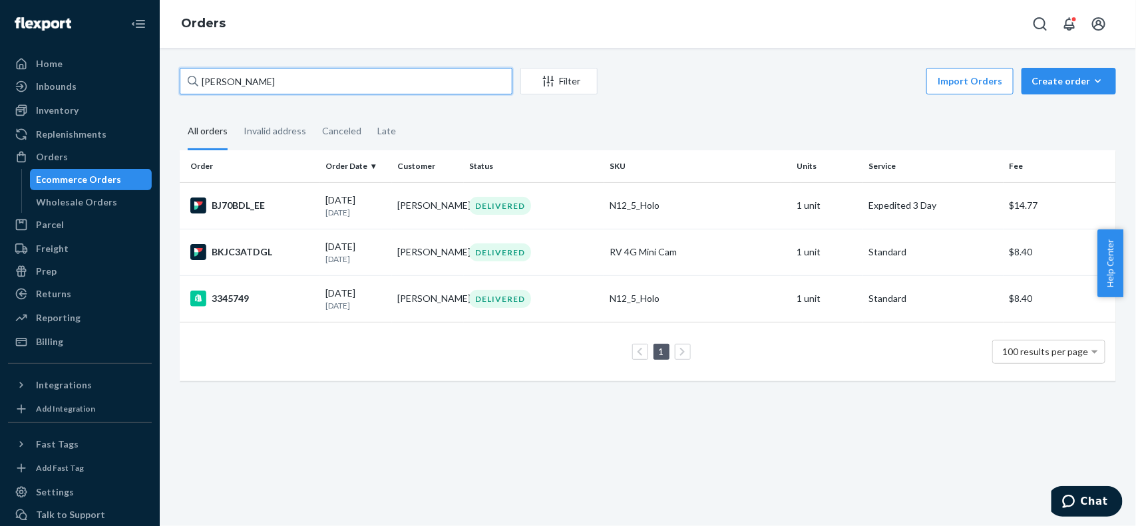
paste input "Robert Martinez"
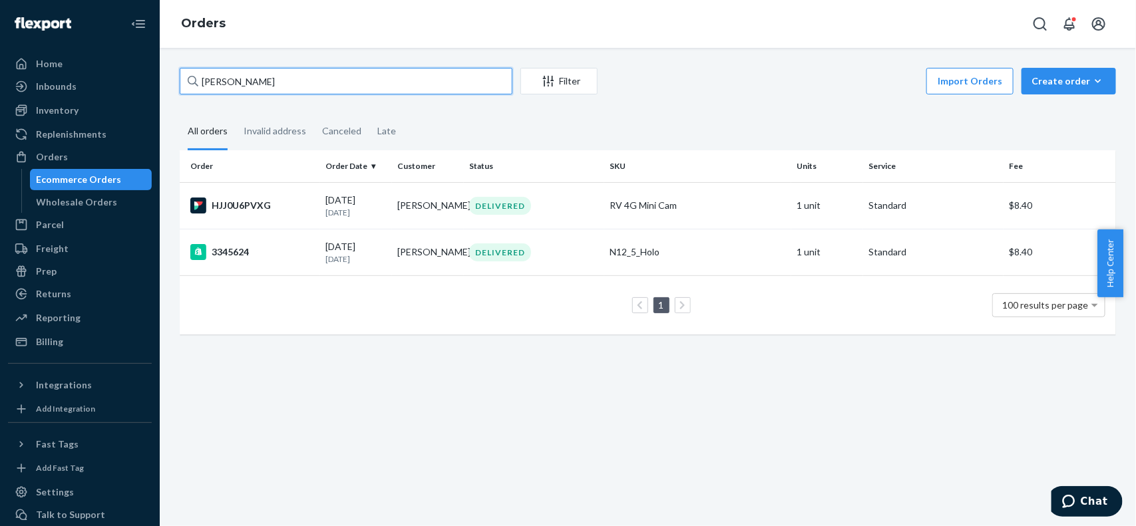
paste input "Clayton Elevier"
paste input "Scott Struck"
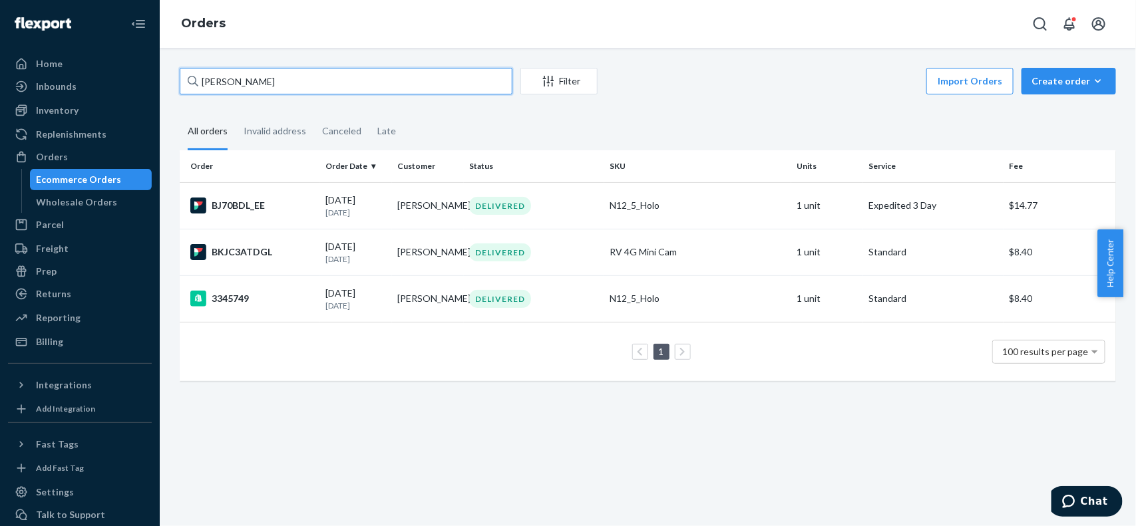
paste input "Edward Austin"
paste input "Sarah Dacko"
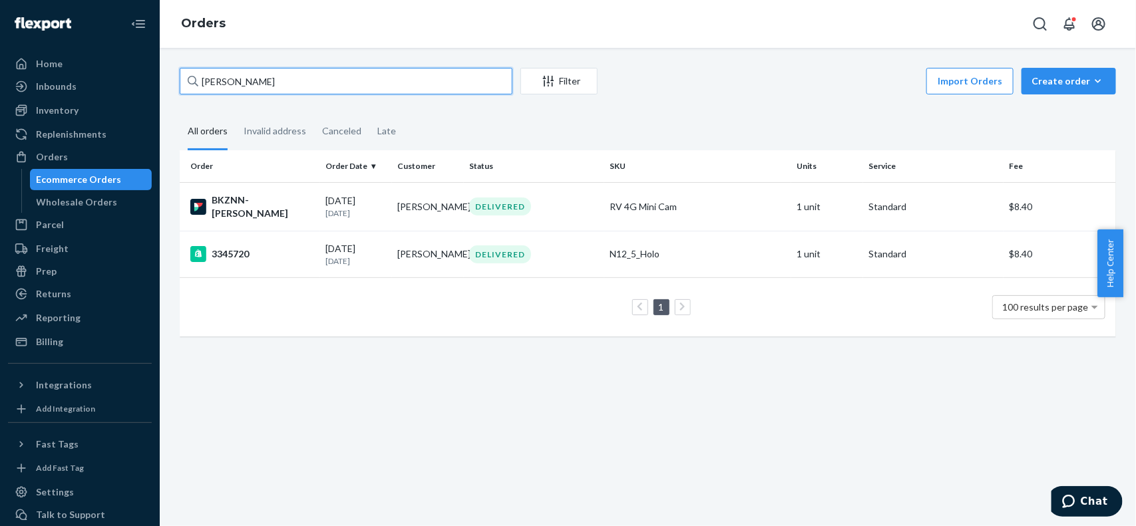
paste input "Kelly Volkmann"
paste input "John Rogers"
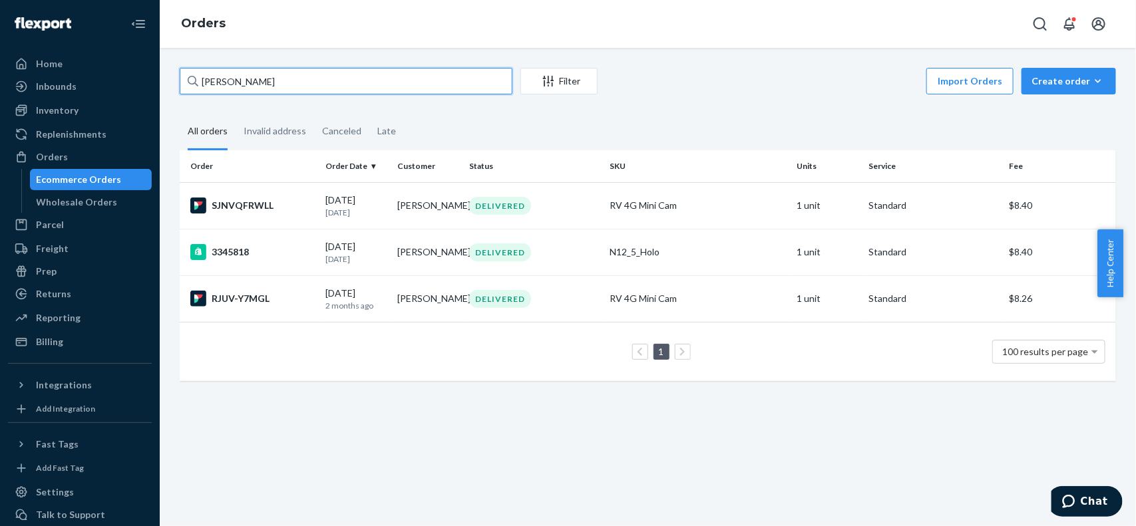
paste input "aneatte Lopez"
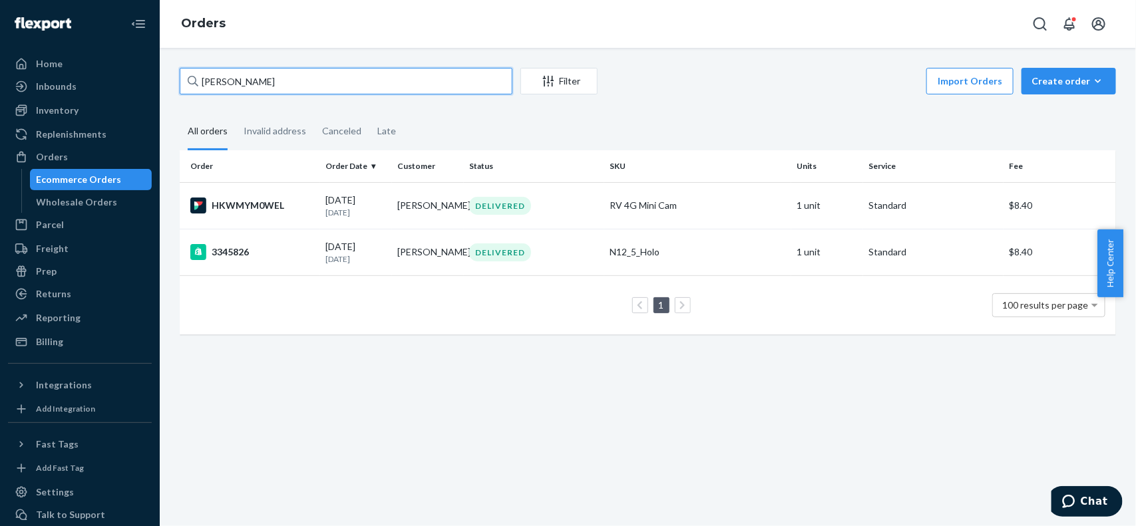
paste input "Carole Lendry"
paste input "Rick Patton"
paste input "Don Davis"
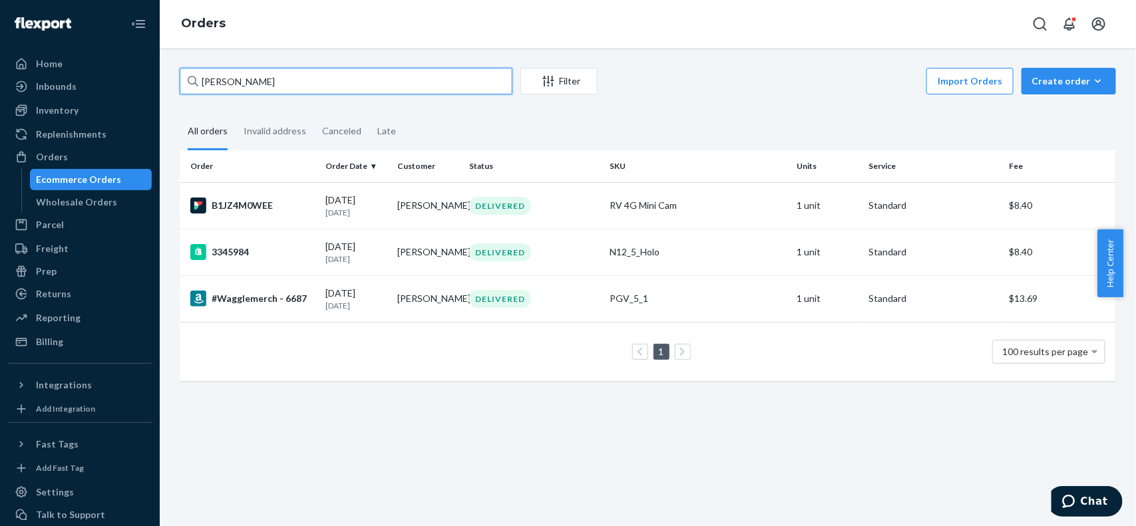
paste input "Sandra Fortier"
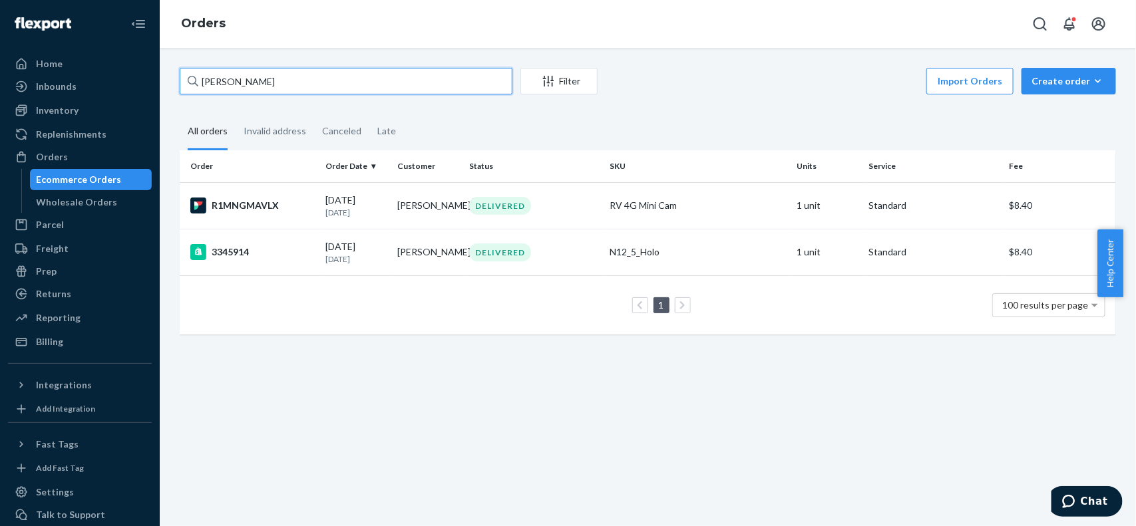
paste input "Jeff Bechtel"
paste input "Karen Malinowski"
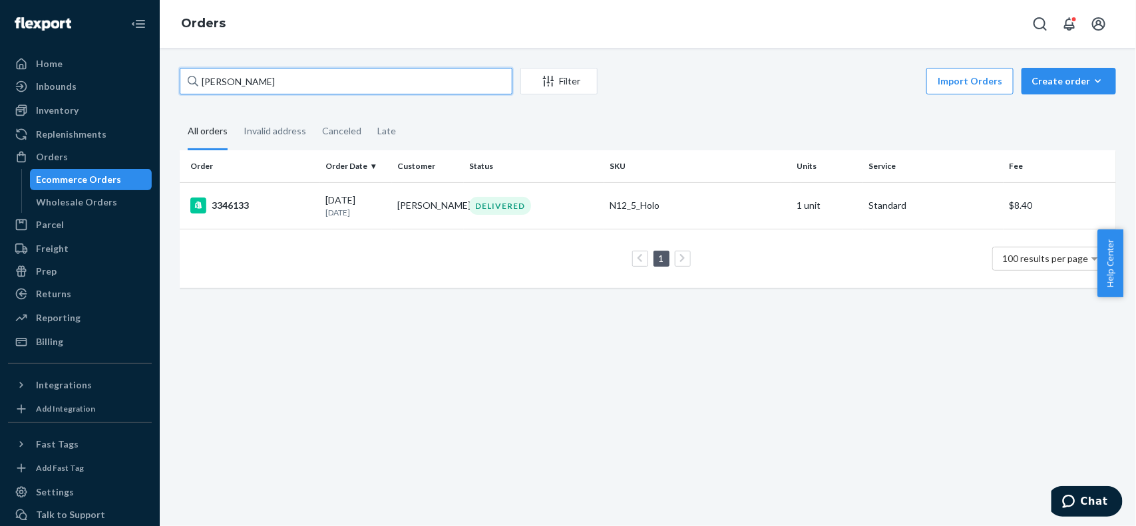
paste input "Matthew O'Brien"
paste input "Gregory R. Hydock"
paste input "Robert Stabe"
paste input "ichard Witt"
paste input "Cynthia Neva"
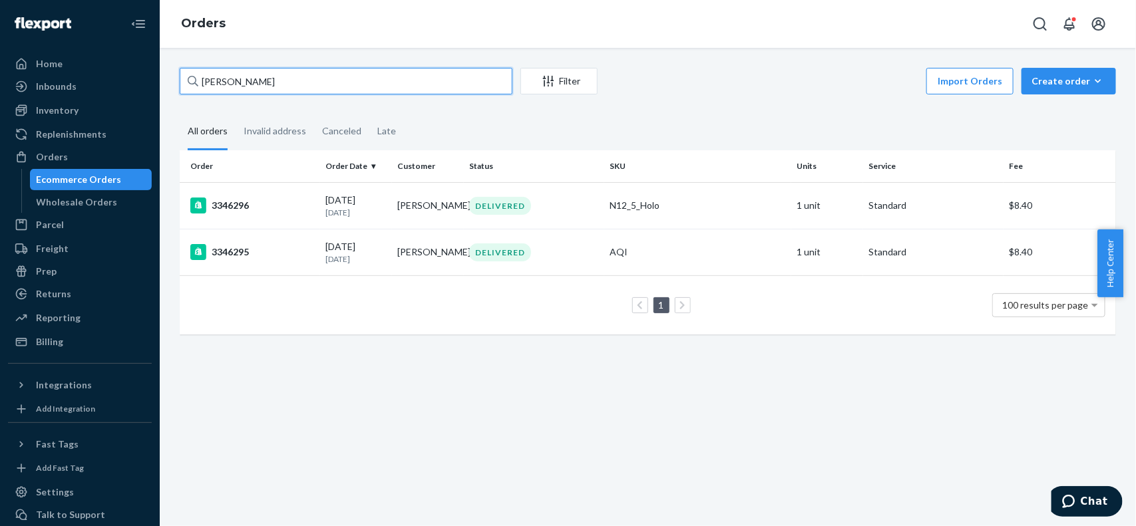
paste input "Duane Whelan"
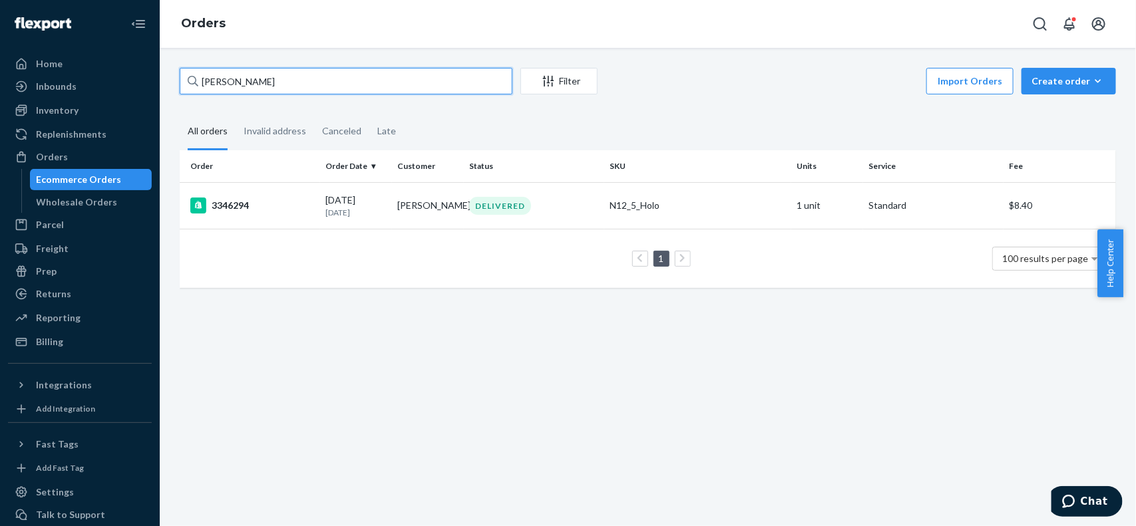
paste input "Ralph Higinbotham"
paste input "Toni Hazell"
paste input "John Hillen"
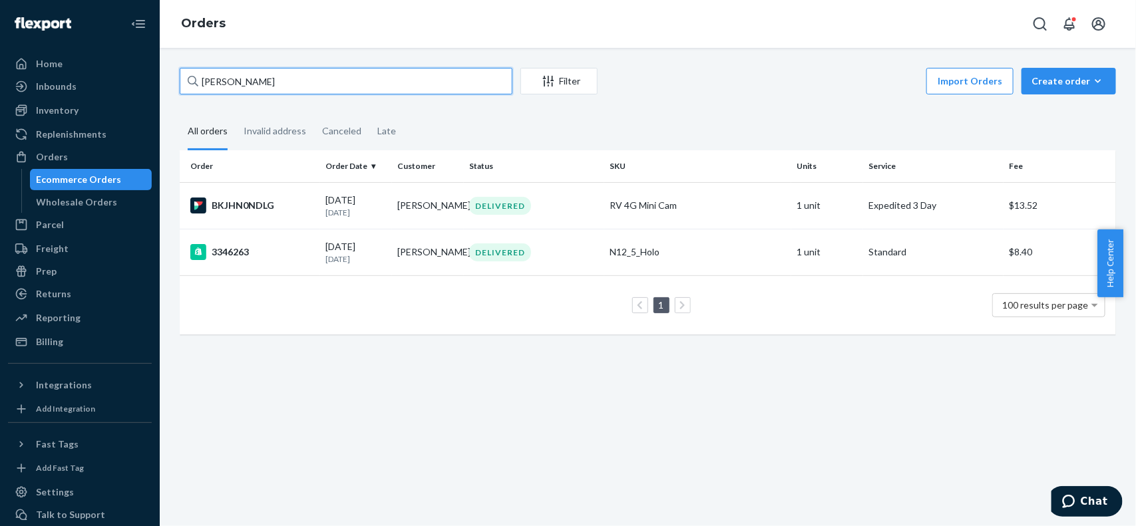
paste input "David Krencik"
paste input "[PERSON_NAME]"
paste input "Tina D"
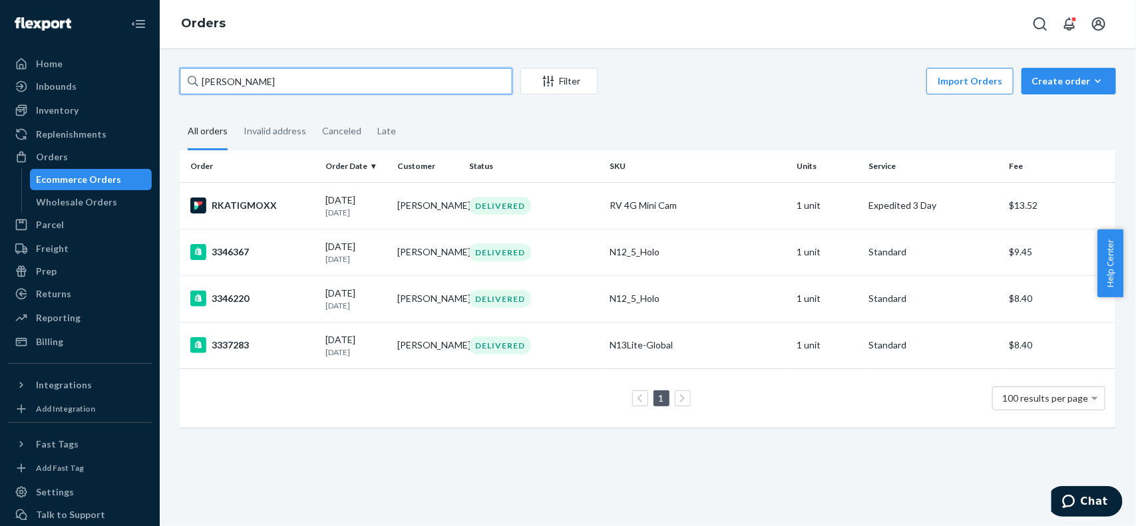
paste input "Sandra McKnight"
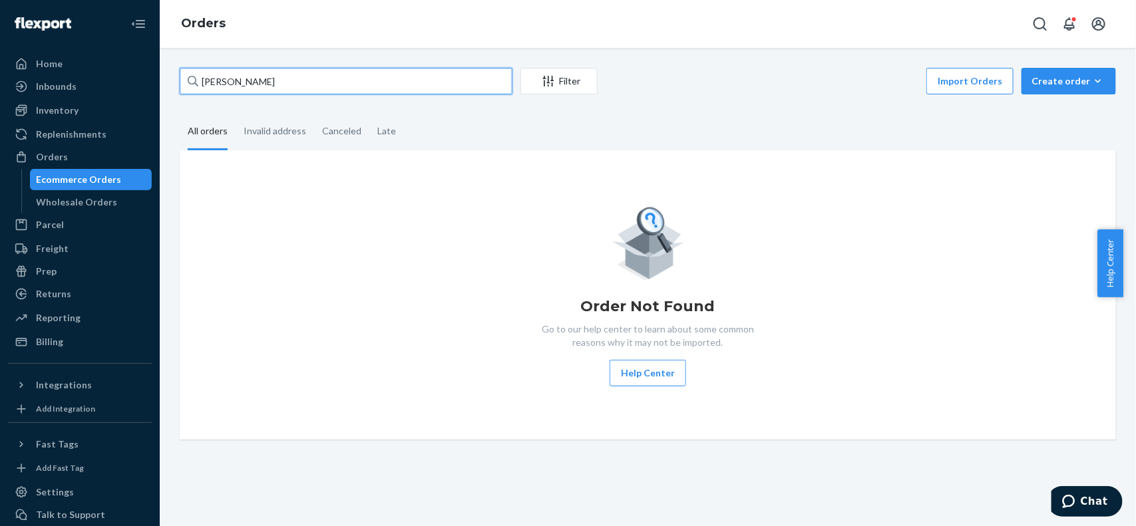
paste input "William Pritzker"
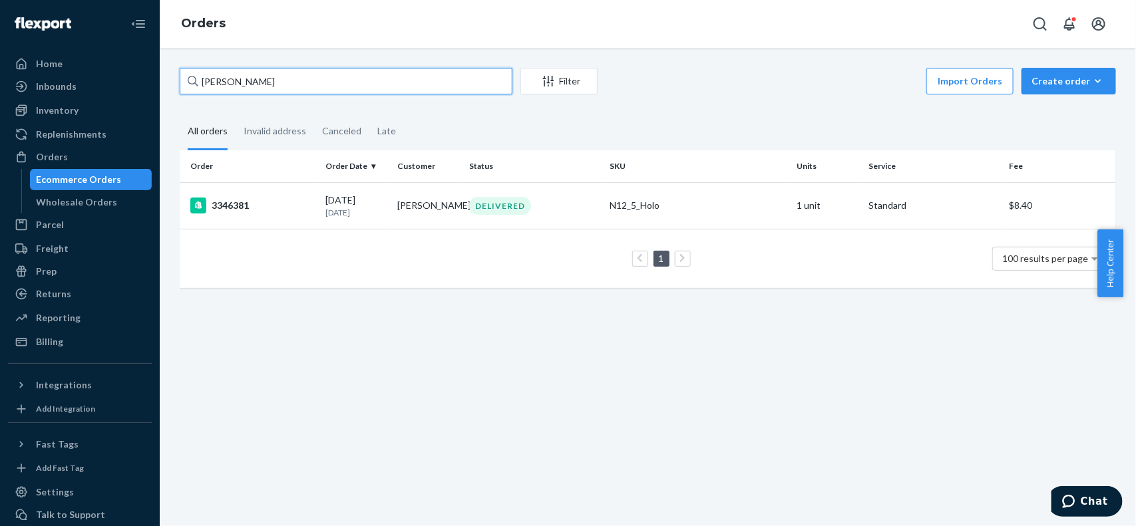
paste input "Karen Abendroth"
paste input "Mary Barry"
paste input "Cynthia Pate"
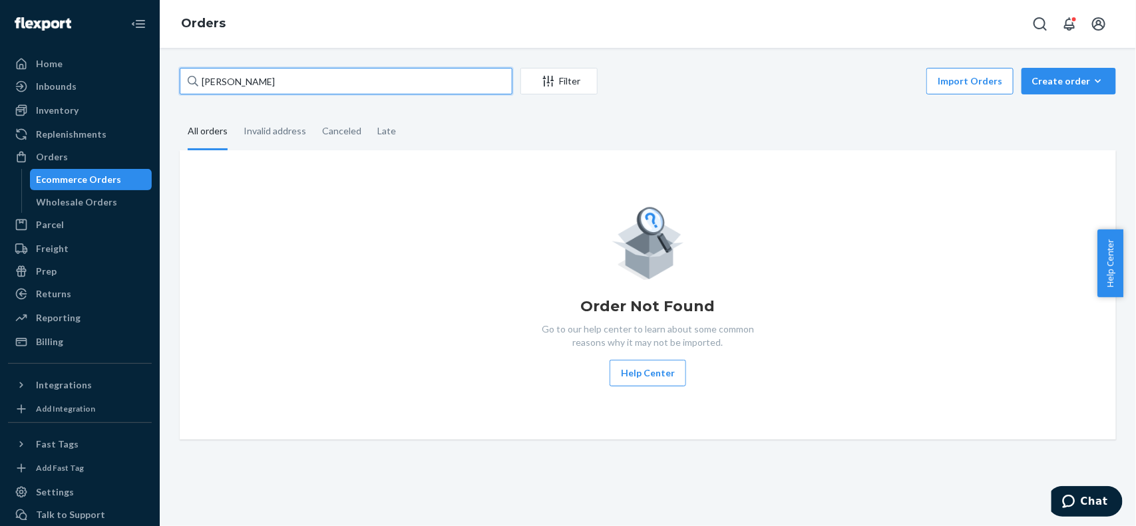
paste input "Keith Huffaker"
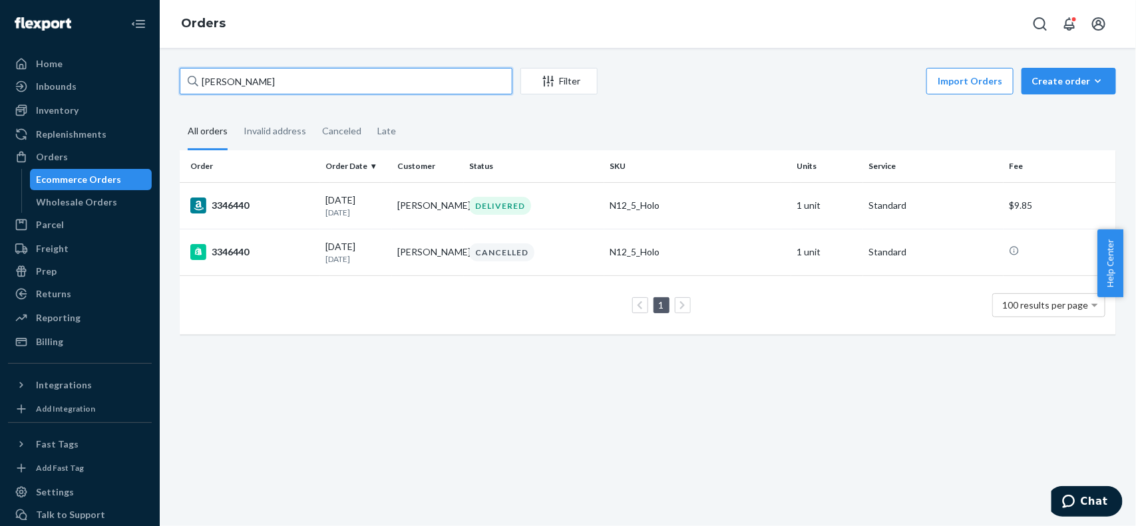
paste input "William Butl"
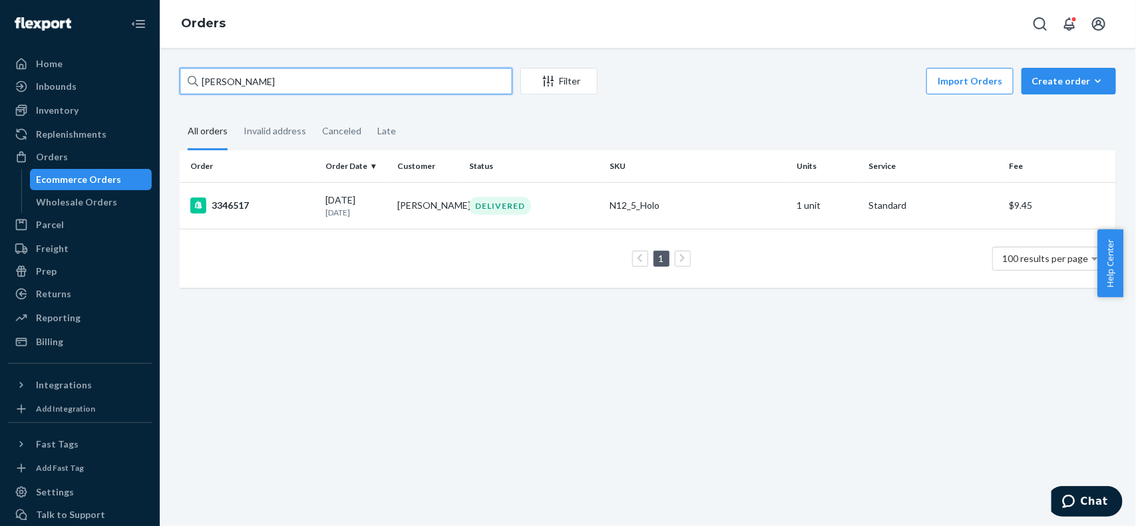
paste input "Sutterfield"
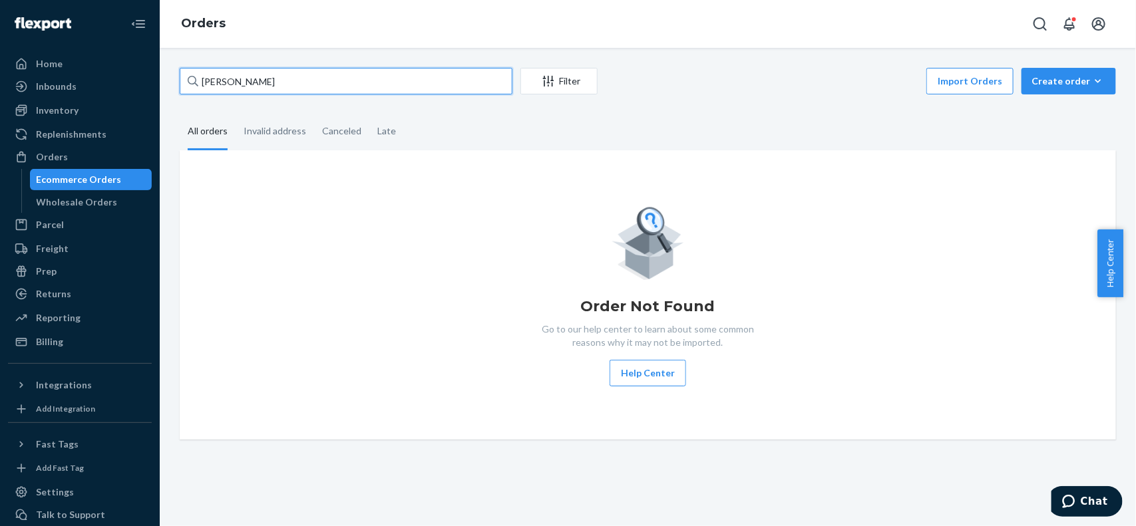
paste input "Terry Greenwa"
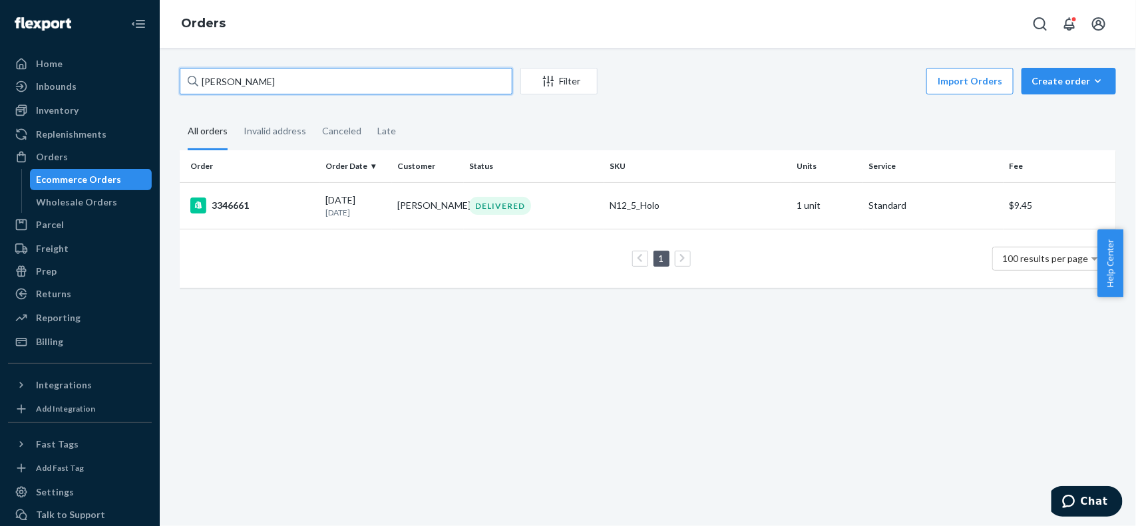
paste input "Richard McCondichie"
paste input "Ann Carlson"
paste input "Denise Lopez"
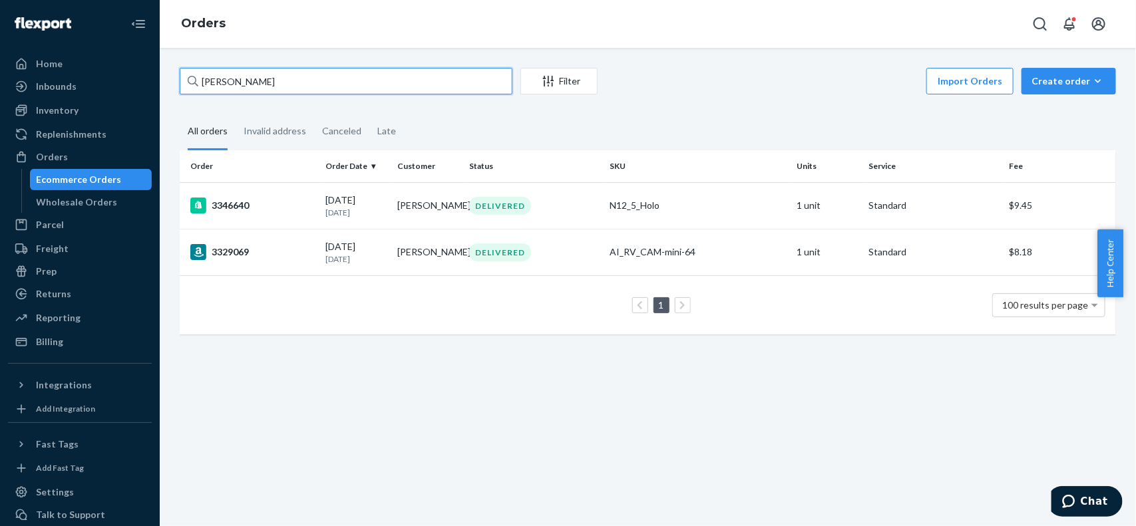
paste input "Luis Sostre"
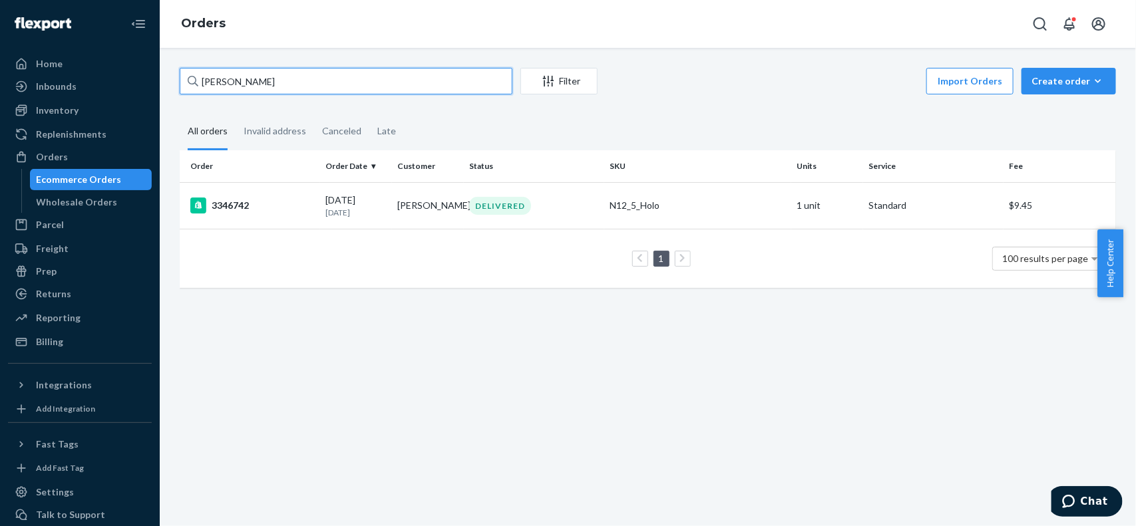
paste input "james hazelwood"
paste input "Christine Waller"
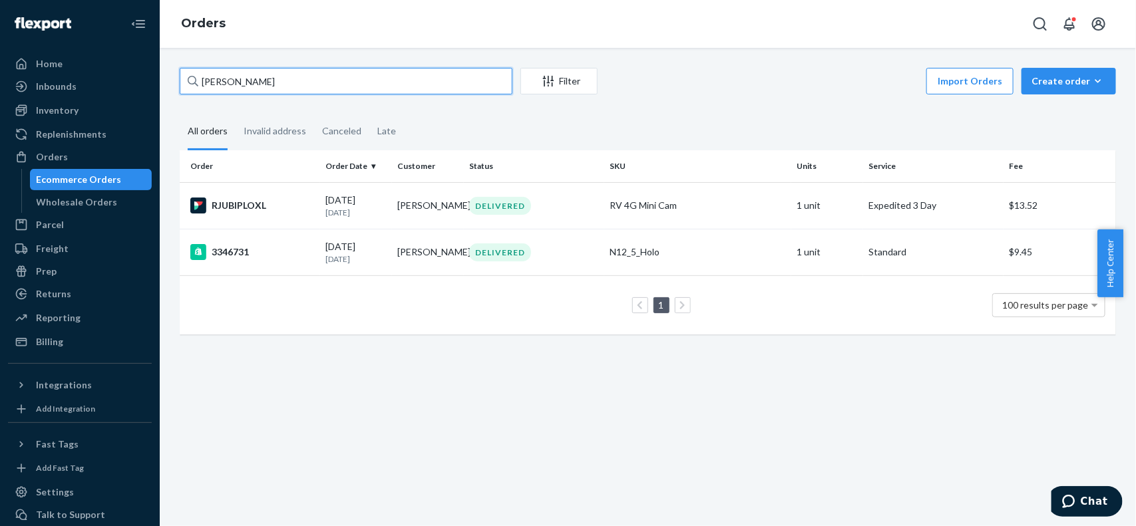
paste input "Mark Bloom"
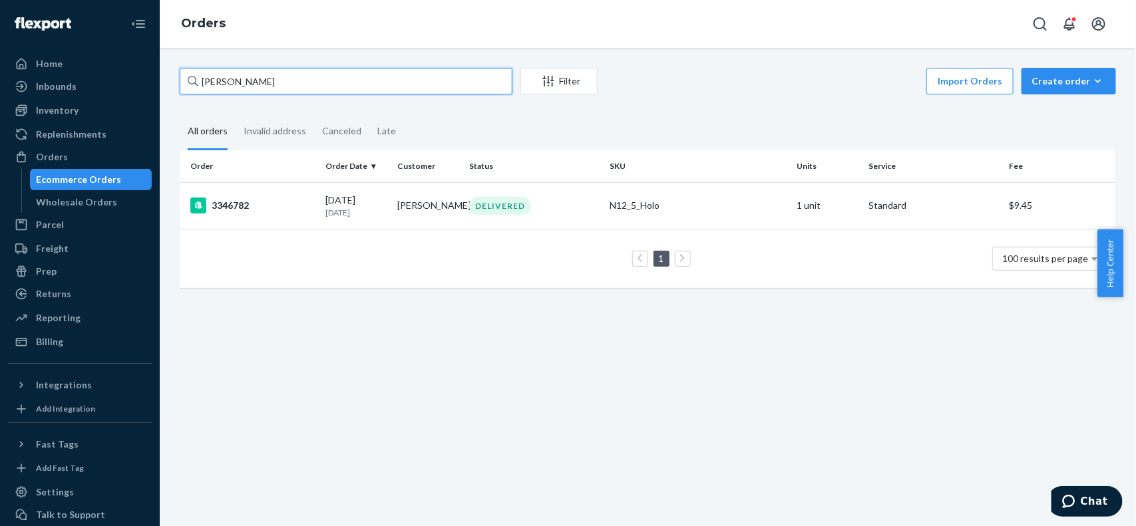
paste input "Jeanie Kukawski"
paste input "Tanya Beasley"
paste input "Richard A Biehl"
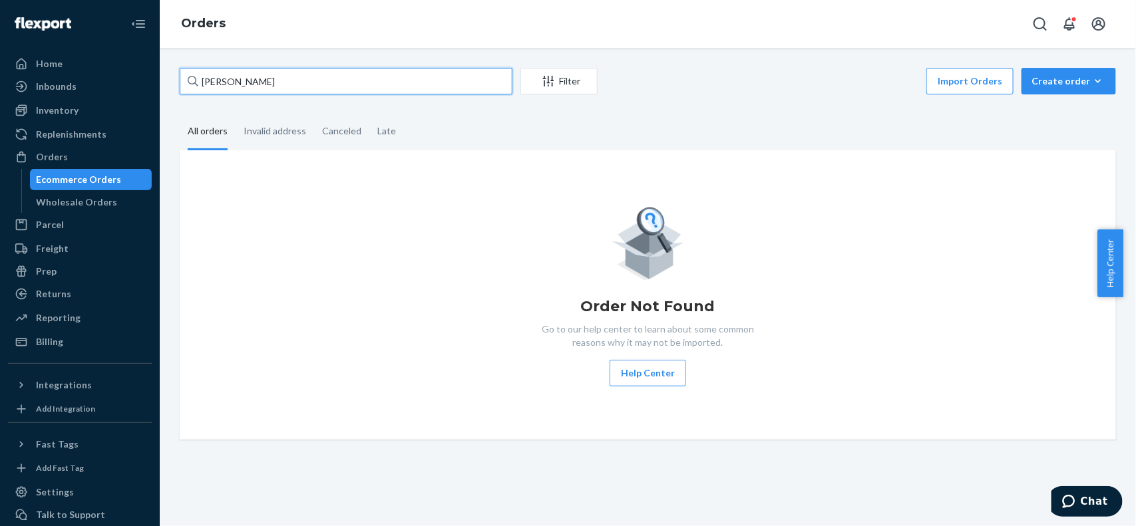
paste input "David Johnson"
type input "David Johnson"
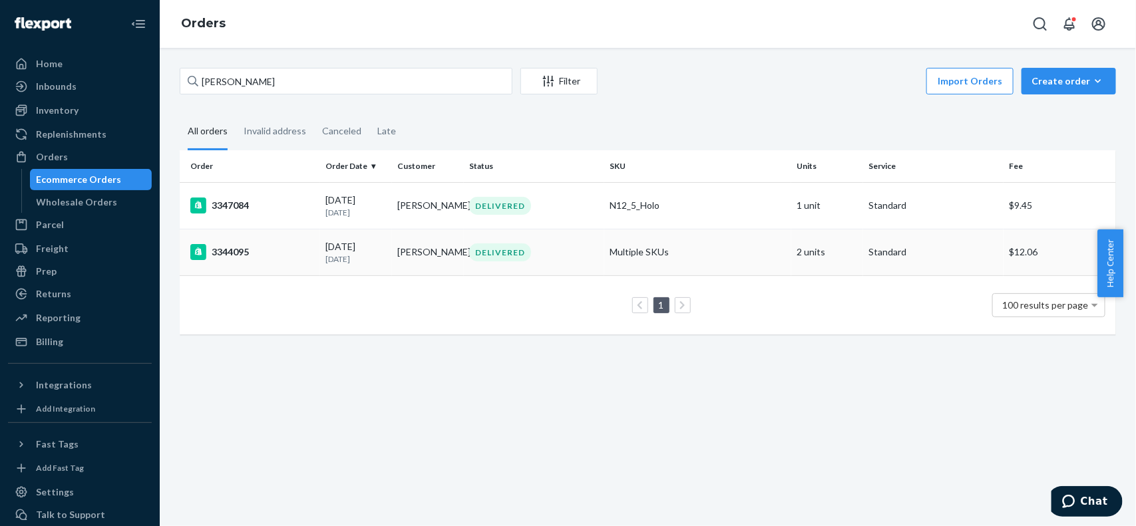
click at [734, 250] on td "Multiple SKUs" at bounding box center [697, 252] width 187 height 47
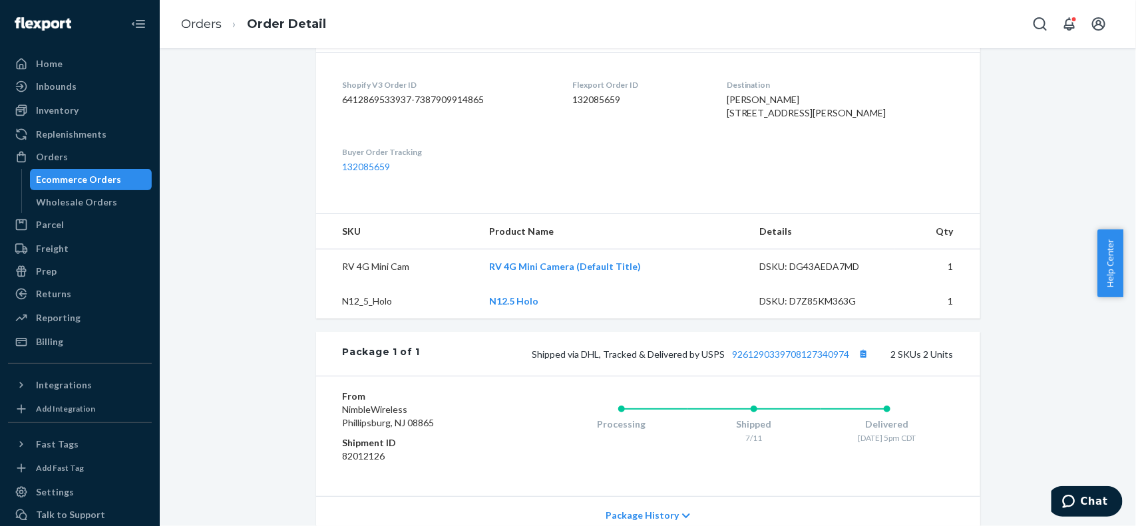
scroll to position [333, 0]
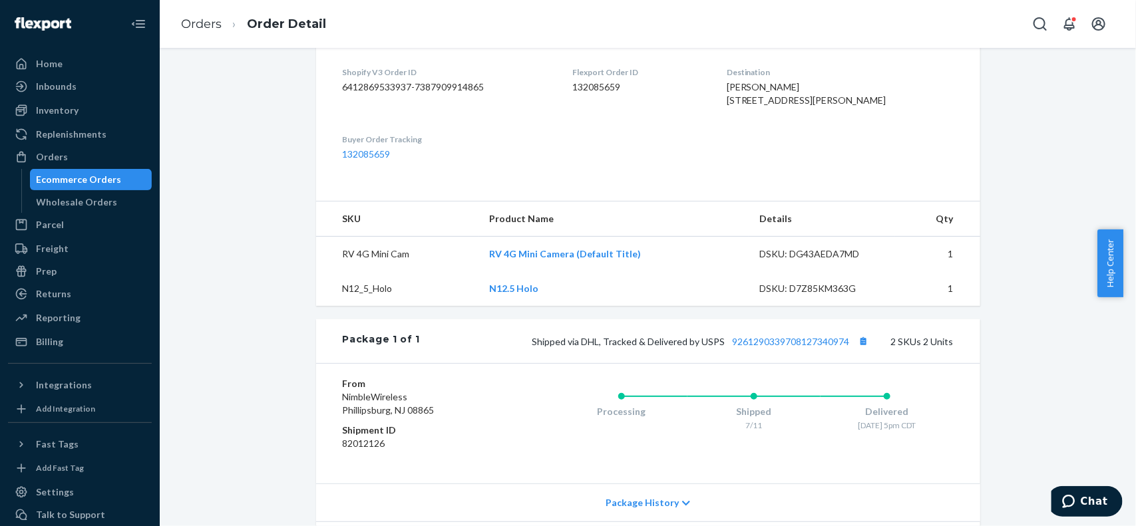
drag, startPoint x: 1135, startPoint y: 218, endPoint x: 1133, endPoint y: 93, distance: 124.5
click at [1123, 93] on body "Home Inbounds Shipping Plans Problems Inventory Products Replenishments Orders …" at bounding box center [568, 263] width 1136 height 526
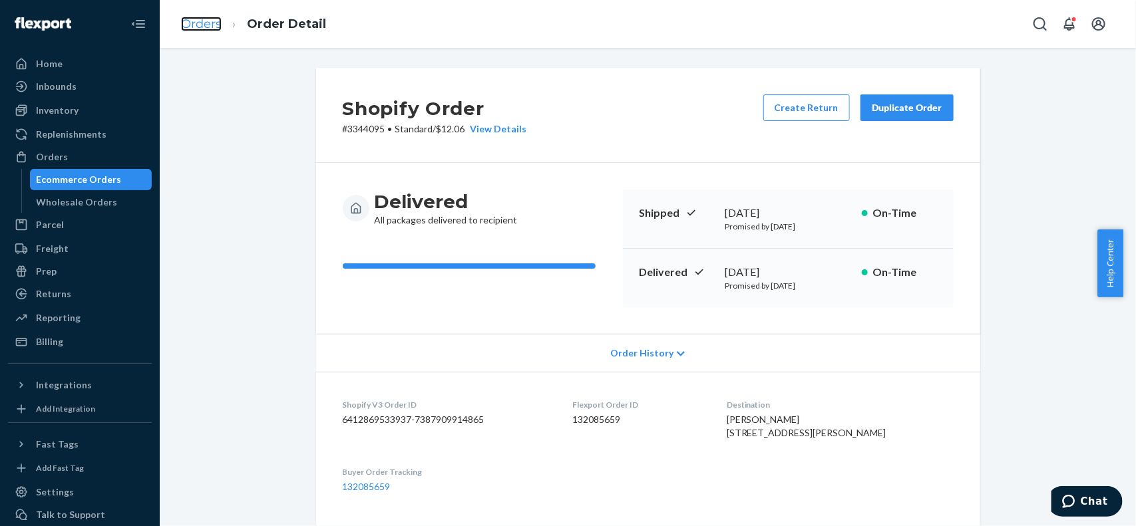
click at [205, 25] on link "Orders" at bounding box center [201, 24] width 41 height 15
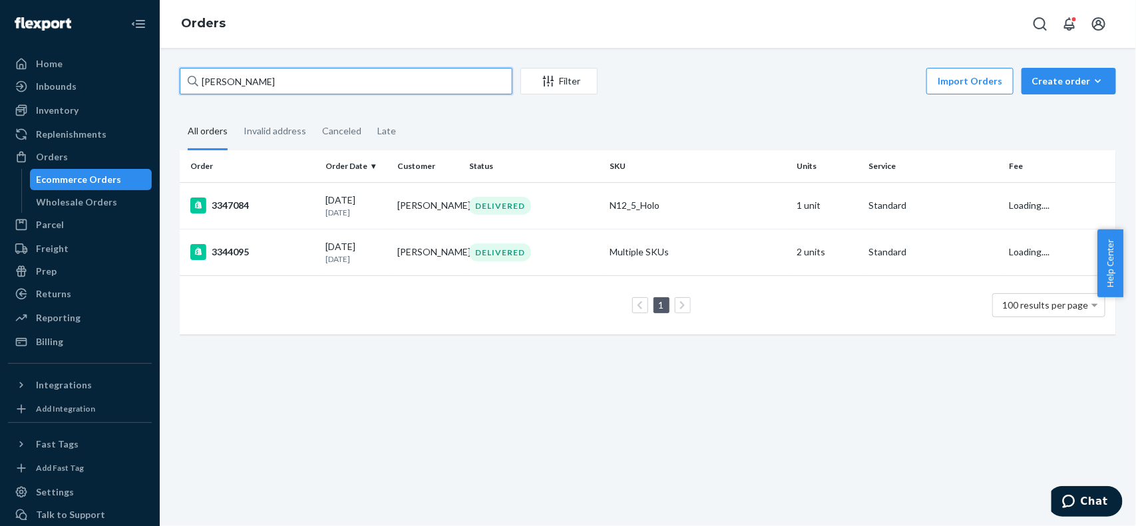
click at [313, 79] on input "David Johnson" at bounding box center [346, 81] width 333 height 27
paste input "Krencik"
paste input "John Hillen"
paste input "[PERSON_NAME]"
paste input "David Krencik"
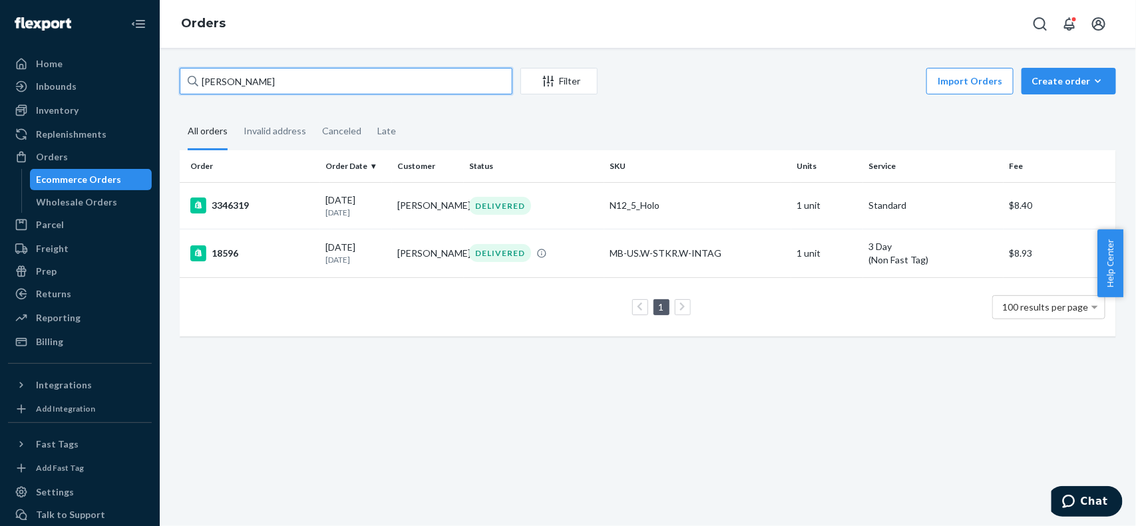
paste input "Tina D"
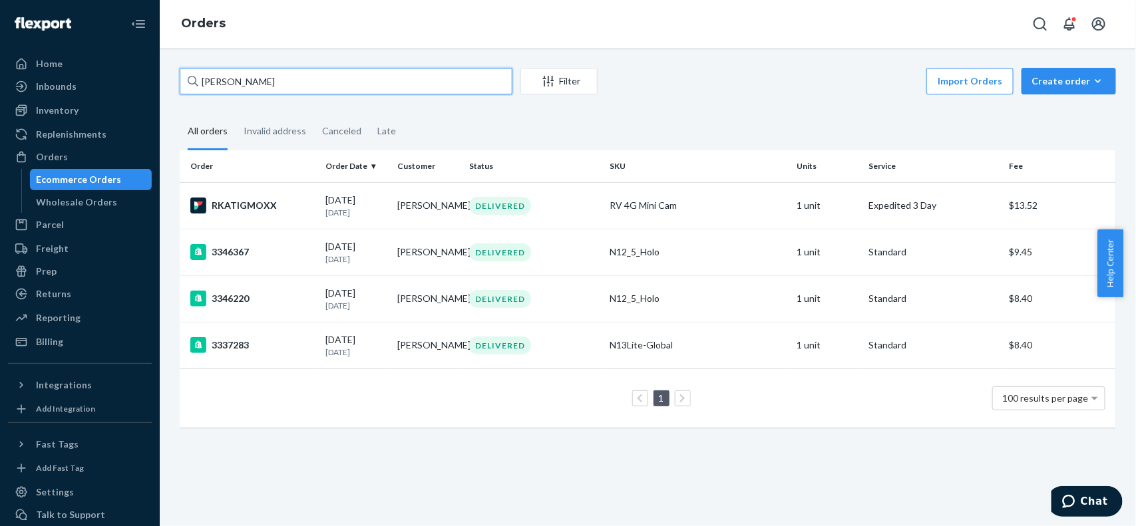
paste input "Sandra McKnight"
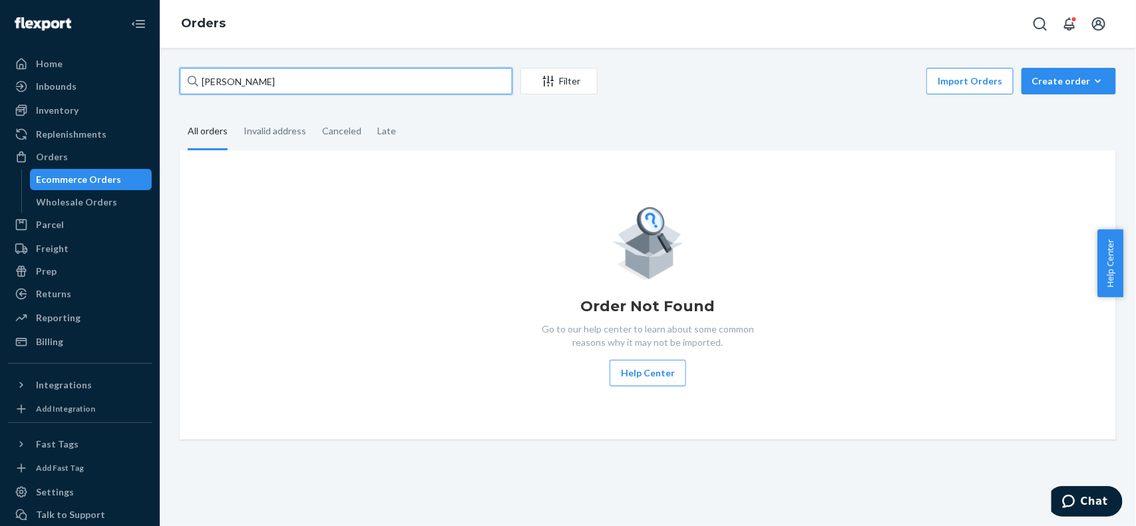
paste input "William Pritzker"
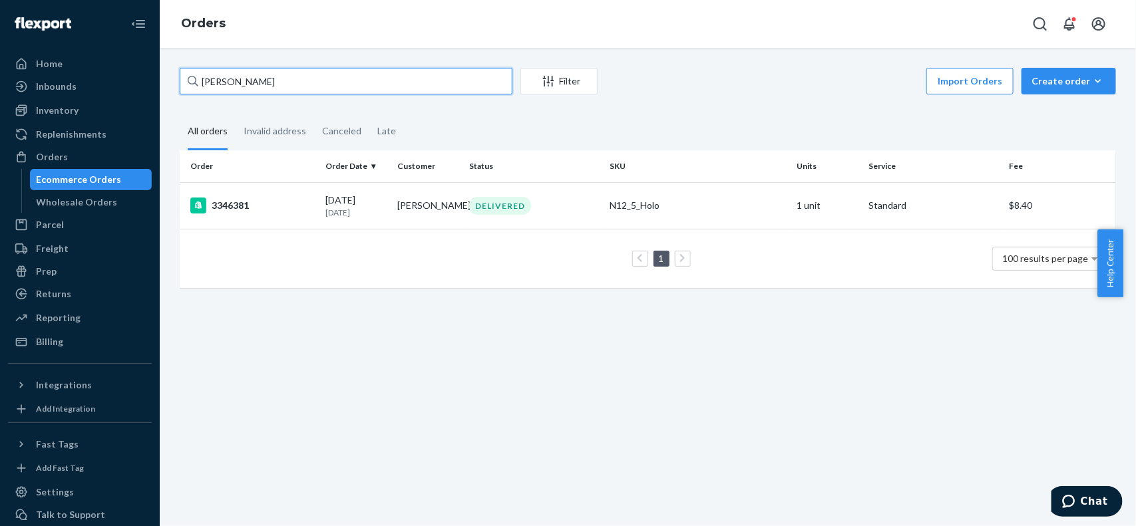
paste input "Karen Abendroth"
paste input "Mary Barry"
paste input "Cynthia Pate"
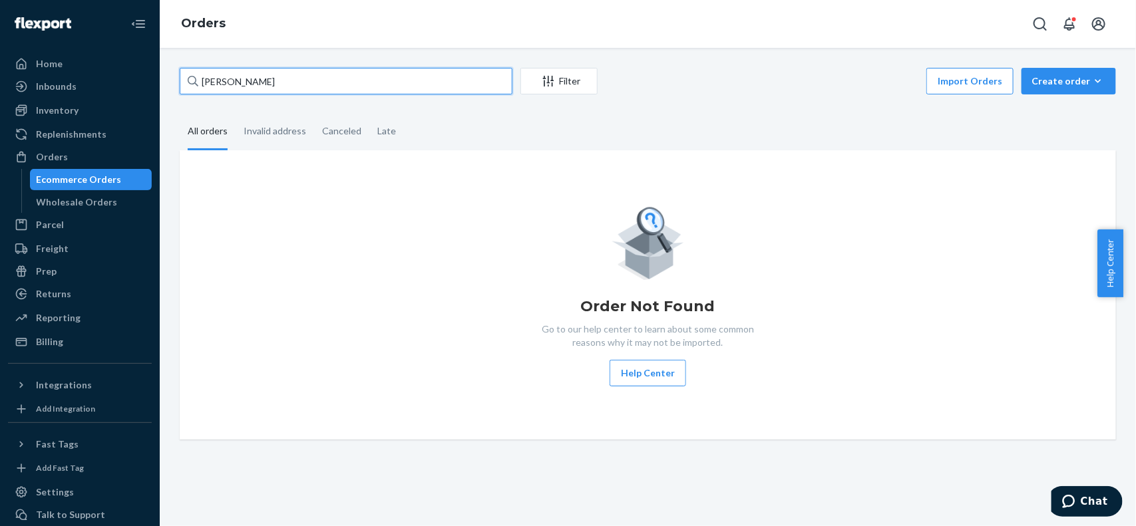
paste
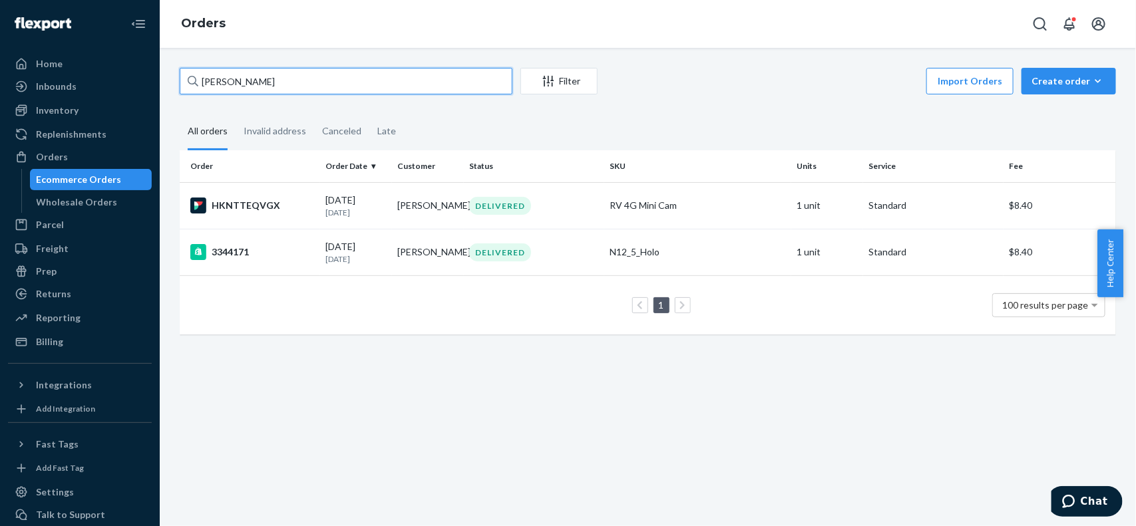
type input "Mary Wilcox"
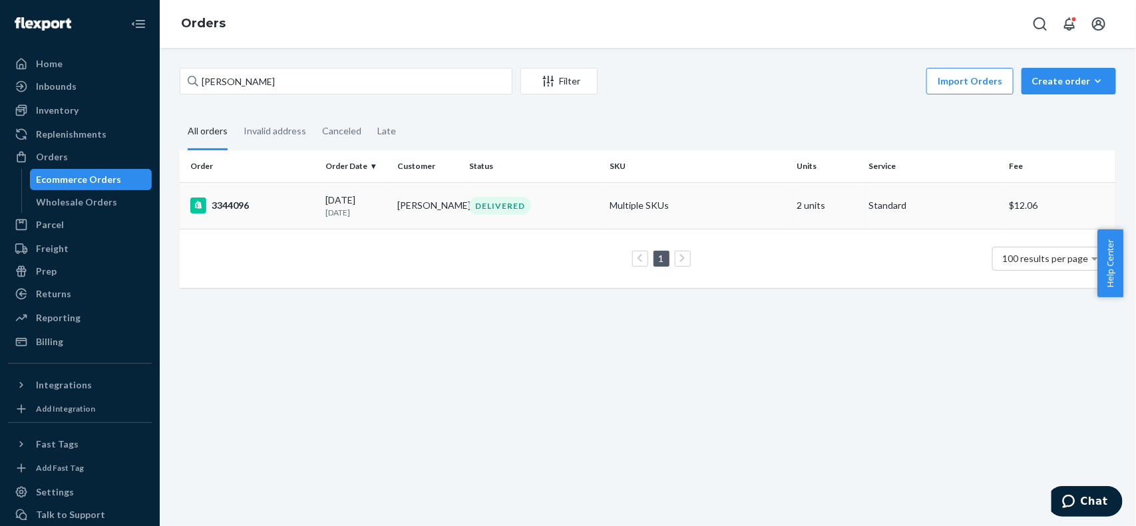
click at [752, 198] on td "Multiple SKUs" at bounding box center [697, 205] width 187 height 47
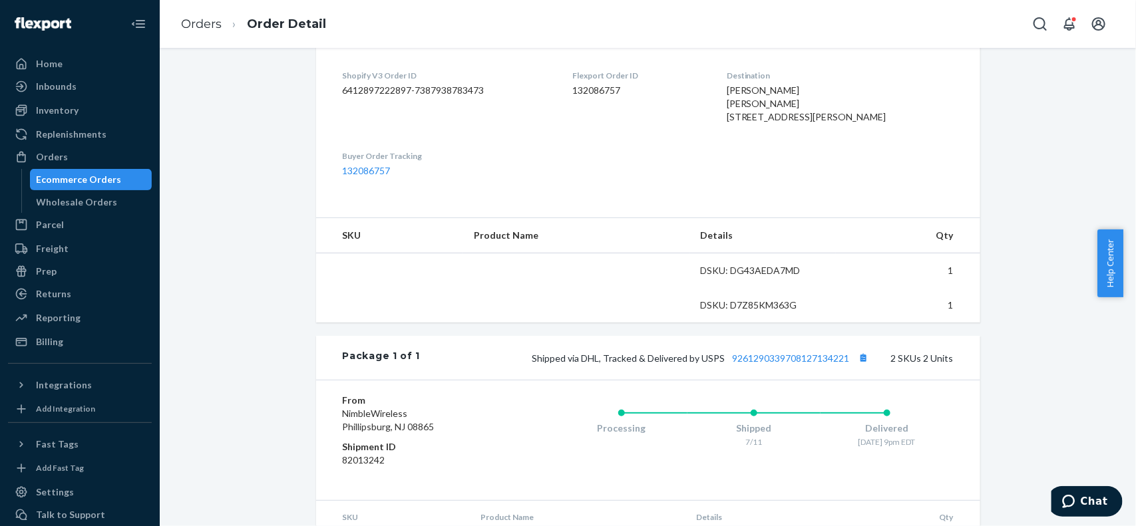
scroll to position [333, 0]
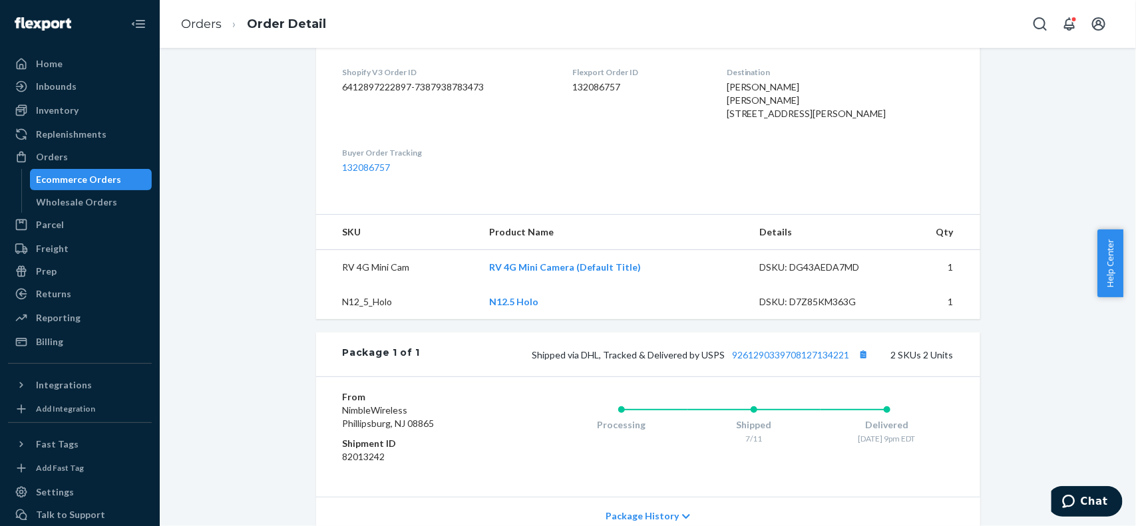
click at [198, 33] on ol "Orders Order Detail" at bounding box center [253, 24] width 166 height 39
click at [200, 31] on link "Orders" at bounding box center [201, 24] width 41 height 15
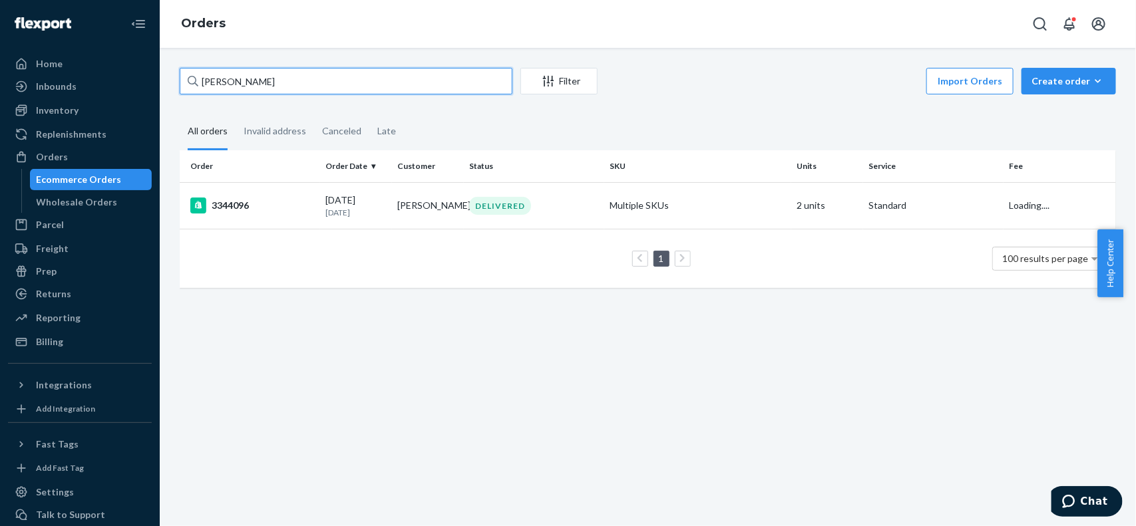
click at [377, 75] on input "Mary Wilcox" at bounding box center [346, 81] width 333 height 27
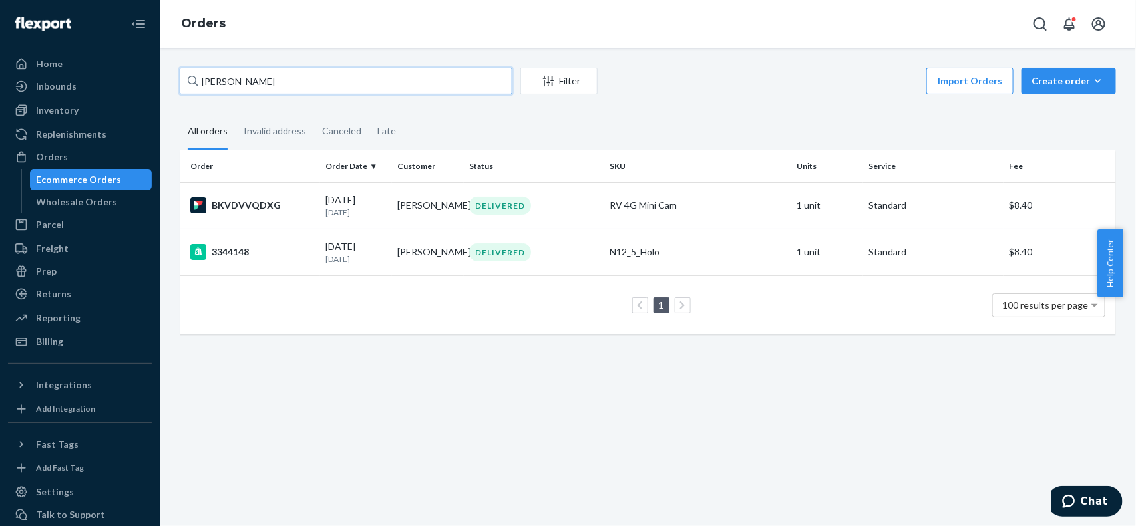
type input "David Johnson"
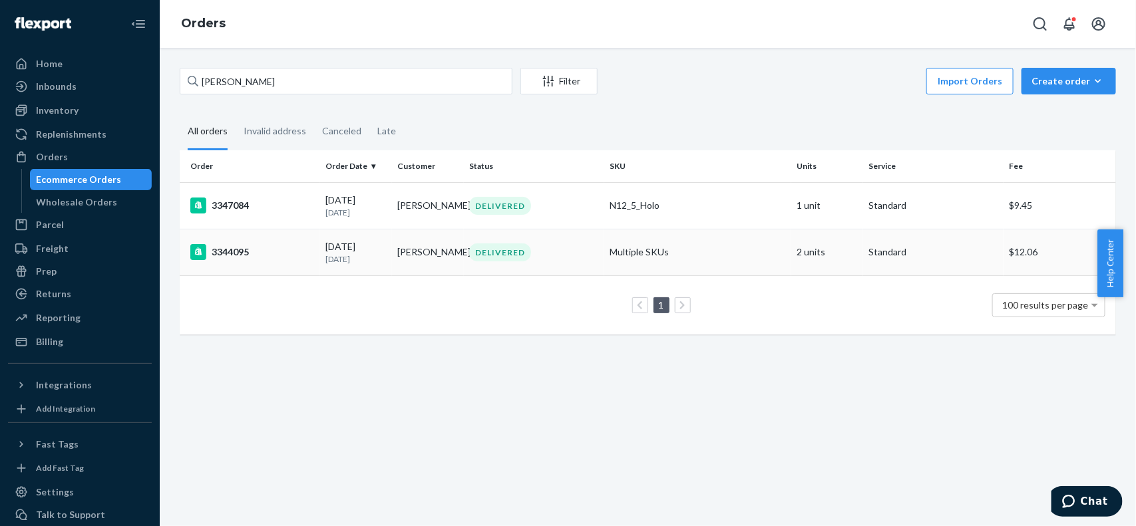
click at [690, 245] on td "Multiple SKUs" at bounding box center [697, 252] width 187 height 47
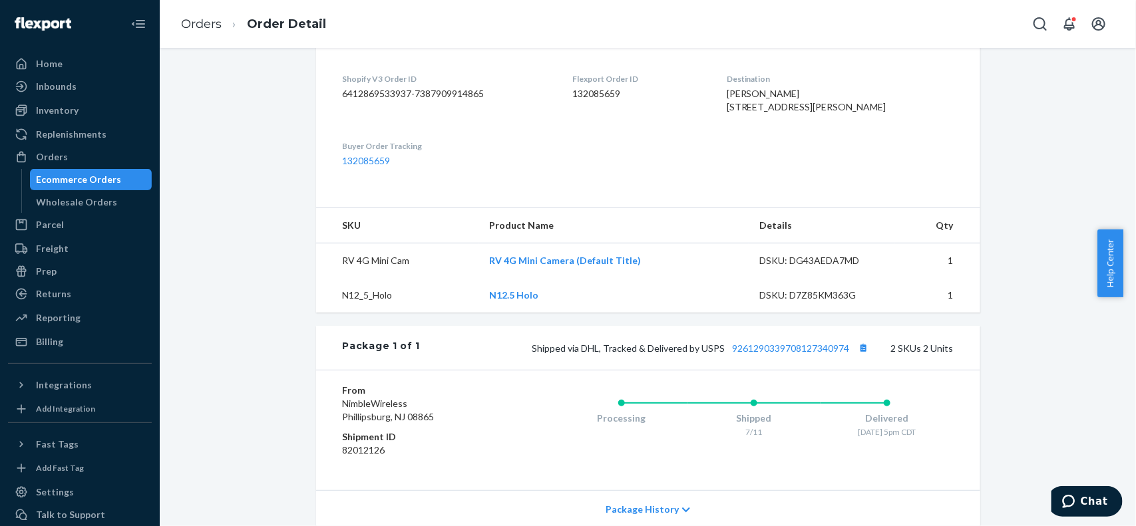
scroll to position [333, 0]
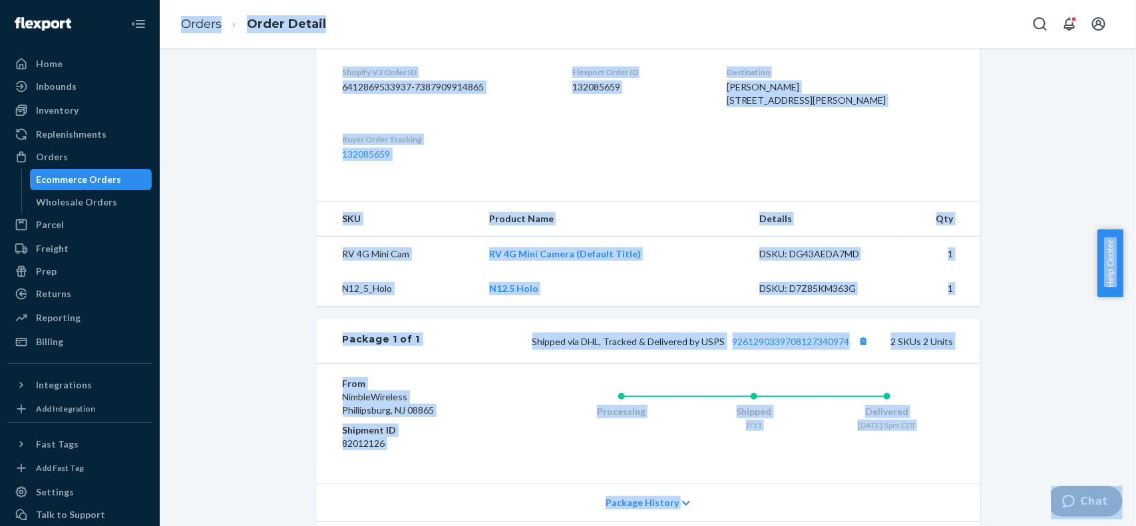
click at [212, 33] on ol "Orders Order Detail" at bounding box center [253, 24] width 166 height 39
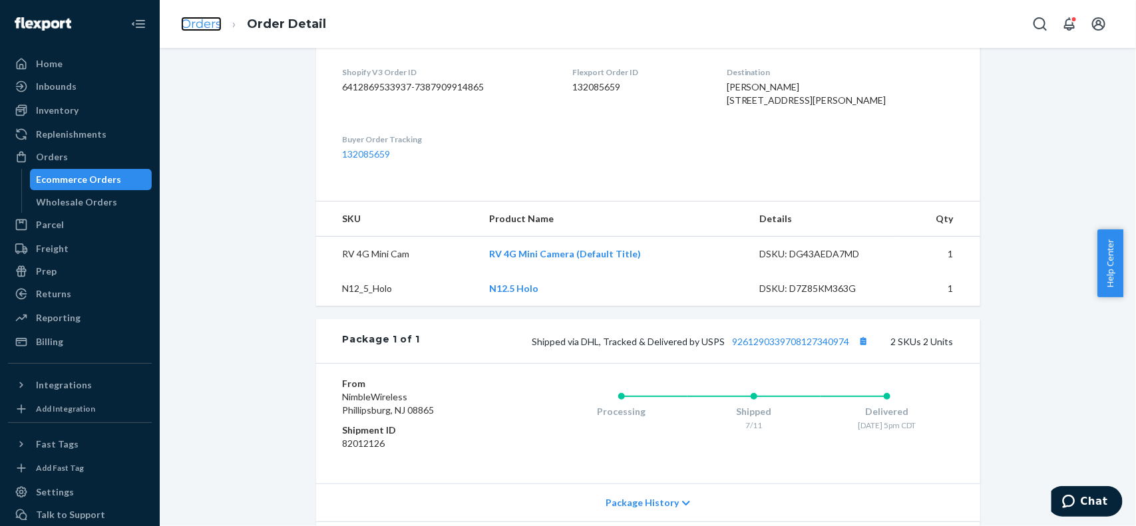
click at [210, 30] on link "Orders" at bounding box center [201, 24] width 41 height 15
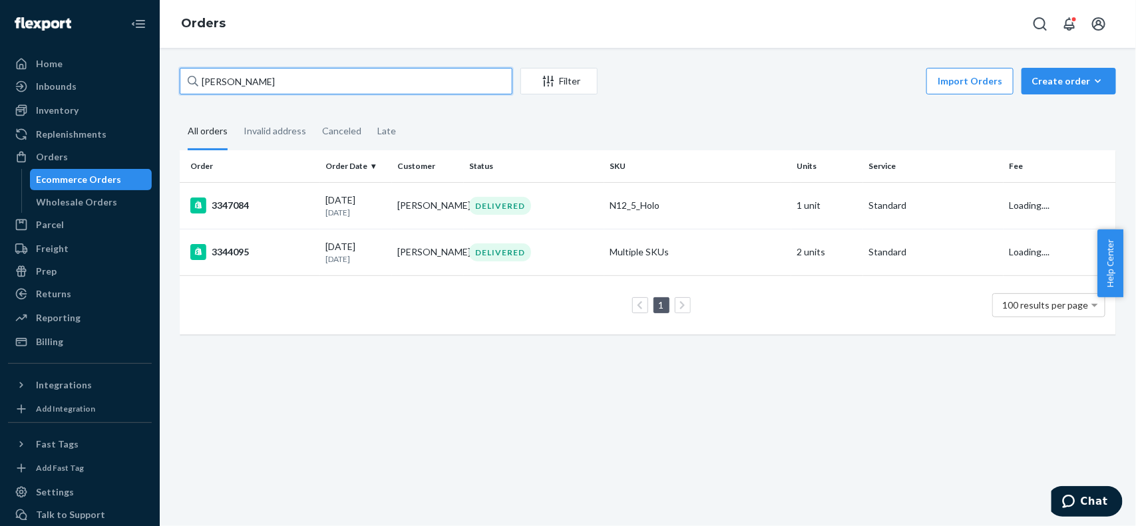
click at [0, 89] on div "Home Inbounds Shipping Plans Problems Inventory Products Replenishments Orders …" at bounding box center [568, 263] width 1136 height 526
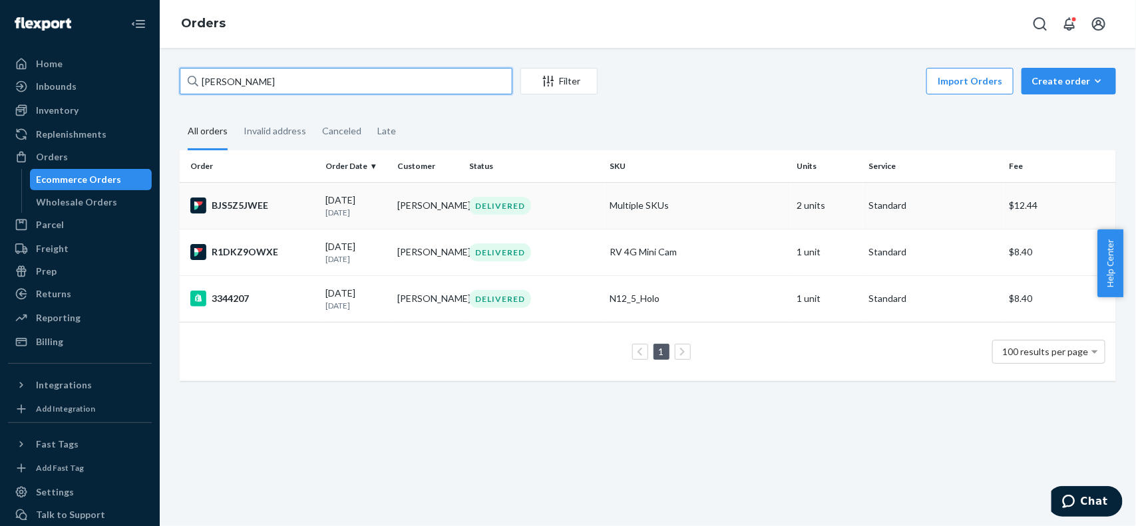
type input "Remy Ohare"
click at [713, 206] on td "Multiple SKUs" at bounding box center [697, 205] width 187 height 47
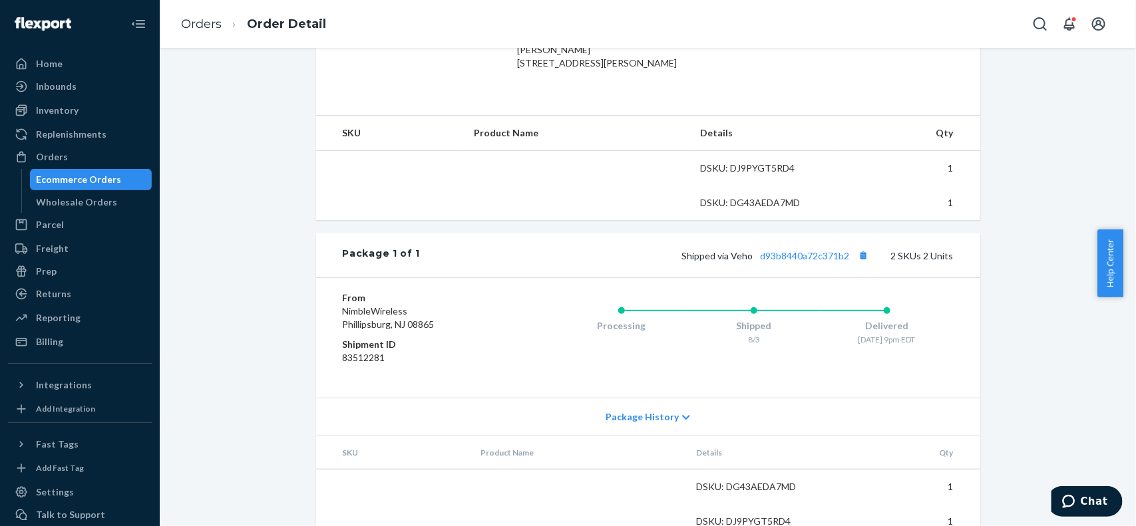
scroll to position [416, 0]
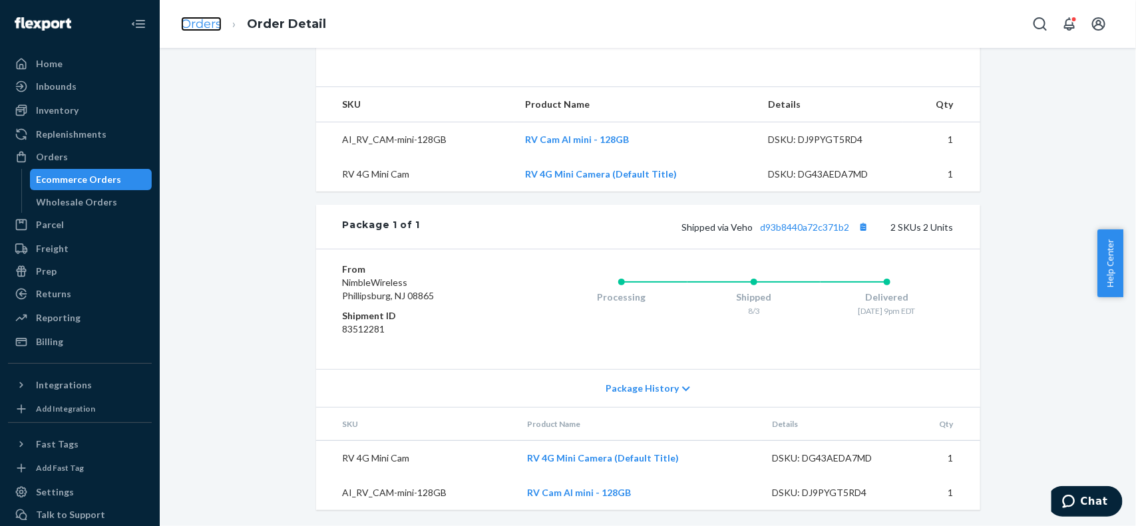
click at [208, 22] on link "Orders" at bounding box center [201, 24] width 41 height 15
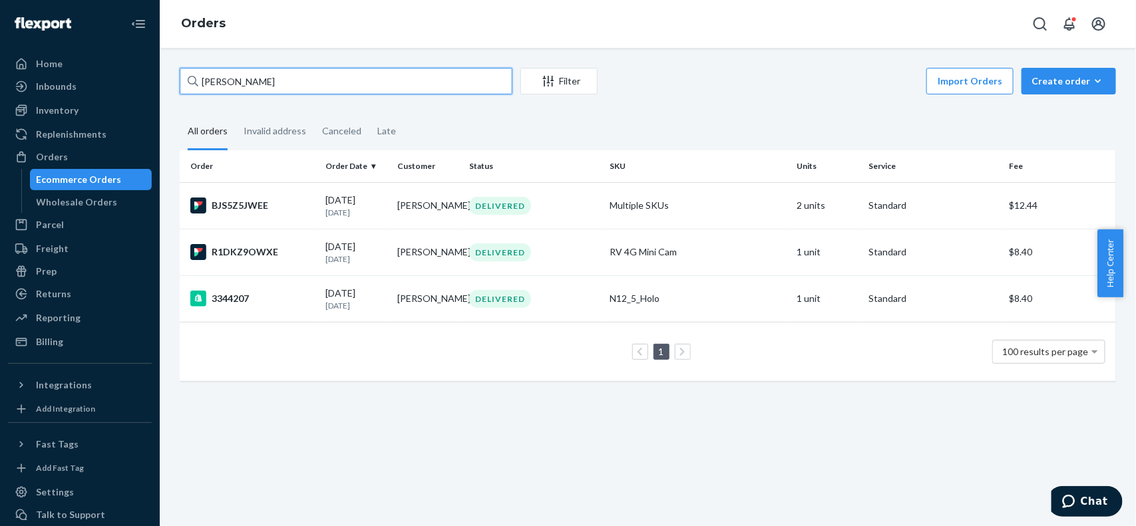
click at [457, 82] on input "Remy Ohare" at bounding box center [346, 81] width 333 height 27
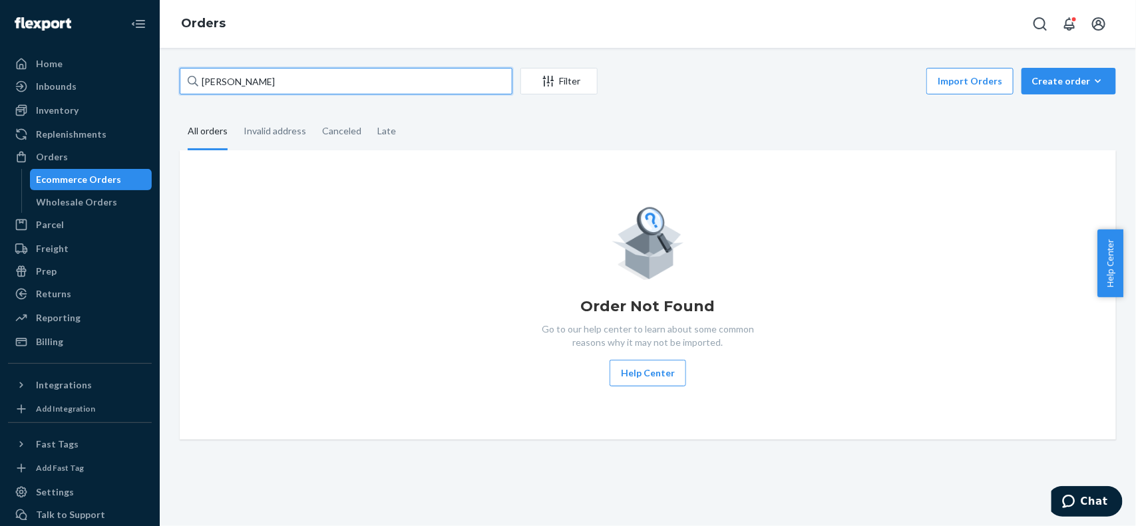
type input "Myra Reece"
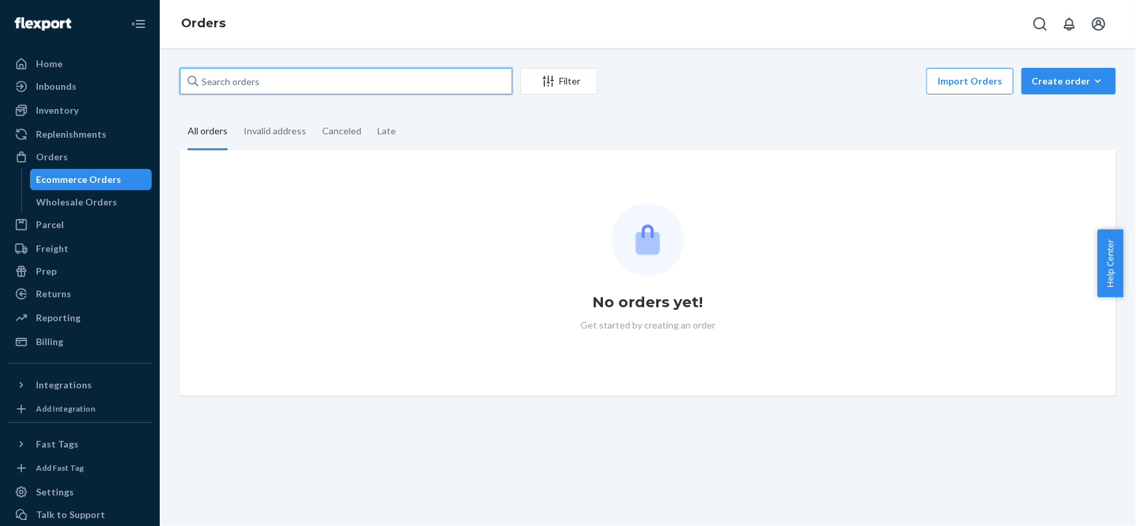
click at [311, 87] on input "text" at bounding box center [346, 81] width 333 height 27
paste input "[PERSON_NAME]"
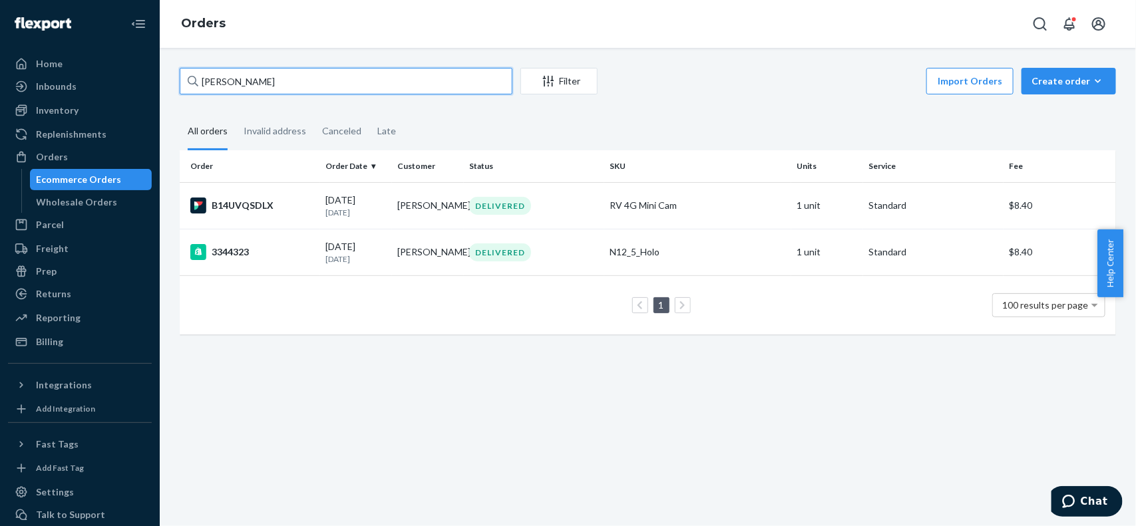
paste input "[PERSON_NAME]"
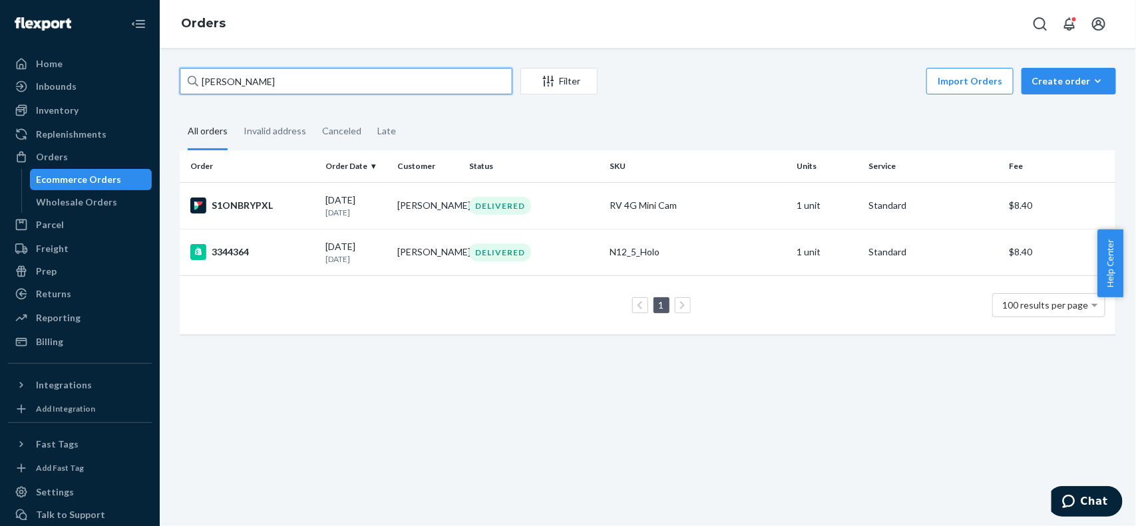
type input "[PERSON_NAME]"
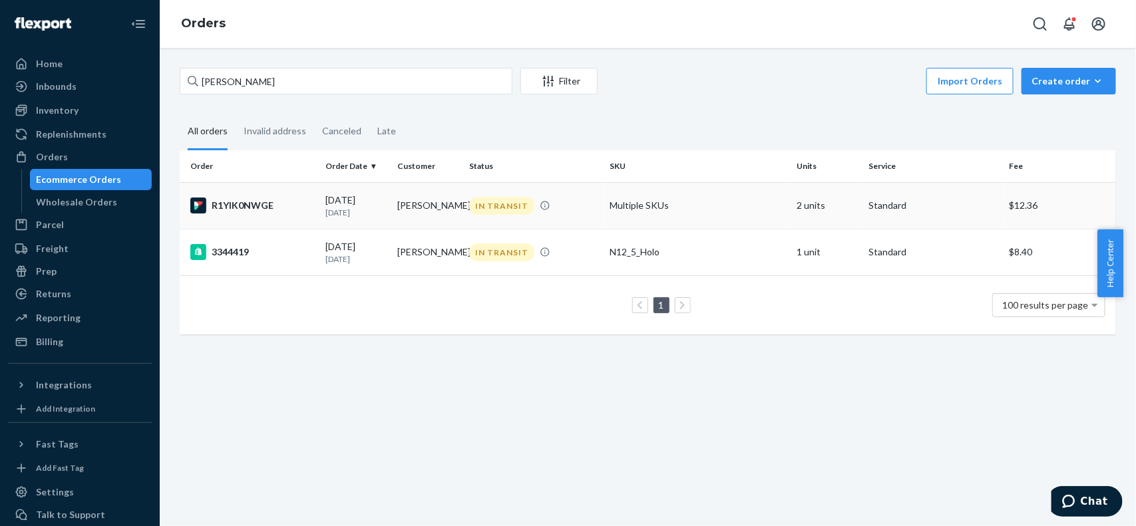
click at [694, 214] on td "Multiple SKUs" at bounding box center [697, 205] width 187 height 47
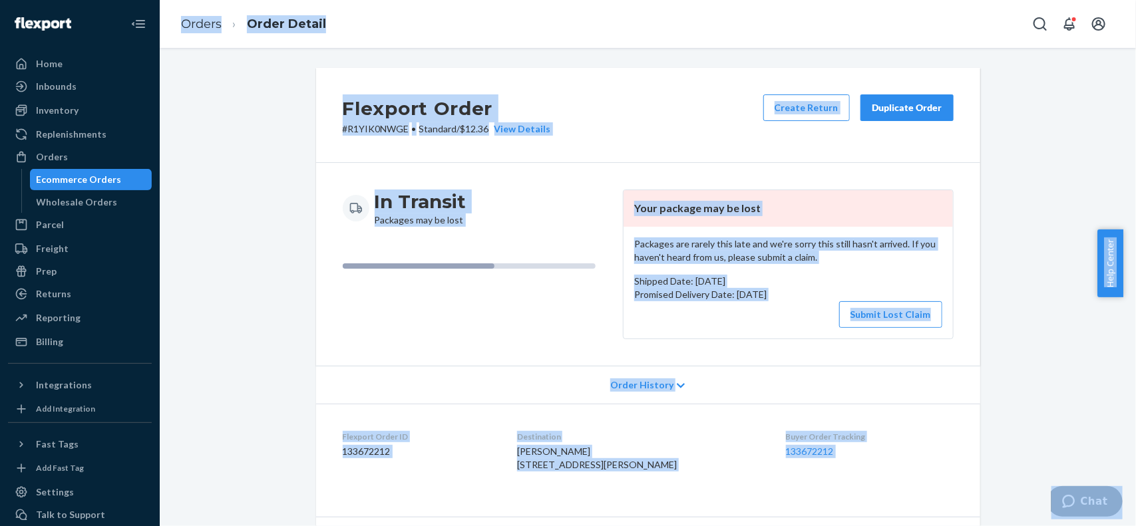
click at [190, 12] on ol "Orders Order Detail" at bounding box center [253, 24] width 166 height 39
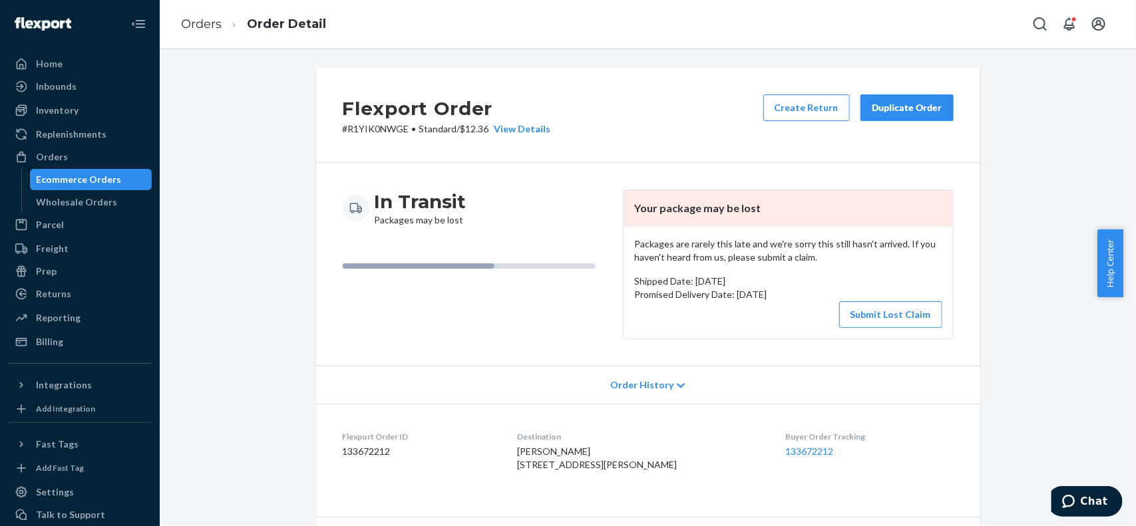
click at [194, 16] on li "Orders" at bounding box center [201, 24] width 41 height 17
click at [195, 18] on link "Orders" at bounding box center [201, 24] width 41 height 15
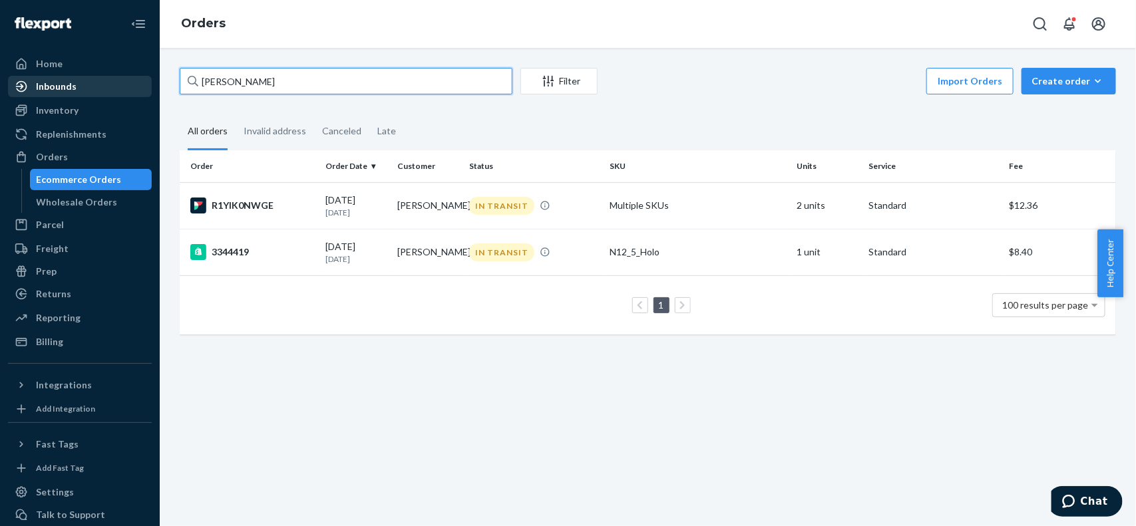
drag, startPoint x: 329, startPoint y: 91, endPoint x: 21, endPoint y: 84, distance: 308.9
click at [0, 87] on div "Home Inbounds Shipping Plans Problems Inventory Products Replenishments Orders …" at bounding box center [568, 263] width 1136 height 526
paste input "[PERSON_NAME]"
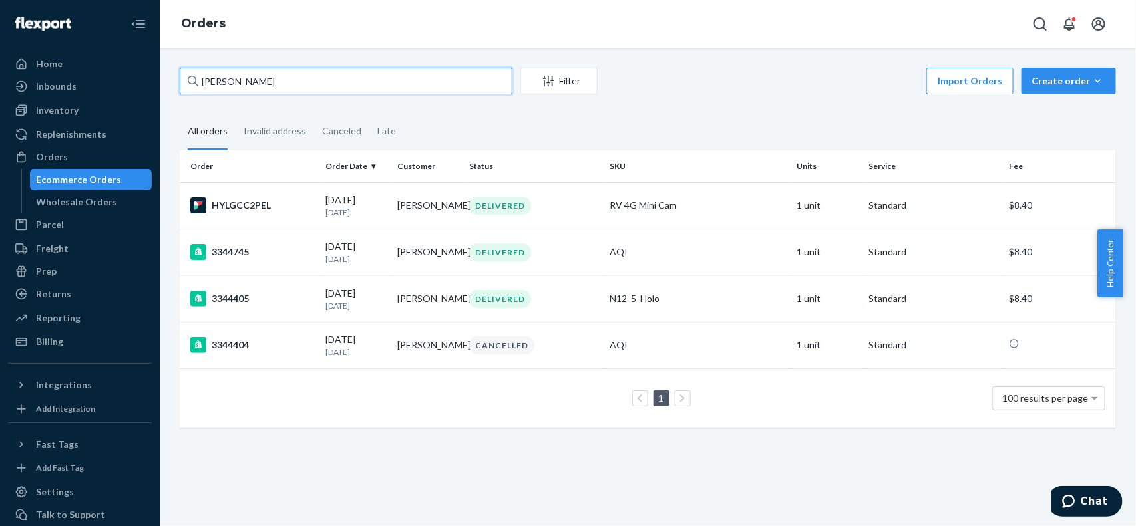
paste input "[PERSON_NAME]"
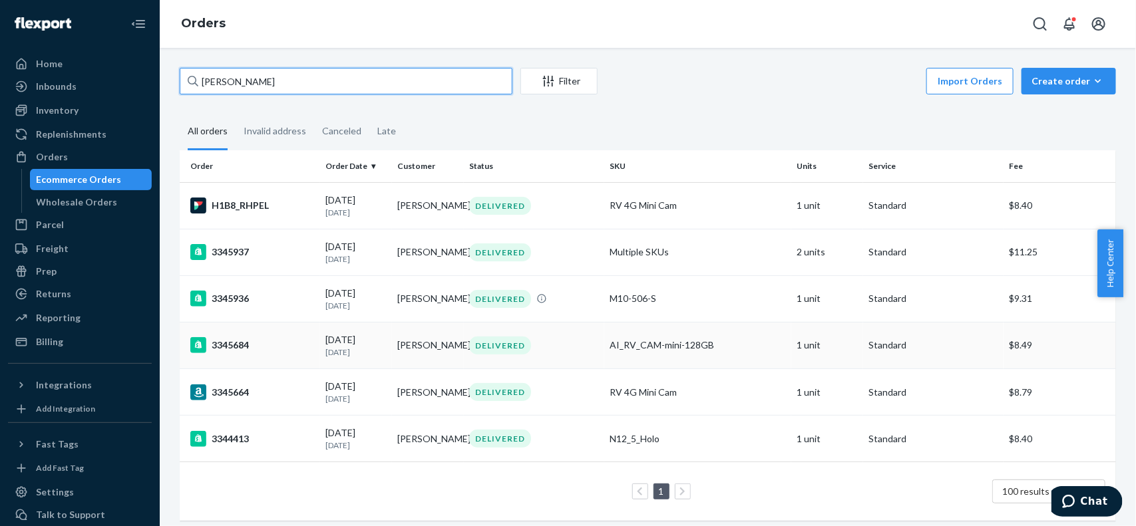
paste input "[PERSON_NAME]"
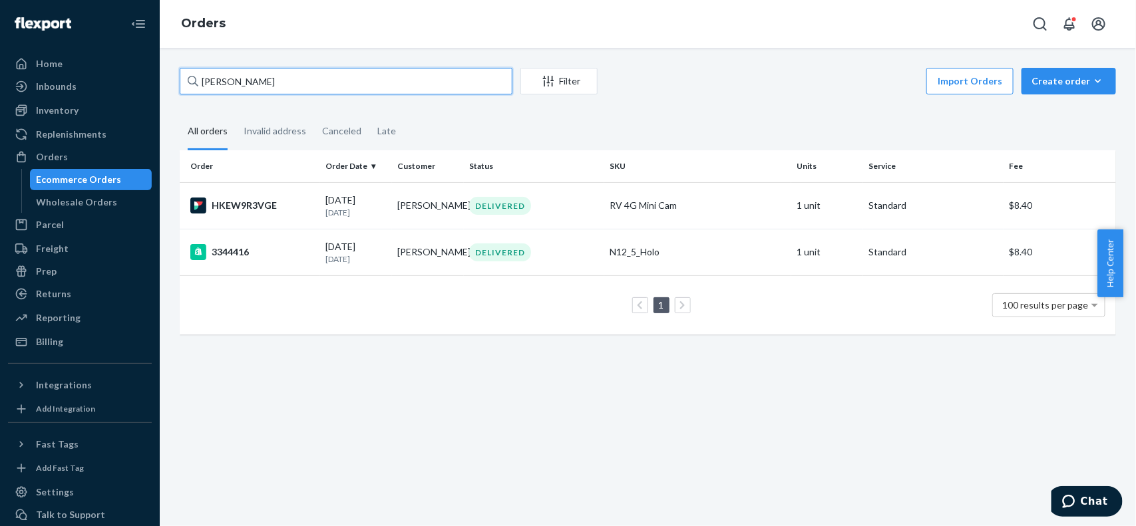
paste input "ill [PERSON_NAME]"
paste input "[PERSON_NAME]"
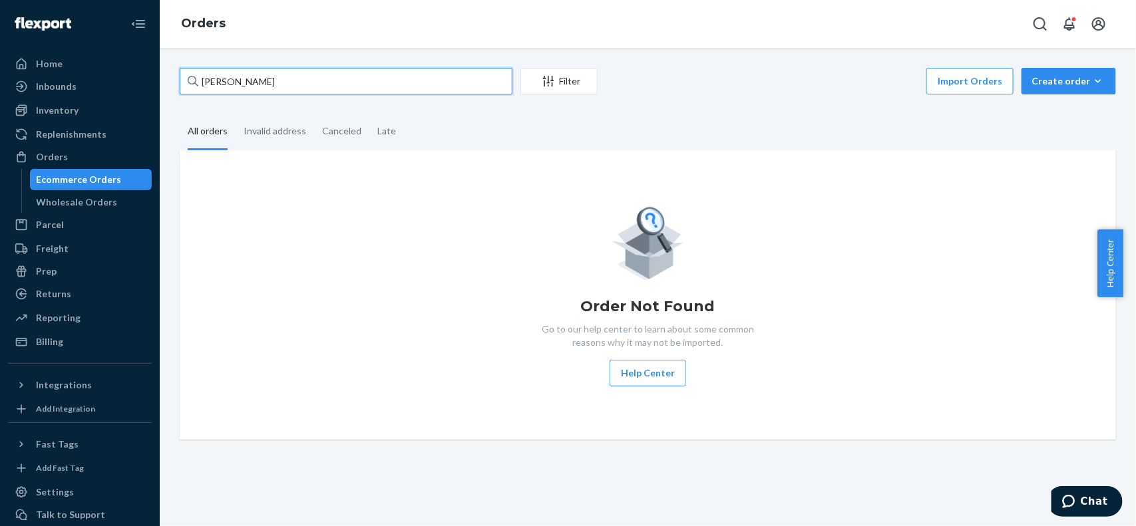
paste input "[PERSON_NAME]"
paste input "[DEMOGRAPHIC_DATA][PERSON_NAME]"
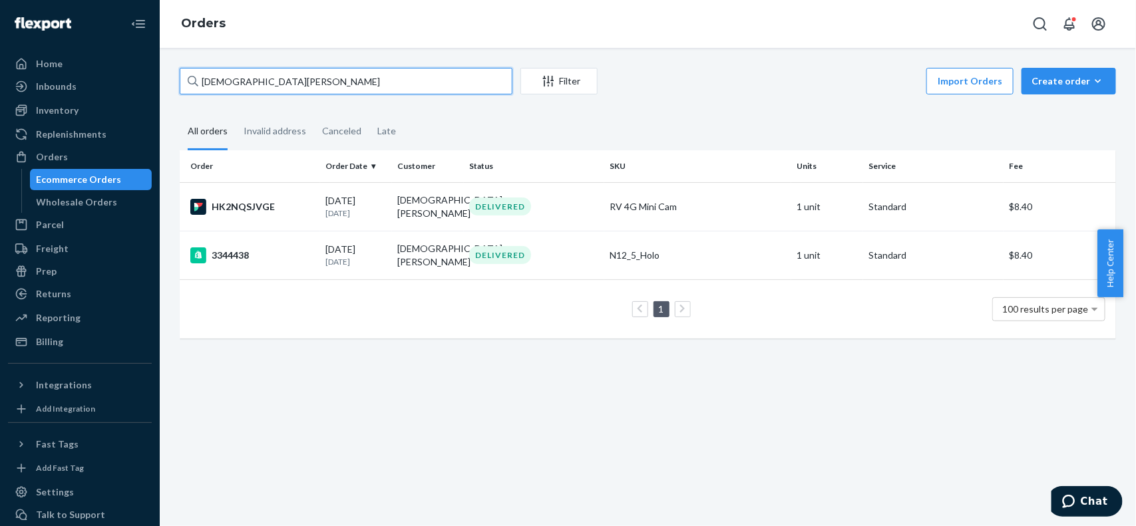
paste input "[PERSON_NAME]"
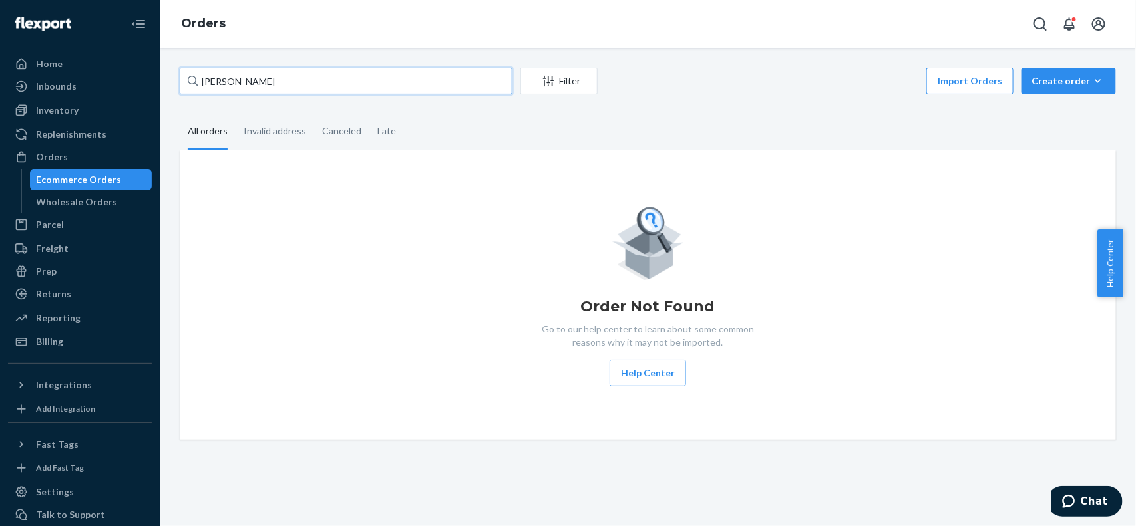
paste input "[PERSON_NAME]"
type input "[PERSON_NAME]"
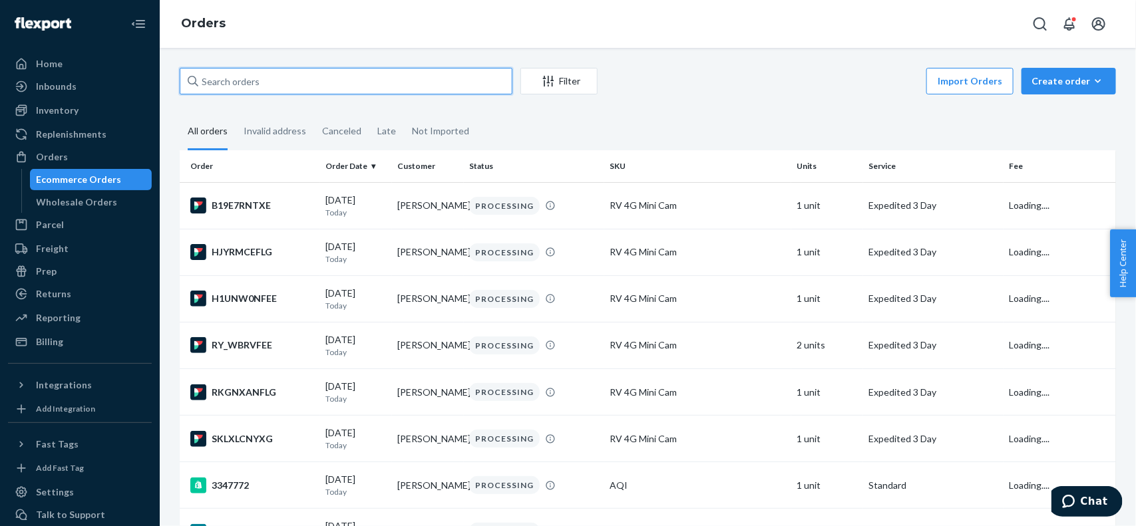
click at [287, 77] on input "text" at bounding box center [346, 81] width 333 height 27
paste input "[PERSON_NAME]"
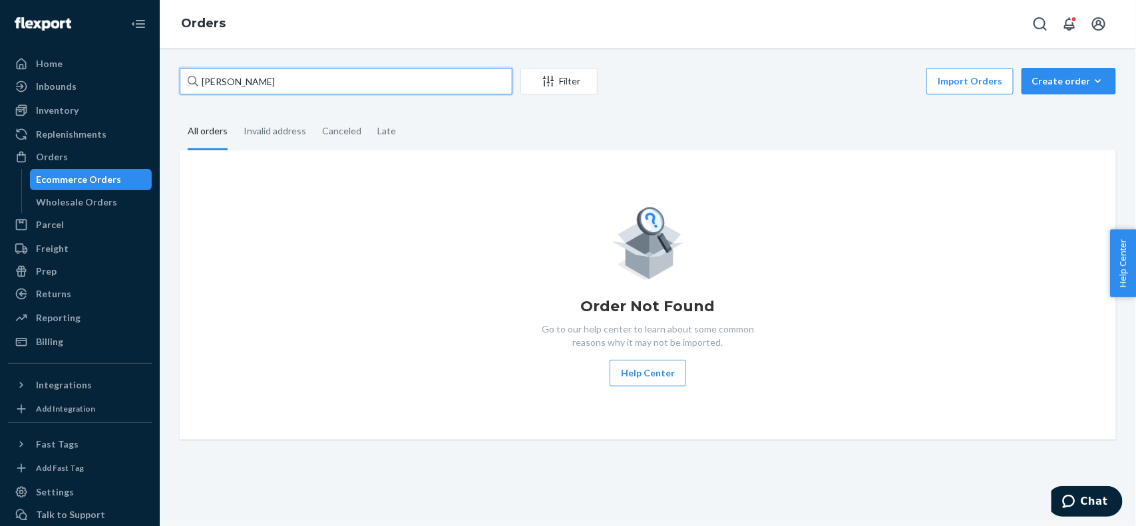
paste input "[PERSON_NAME]"
paste input "[DEMOGRAPHIC_DATA][PERSON_NAME]"
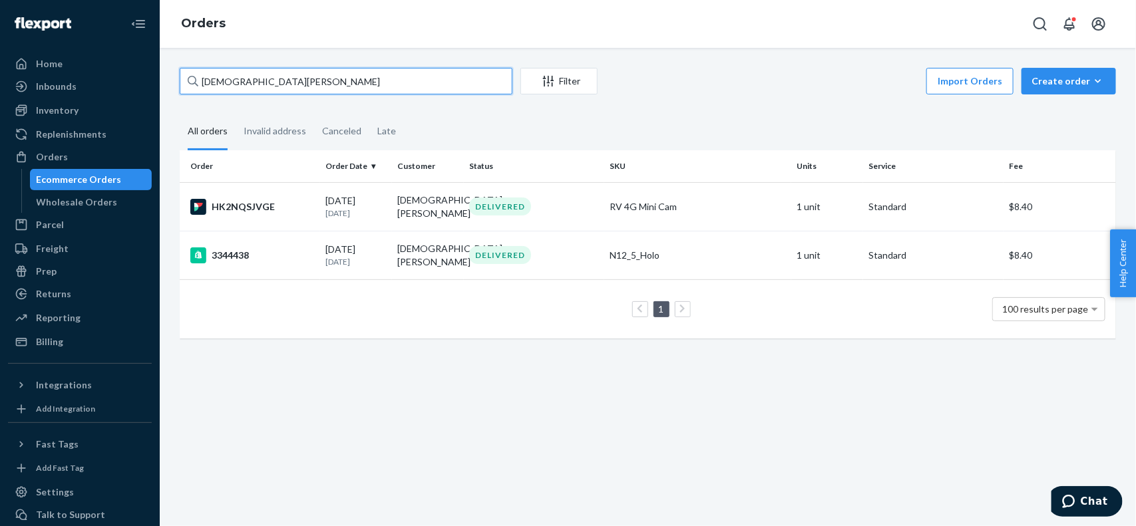
paste input "[PERSON_NAME]"
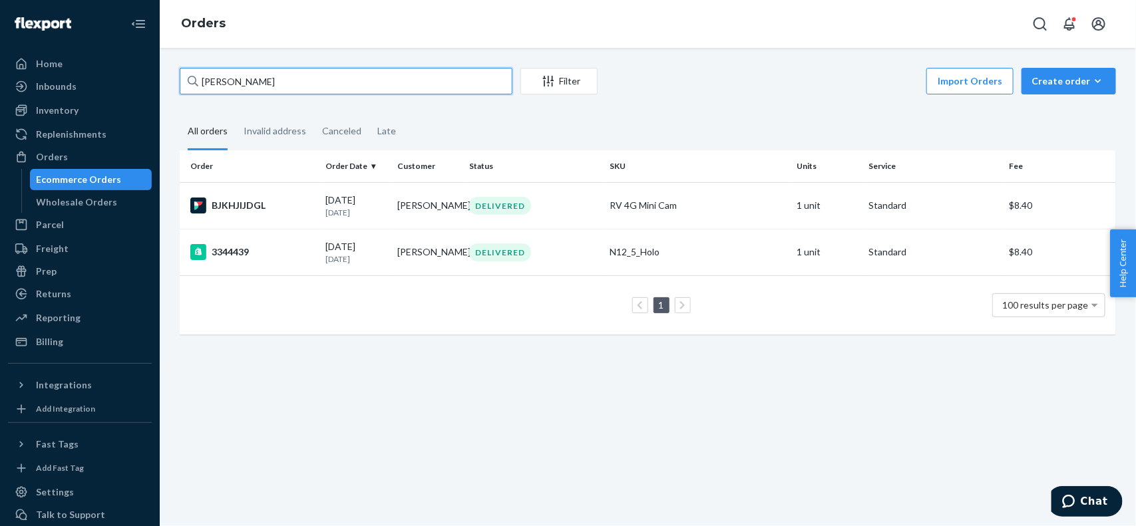
paste input "[PERSON_NAME]"
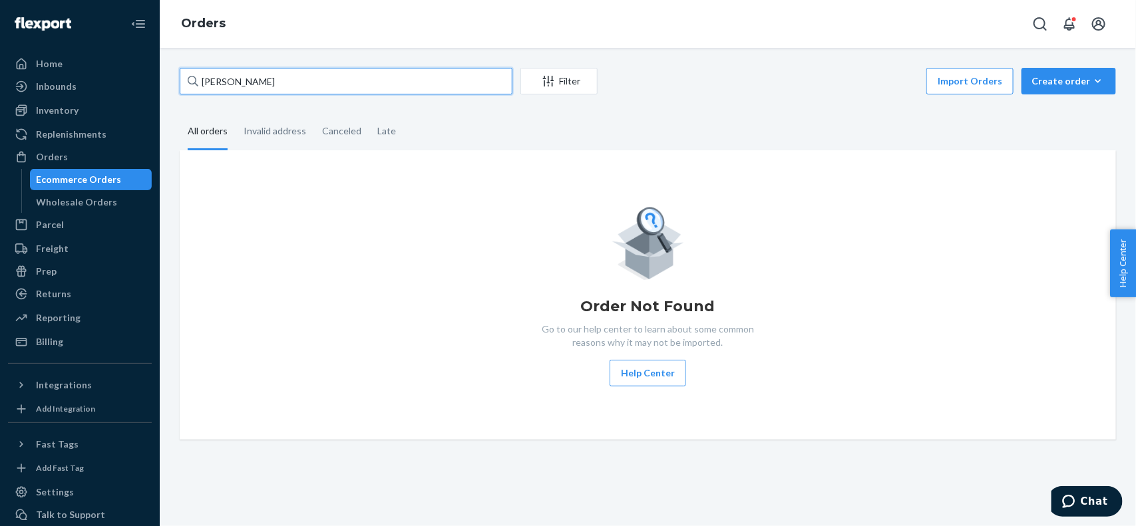
paste input "[PERSON_NAME]"
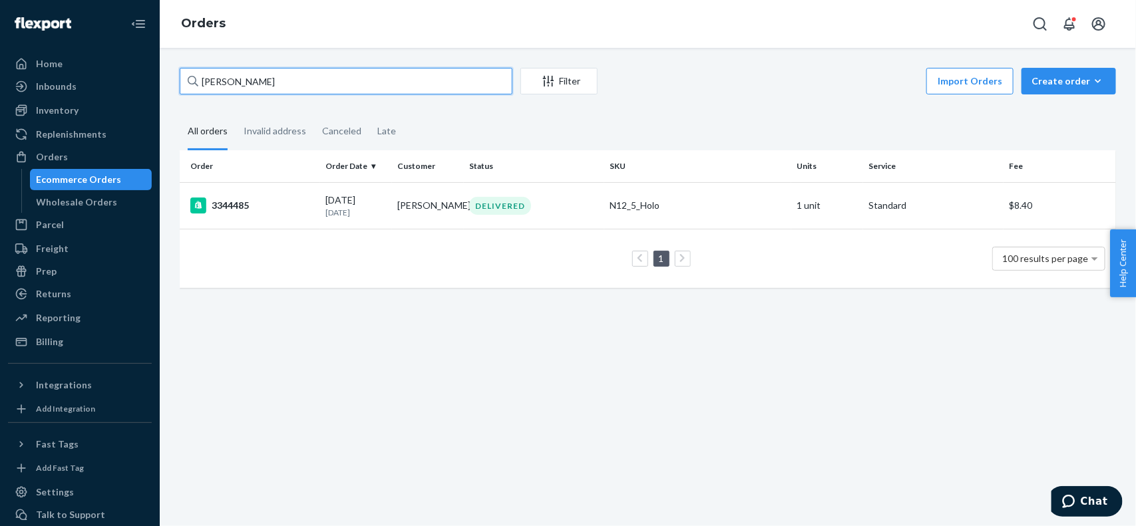
paste input "[PERSON_NAME]"
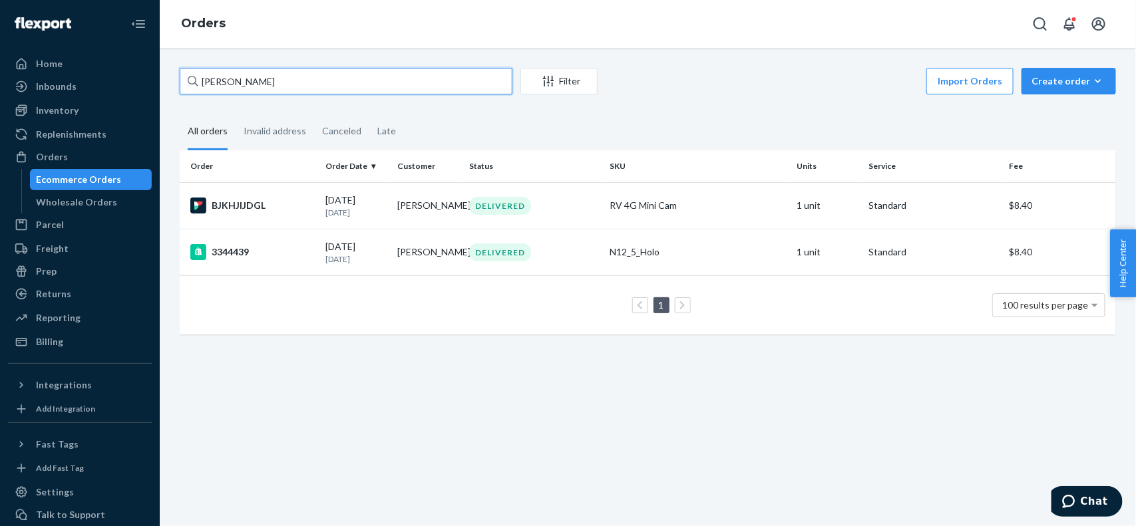
paste input "[PERSON_NAME]"
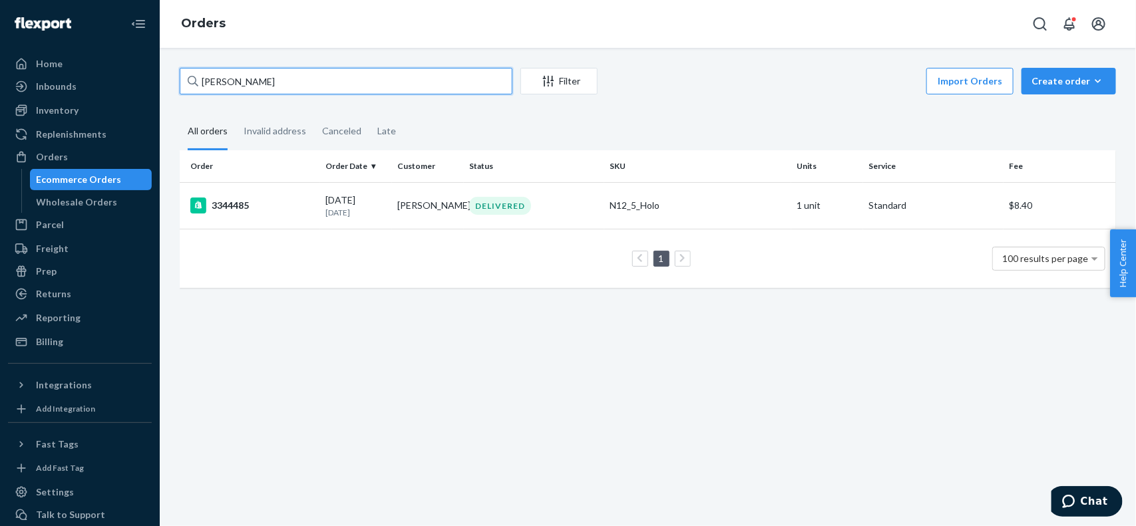
paste input "[PERSON_NAME]"
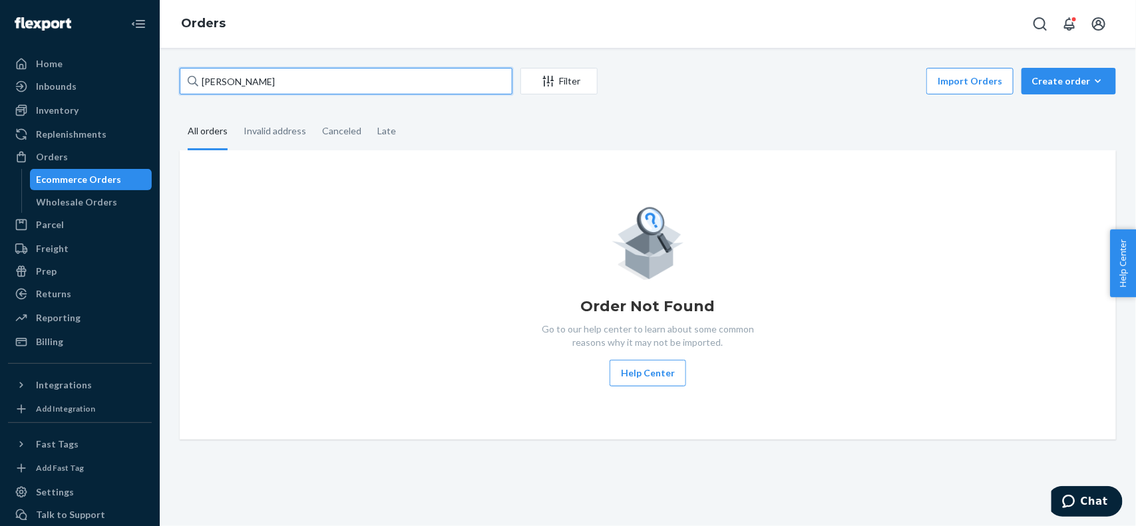
paste input "[PERSON_NAME]"
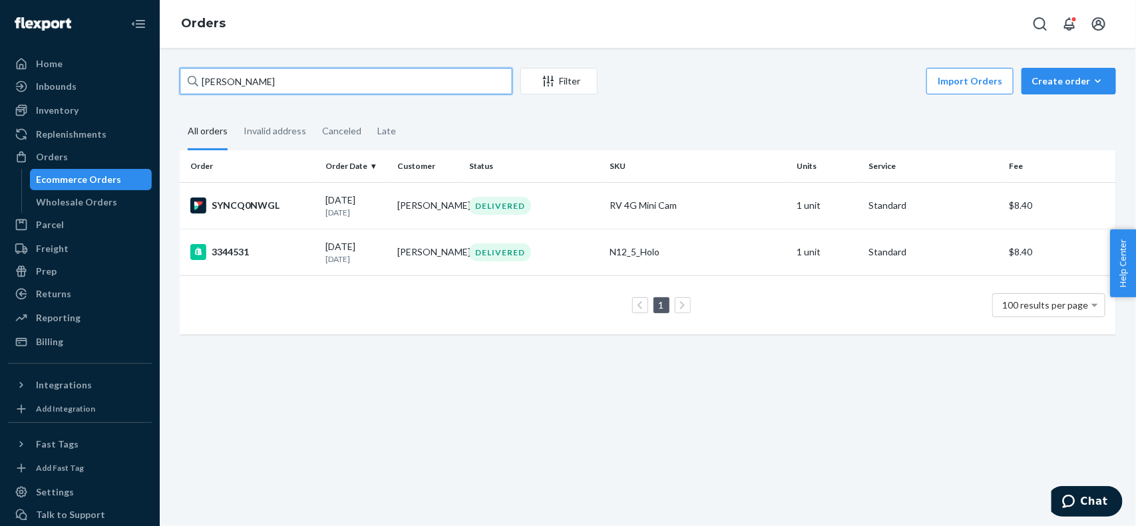
paste input "[PERSON_NAME]"
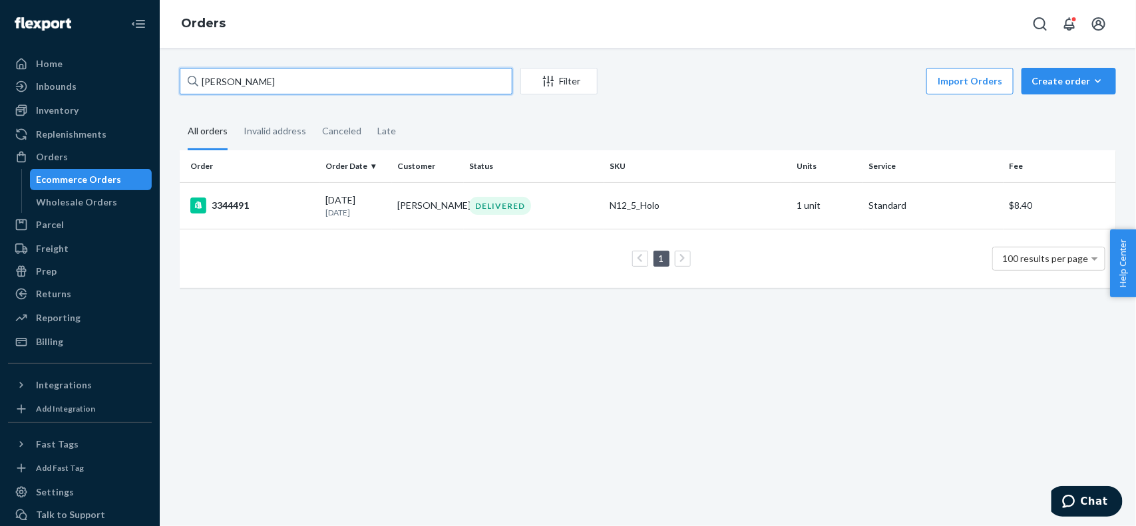
paste input "[PERSON_NAME]"
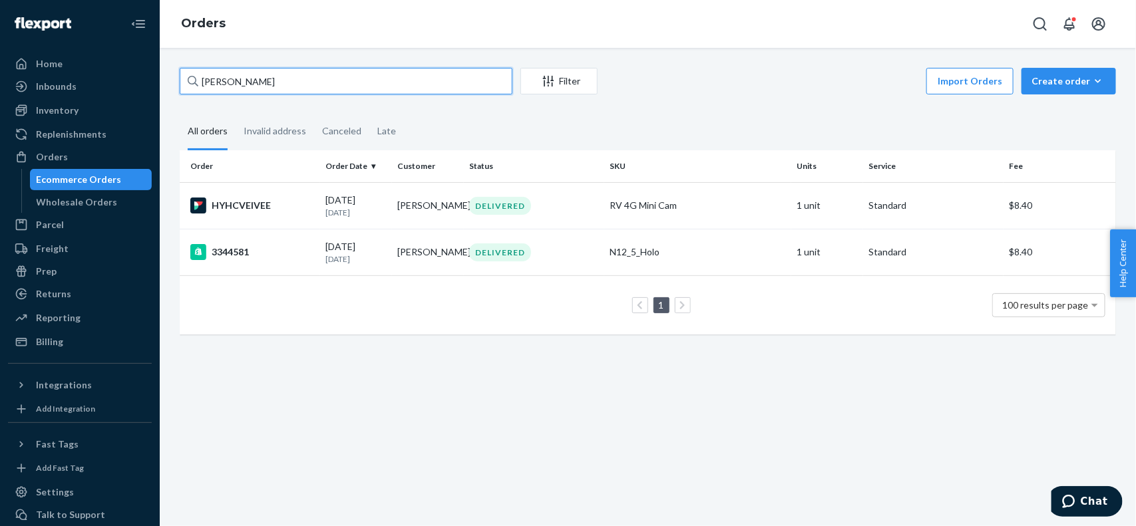
paste input "[PERSON_NAME]"
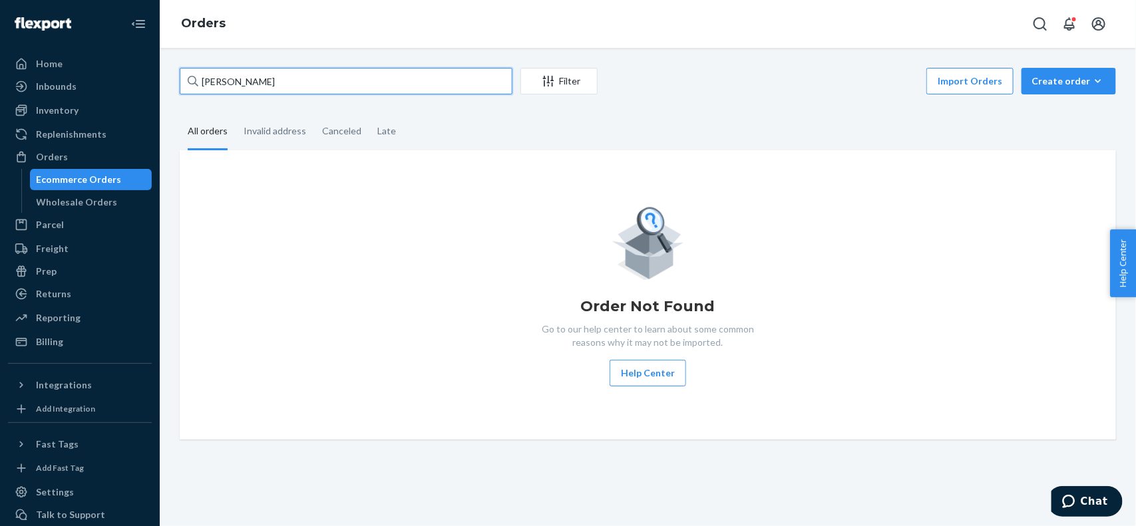
paste input "[PERSON_NAME]"
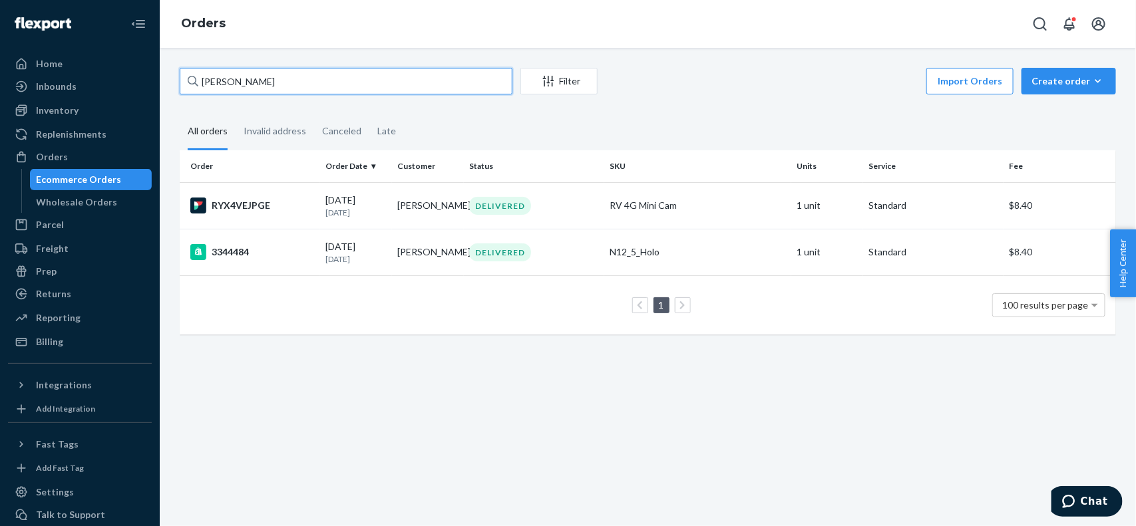
paste input "[PERSON_NAME]"
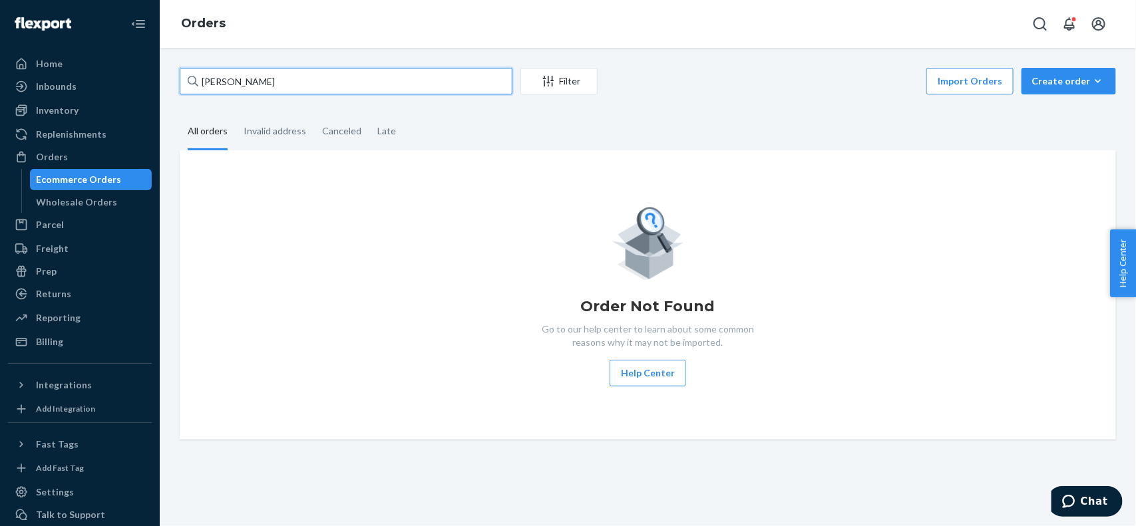
paste input "[PERSON_NAME]"
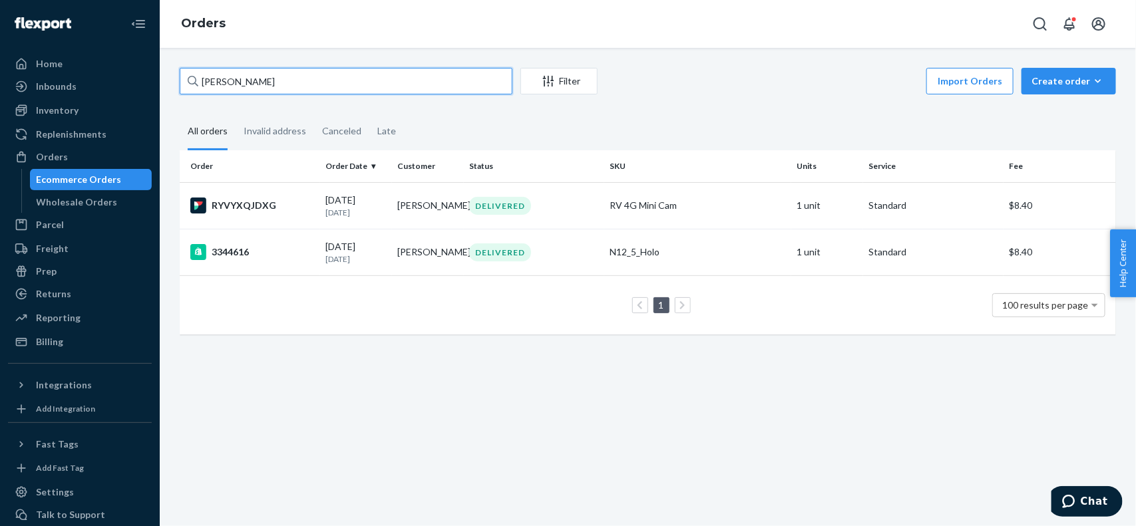
paste input "[PERSON_NAME]"
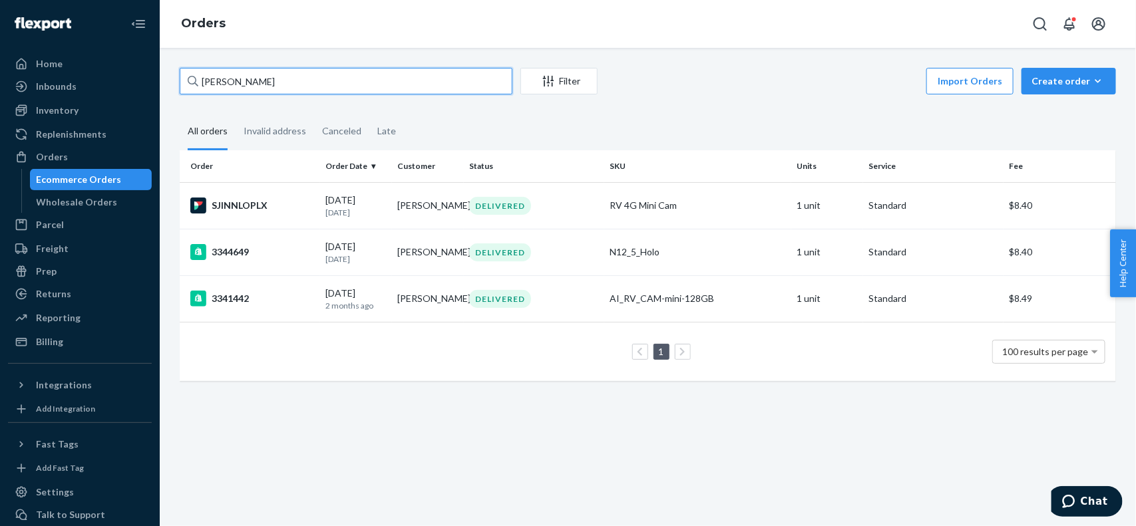
paste input "[PERSON_NAME]"
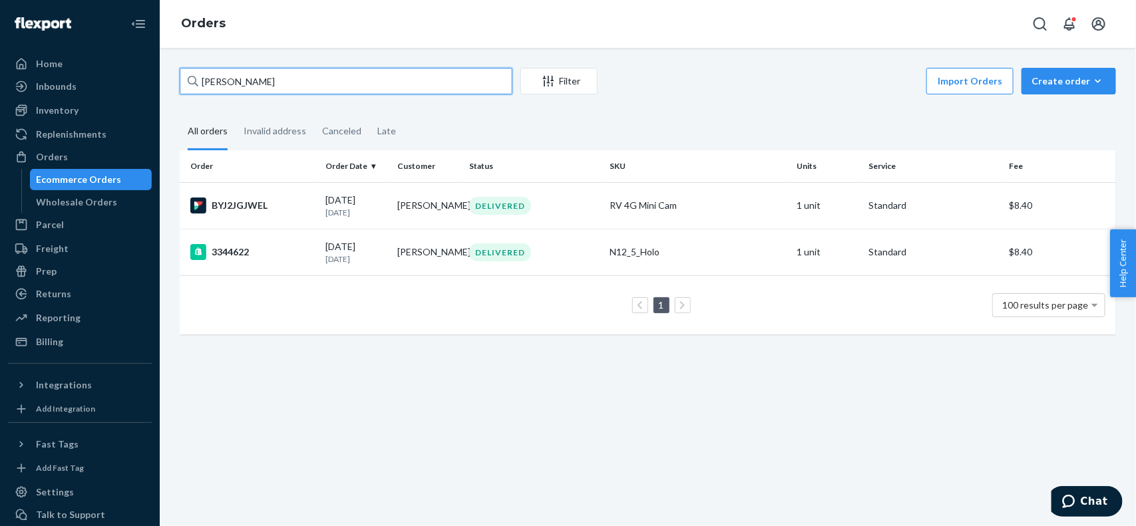
paste input "[PERSON_NAME]"
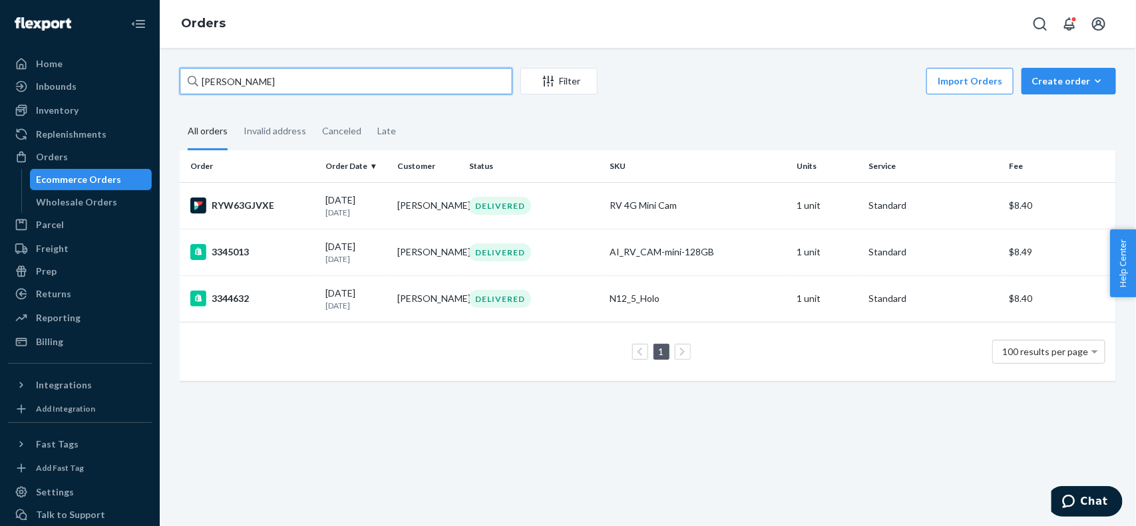
paste input "[PERSON_NAME]"
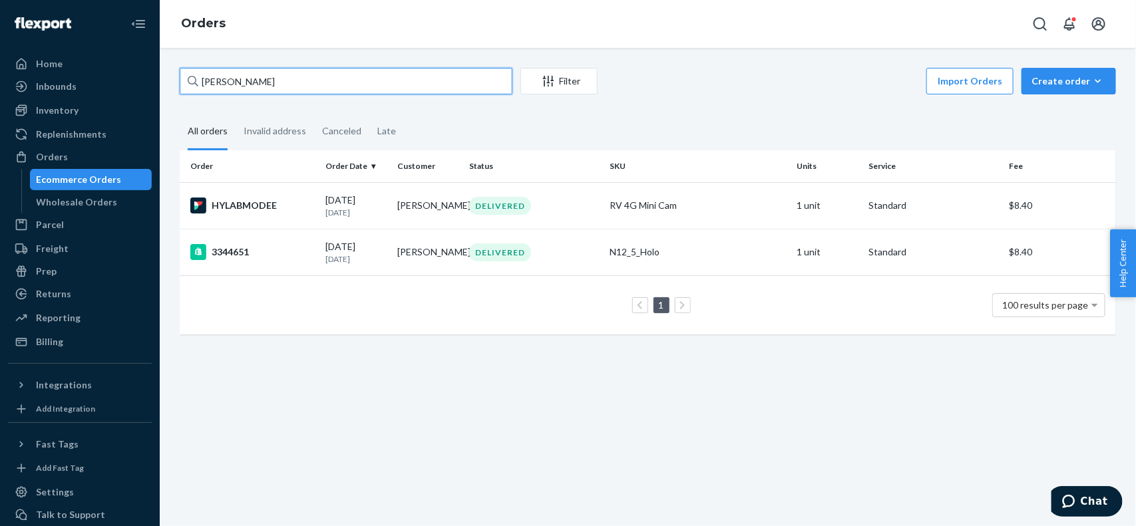
paste input "[PERSON_NAME]"
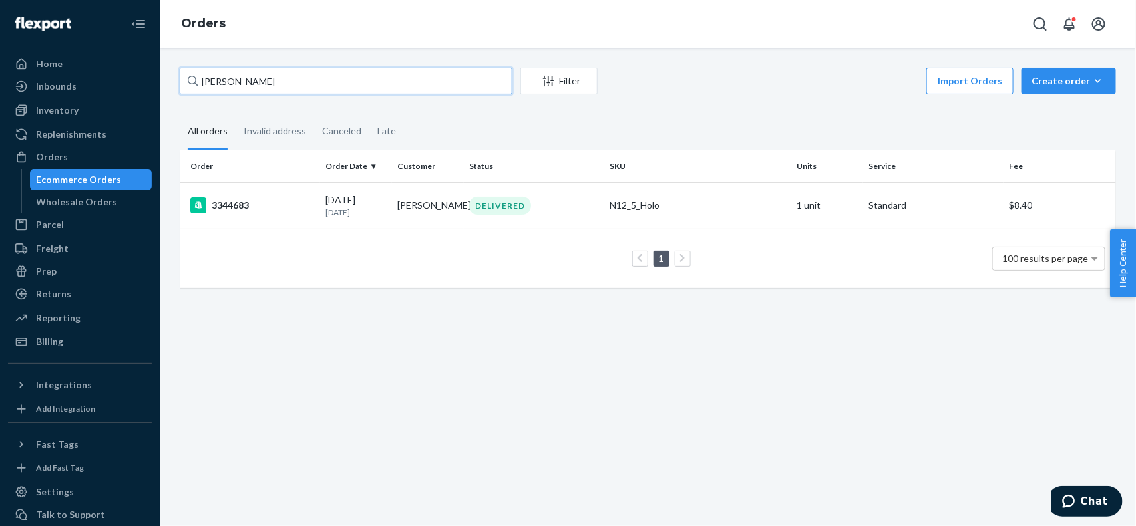
paste input "[PERSON_NAME]"
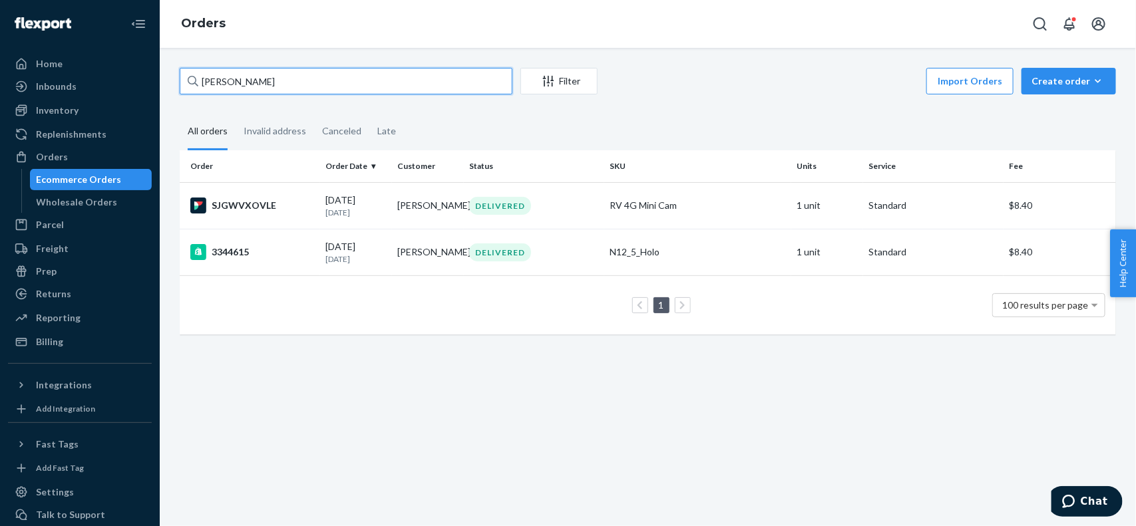
paste input "[PERSON_NAME]"
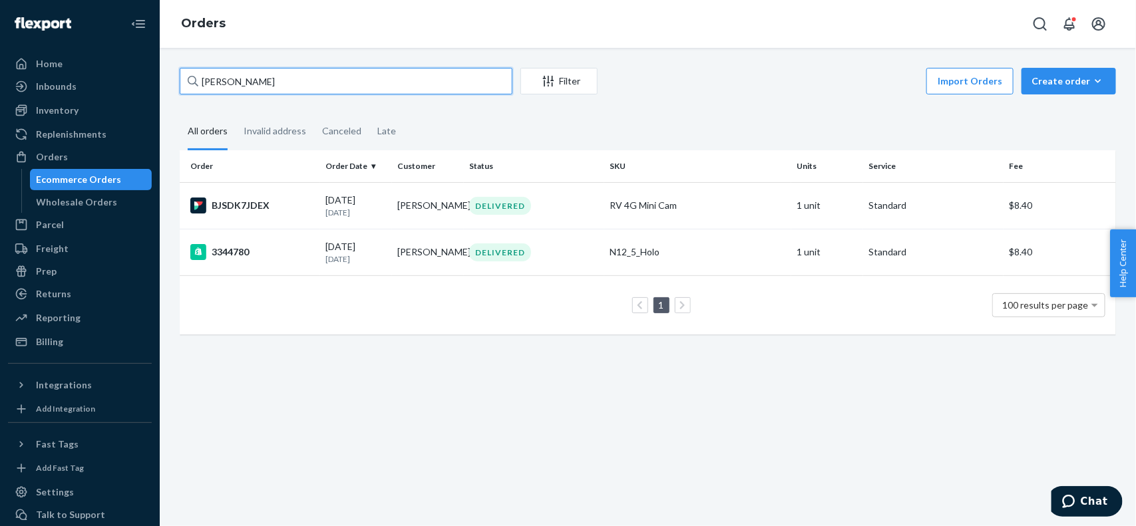
paste input "[PERSON_NAME]"
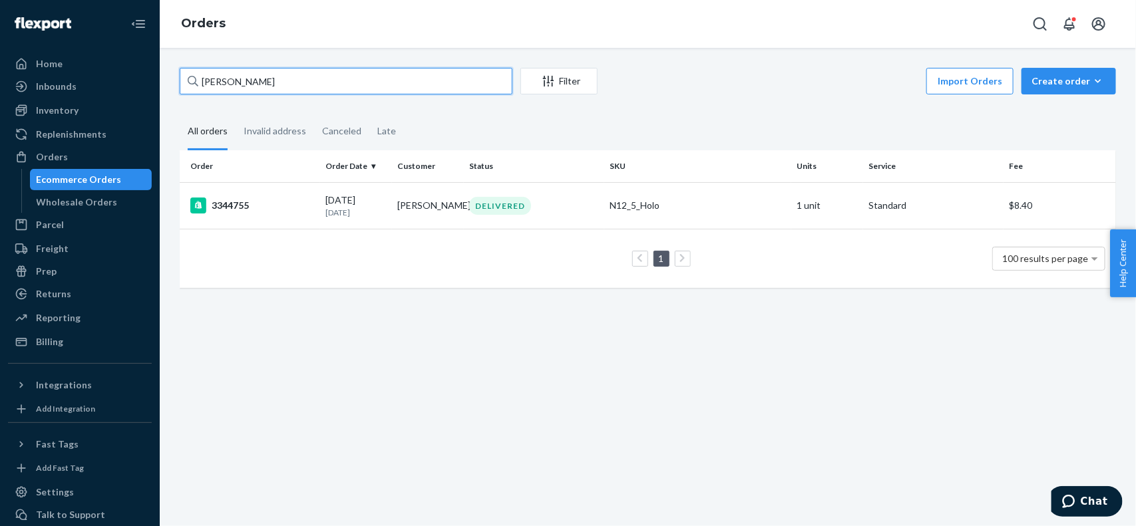
paste input "[PERSON_NAME]"
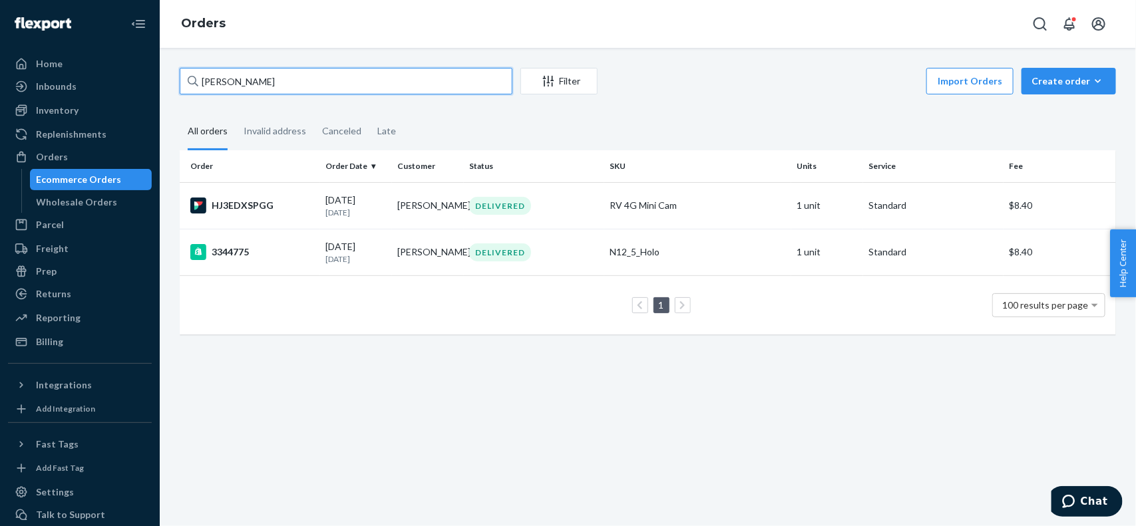
paste input "[PERSON_NAME]"
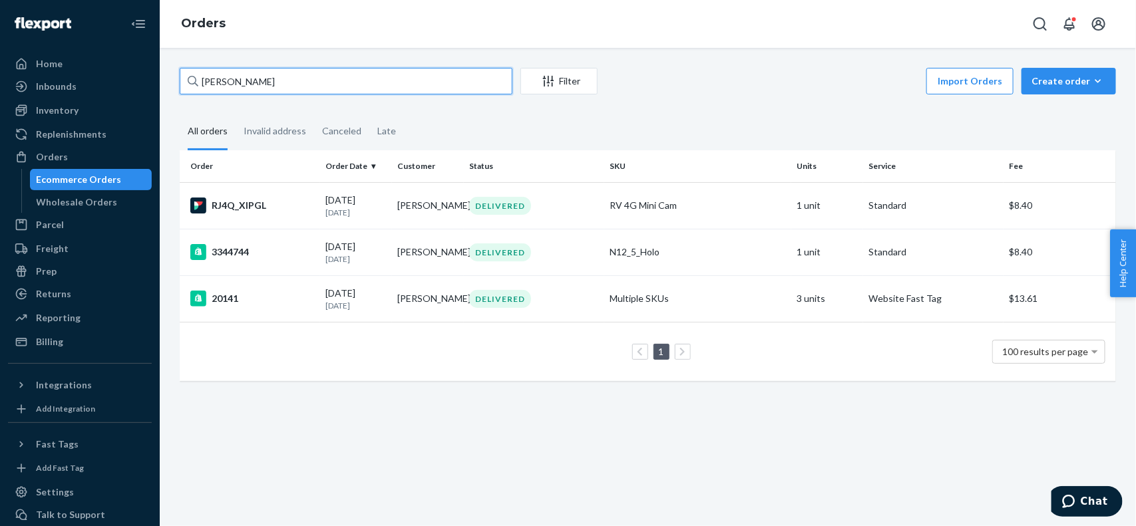
paste input "[PERSON_NAME]"
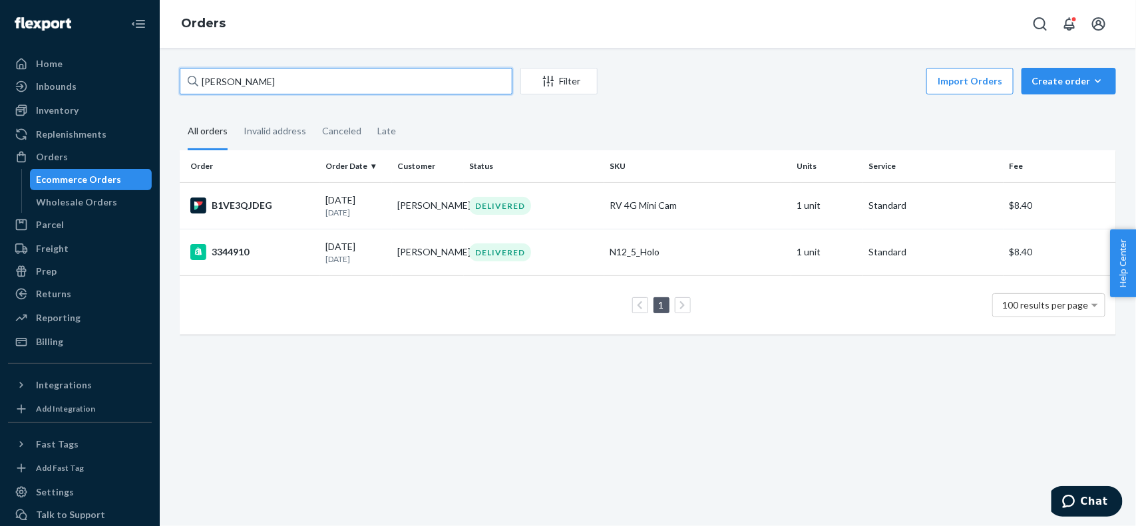
paste input "[PERSON_NAME]"
paste input "[PERSON_NAME] [PERSON_NAME]"
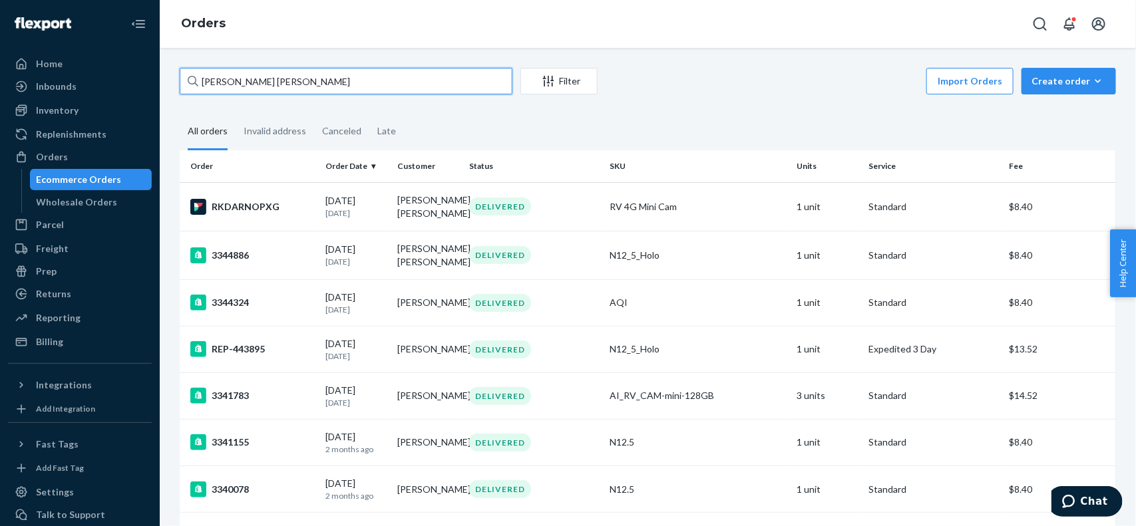
paste input "[PERSON_NAME]"
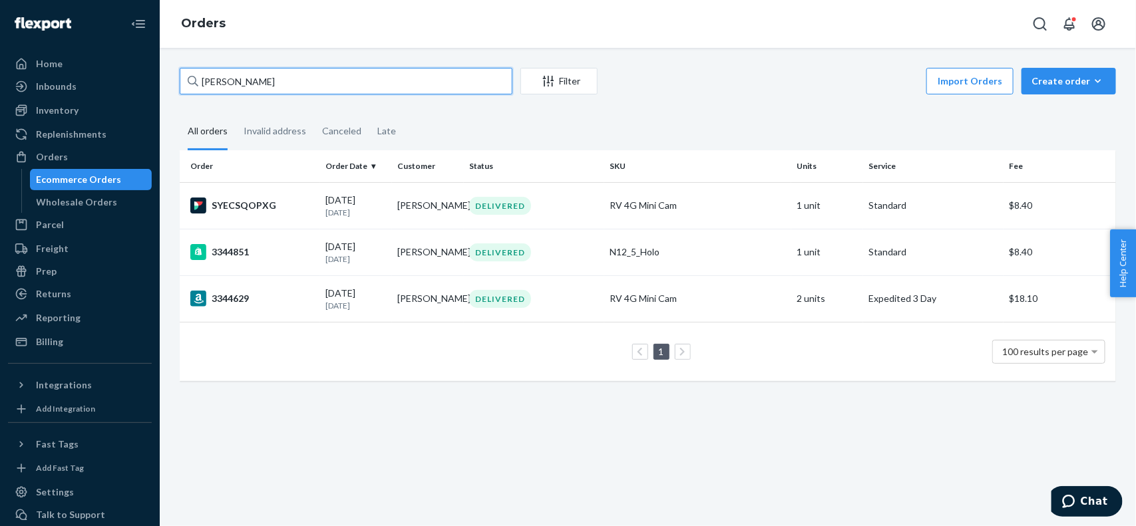
paste input "[PERSON_NAME]"
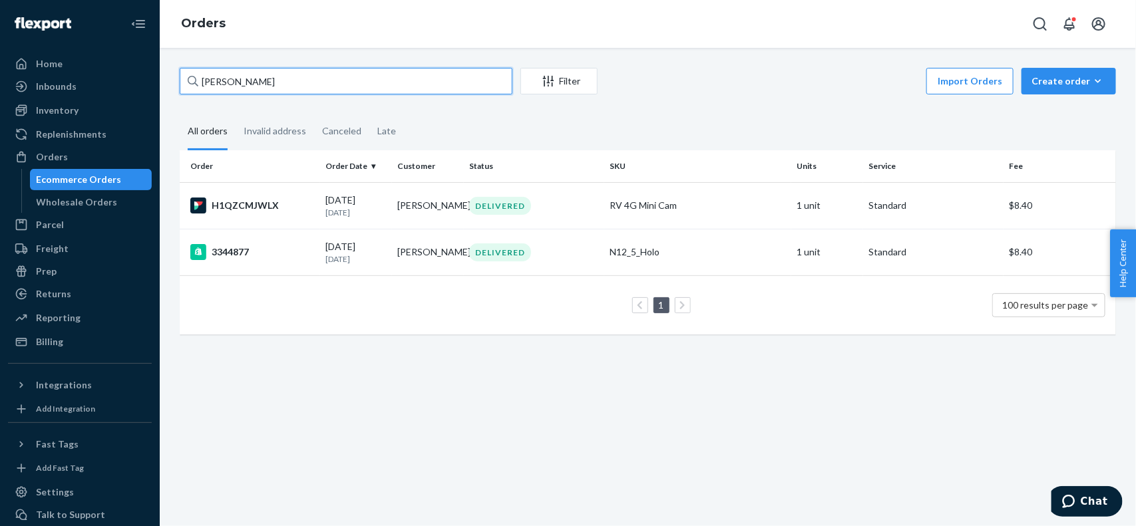
paste input "[PERSON_NAME]"
paste input "ill [PERSON_NAME]"
paste input "[PERSON_NAME]"
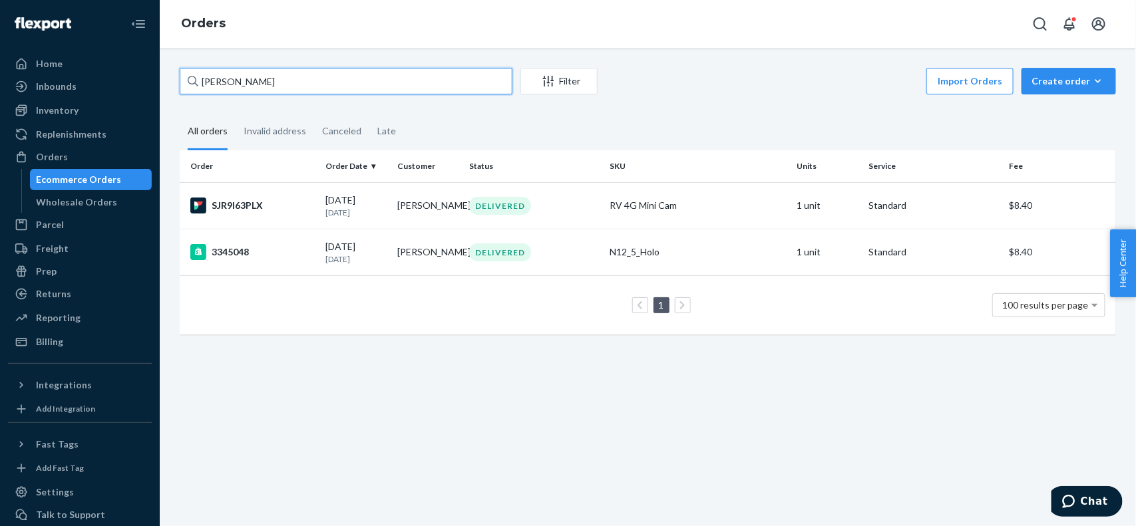
paste input "[PERSON_NAME]"
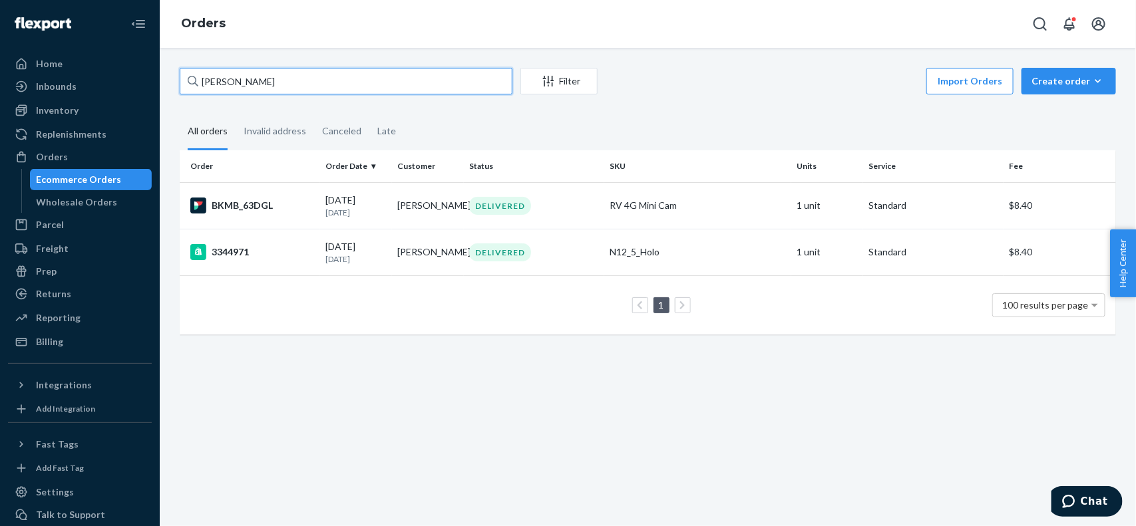
paste input "[US_STATE][PERSON_NAME]"
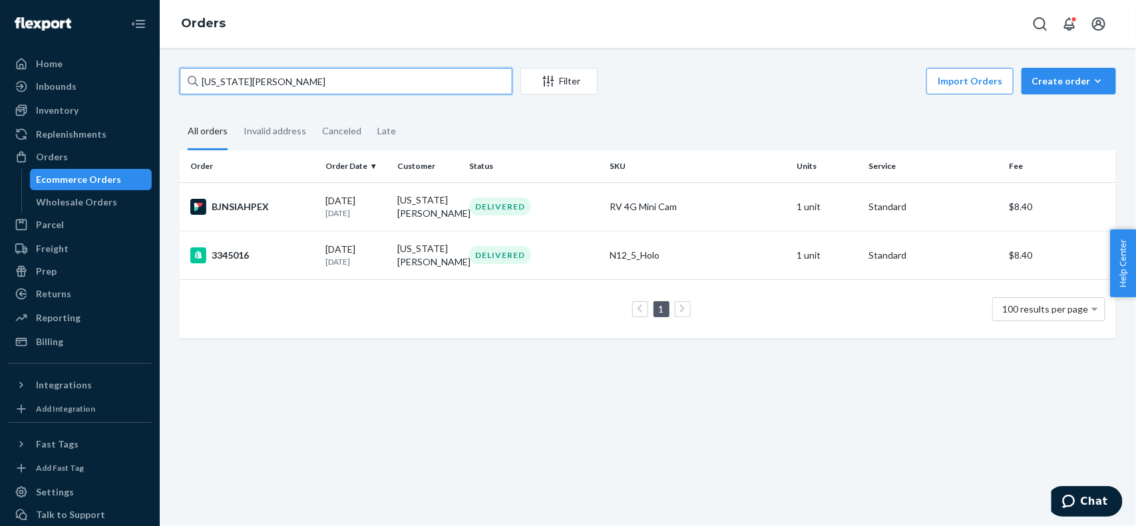
paste input "[PERSON_NAME]"
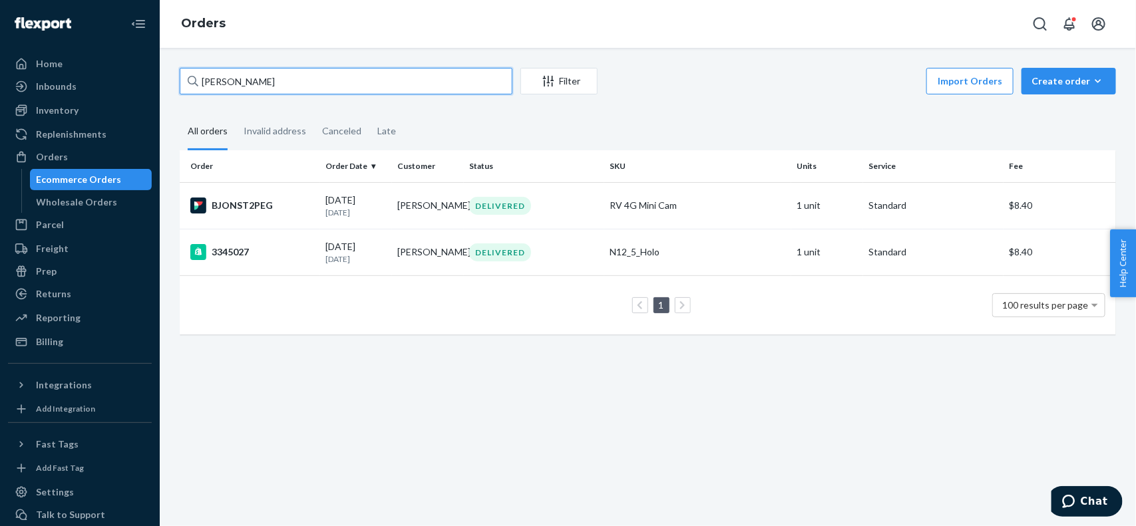
paste input "[PERSON_NAME]"
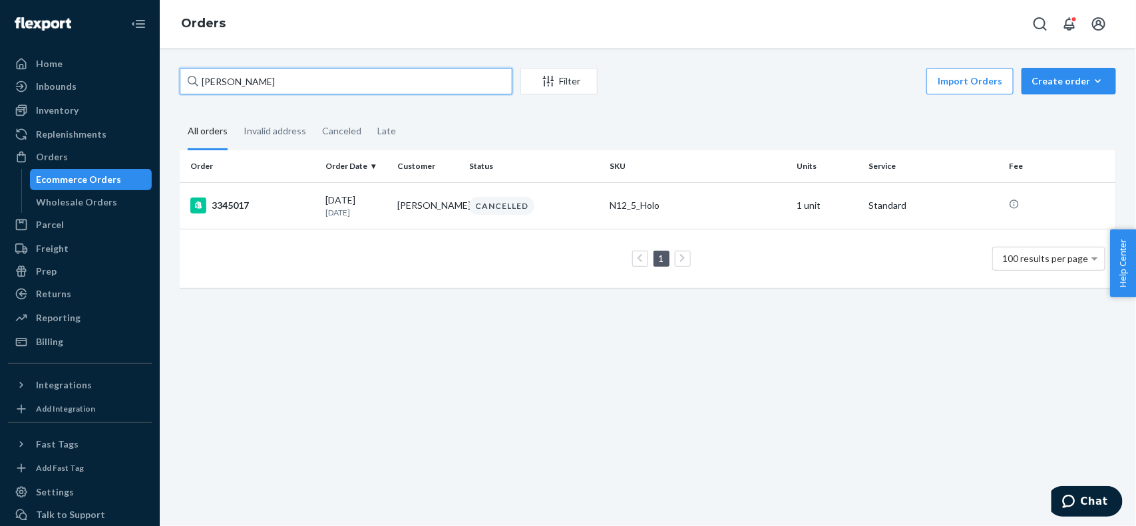
paste input "[DEMOGRAPHIC_DATA][PERSON_NAME]"
paste input "[PERSON_NAME]"
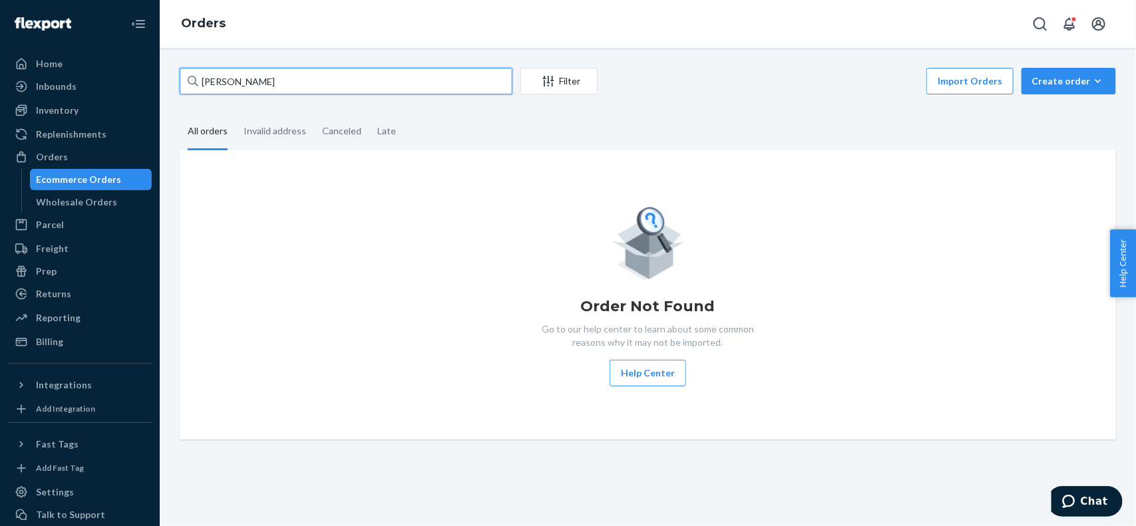
paste input "[PERSON_NAME]"
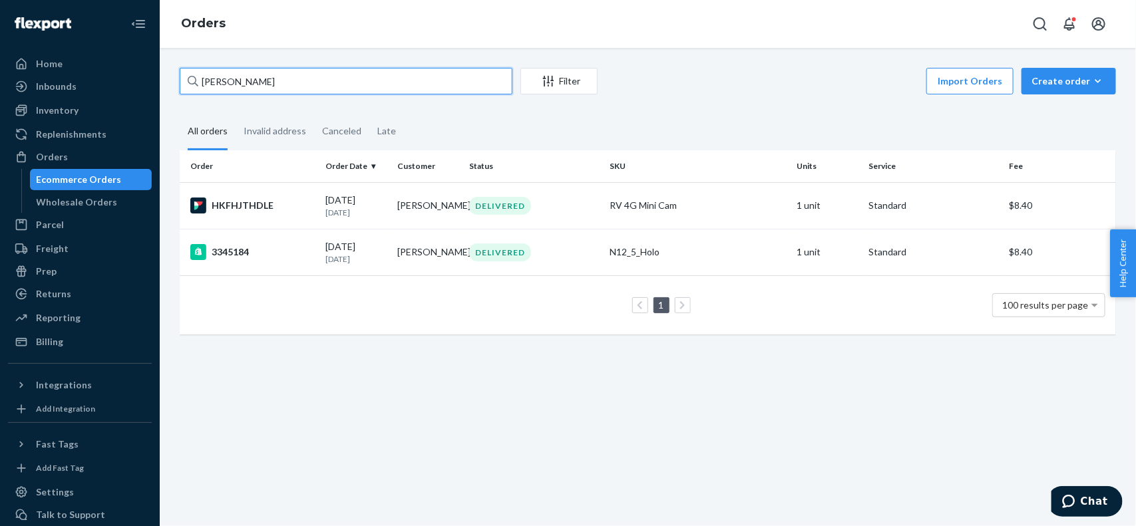
paste input "[PERSON_NAME]"
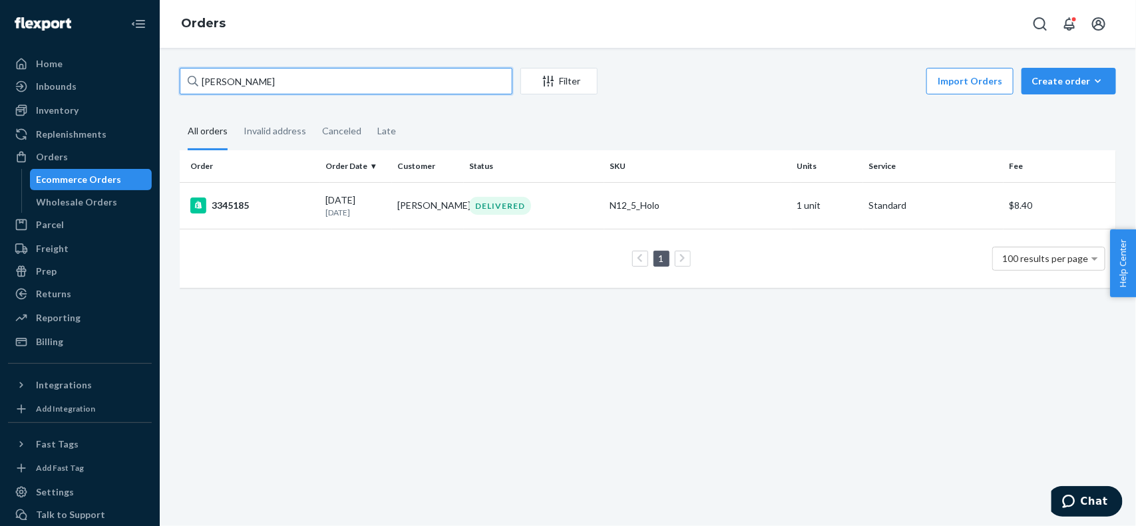
paste input "[PERSON_NAME]"
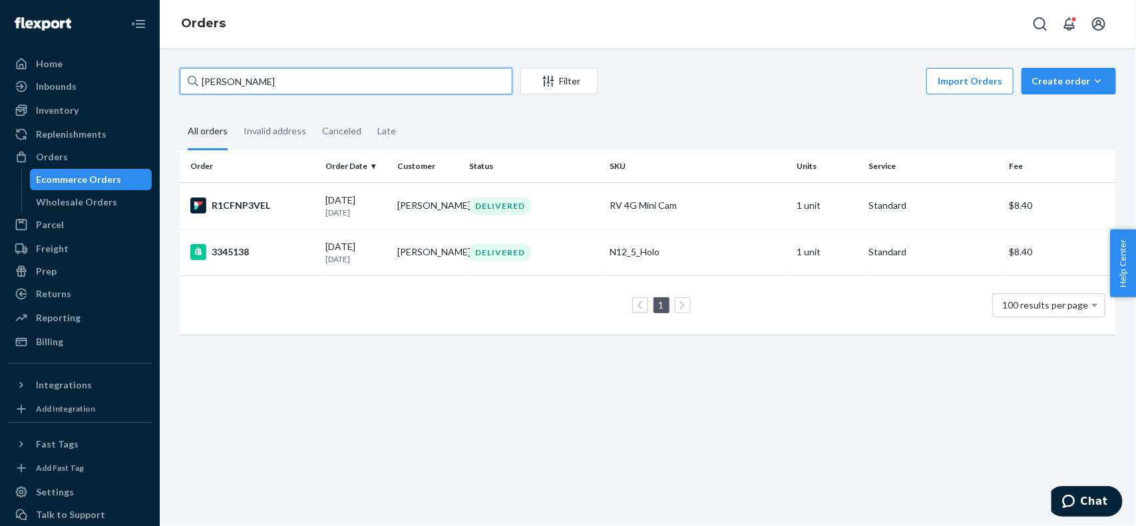
paste input "[PERSON_NAME]"
type input "[PERSON_NAME]"
